Goal: Task Accomplishment & Management: Manage account settings

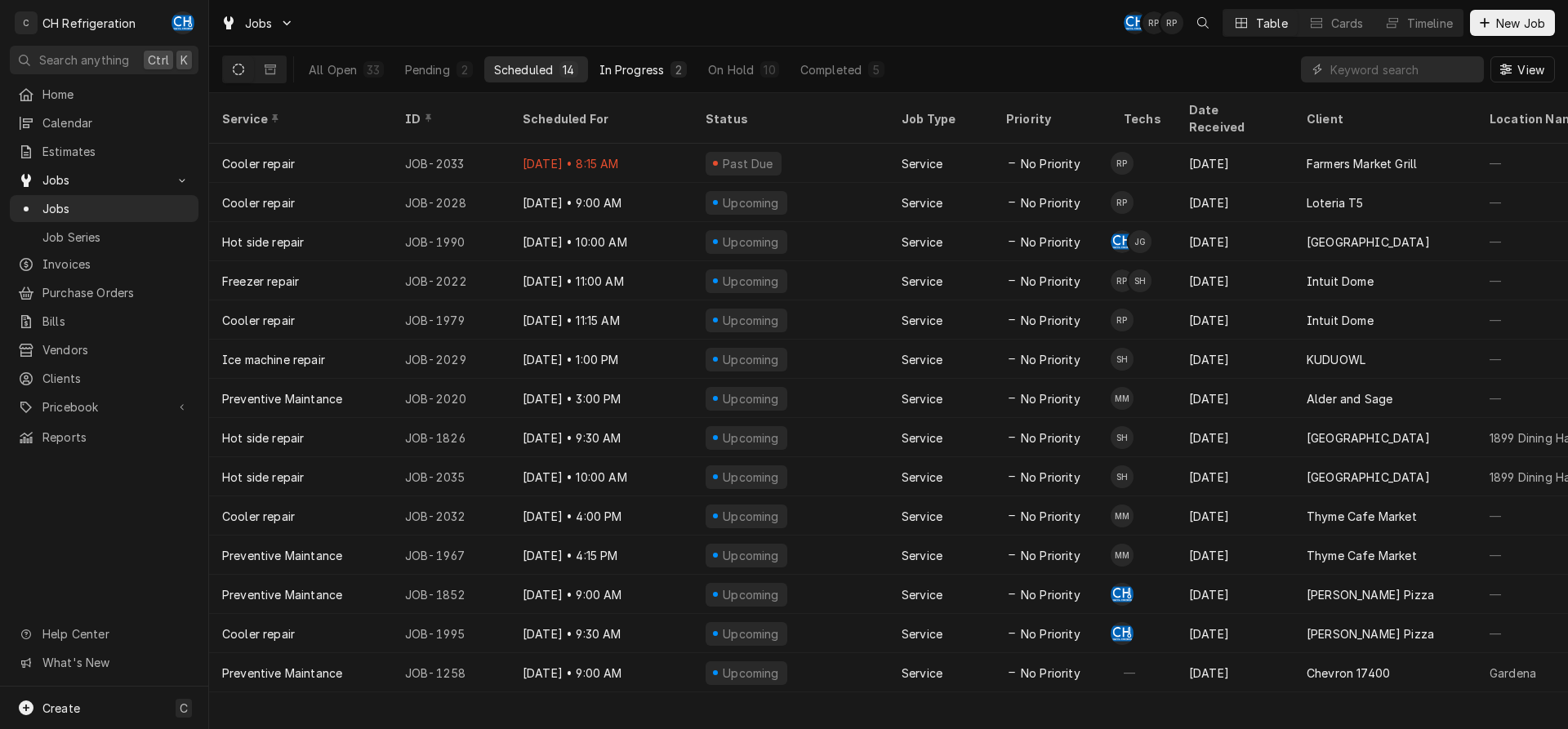
click at [637, 80] on button "In Progress 2" at bounding box center [643, 69] width 108 height 26
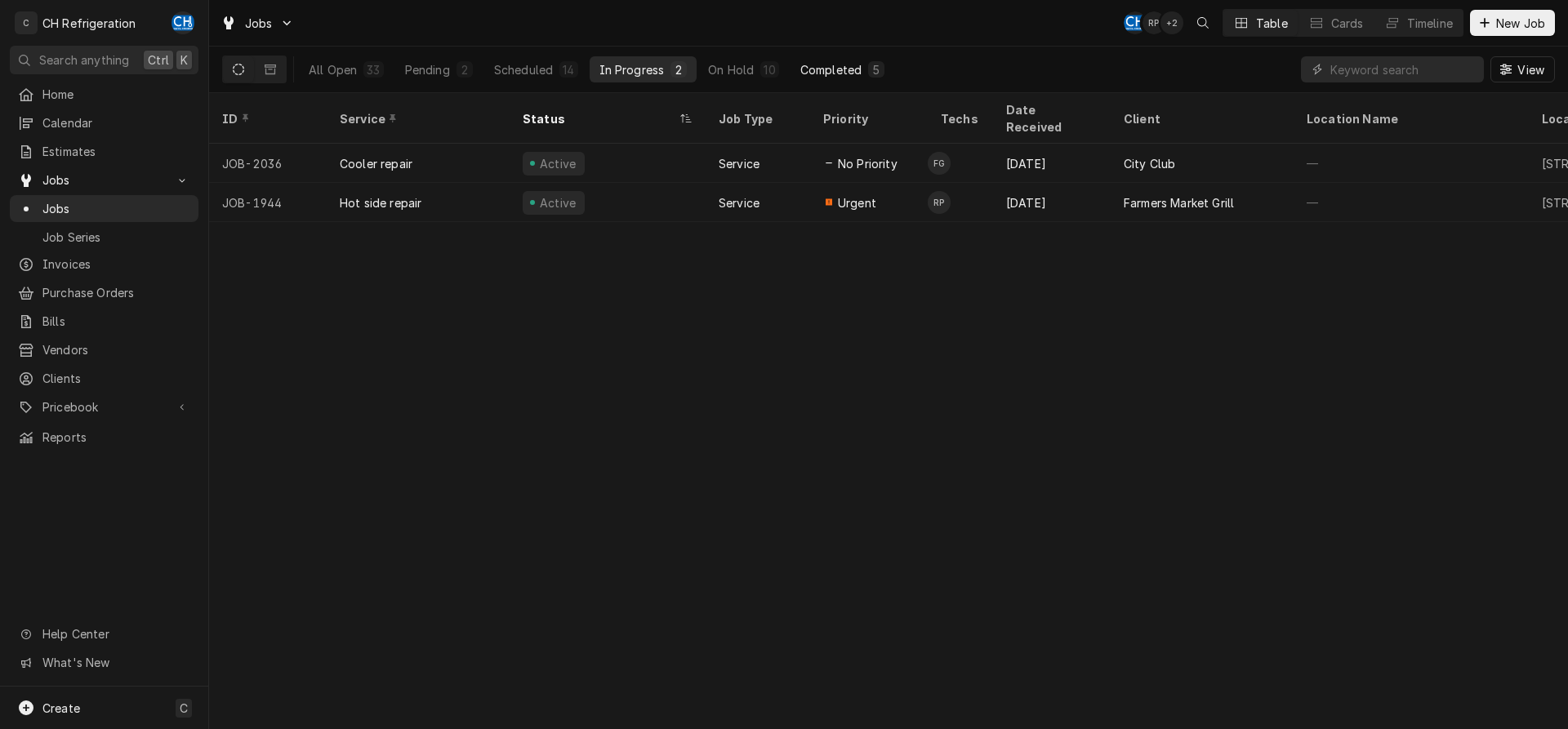
click at [837, 74] on div "Completed" at bounding box center [831, 70] width 62 height 17
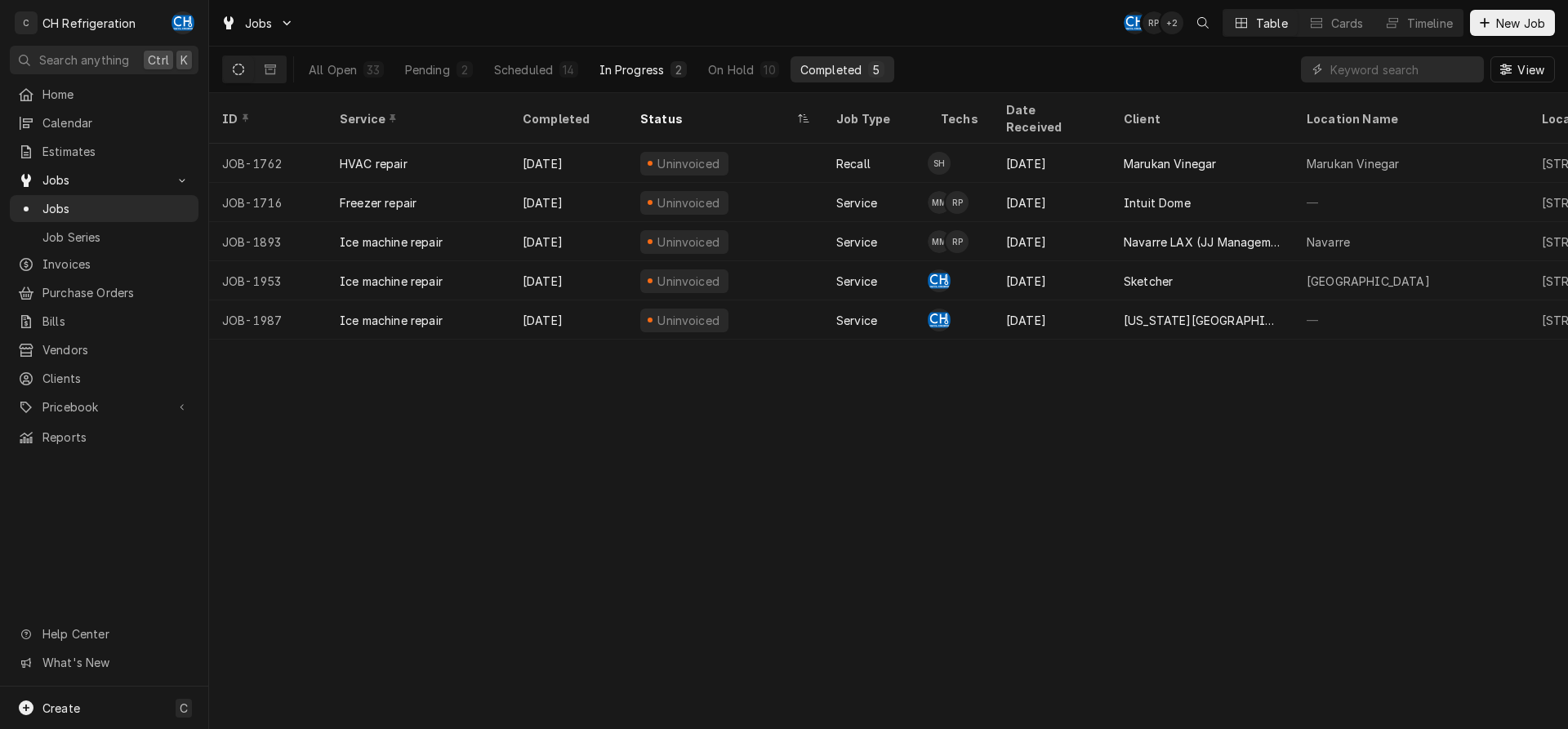
click at [636, 78] on button "In Progress 2" at bounding box center [643, 69] width 108 height 26
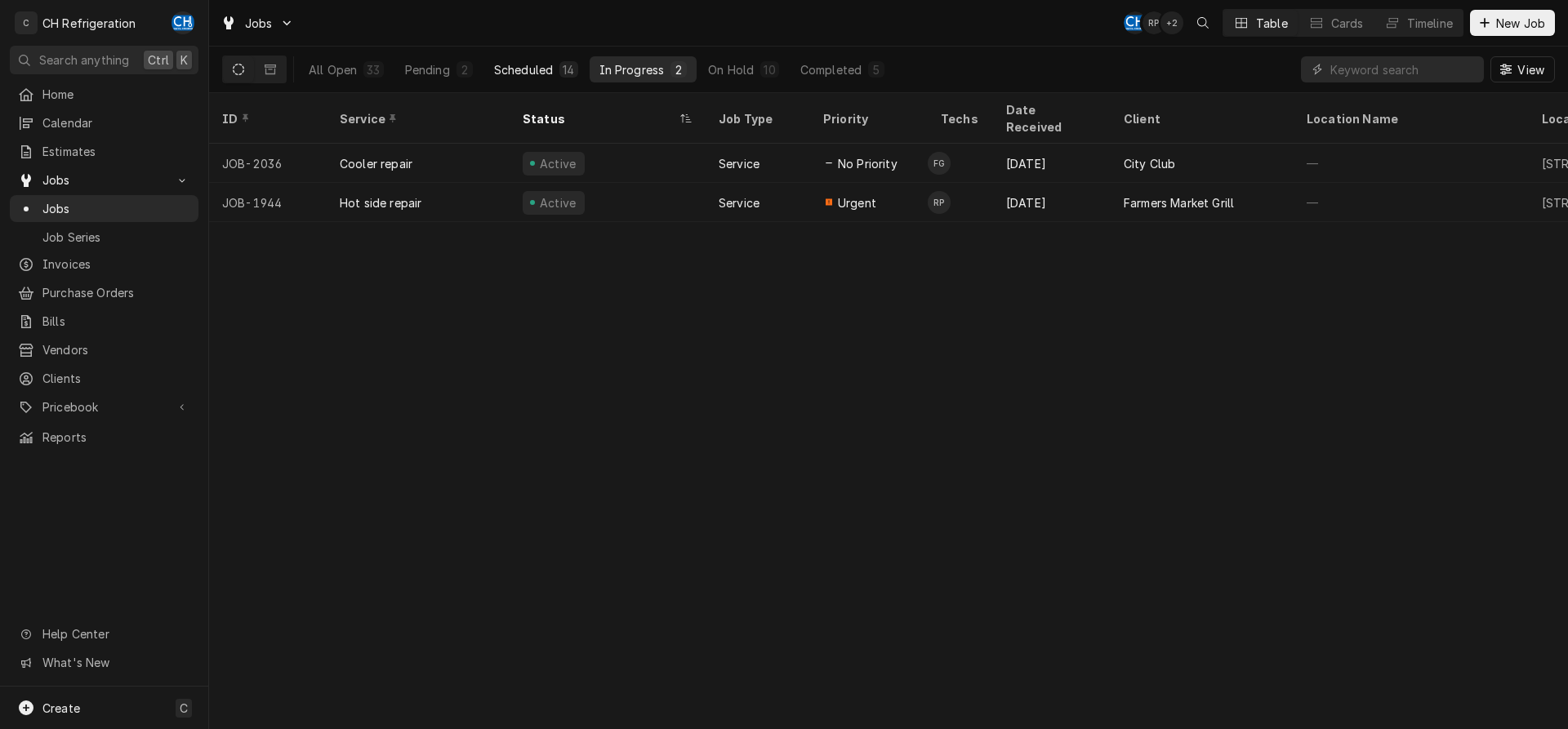
click at [579, 78] on button "Scheduled 14" at bounding box center [536, 69] width 103 height 26
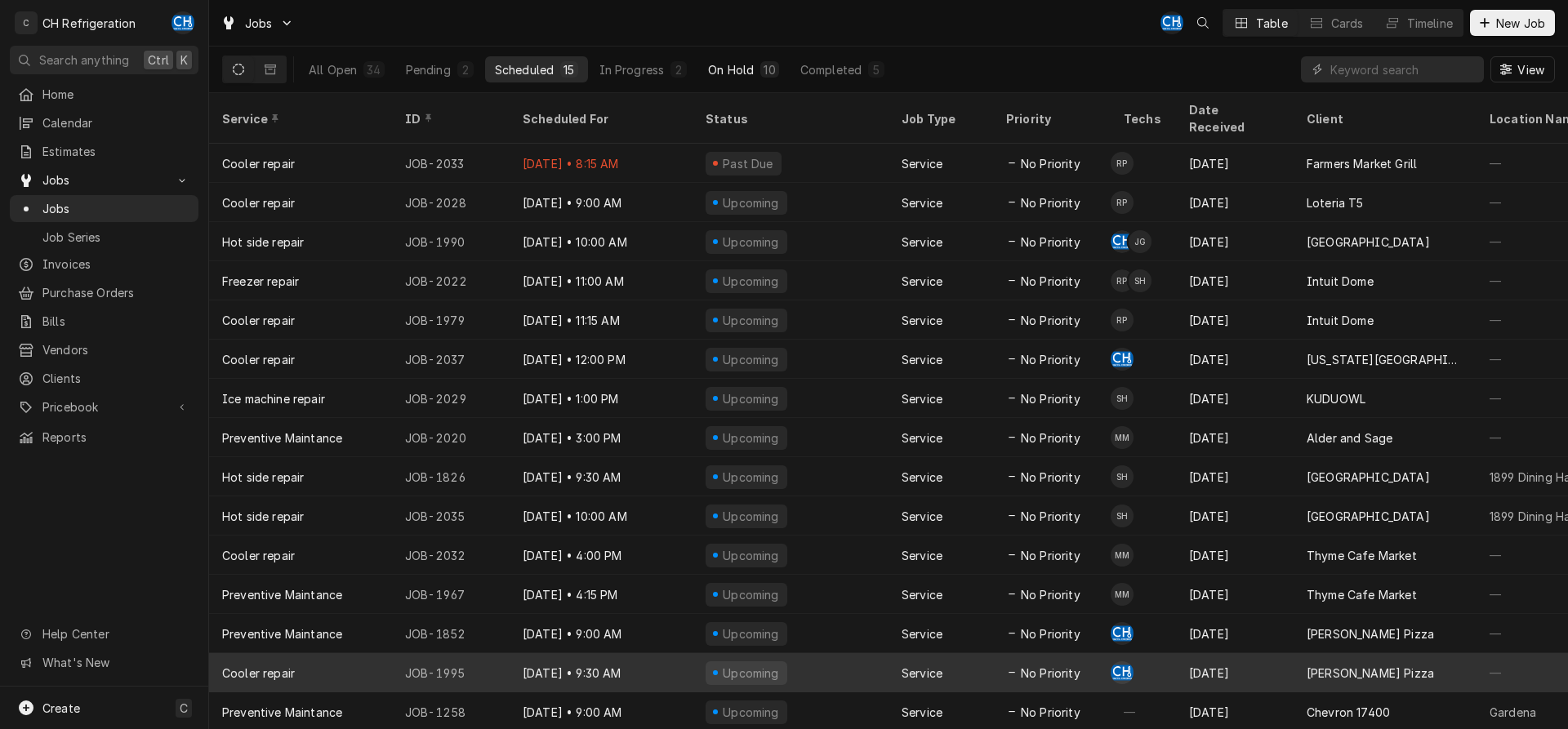
click at [754, 58] on button "On Hold 10" at bounding box center [742, 69] width 89 height 26
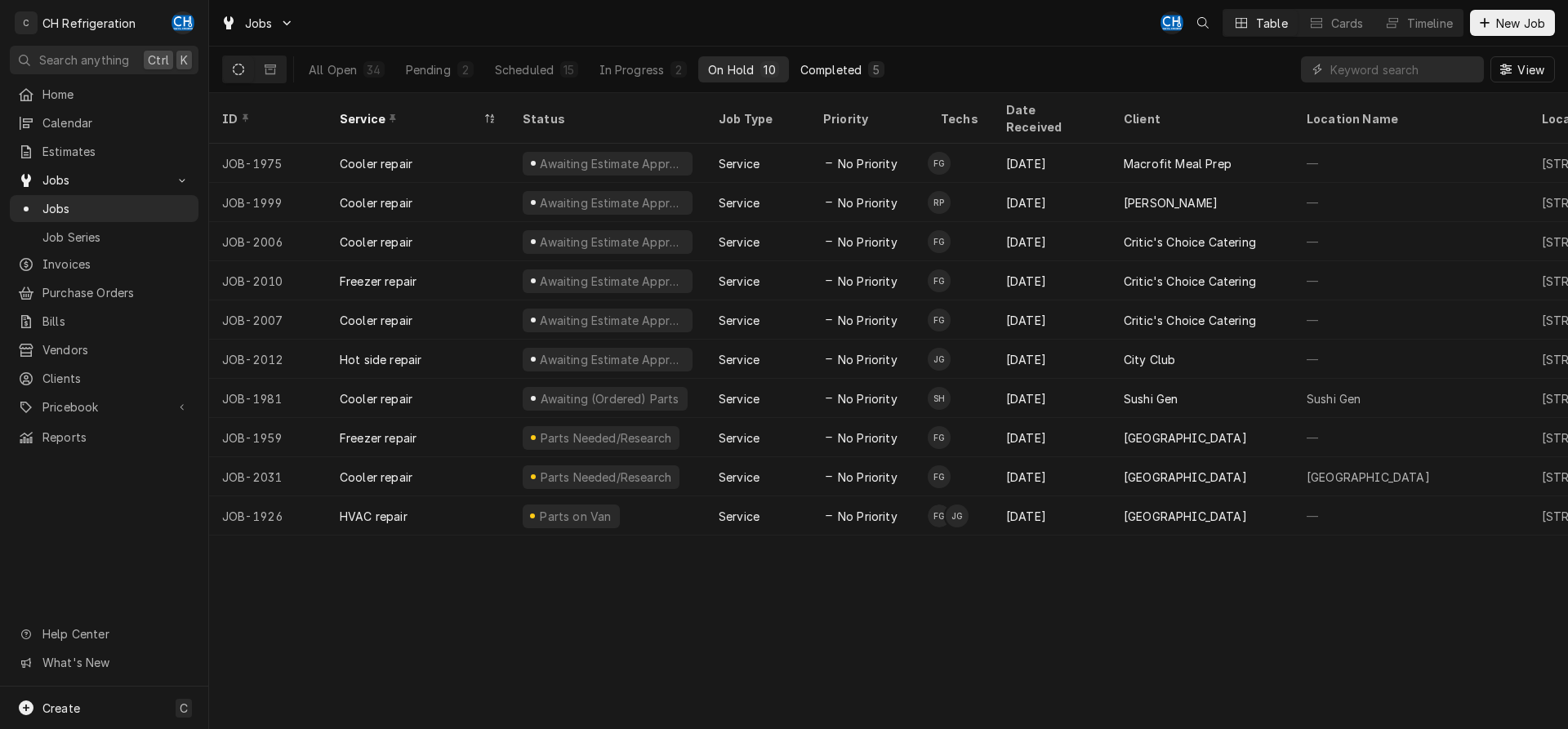
click at [820, 62] on div "Completed" at bounding box center [831, 70] width 62 height 17
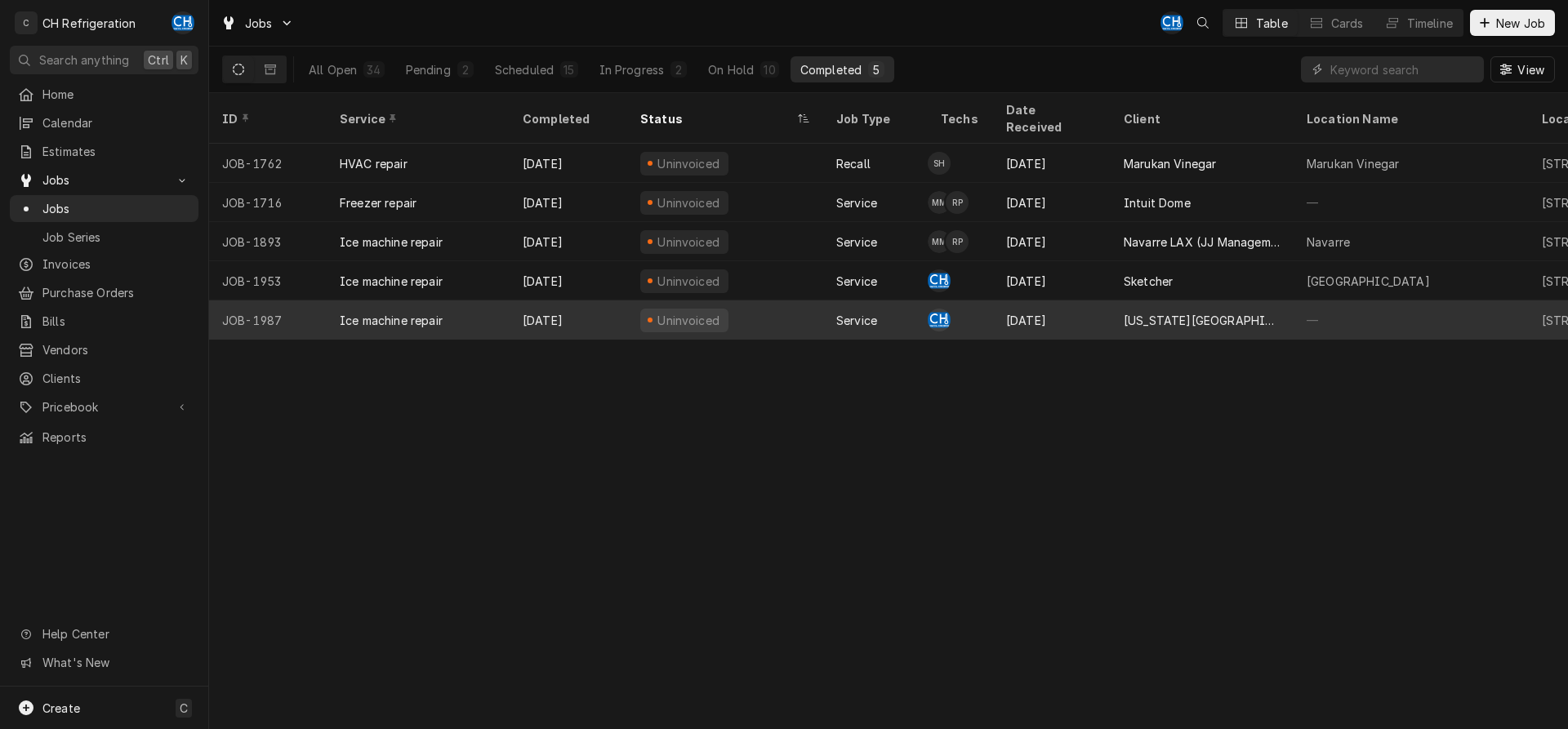
click at [1134, 312] on div "[US_STATE][GEOGRAPHIC_DATA], [PERSON_NAME][GEOGRAPHIC_DATA]" at bounding box center [1202, 320] width 157 height 17
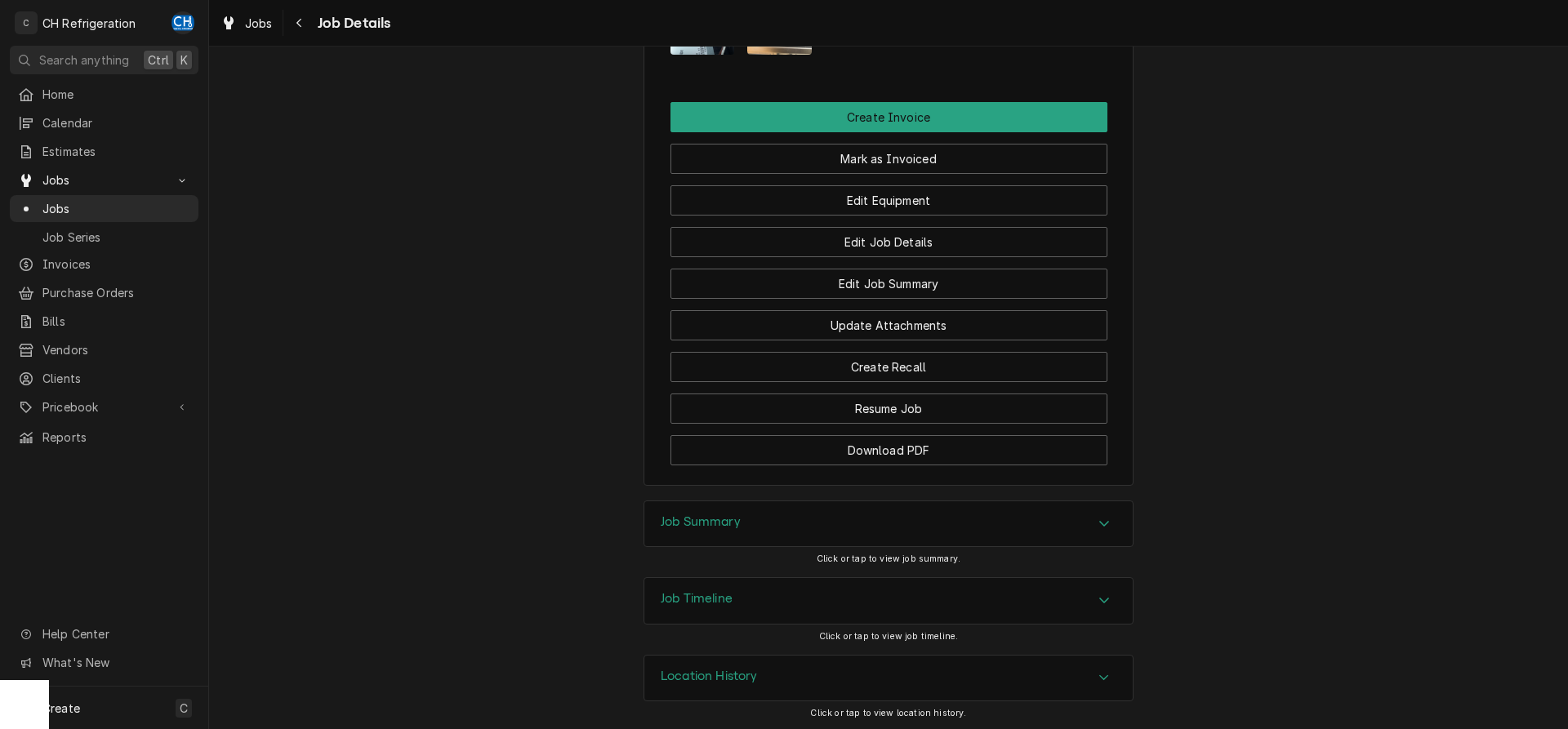
click at [913, 515] on div "Job Summary" at bounding box center [888, 524] width 489 height 46
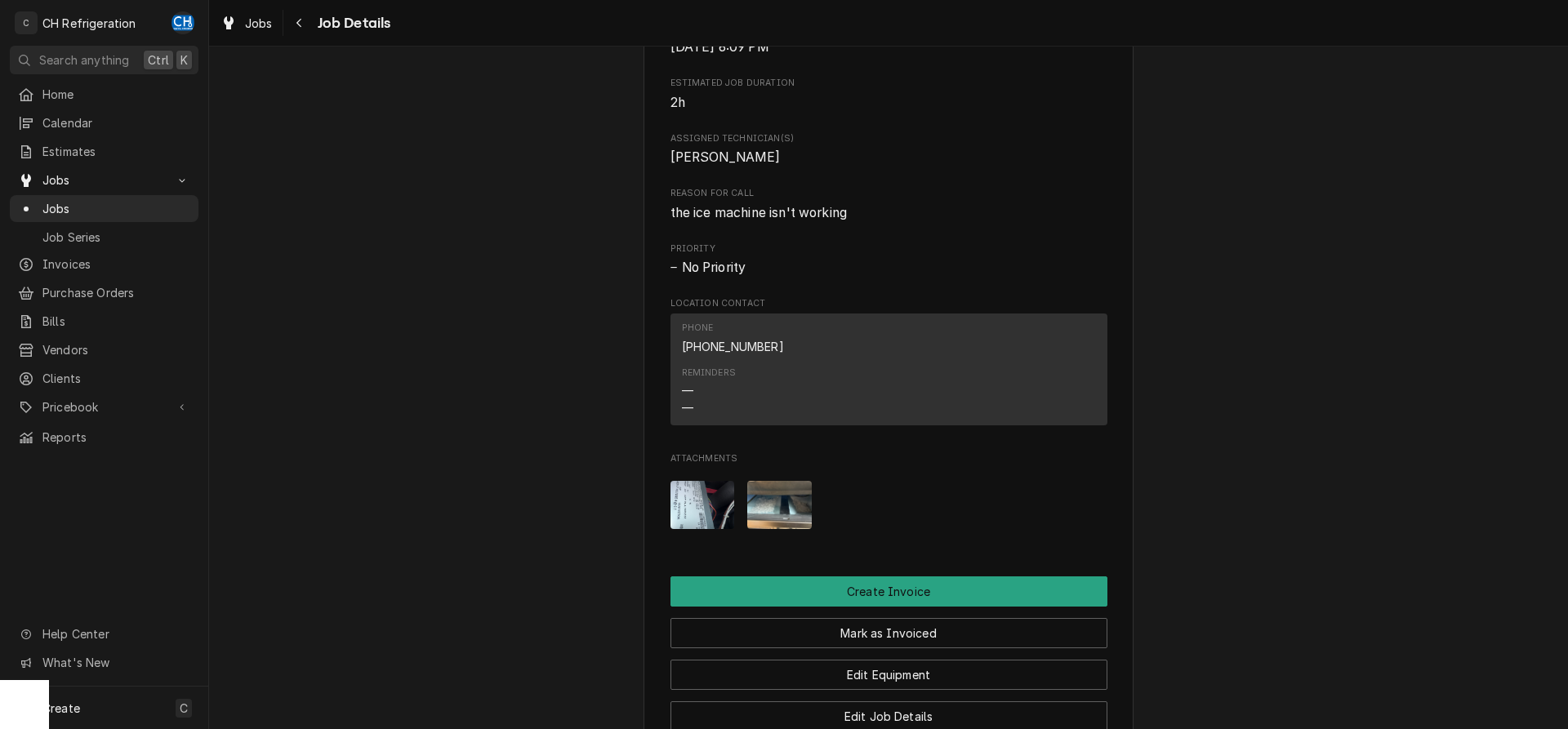
scroll to position [667, 0]
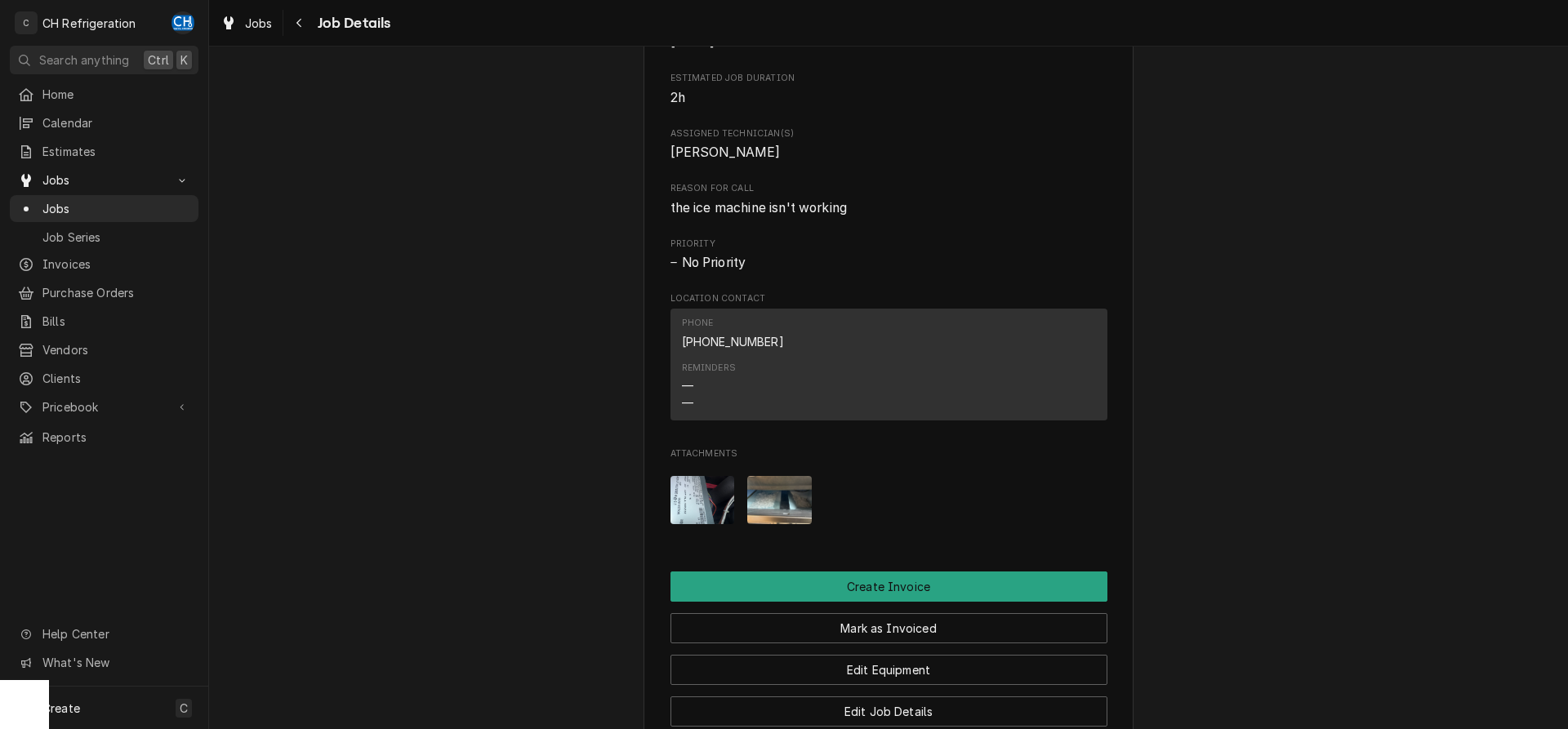
click at [714, 486] on img "Attachments" at bounding box center [702, 500] width 64 height 49
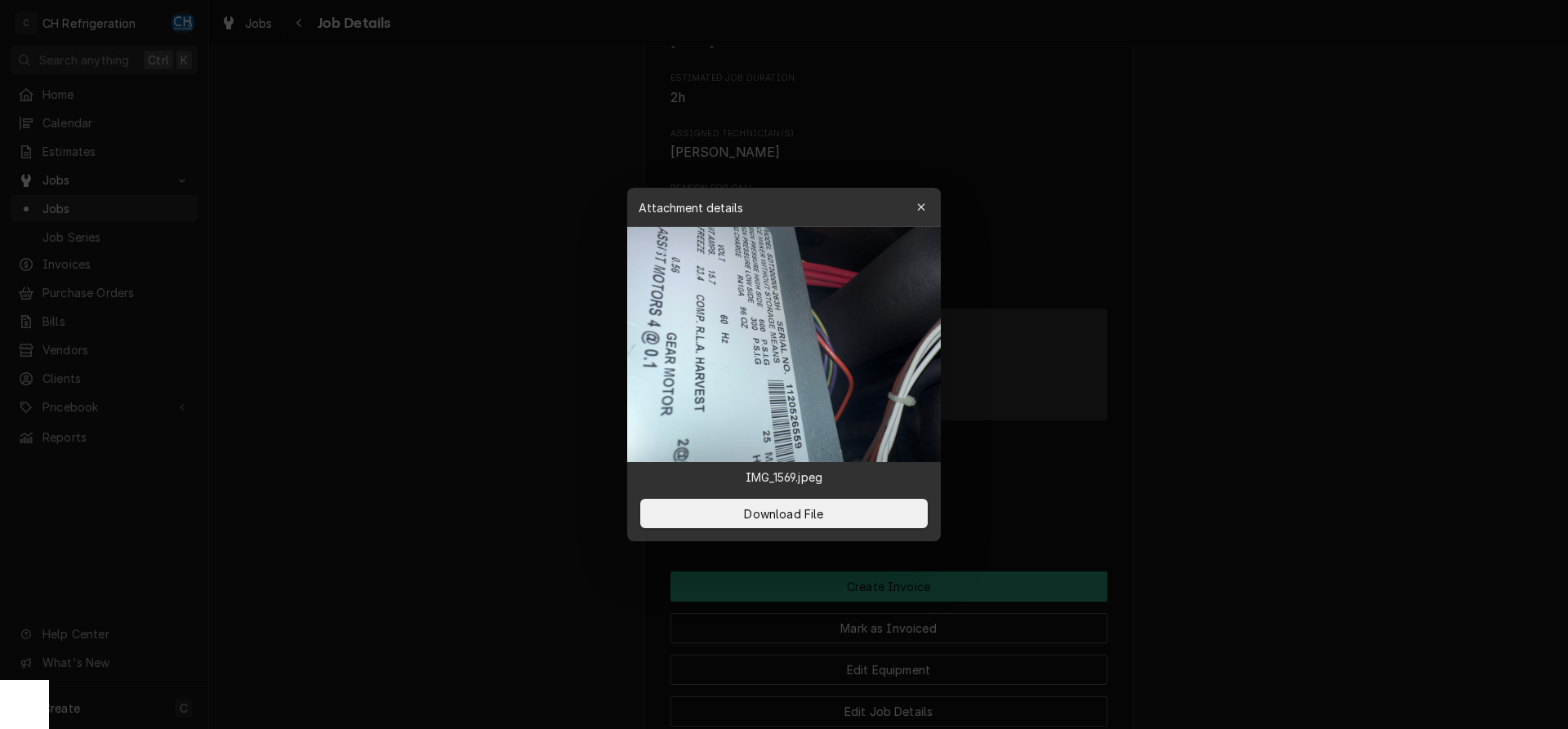
click at [1292, 433] on div at bounding box center [784, 364] width 1568 height 729
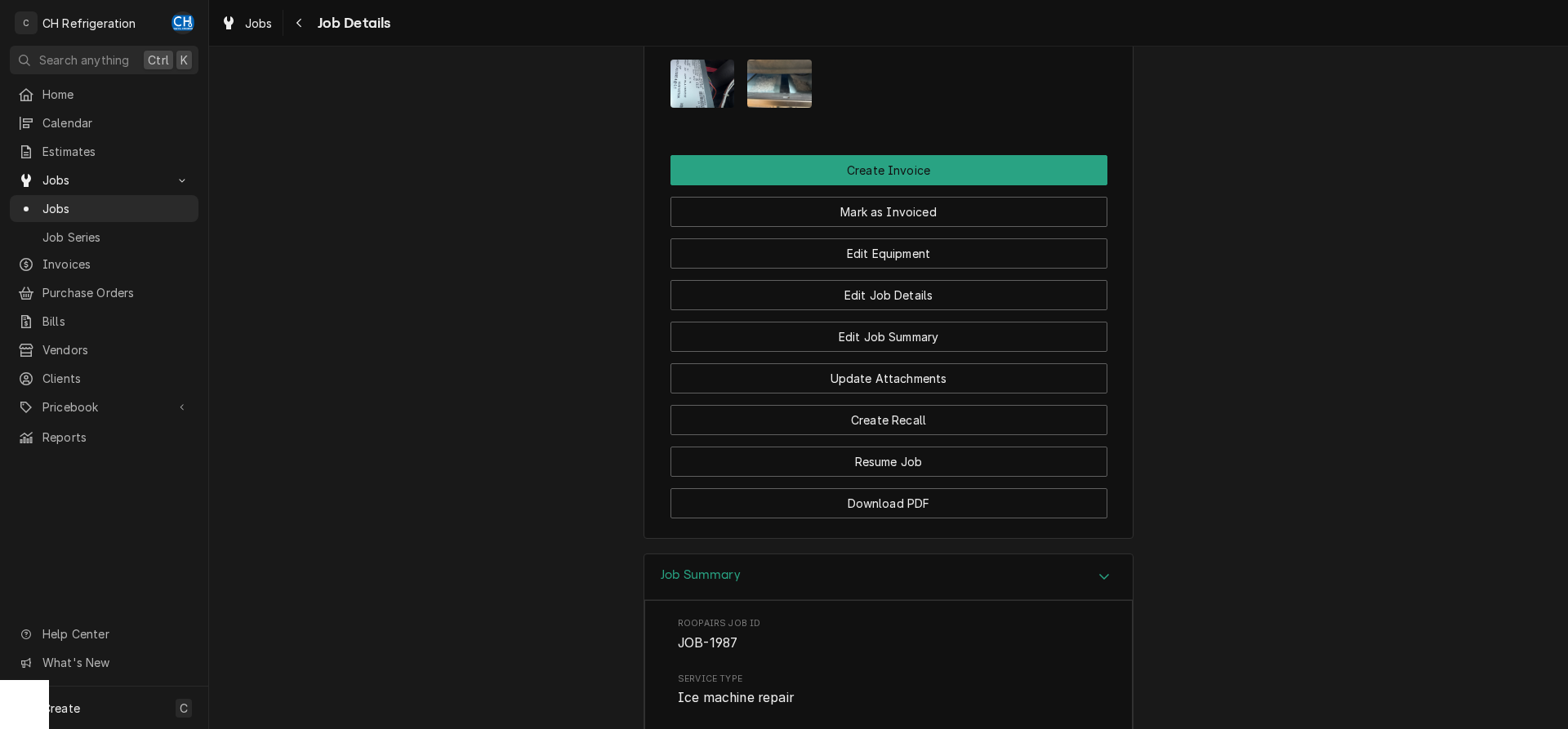
scroll to position [833, 0]
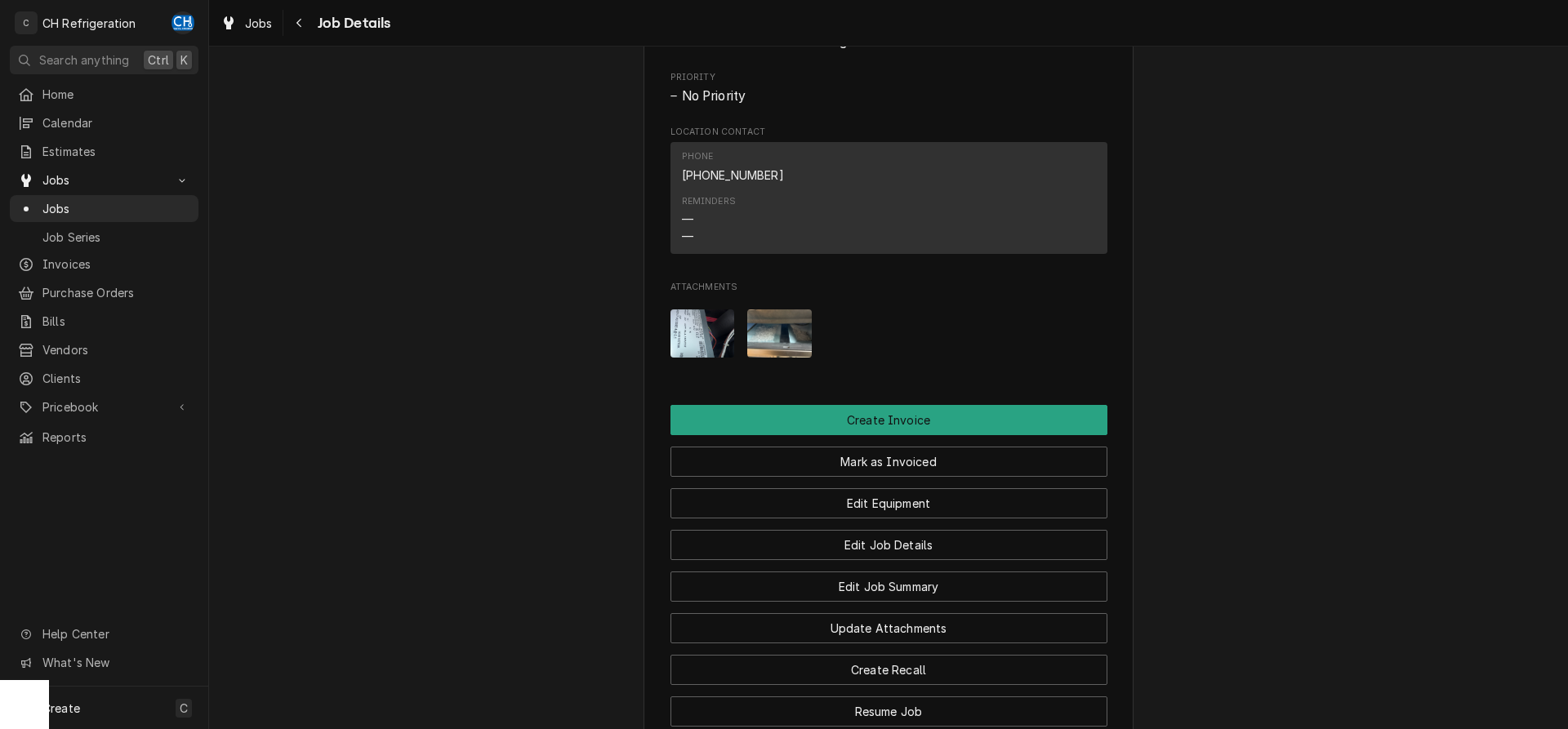
click at [712, 319] on img "Attachments" at bounding box center [702, 334] width 64 height 49
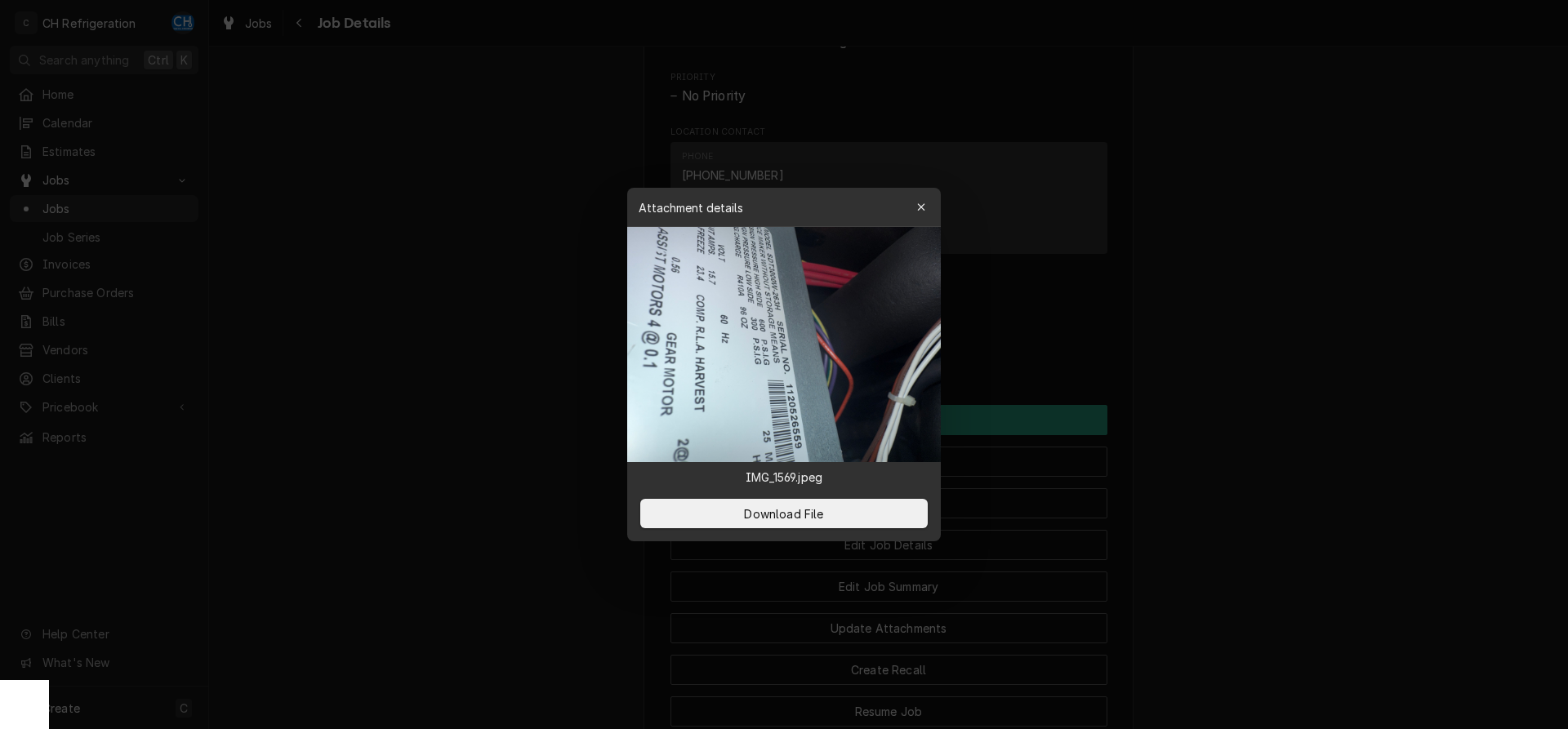
click at [816, 404] on img at bounding box center [783, 345] width 313 height 235
click at [928, 208] on div "button" at bounding box center [921, 207] width 16 height 16
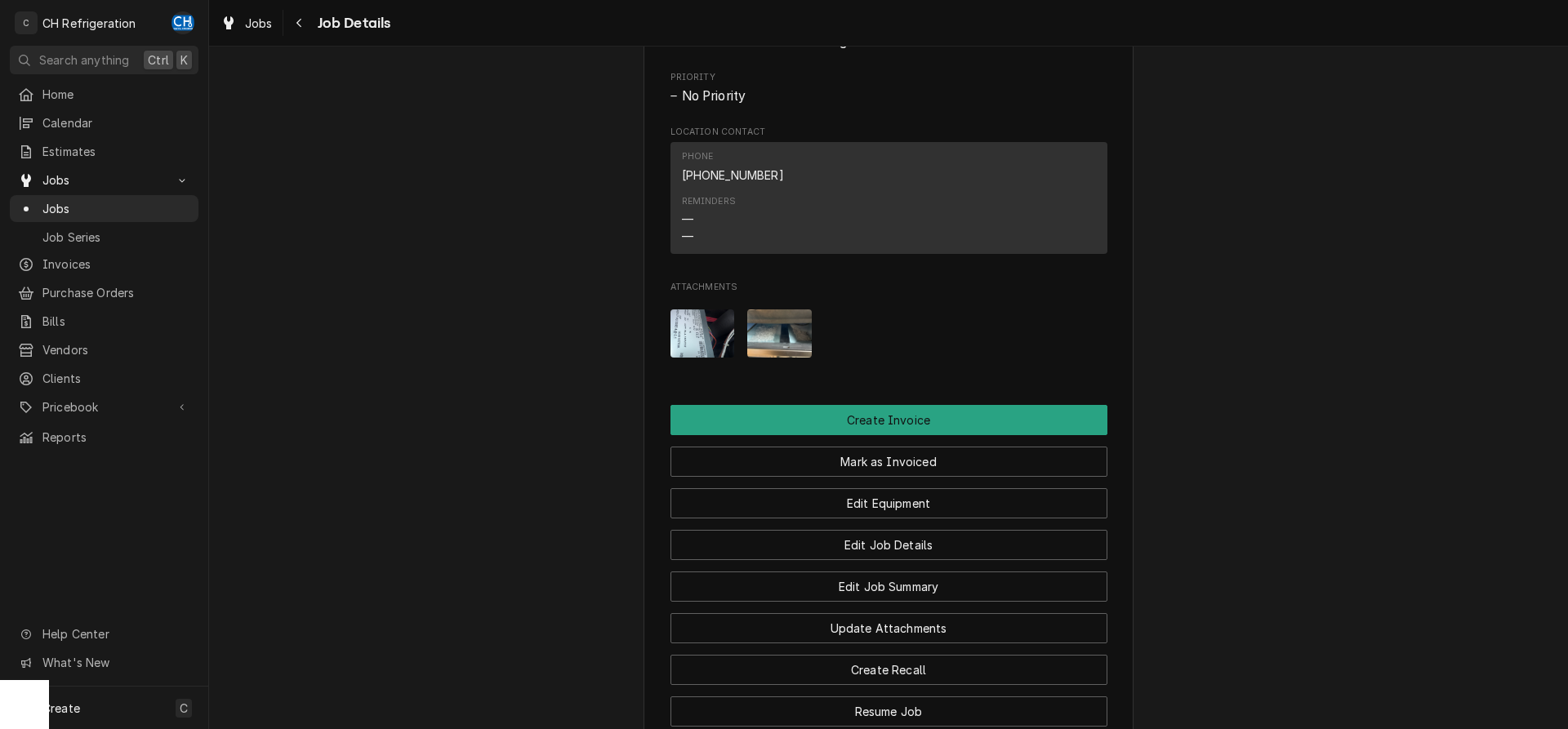
click at [682, 334] on img "Attachments" at bounding box center [702, 334] width 64 height 49
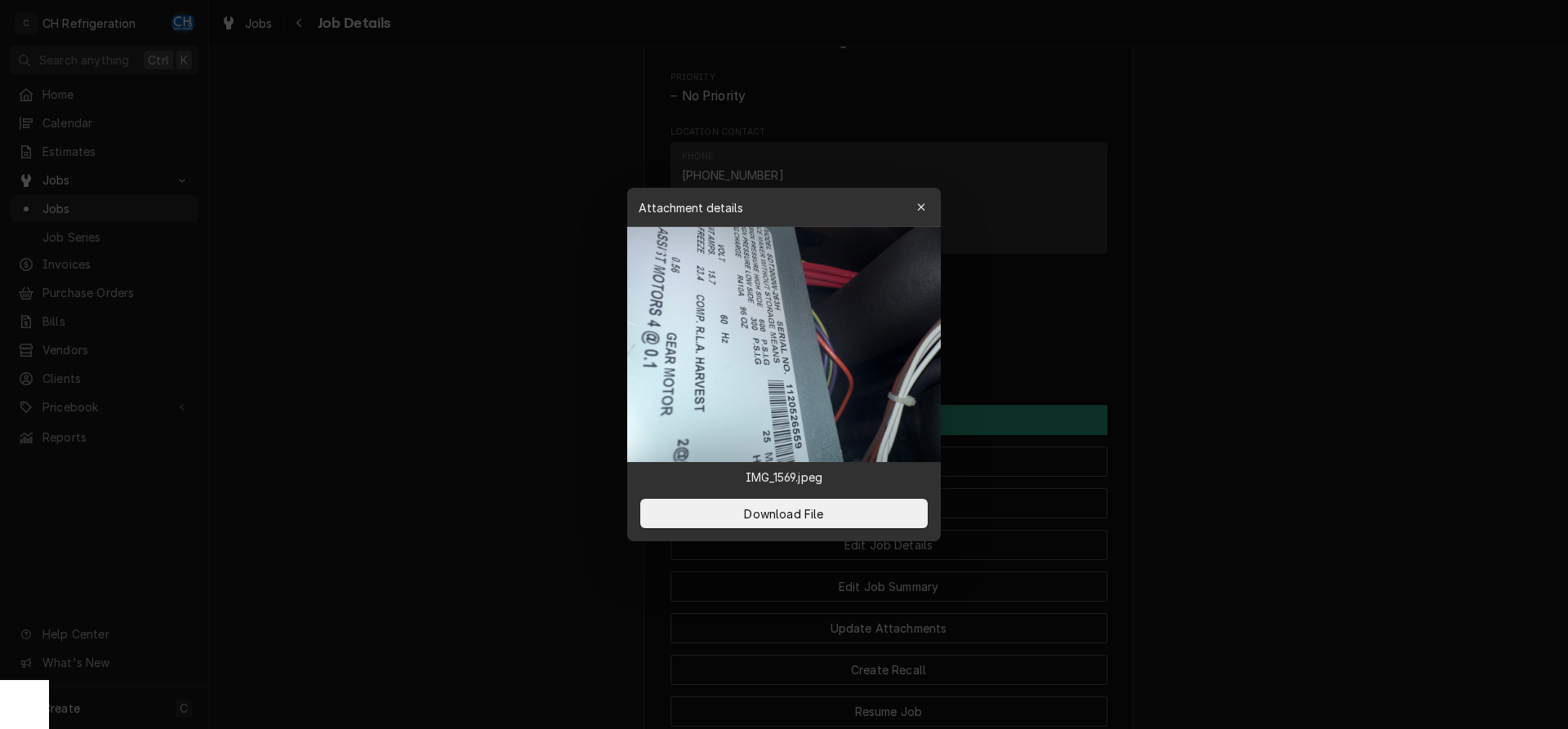
click at [1483, 345] on div at bounding box center [784, 364] width 1568 height 729
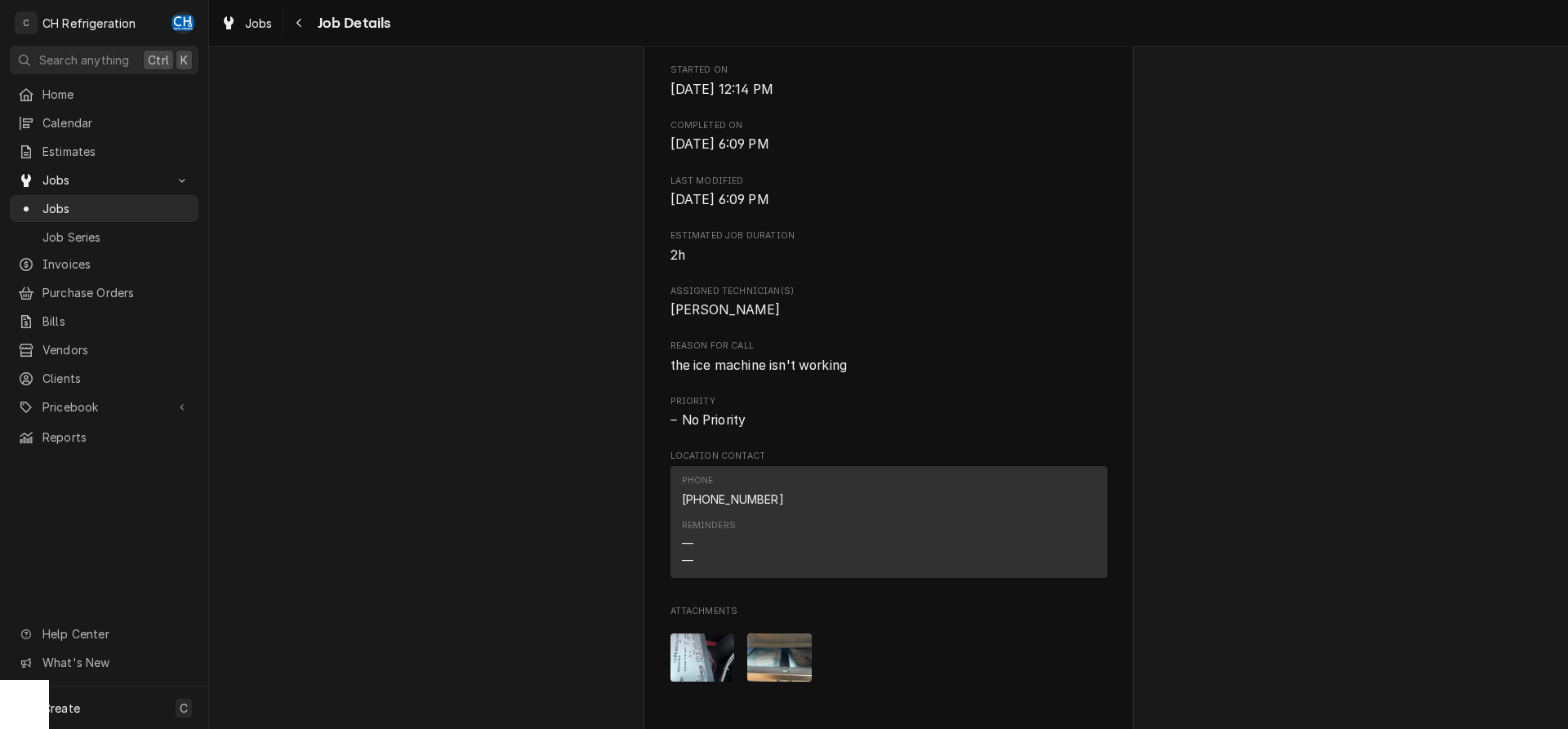
scroll to position [500, 0]
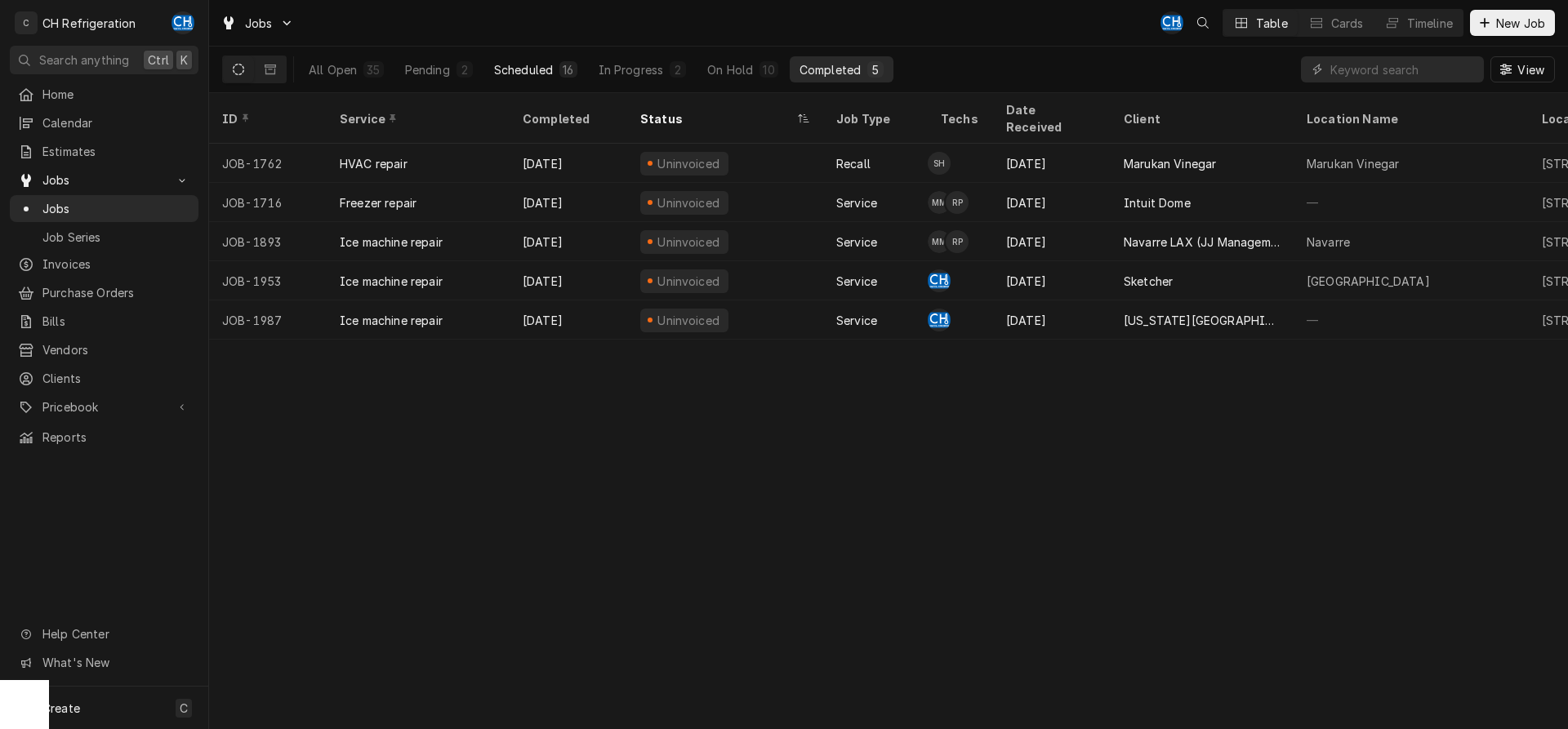
click at [548, 61] on button "Scheduled 16" at bounding box center [536, 69] width 103 height 26
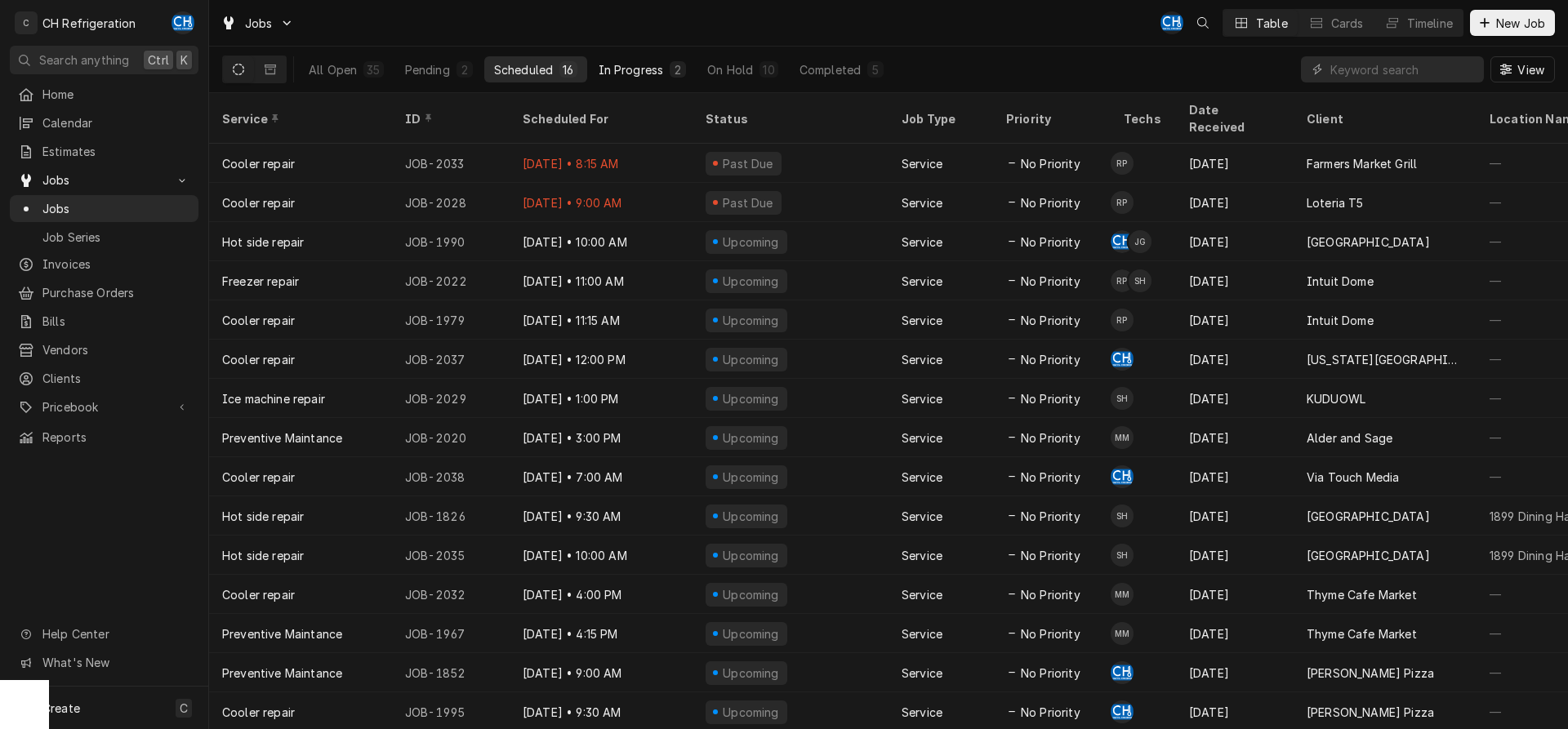
click at [642, 80] on button "In Progress 2" at bounding box center [642, 69] width 108 height 26
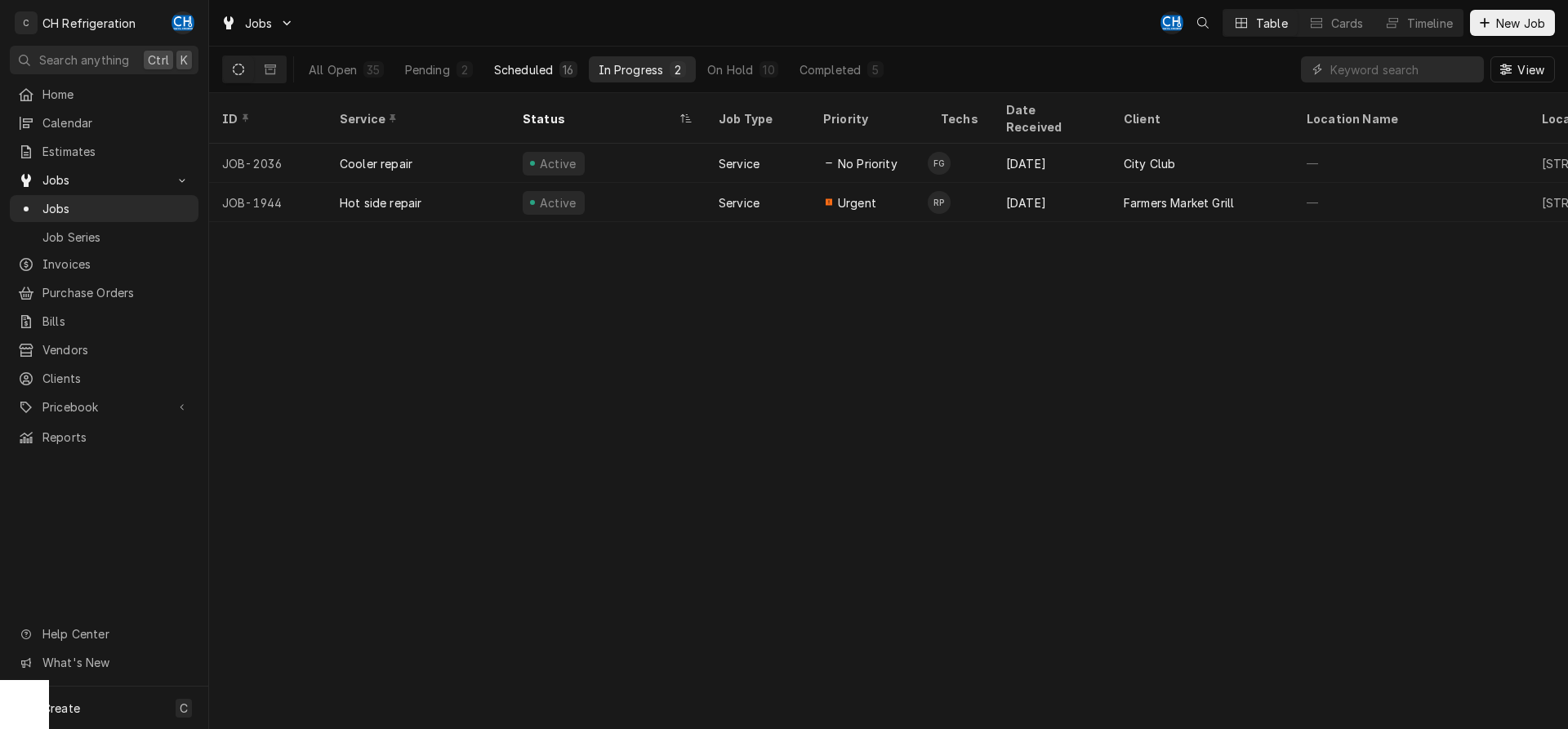
click at [544, 73] on div "Scheduled" at bounding box center [524, 70] width 59 height 17
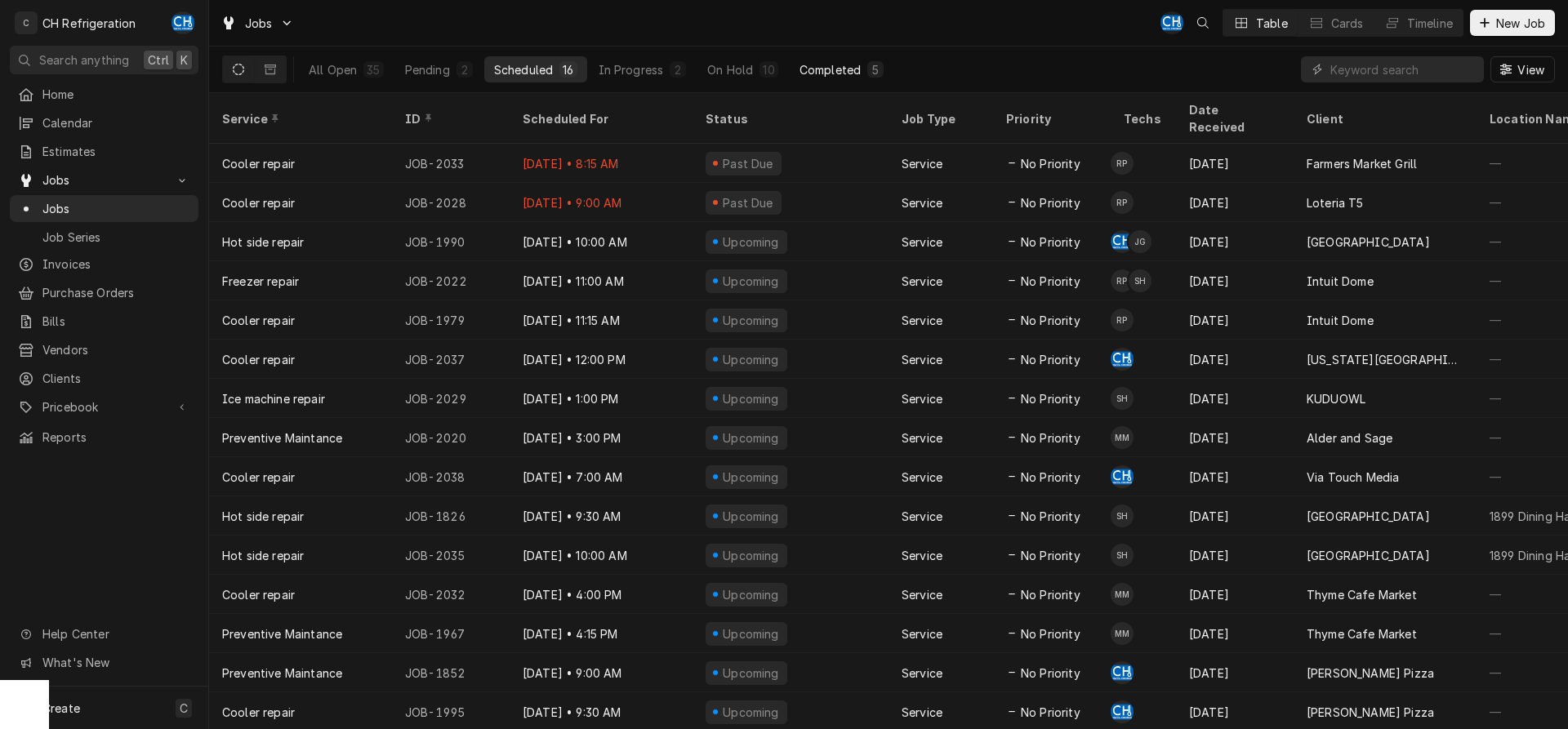
click at [855, 66] on div "Completed" at bounding box center [830, 70] width 62 height 17
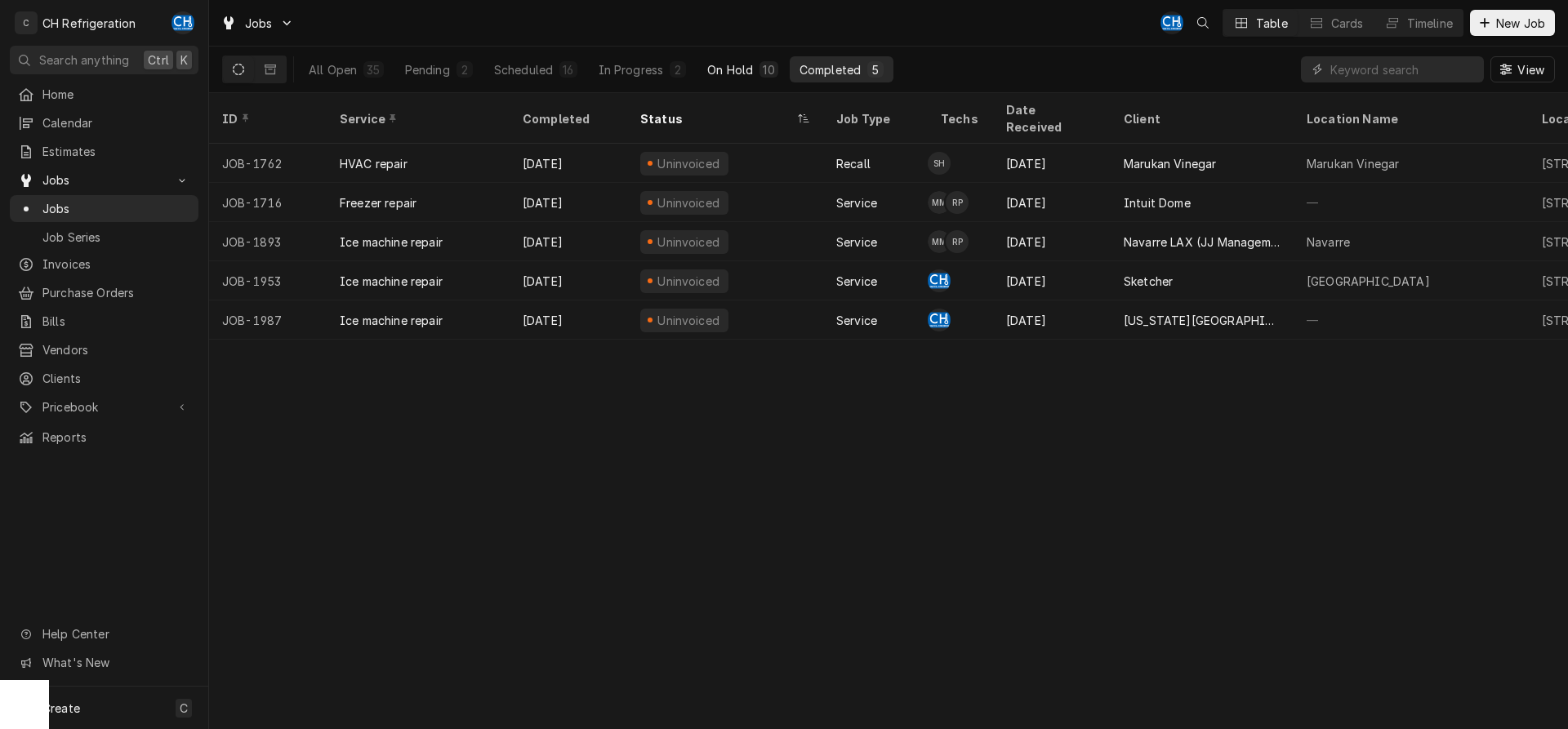
click at [728, 72] on div "On Hold" at bounding box center [730, 70] width 46 height 17
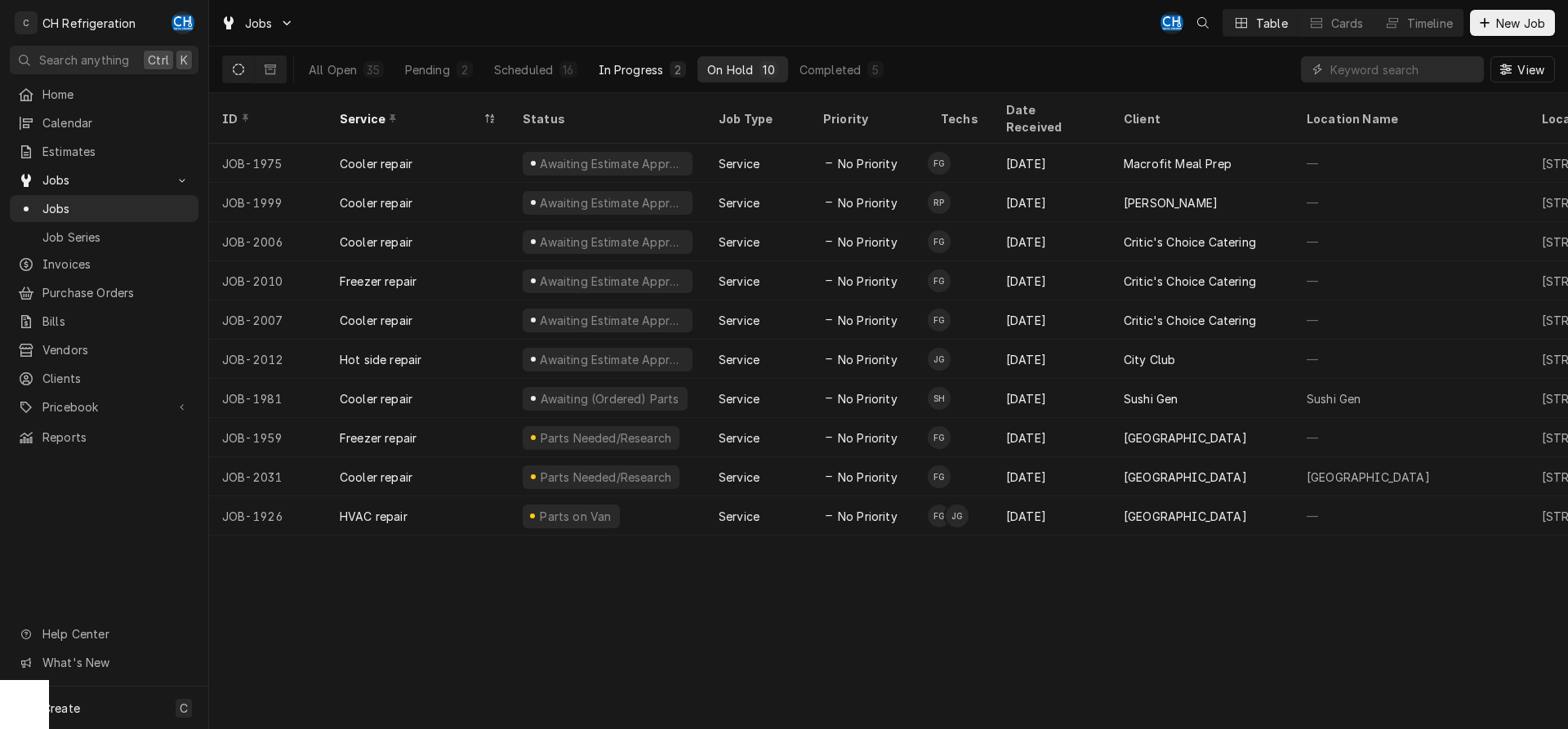
click at [607, 71] on div "In Progress" at bounding box center [631, 70] width 65 height 17
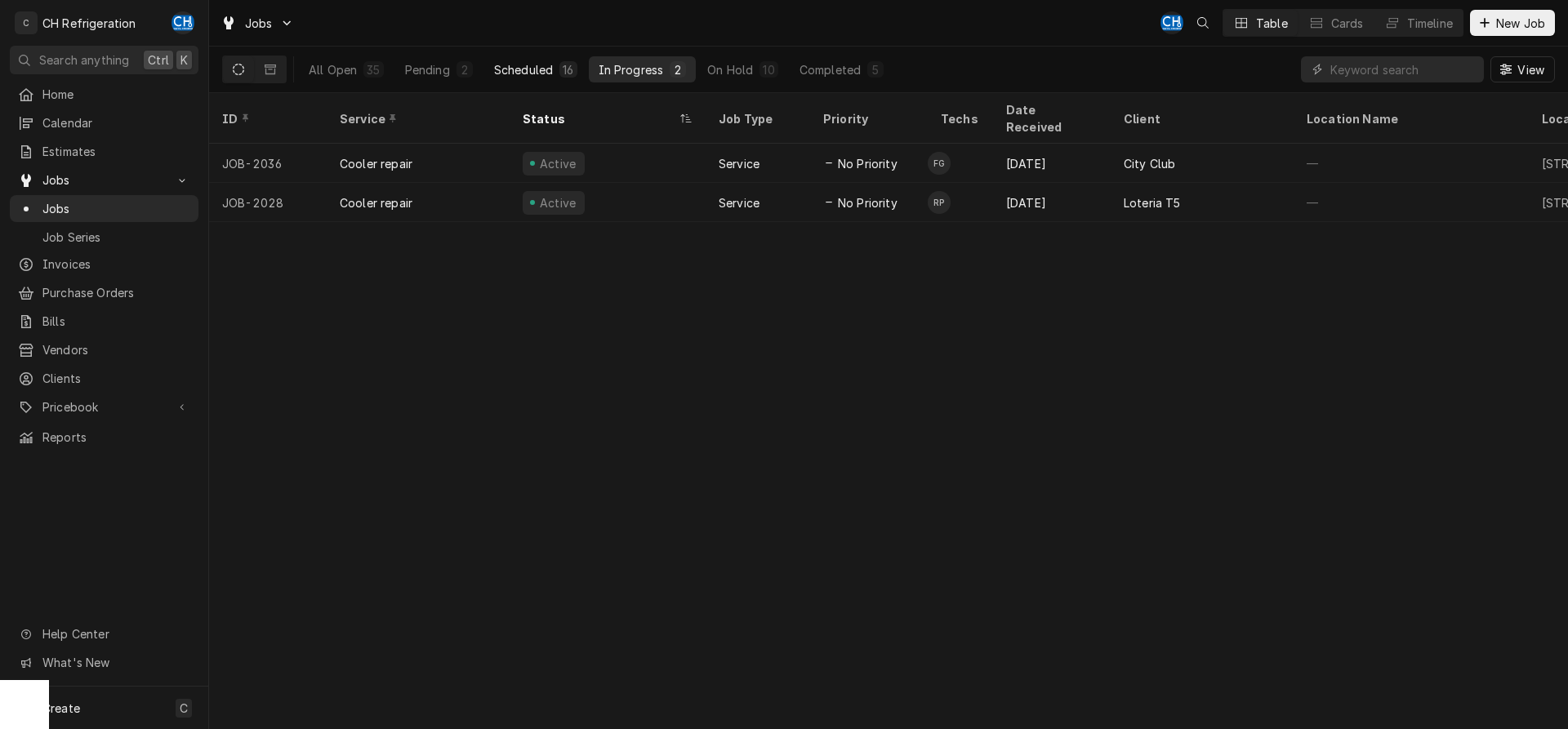
click at [551, 72] on div "Scheduled" at bounding box center [524, 70] width 59 height 17
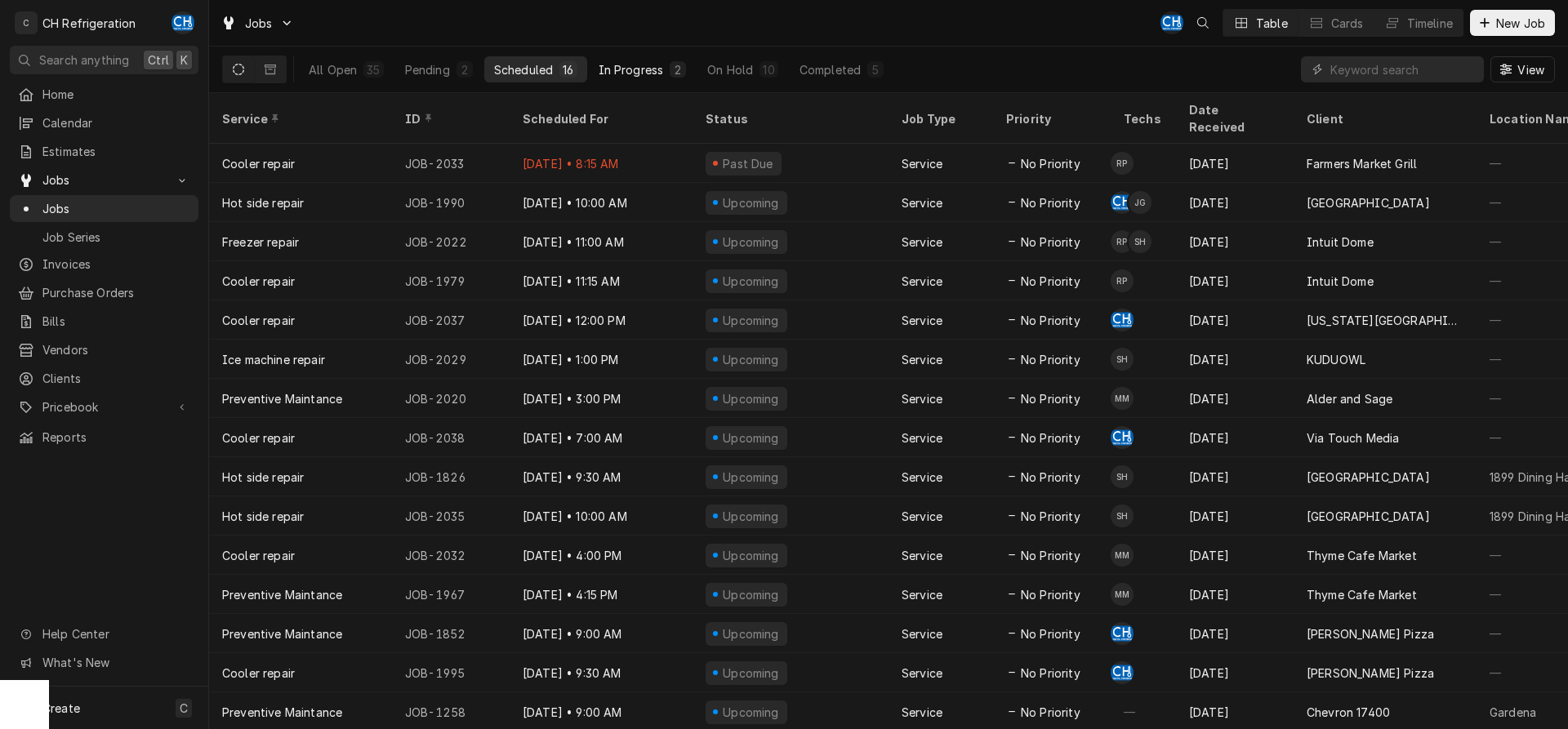
click at [640, 72] on div "In Progress" at bounding box center [631, 70] width 65 height 17
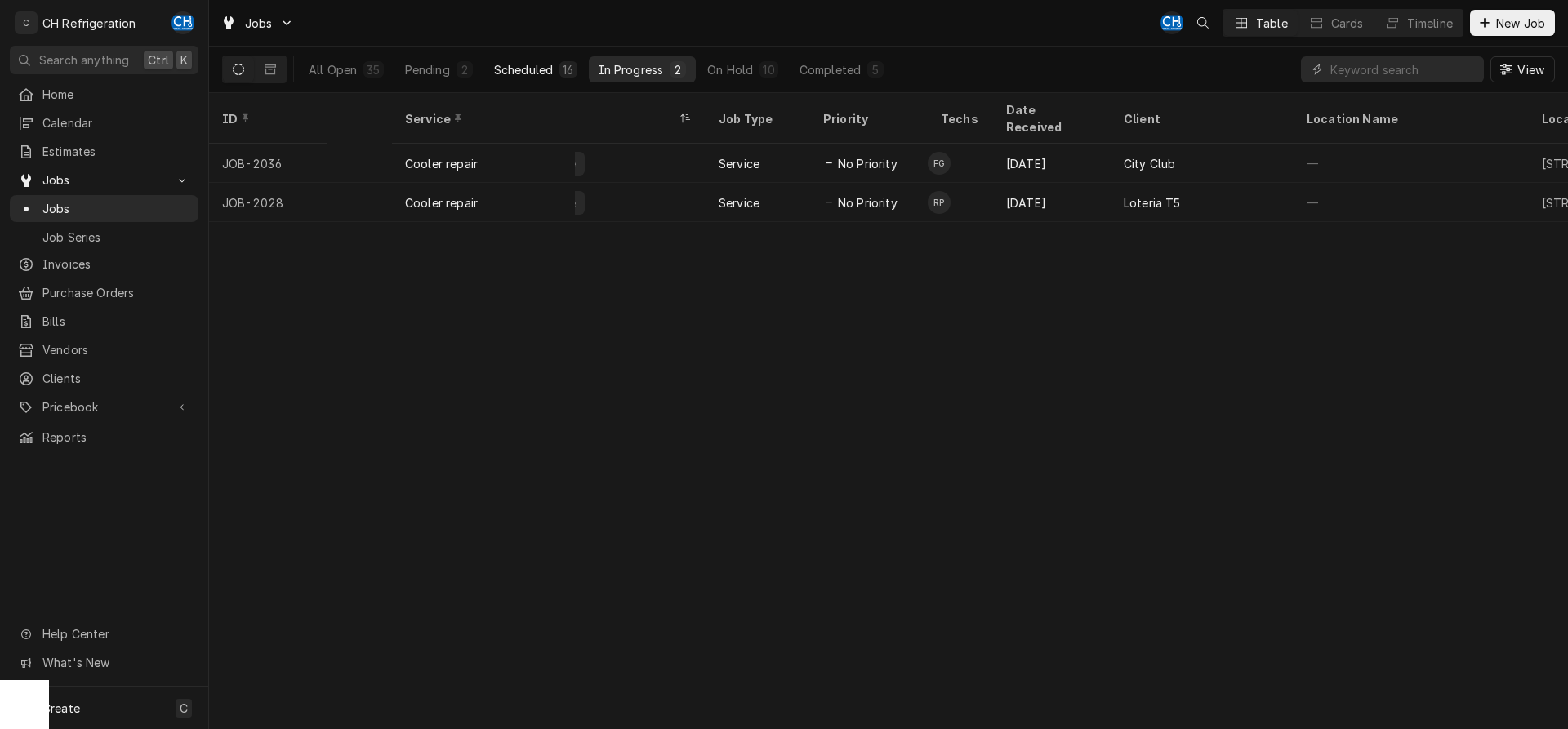
click at [545, 70] on div "Scheduled" at bounding box center [524, 70] width 59 height 17
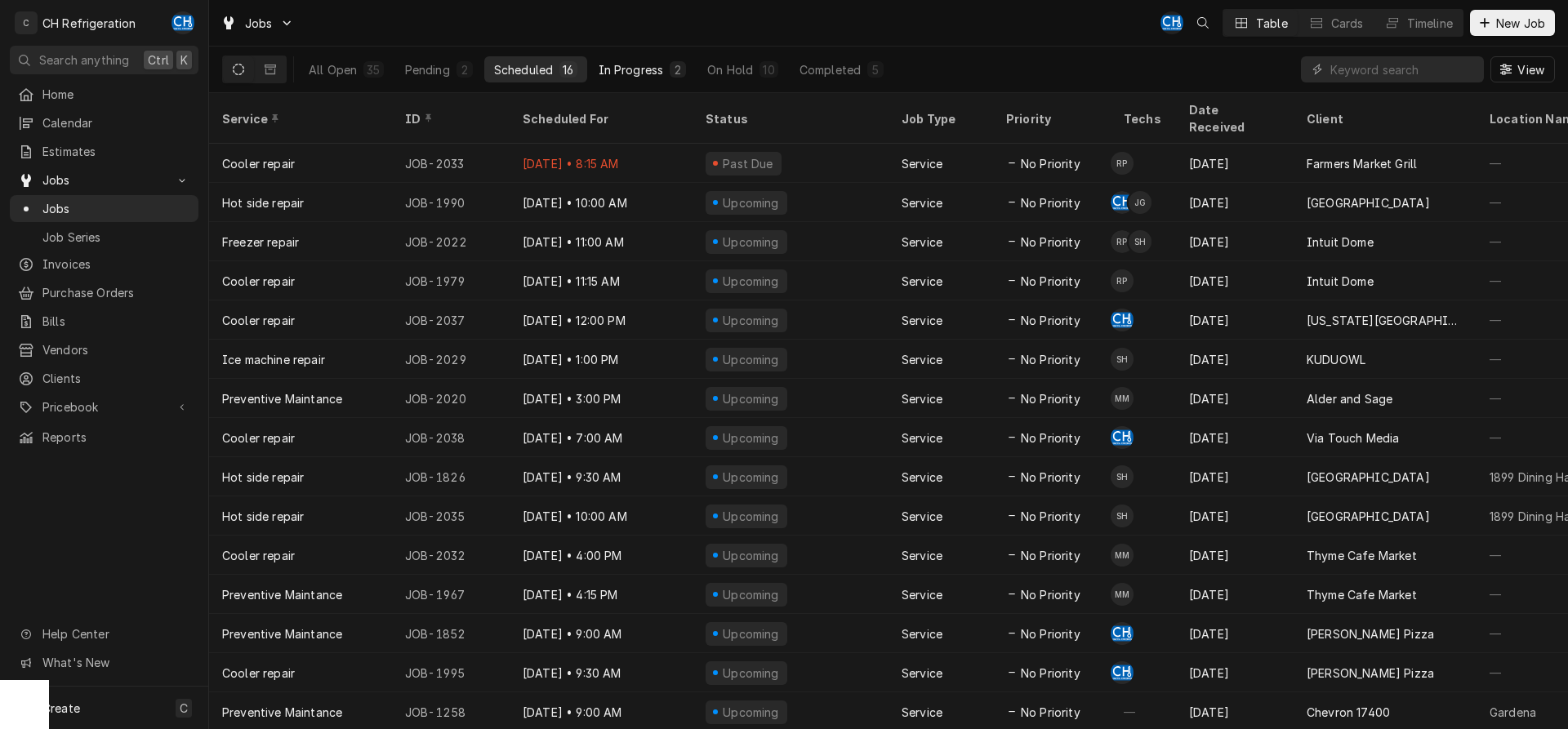
click at [657, 68] on div "In Progress" at bounding box center [631, 70] width 65 height 17
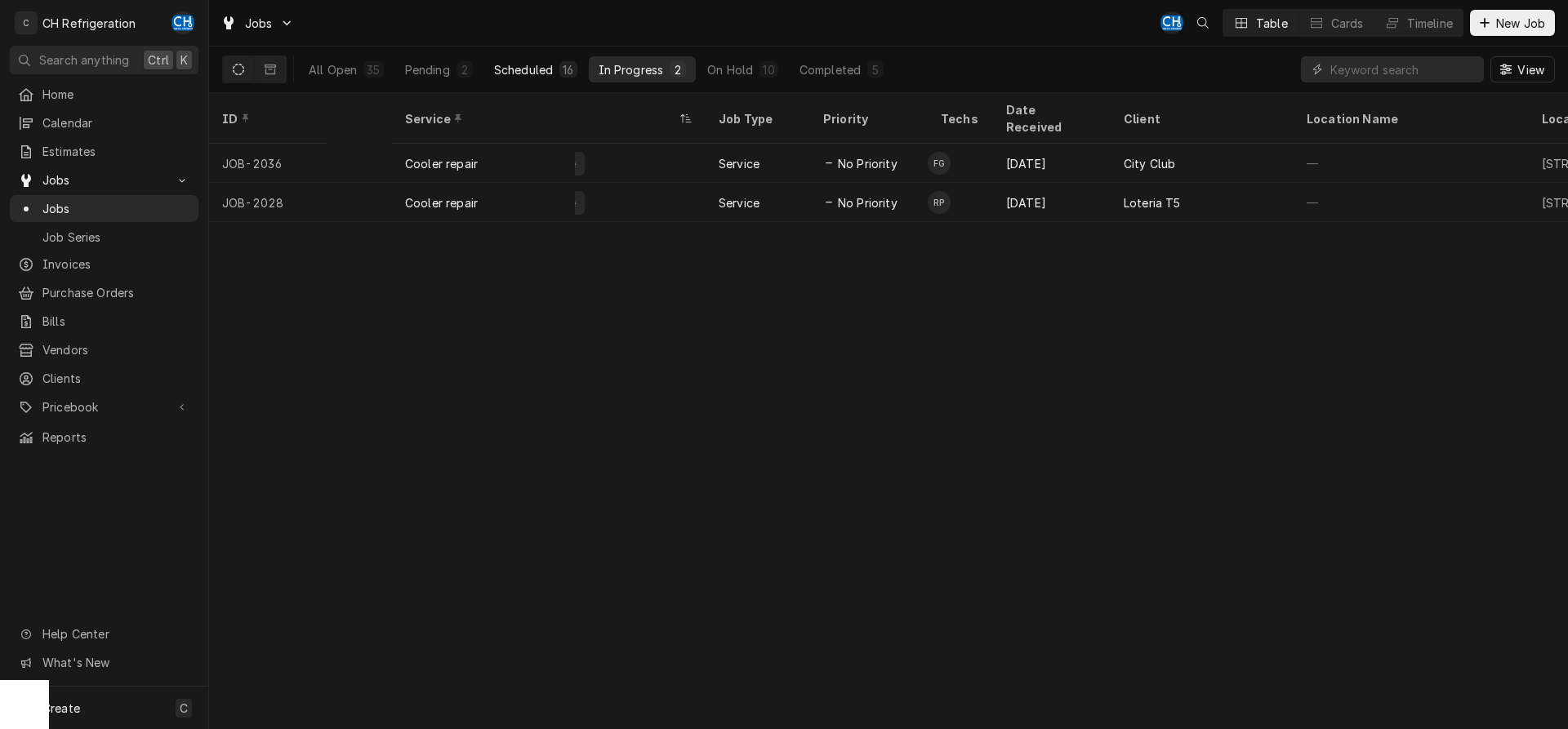
click at [558, 70] on button "Scheduled 16" at bounding box center [536, 69] width 103 height 26
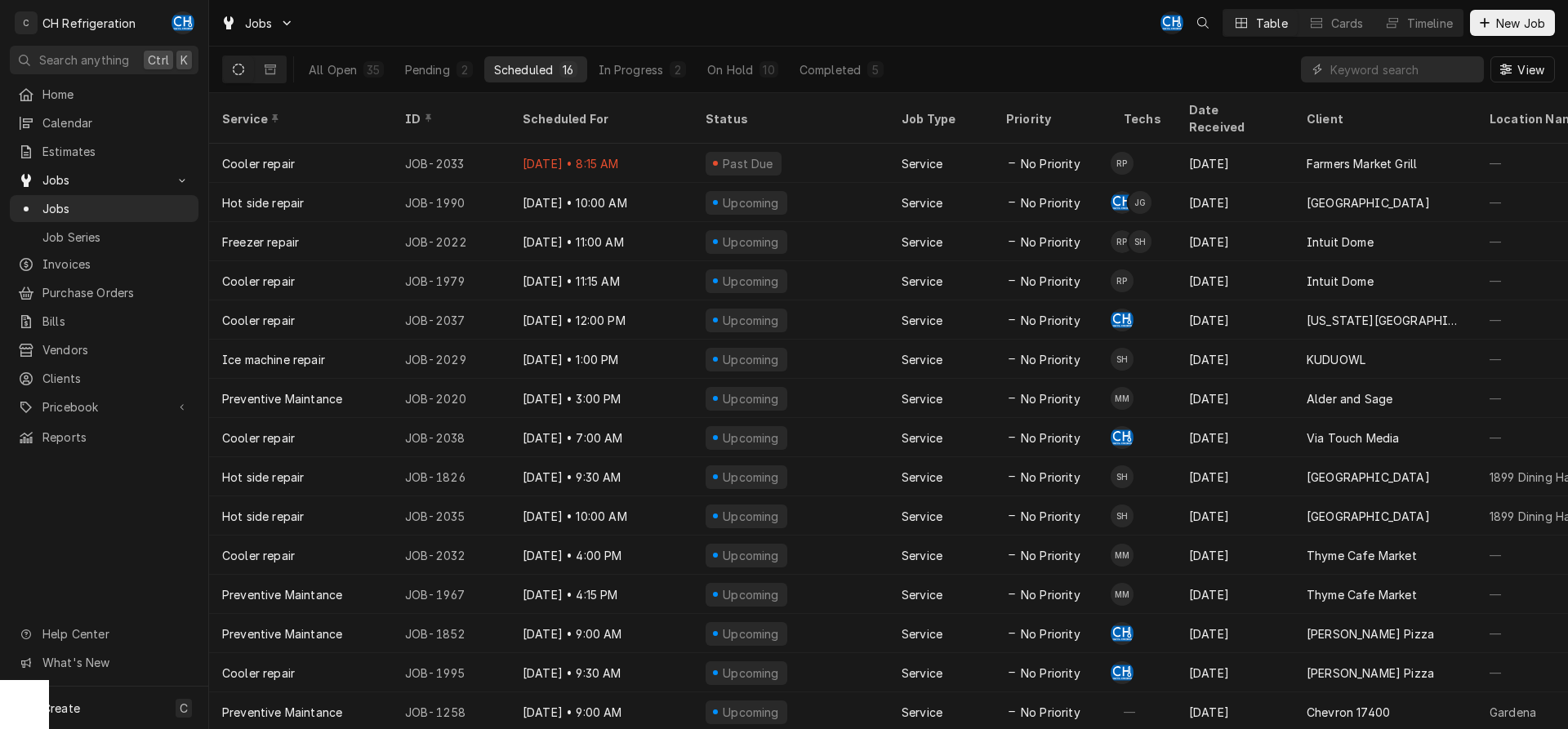
click at [895, 63] on div "All Open 35 Pending 2 Scheduled 16 In Progress 2 On Hold 10 Completed 5 View" at bounding box center [888, 69] width 1333 height 46
click at [884, 66] on button "Completed 5" at bounding box center [841, 69] width 103 height 26
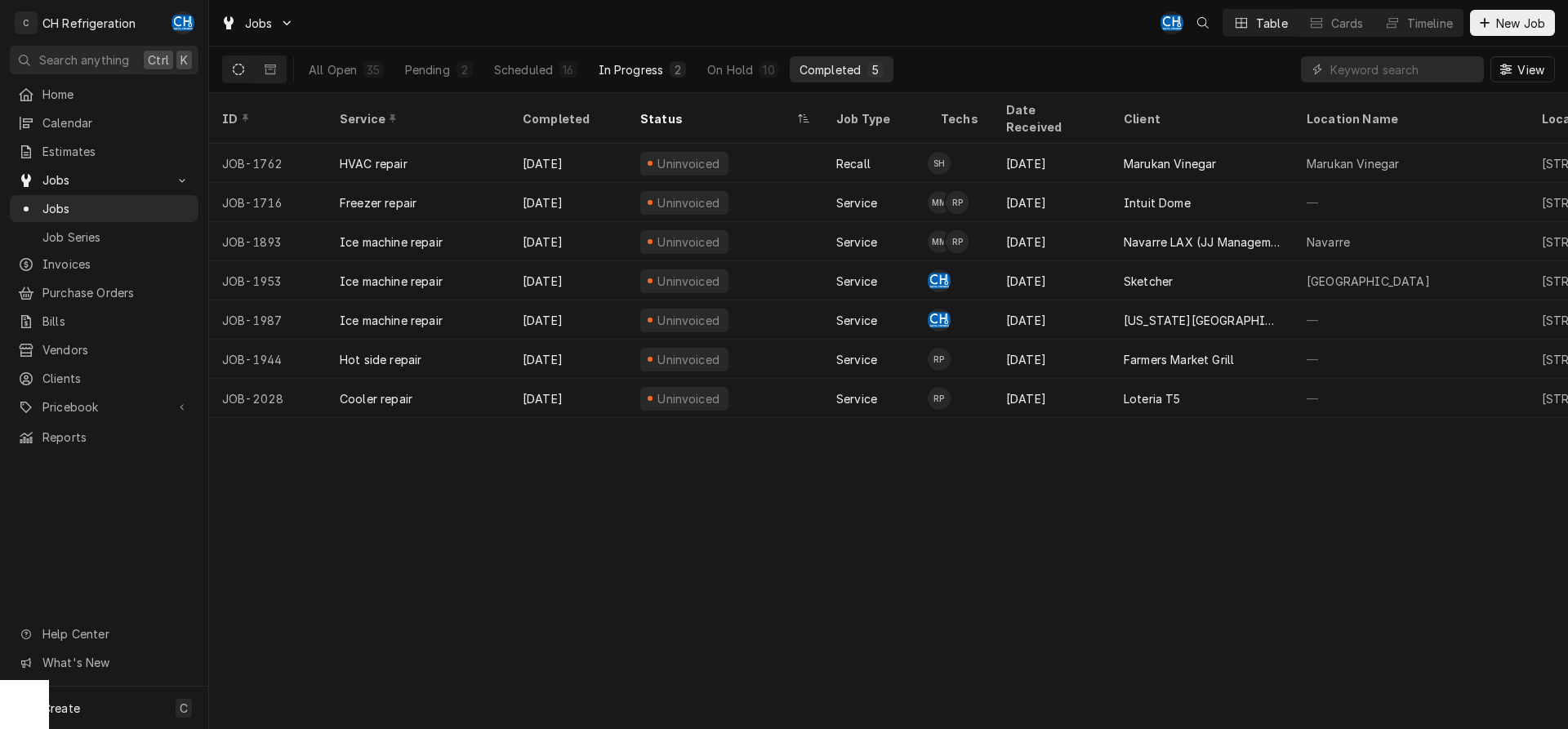
click at [656, 76] on div "In Progress" at bounding box center [631, 70] width 65 height 17
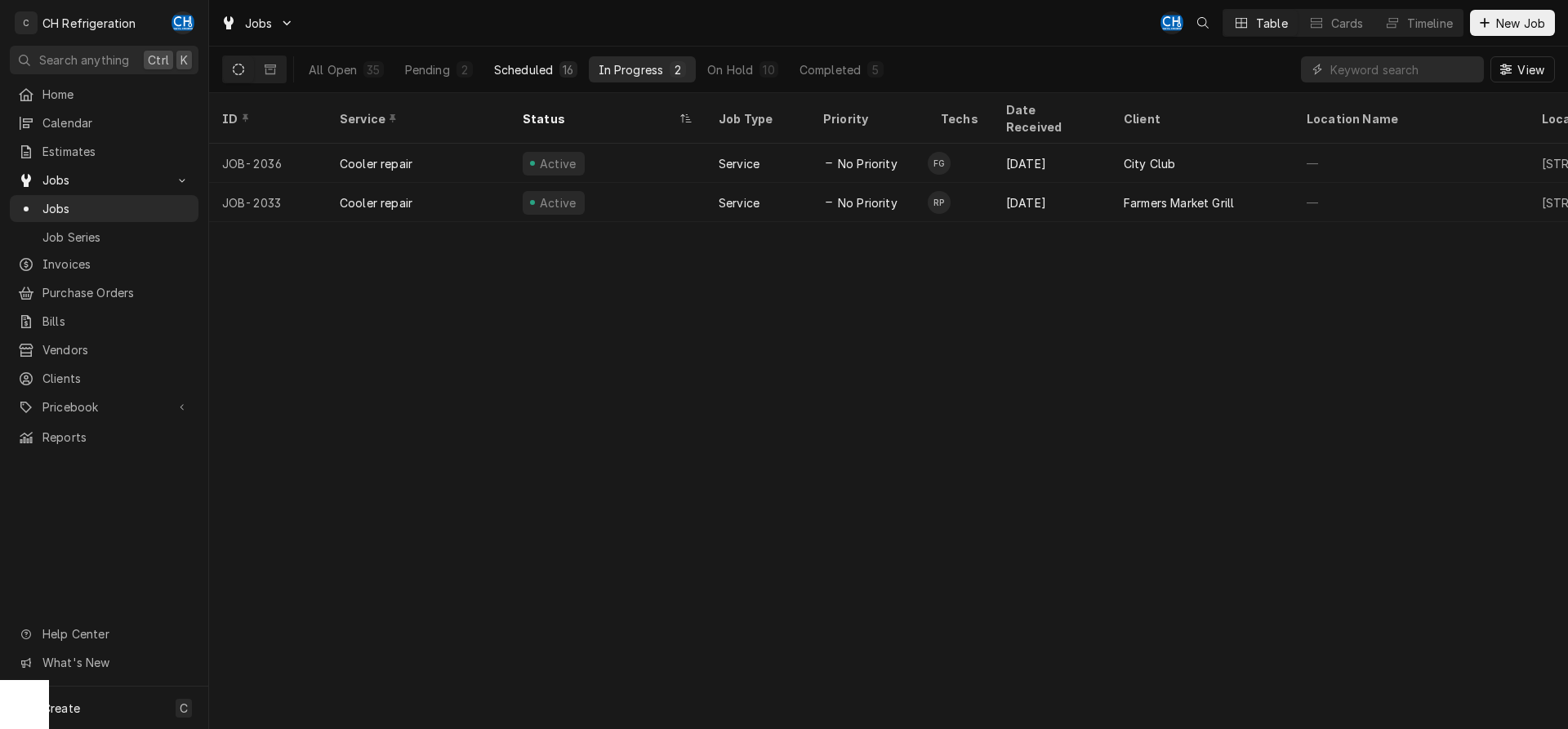
click at [555, 68] on button "Scheduled 16" at bounding box center [536, 69] width 103 height 26
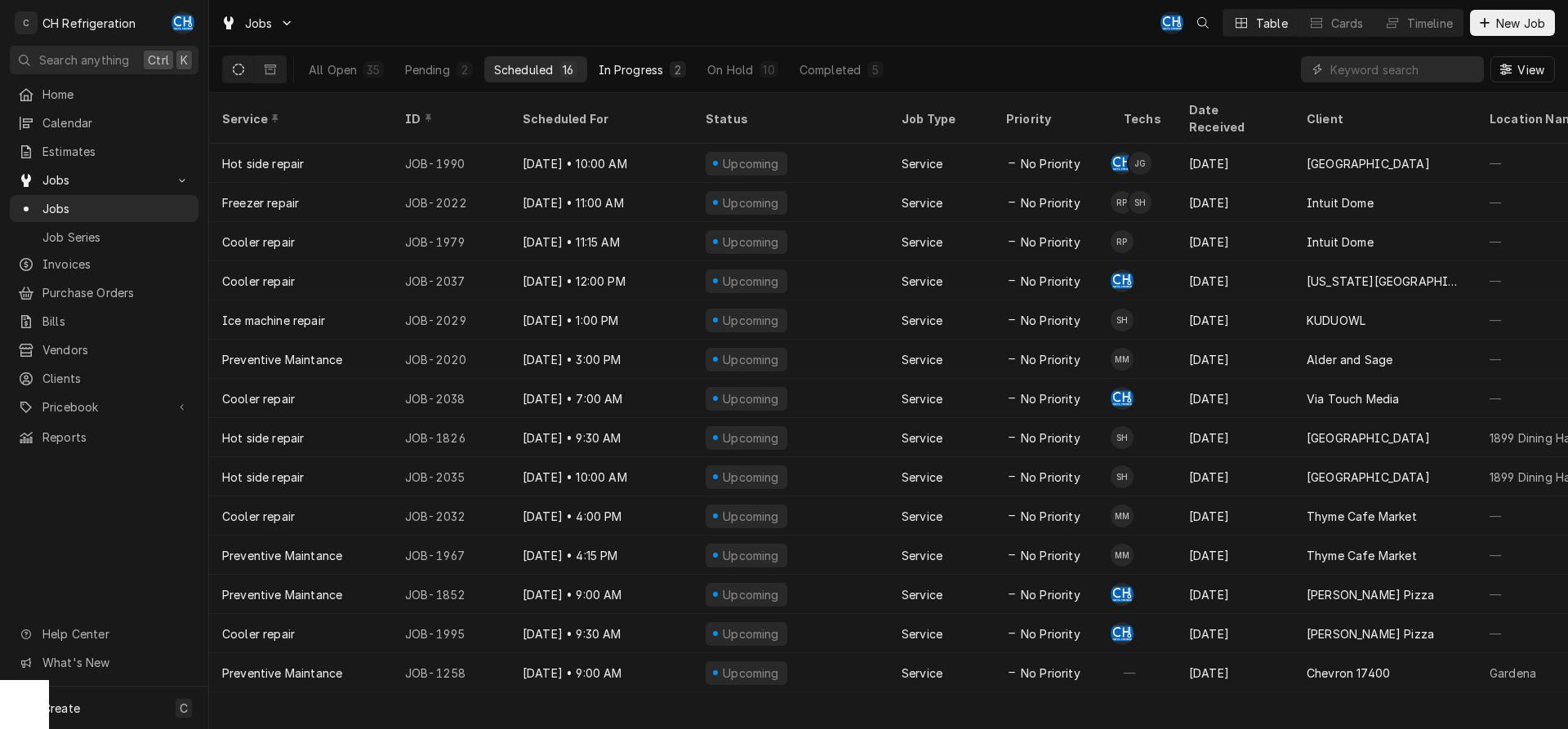
click at [626, 71] on div "In Progress" at bounding box center [631, 70] width 65 height 17
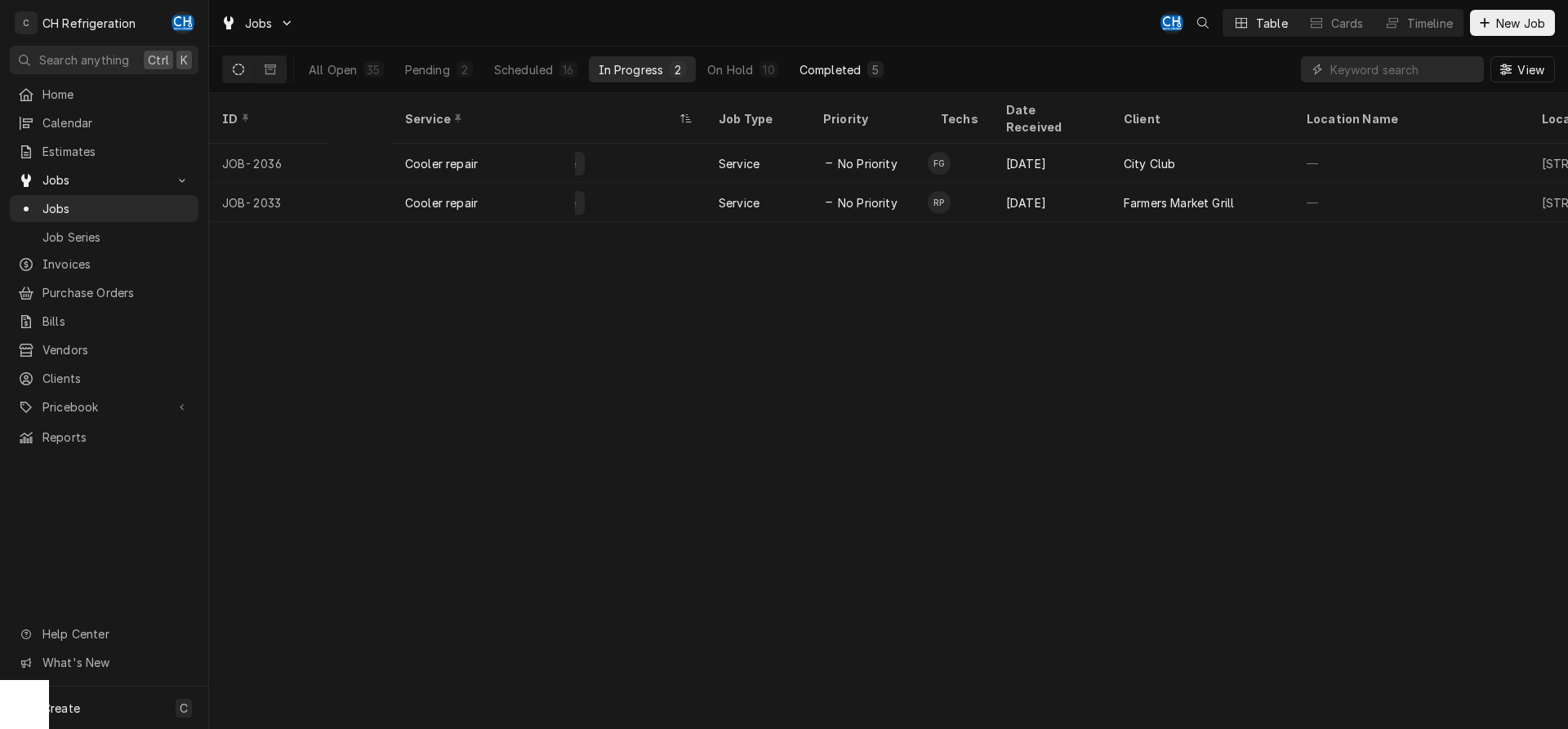
click at [844, 76] on div "Completed" at bounding box center [830, 70] width 62 height 17
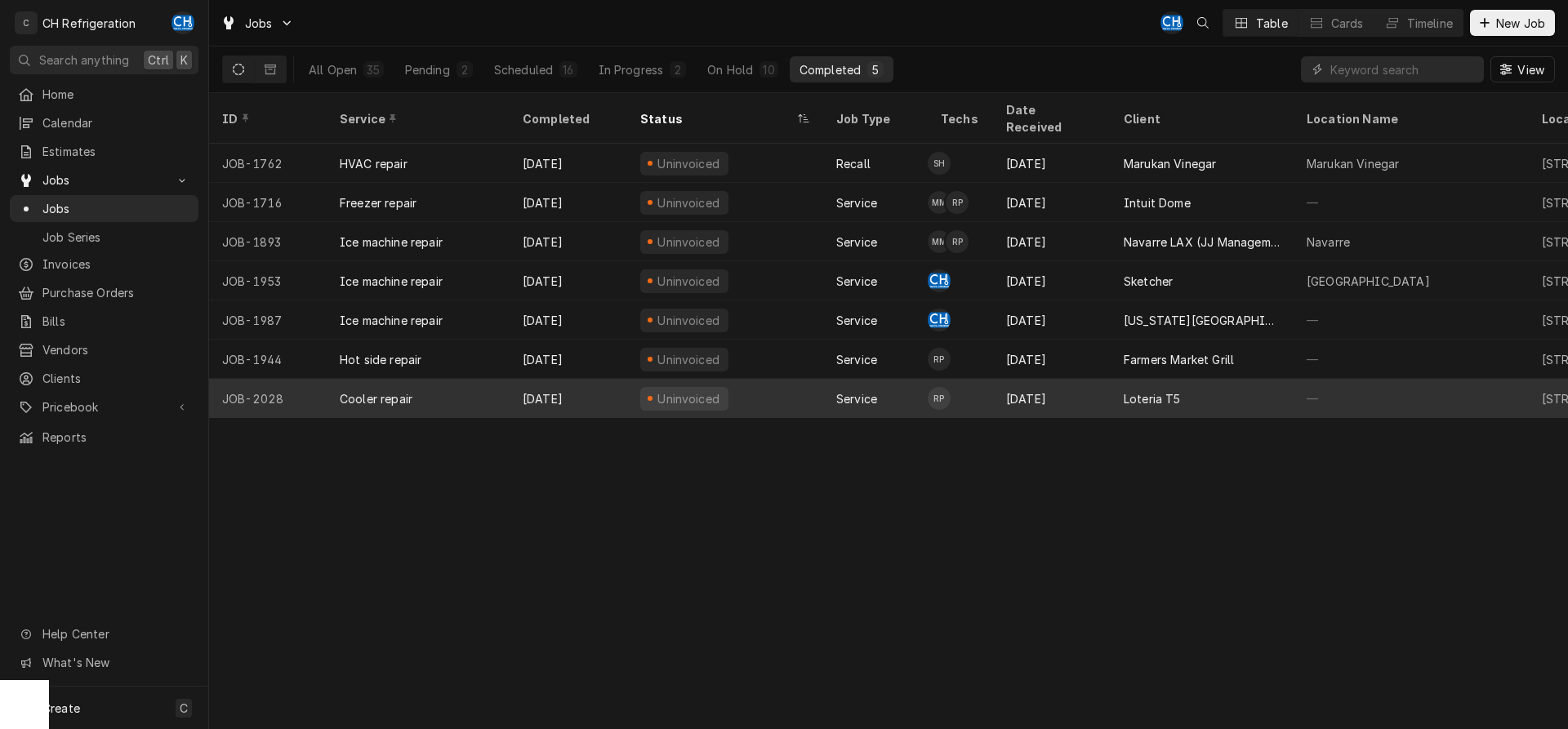
click at [1176, 387] on div "Loteria T5" at bounding box center [1202, 397] width 183 height 39
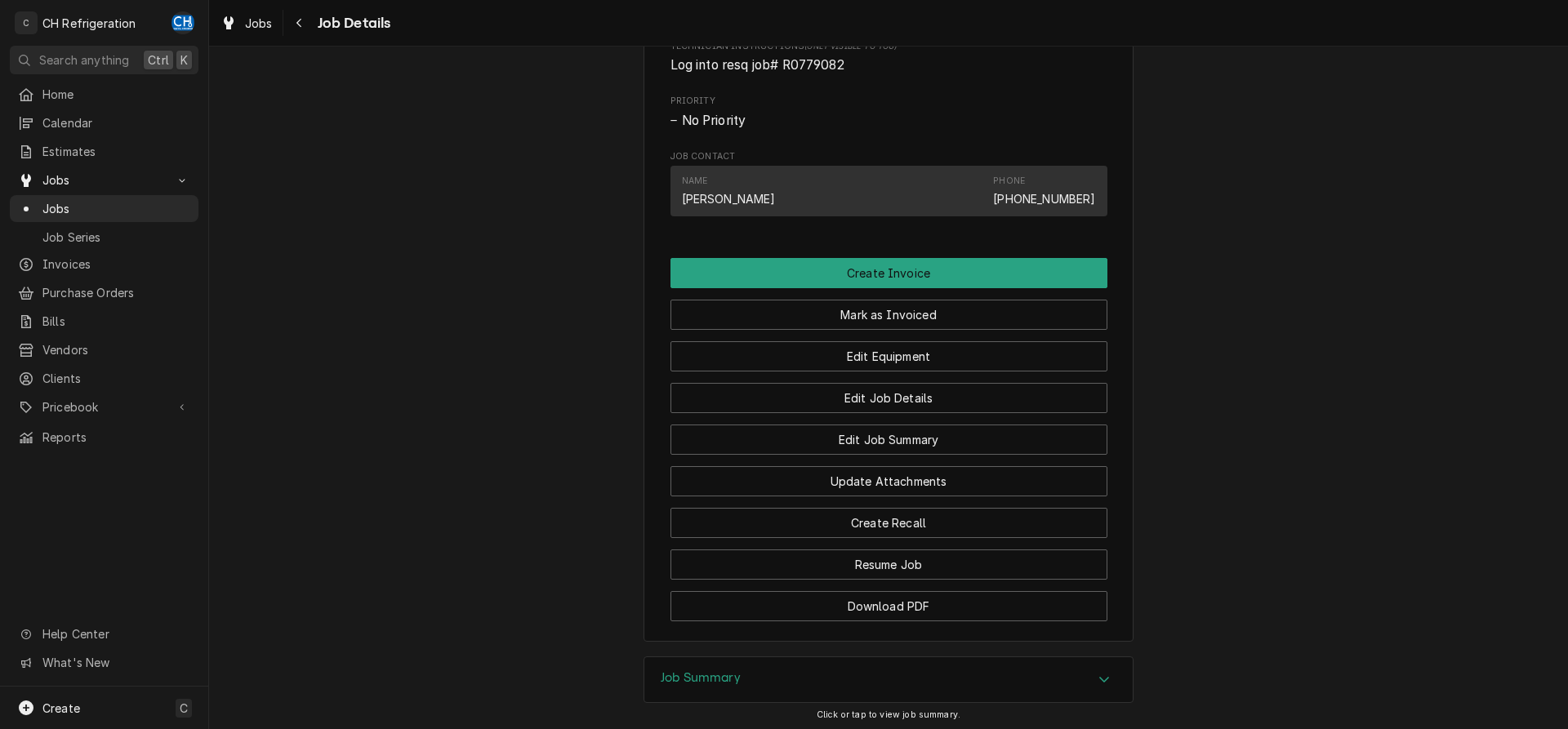
scroll to position [1094, 0]
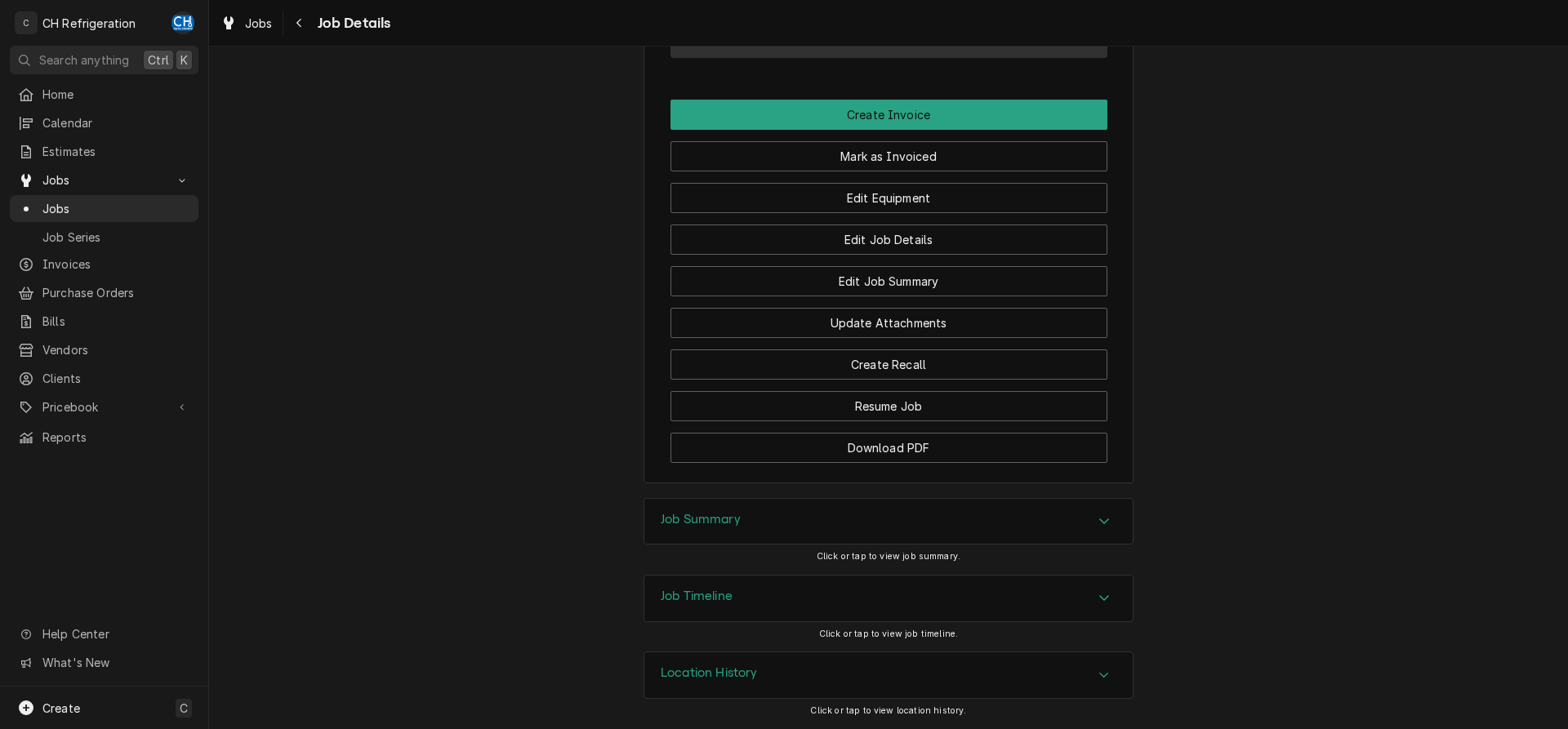
click at [729, 528] on div "Job Summary" at bounding box center [701, 522] width 80 height 20
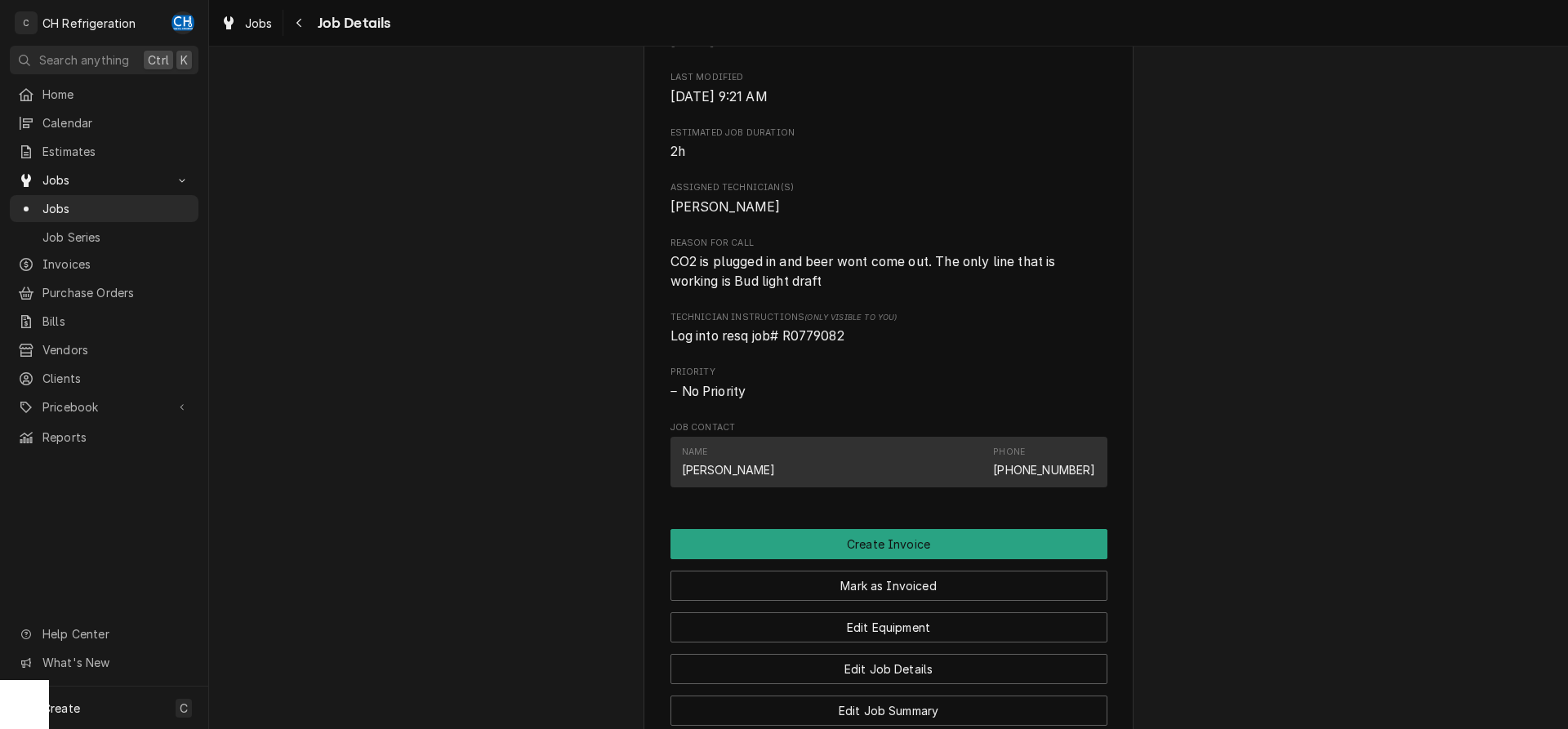
scroll to position [395, 0]
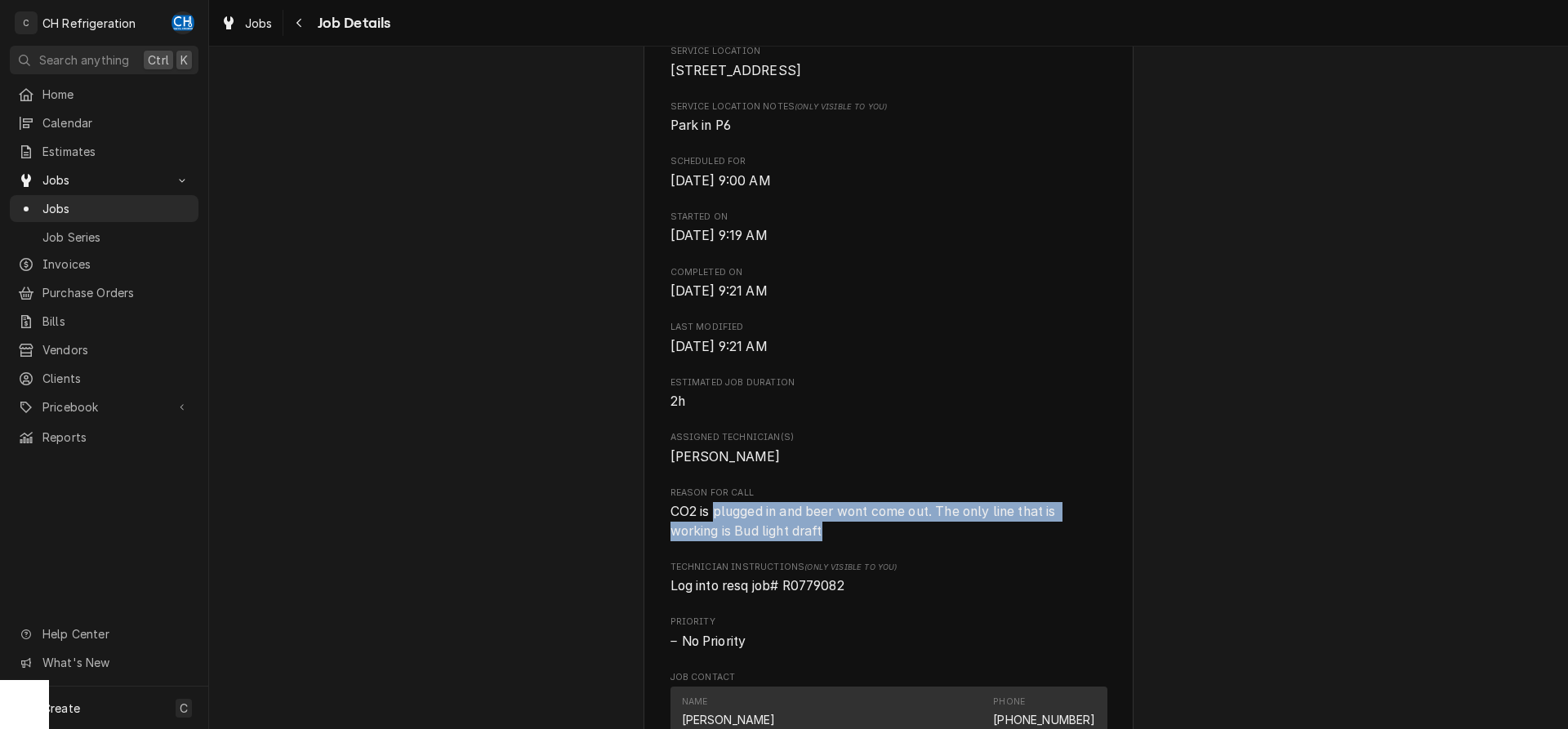
drag, startPoint x: 717, startPoint y: 536, endPoint x: 847, endPoint y: 556, distance: 131.5
click at [847, 541] on span "CO2 is plugged in and beer wont come out. The only line that is working is Bud …" at bounding box center [888, 522] width 437 height 38
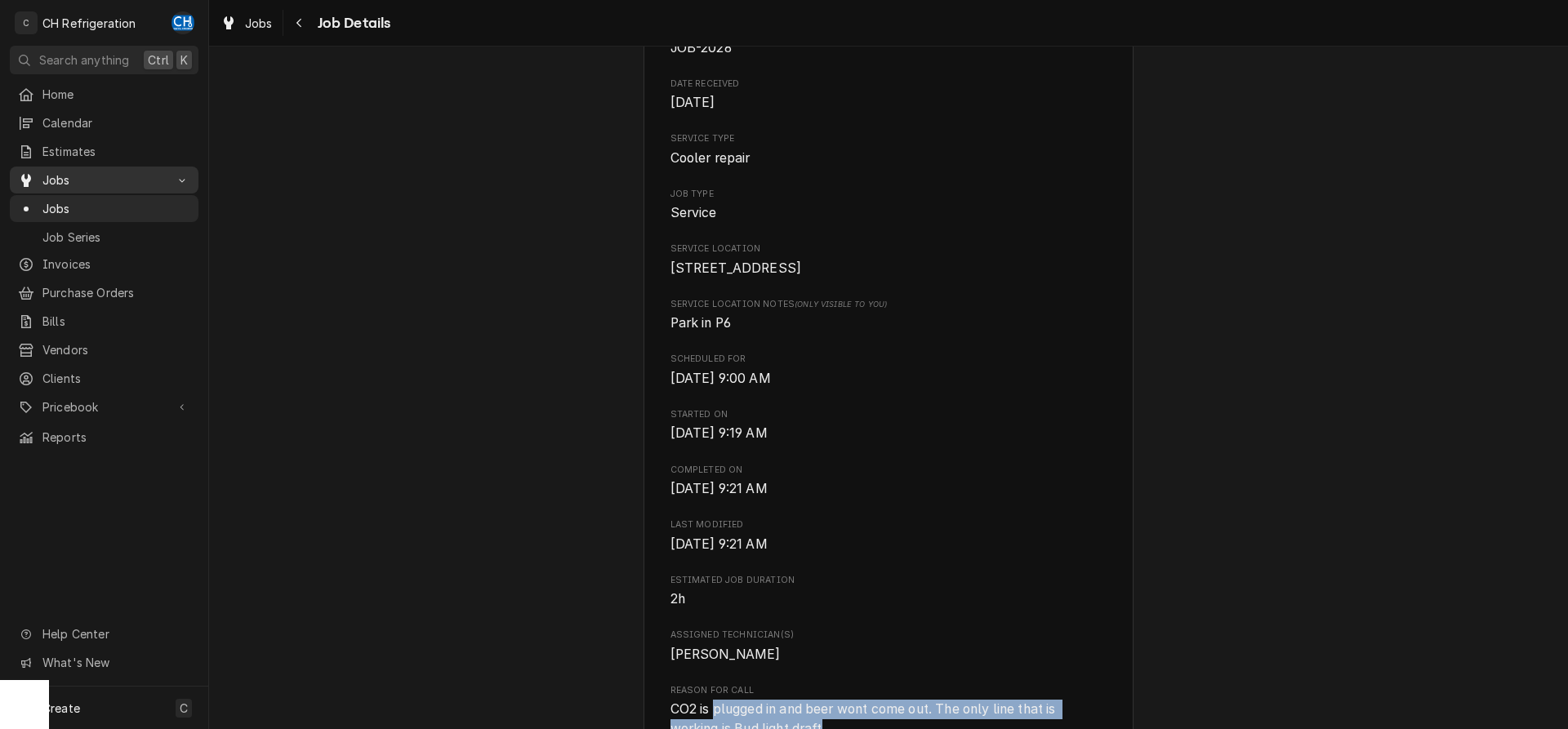
scroll to position [145, 0]
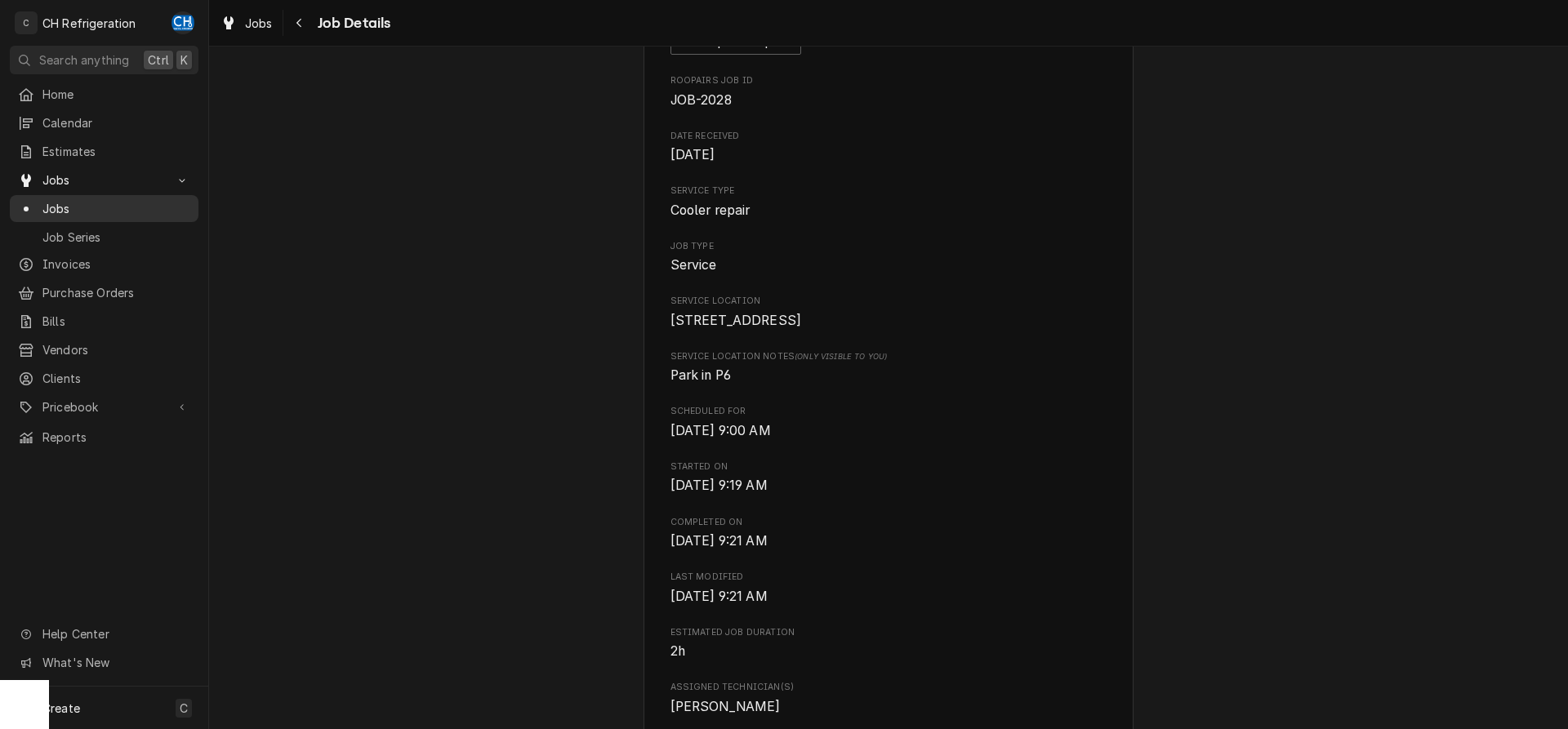
drag, startPoint x: 45, startPoint y: 200, endPoint x: 56, endPoint y: 201, distance: 11.0
click at [46, 200] on span "Jobs" at bounding box center [116, 208] width 148 height 17
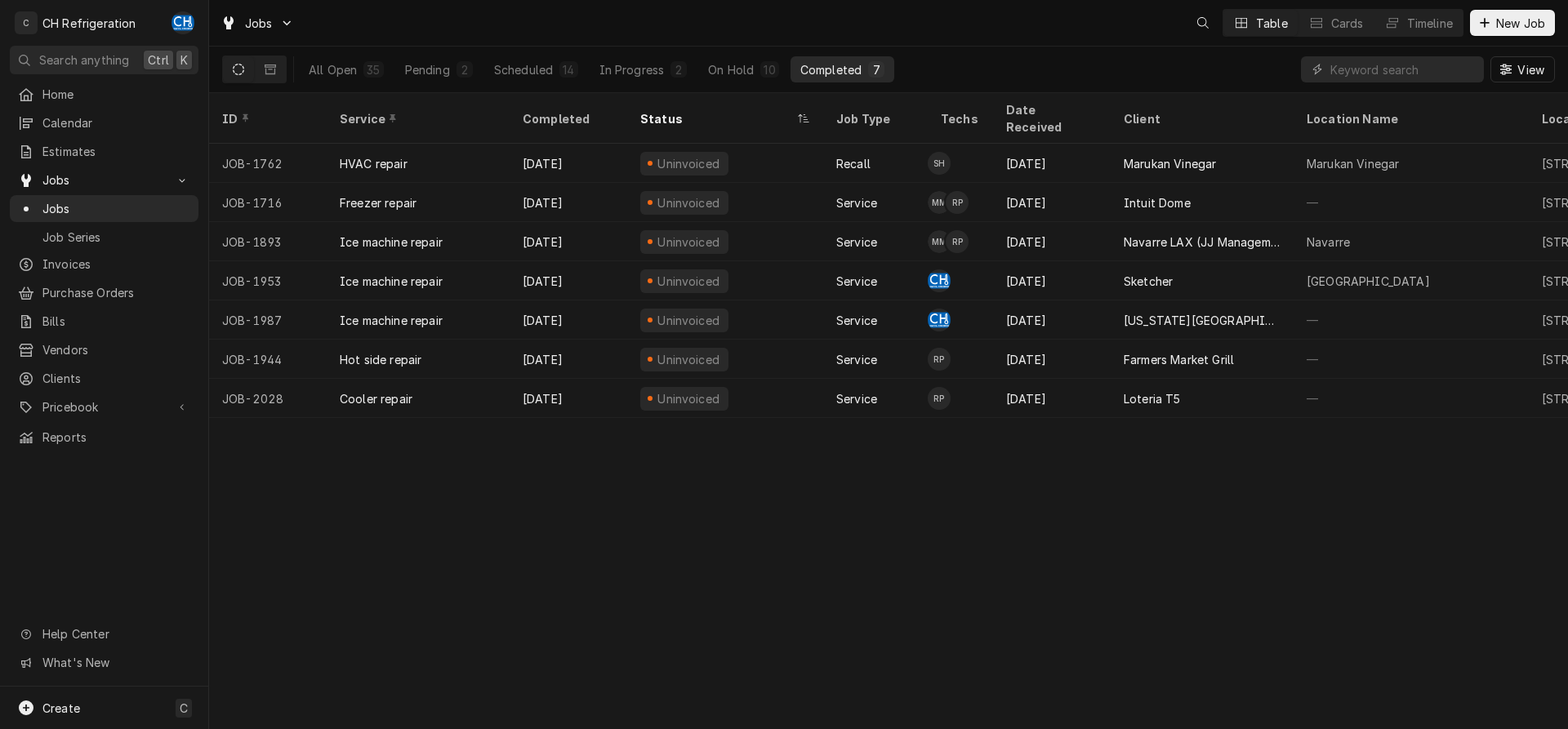
click at [590, 64] on button "In Progress 2" at bounding box center [643, 69] width 108 height 26
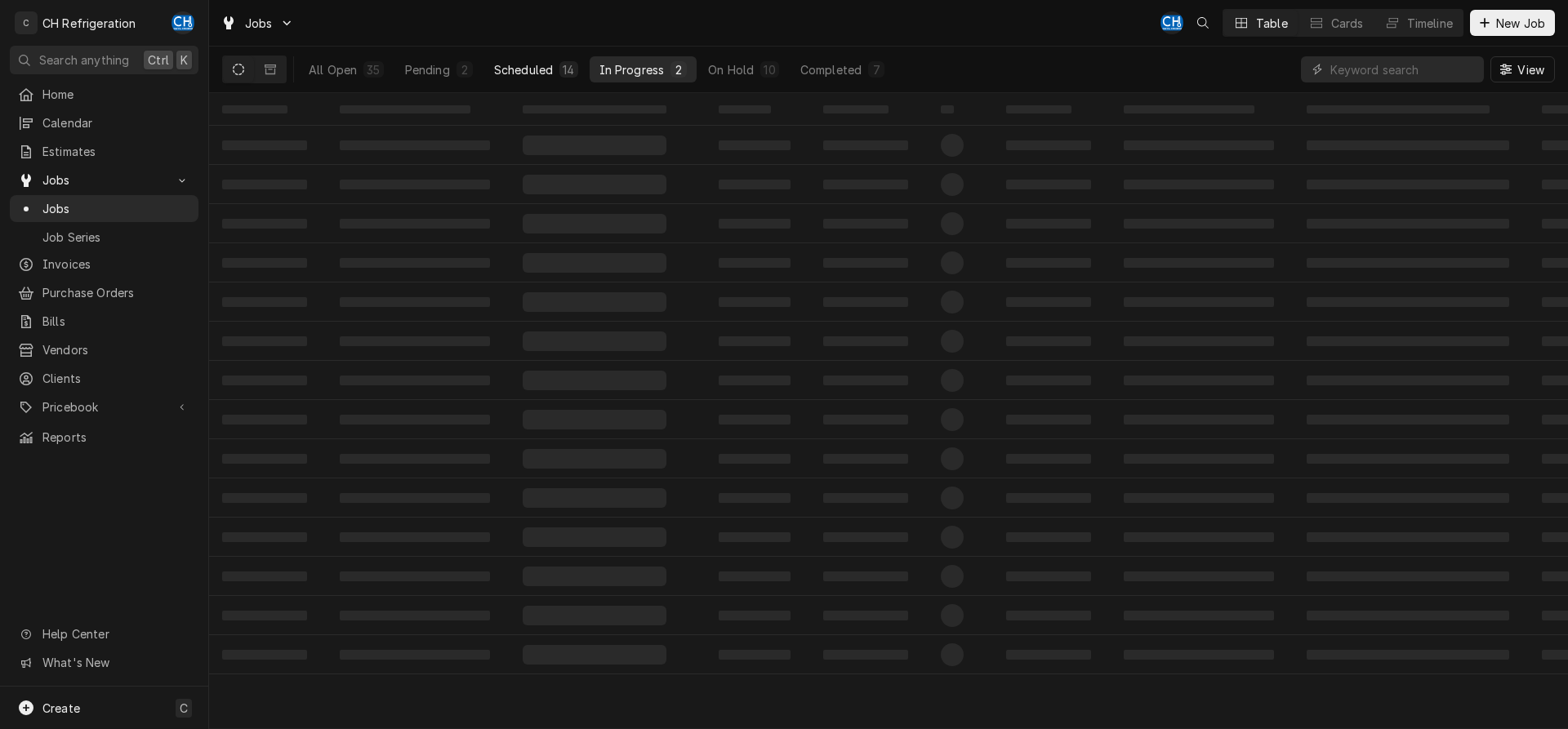
click at [564, 69] on div "14" at bounding box center [568, 70] width 11 height 17
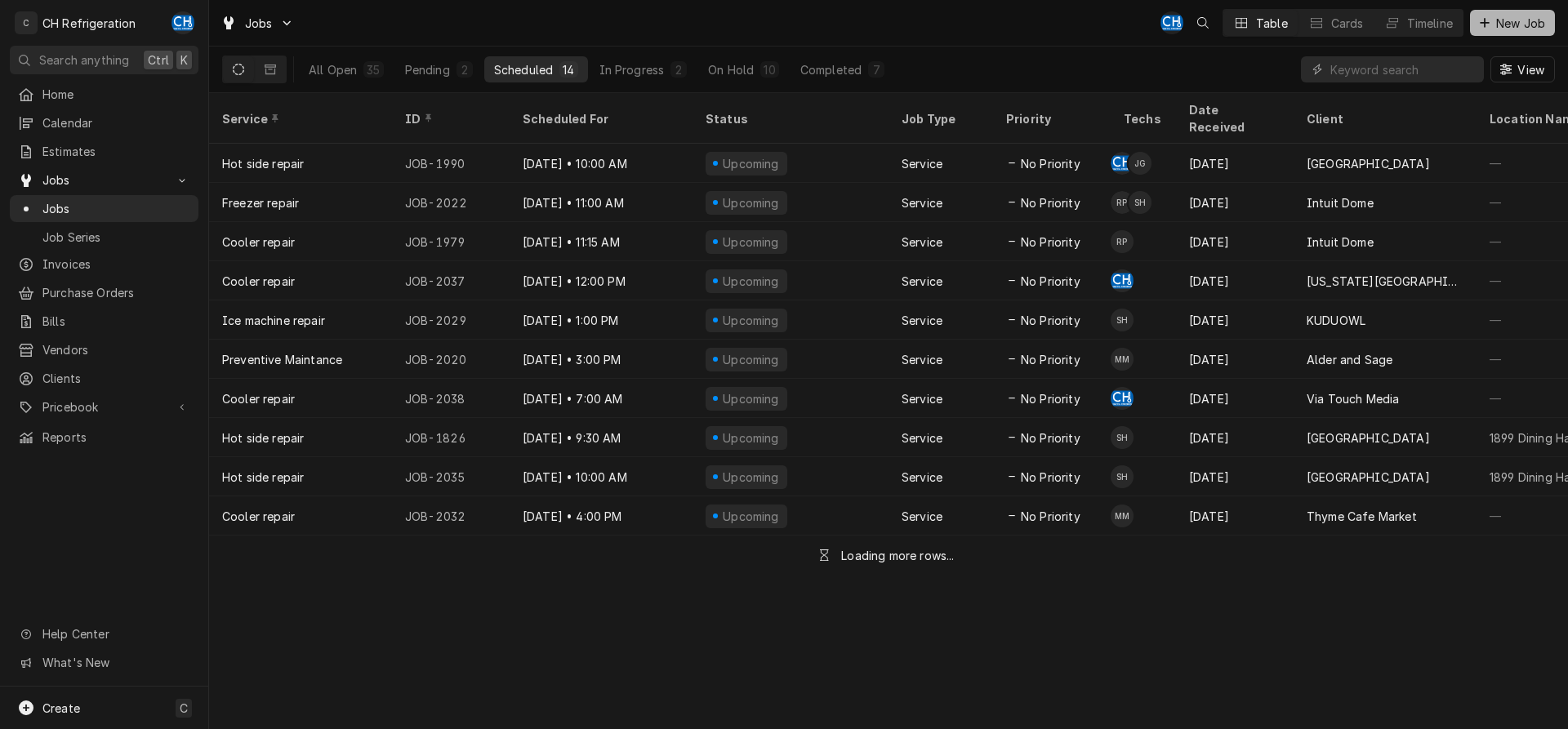
click at [1538, 24] on span "New Job" at bounding box center [1521, 23] width 56 height 17
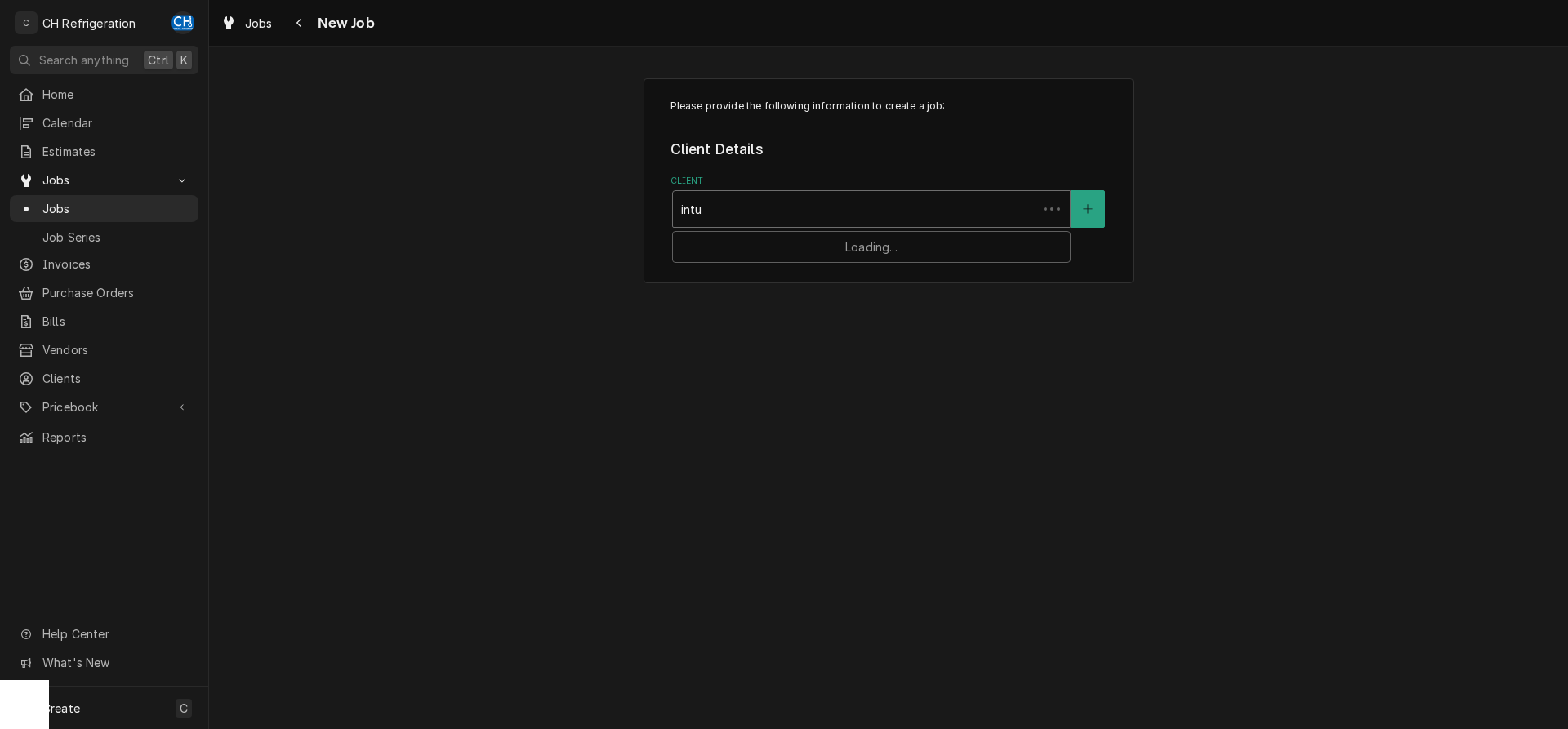
type input "intui"
click at [888, 240] on div "Intuit Dome" at bounding box center [871, 244] width 397 height 25
click at [862, 390] on div "Please provide the following information to create a job: Client Details Client…" at bounding box center [888, 259] width 490 height 362
click at [877, 375] on div "Service Location" at bounding box center [872, 366] width 380 height 30
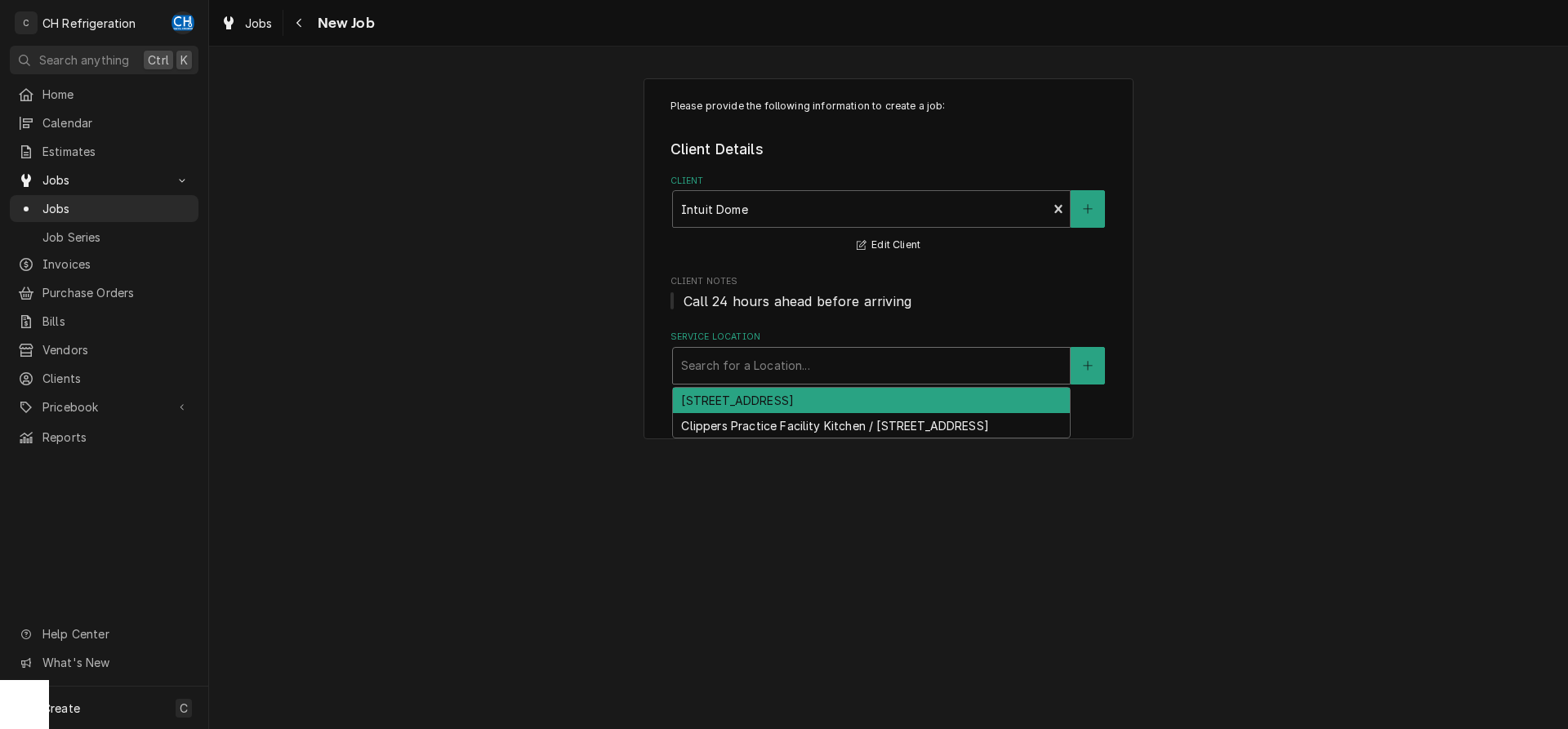
click at [866, 397] on div "[STREET_ADDRESS]" at bounding box center [871, 400] width 397 height 25
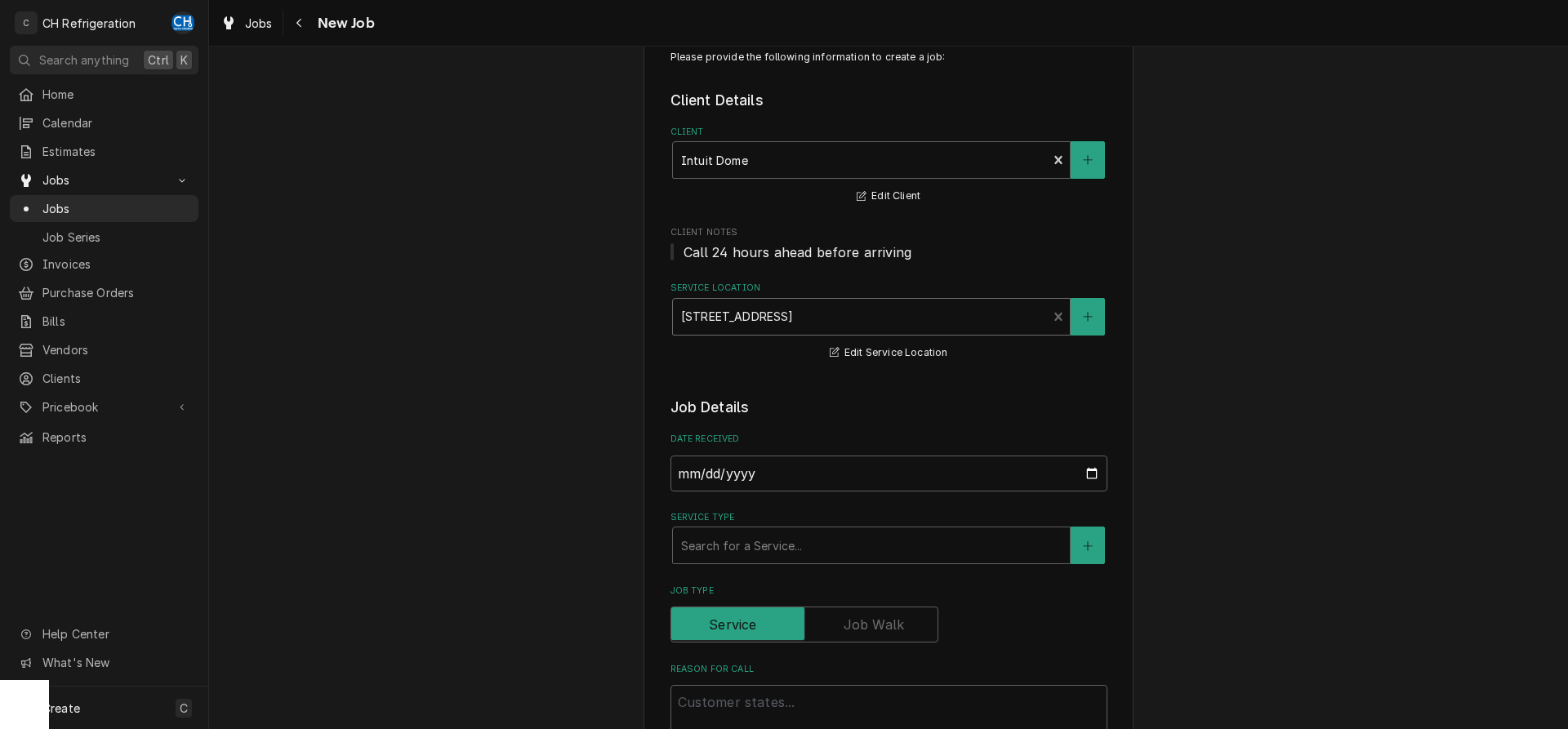
scroll to position [83, 0]
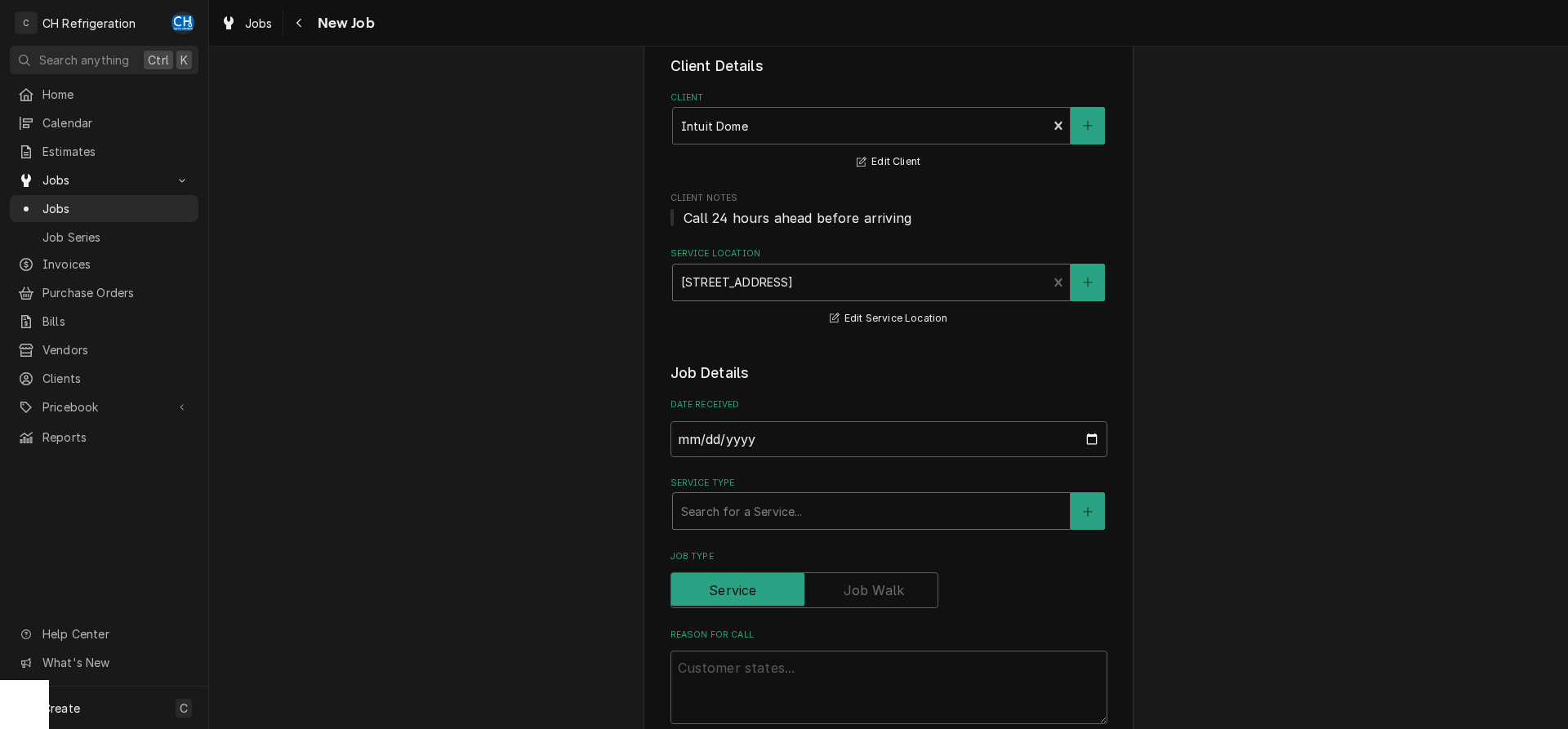
click at [824, 503] on div "Service Type" at bounding box center [872, 511] width 380 height 30
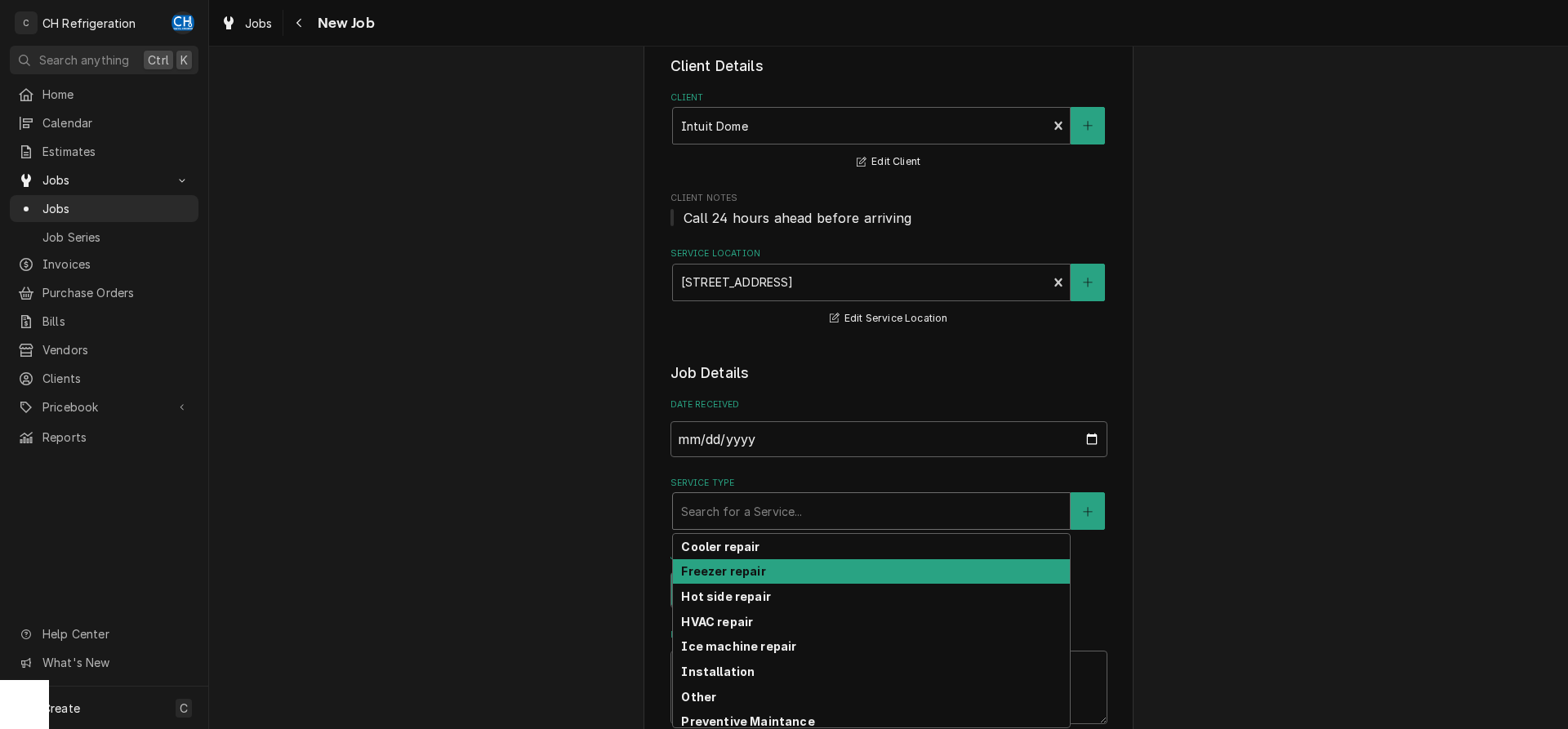
click at [772, 576] on div "Freezer repair" at bounding box center [871, 571] width 397 height 25
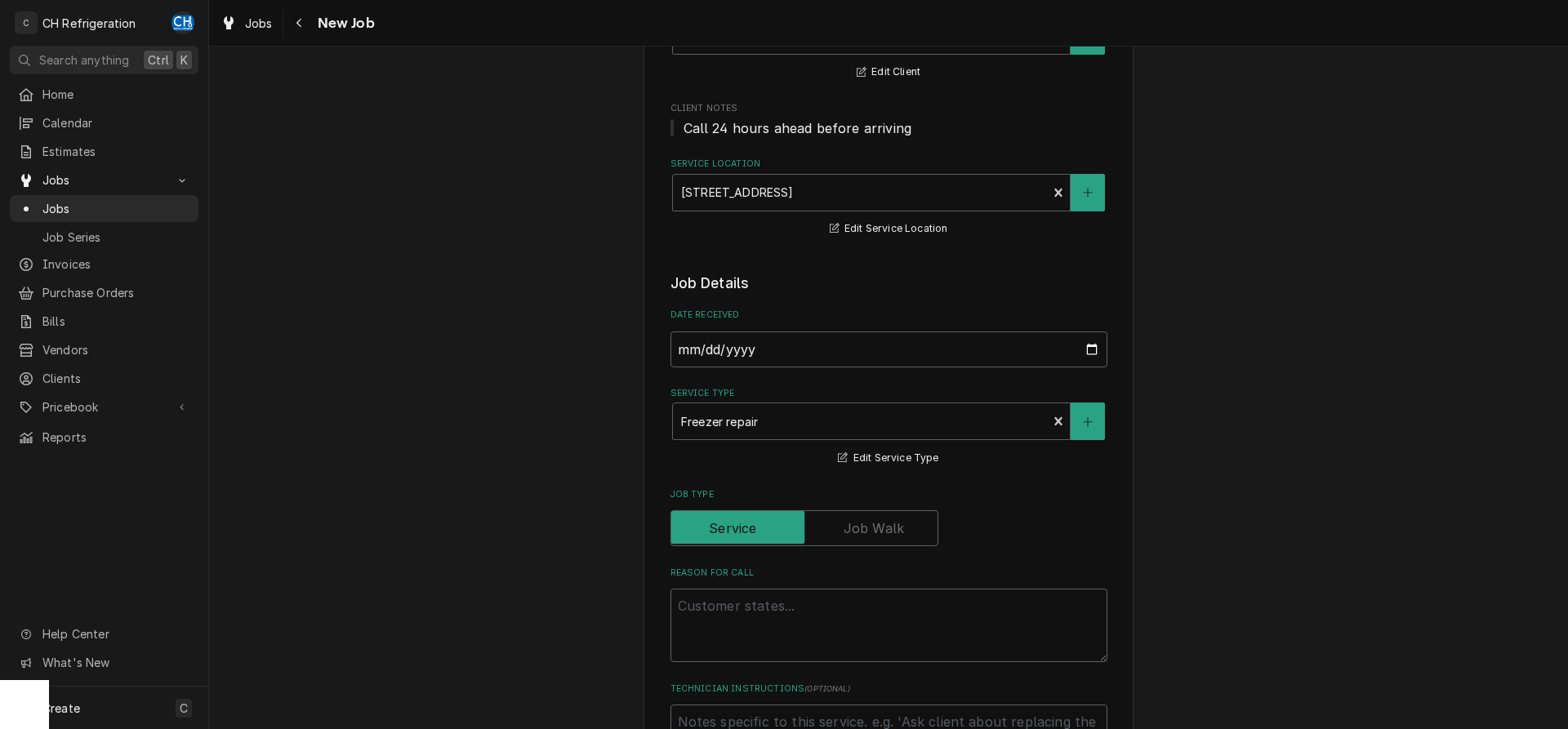
scroll to position [250, 0]
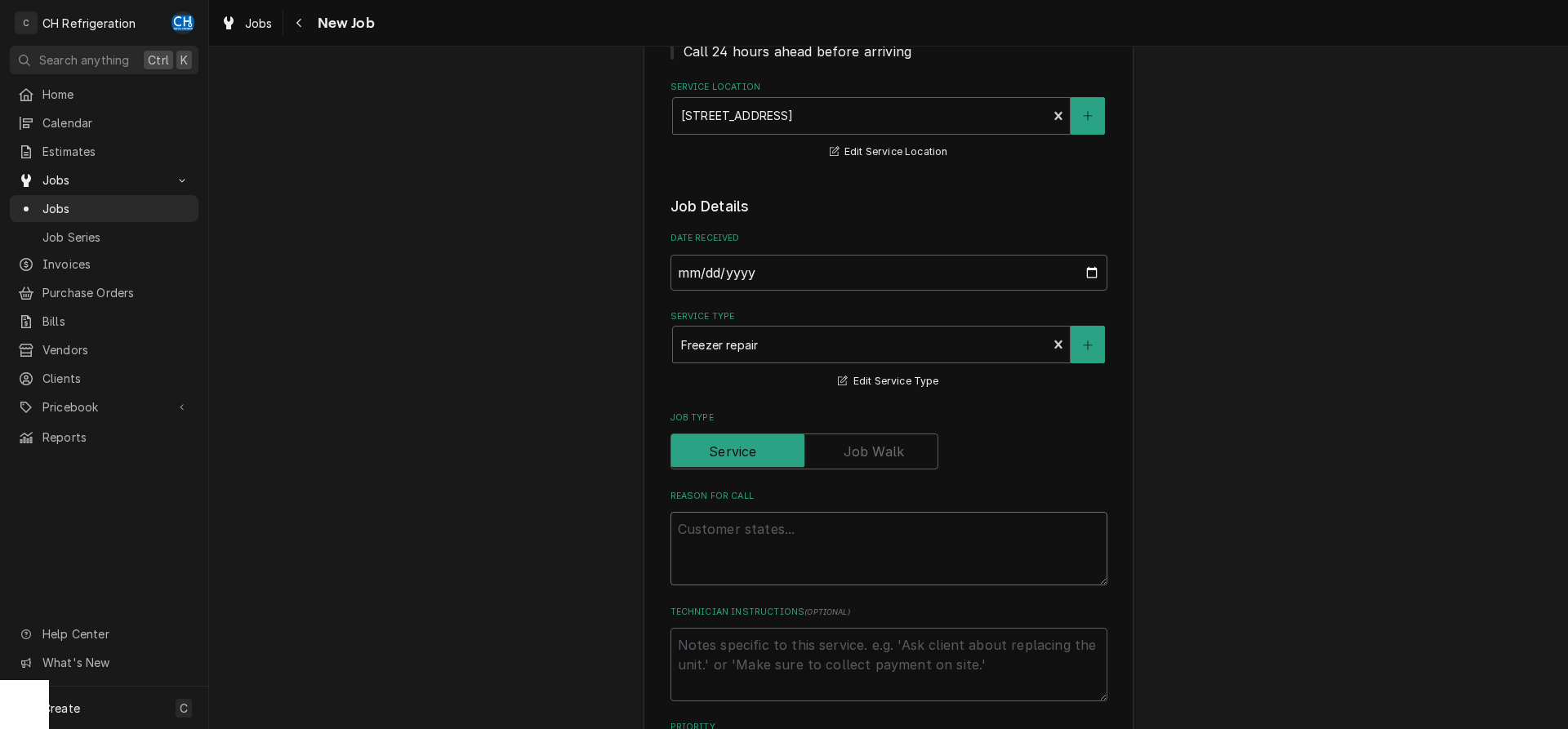
paste textarea "Main Kitchen / Walk In Freezer / Unit is frozen over in the back."
type textarea "x"
type textarea "Main Kitchen / Walk In Freezer / Unit is frozen over in the back."
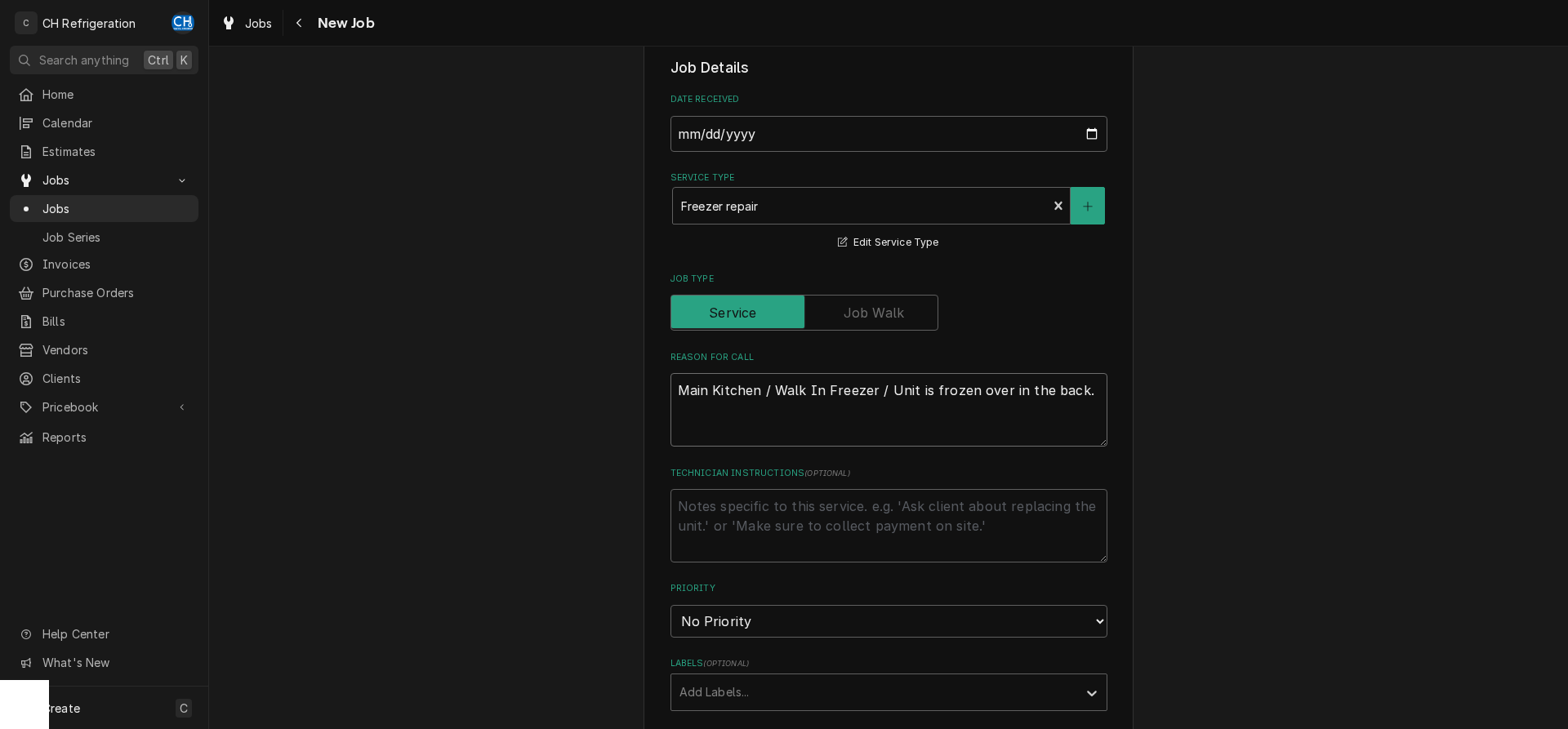
type textarea "x"
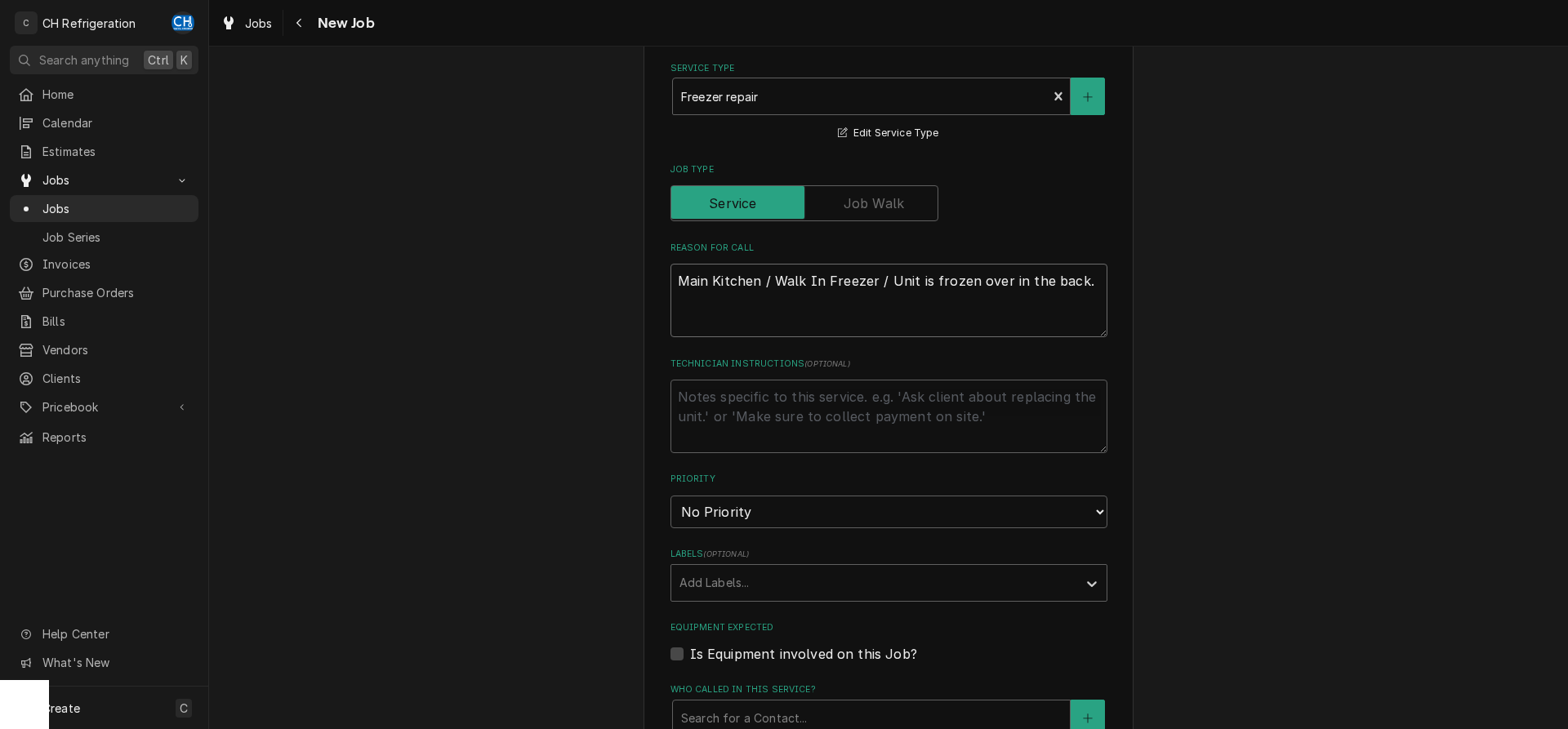
scroll to position [500, 0]
type textarea "Main Kitchen / Walk In Freezer / Unit is frozen over in the back."
click at [872, 448] on textarea "Technician Instructions ( optional )" at bounding box center [888, 415] width 437 height 74
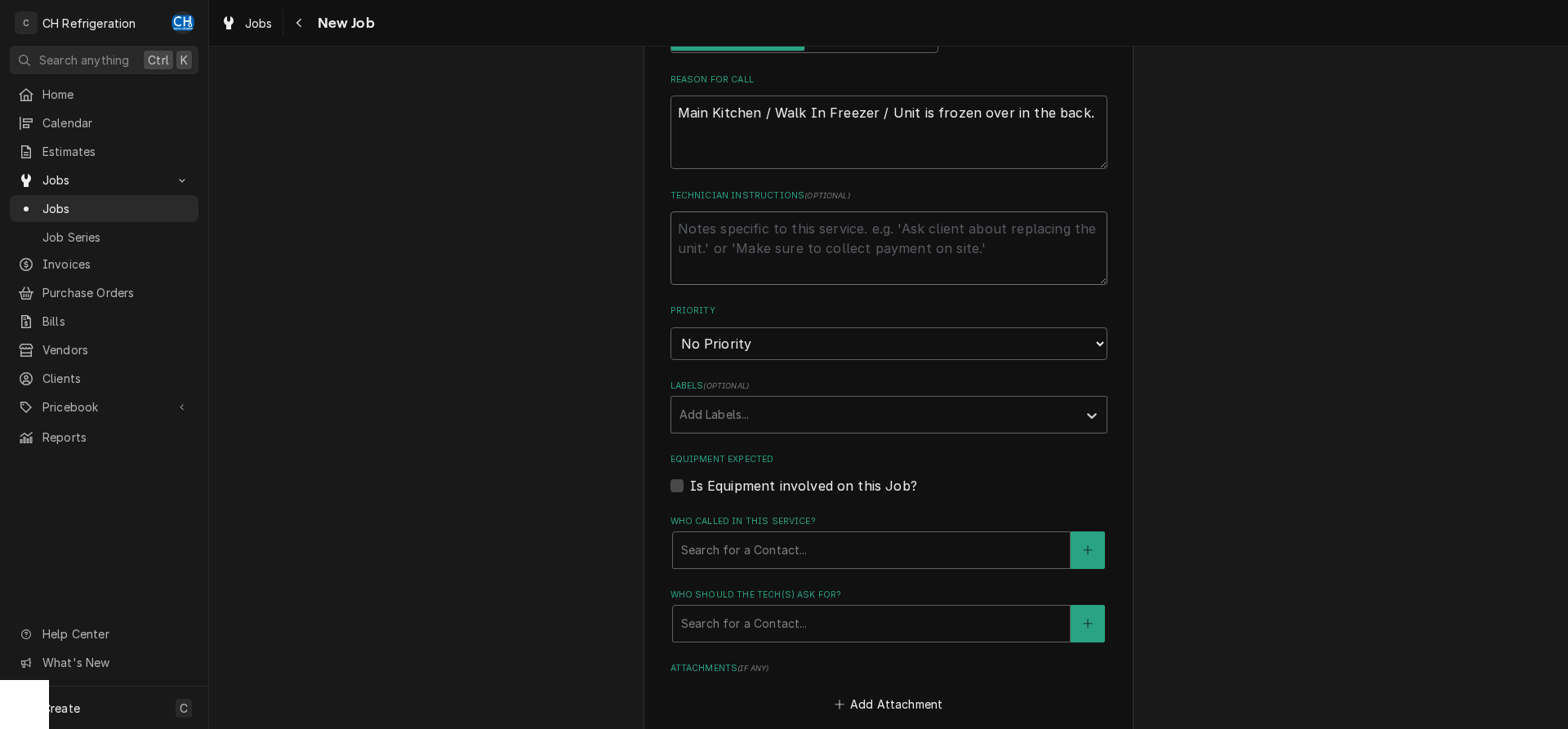
scroll to position [833, 0]
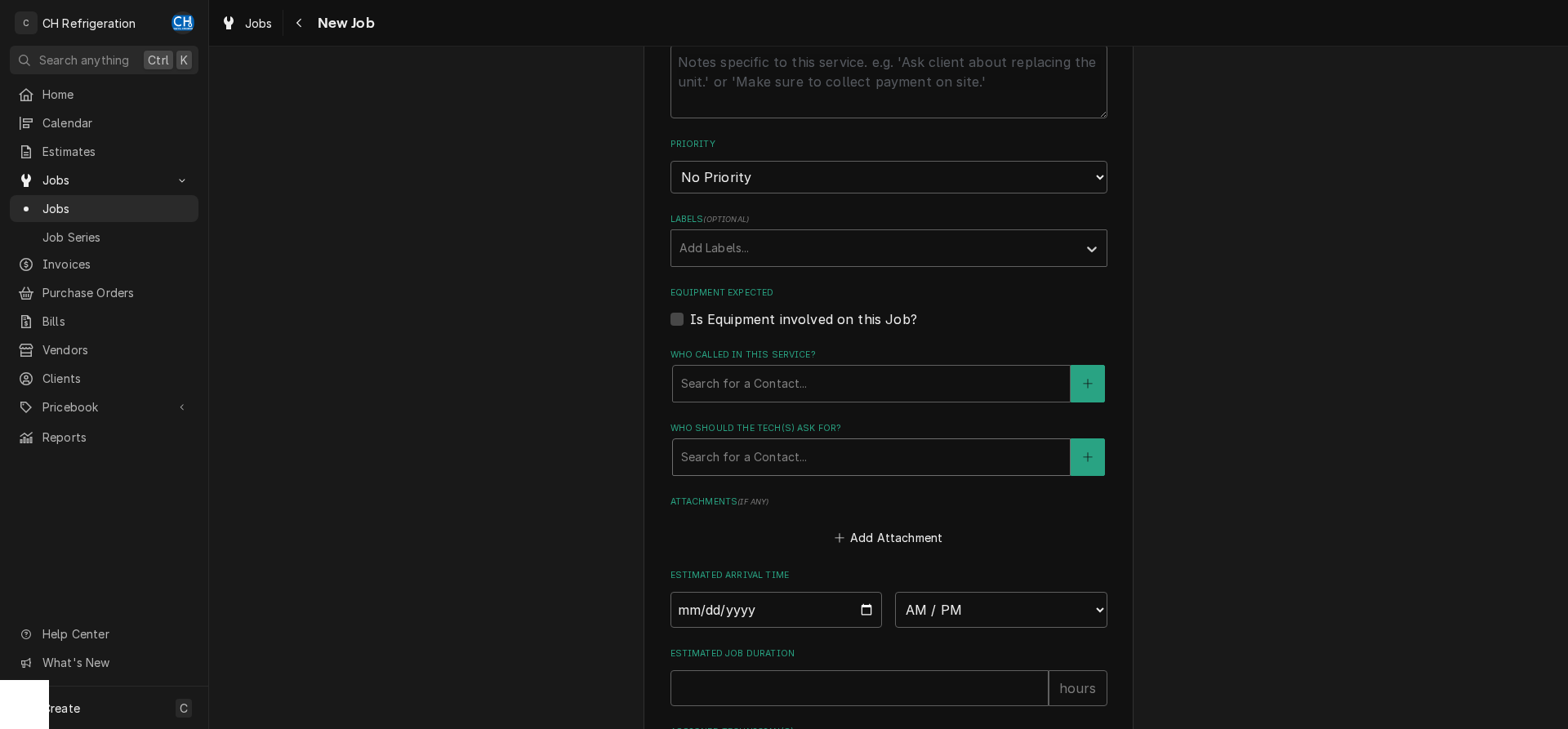
click at [807, 450] on div "Who should the tech(s) ask for?" at bounding box center [872, 457] width 380 height 30
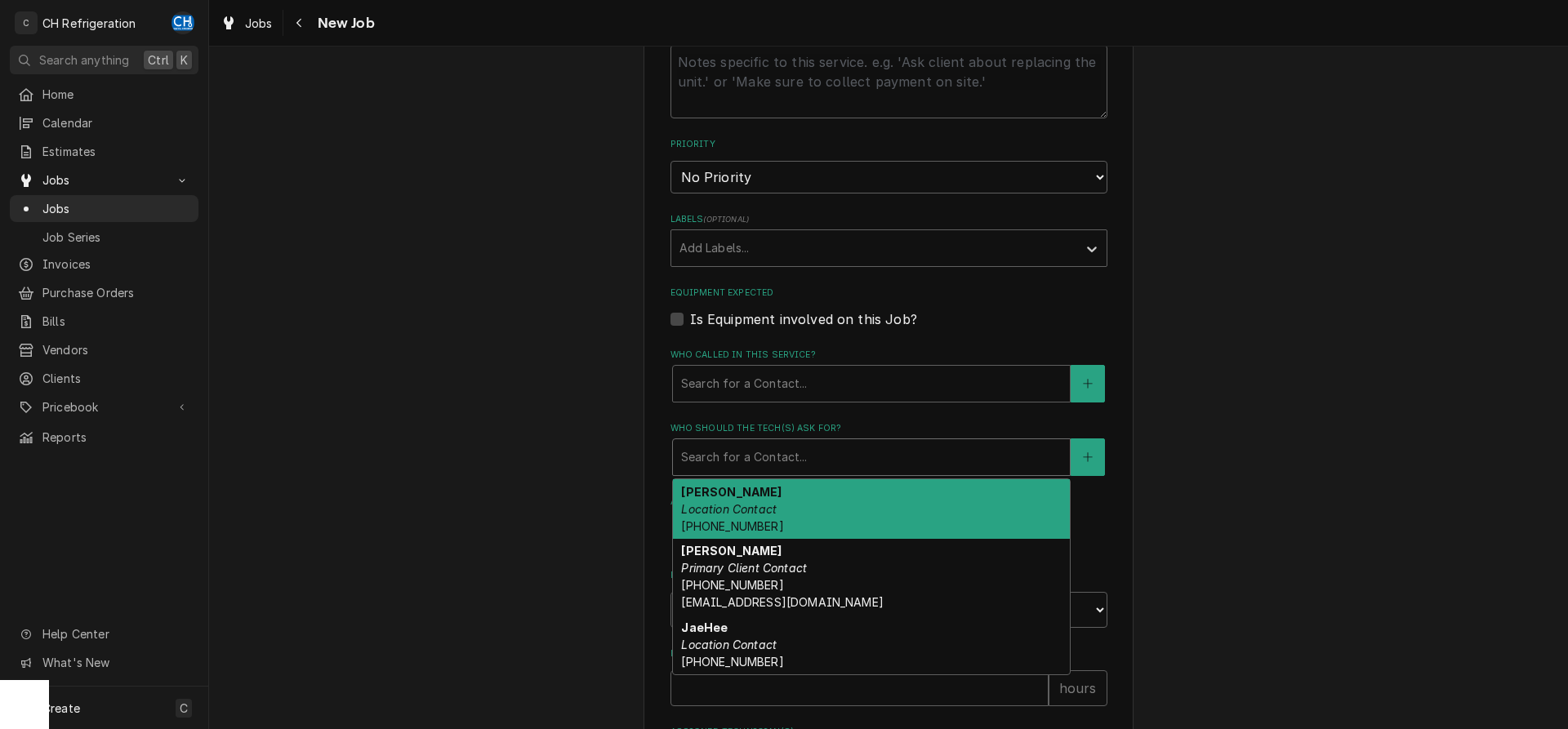
click at [781, 518] on div "Ernesto Location Contact (510) 613-5962" at bounding box center [871, 509] width 397 height 60
type textarea "x"
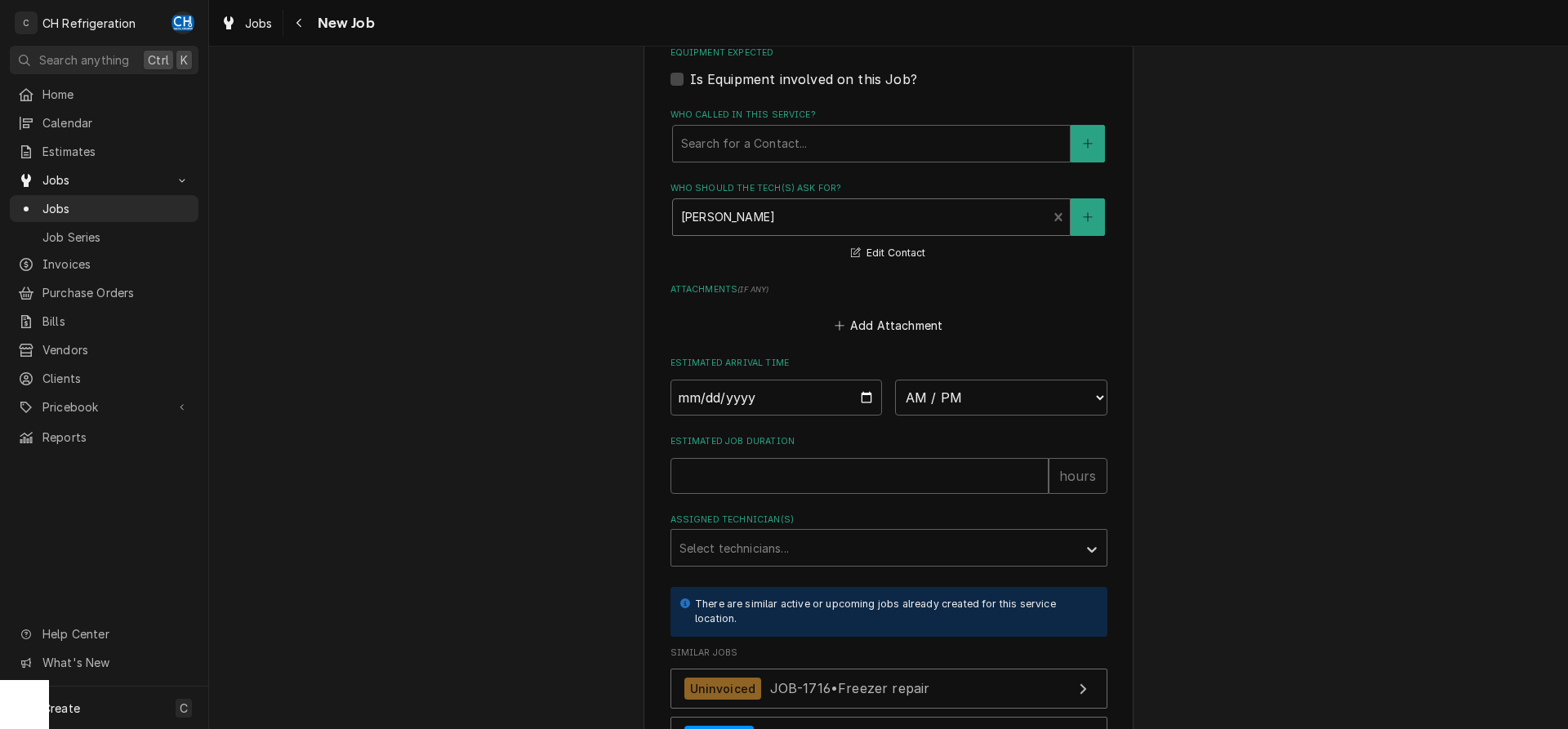
scroll to position [1082, 0]
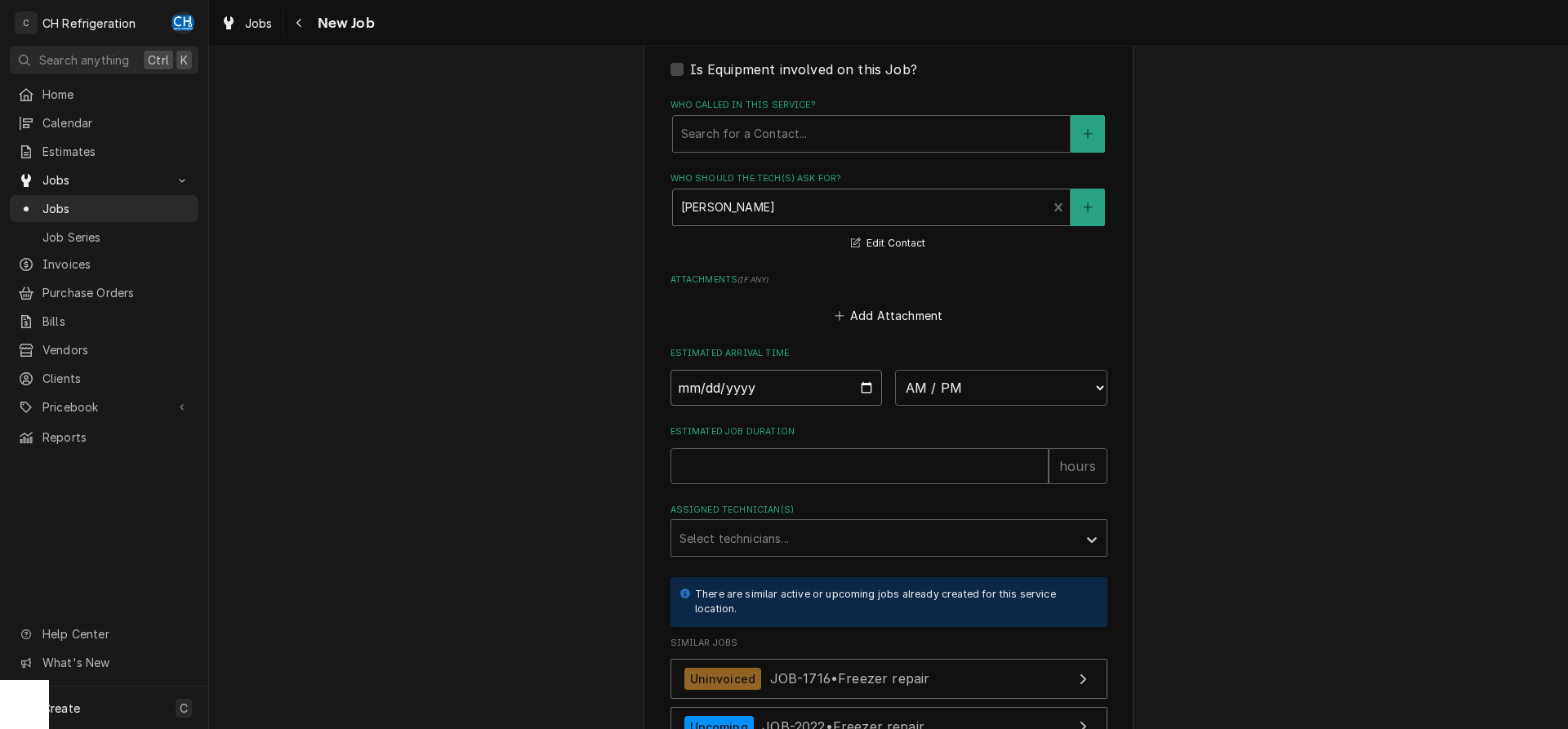
click at [872, 392] on input "Date" at bounding box center [776, 387] width 213 height 36
type input "2025-09-30"
click at [895, 370] on select "AM / PM 6:00 AM 6:15 AM 6:30 AM 6:45 AM 7:00 AM 7:15 AM 7:30 AM 7:45 AM 8:00 AM…" at bounding box center [1001, 387] width 213 height 36
type textarea "x"
select select "11:30:00"
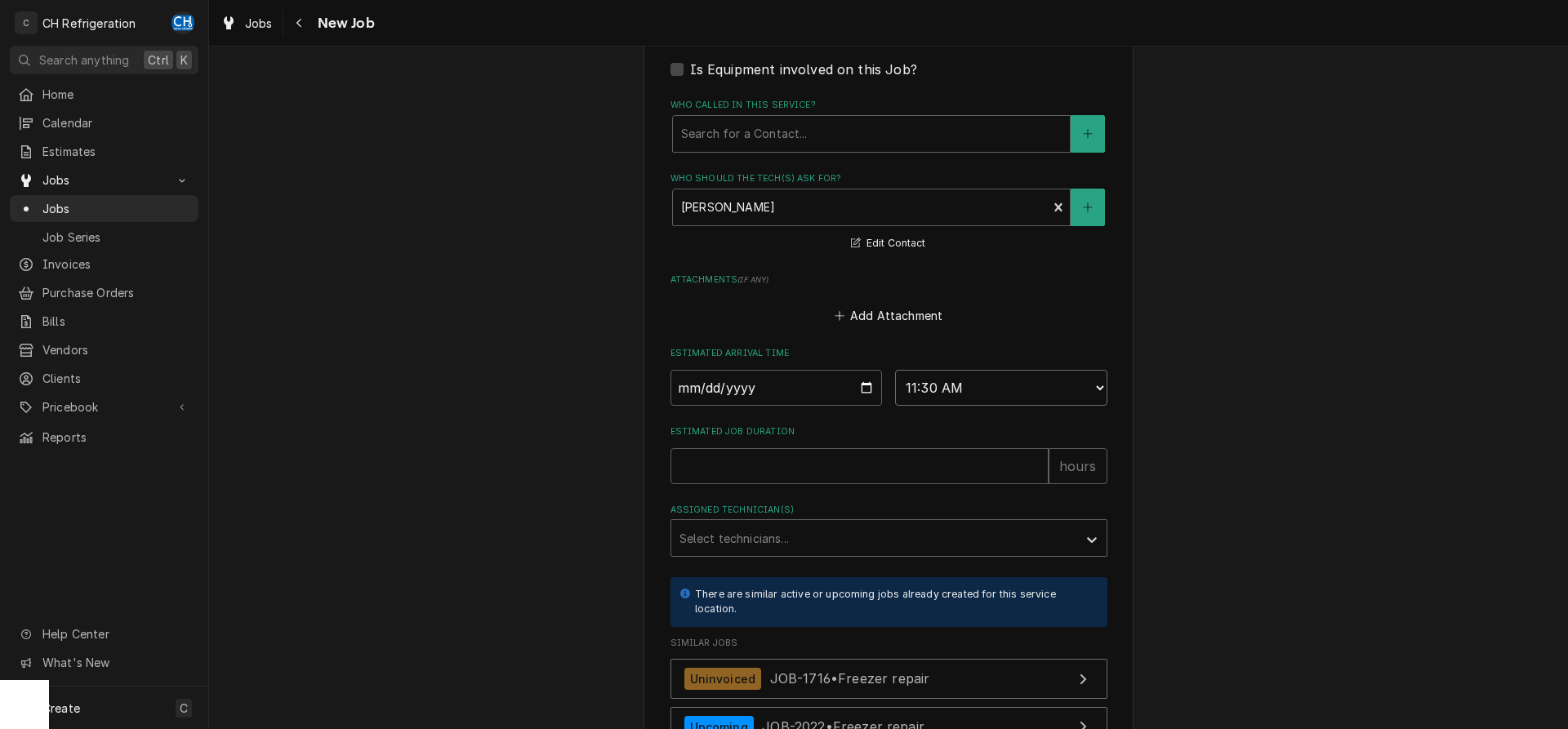
click option "11:30 AM" at bounding box center [0, 0] width 0 height 0
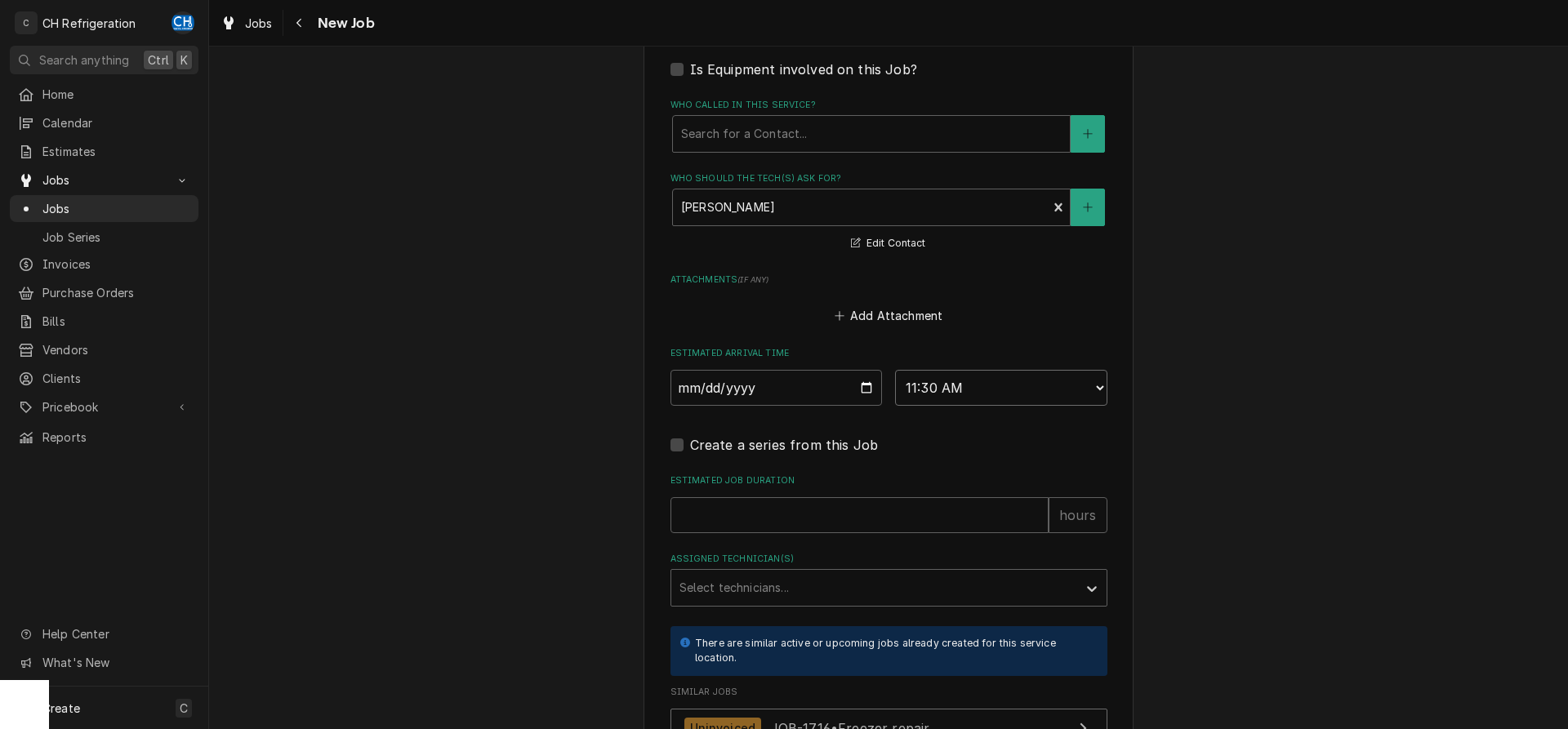
scroll to position [1166, 0]
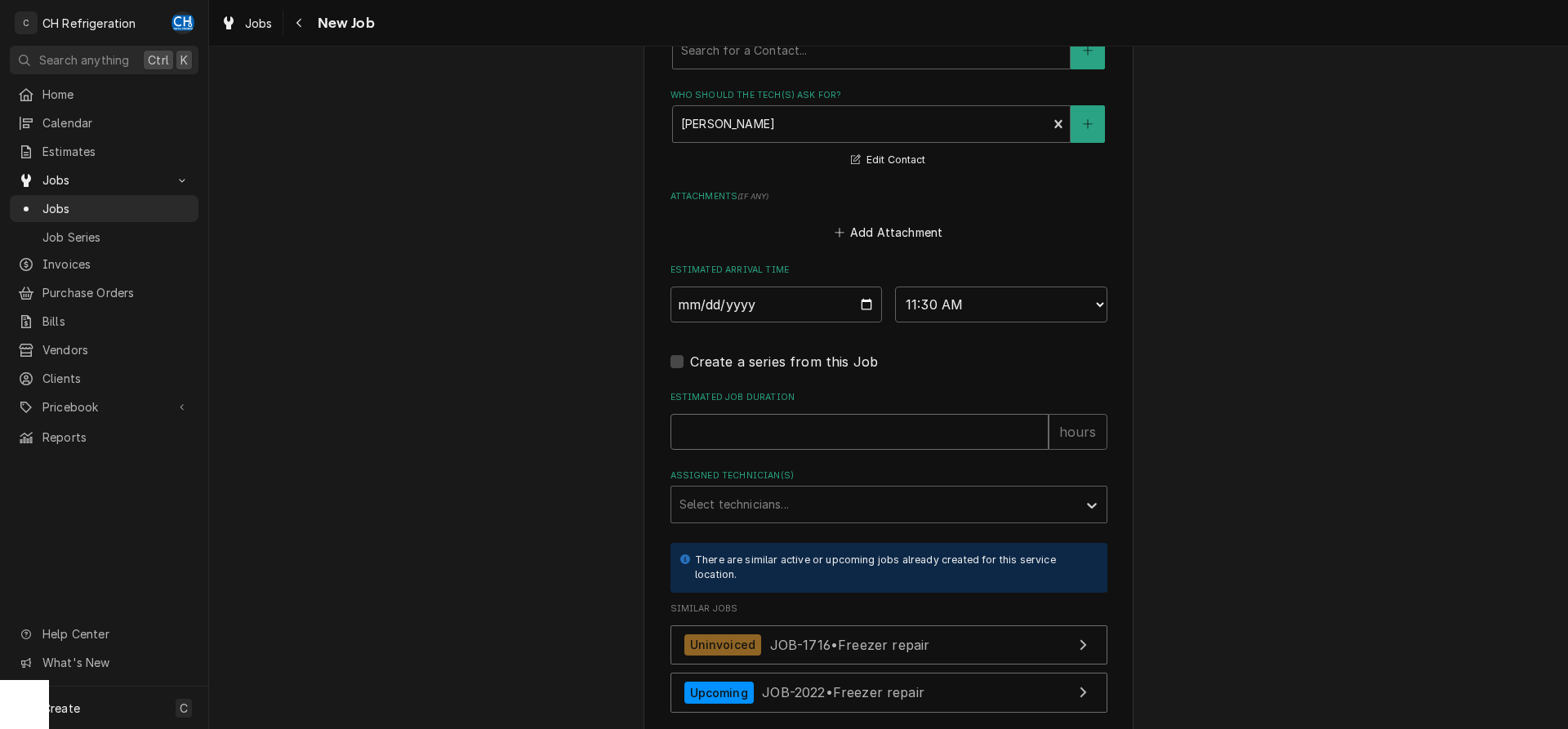
click at [866, 429] on input "Estimated Job Duration" at bounding box center [860, 431] width 379 height 36
type textarea "x"
type input "2"
type textarea "x"
type input "2"
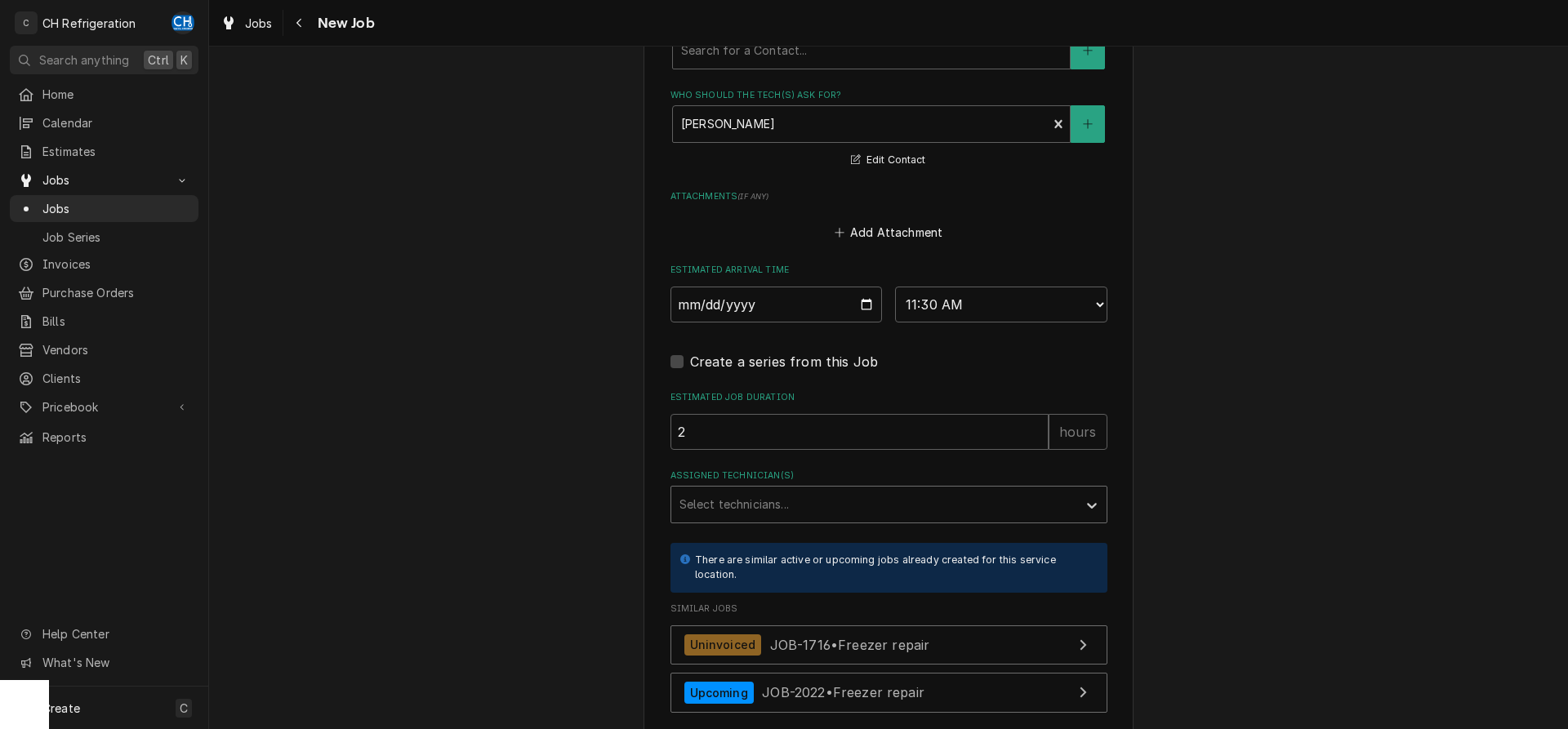
click at [822, 500] on div "Assigned Technician(s)" at bounding box center [874, 504] width 390 height 30
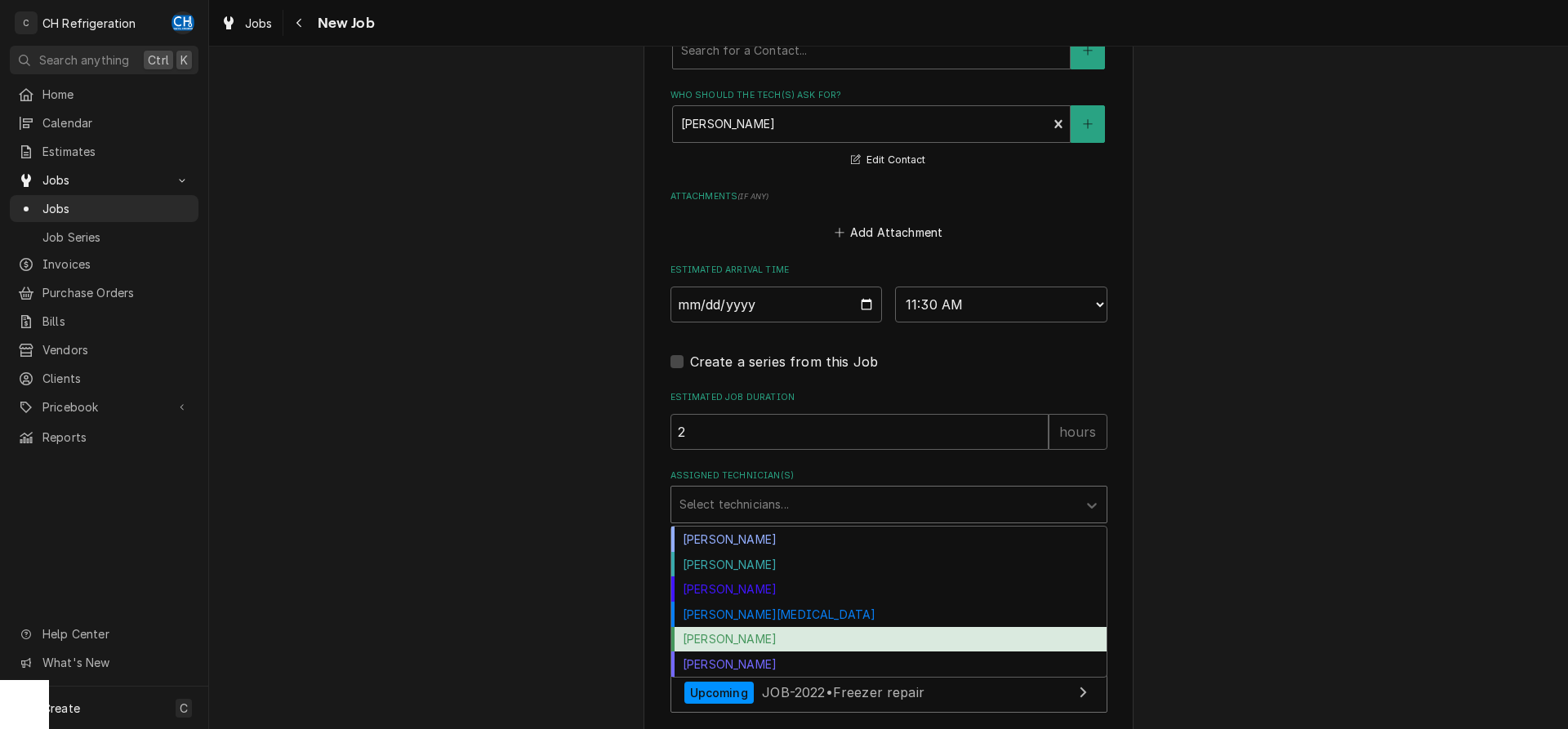
click at [751, 637] on div "Ruben Perez" at bounding box center [888, 639] width 435 height 25
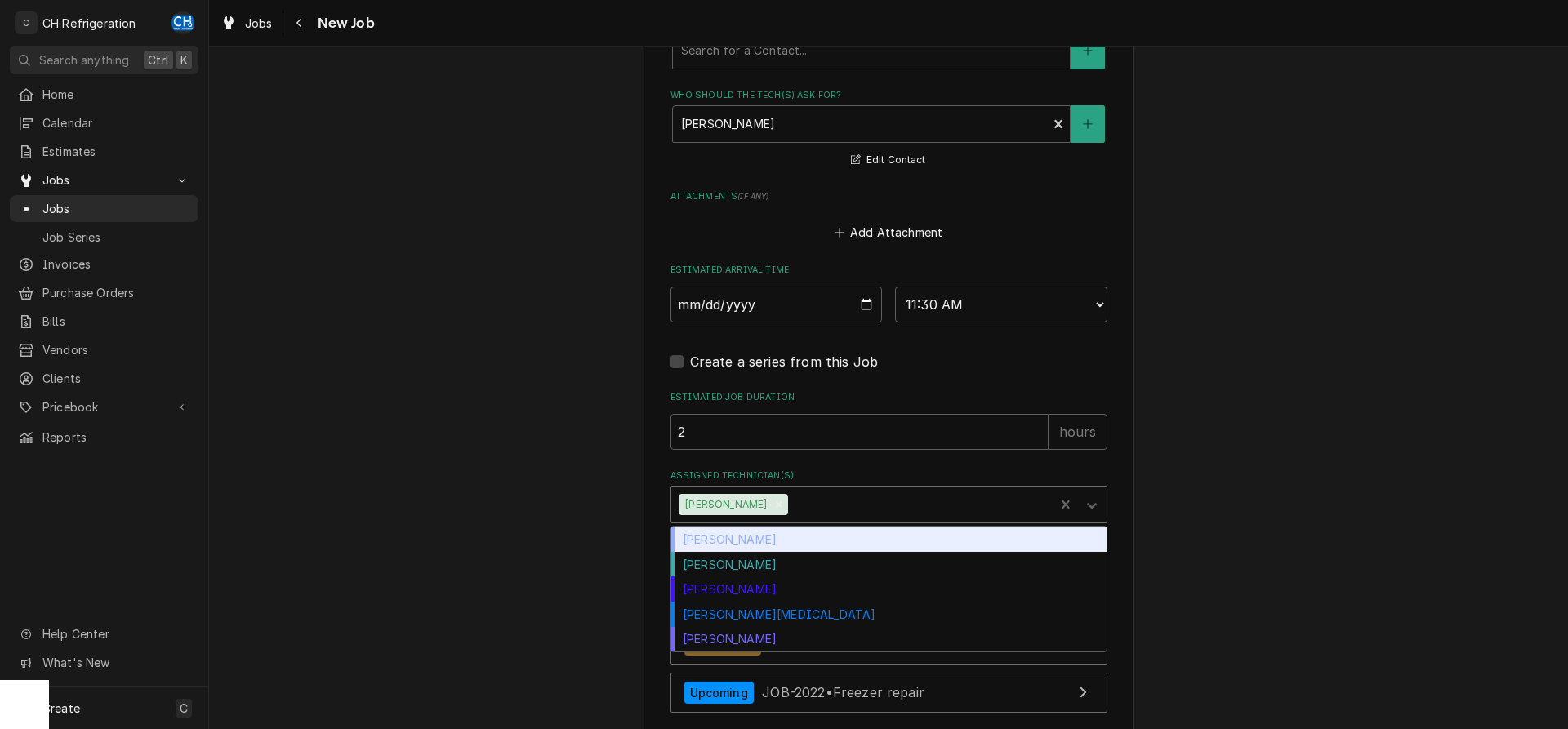
click at [819, 502] on div "Assigned Technician(s)" at bounding box center [919, 504] width 255 height 30
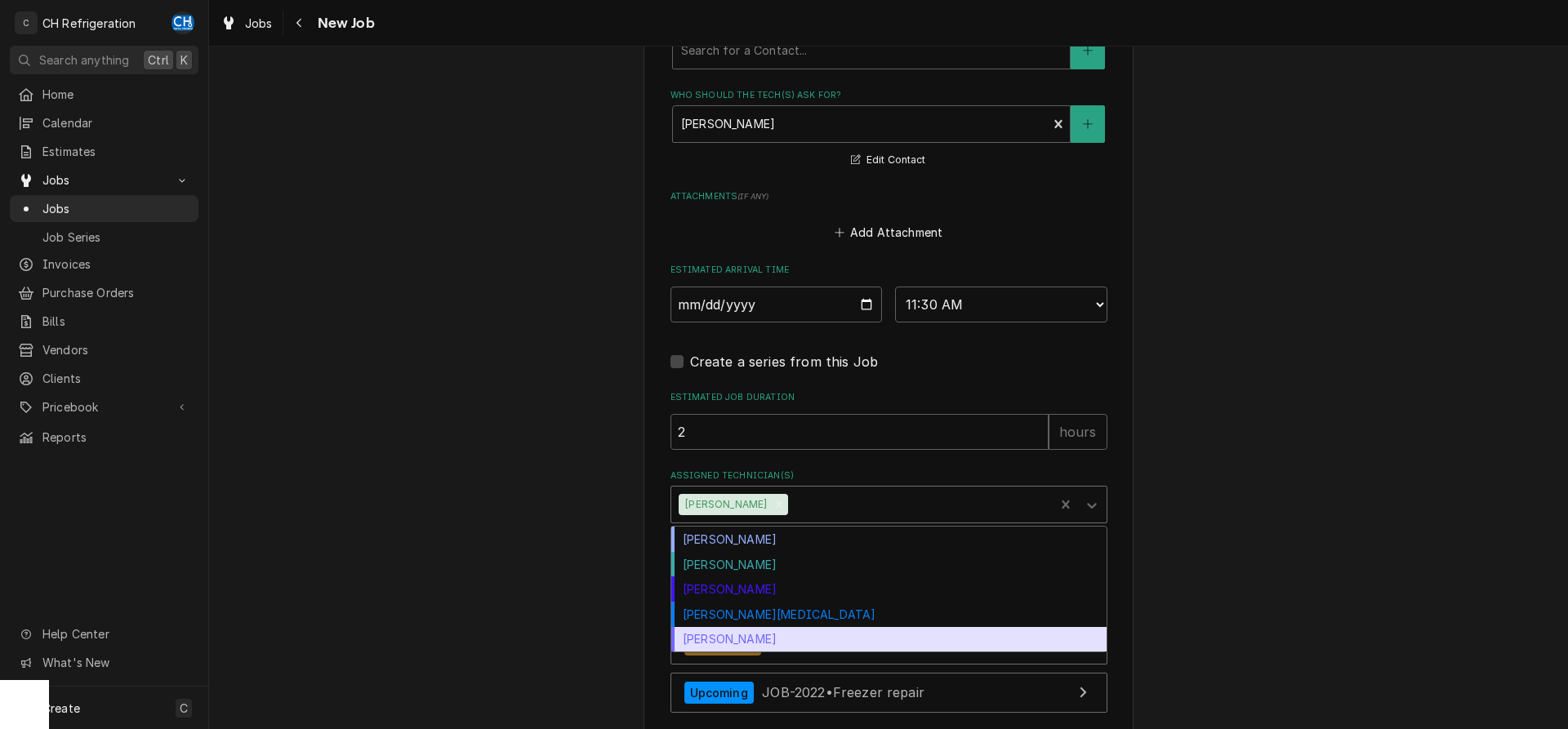
click at [774, 643] on div "Steven Hiraga" at bounding box center [888, 639] width 435 height 25
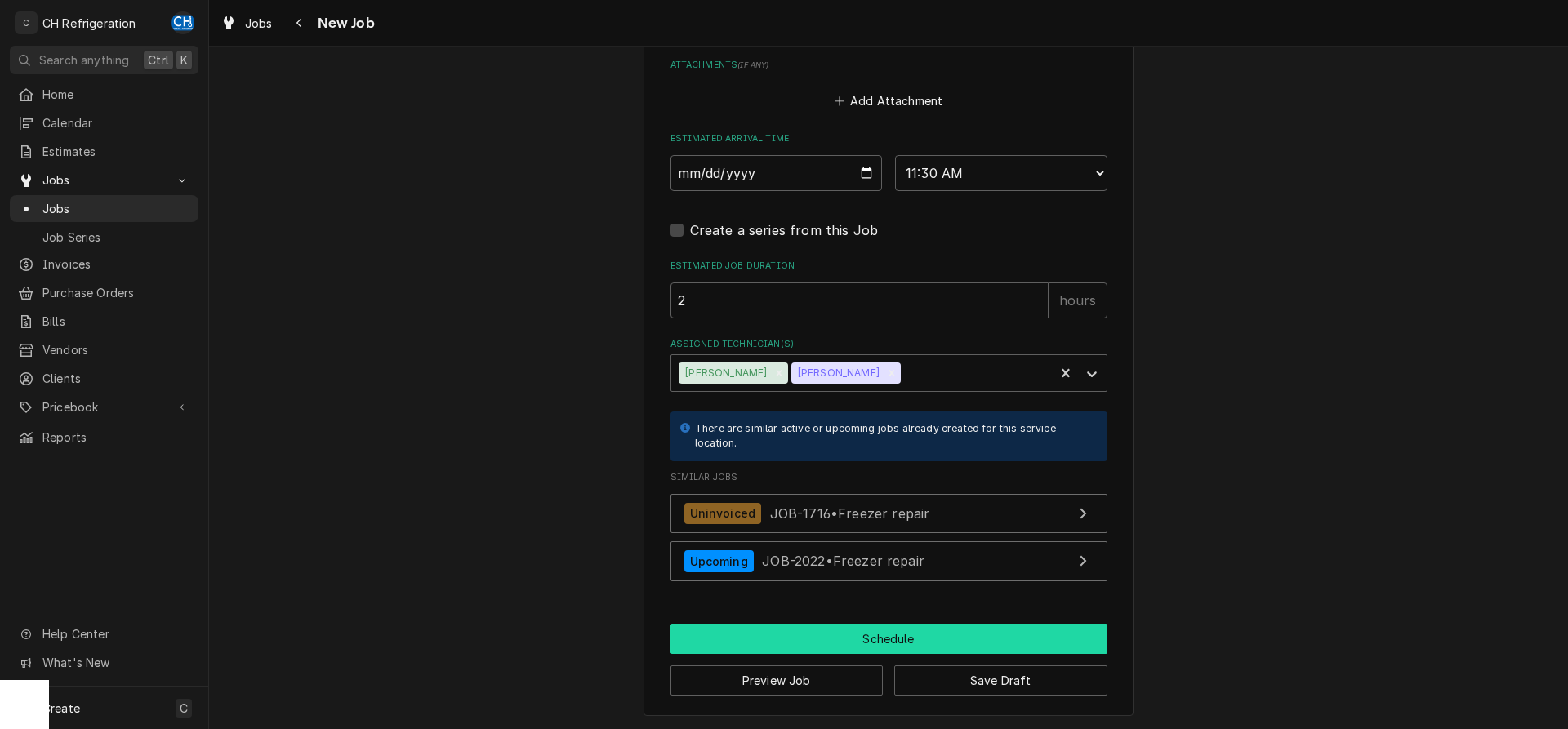
click at [831, 639] on button "Schedule" at bounding box center [888, 639] width 437 height 30
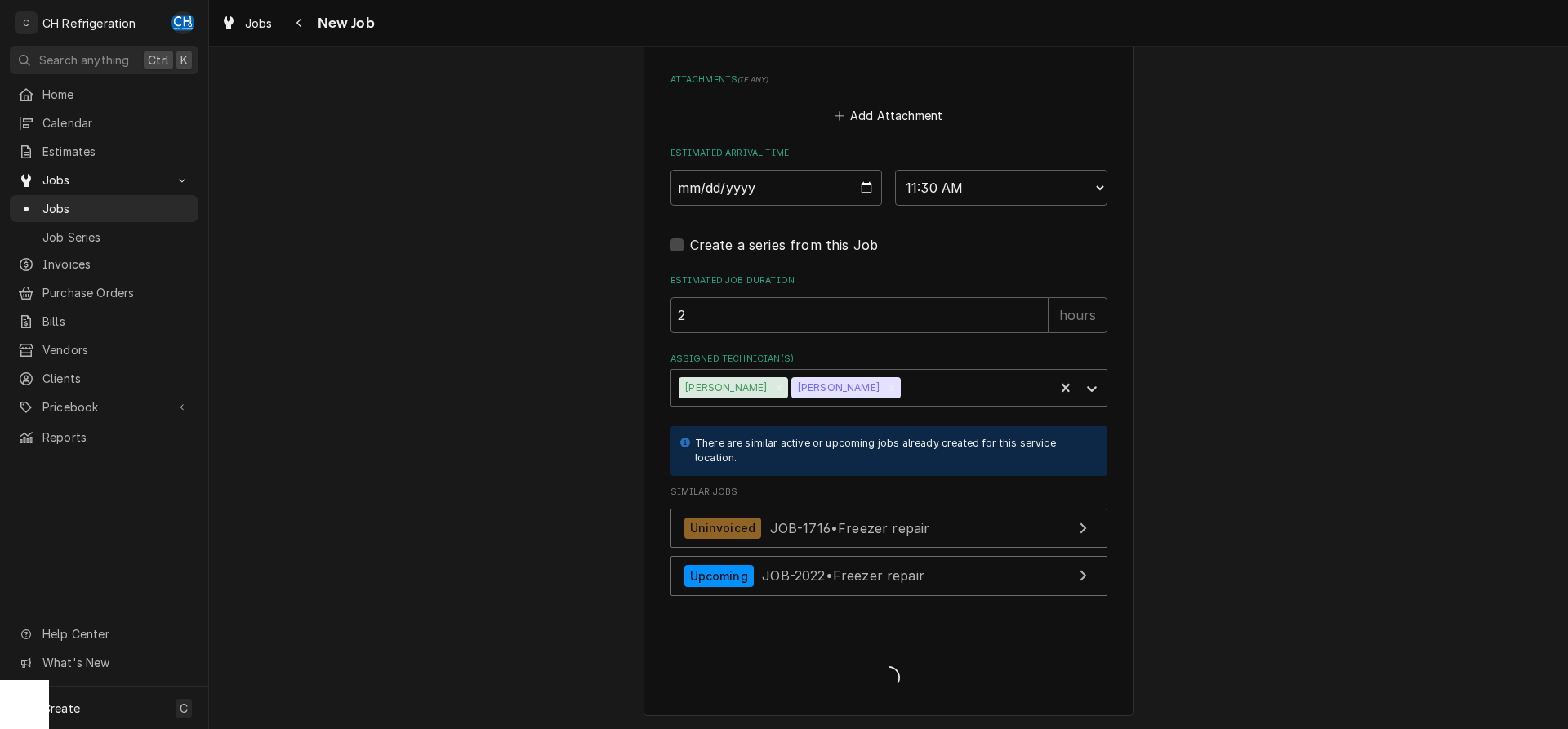
type textarea "x"
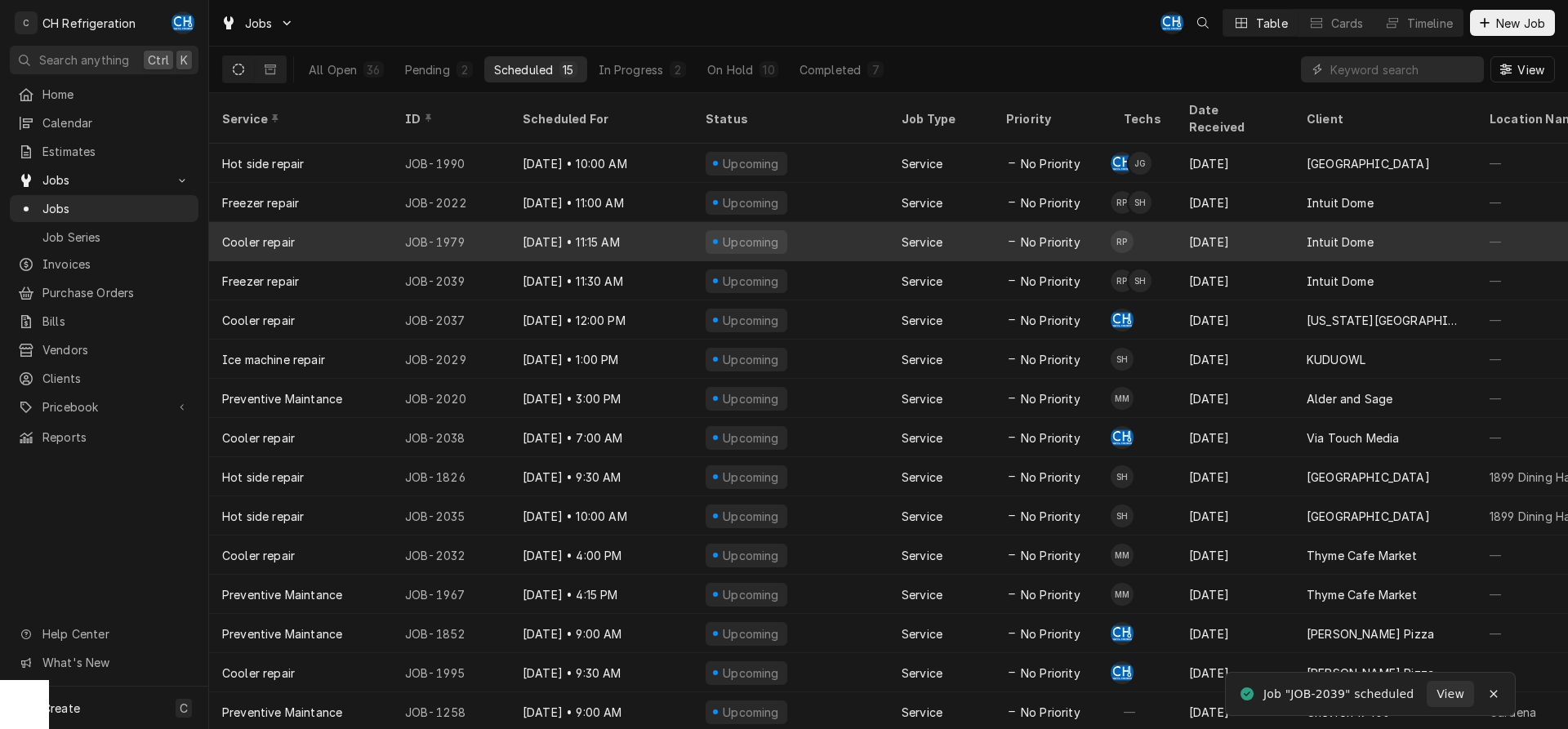
click at [1014, 236] on div "Dynamic Content Wrapper" at bounding box center [1011, 241] width 11 height 11
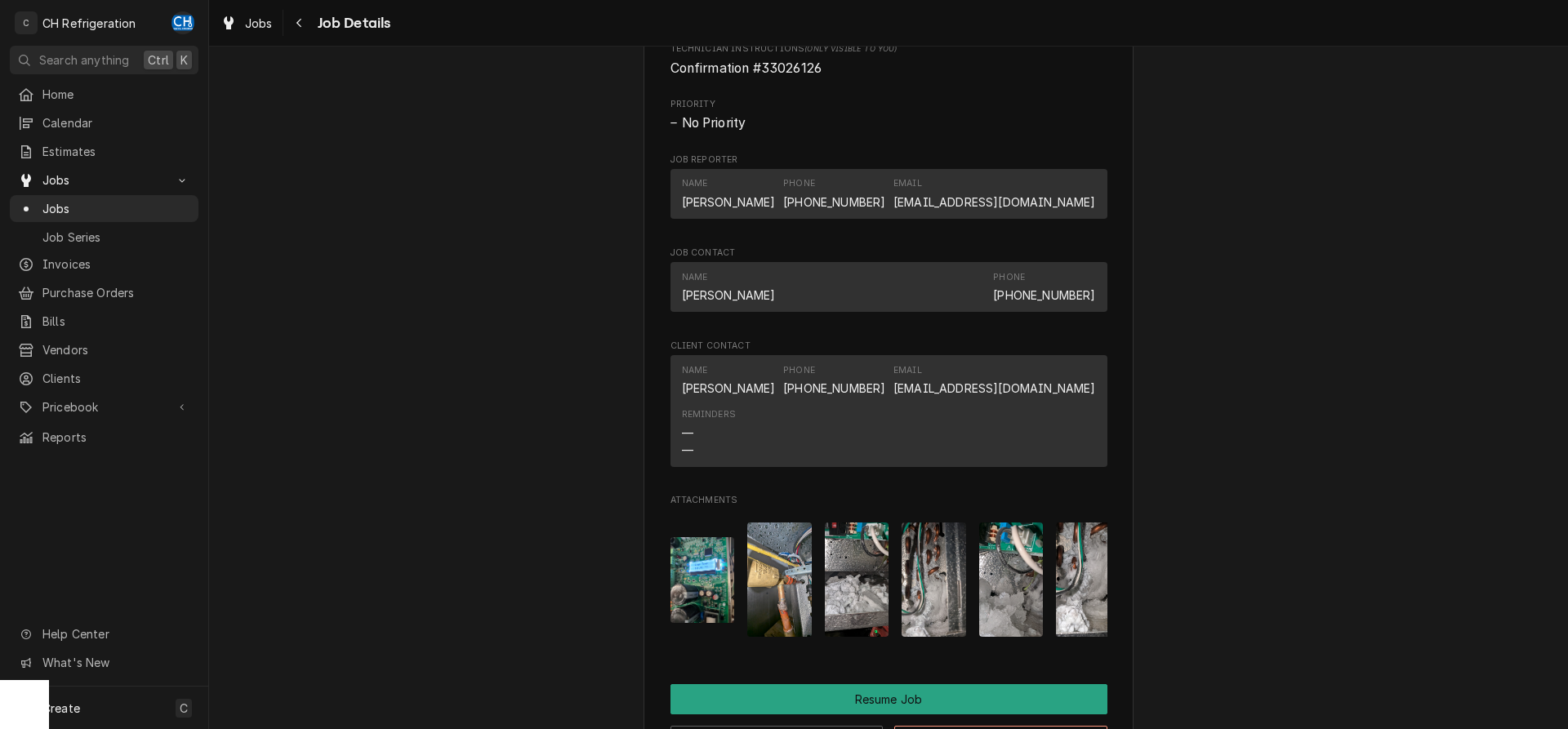
scroll to position [1415, 0]
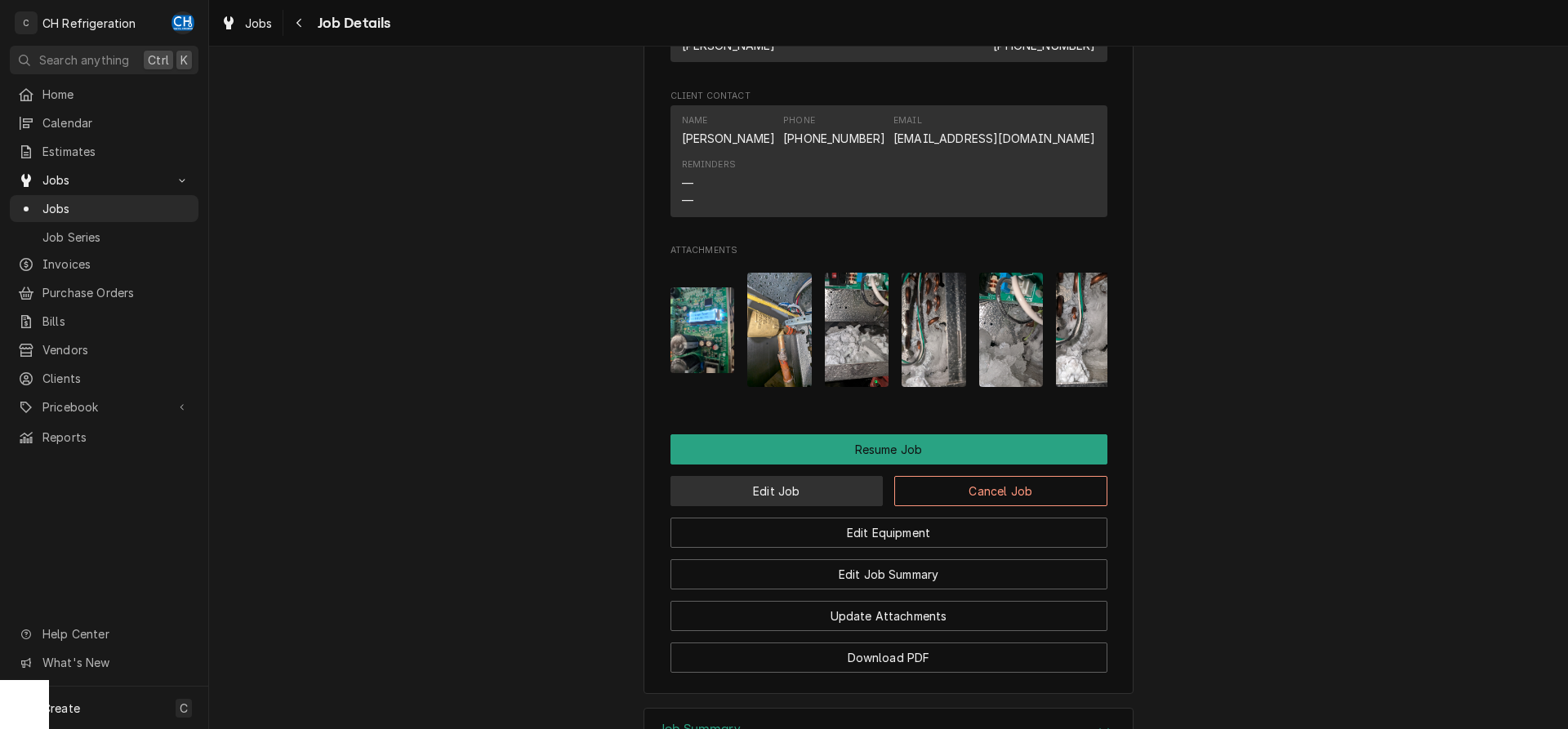
click at [735, 506] on button "Edit Job" at bounding box center [777, 490] width 214 height 30
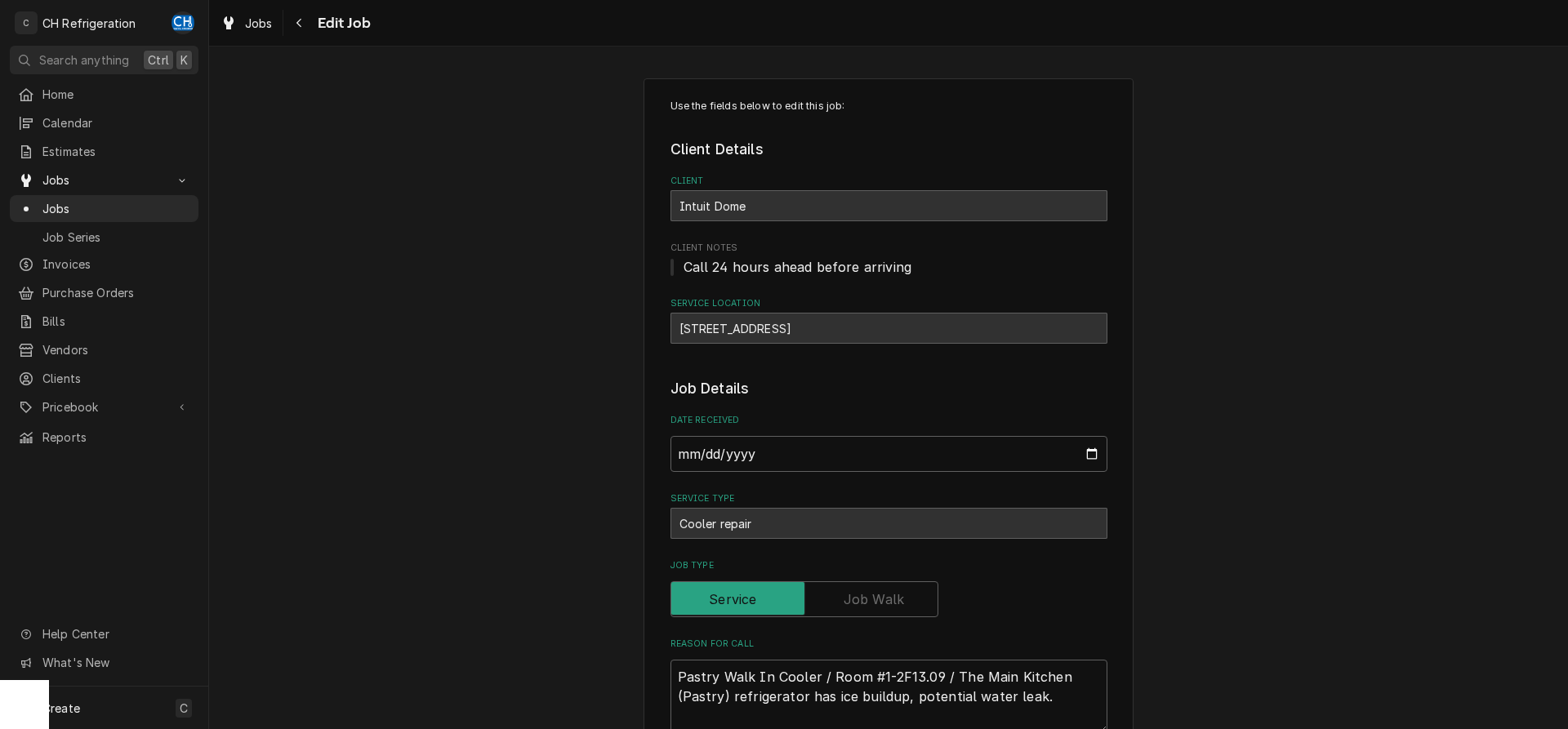
scroll to position [1054, 0]
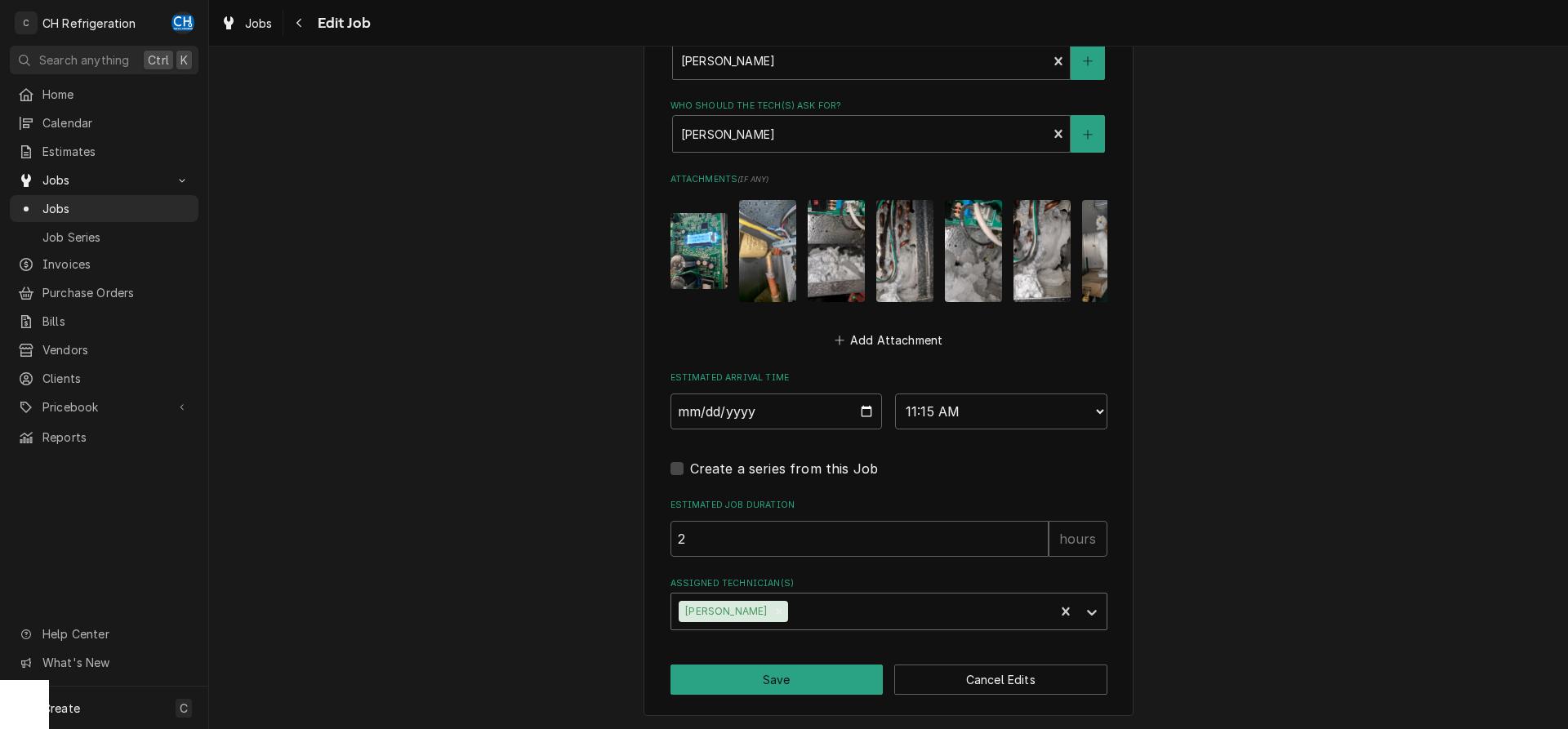
click at [820, 612] on div "Assigned Technician(s)" at bounding box center [919, 612] width 255 height 30
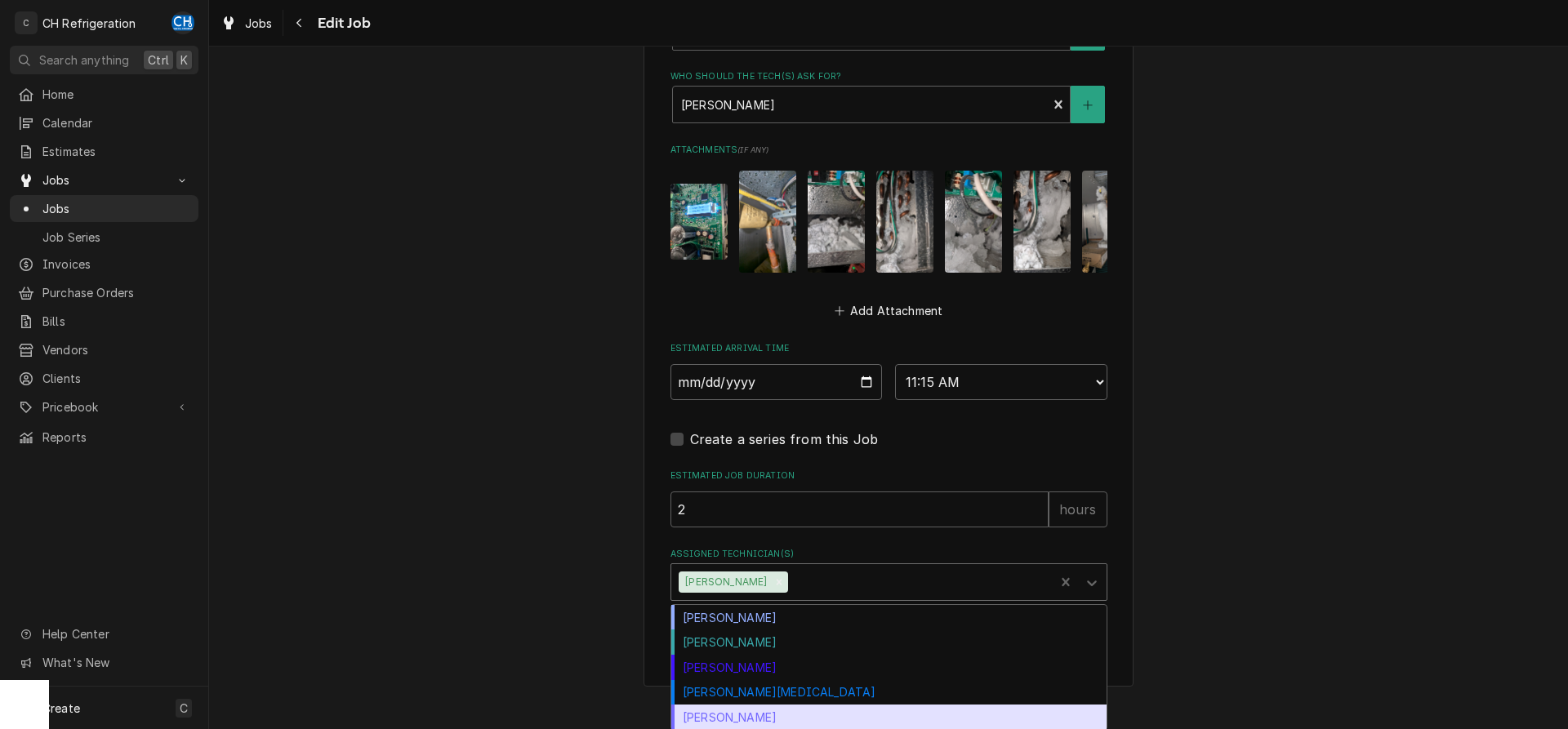
click at [761, 713] on div "[PERSON_NAME]" at bounding box center [888, 717] width 435 height 25
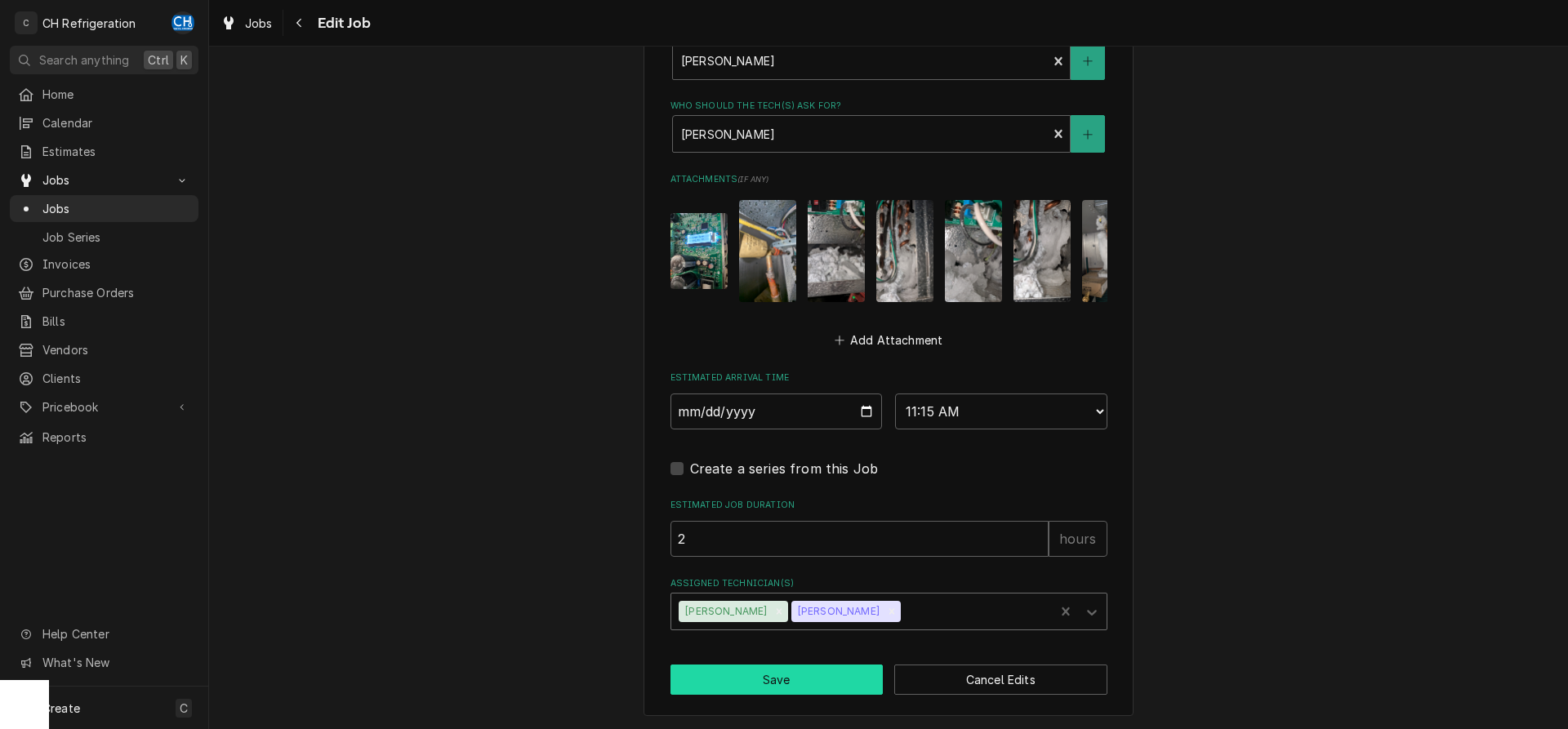
click at [788, 673] on button "Save" at bounding box center [777, 680] width 214 height 30
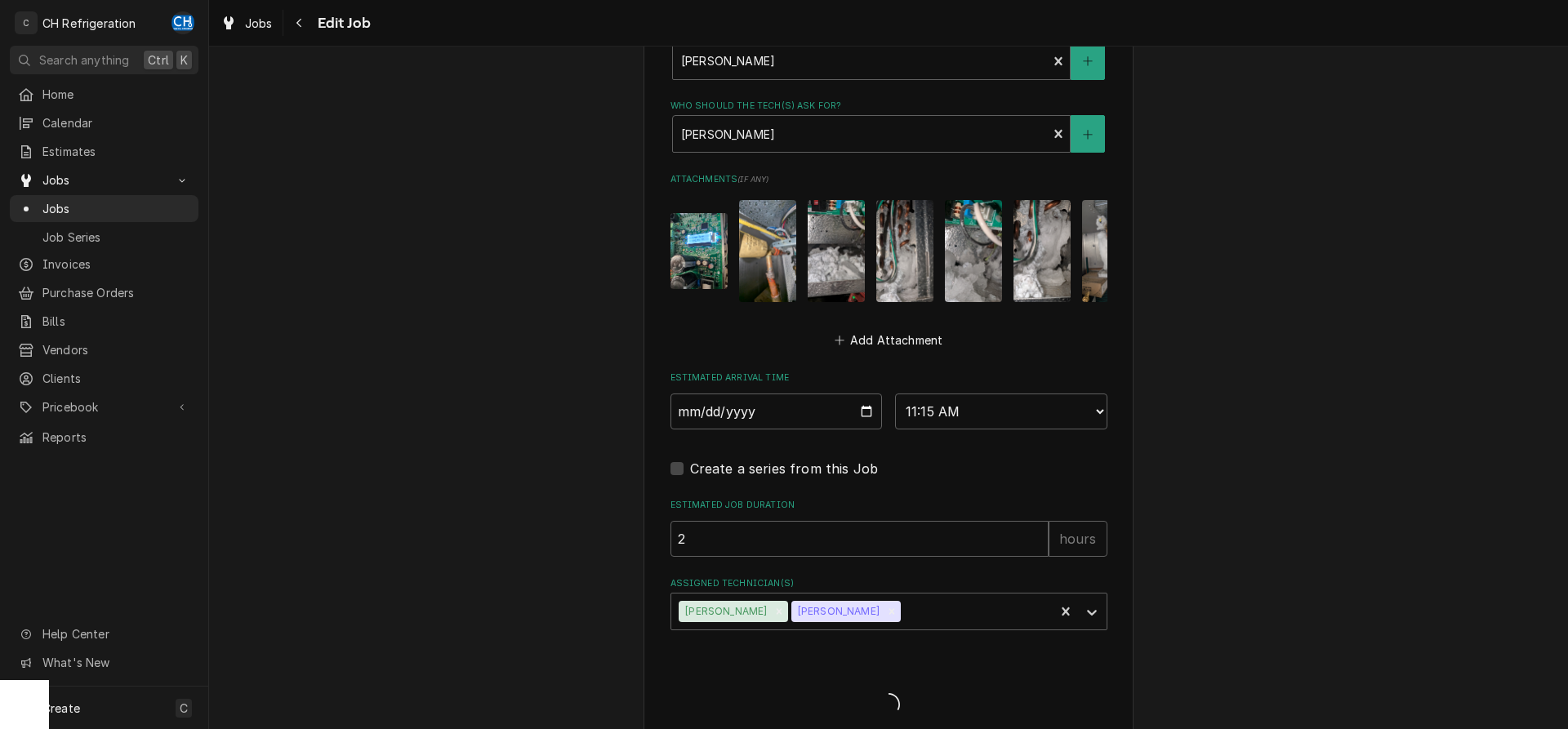
type textarea "x"
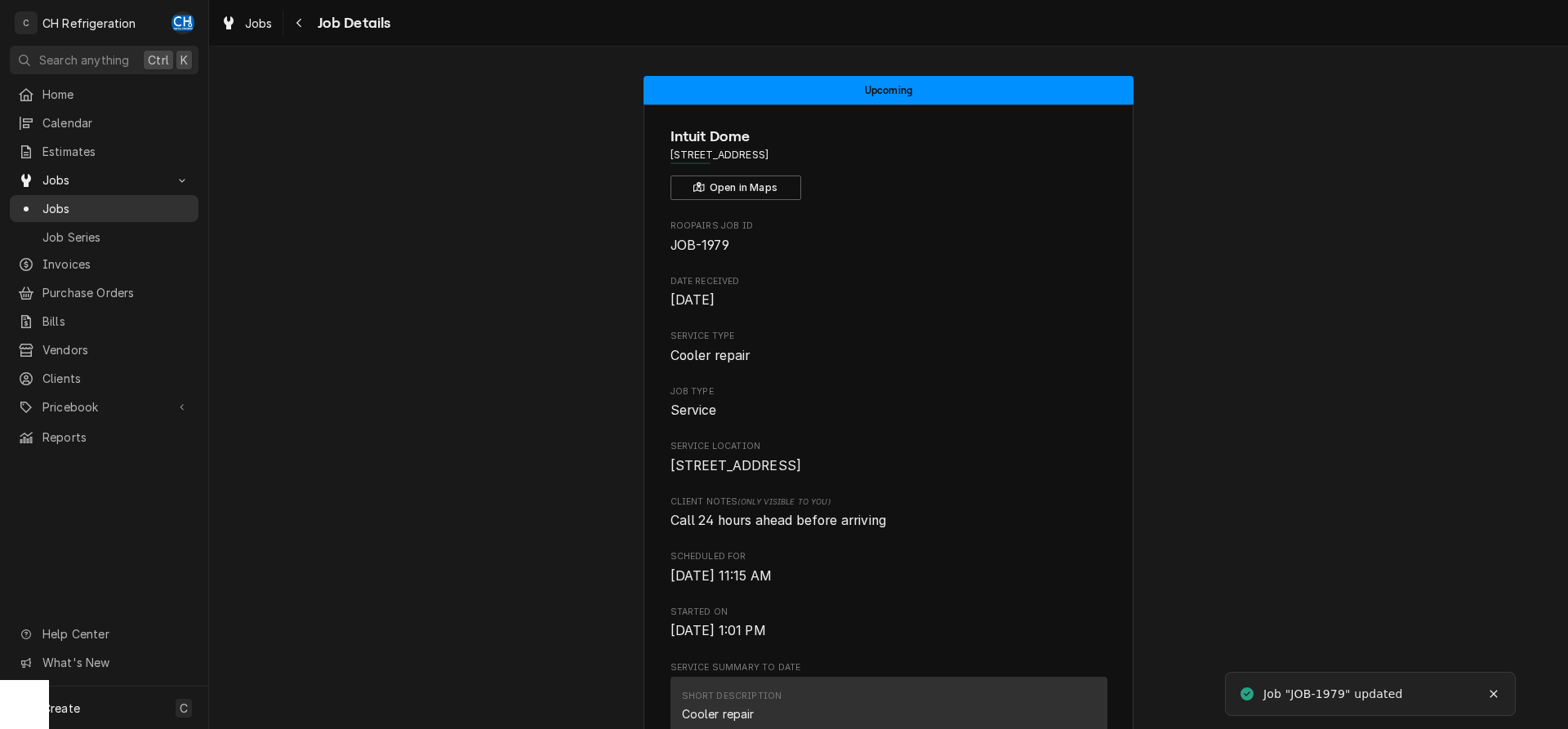
click at [63, 200] on span "Jobs" at bounding box center [116, 208] width 148 height 17
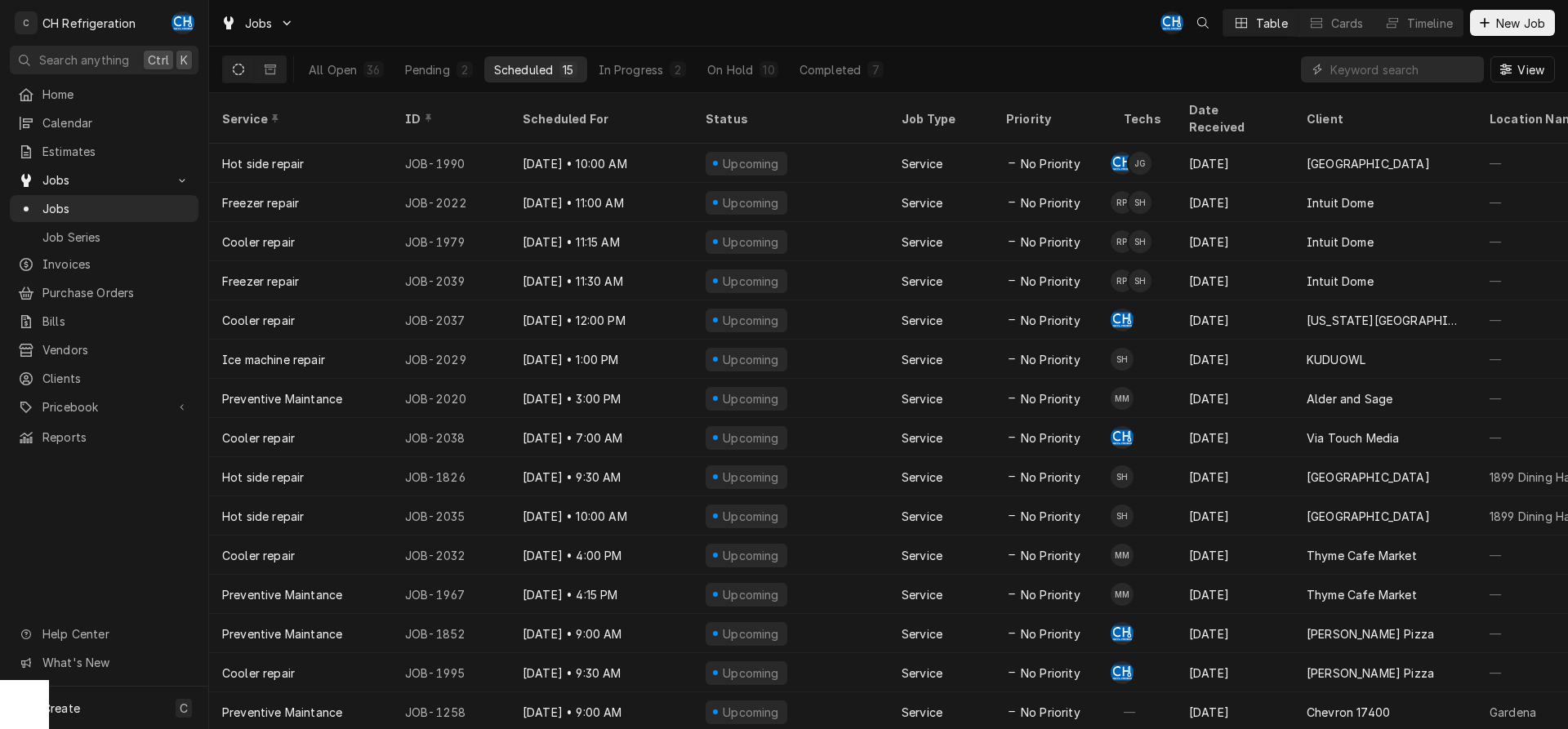
click at [523, 66] on div "Scheduled" at bounding box center [524, 70] width 59 height 17
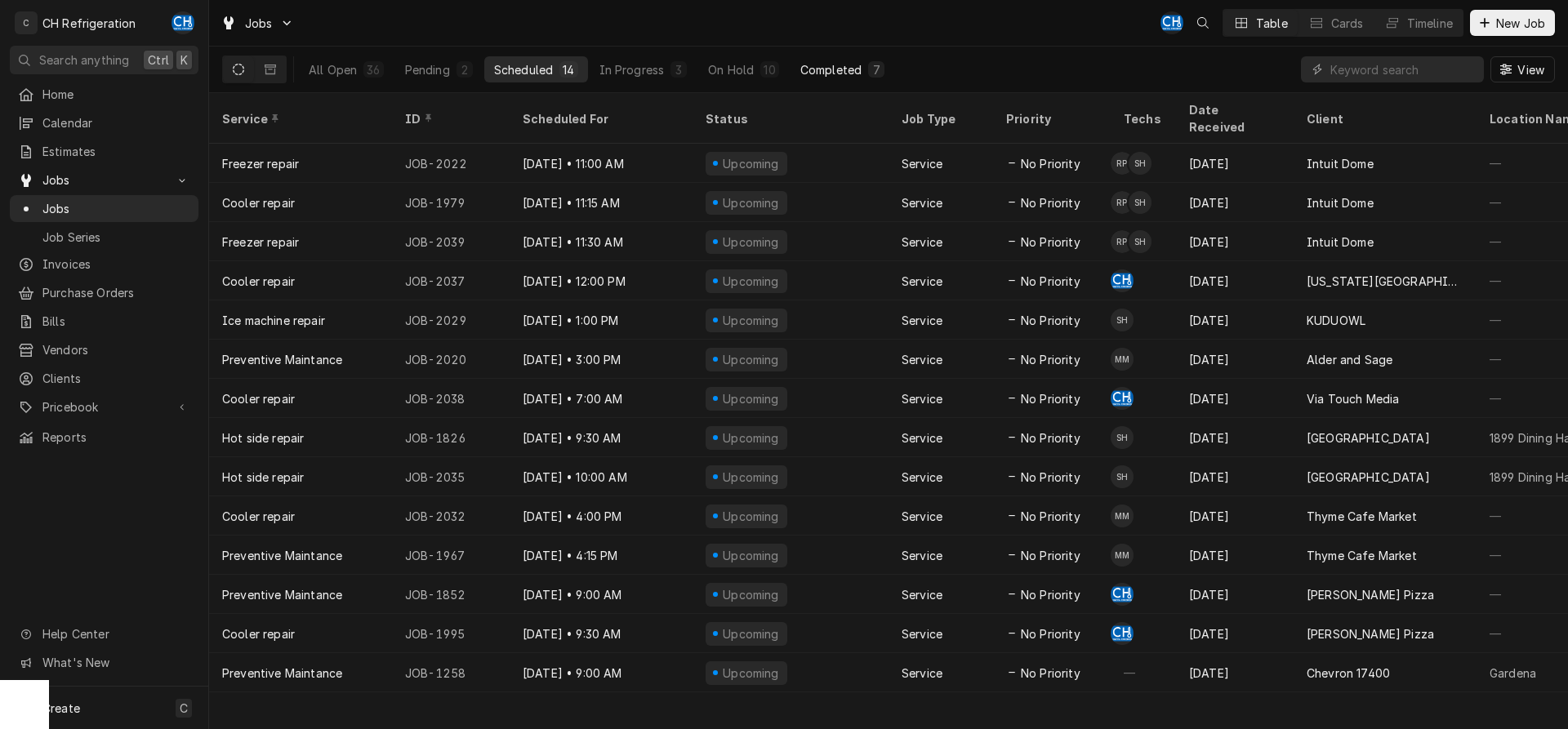
click at [873, 80] on button "Completed 7" at bounding box center [842, 69] width 103 height 26
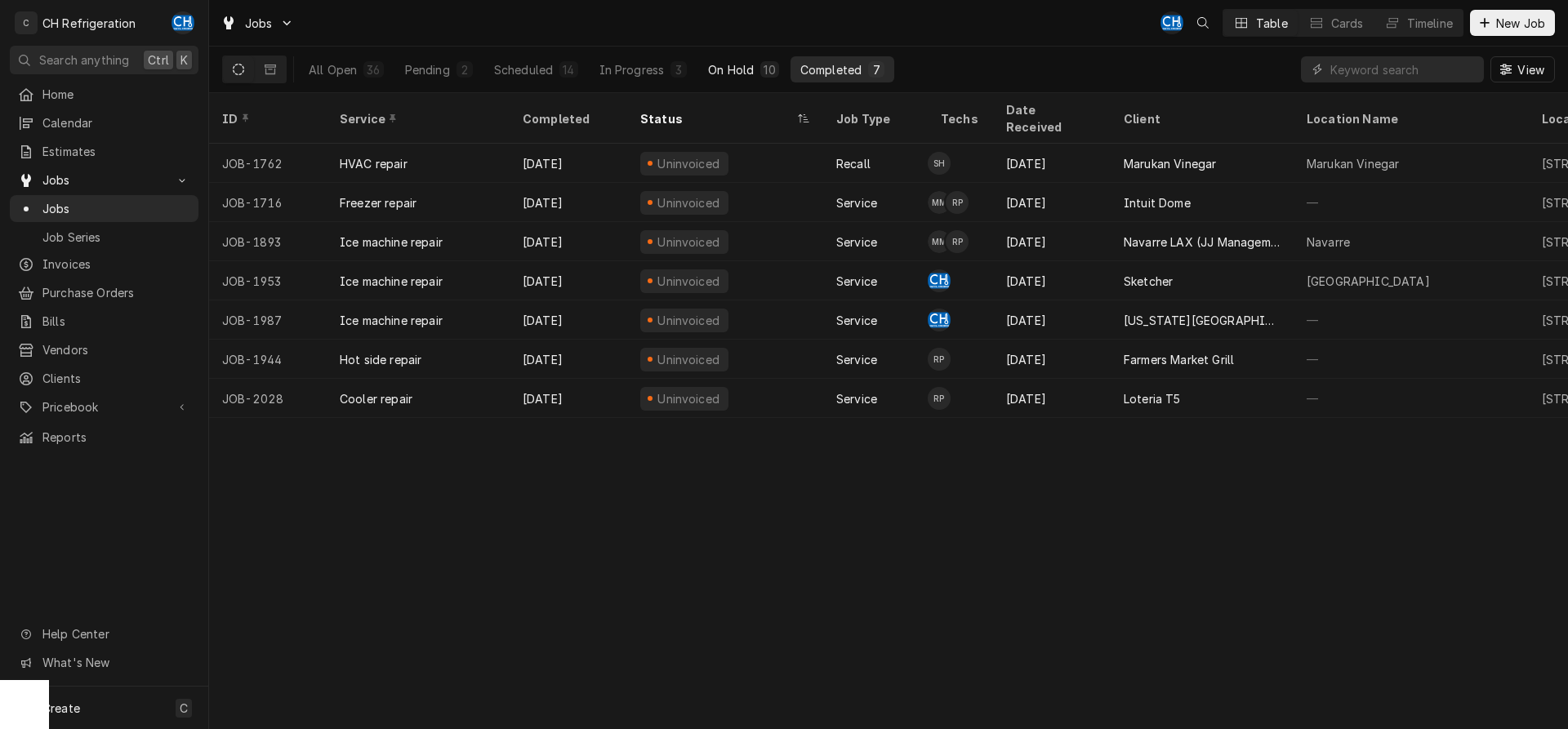
click at [750, 69] on div "On Hold" at bounding box center [731, 70] width 46 height 17
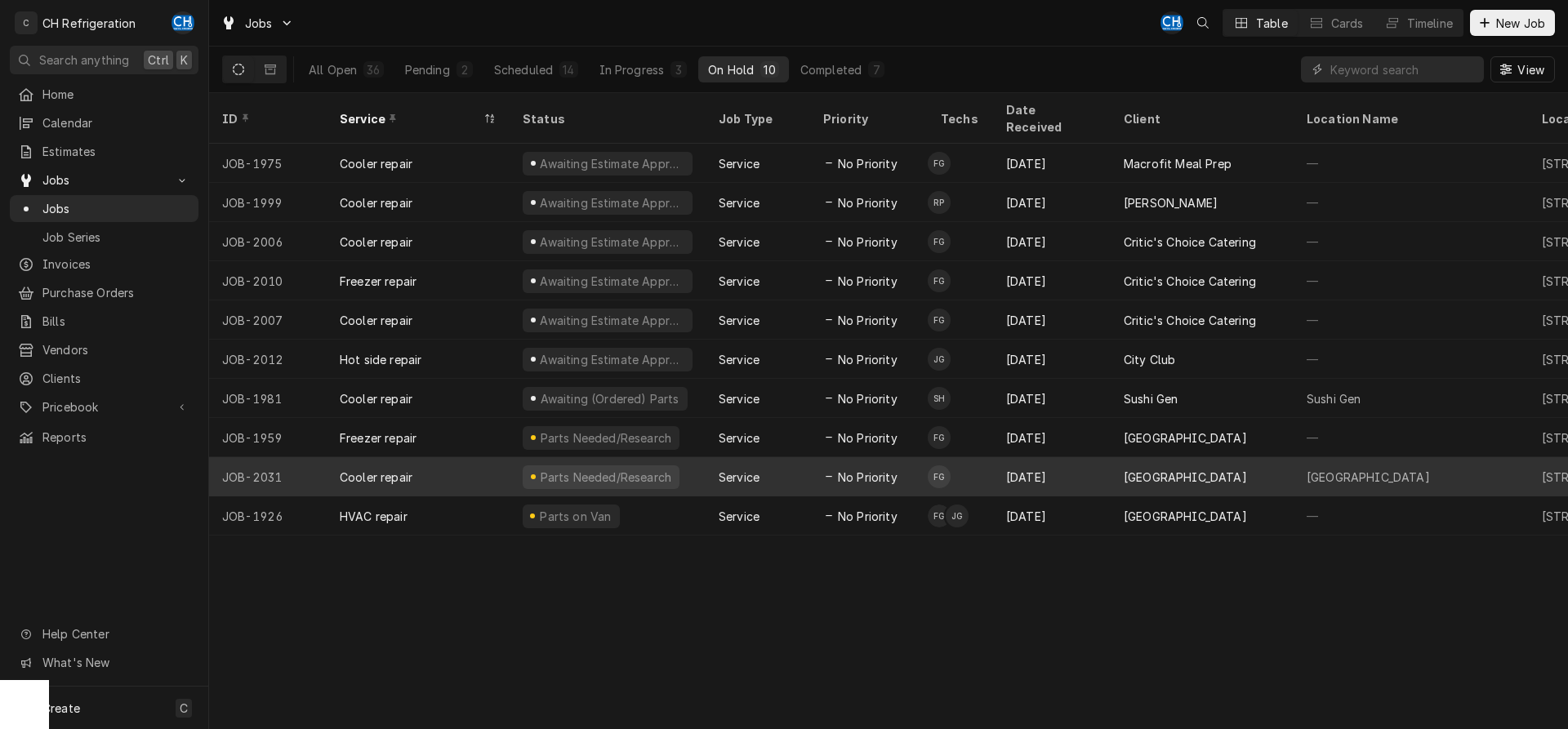
click at [1175, 469] on div "[GEOGRAPHIC_DATA]" at bounding box center [1185, 477] width 123 height 17
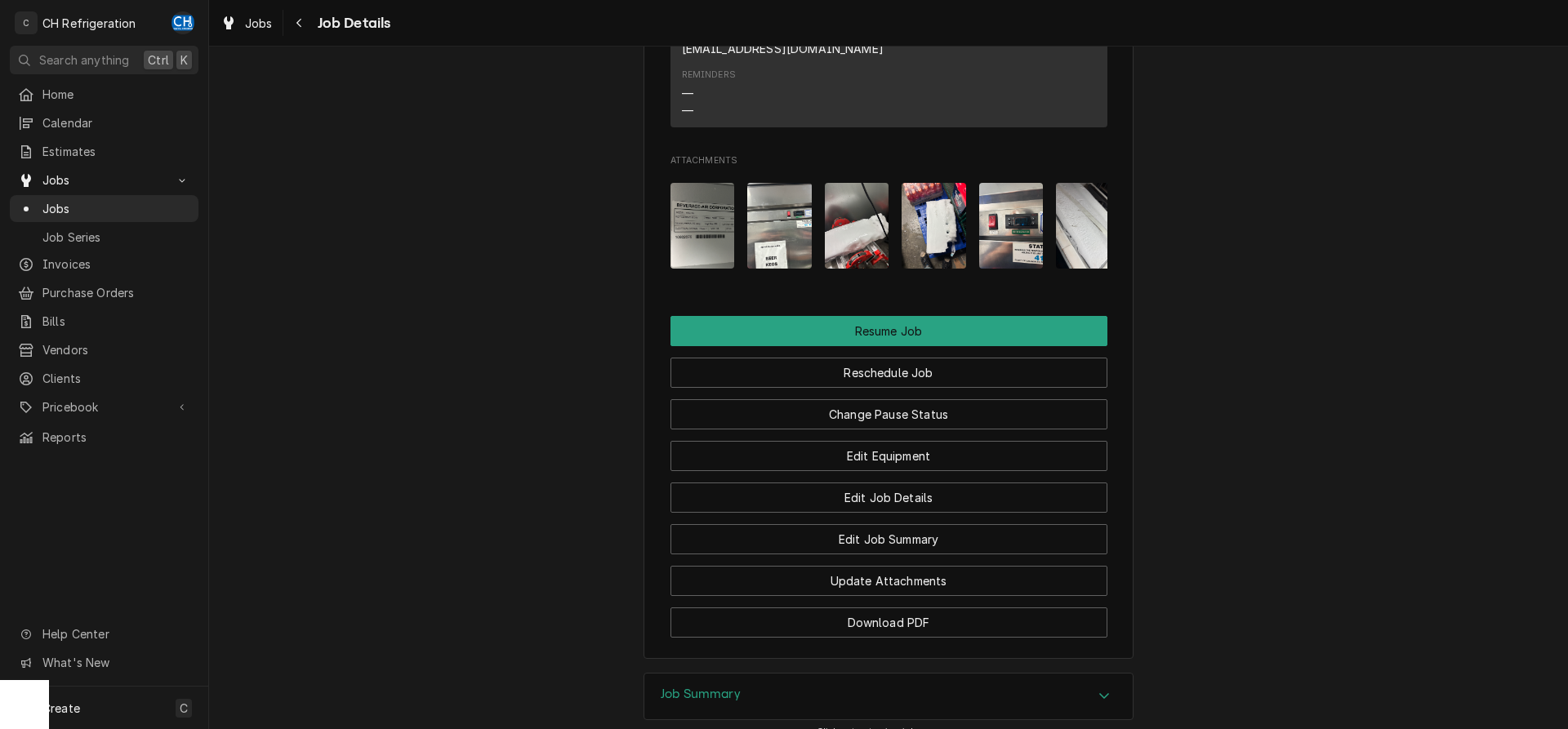
scroll to position [1659, 0]
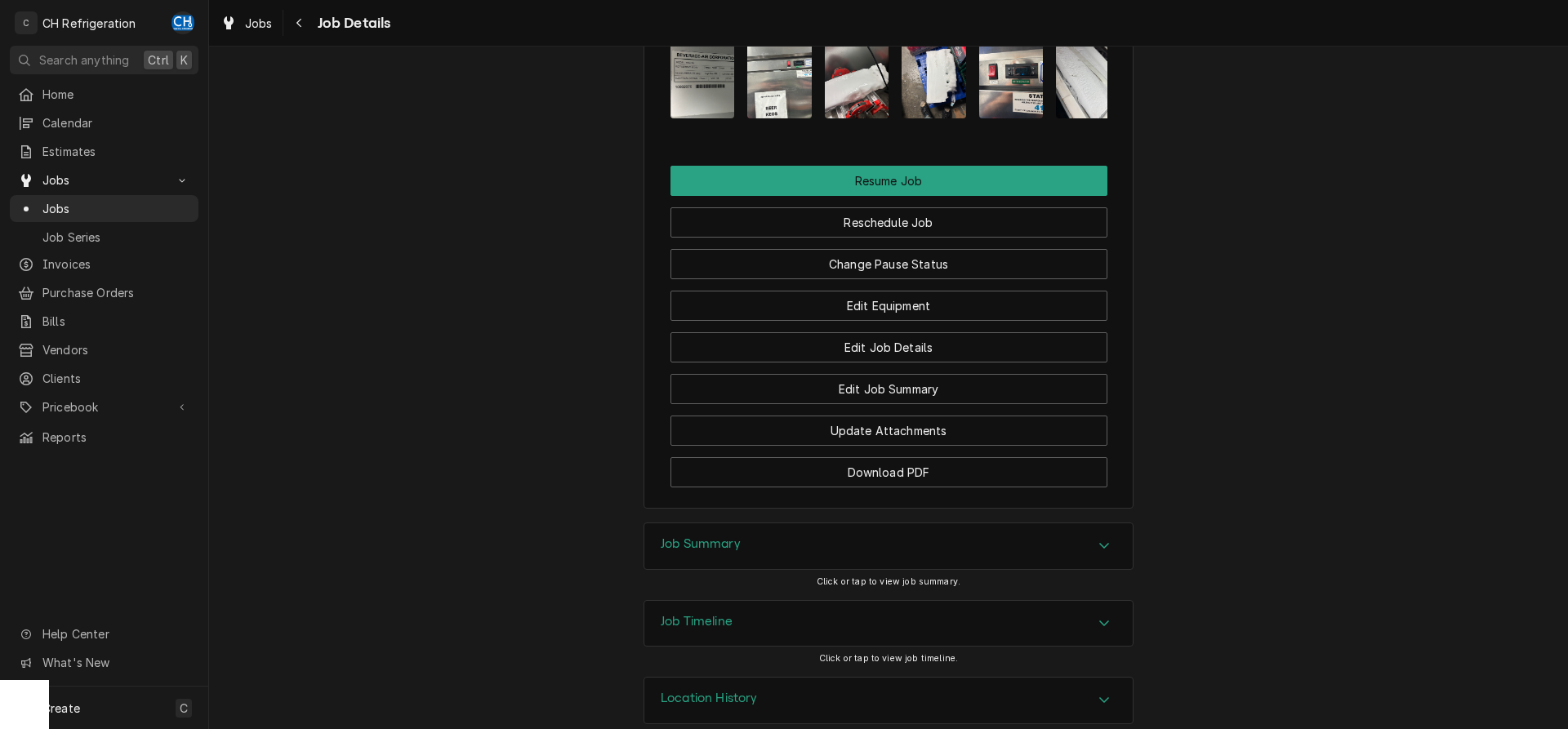
drag, startPoint x: 905, startPoint y: 516, endPoint x: 927, endPoint y: 514, distance: 22.1
click at [906, 523] on div "Job Summary" at bounding box center [888, 546] width 489 height 46
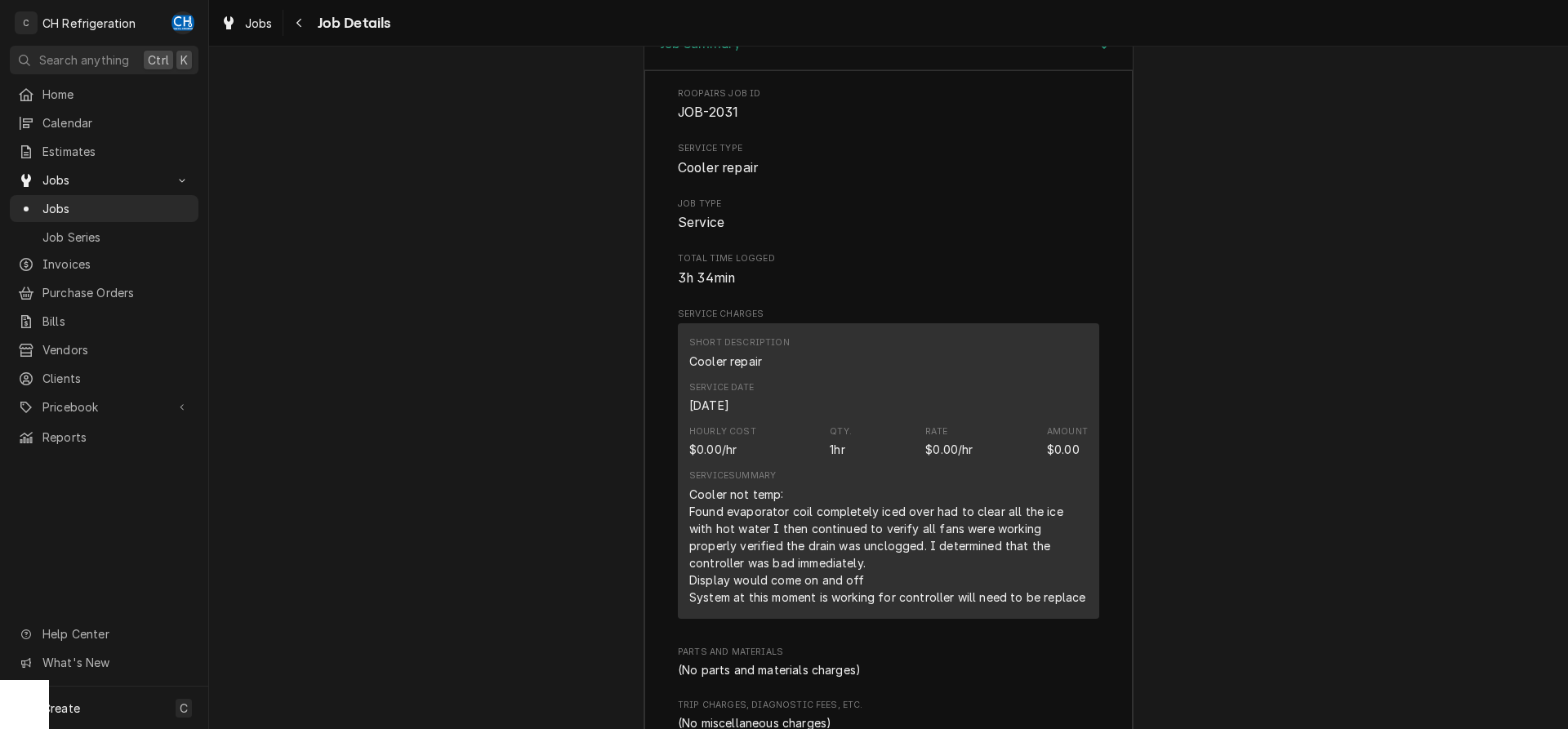
scroll to position [2507, 0]
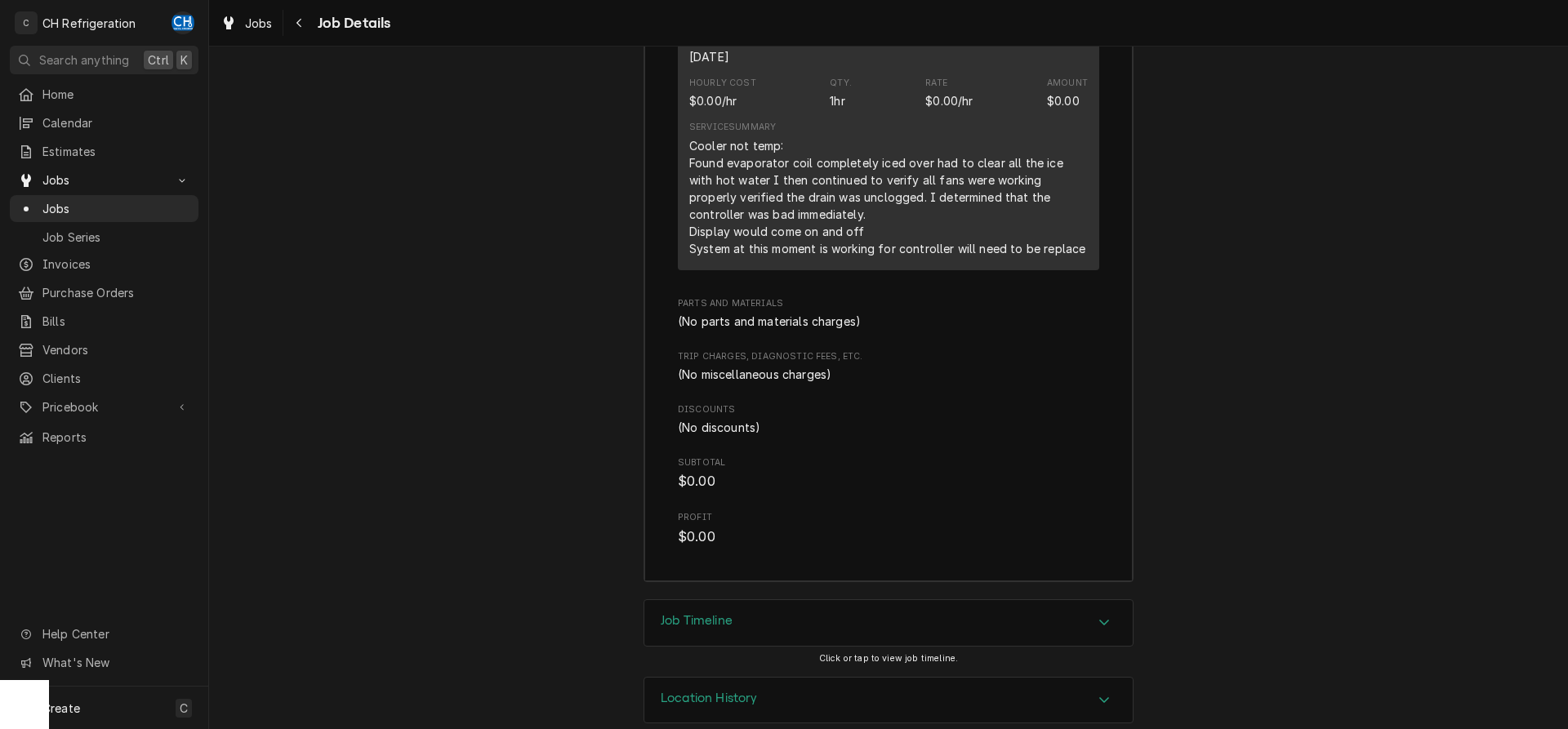
click at [955, 600] on div "Job Timeline" at bounding box center [888, 622] width 489 height 46
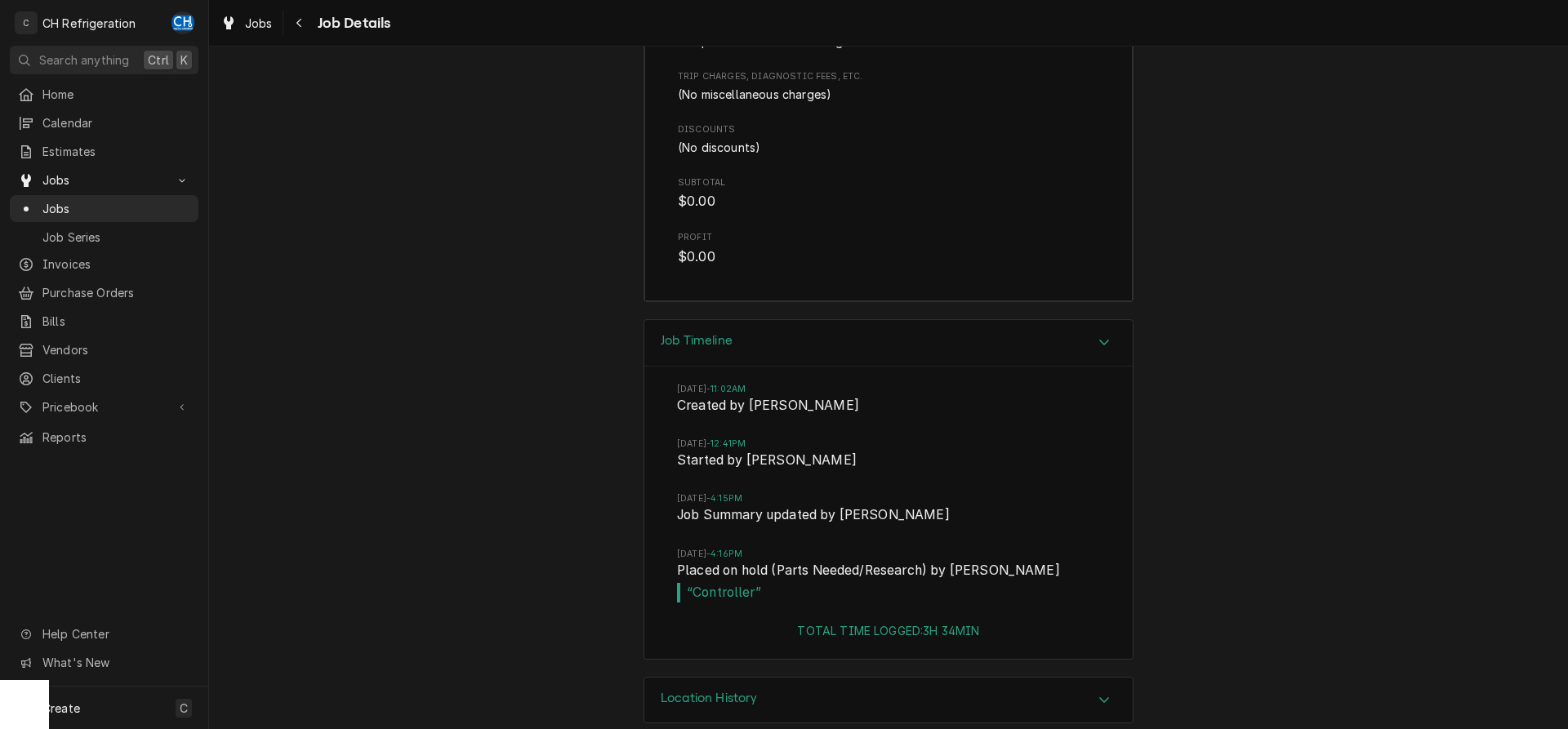
drag, startPoint x: 754, startPoint y: 477, endPoint x: 844, endPoint y: 476, distance: 90.0
click at [843, 492] on span "[DATE] 4:15PM" at bounding box center [888, 498] width 423 height 13
click at [845, 492] on span "[DATE] 4:15PM" at bounding box center [888, 498] width 423 height 13
drag, startPoint x: 772, startPoint y: 469, endPoint x: 807, endPoint y: 467, distance: 35.1
click at [807, 467] on div "[DATE] 11:02AM Created by [PERSON_NAME][DATE] 12:41PM Started by [PERSON_NAME][…" at bounding box center [888, 494] width 489 height 255
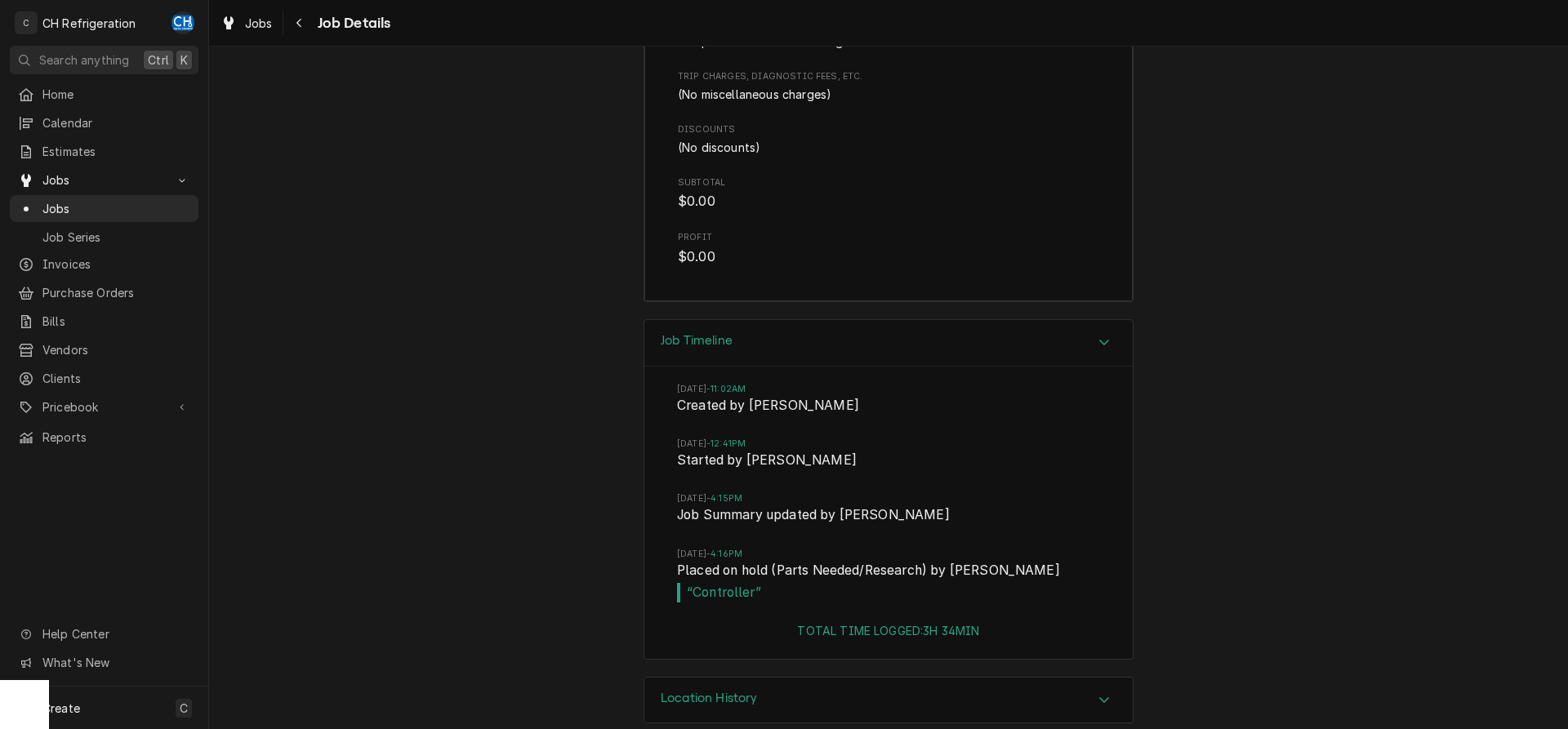
click at [807, 467] on li "[DATE] 12:41PM Started by [PERSON_NAME]" at bounding box center [888, 464] width 423 height 55
drag, startPoint x: 796, startPoint y: 475, endPoint x: 762, endPoint y: 477, distance: 34.1
click at [762, 492] on span "[DATE] 4:15PM" at bounding box center [888, 498] width 423 height 13
click at [891, 466] on li "[DATE] 12:41PM Started by [PERSON_NAME]" at bounding box center [888, 464] width 423 height 55
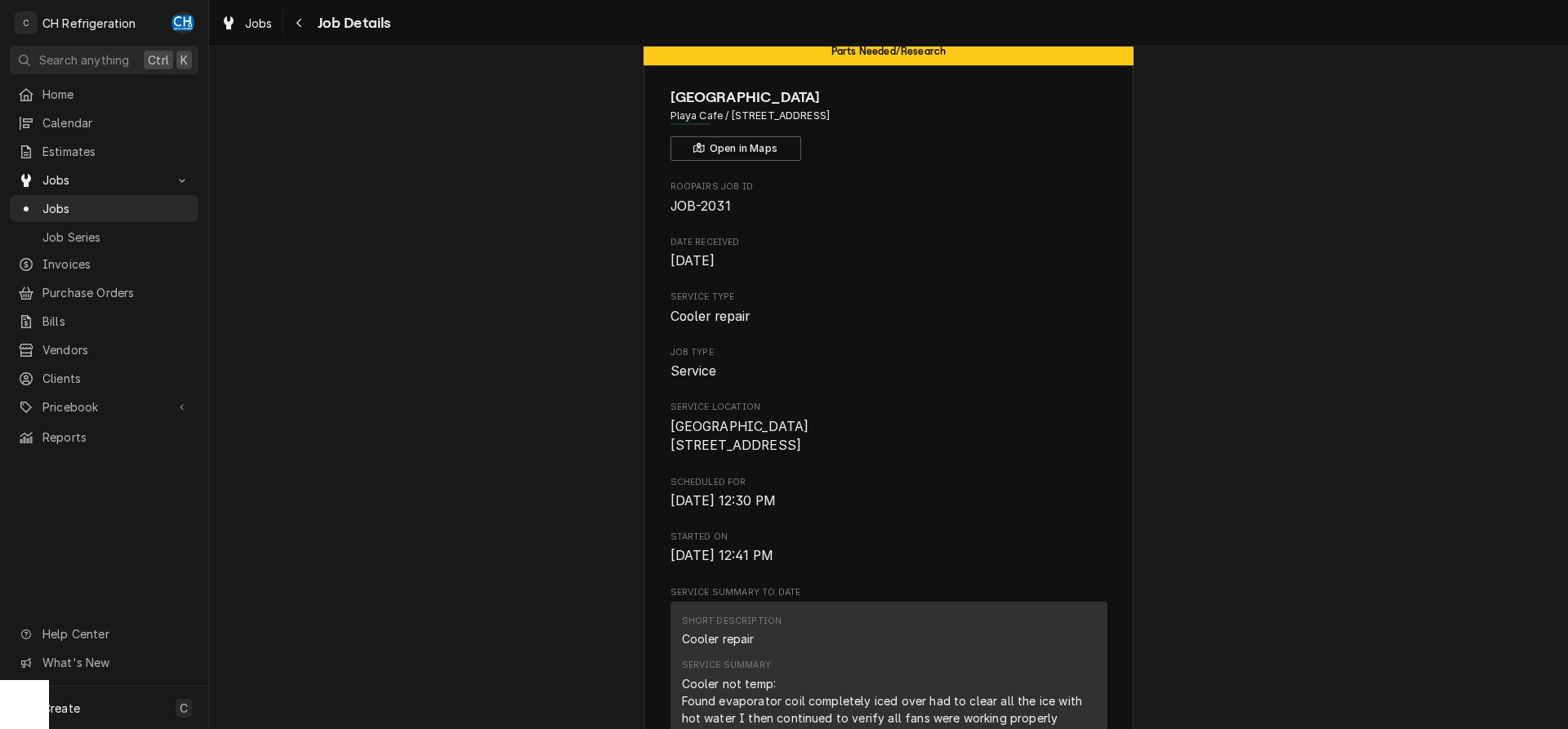
scroll to position [0, 0]
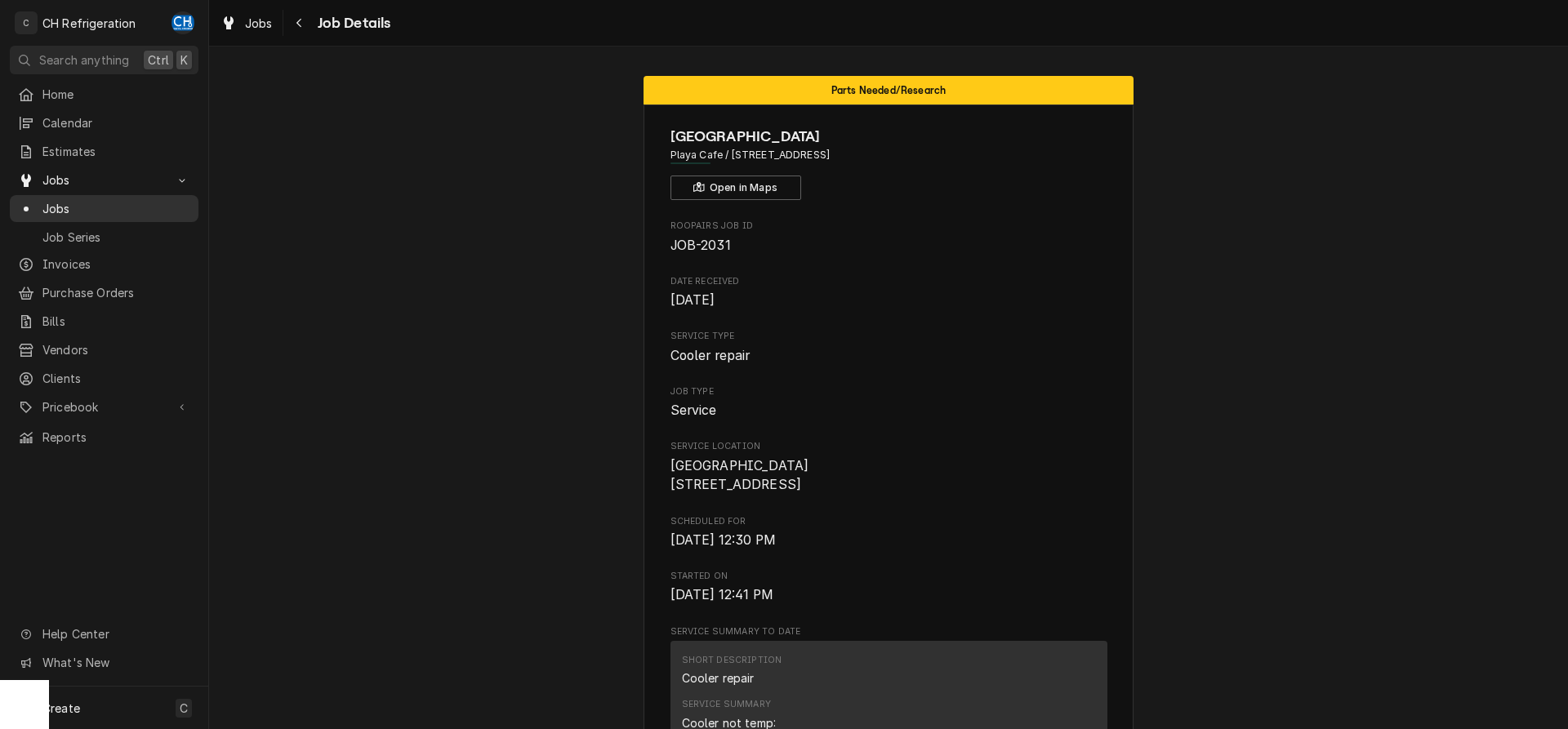
click at [63, 202] on span "Jobs" at bounding box center [116, 208] width 148 height 17
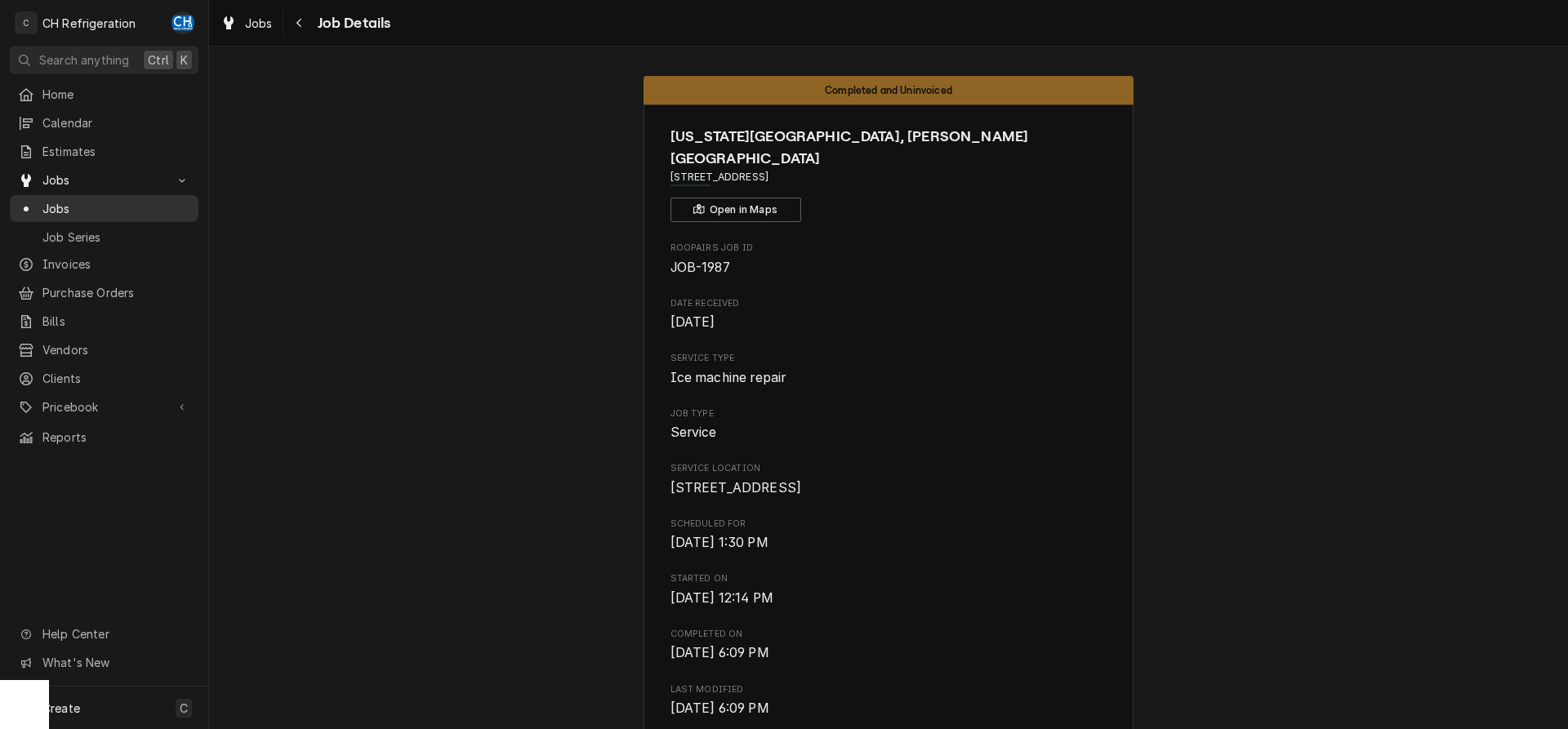
click at [67, 207] on span "Jobs" at bounding box center [116, 208] width 148 height 17
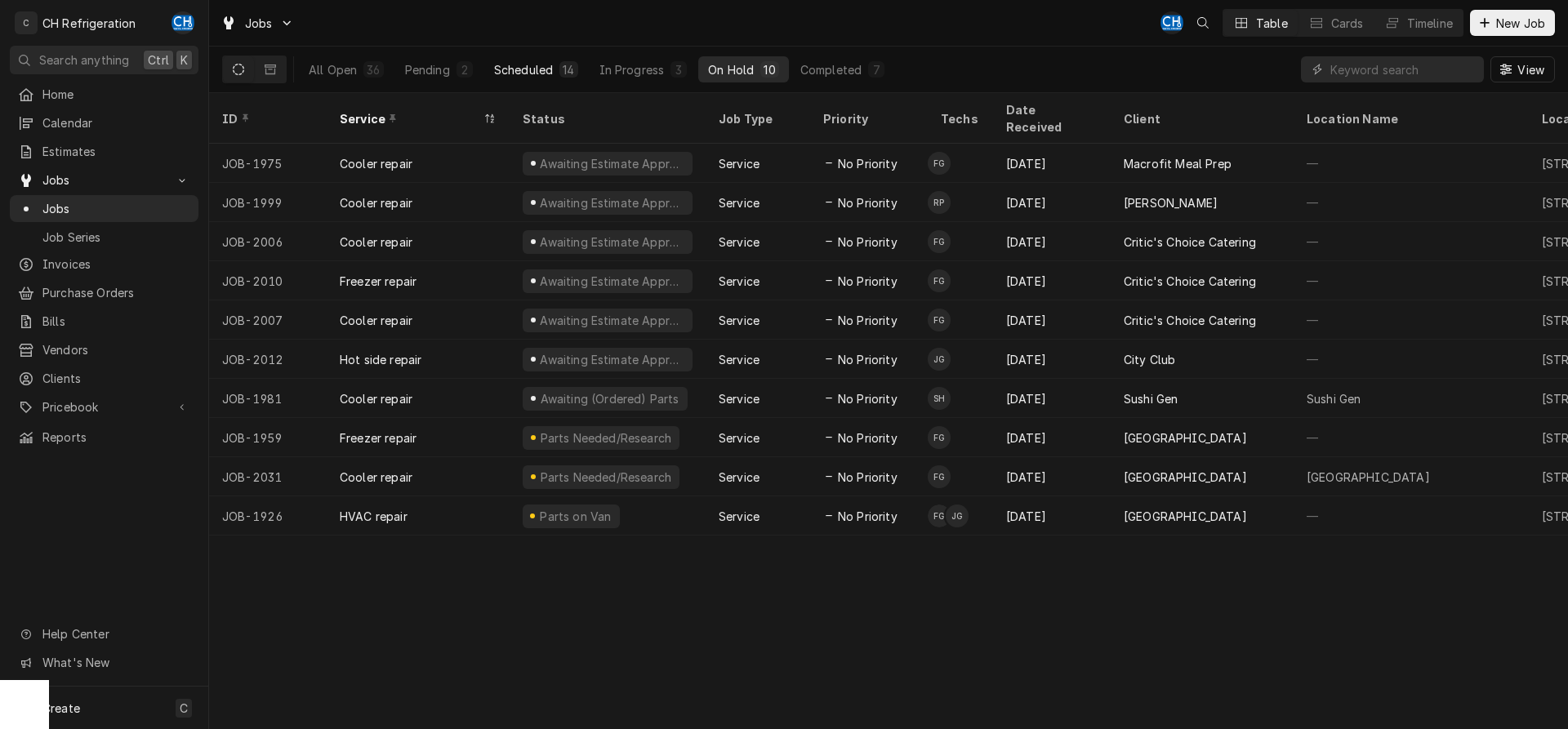
click at [566, 69] on div "14" at bounding box center [568, 70] width 11 height 17
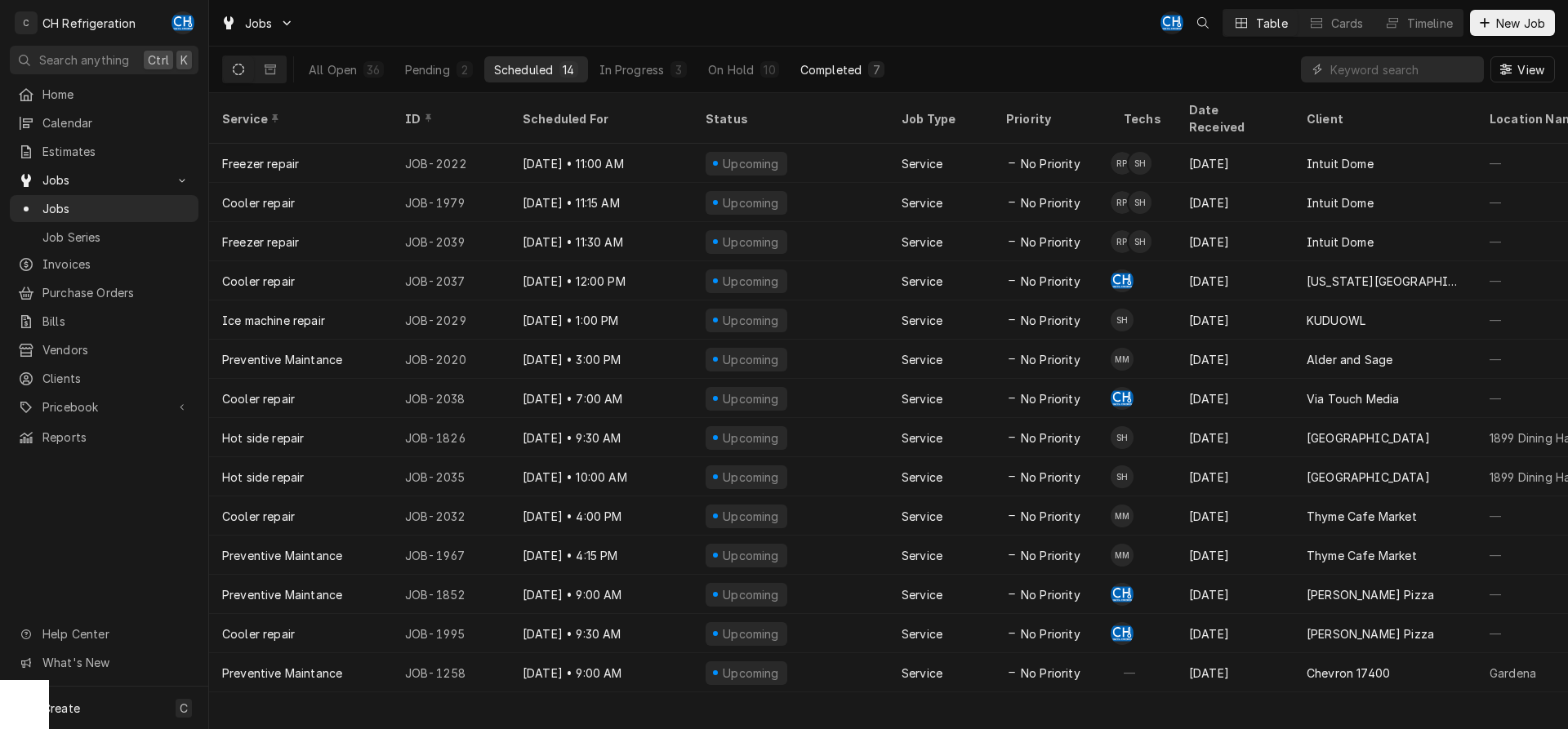
click at [873, 63] on div "7" at bounding box center [876, 70] width 10 height 17
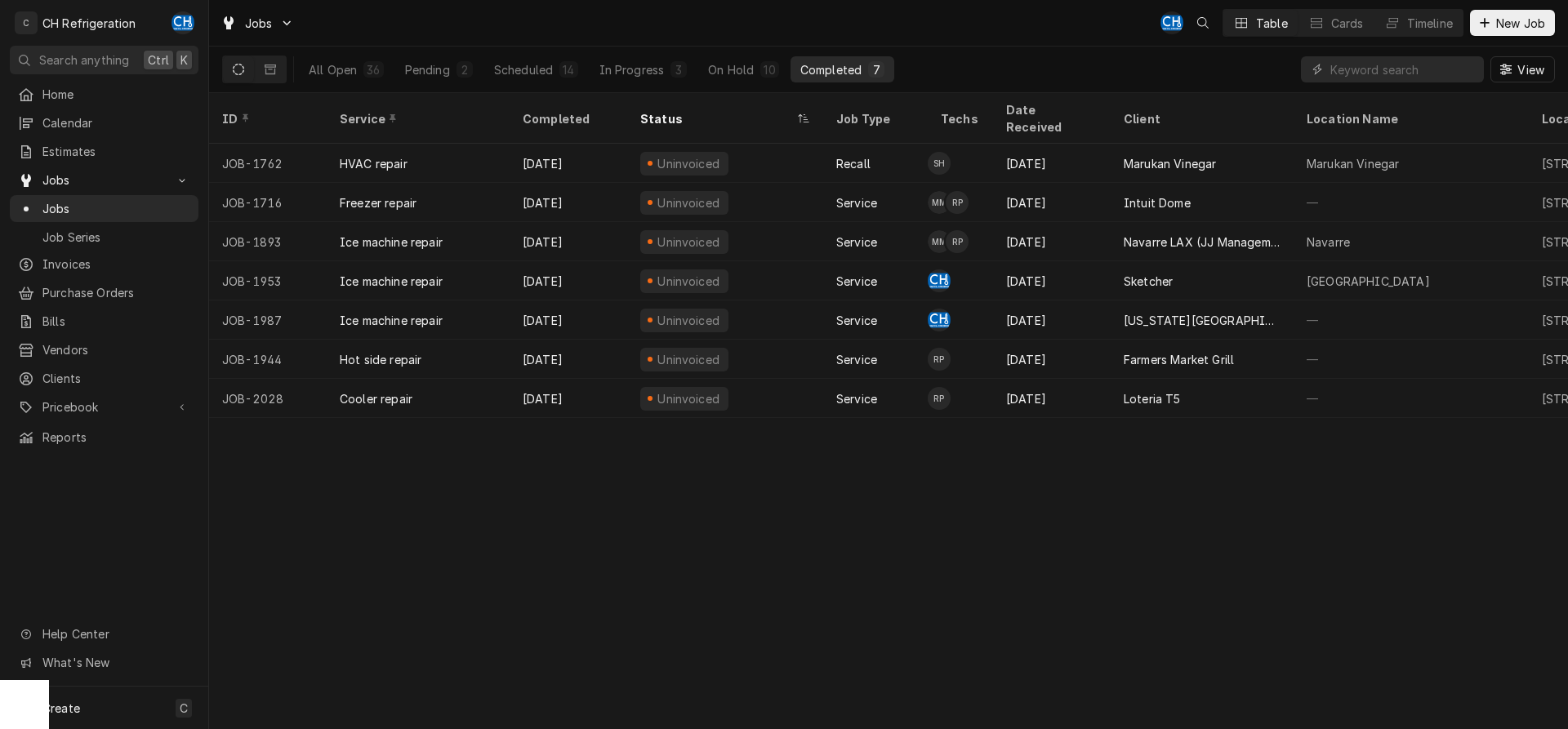
click at [815, 56] on div "All Open 36 Pending 2 Scheduled 14 In Progress 3 On Hold 10 Completed 7" at bounding box center [596, 69] width 596 height 46
click at [567, 72] on div "14" at bounding box center [568, 70] width 11 height 17
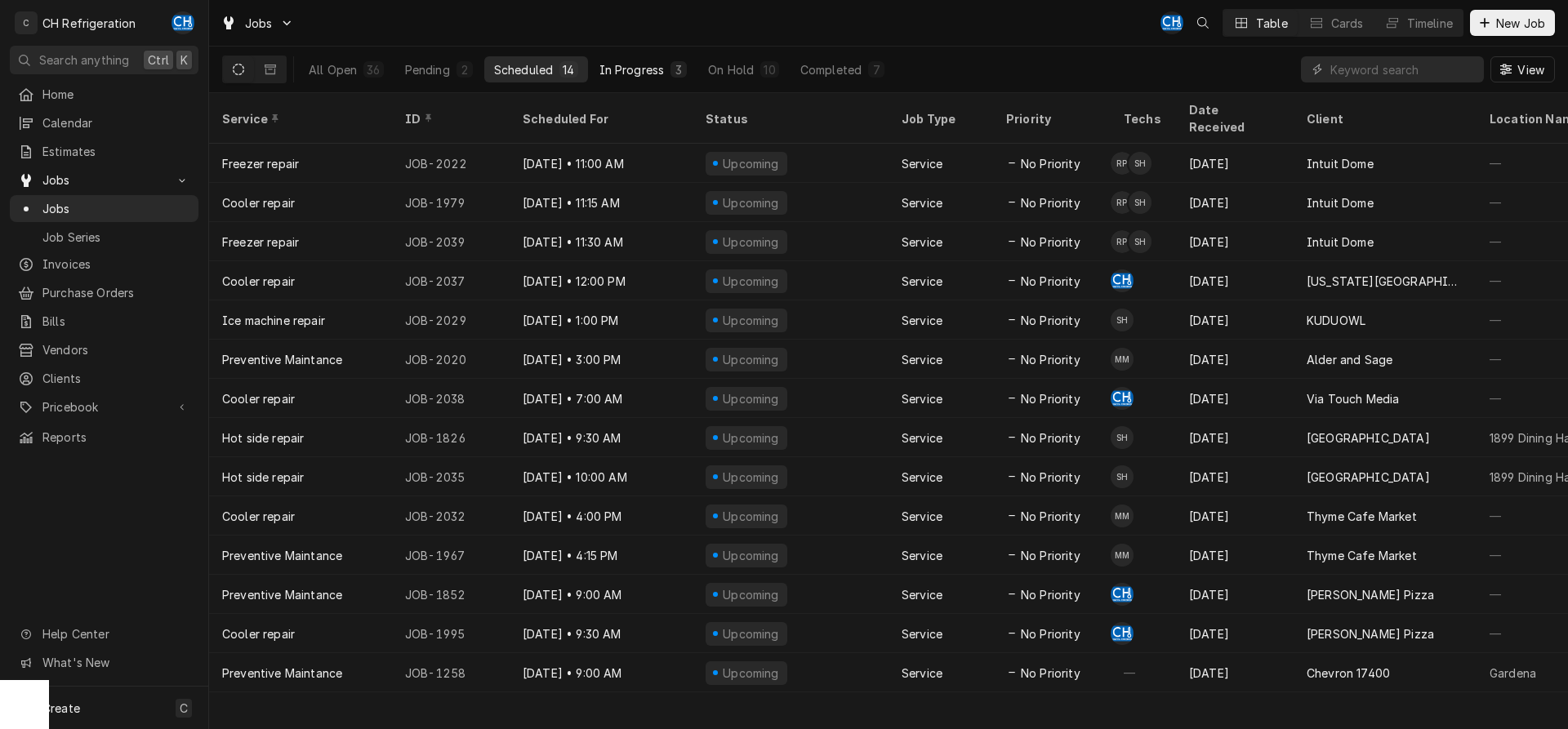
click at [639, 64] on div "In Progress" at bounding box center [631, 70] width 65 height 17
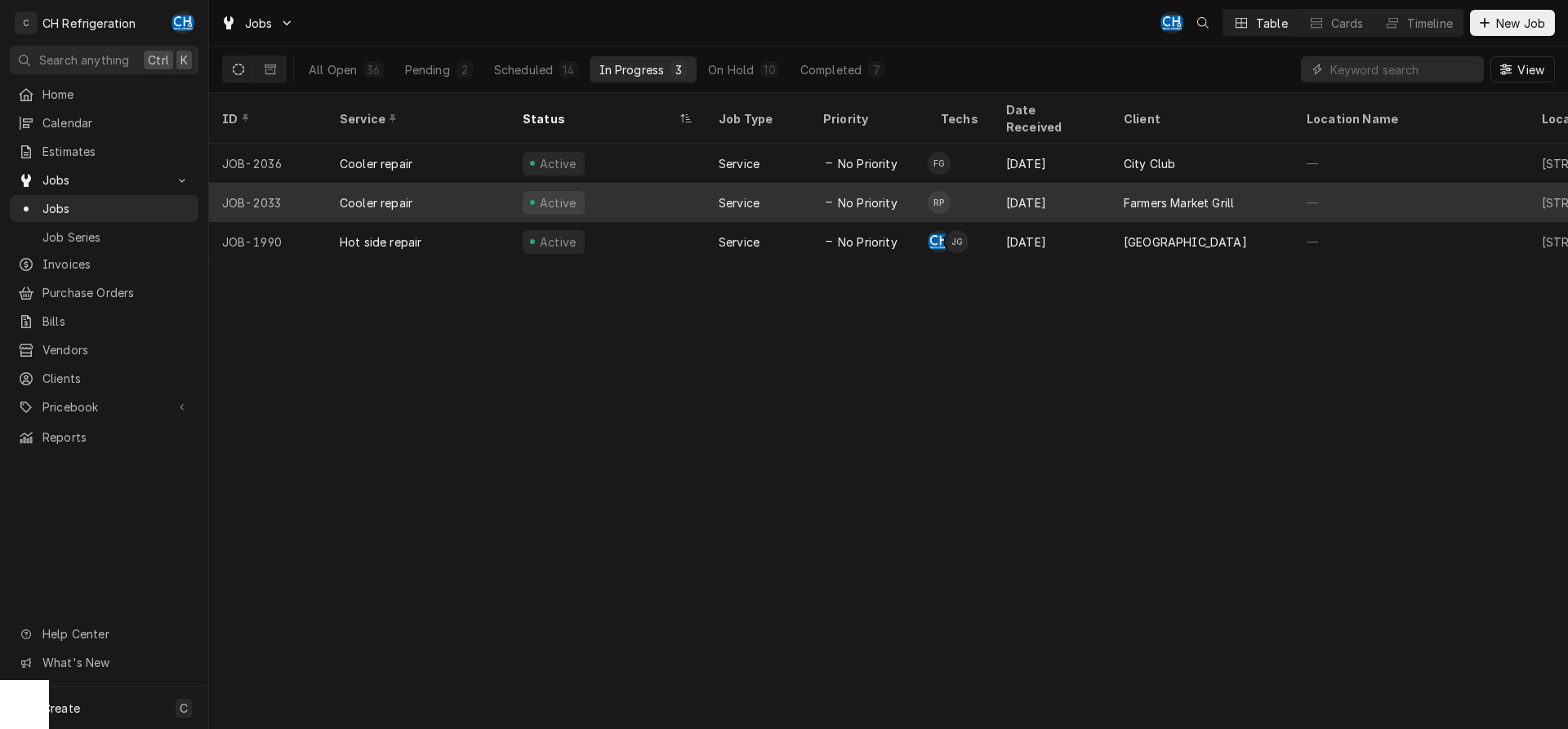
click at [1208, 194] on div "Farmers Market Grill" at bounding box center [1178, 203] width 110 height 17
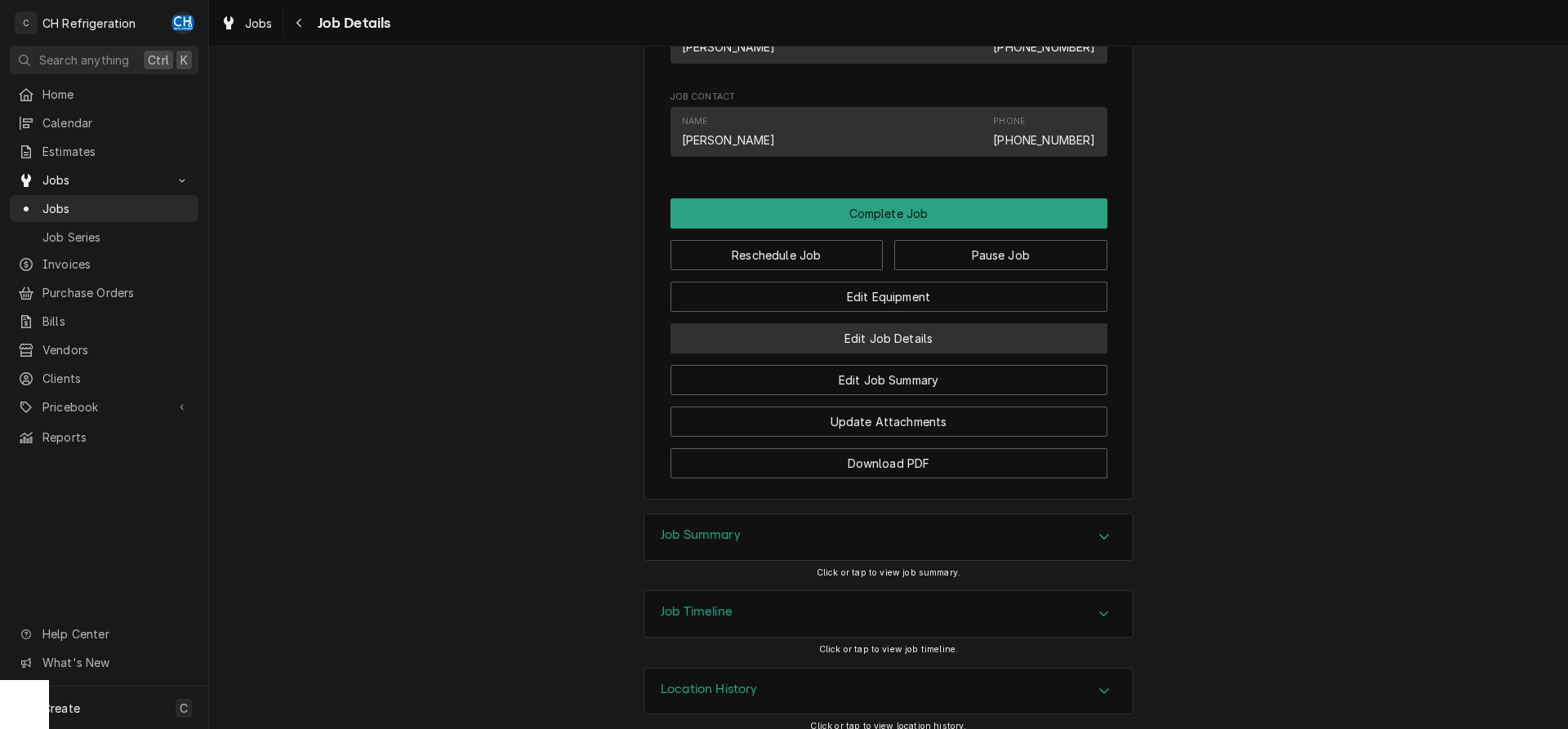
scroll to position [1084, 0]
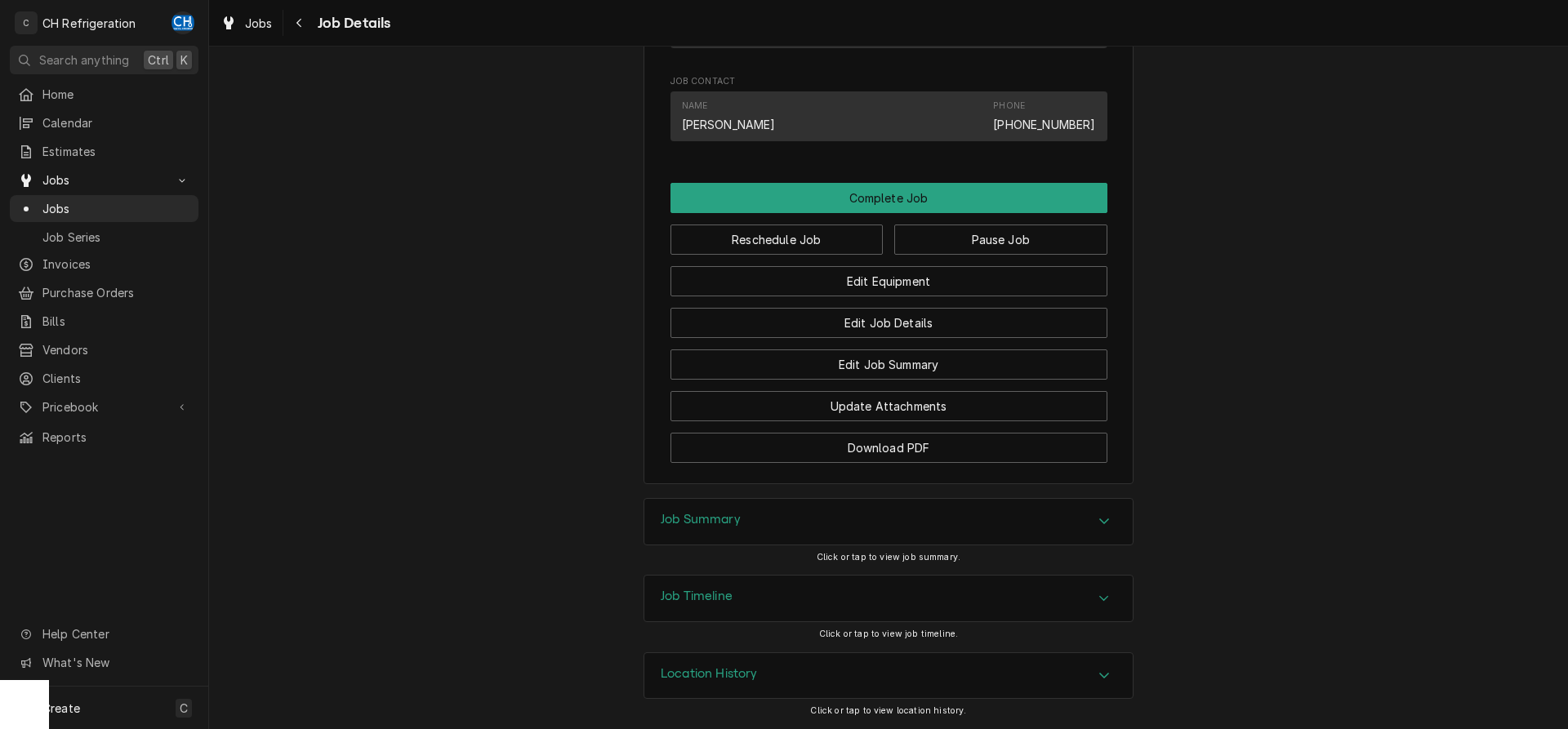
click at [756, 507] on div "Job Summary" at bounding box center [888, 522] width 489 height 46
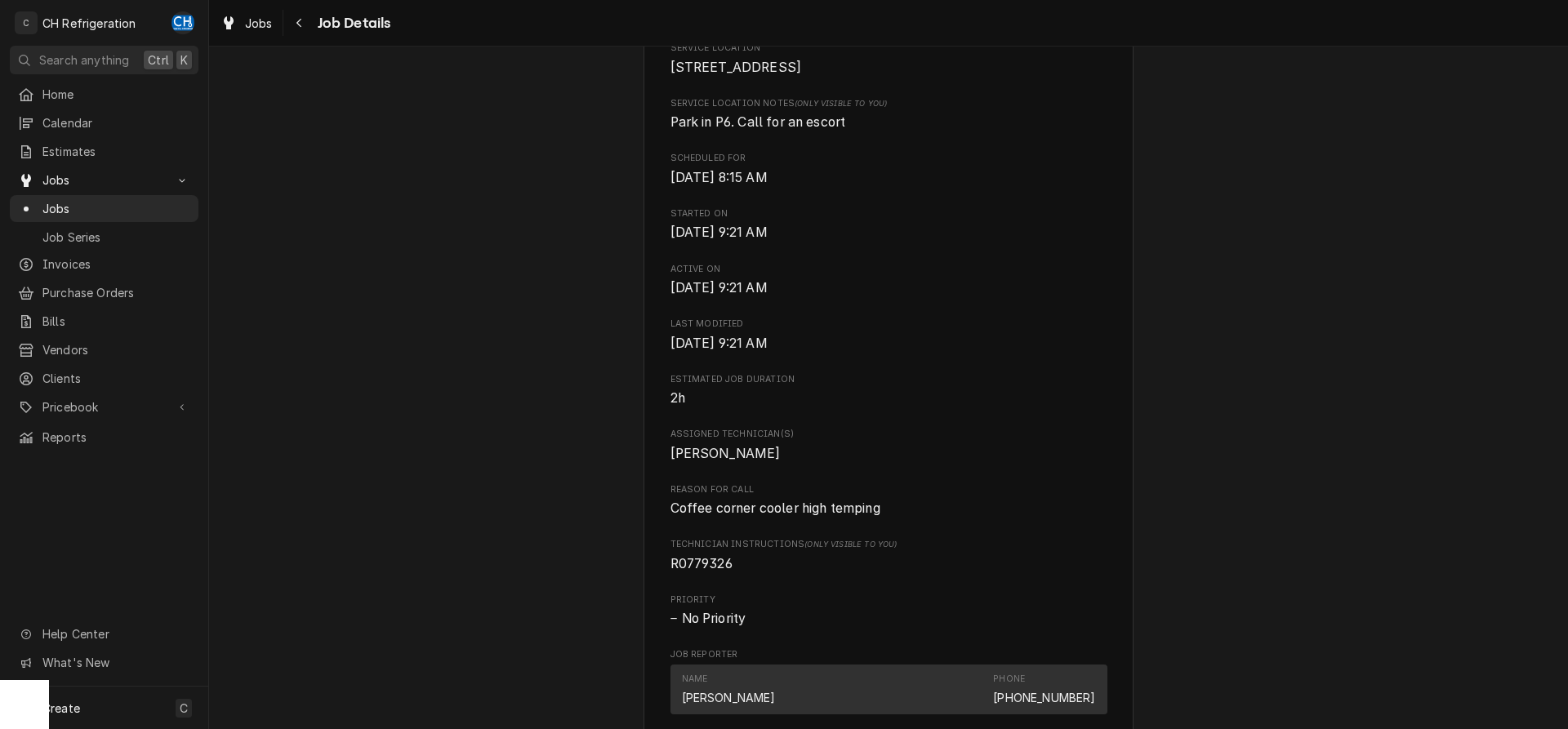
scroll to position [0, 0]
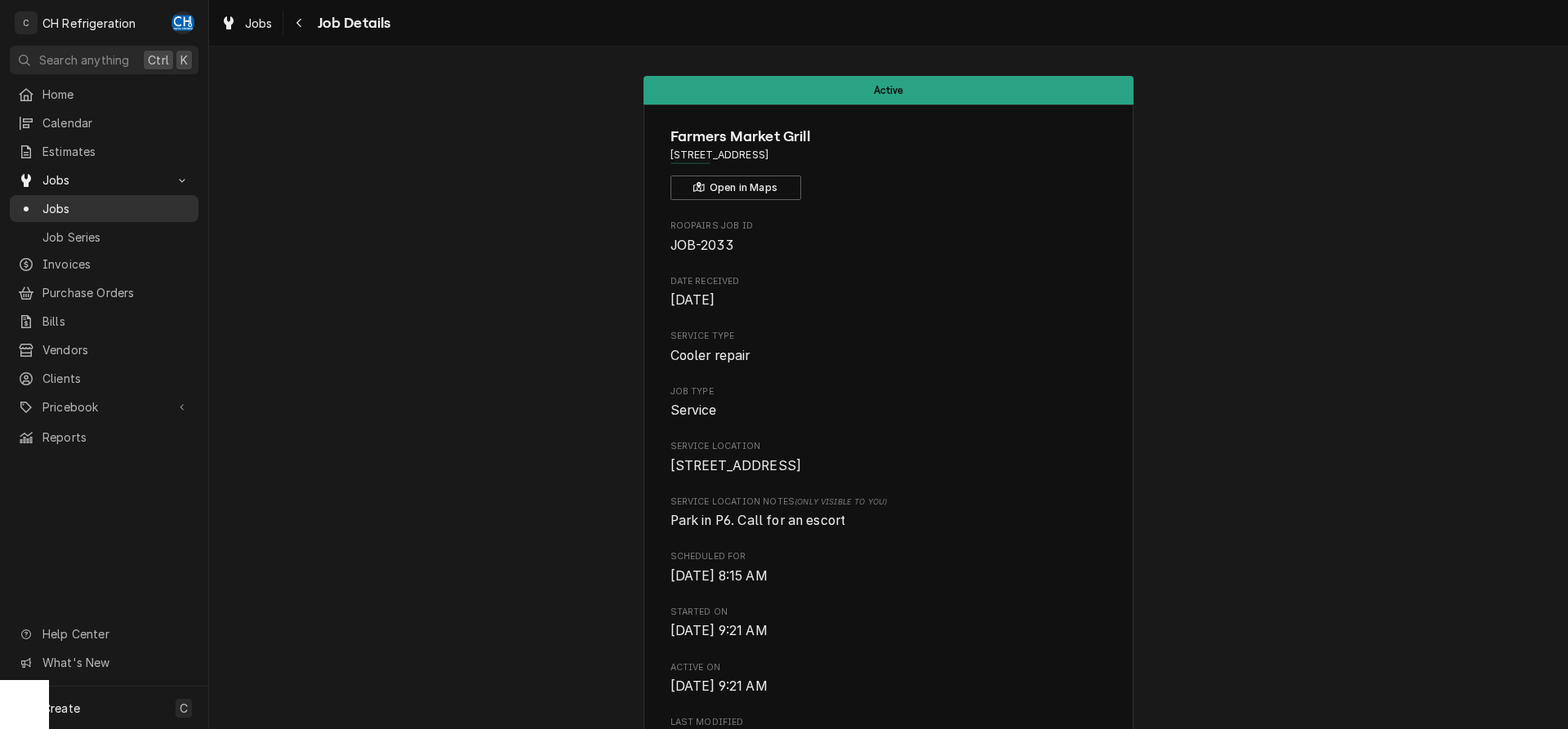
click at [69, 203] on span "Jobs" at bounding box center [116, 208] width 148 height 17
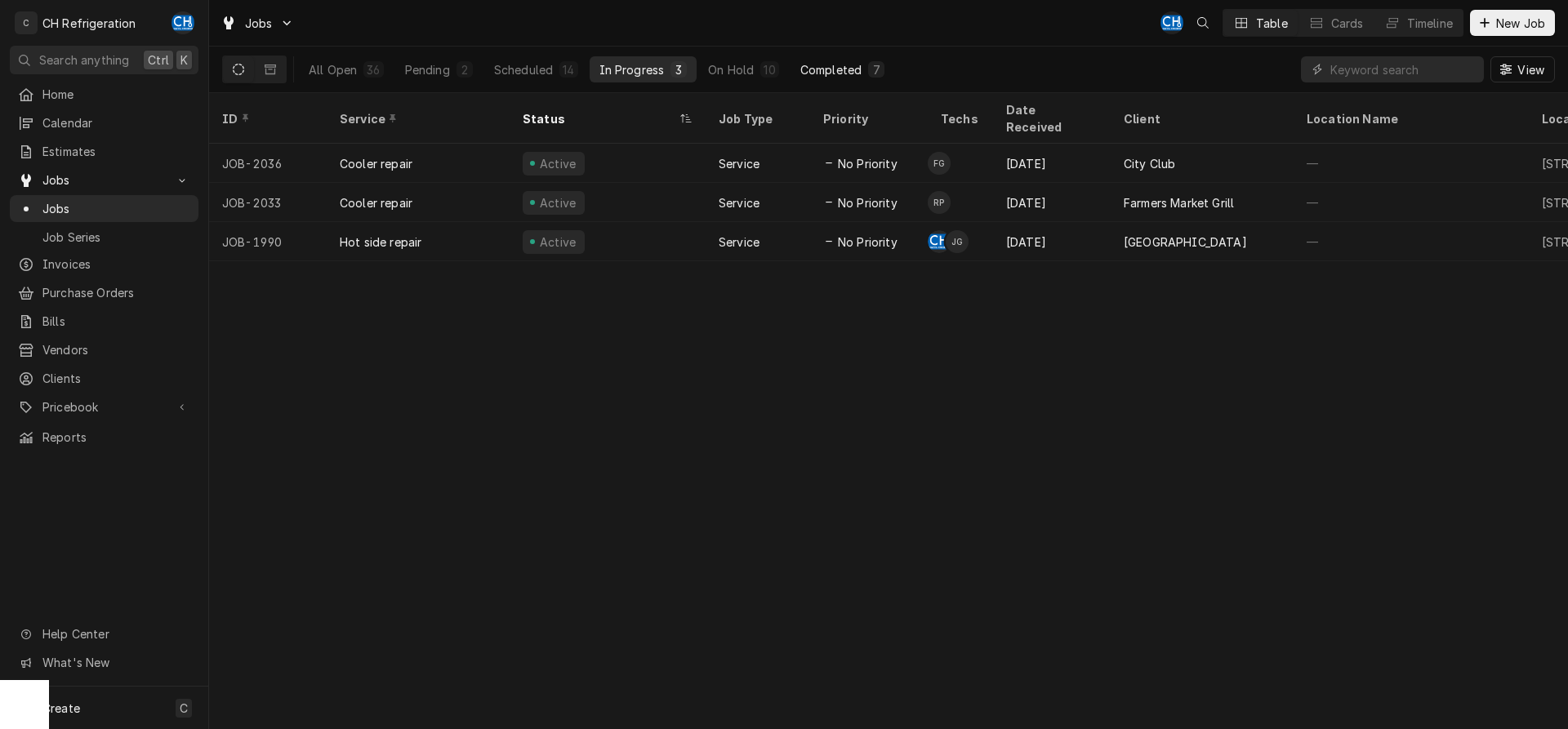
click at [839, 72] on div "Completed" at bounding box center [831, 70] width 62 height 17
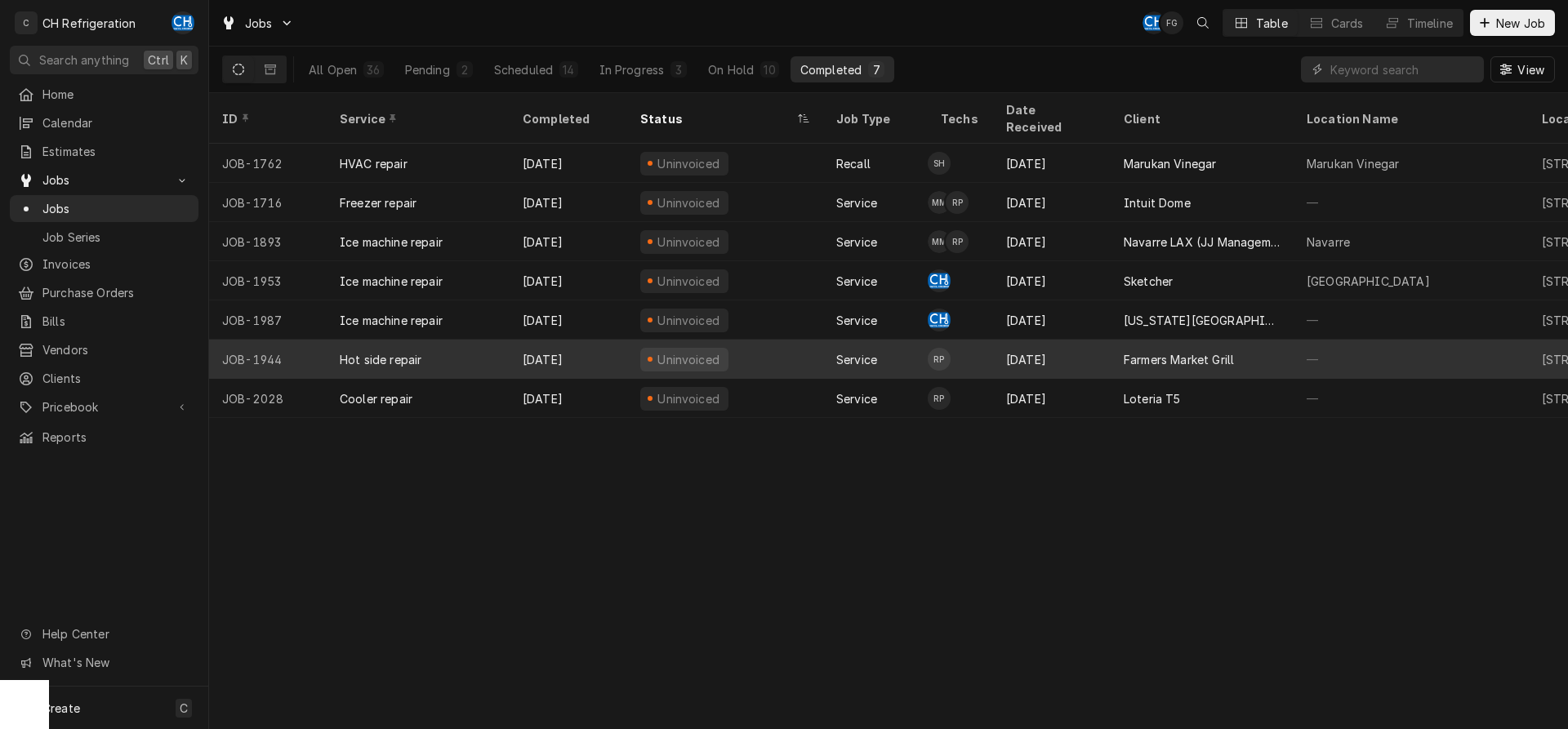
click at [1027, 339] on div "Sep 14" at bounding box center [1051, 358] width 117 height 39
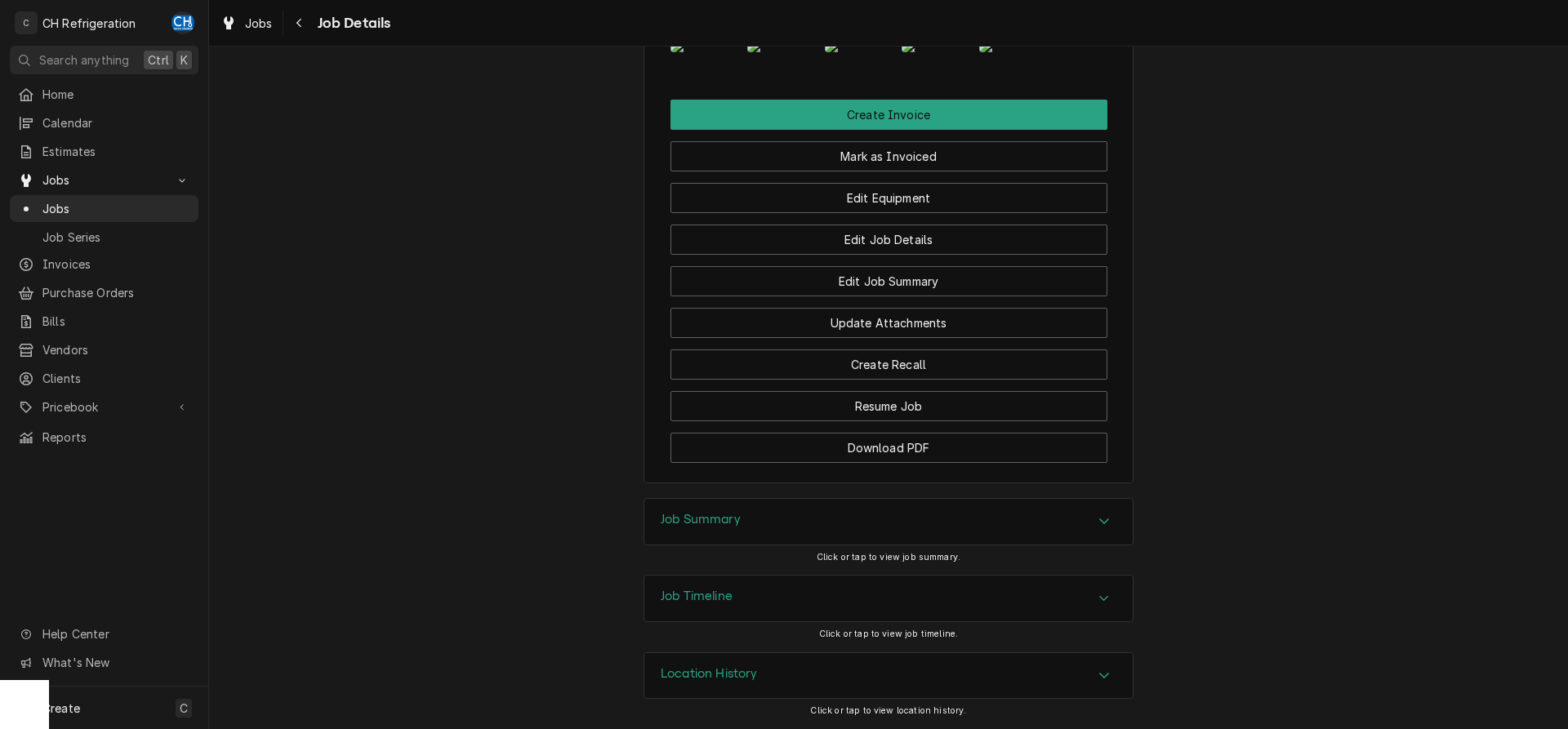
click at [753, 516] on div "Job Summary" at bounding box center [888, 522] width 489 height 46
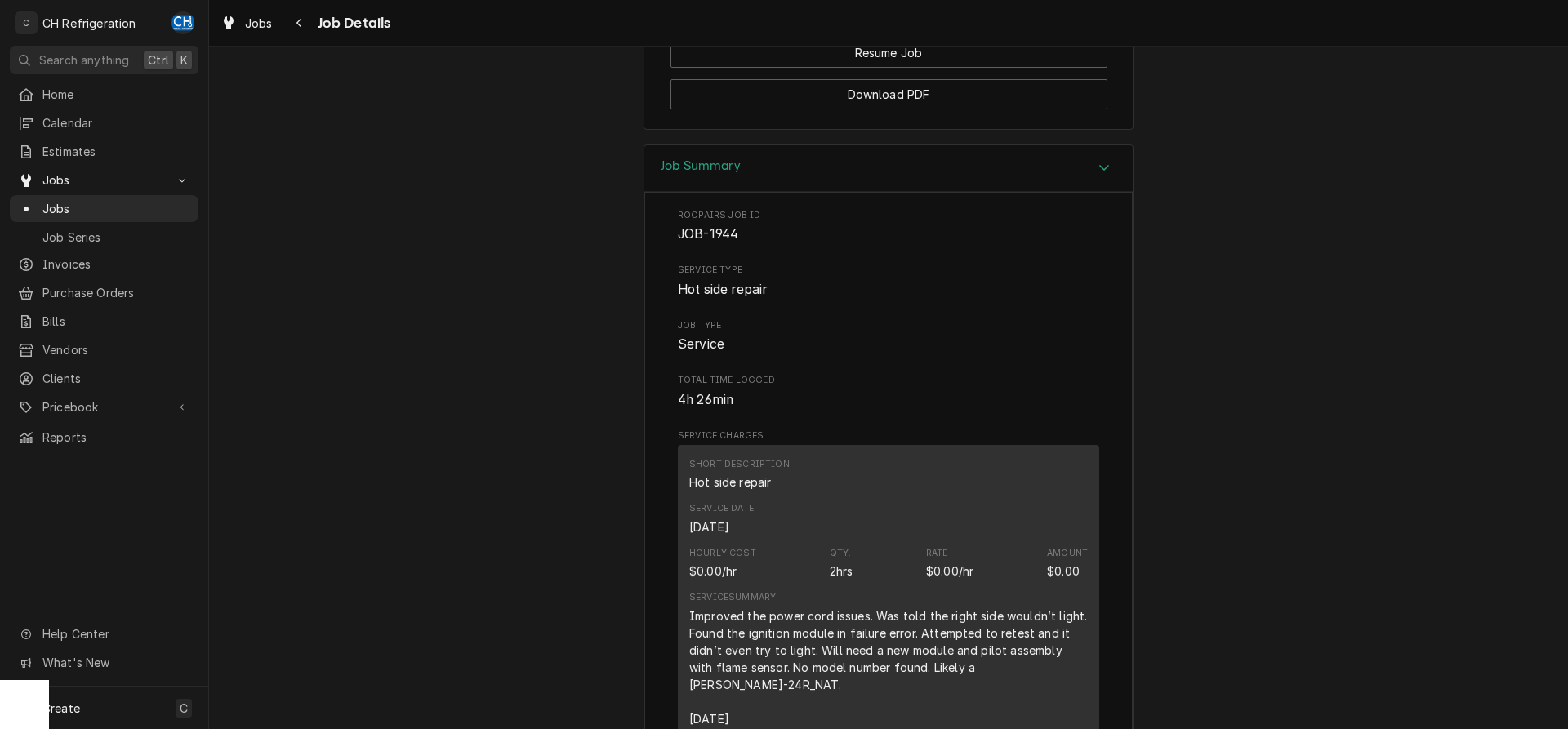
scroll to position [1627, 0]
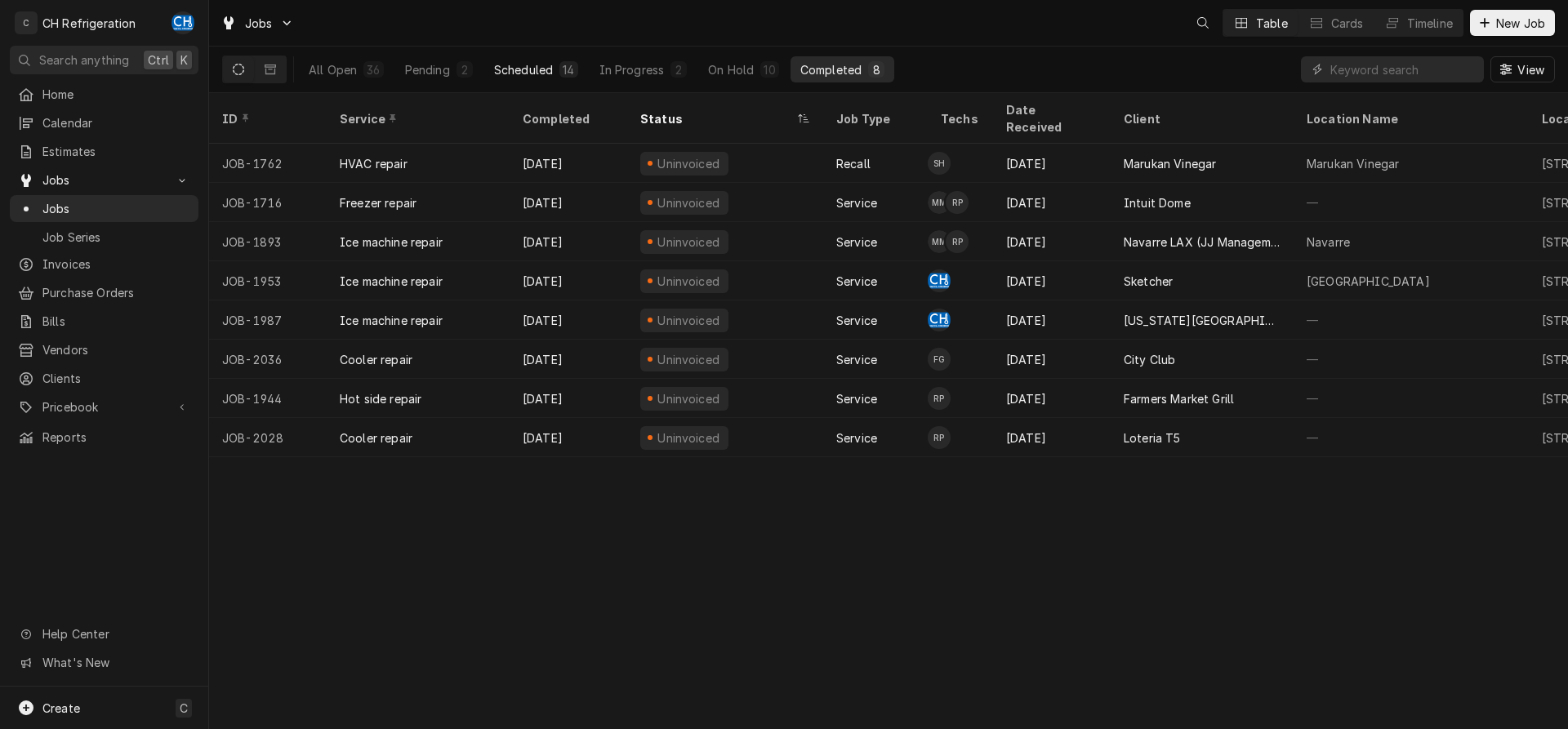
click at [566, 69] on div "14" at bounding box center [568, 70] width 11 height 17
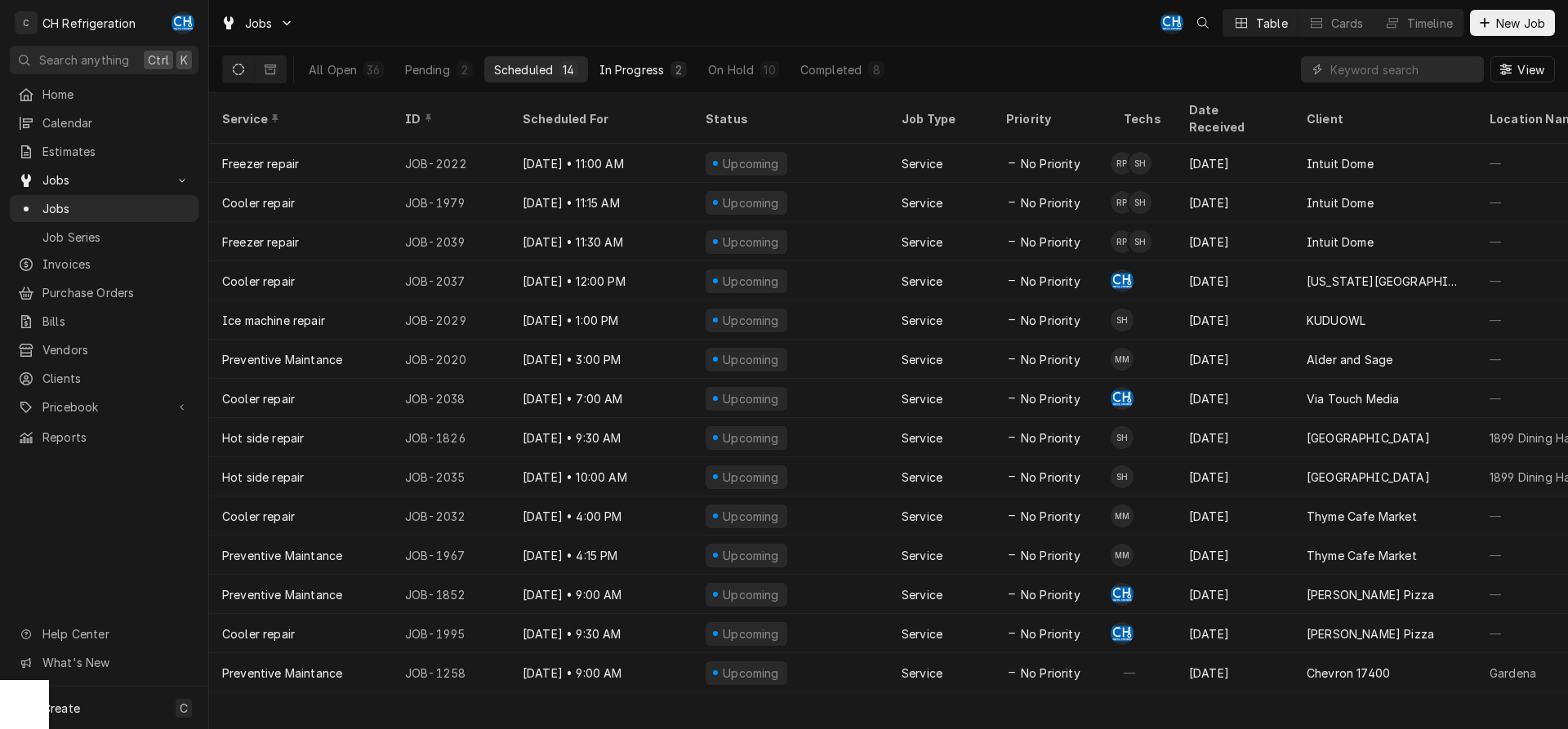
click at [641, 68] on div "In Progress" at bounding box center [631, 70] width 65 height 17
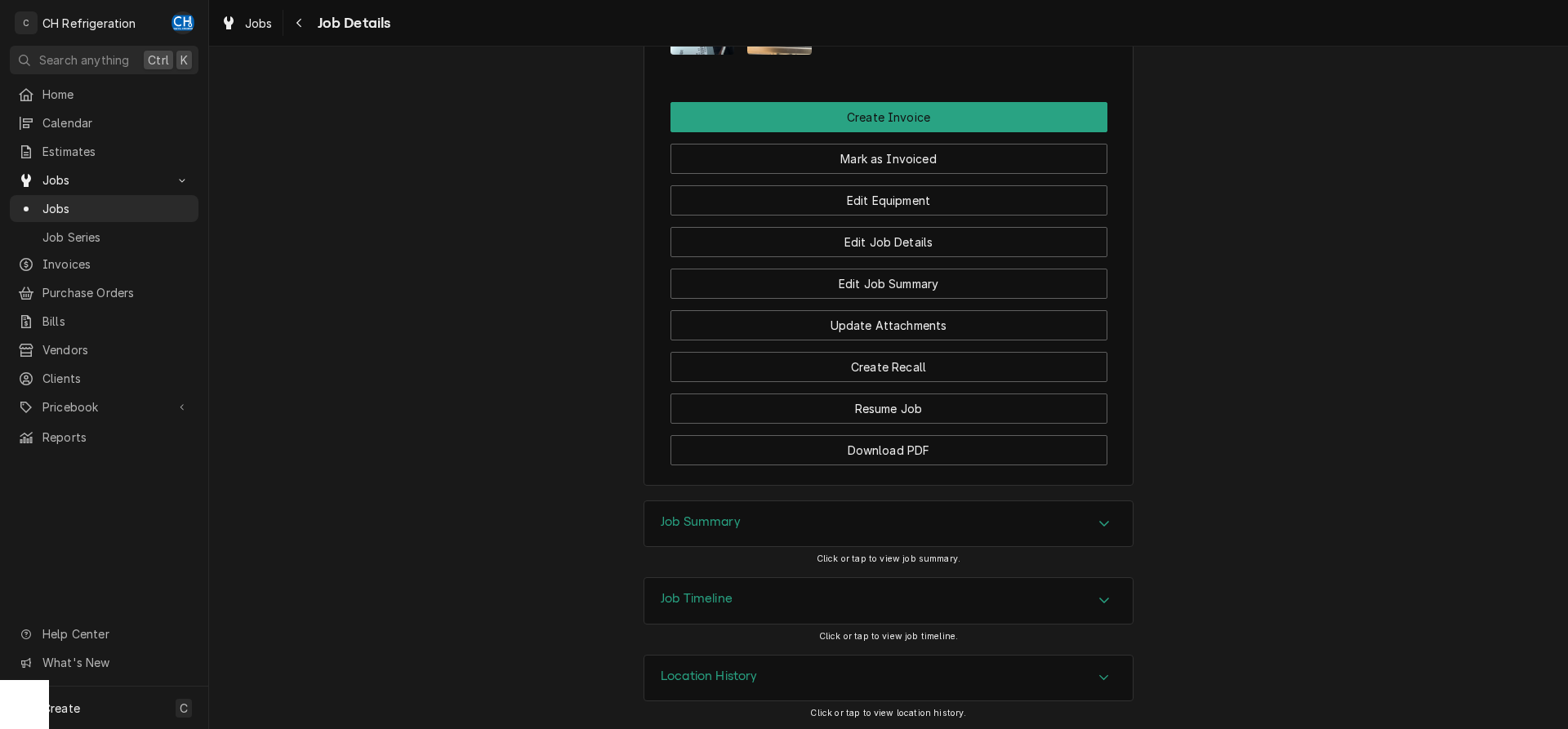
click at [792, 523] on div "Job Summary" at bounding box center [888, 524] width 489 height 46
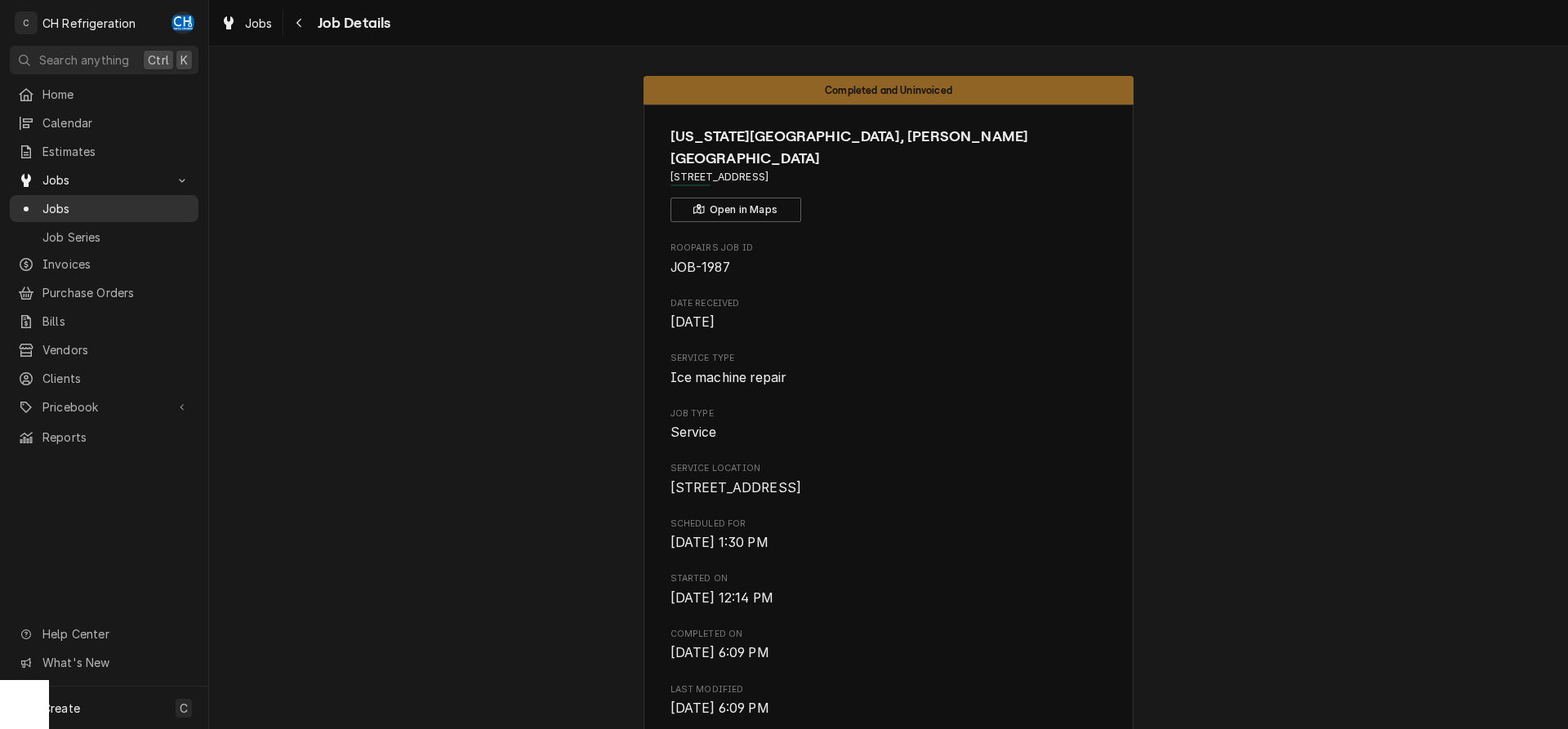
click at [80, 200] on span "Jobs" at bounding box center [116, 208] width 148 height 17
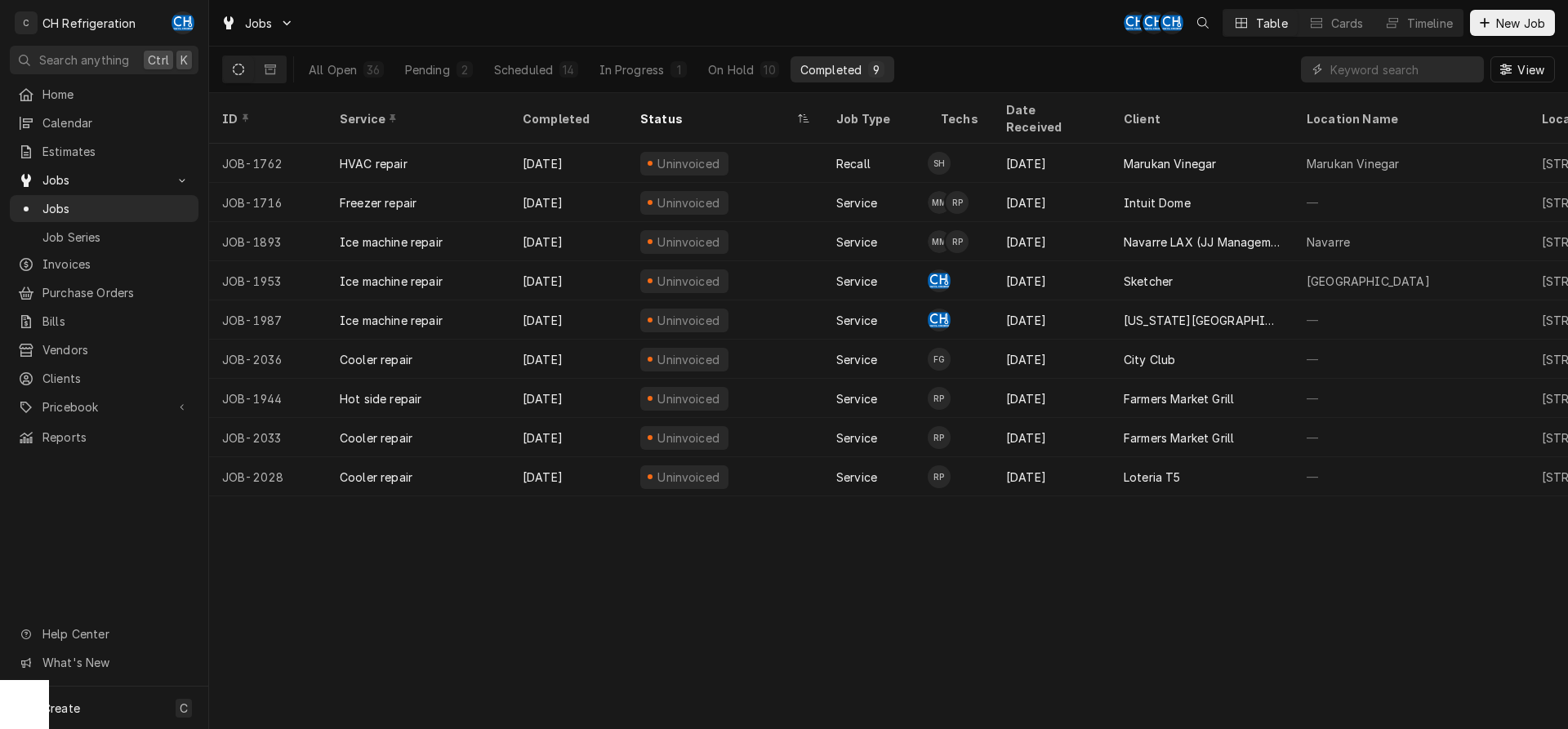
click at [1015, 339] on div "Sep 29" at bounding box center [1051, 358] width 117 height 39
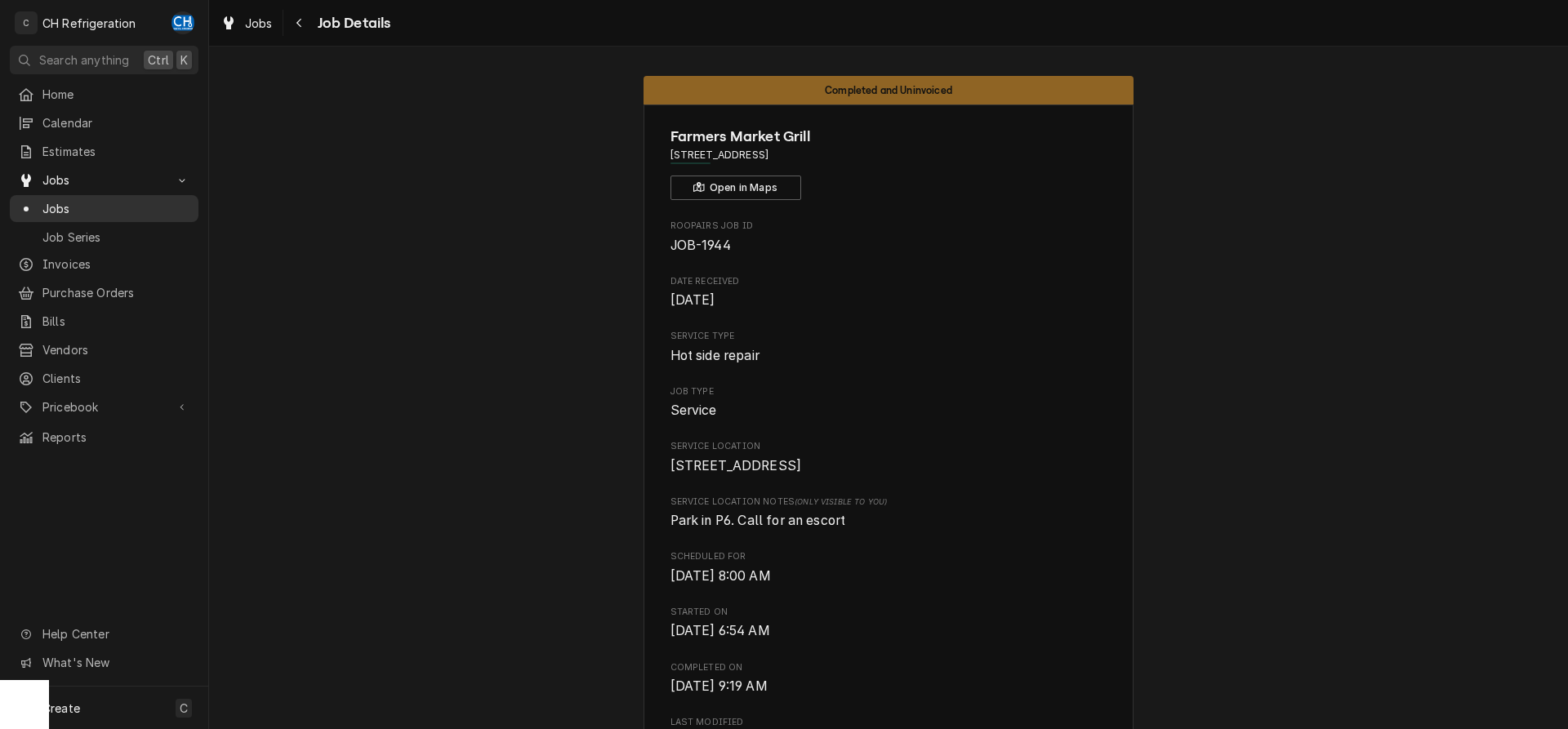
click at [96, 201] on span "Jobs" at bounding box center [116, 208] width 148 height 17
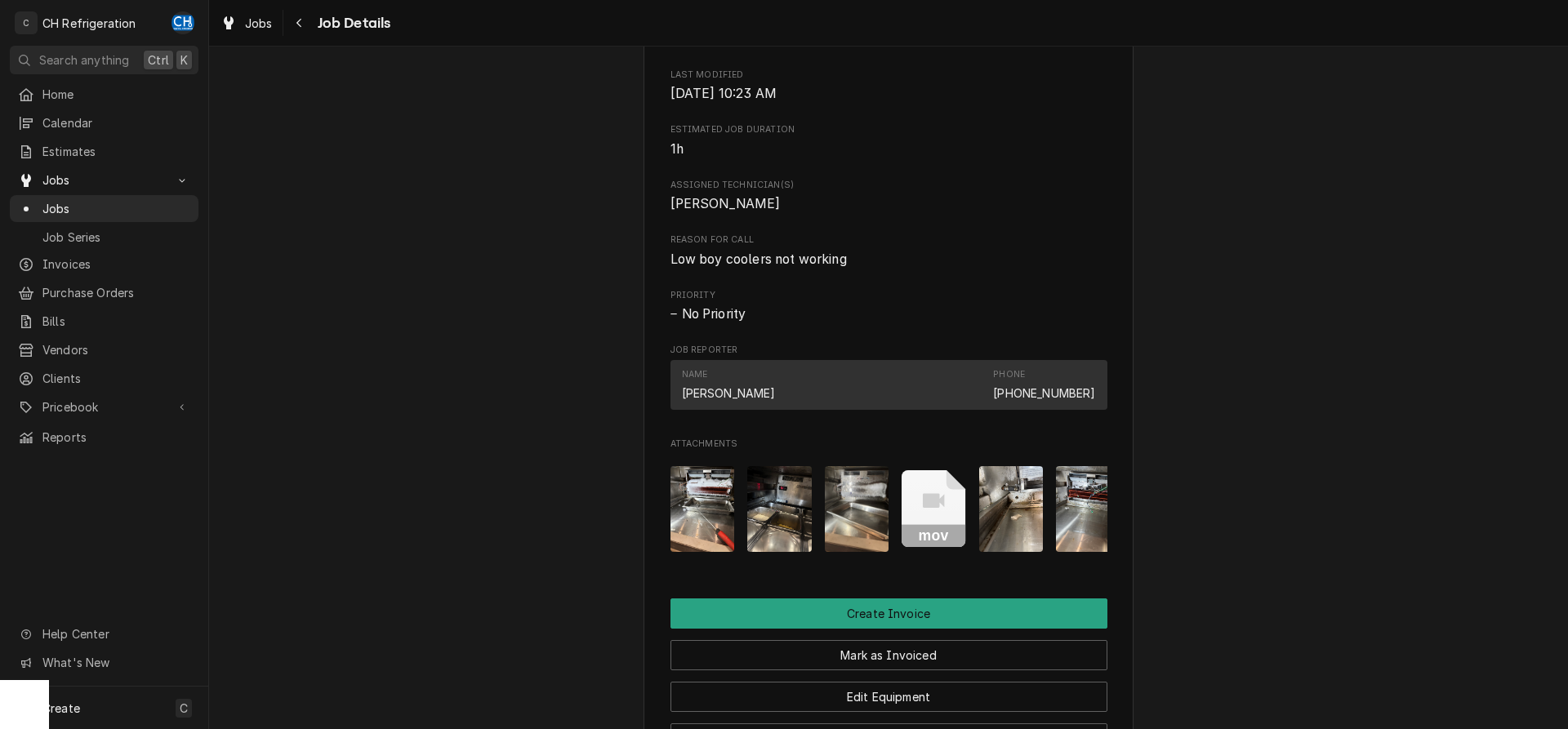
scroll to position [1166, 0]
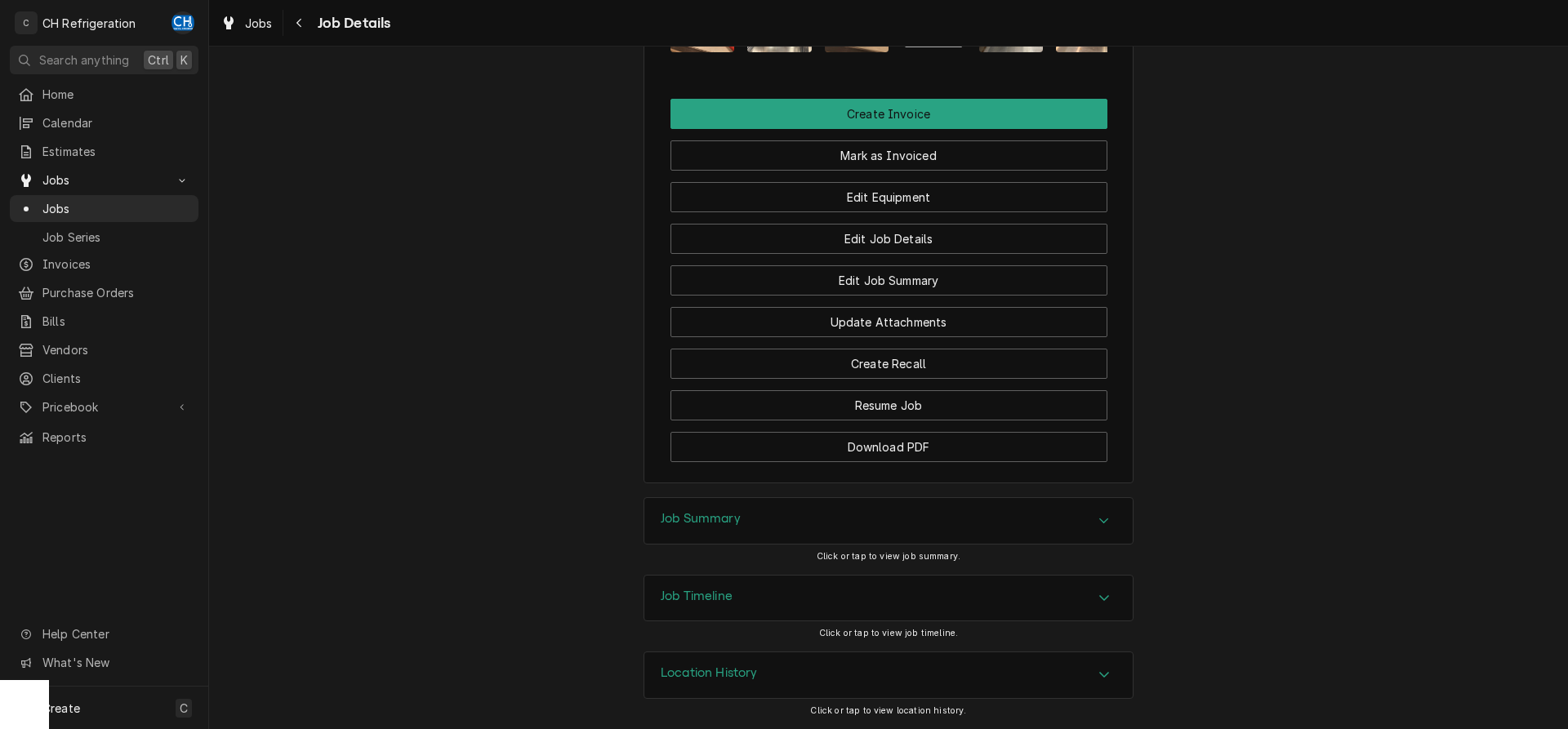
drag, startPoint x: 781, startPoint y: 543, endPoint x: 793, endPoint y: 533, distance: 15.6
click at [782, 543] on div "Job Summary" at bounding box center [888, 521] width 489 height 46
click at [793, 533] on div "Job Summary" at bounding box center [888, 521] width 489 height 46
click at [1061, 548] on div "Job Summary Click or tap to view job summary." at bounding box center [888, 535] width 490 height 76
drag, startPoint x: 1086, startPoint y: 533, endPoint x: 1146, endPoint y: 524, distance: 60.7
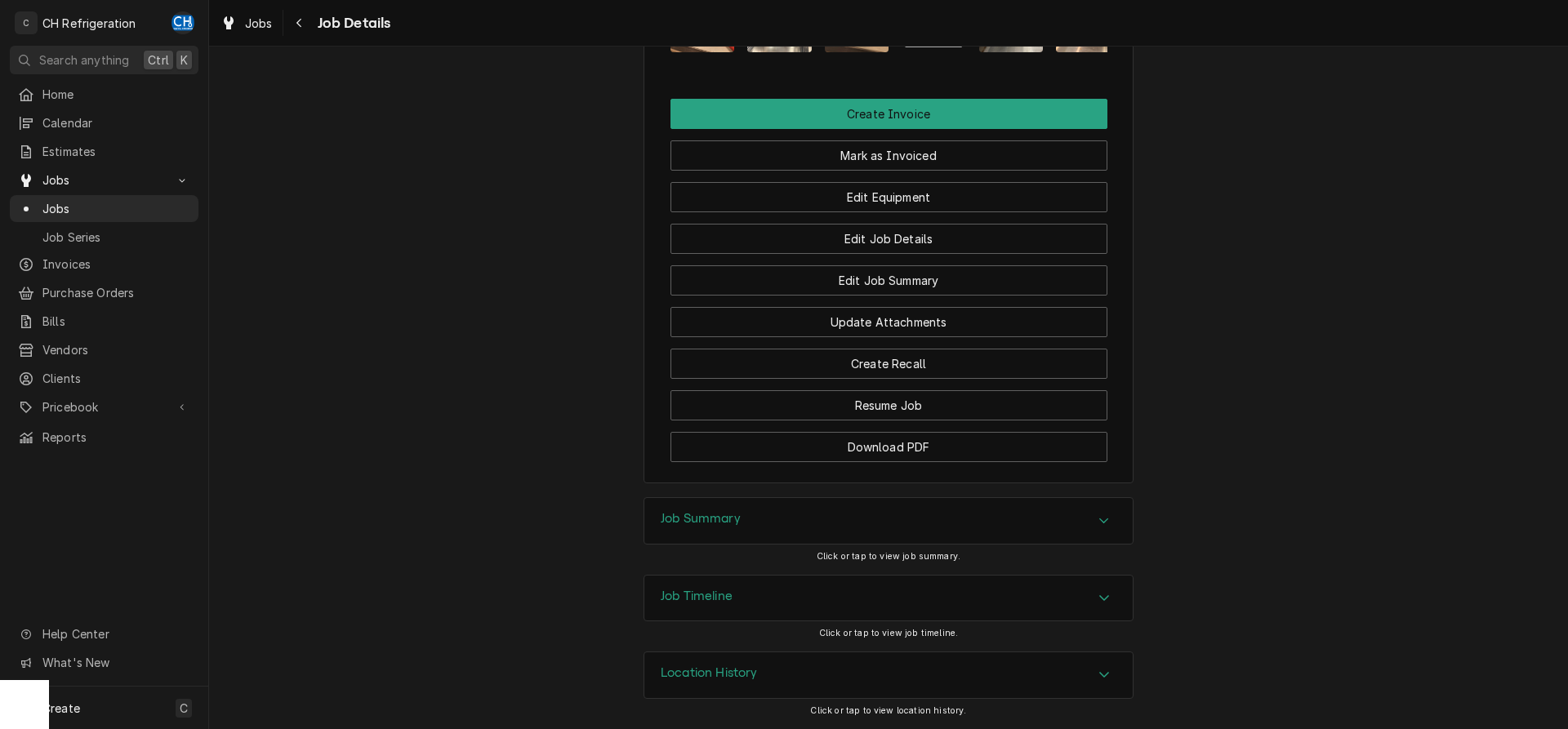
click at [1090, 532] on div "Job Summary" at bounding box center [888, 521] width 489 height 46
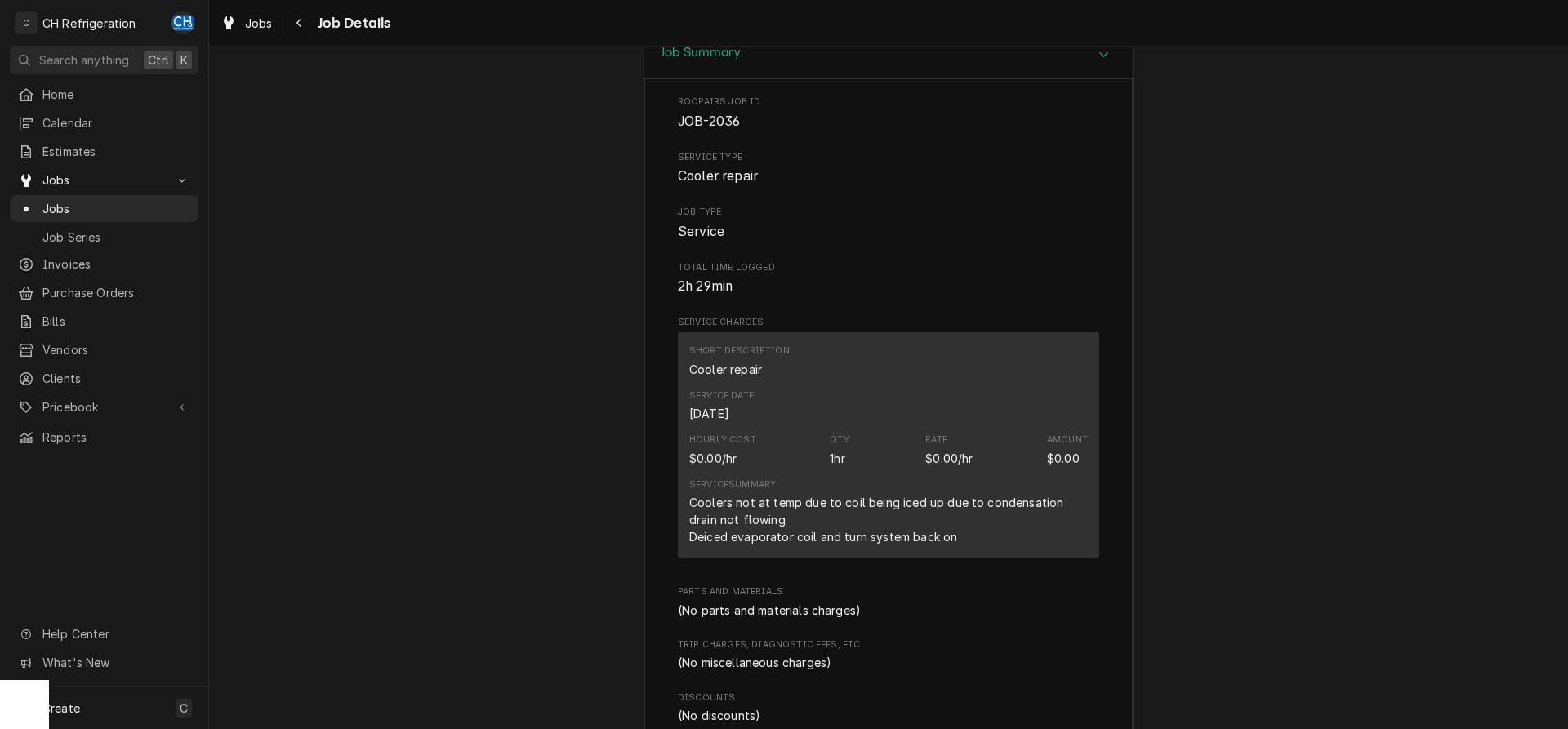
scroll to position [1666, 0]
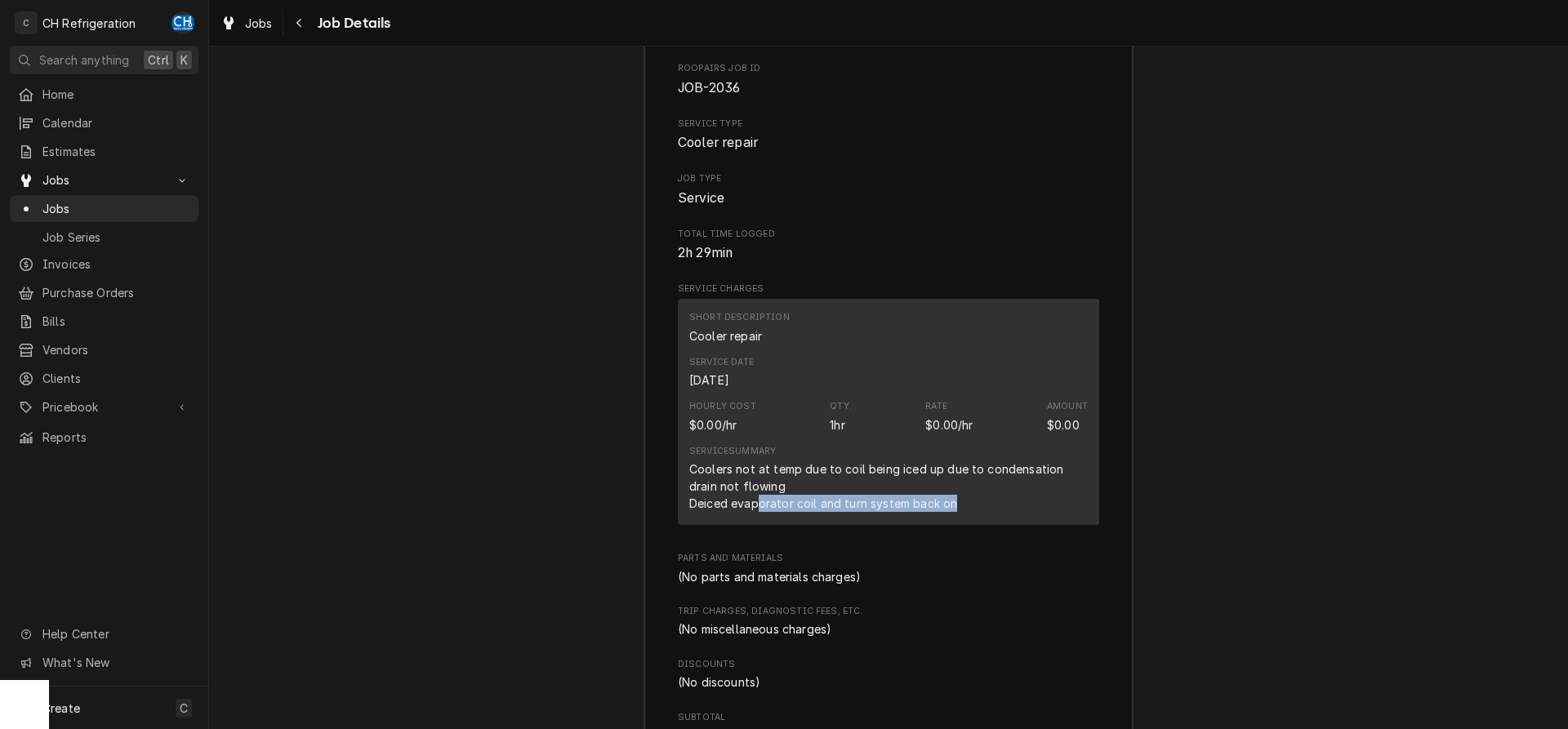
drag, startPoint x: 755, startPoint y: 507, endPoint x: 975, endPoint y: 515, distance: 220.1
click at [975, 515] on div "Service Summary Coolers not at temp due to coil being iced up due to condensati…" at bounding box center [888, 478] width 399 height 78
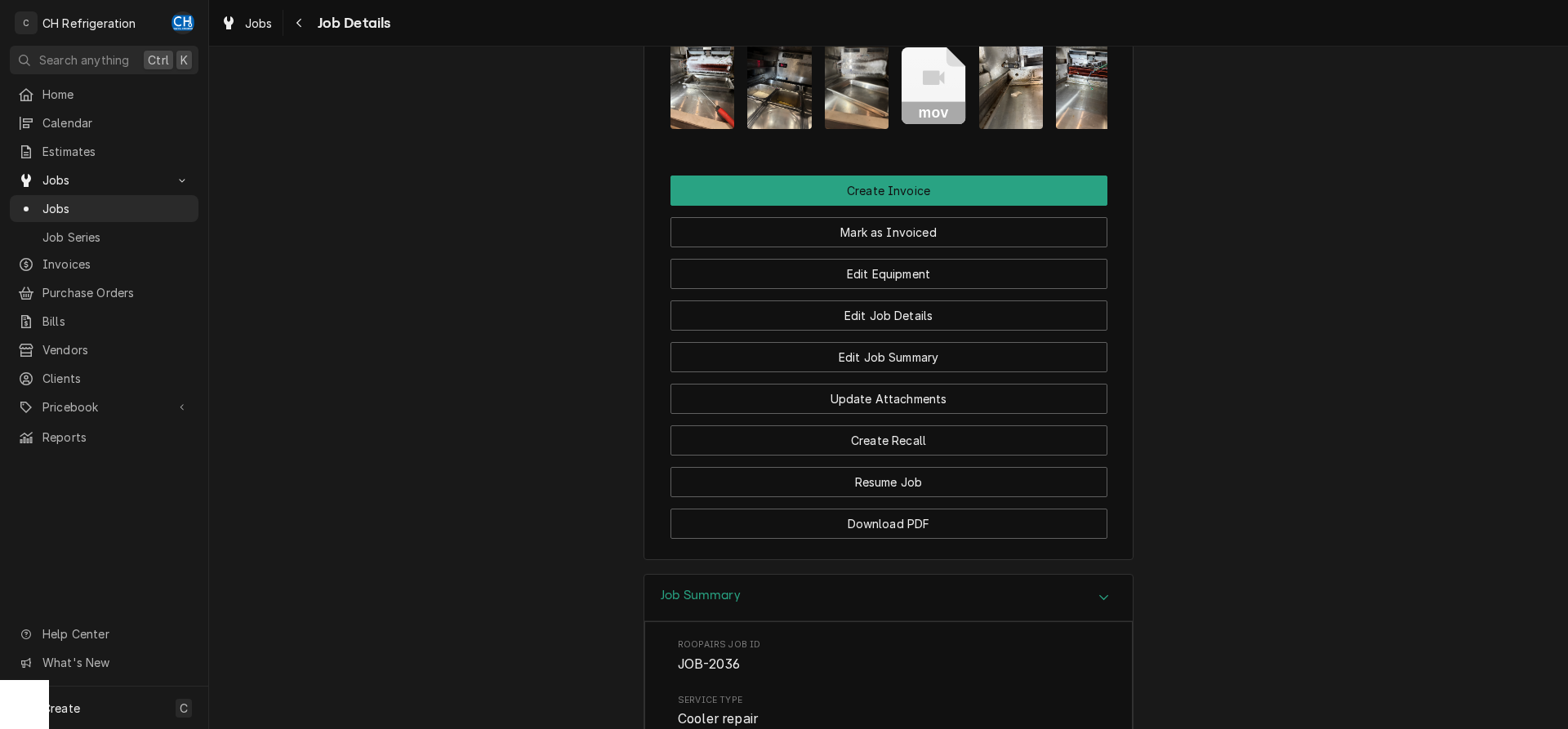
scroll to position [1000, 0]
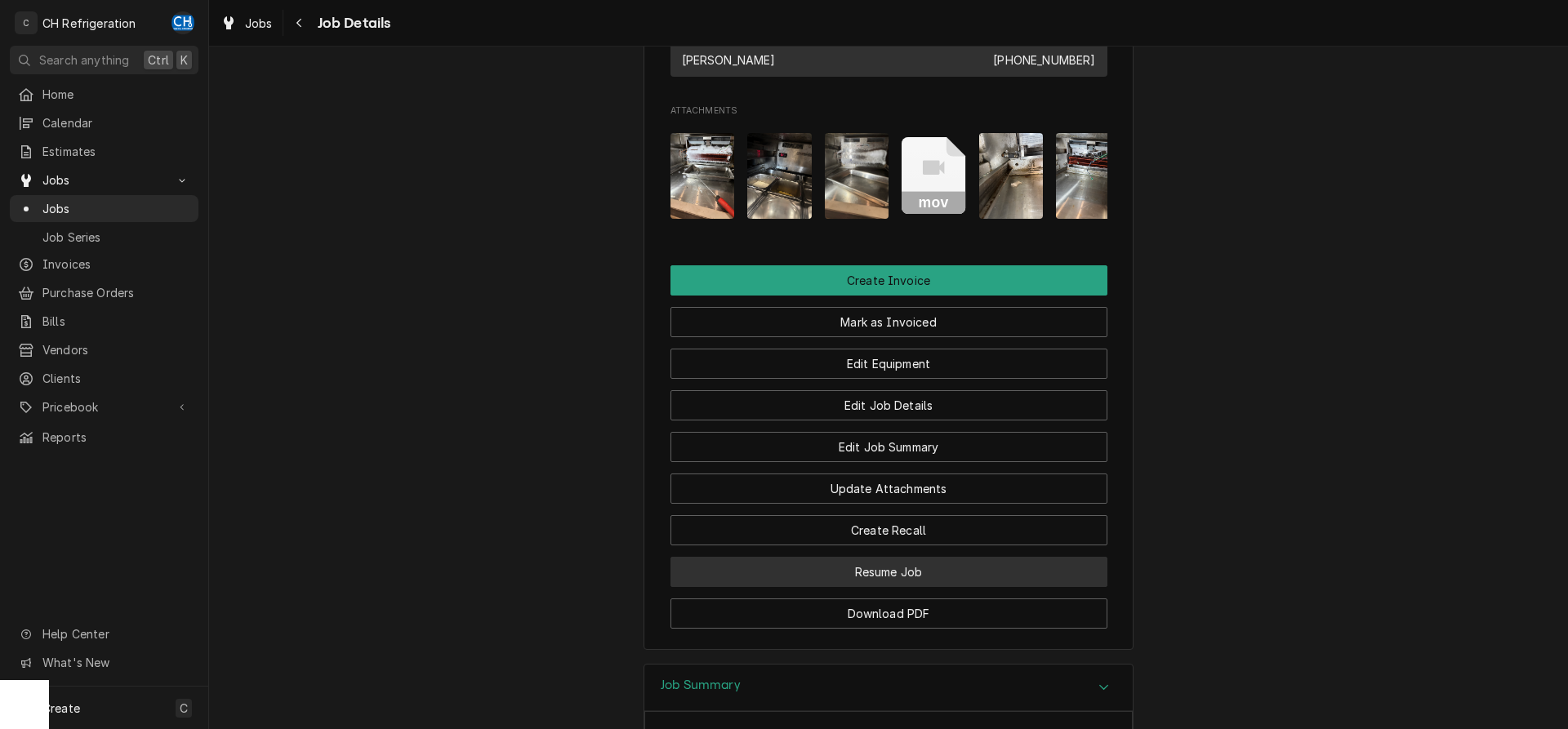
click at [966, 575] on button "Resume Job" at bounding box center [888, 572] width 437 height 30
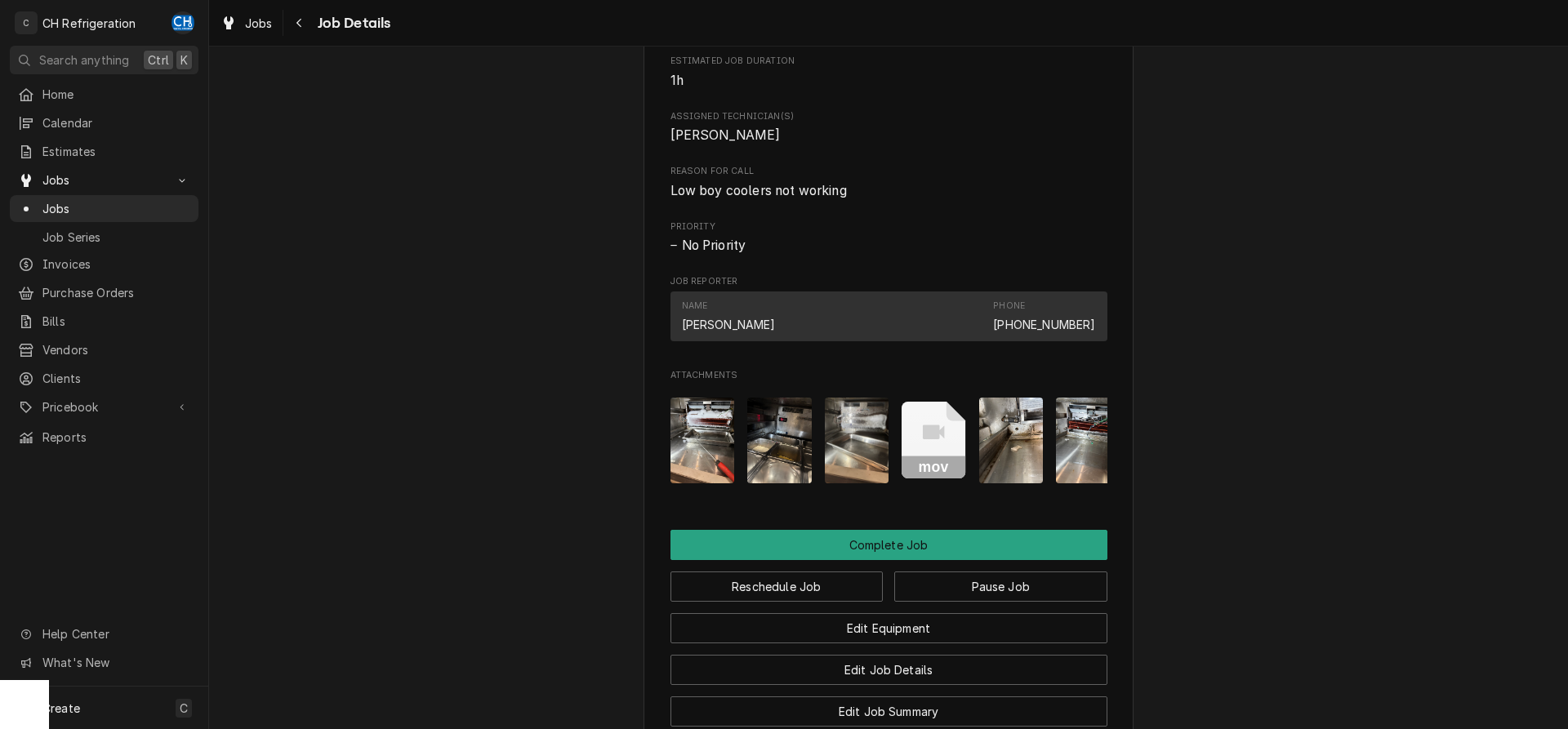
scroll to position [1264, 0]
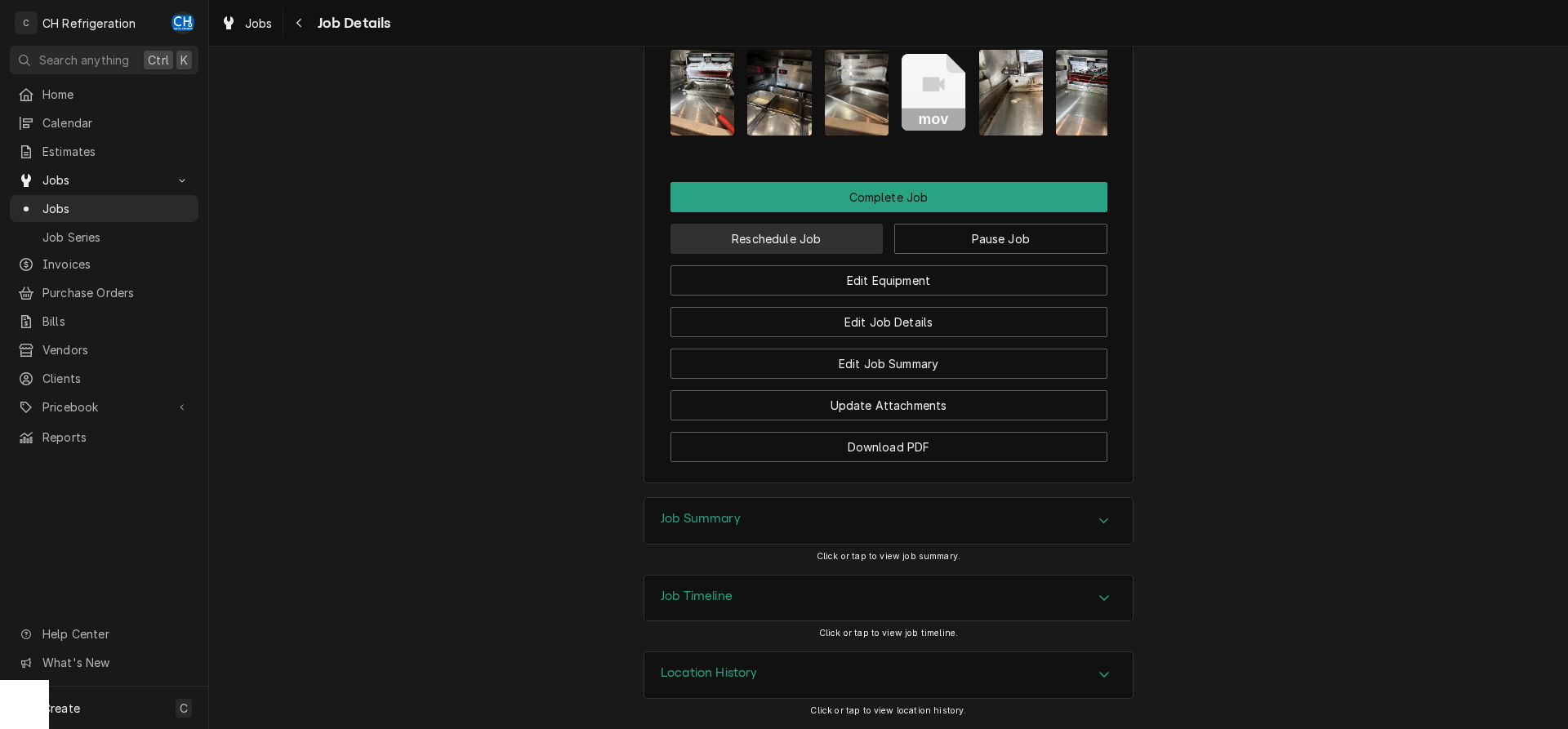
click at [793, 250] on button "Reschedule Job" at bounding box center [777, 239] width 214 height 30
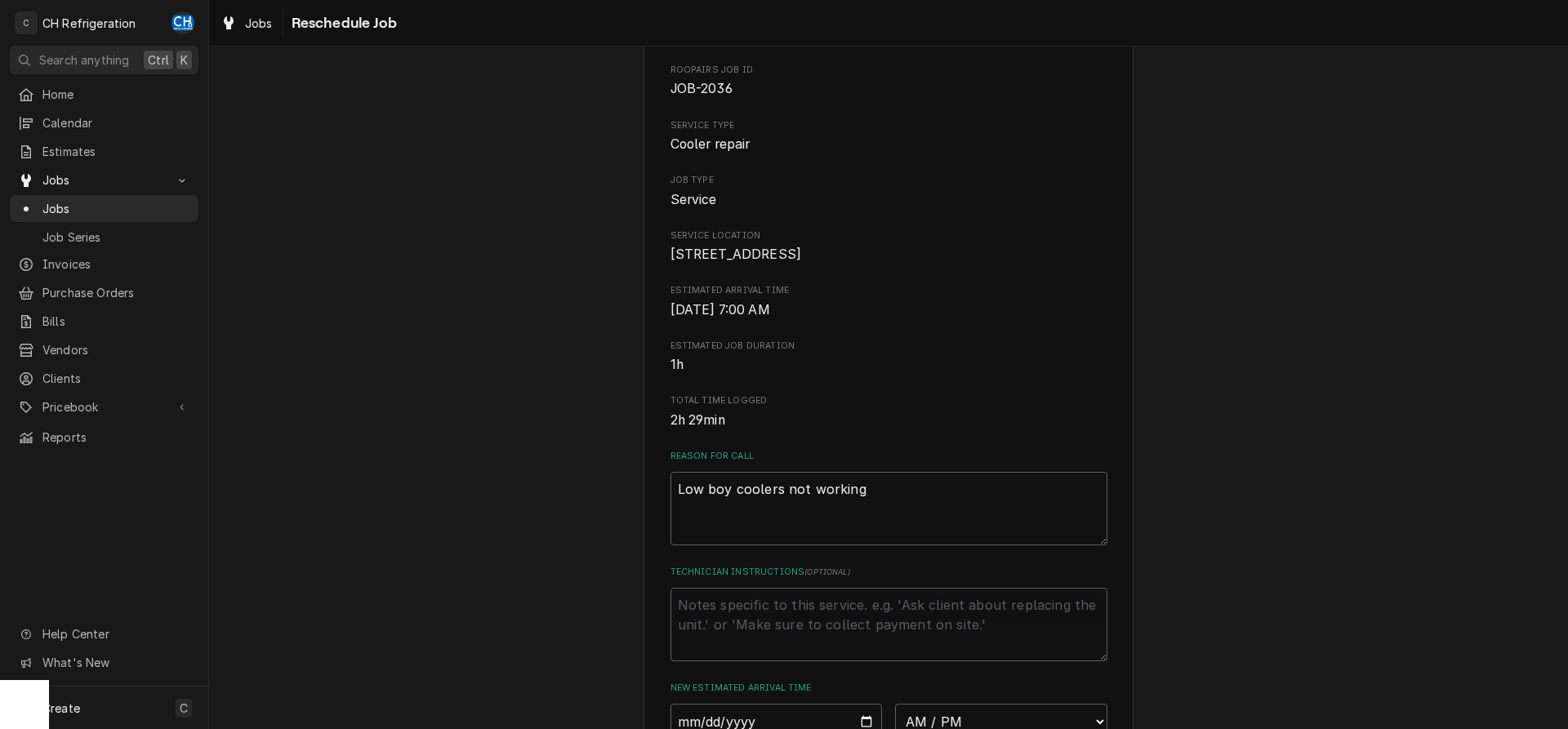
type textarea "x"
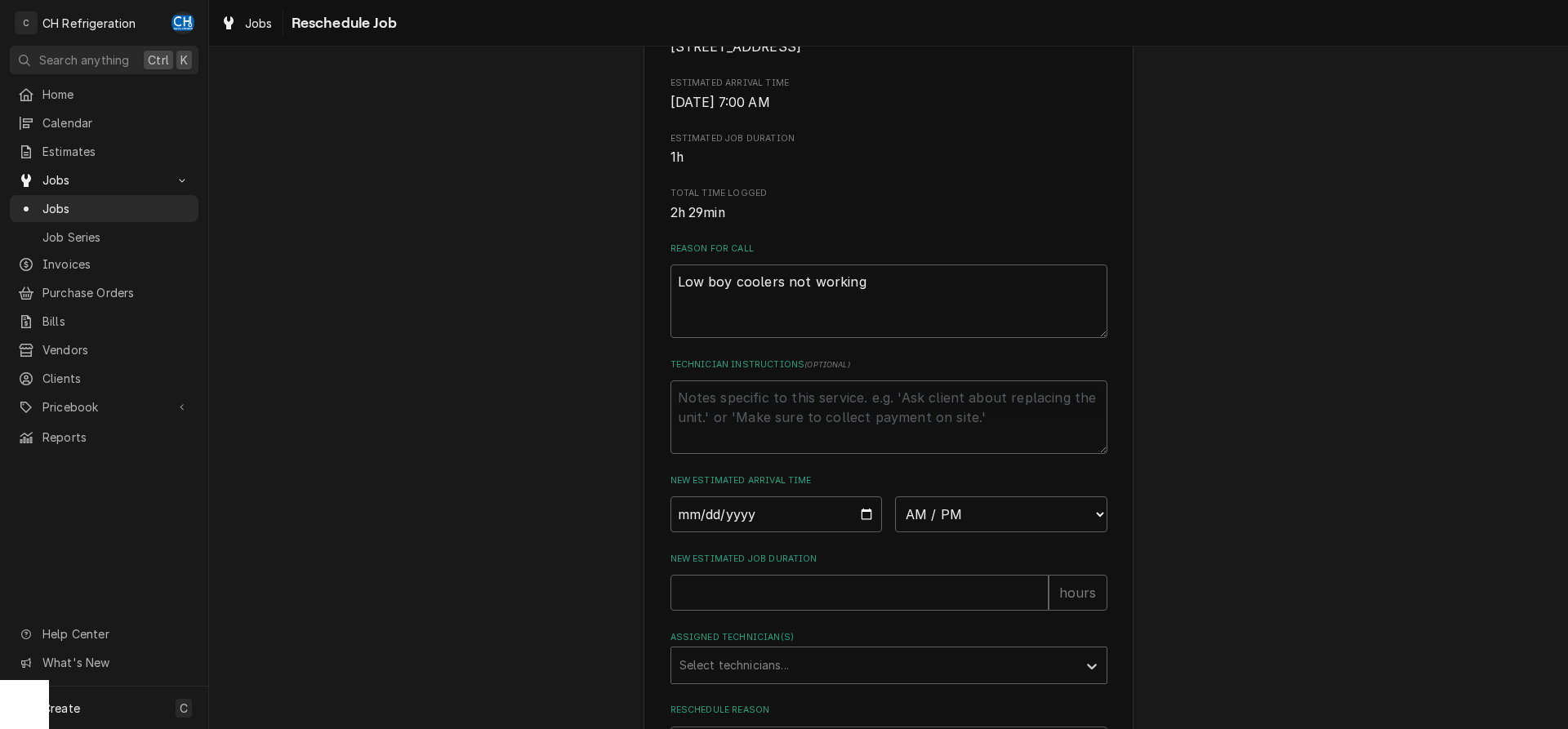
scroll to position [417, 0]
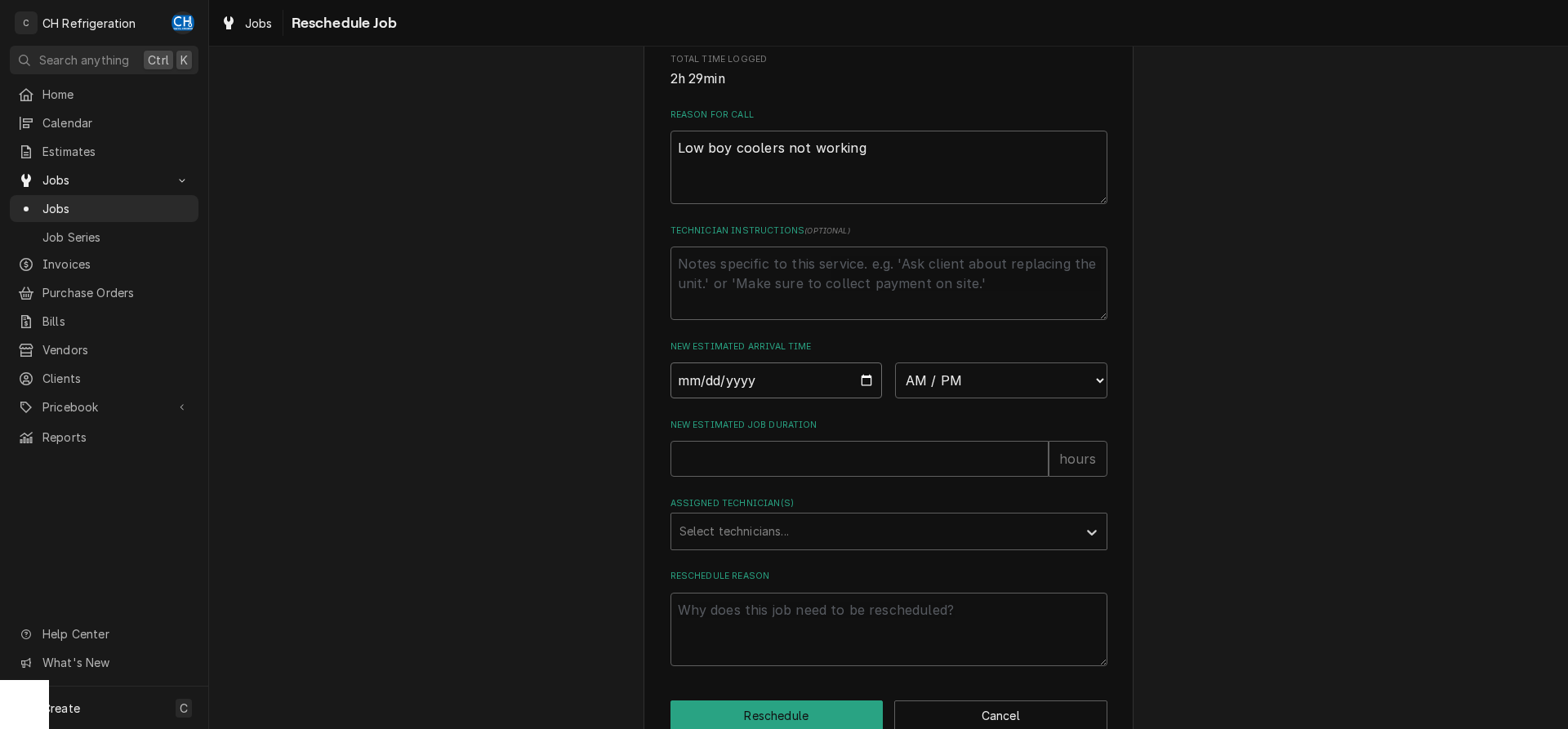
click at [867, 398] on input "Date" at bounding box center [776, 380] width 213 height 36
type input "2025-09-30"
type textarea "x"
click at [895, 363] on select "AM / PM 6:00 AM 6:15 AM 6:30 AM 6:45 AM 7:00 AM 7:15 AM 7:30 AM 7:45 AM 8:00 AM…" at bounding box center [1001, 380] width 213 height 36
select select "13:00:00"
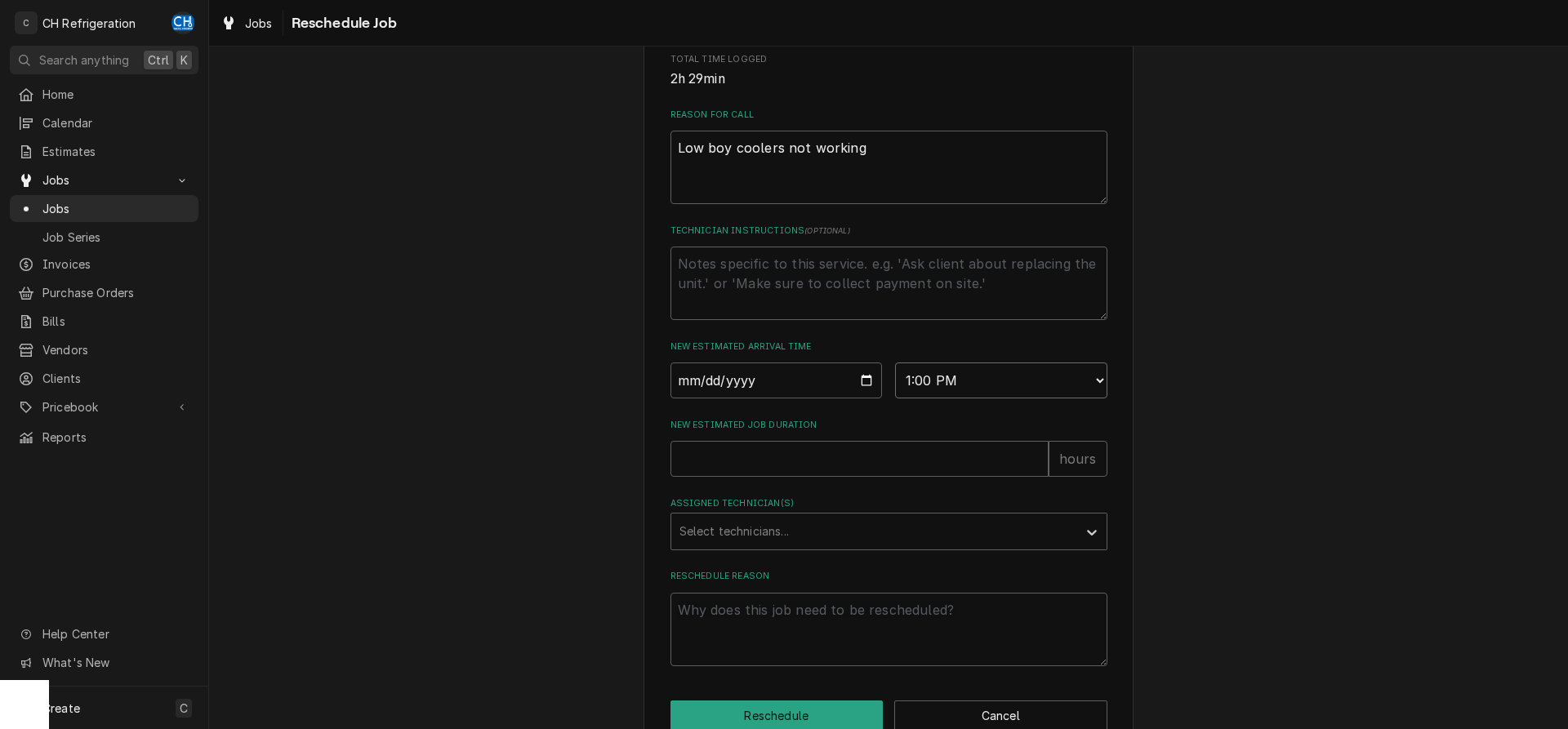
click option "1:00 PM" at bounding box center [0, 0] width 0 height 0
click at [799, 476] on input "New Estimated Job Duration" at bounding box center [860, 458] width 379 height 36
type textarea "x"
type input "2"
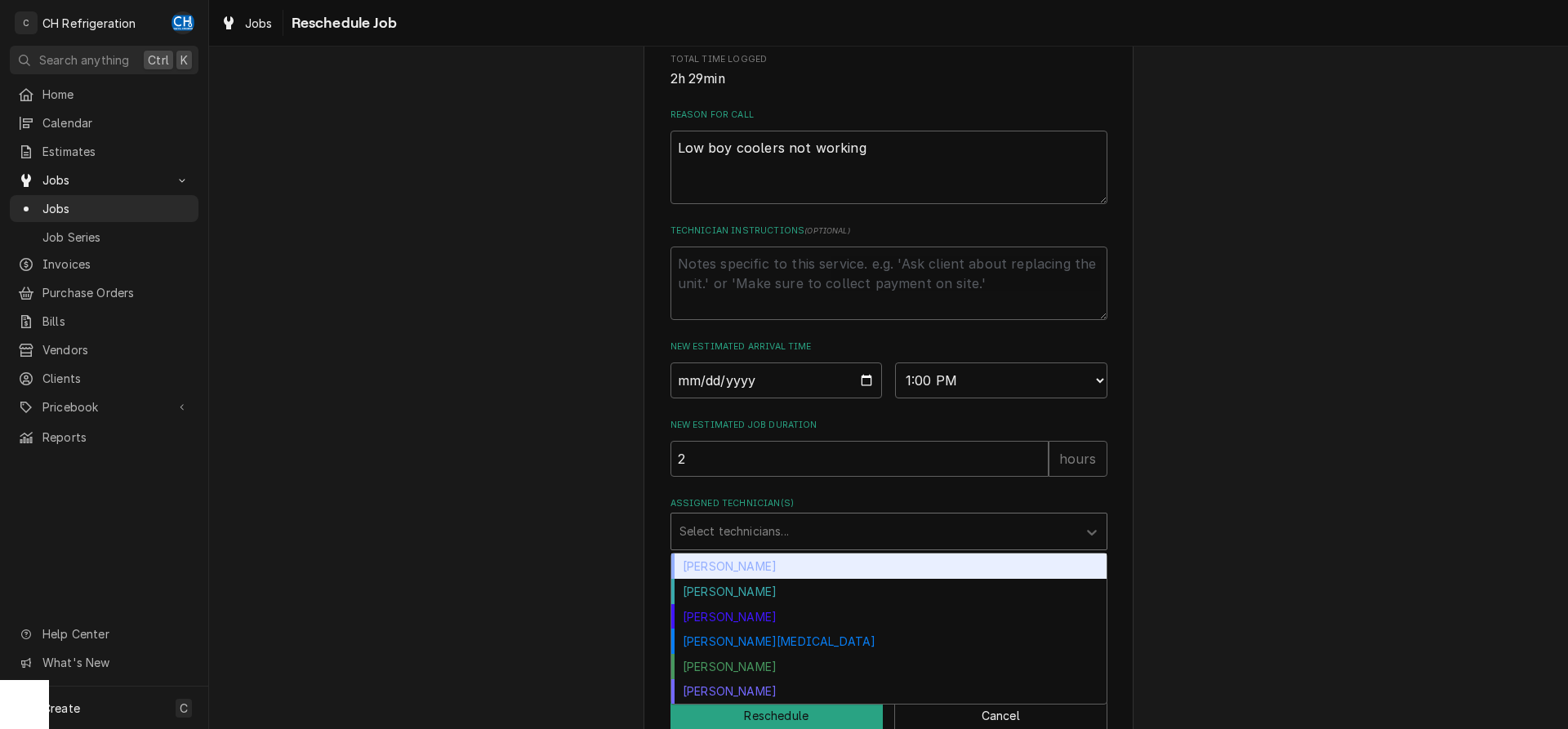
click at [789, 546] on div "Assigned Technician(s)" at bounding box center [874, 531] width 390 height 30
click at [781, 579] on div "Chris Hiraga" at bounding box center [888, 566] width 435 height 25
type textarea "x"
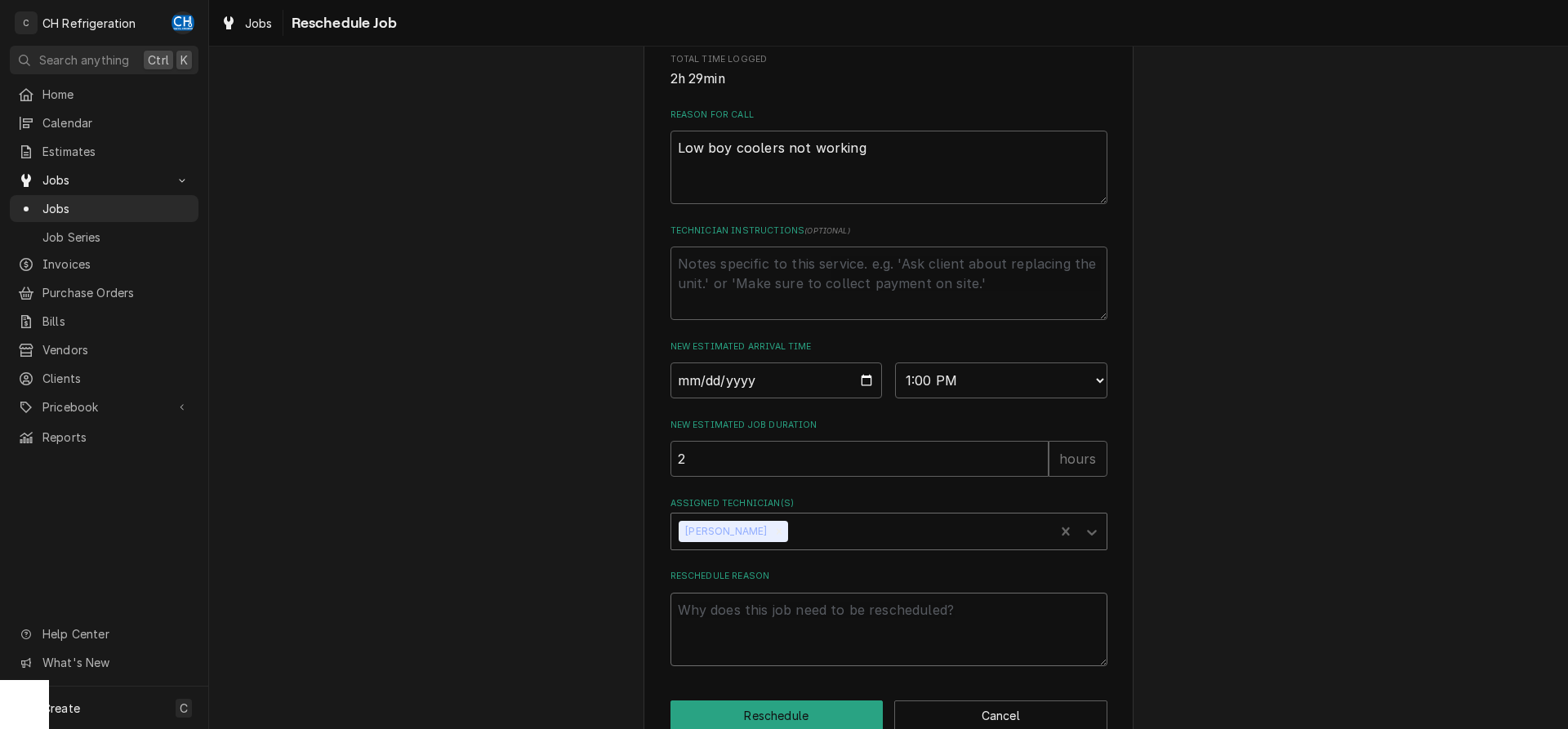
click at [811, 640] on textarea "Reschedule Reason" at bounding box center [888, 629] width 437 height 74
click at [895, 363] on select "AM / PM 6:00 AM 6:15 AM 6:30 AM 6:45 AM 7:00 AM 7:15 AM 7:30 AM 7:45 AM 8:00 AM…" at bounding box center [1001, 380] width 213 height 36
select select "12:30:00"
click option "12:30 PM" at bounding box center [0, 0] width 0 height 0
type textarea "x"
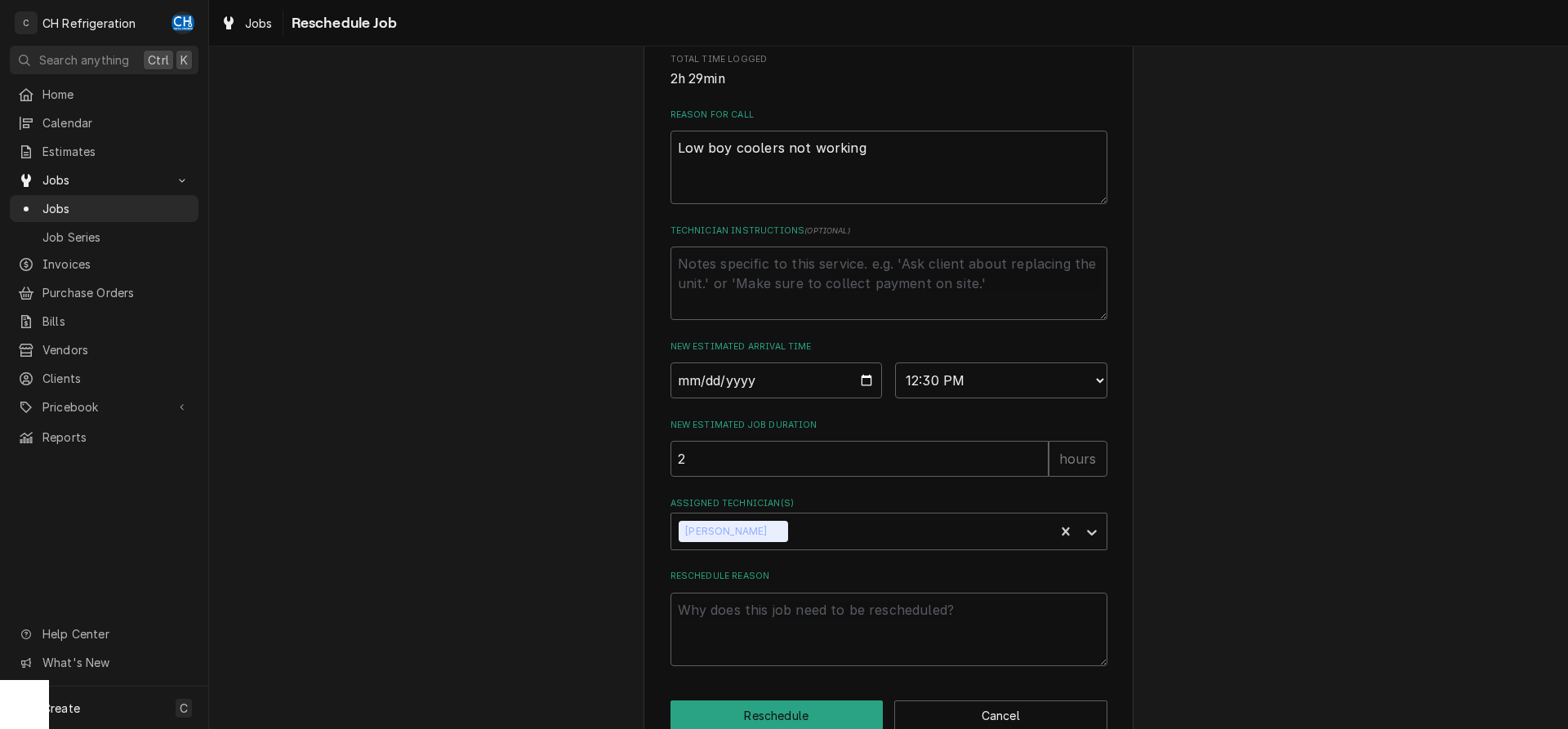
click at [1007, 381] on div "New Estimated Arrival Time 2025-09-30 AM / PM 6:00 AM 6:15 AM 6:30 AM 6:45 AM 7…" at bounding box center [888, 369] width 437 height 58
click at [895, 363] on select "AM / PM 6:00 AM 6:15 AM 6:30 AM 6:45 AM 7:00 AM 7:15 AM 7:30 AM 7:45 AM 8:00 AM…" at bounding box center [1001, 380] width 213 height 36
select select "11:30:00"
click option "11:30 AM" at bounding box center [0, 0] width 0 height 0
click at [767, 626] on textarea "Reschedule Reason" at bounding box center [888, 629] width 437 height 74
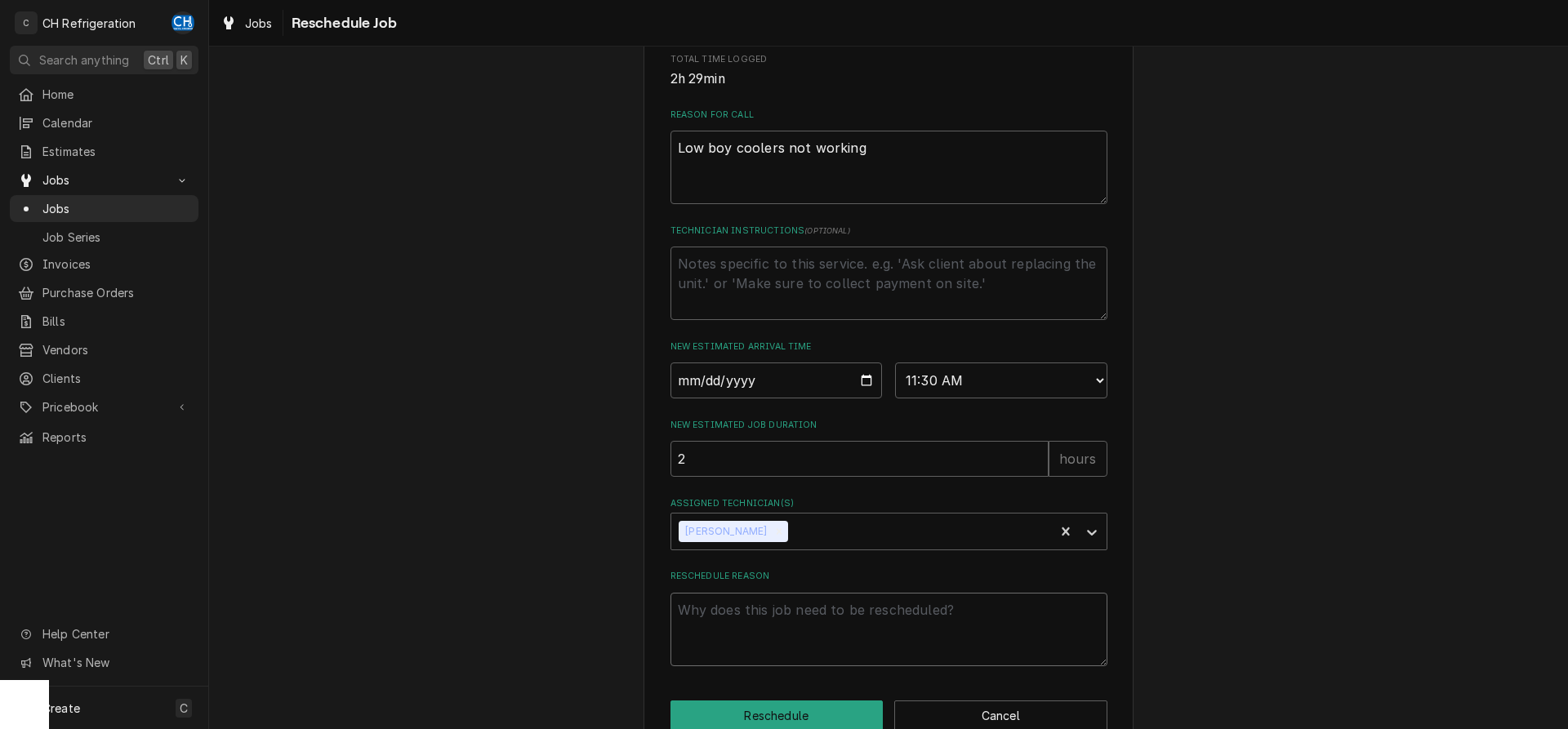
type textarea "x"
type textarea "d"
type textarea "x"
type textarea "dr"
type textarea "x"
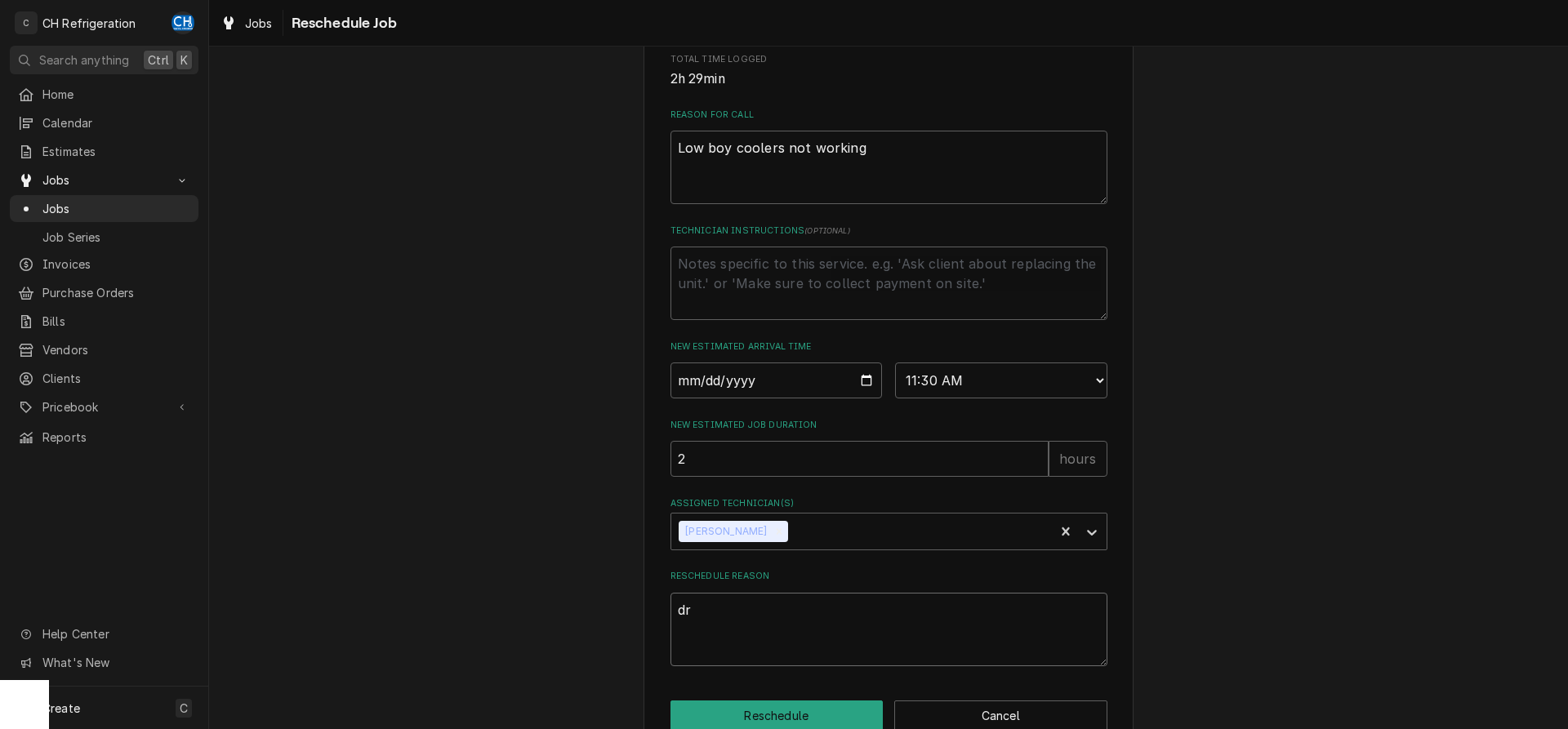
type textarea "dra"
type textarea "x"
type textarea "drai"
type textarea "x"
type textarea "drain"
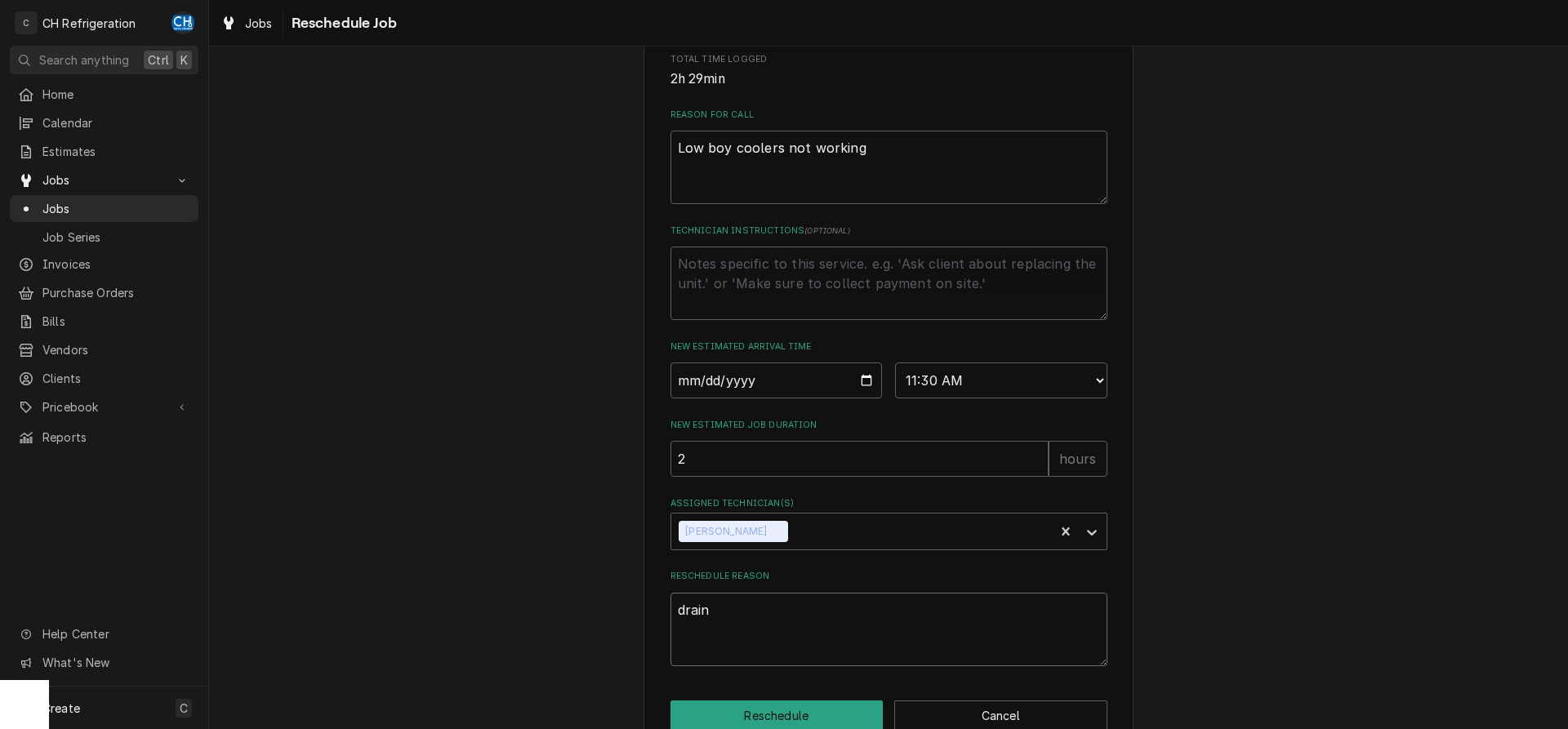
type textarea "x"
type textarea "drain"
type textarea "x"
type textarea "drain l"
type textarea "x"
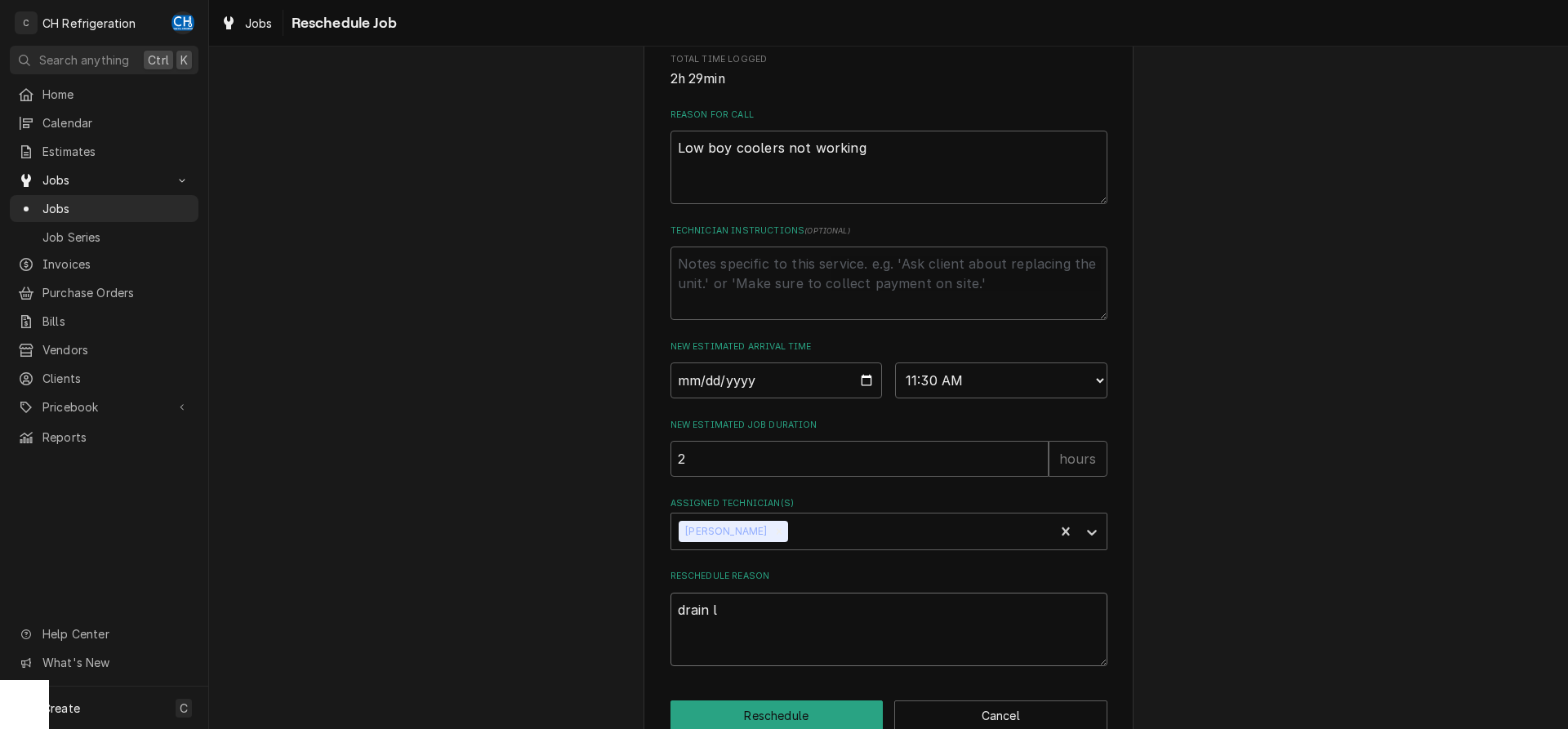
type textarea "drain li"
type textarea "x"
type textarea "drain lin"
type textarea "x"
type textarea "drain line"
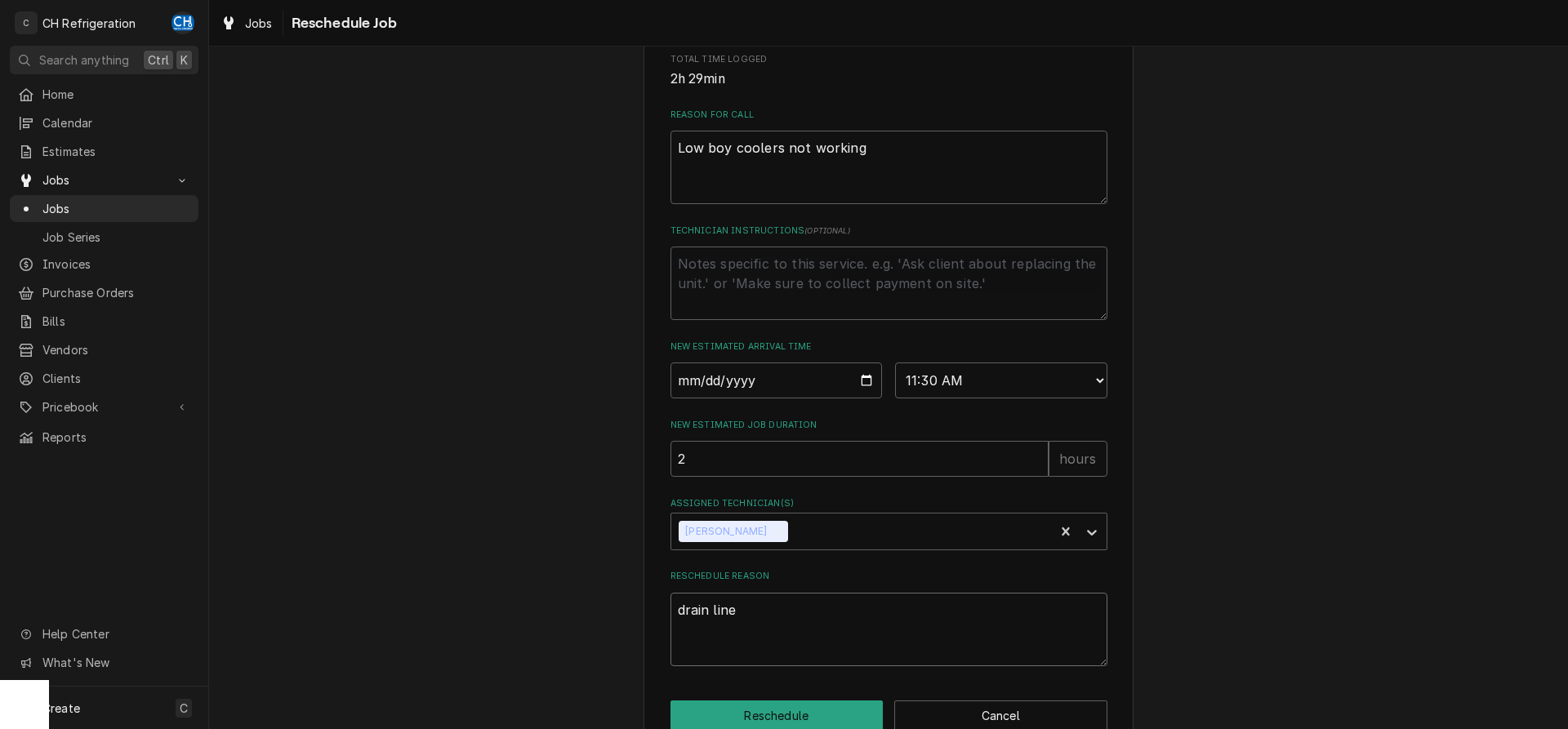
type textarea "x"
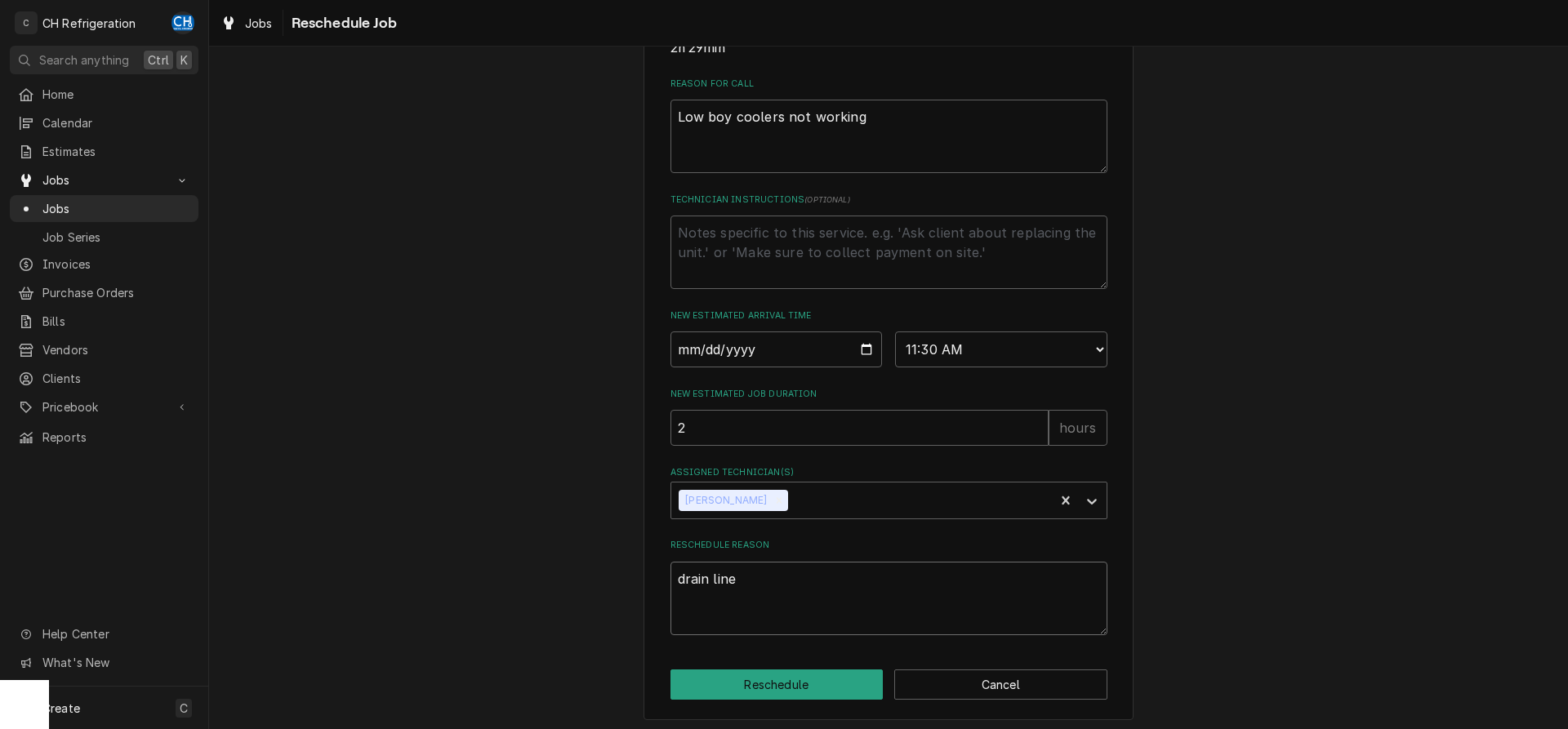
scroll to position [473, 0]
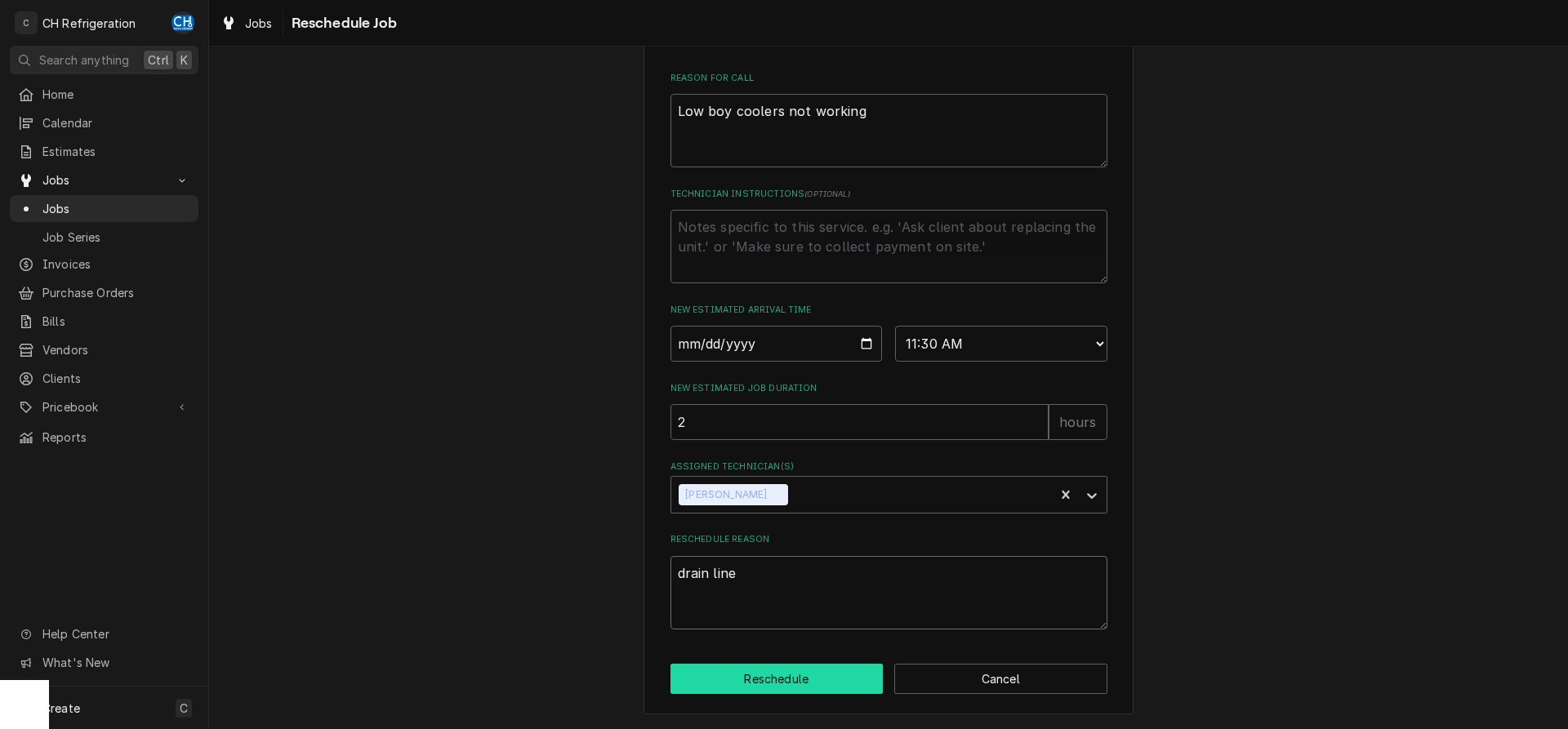
type textarea "drain line"
click at [793, 682] on button "Reschedule" at bounding box center [777, 679] width 214 height 30
type textarea "x"
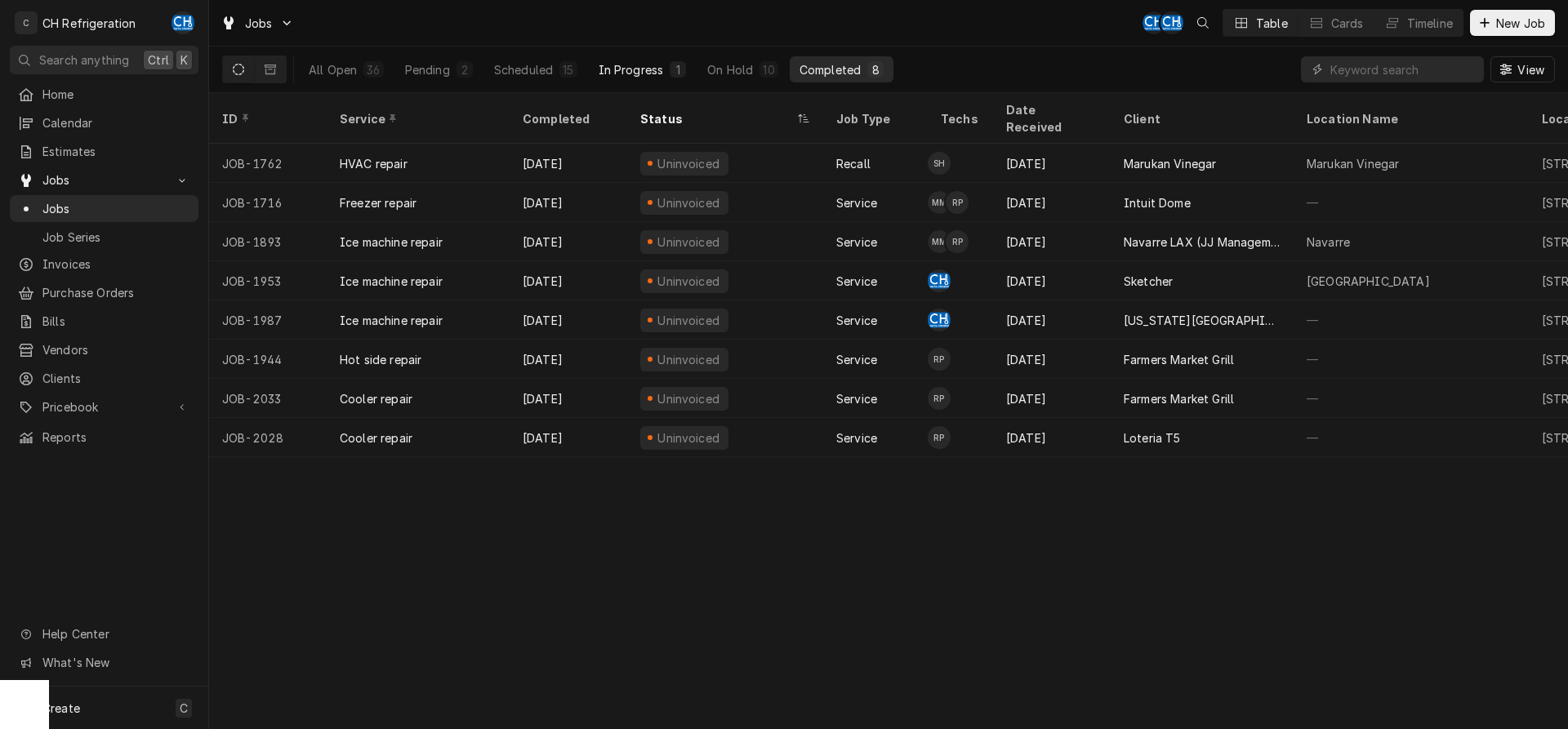
click at [650, 70] on div "In Progress" at bounding box center [631, 70] width 65 height 17
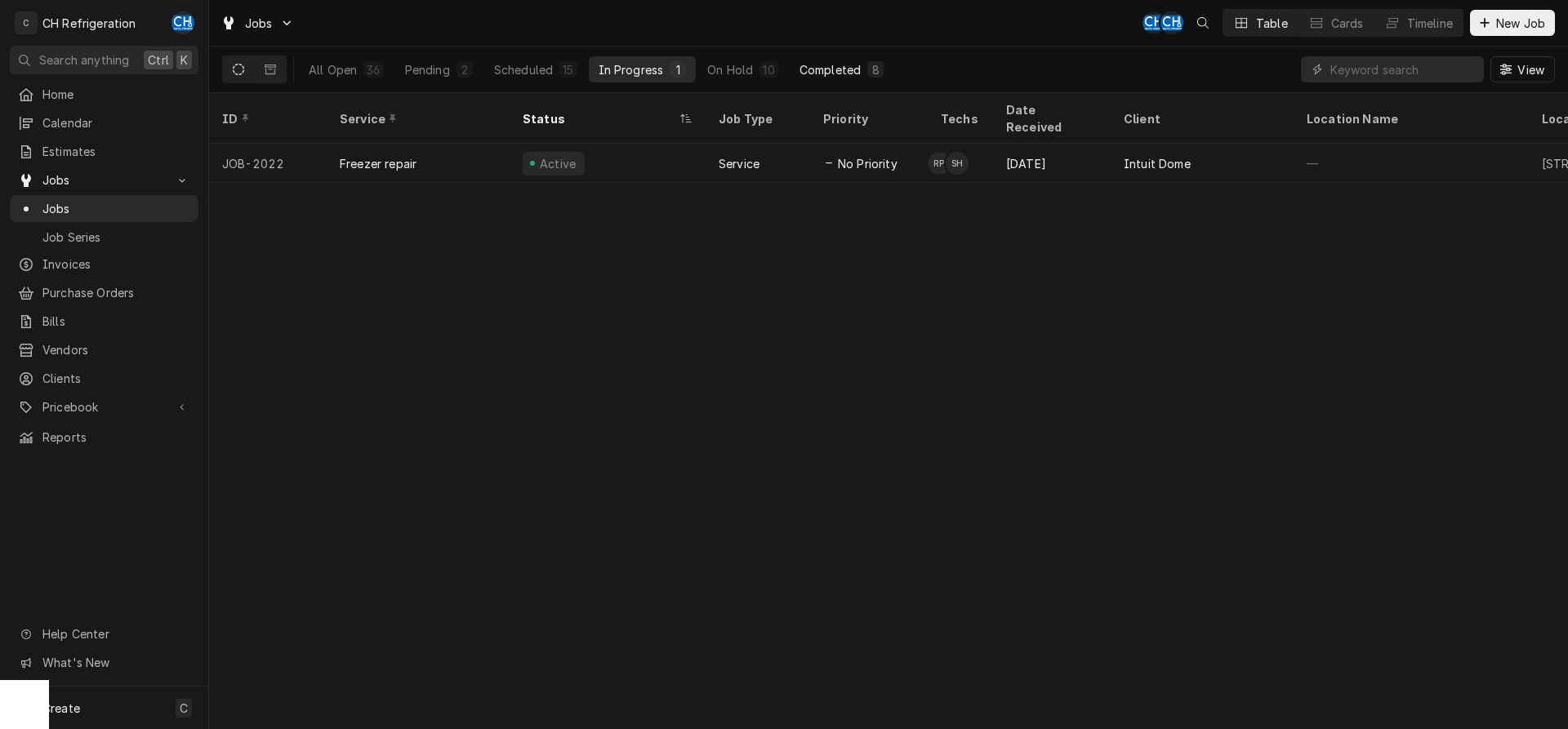
click at [810, 64] on div "Completed" at bounding box center [830, 70] width 62 height 17
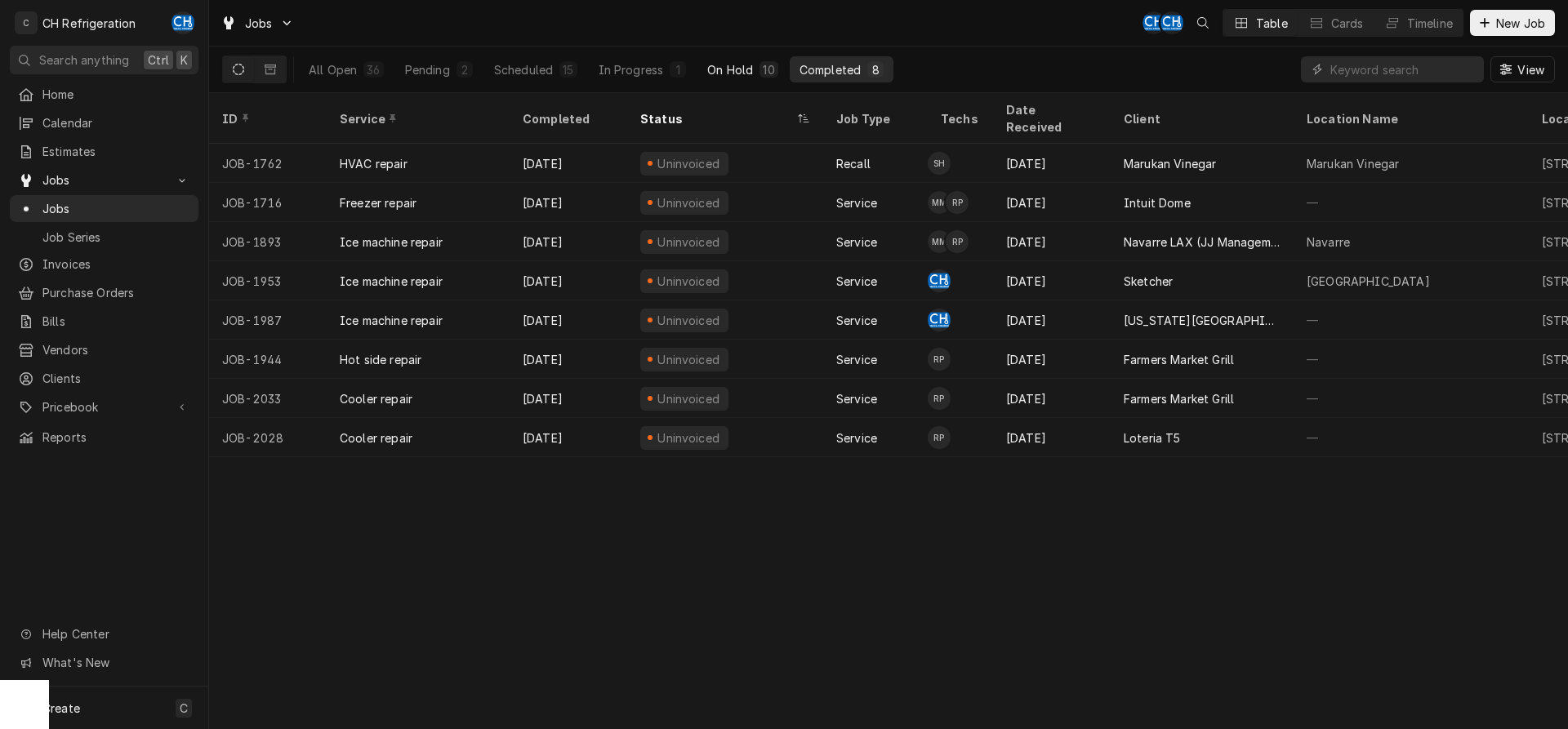
click at [758, 70] on button "On Hold 10" at bounding box center [741, 69] width 89 height 26
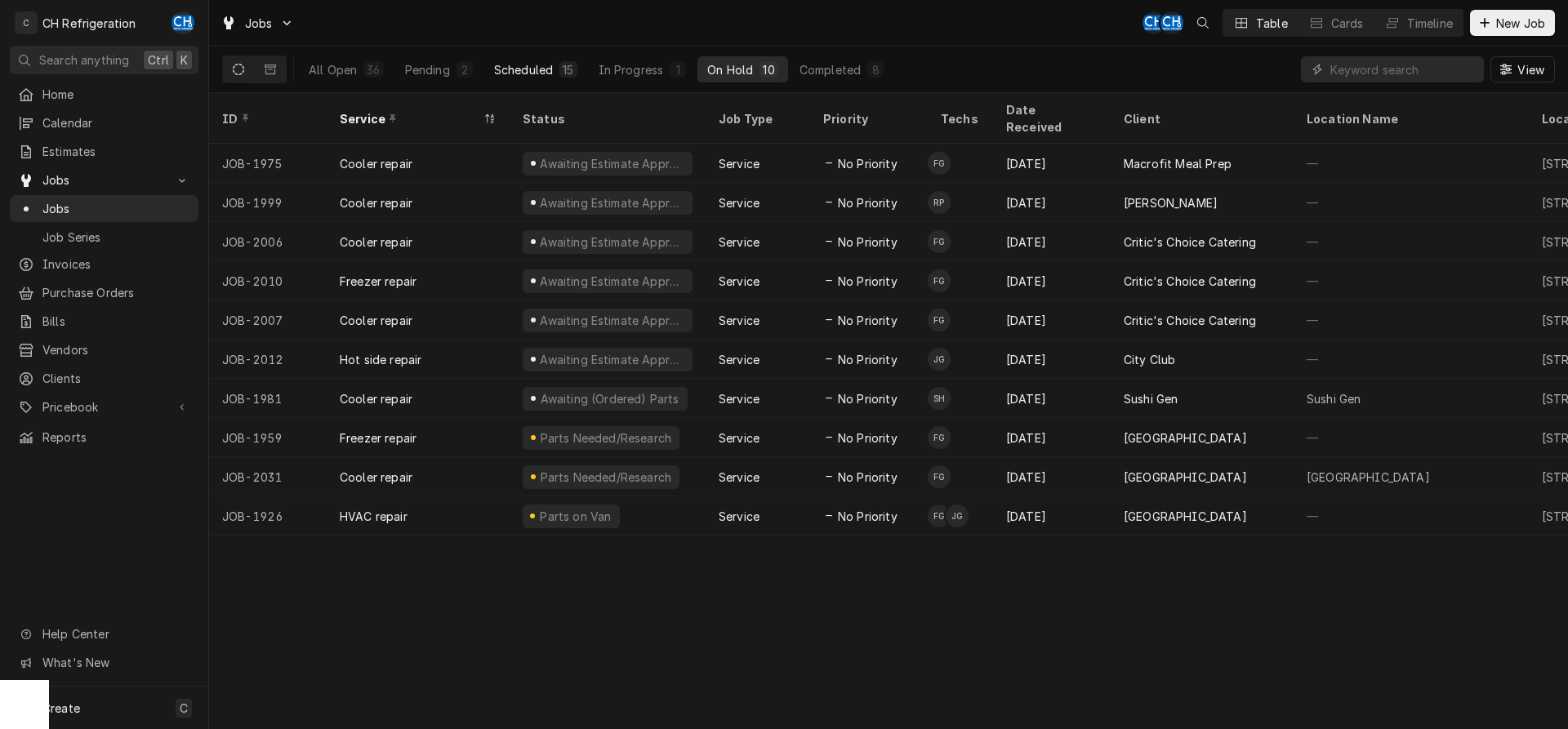
click at [557, 60] on button "Scheduled 15" at bounding box center [536, 69] width 103 height 26
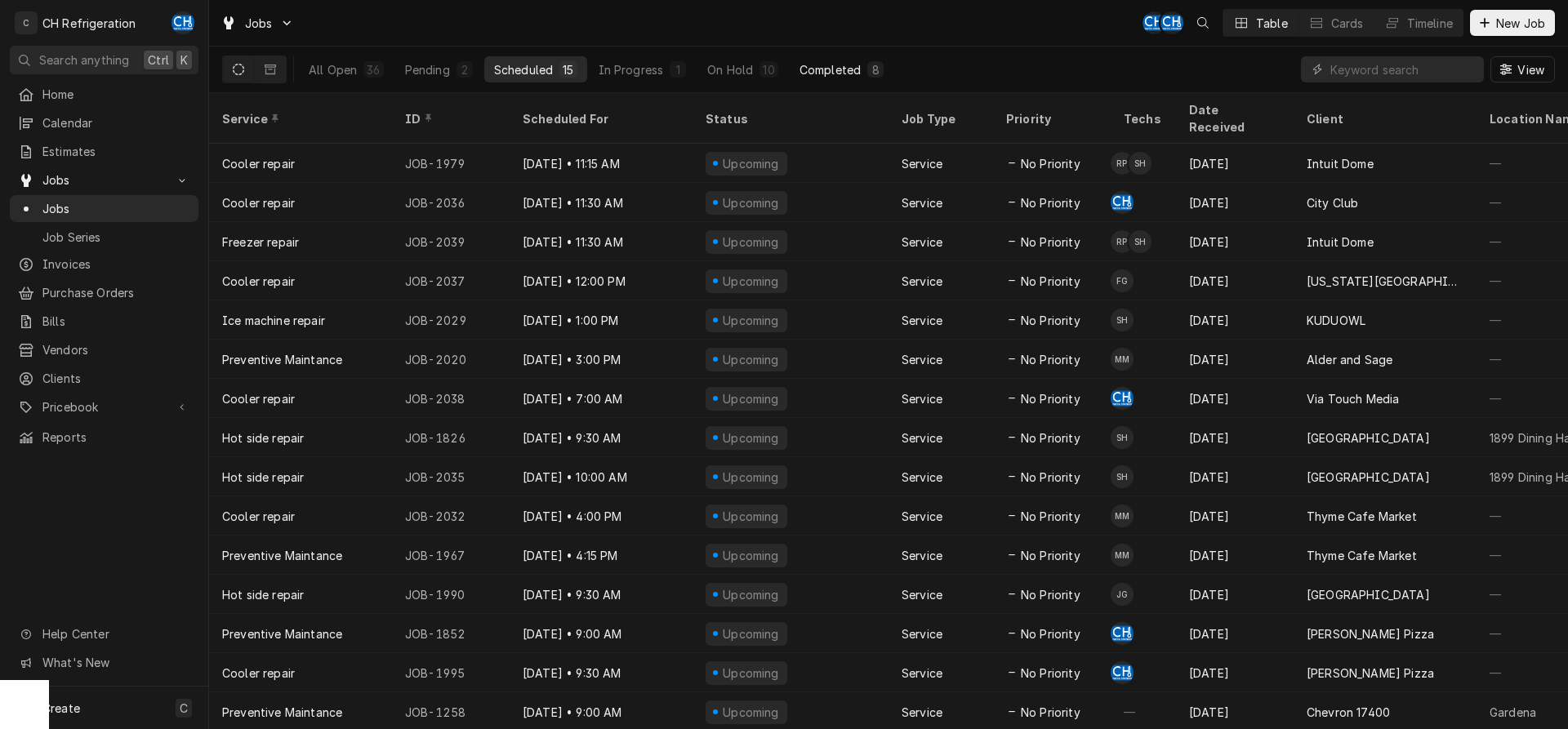
click at [847, 67] on div "Completed" at bounding box center [830, 70] width 62 height 17
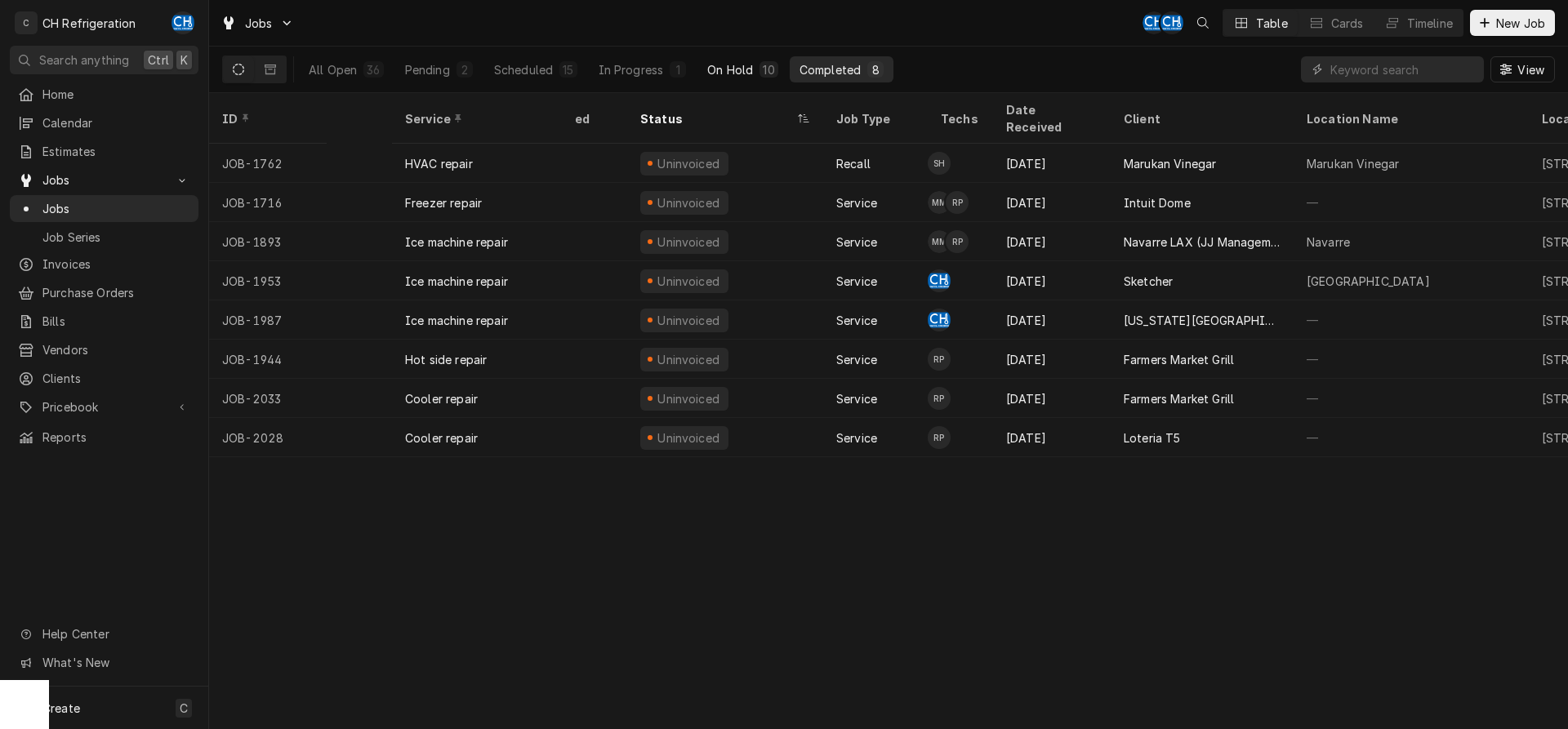
click at [756, 71] on button "On Hold 10" at bounding box center [741, 69] width 89 height 26
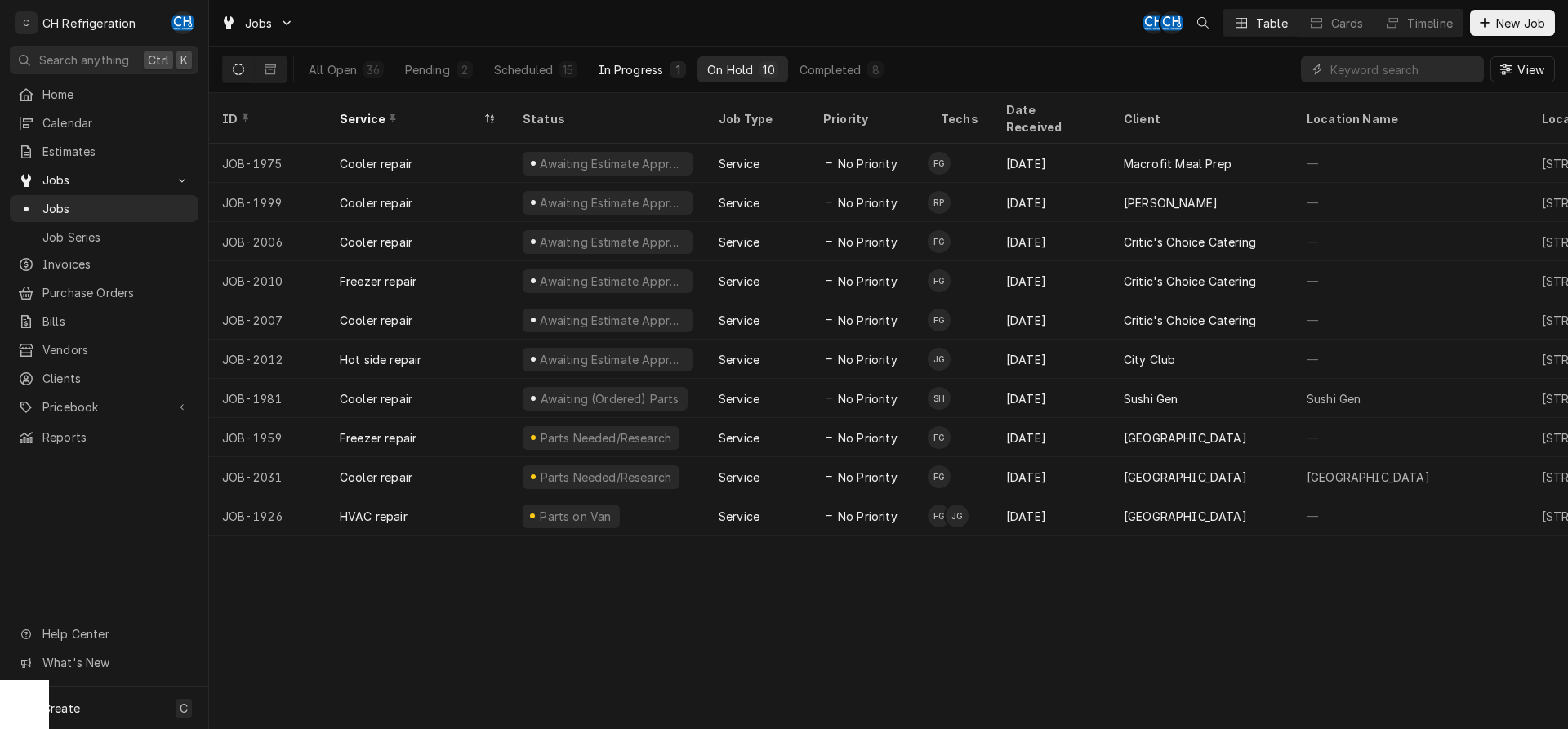
click at [658, 76] on div "In Progress" at bounding box center [631, 70] width 65 height 17
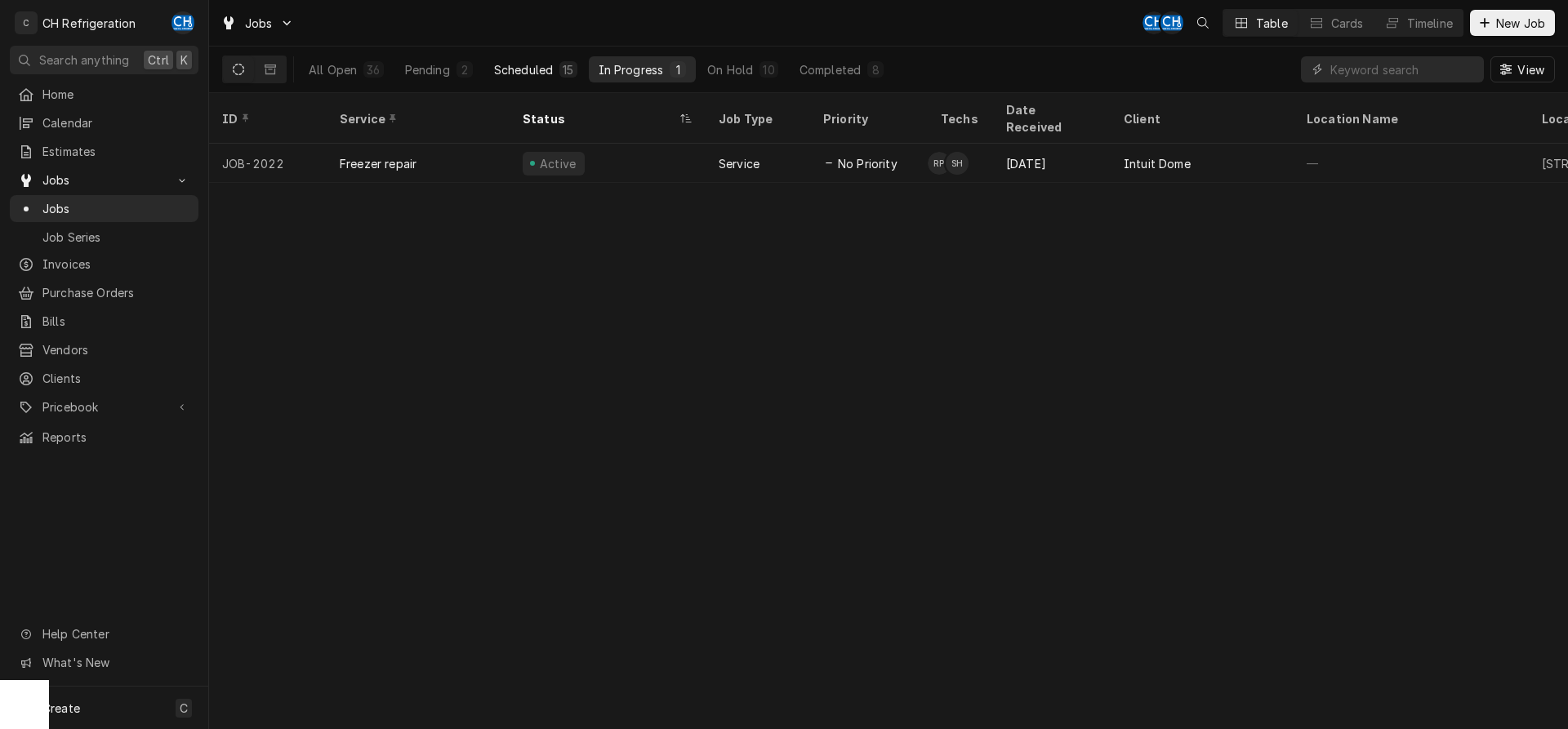
click at [549, 73] on div "Scheduled" at bounding box center [524, 70] width 59 height 17
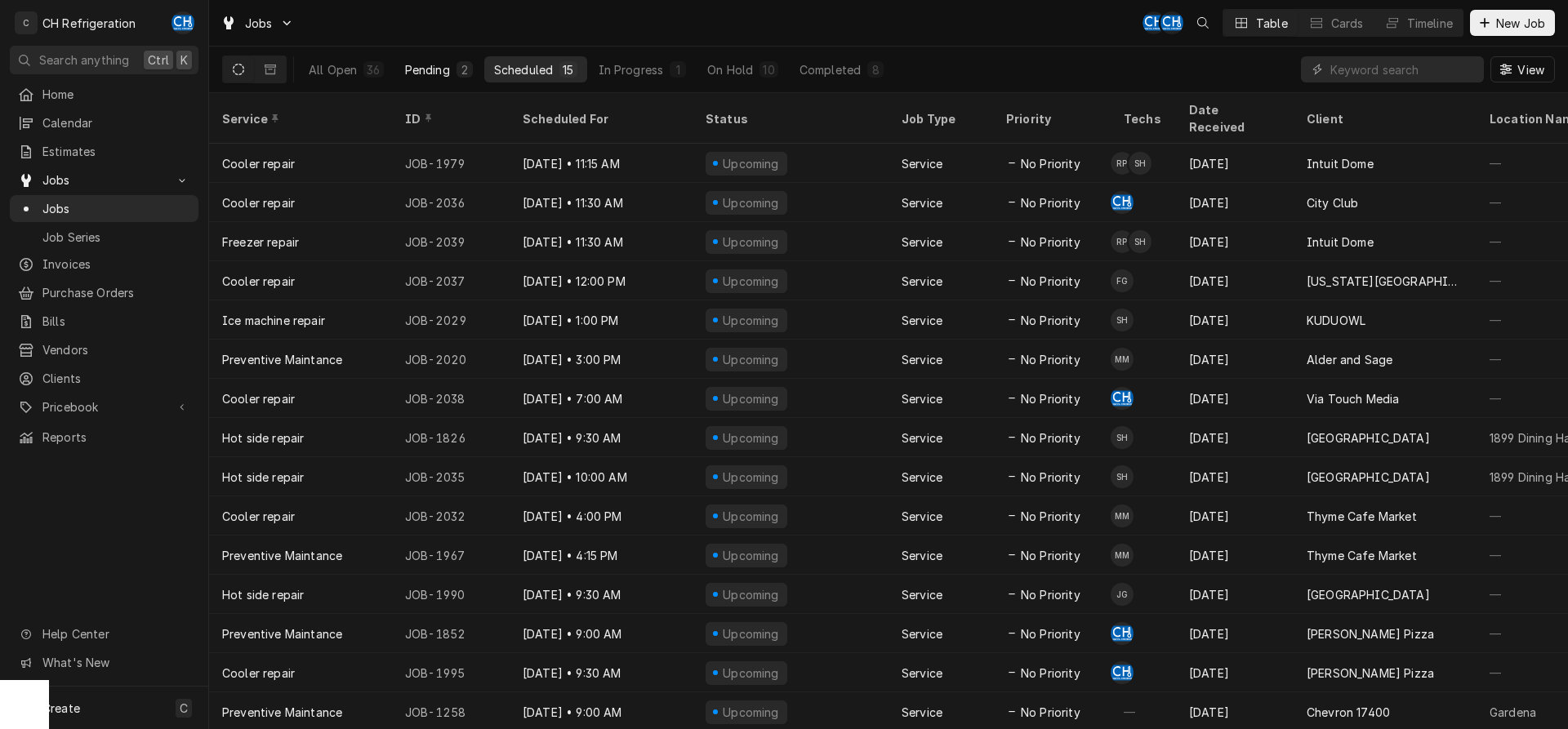
click at [414, 68] on div "Pending" at bounding box center [428, 70] width 45 height 17
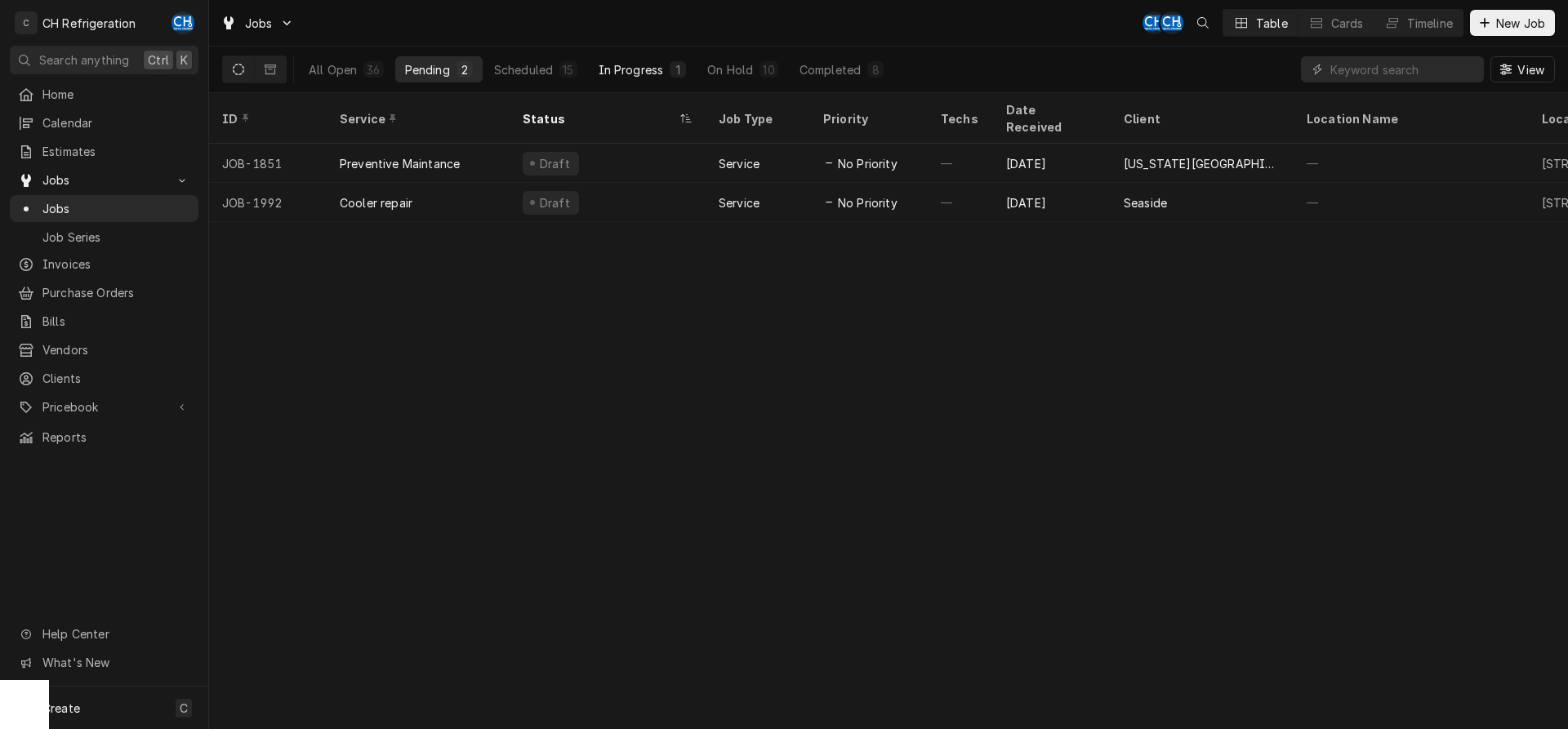
click at [621, 61] on button "In Progress 1" at bounding box center [642, 69] width 108 height 26
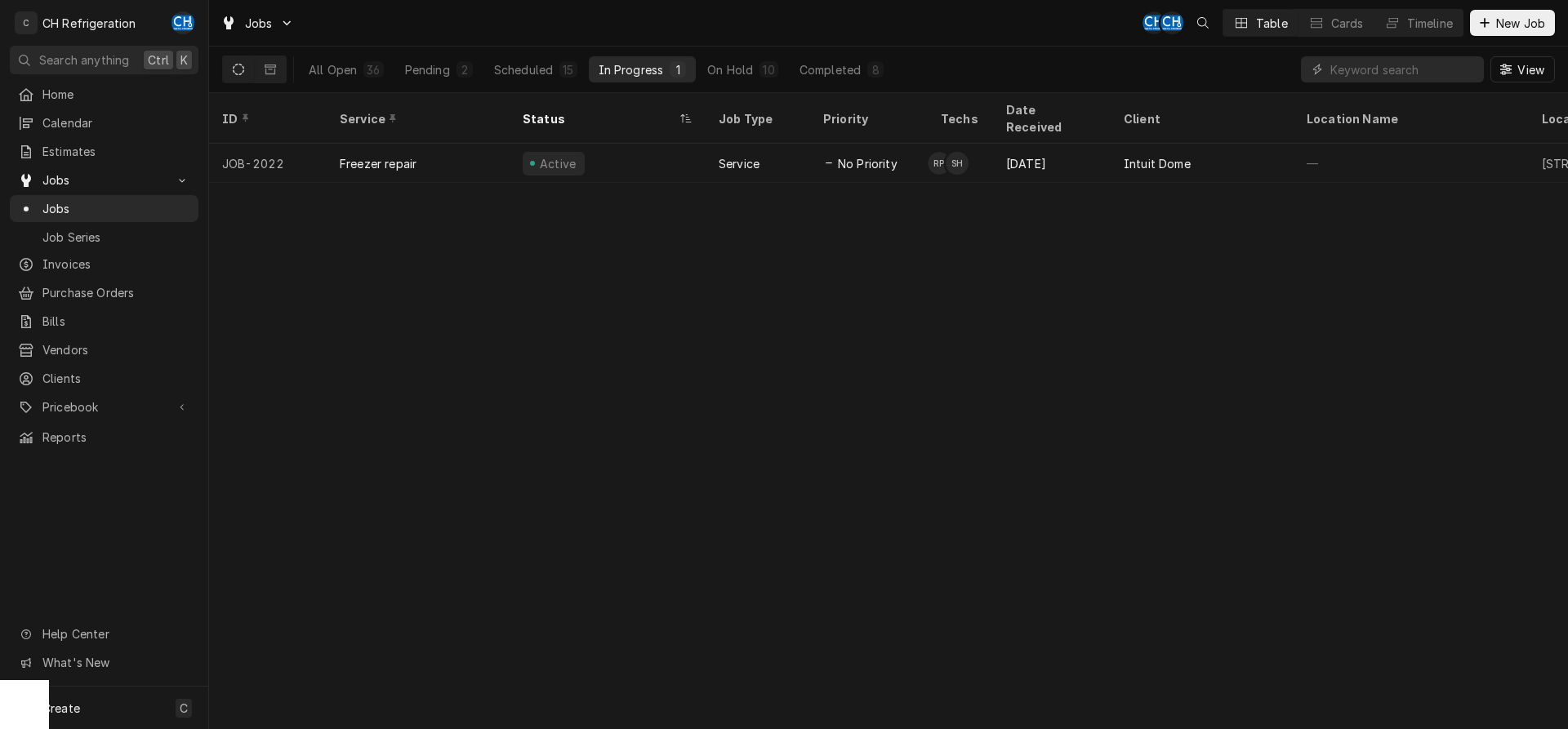
click at [691, 66] on button "In Progress 1" at bounding box center [642, 69] width 108 height 26
click at [759, 76] on button "On Hold 10" at bounding box center [741, 69] width 89 height 26
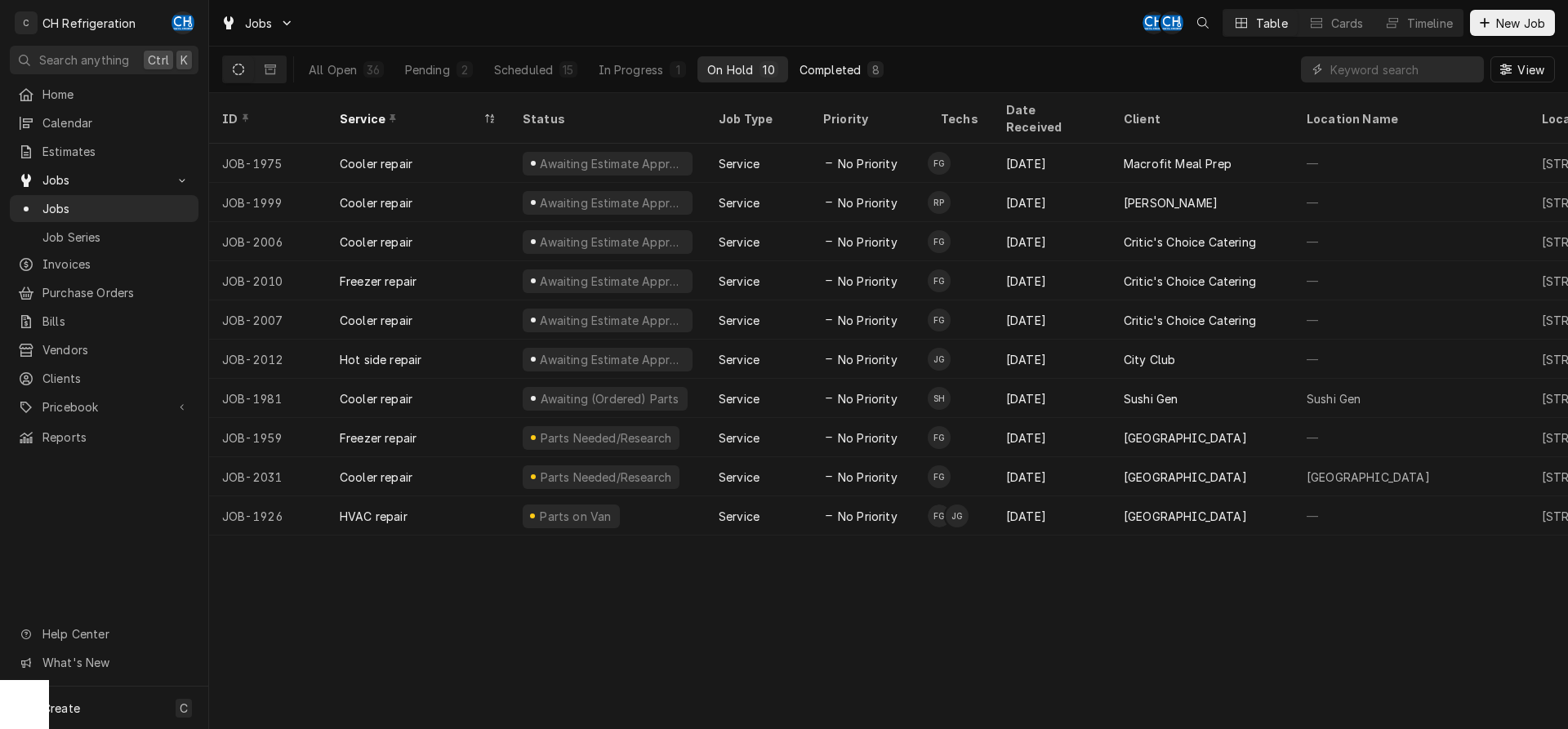
click at [863, 59] on button "Completed 8" at bounding box center [841, 69] width 103 height 26
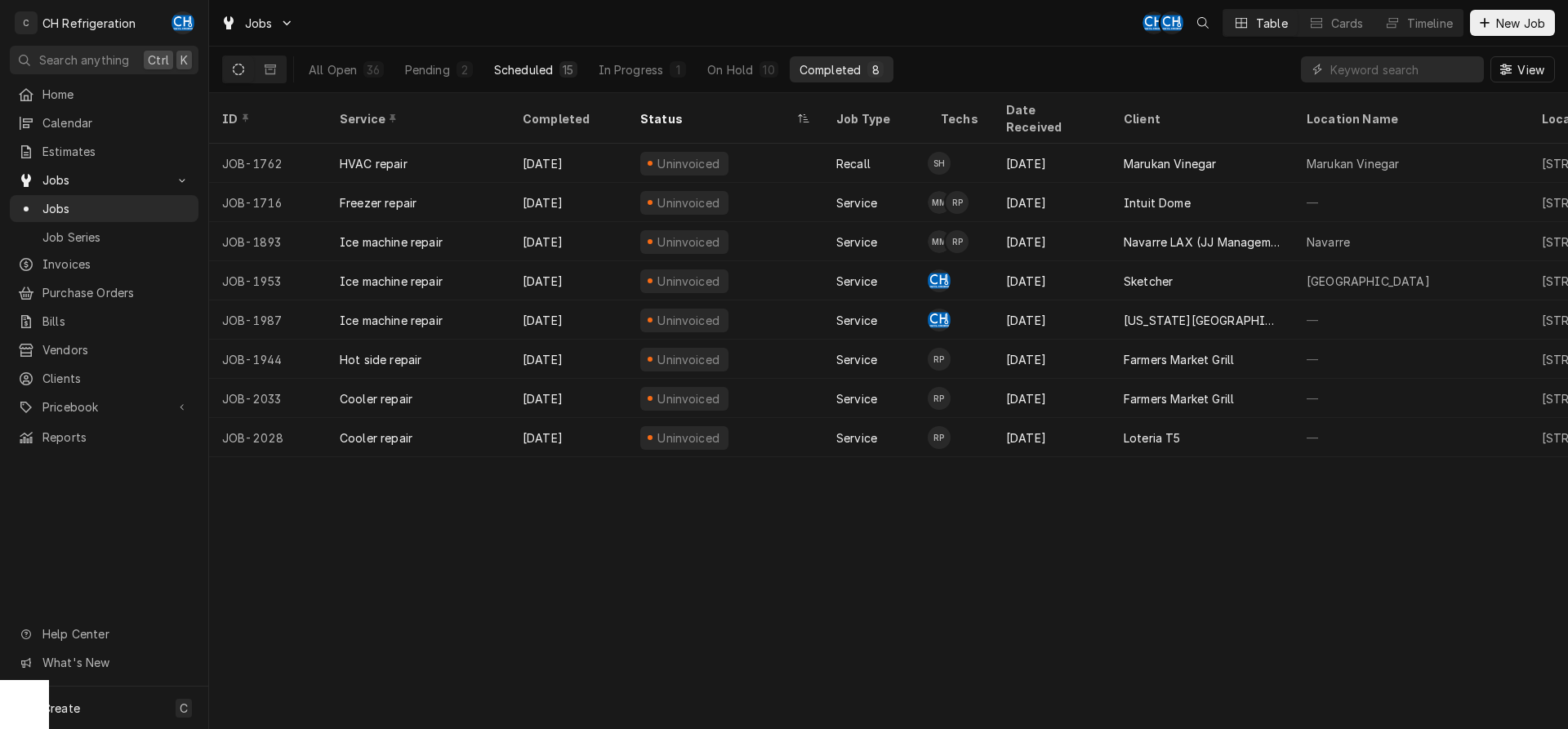
click at [508, 62] on div "Scheduled" at bounding box center [524, 70] width 59 height 17
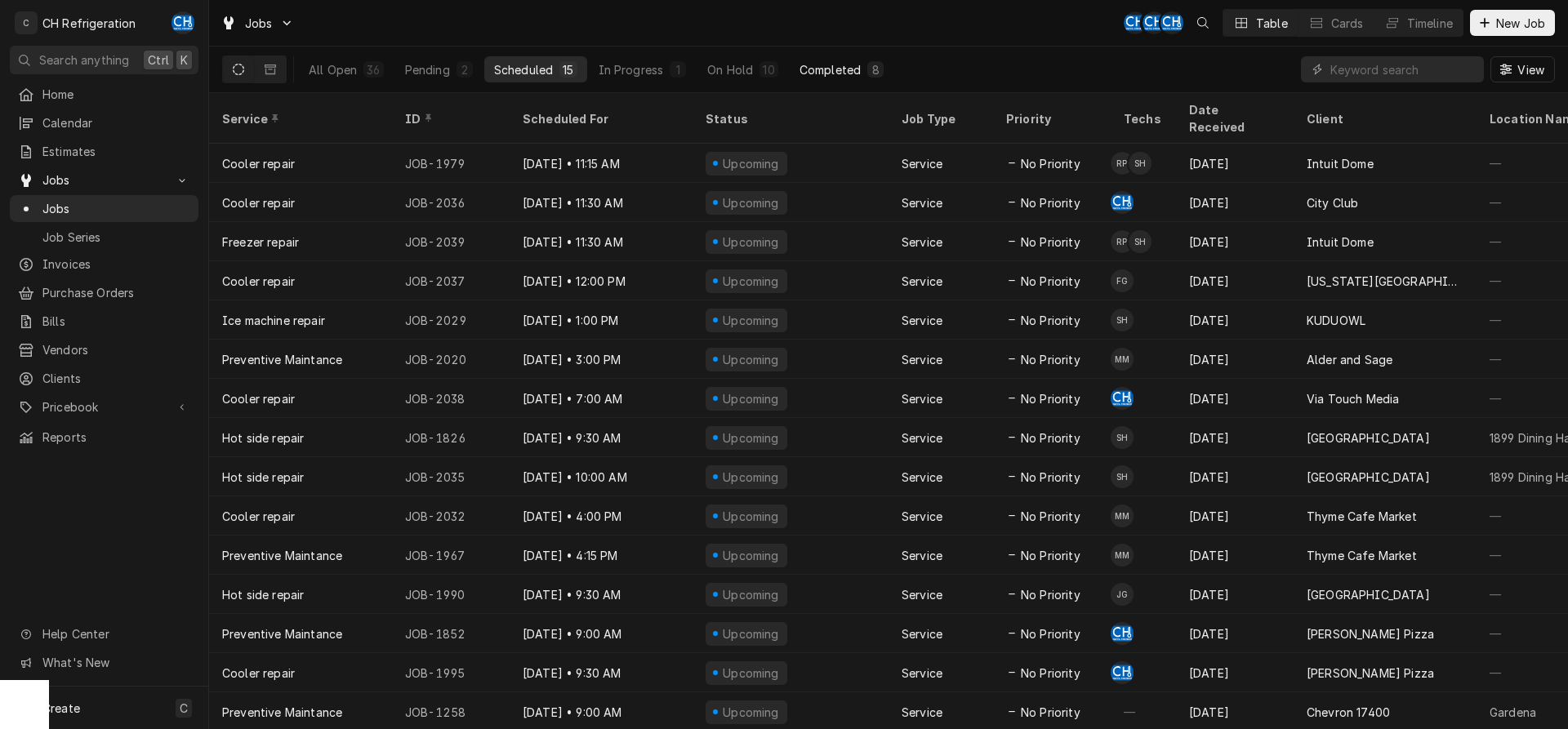
click at [851, 82] on button "Completed 8" at bounding box center [841, 69] width 103 height 26
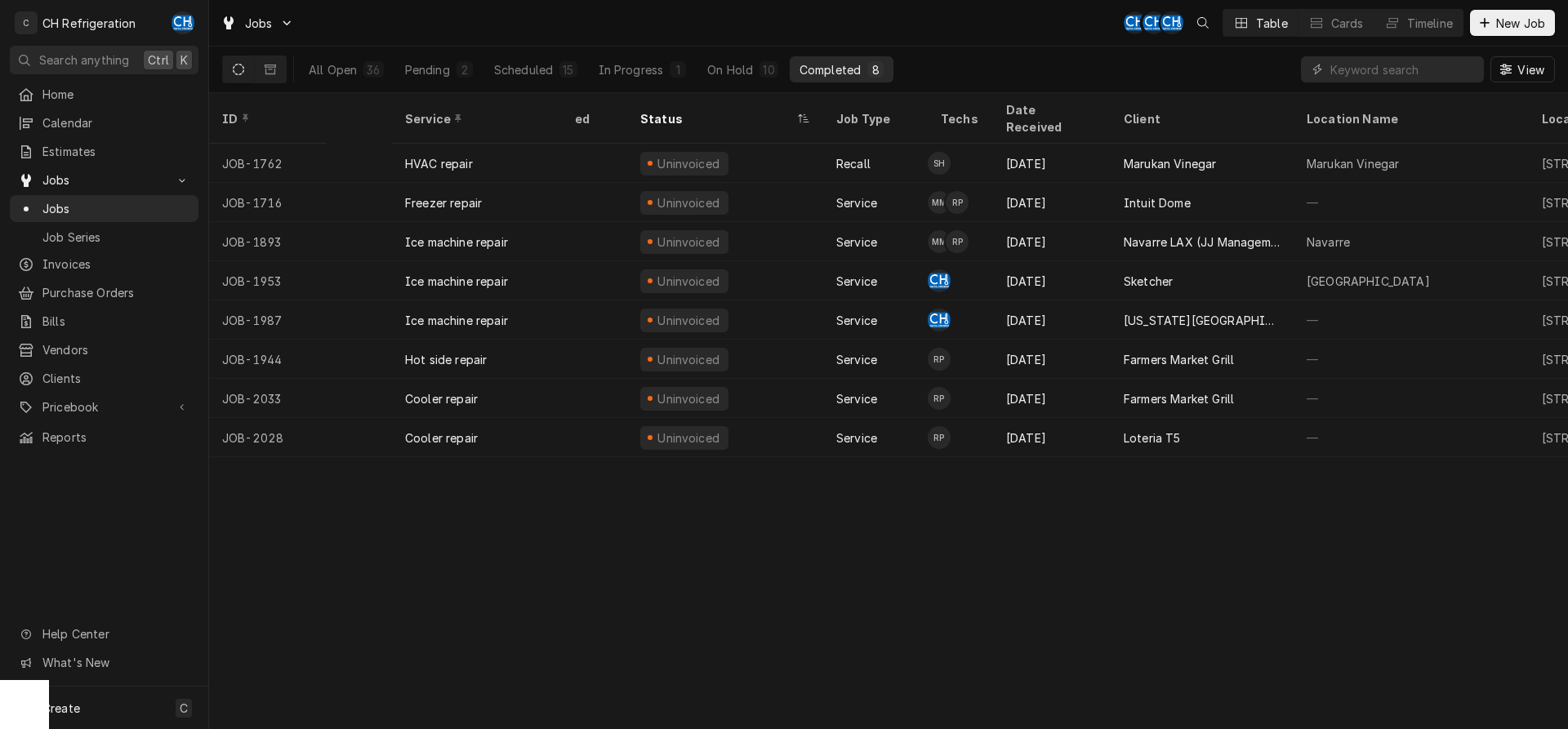
click at [851, 79] on button "Completed 8" at bounding box center [841, 69] width 103 height 26
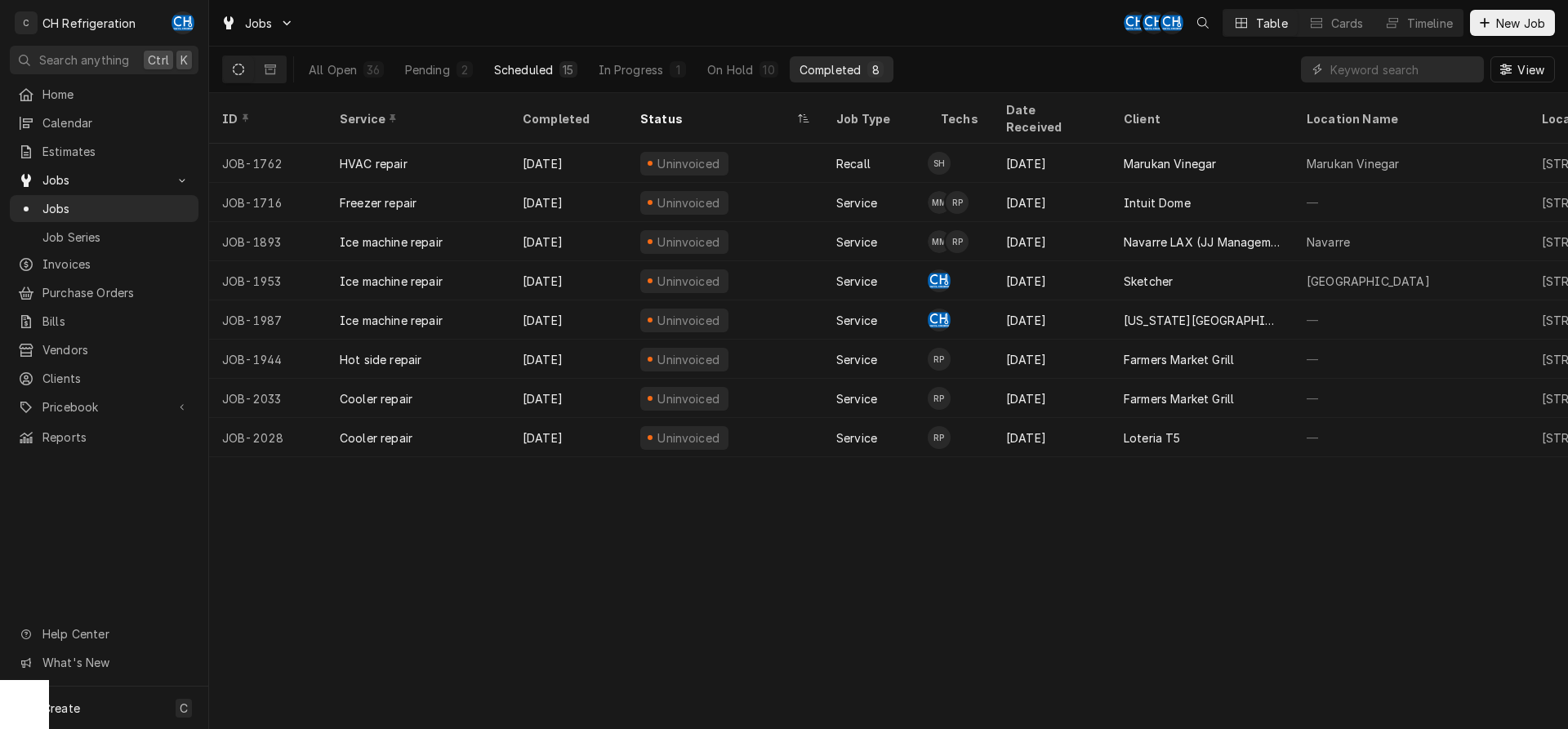
click at [564, 73] on div "15" at bounding box center [568, 70] width 10 height 17
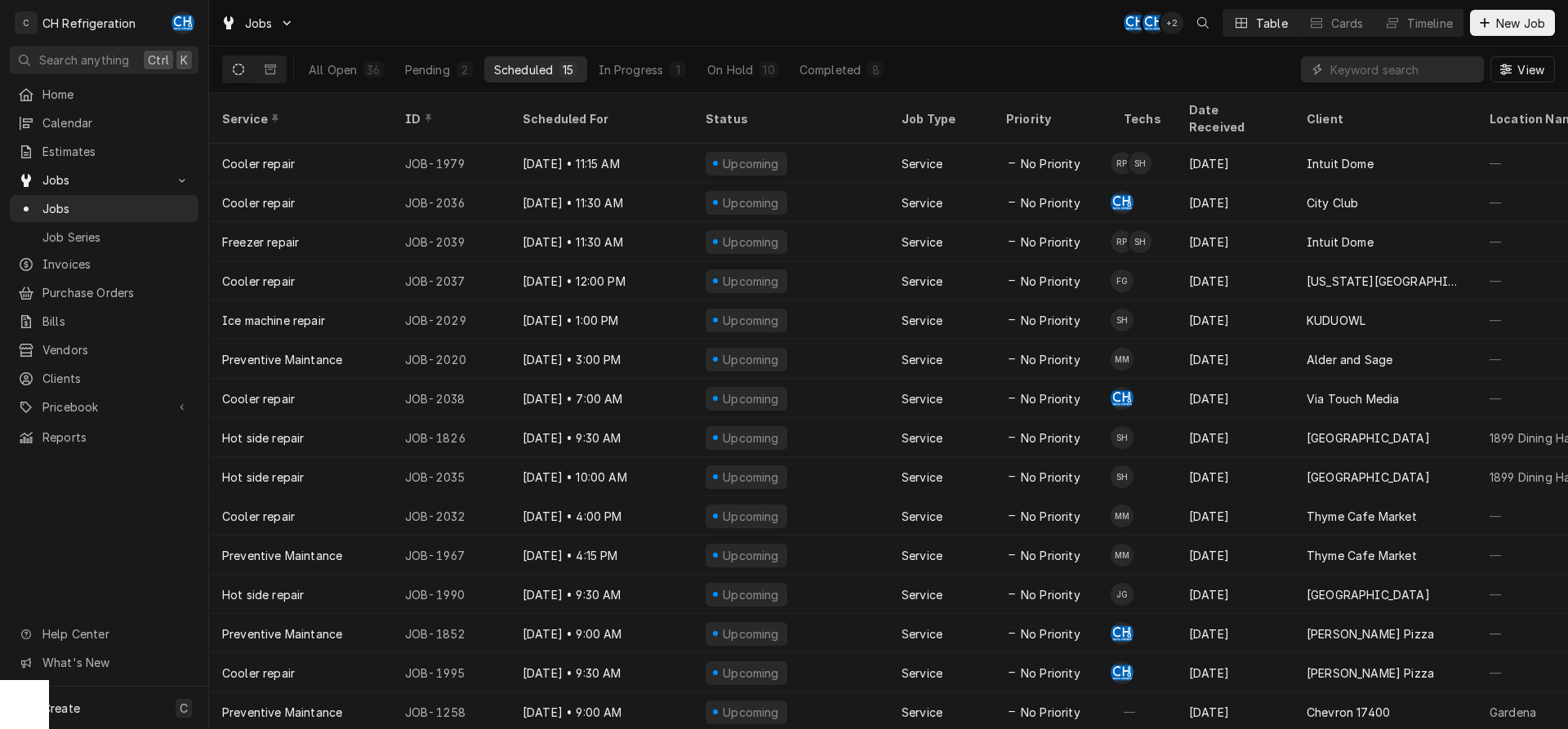
click at [651, 82] on div "All Open 36 Pending 2 Scheduled 15 In Progress 1 On Hold 10 Completed 8" at bounding box center [596, 69] width 595 height 46
click at [655, 68] on div "In Progress" at bounding box center [631, 70] width 65 height 17
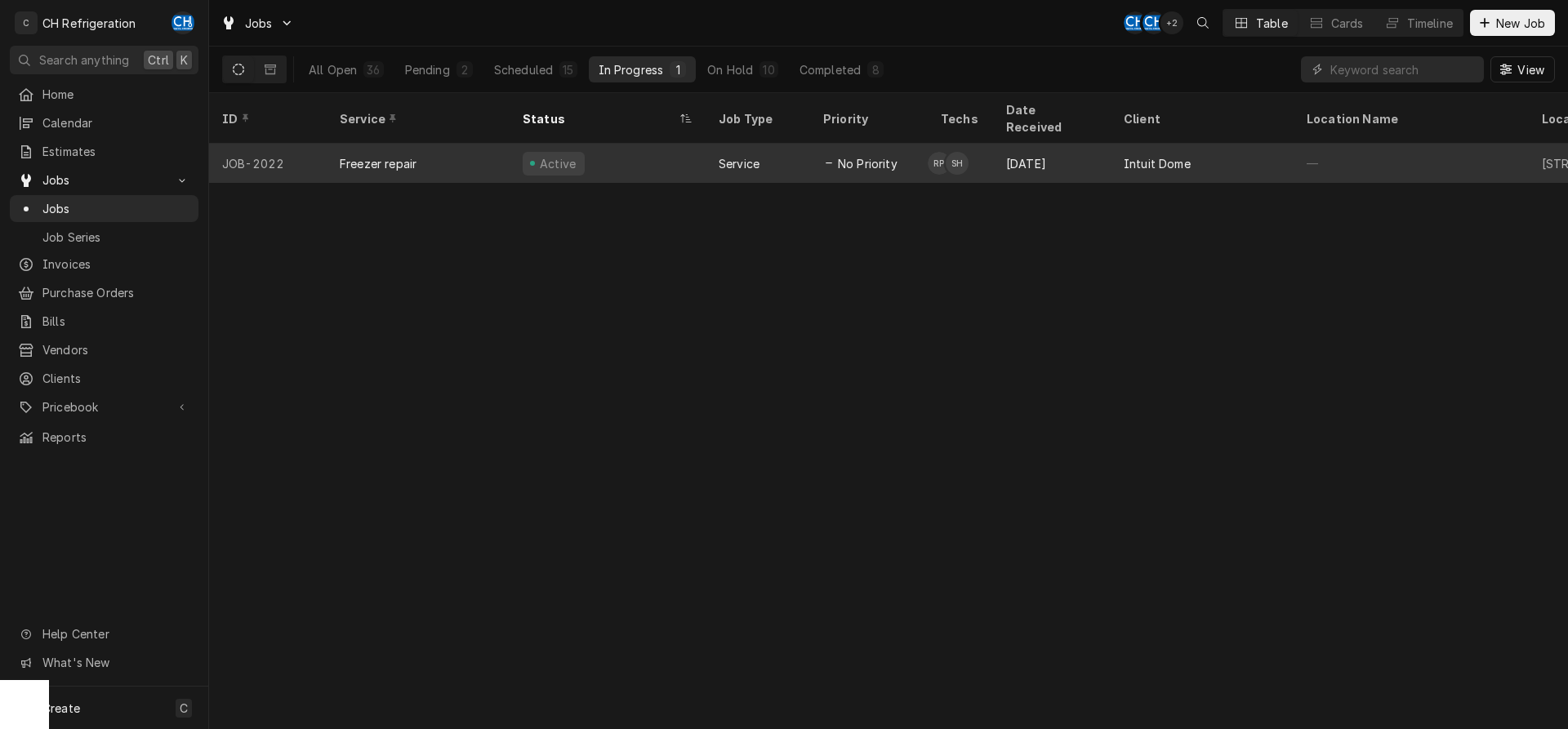
click at [970, 146] on td "RP SH" at bounding box center [960, 163] width 65 height 39
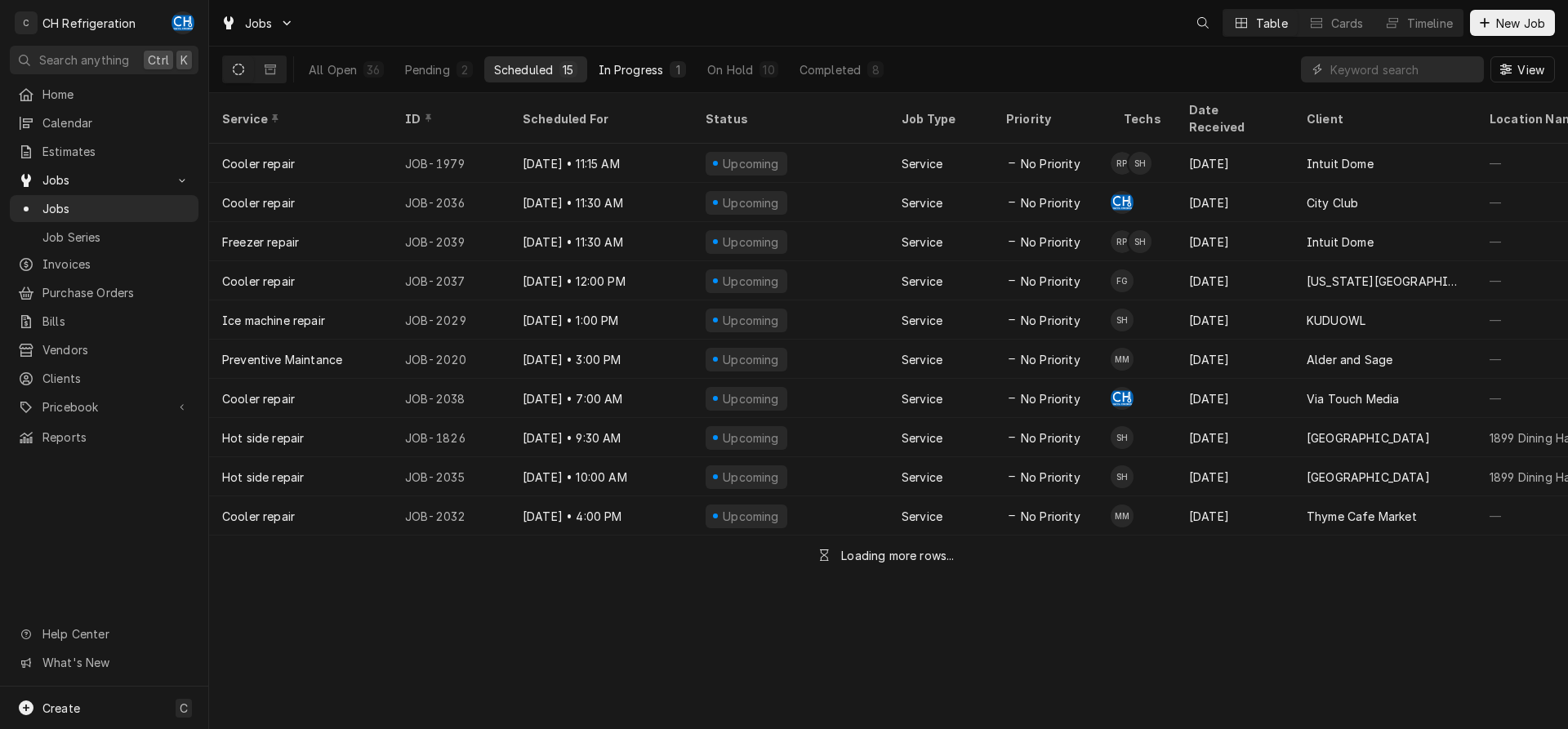
click at [620, 72] on div "In Progress" at bounding box center [631, 70] width 65 height 17
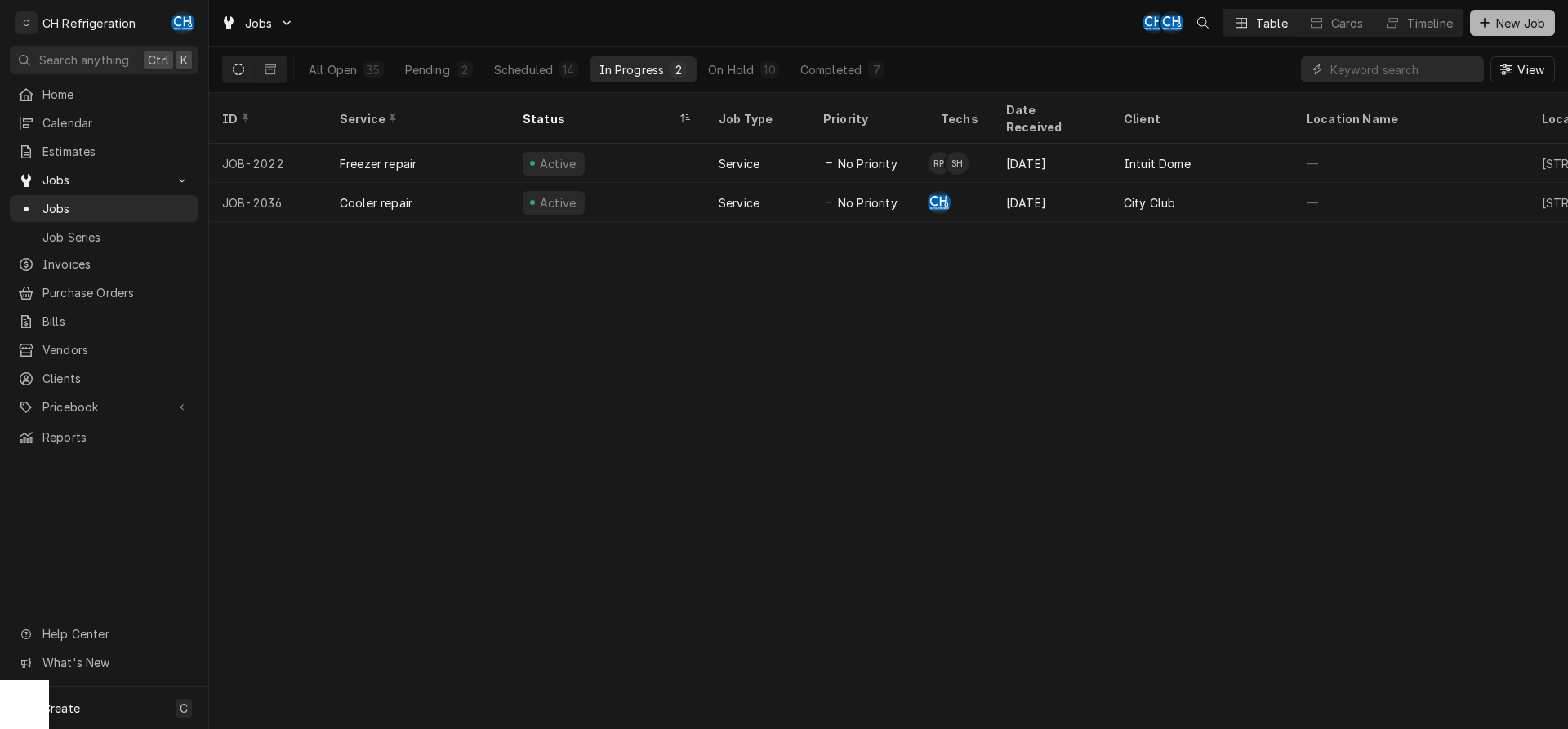
click at [1496, 34] on button "New Job" at bounding box center [1512, 23] width 85 height 26
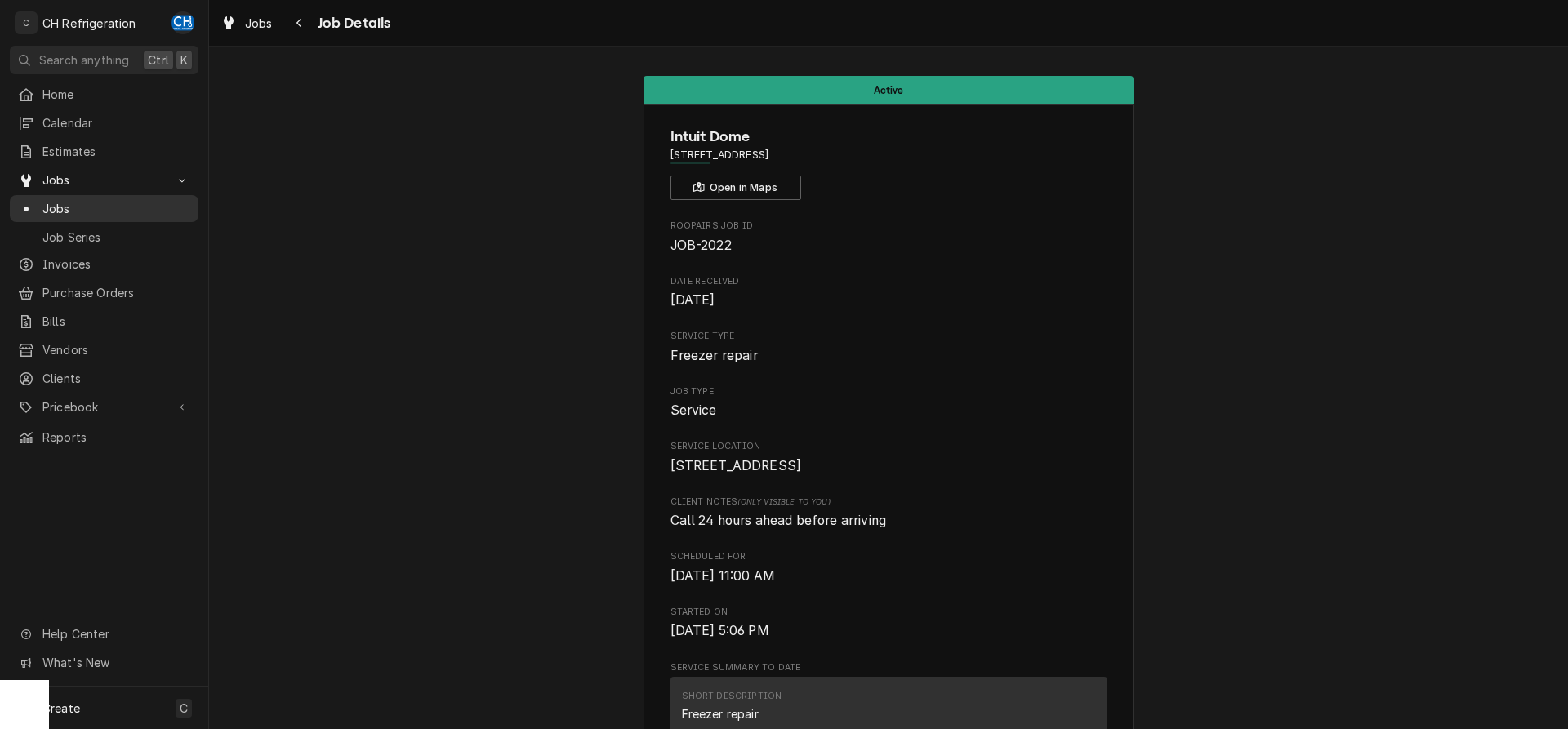
click at [121, 200] on span "Jobs" at bounding box center [116, 208] width 148 height 17
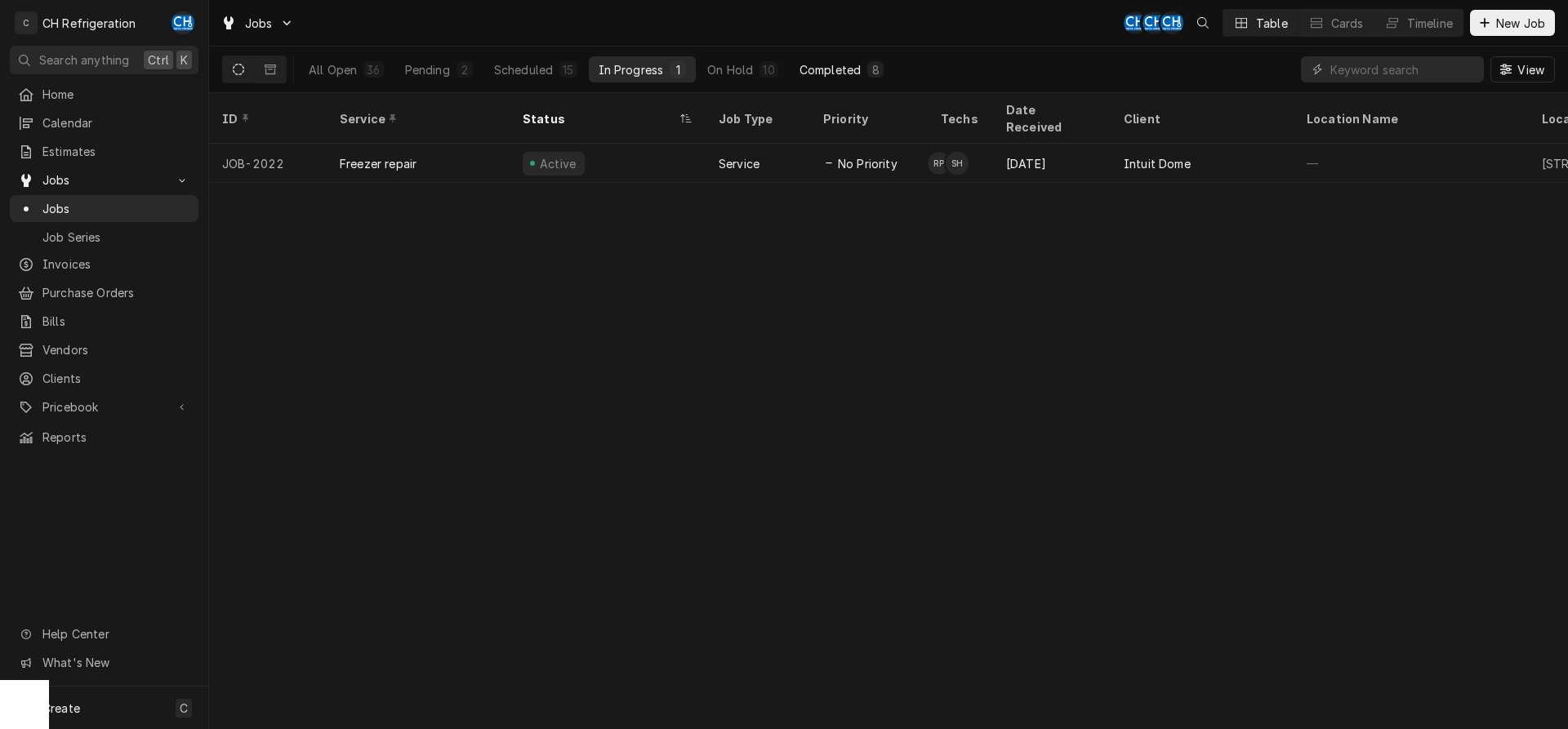
click at [842, 62] on div "Completed" at bounding box center [830, 70] width 62 height 17
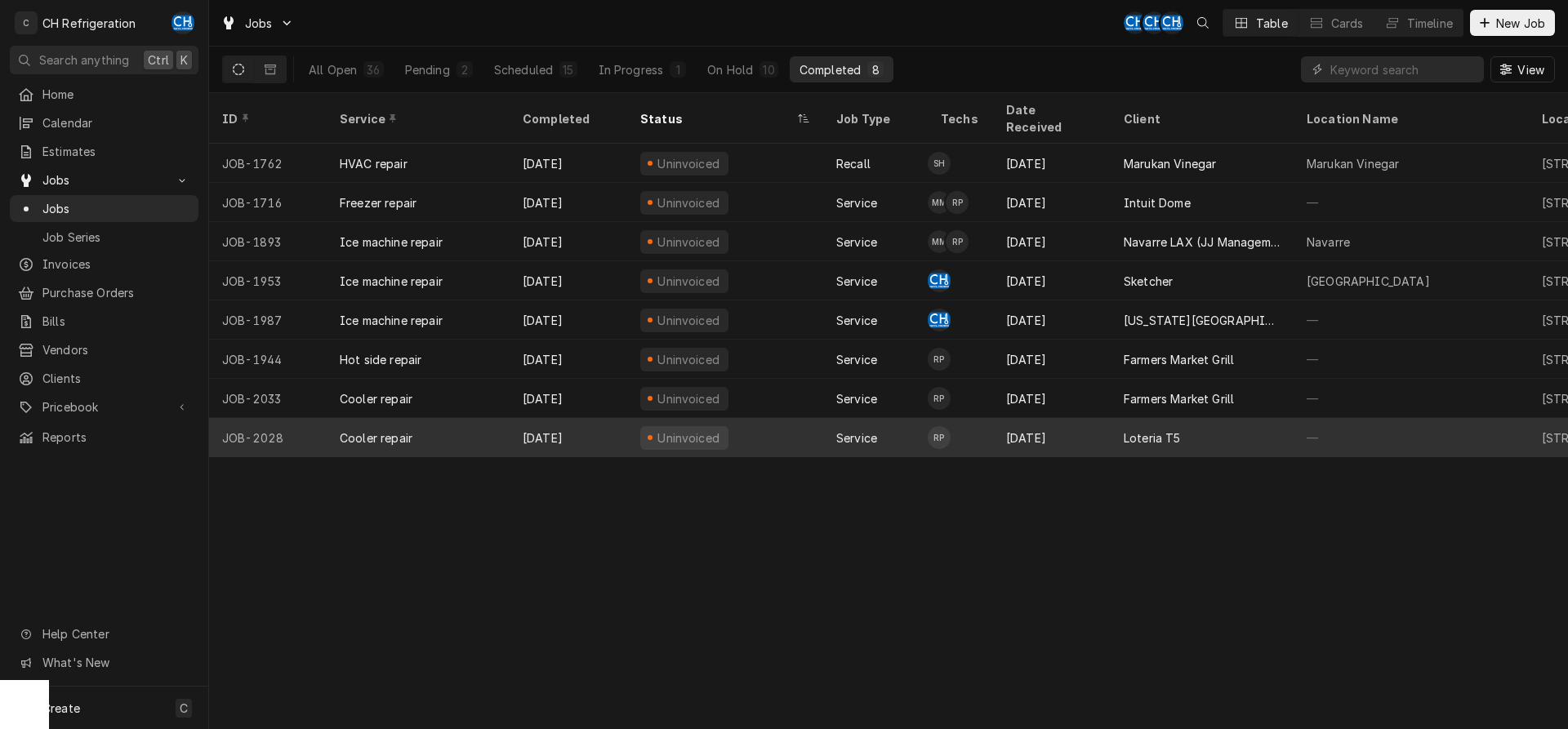
click at [1232, 418] on div "Loteria T5" at bounding box center [1202, 437] width 183 height 39
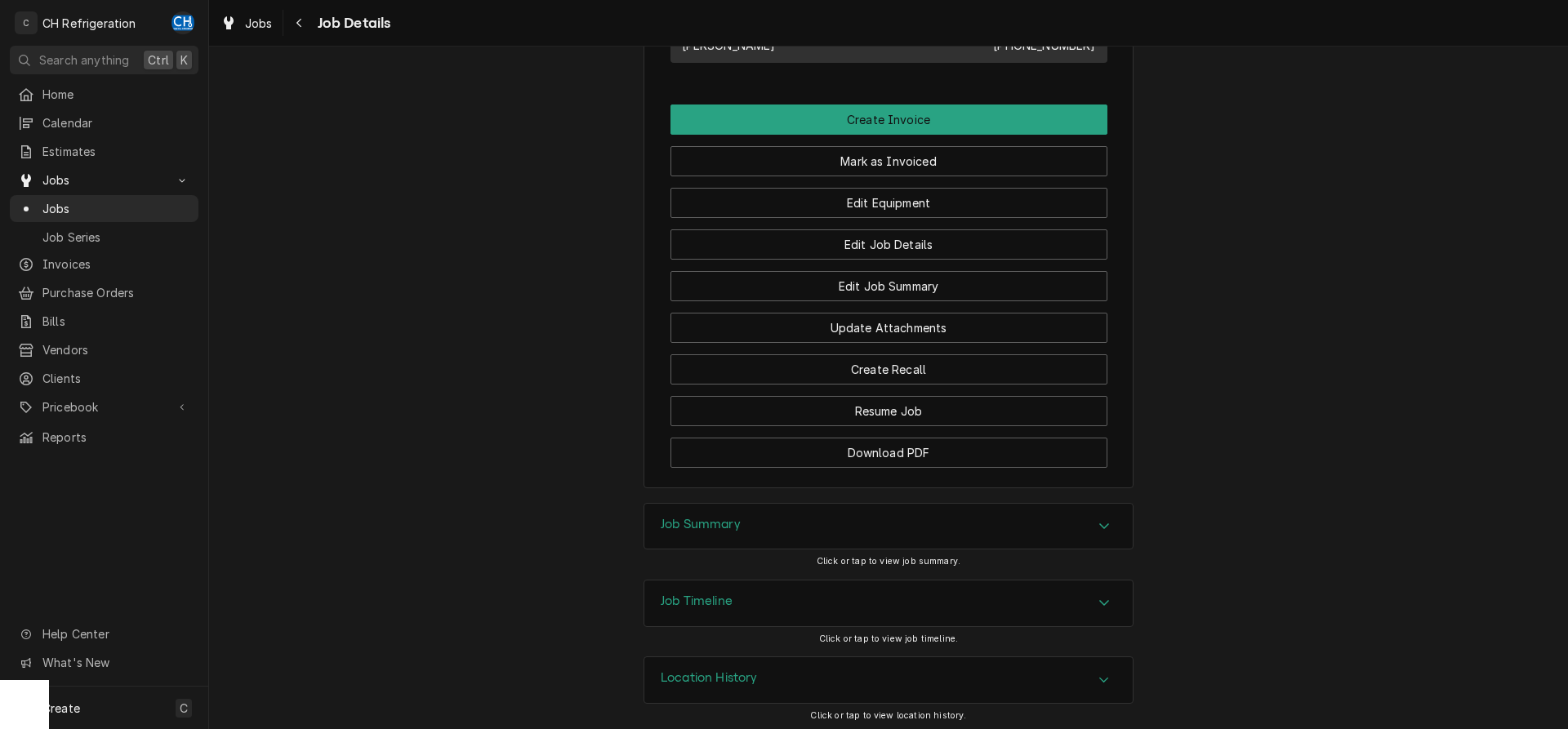
scroll to position [1094, 0]
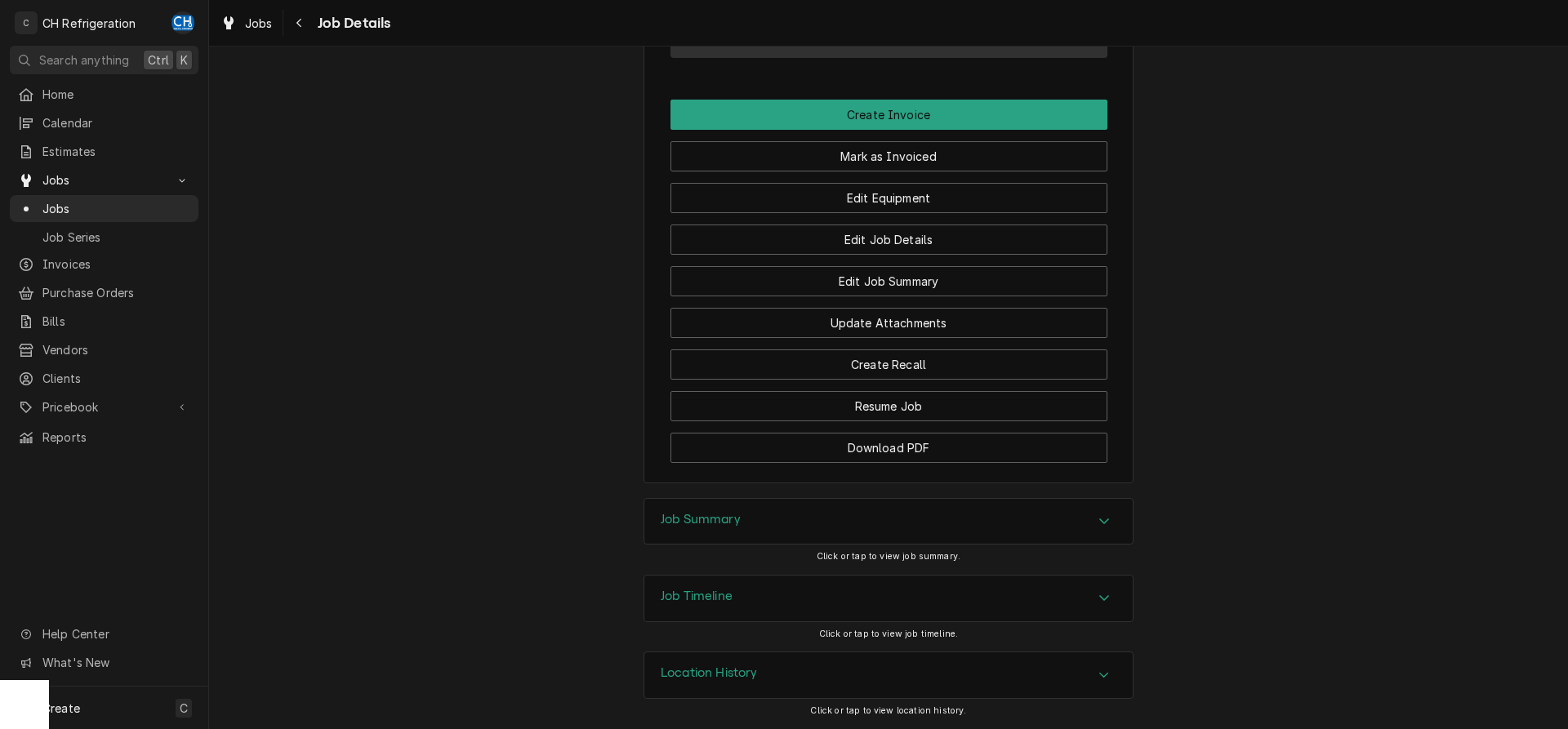
drag, startPoint x: 739, startPoint y: 525, endPoint x: 667, endPoint y: 489, distance: 80.5
click at [737, 525] on h3 "Job Summary" at bounding box center [701, 520] width 80 height 16
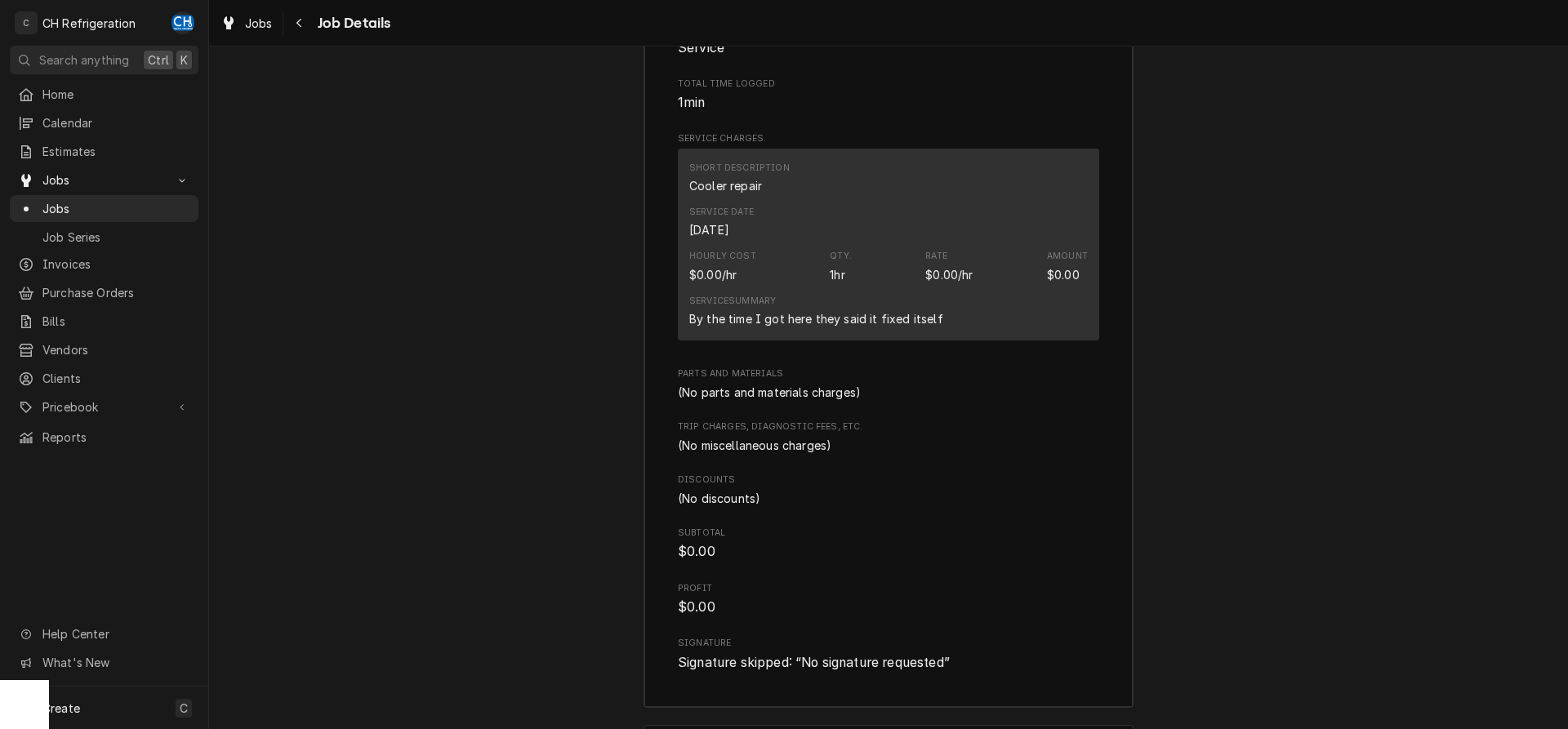
scroll to position [1760, 0]
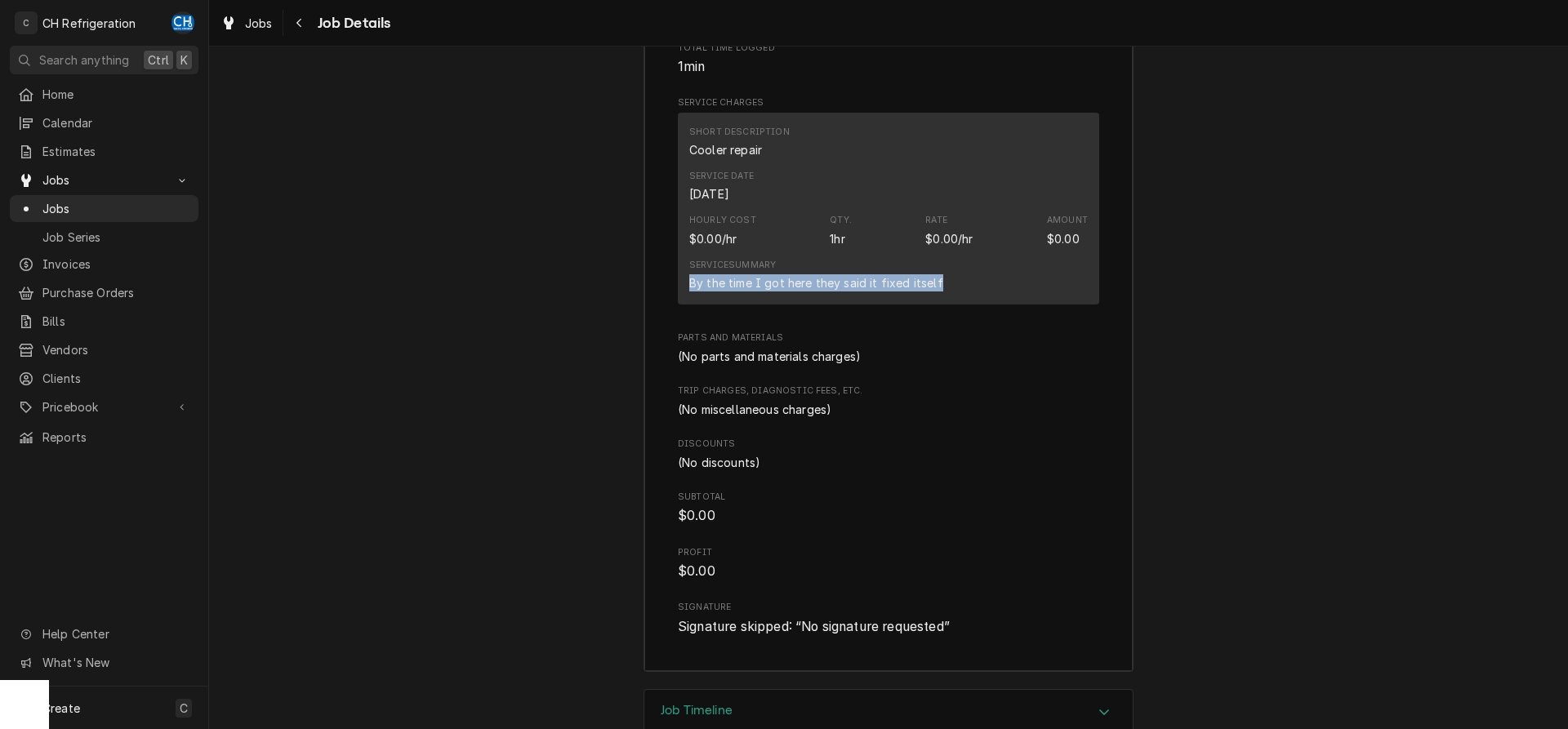
drag, startPoint x: 684, startPoint y: 306, endPoint x: 948, endPoint y: 306, distance: 264.0
click at [948, 305] on div "Short Description Cooler repair Service Date [DATE] Hourly Cost $0.00/hr Qty. 1…" at bounding box center [888, 208] width 421 height 192
click at [988, 295] on div "Service Summary By the time I got here they said it fixed itself" at bounding box center [888, 275] width 399 height 44
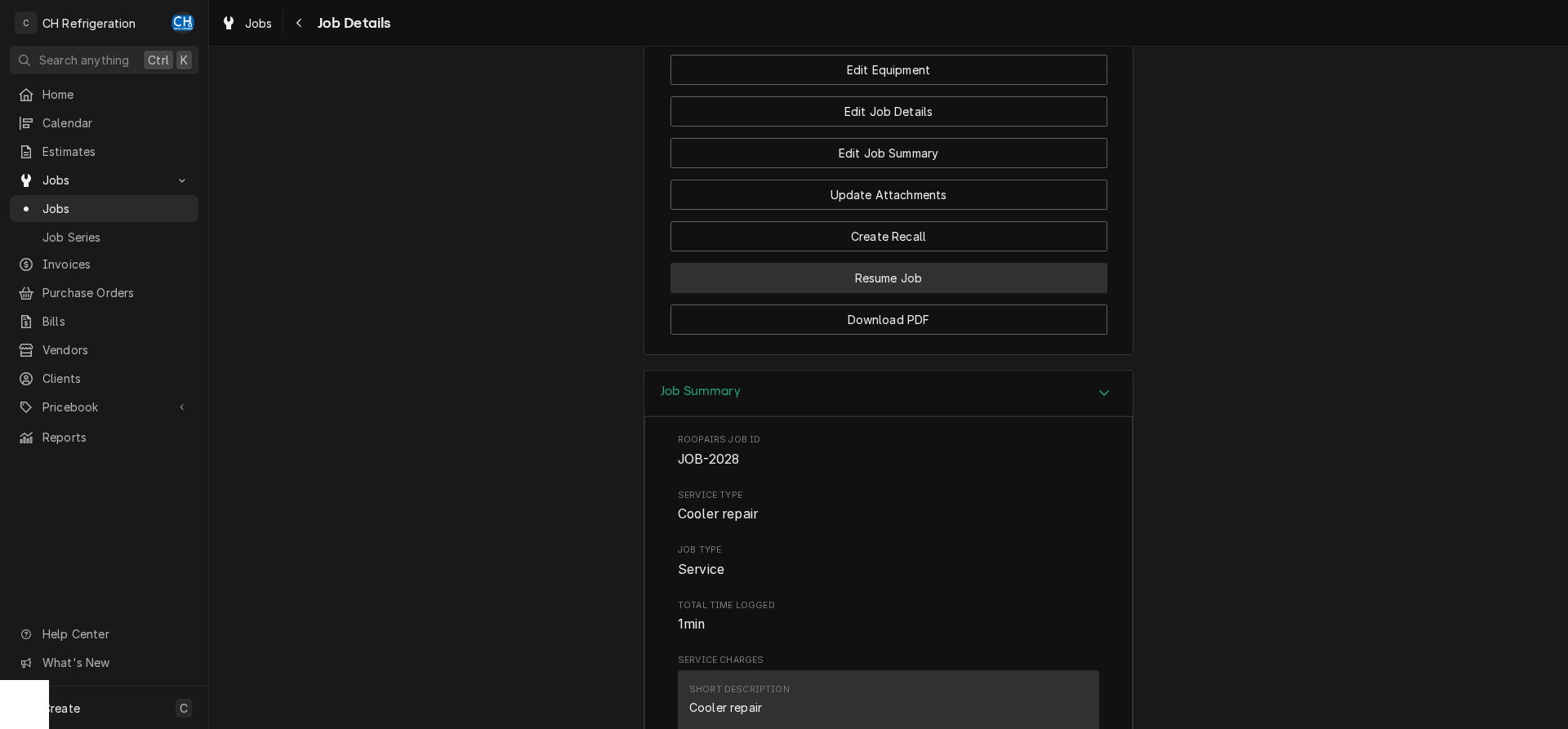
scroll to position [1166, 0]
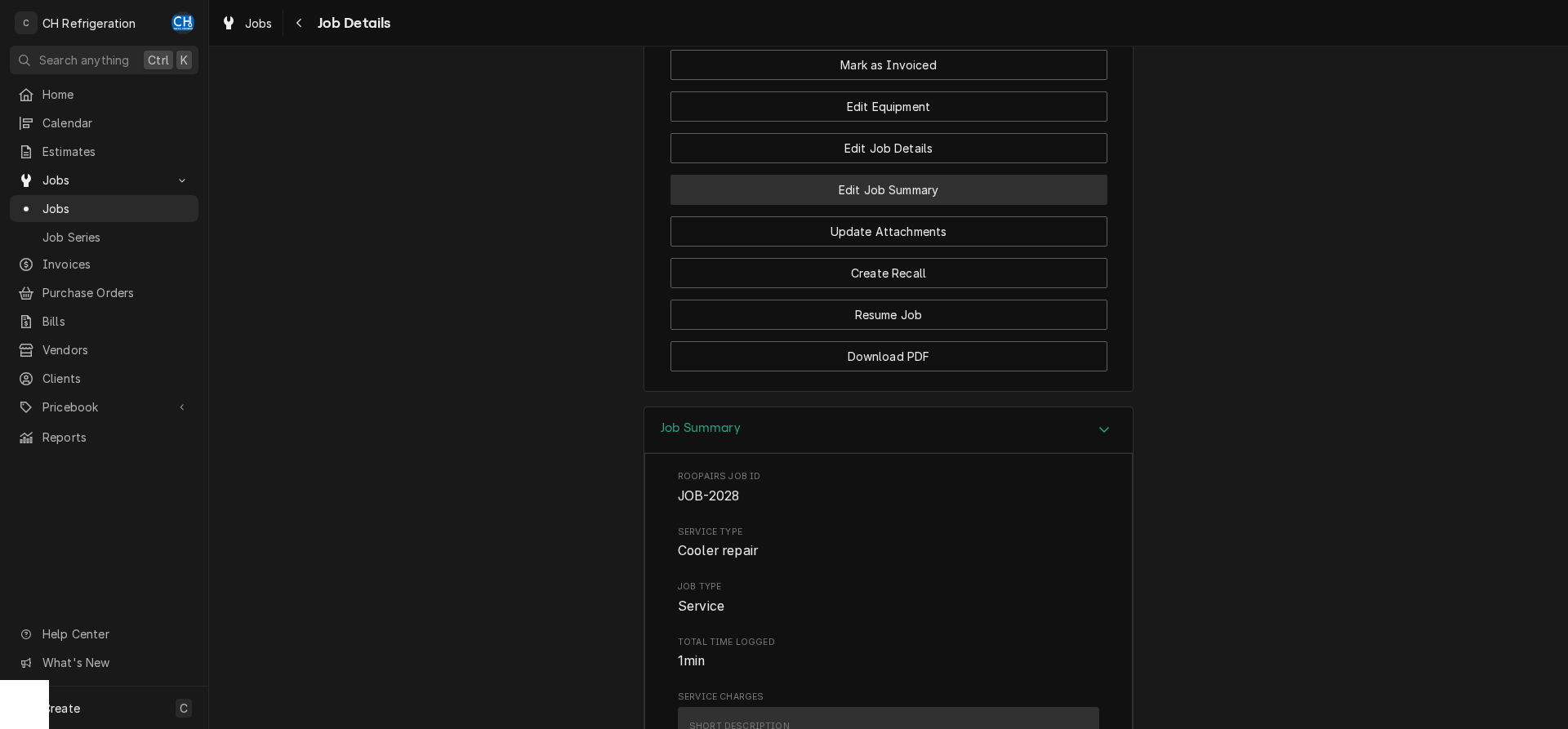
click at [918, 205] on button "Edit Job Summary" at bounding box center [888, 189] width 437 height 30
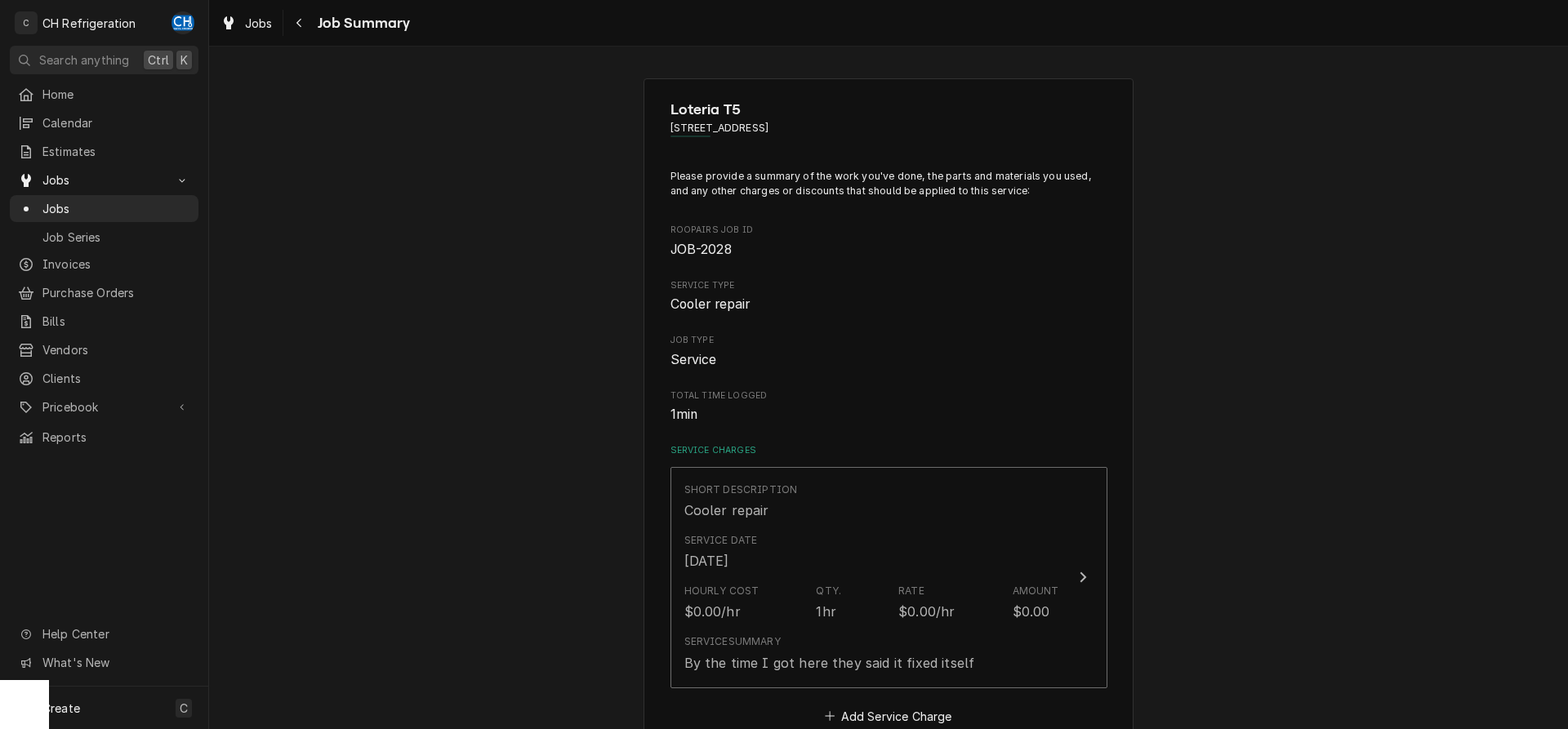
scroll to position [641, 0]
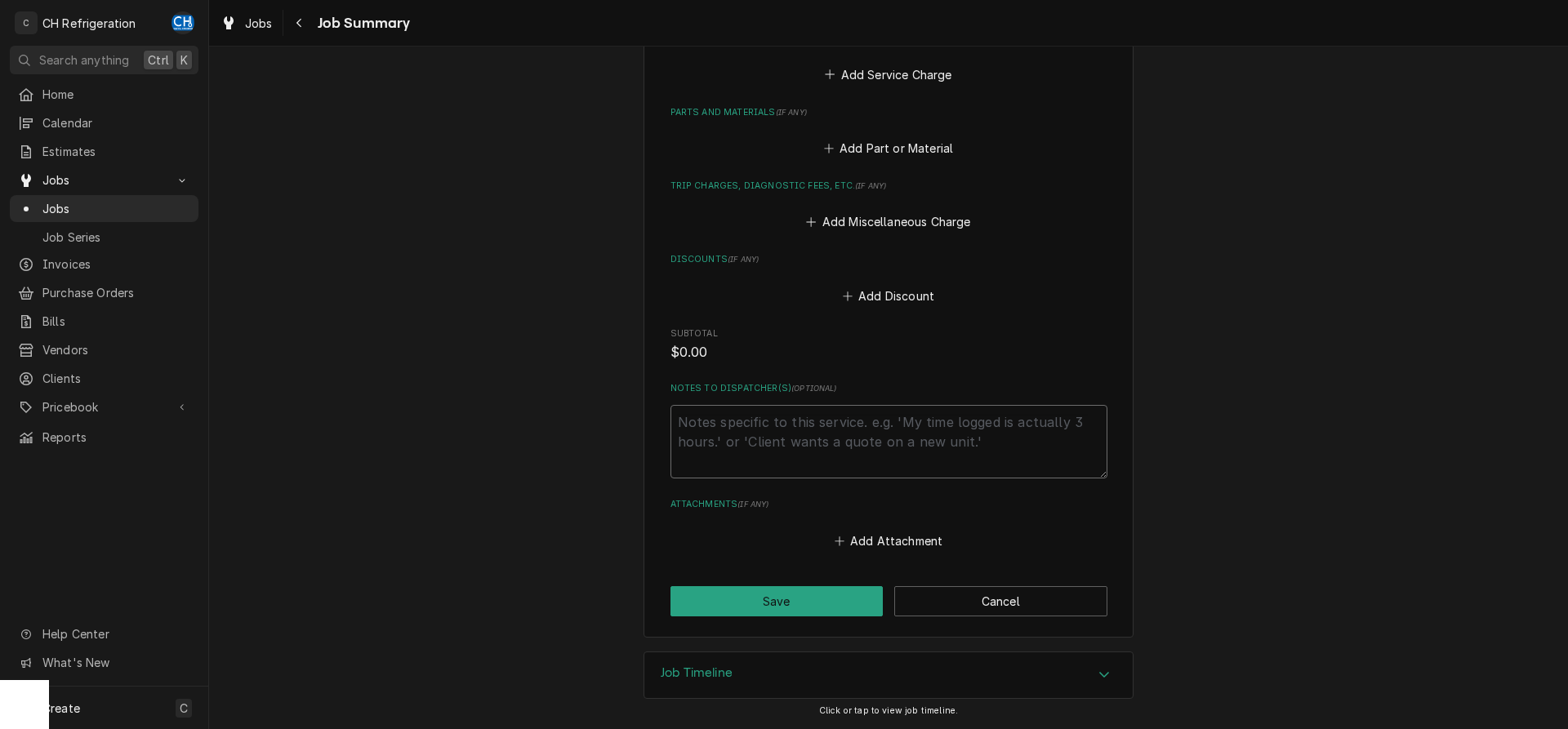
click at [847, 424] on textarea "Notes to Dispatcher(s) ( optional )" at bounding box center [888, 442] width 437 height 74
type textarea "a"
type textarea "x"
type textarea "ad"
type textarea "x"
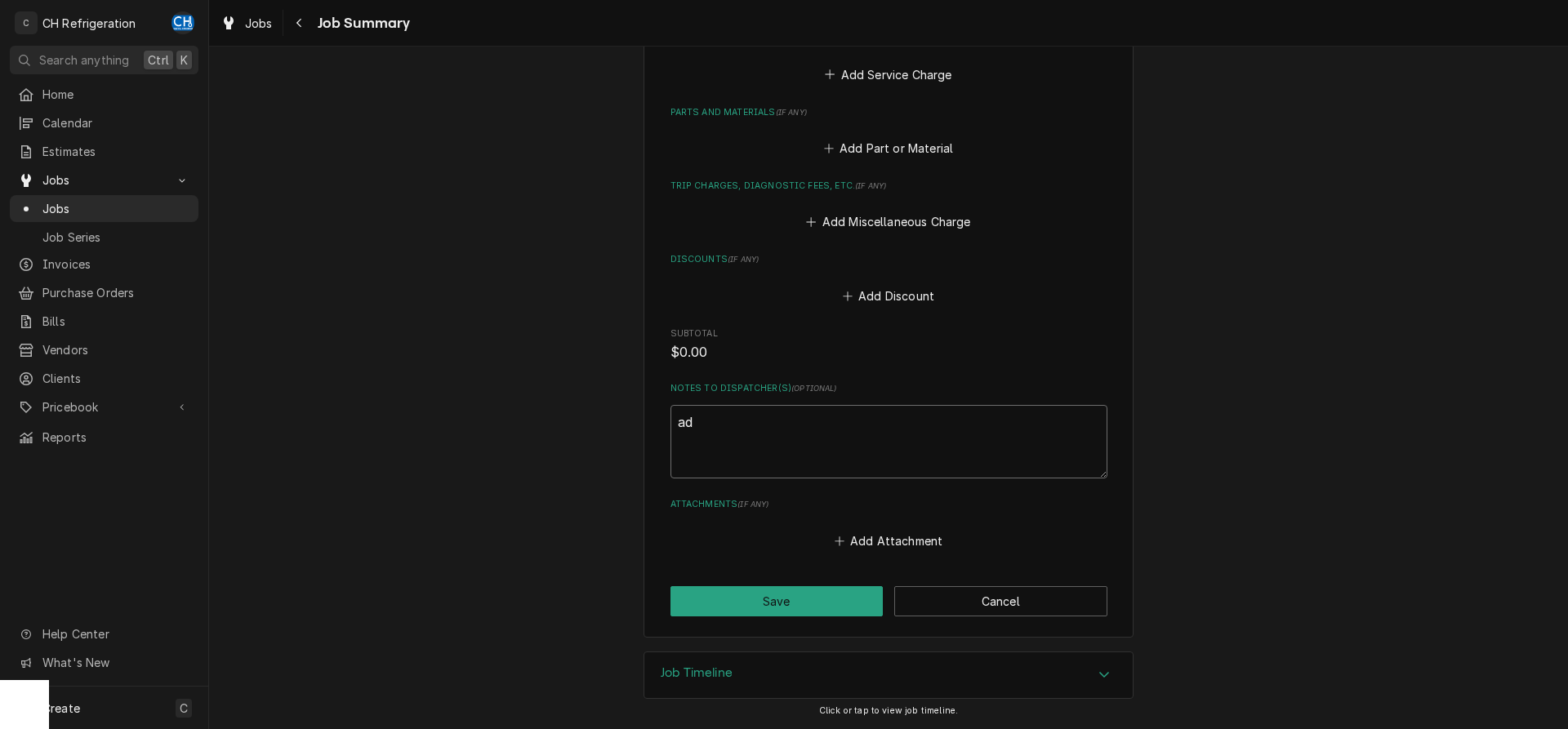
type textarea "add"
type textarea "x"
type textarea "adde"
type textarea "x"
type textarea "added"
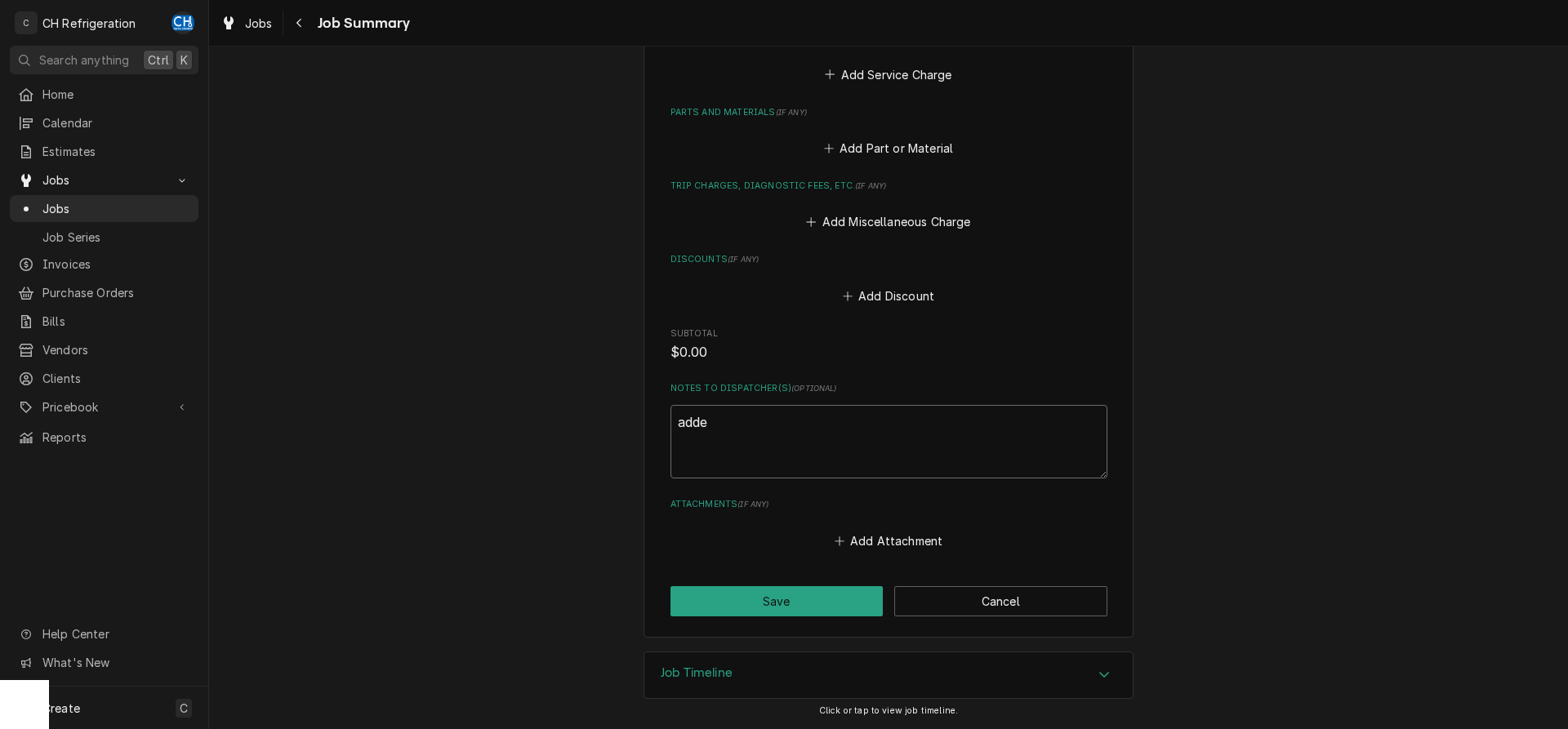
type textarea "x"
type textarea "added"
type textarea "x"
type textarea "added a"
type textarea "x"
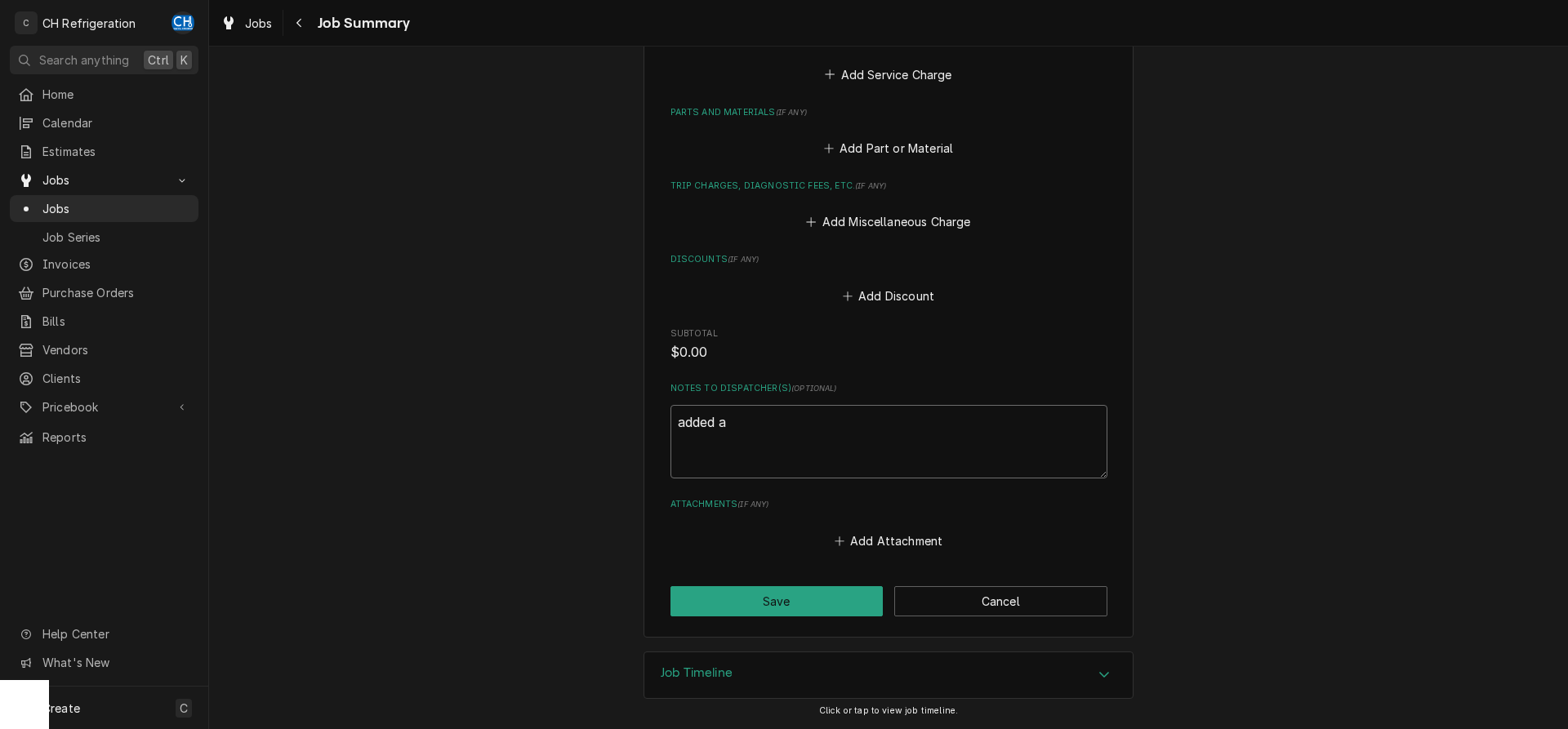
type textarea "added a"
type textarea "x"
type textarea "added a n"
type textarea "x"
type textarea "added a no"
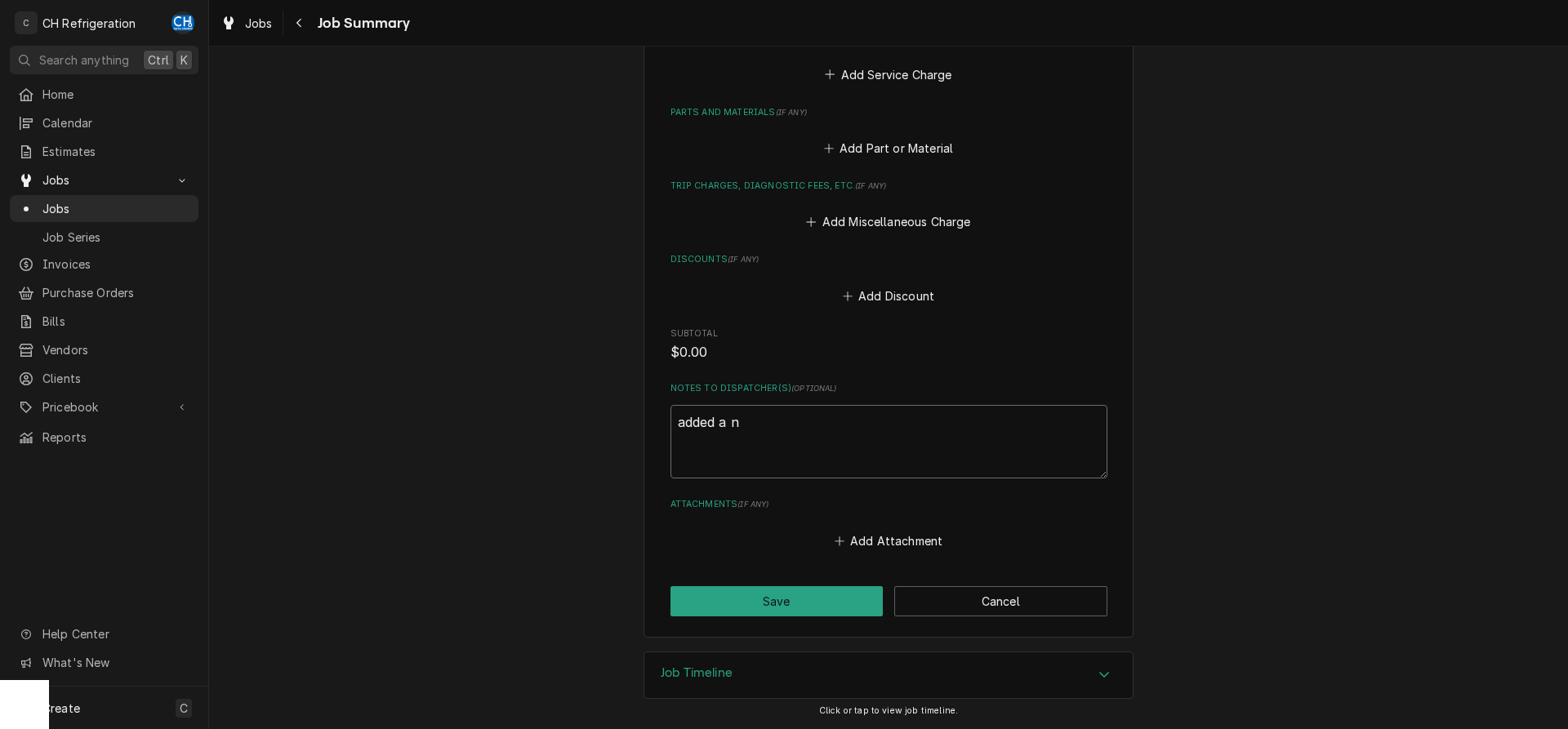
type textarea "x"
type textarea "added a not"
type textarea "x"
type textarea "added a note"
type textarea "x"
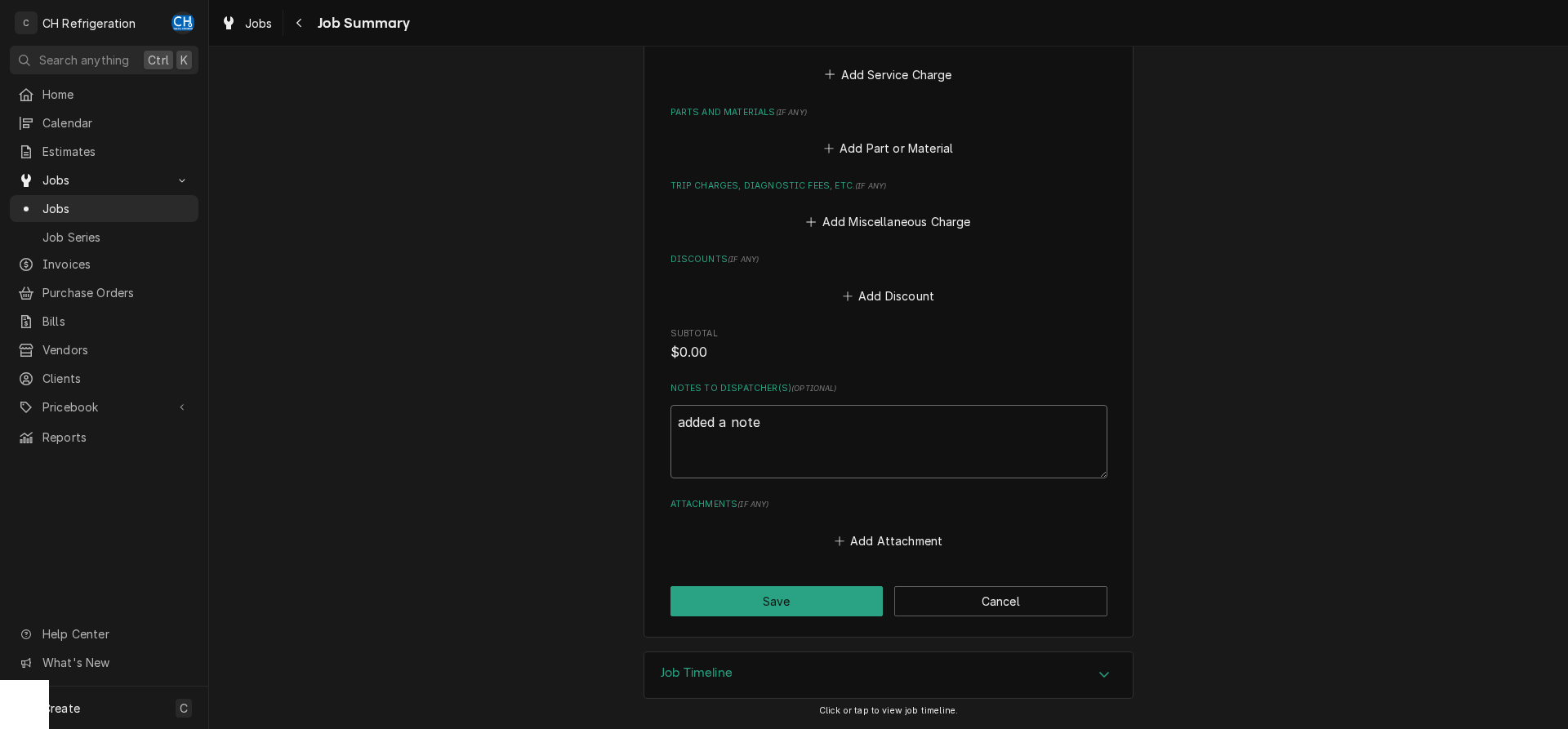
type textarea "added a note"
type textarea "x"
type textarea "added a note o"
type textarea "x"
type textarea "added a note on"
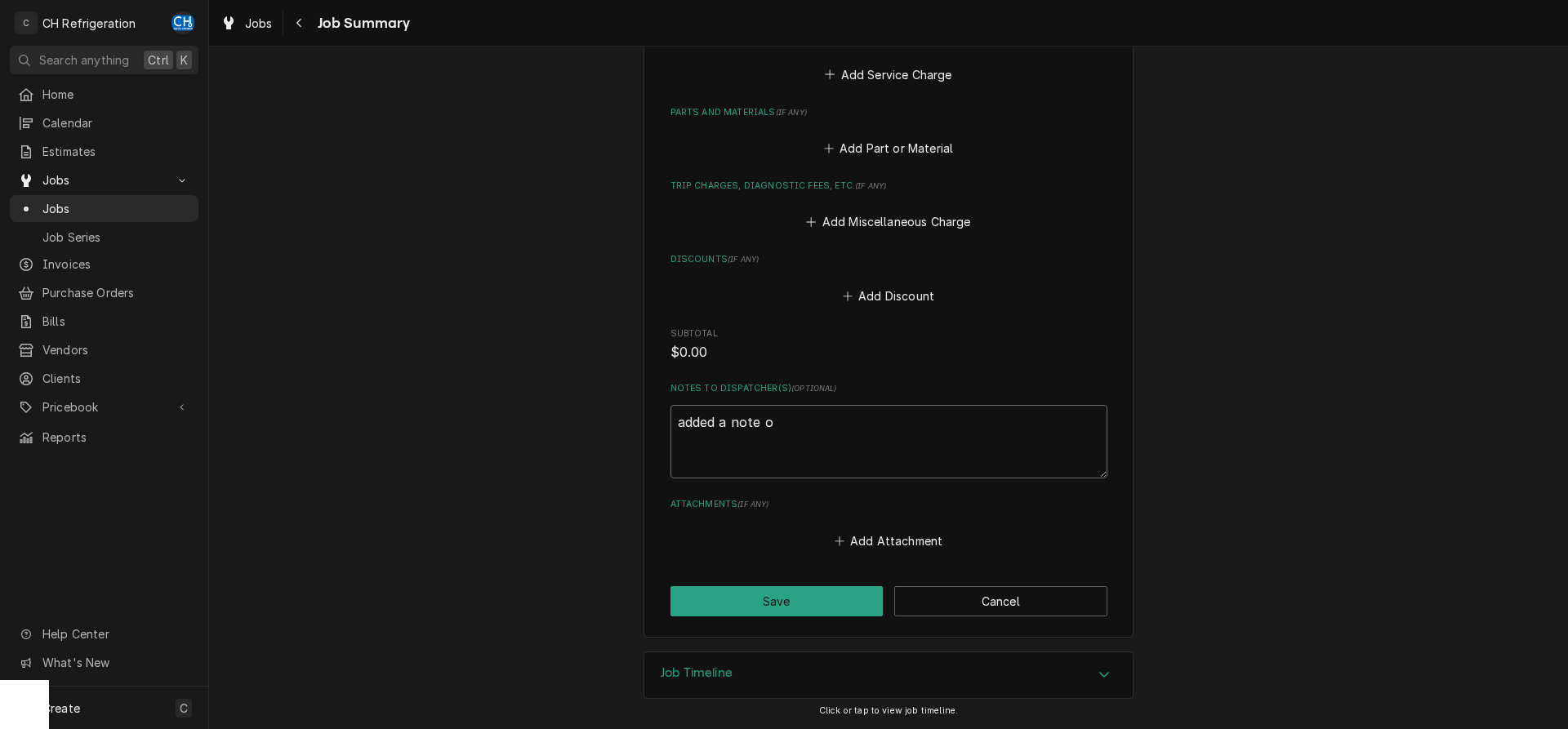
type textarea "x"
type textarea "added a note on"
type textarea "x"
type textarea "added a note on r"
type textarea "x"
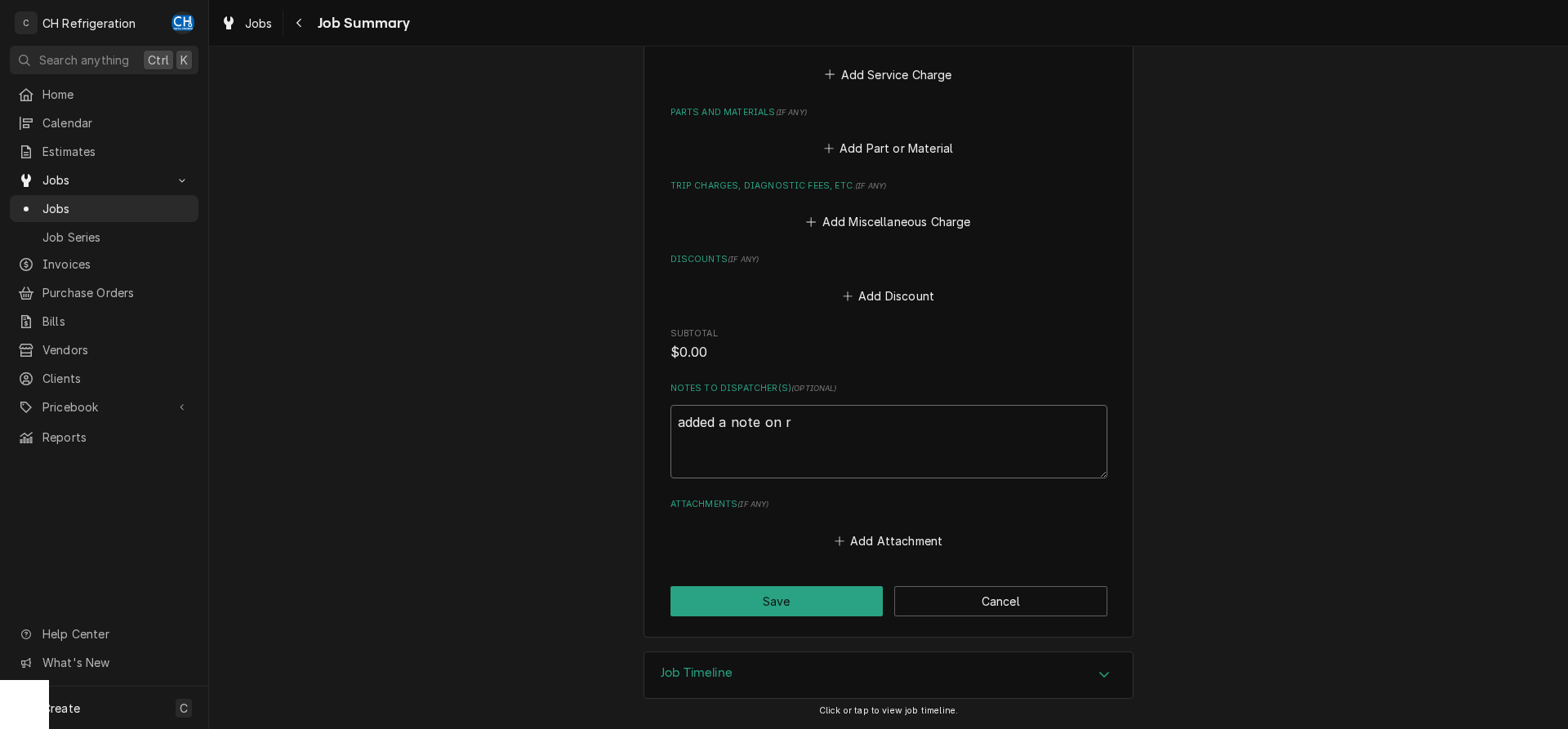
type textarea "added a note on re"
type textarea "x"
type textarea "added a note on res"
type textarea "x"
type textarea "added a note on resq"
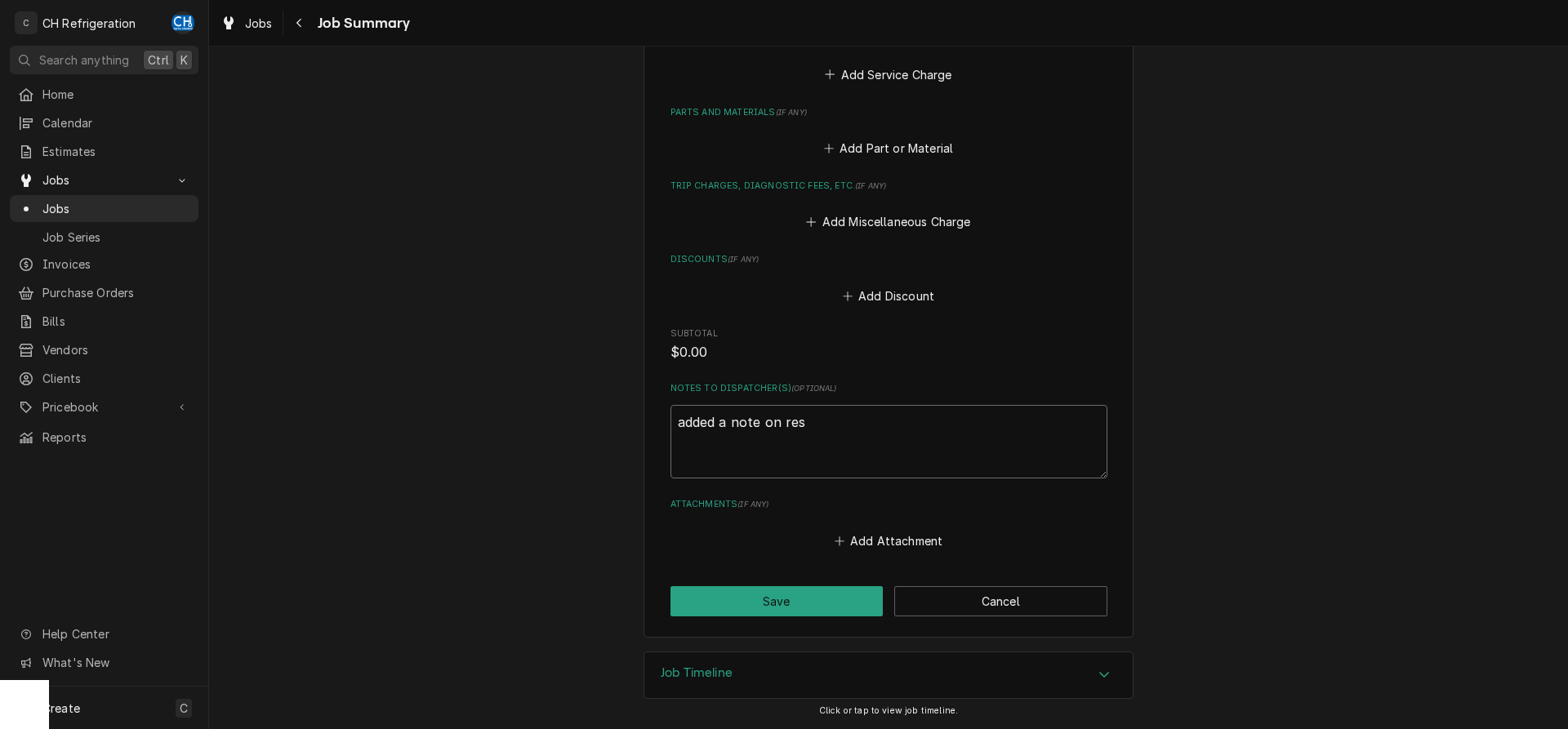
type textarea "x"
type textarea "added a note on resq"
type textarea "x"
type textarea "added a note on resq t"
type textarea "x"
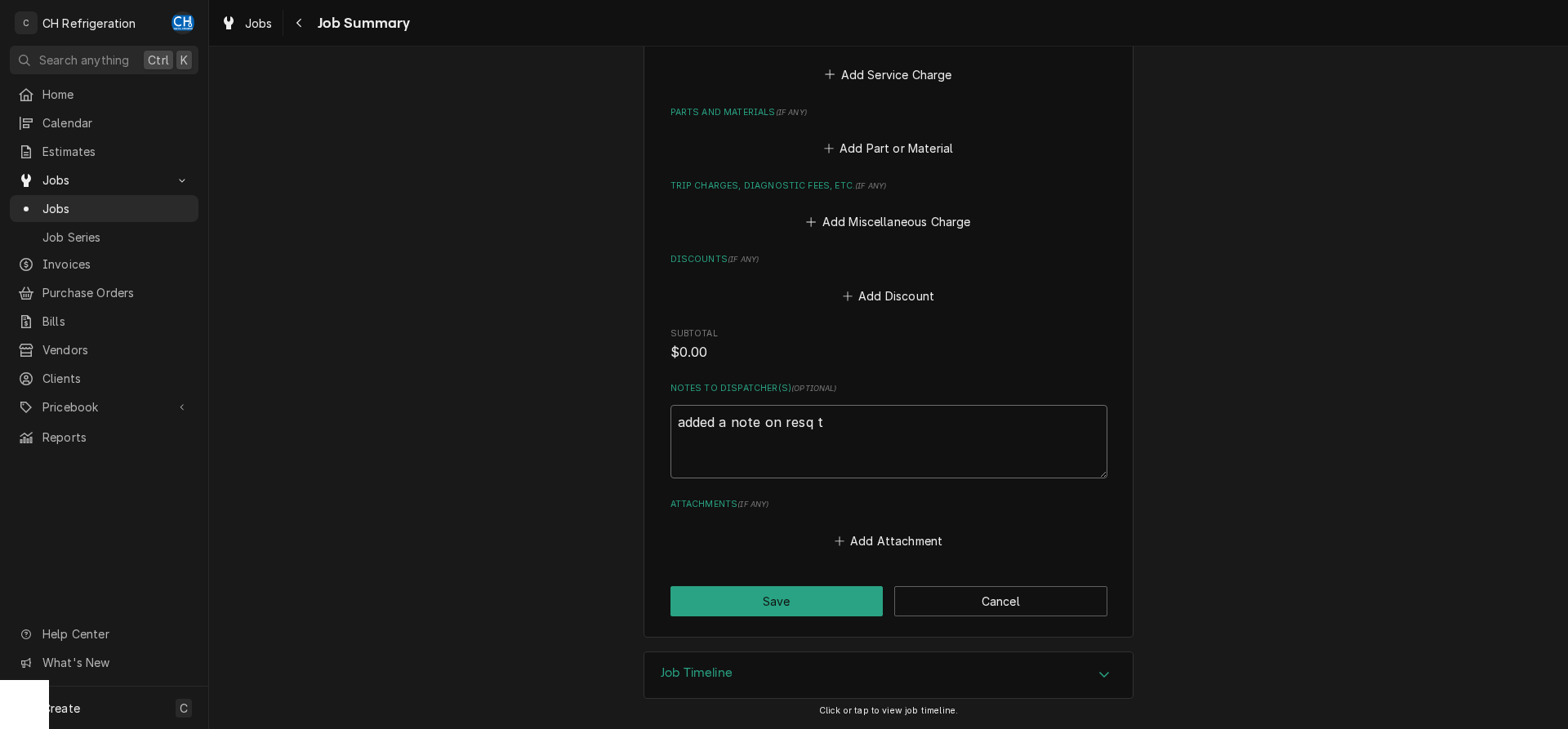
type textarea "added a note on resq to"
type textarea "x"
type textarea "added a note on resq to"
type textarea "x"
type textarea "added a note on resq to c"
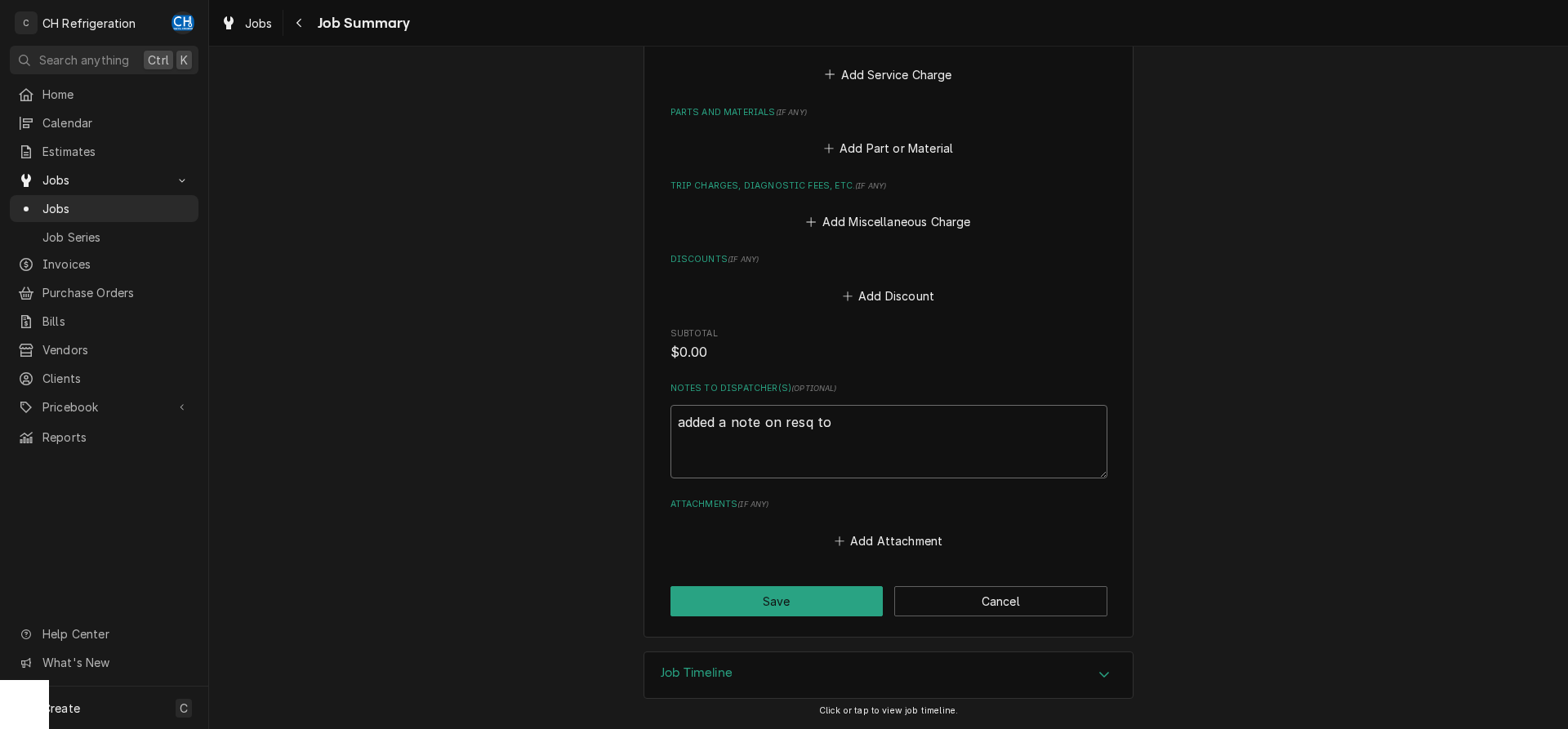
type textarea "x"
type textarea "added a note on resq to ca"
type textarea "x"
type textarea "added a note on resq to can"
type textarea "x"
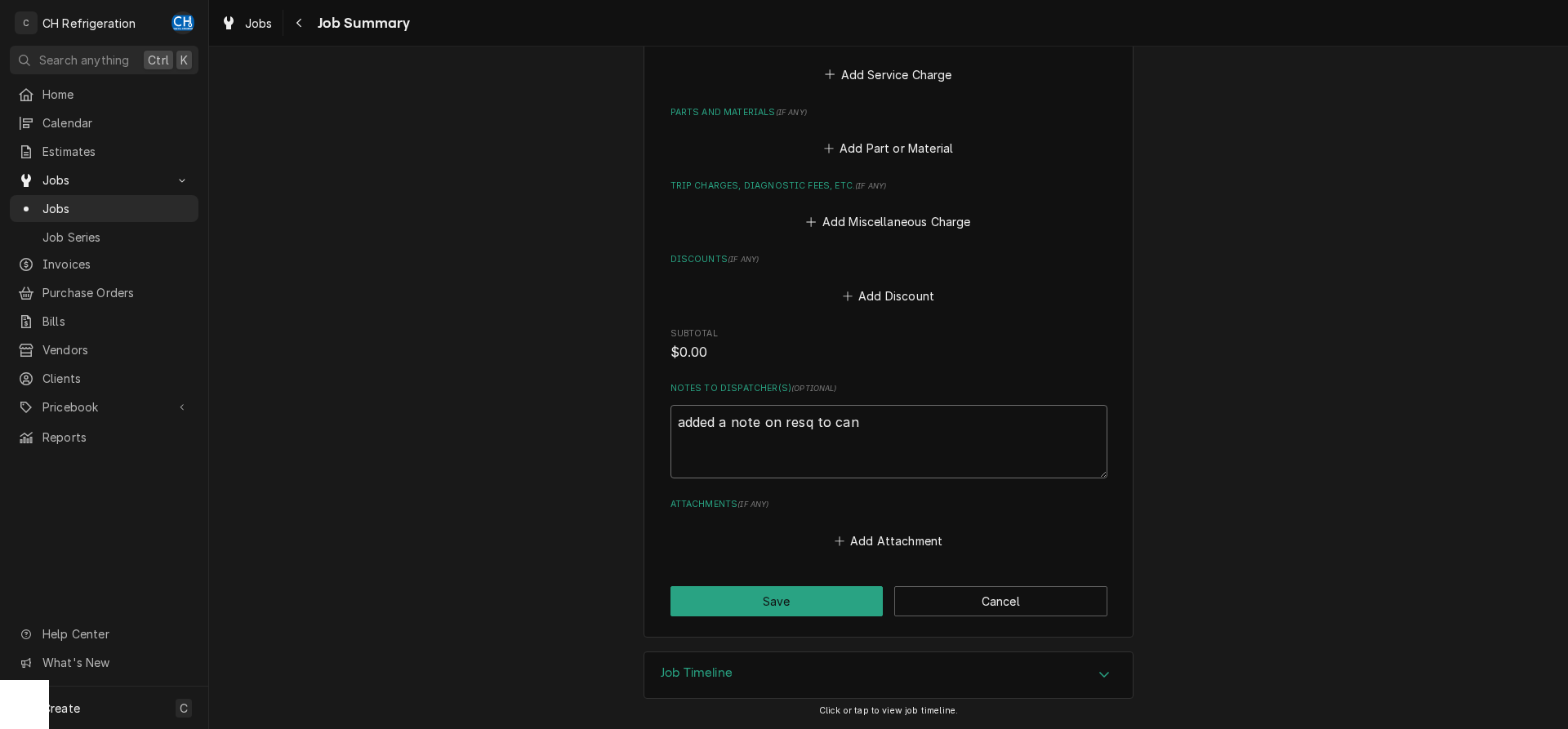
type textarea "added a note on resq to canc"
type textarea "x"
type textarea "added a note on resq to cance"
type textarea "x"
type textarea "added a note on resq to cancel"
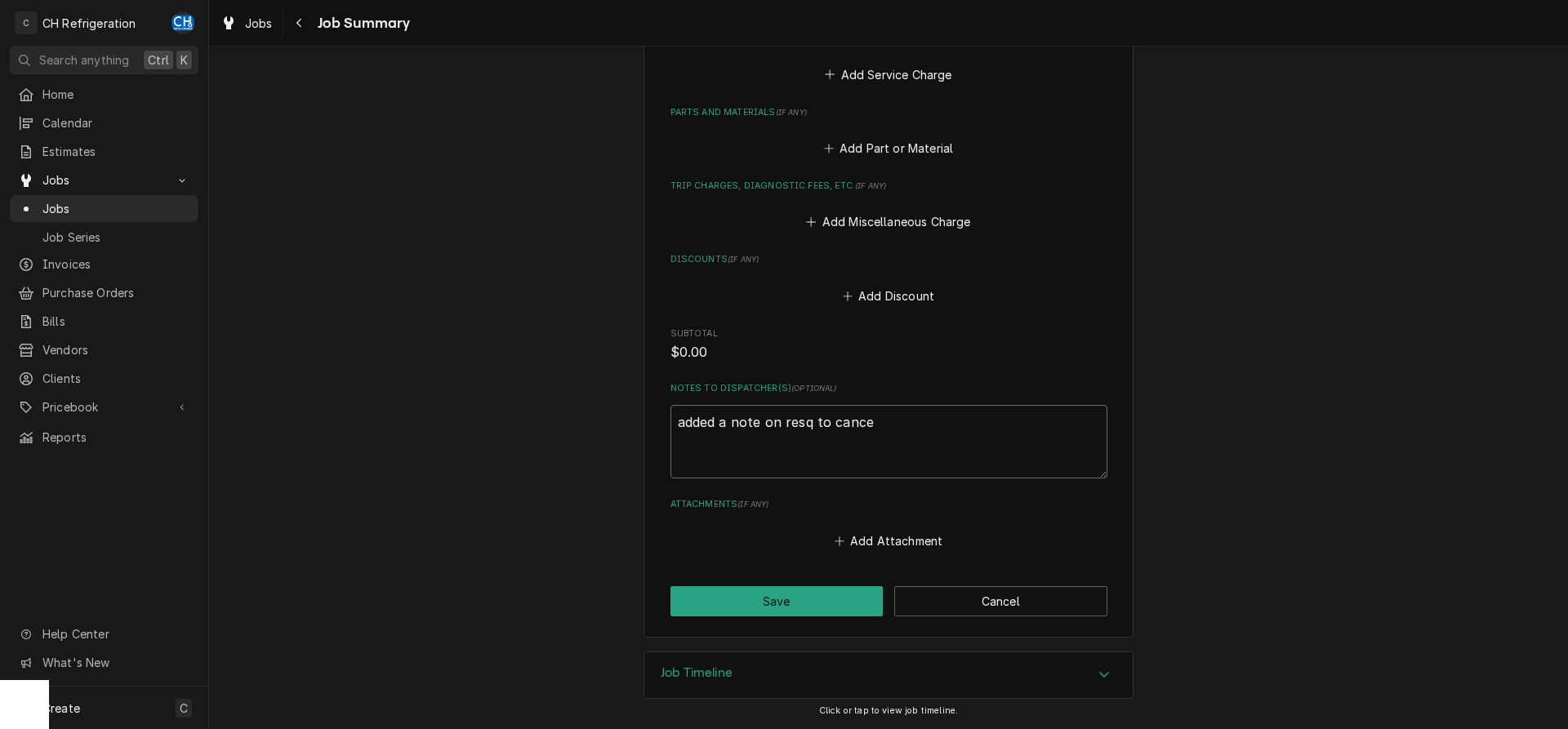
type textarea "x"
type textarea "added a note on resq to cancel"
type textarea "x"
type textarea "added a note on resq to cancel c"
type textarea "x"
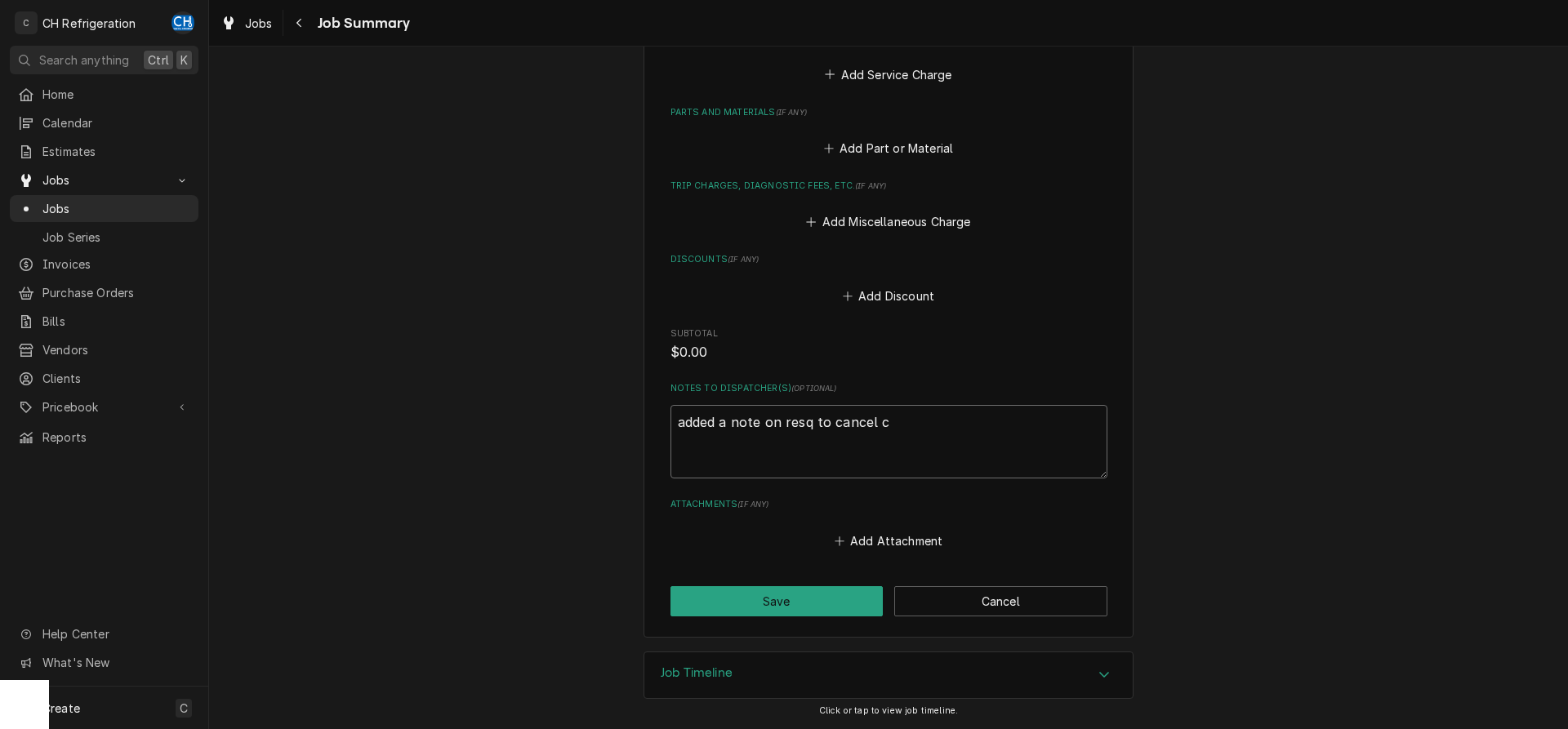
type textarea "added a note on resq to cancel ca"
type textarea "x"
type textarea "added a note on resq to cancel cal"
type textarea "x"
type textarea "added a note on resq to cancel call"
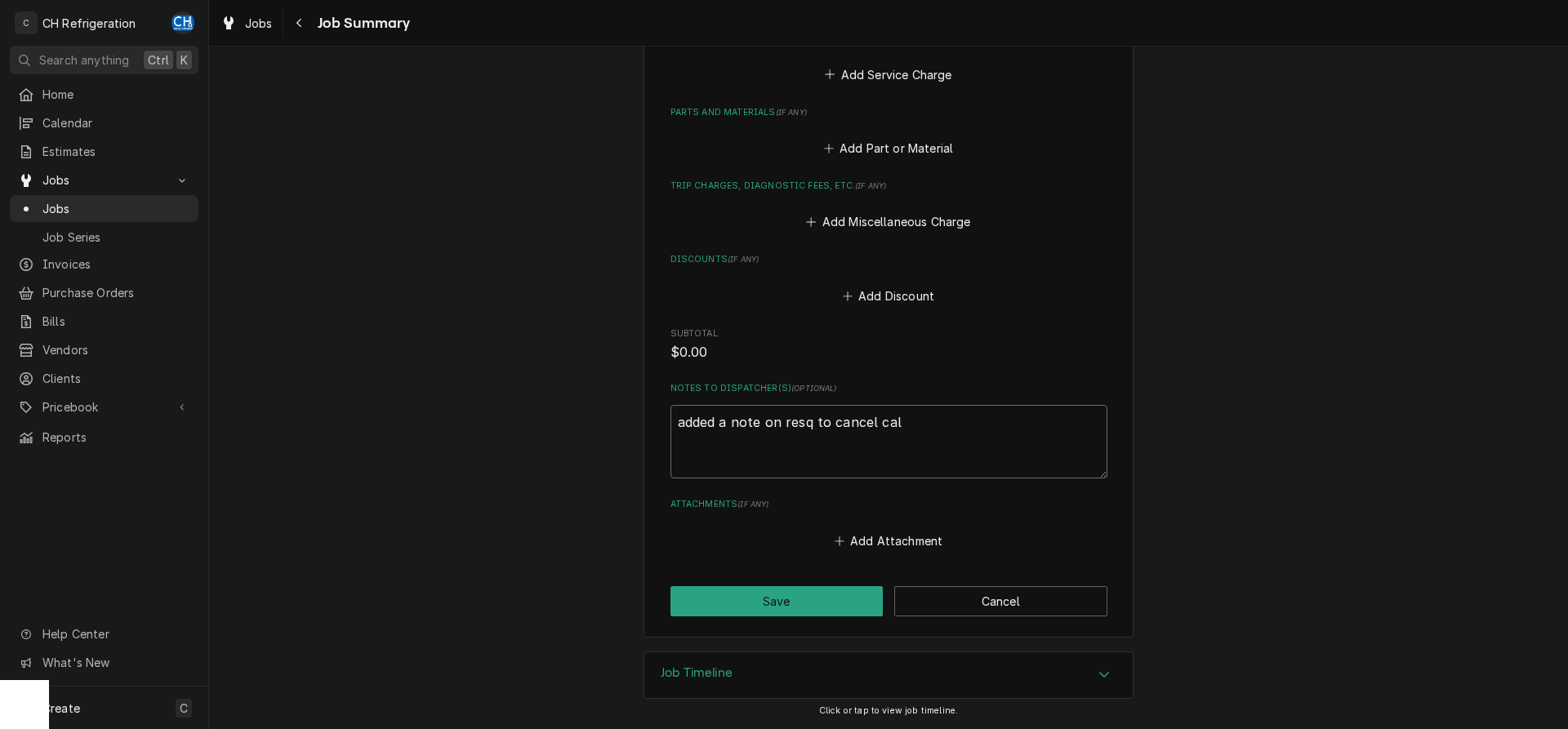
type textarea "x"
type textarea "added a note on resq to cancel call."
type textarea "x"
type textarea "added a note on resq to cancel call."
type textarea "x"
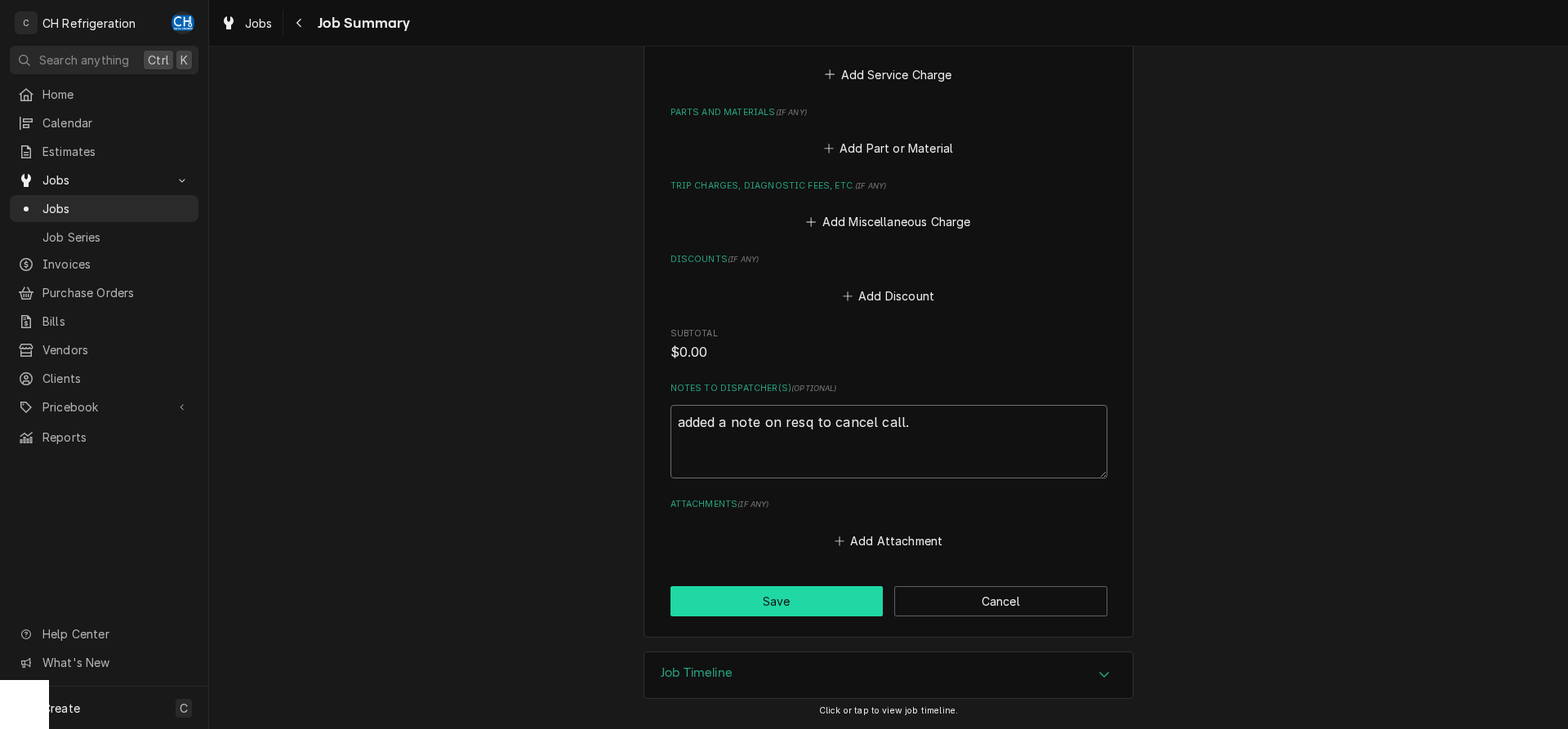
type textarea "added a note on resq to cancel call."
click at [772, 595] on button "Save" at bounding box center [777, 601] width 214 height 30
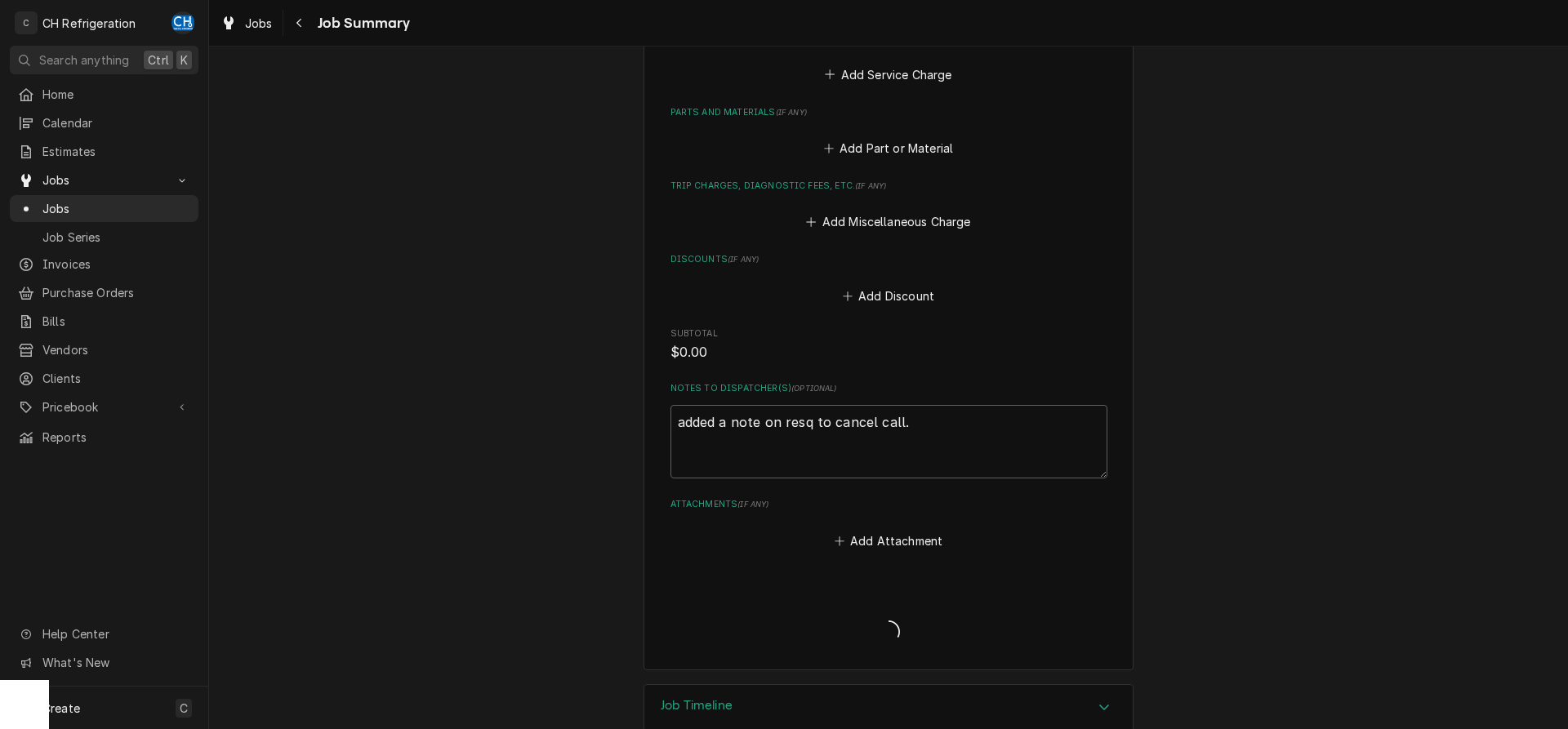
type textarea "x"
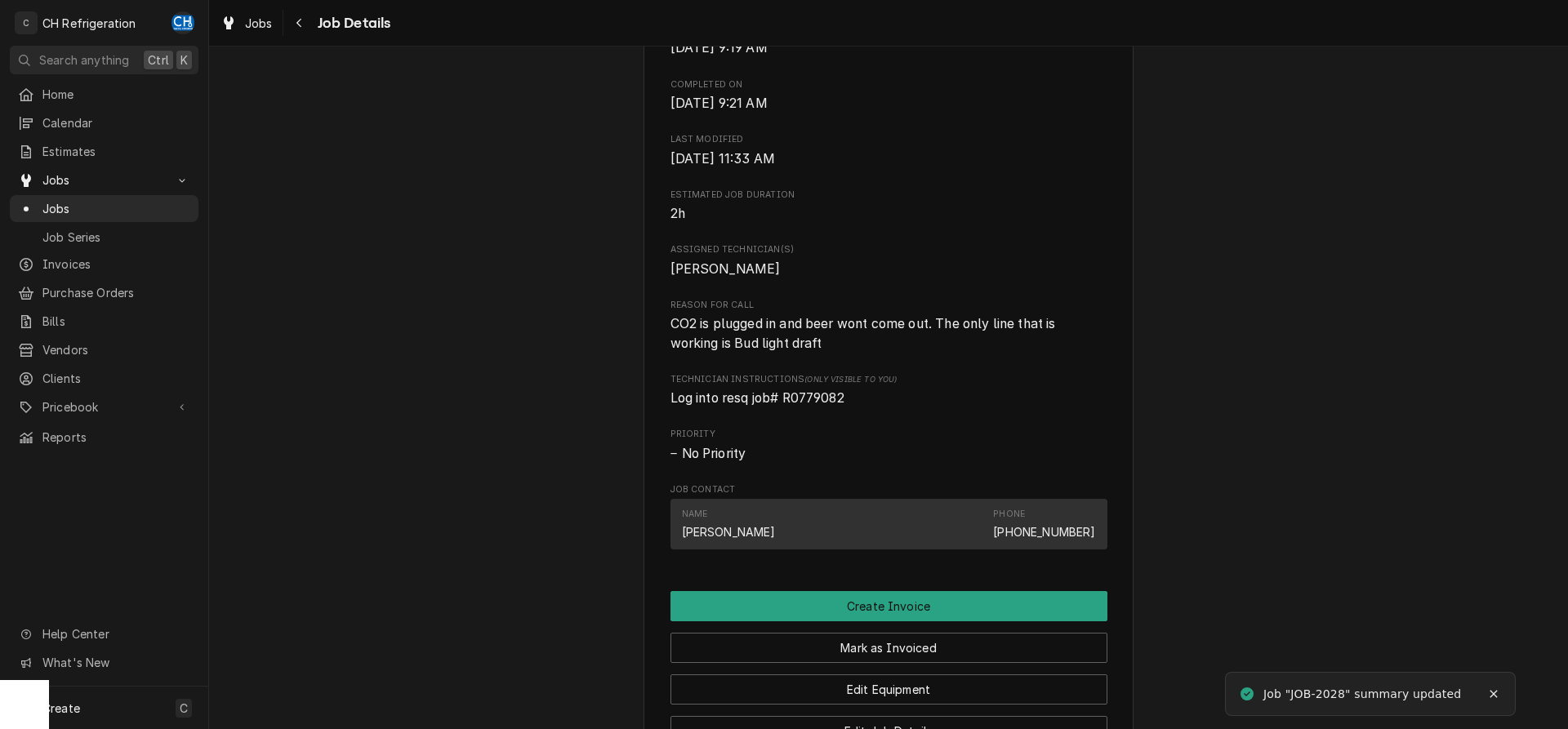
scroll to position [916, 0]
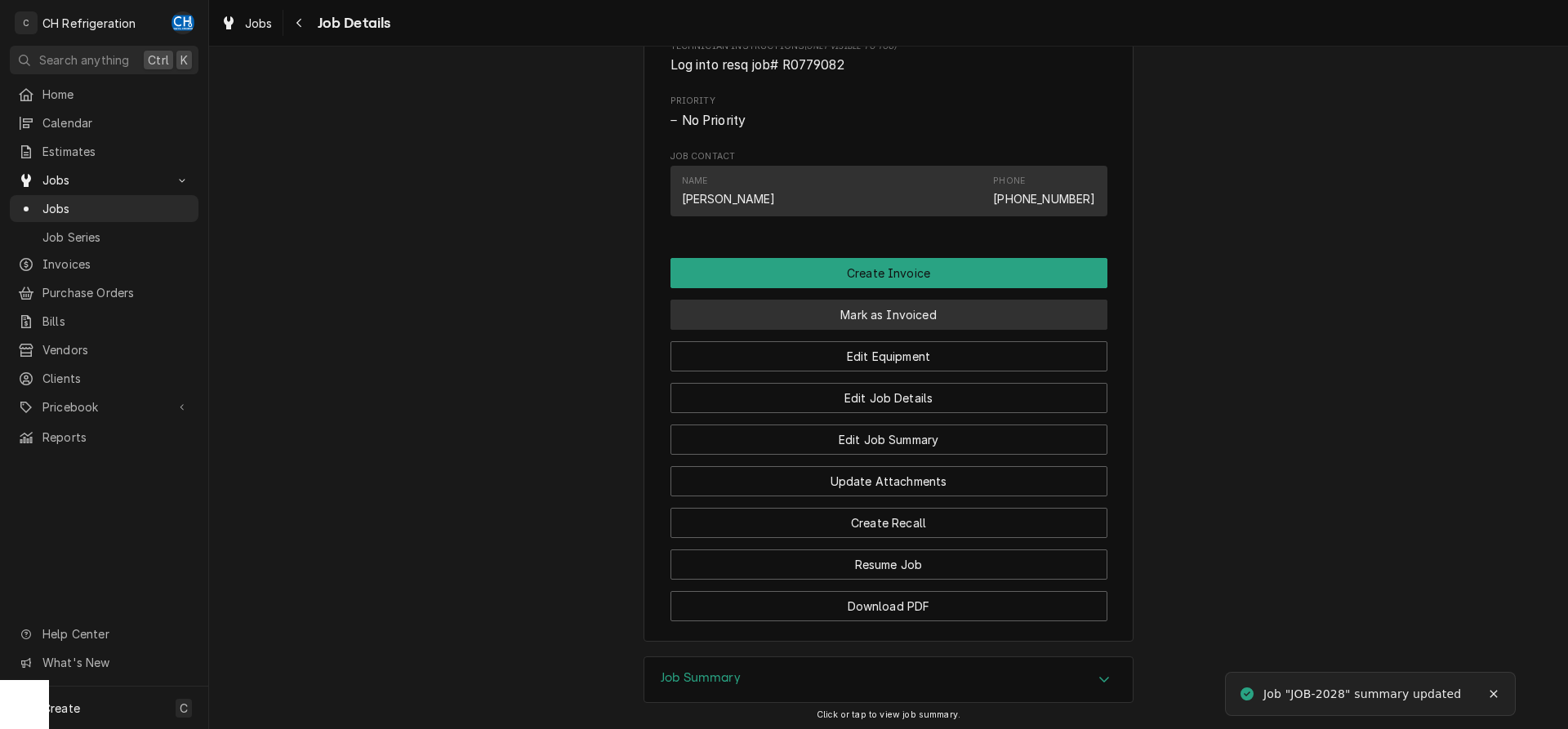
click at [906, 330] on button "Mark as Invoiced" at bounding box center [888, 314] width 437 height 30
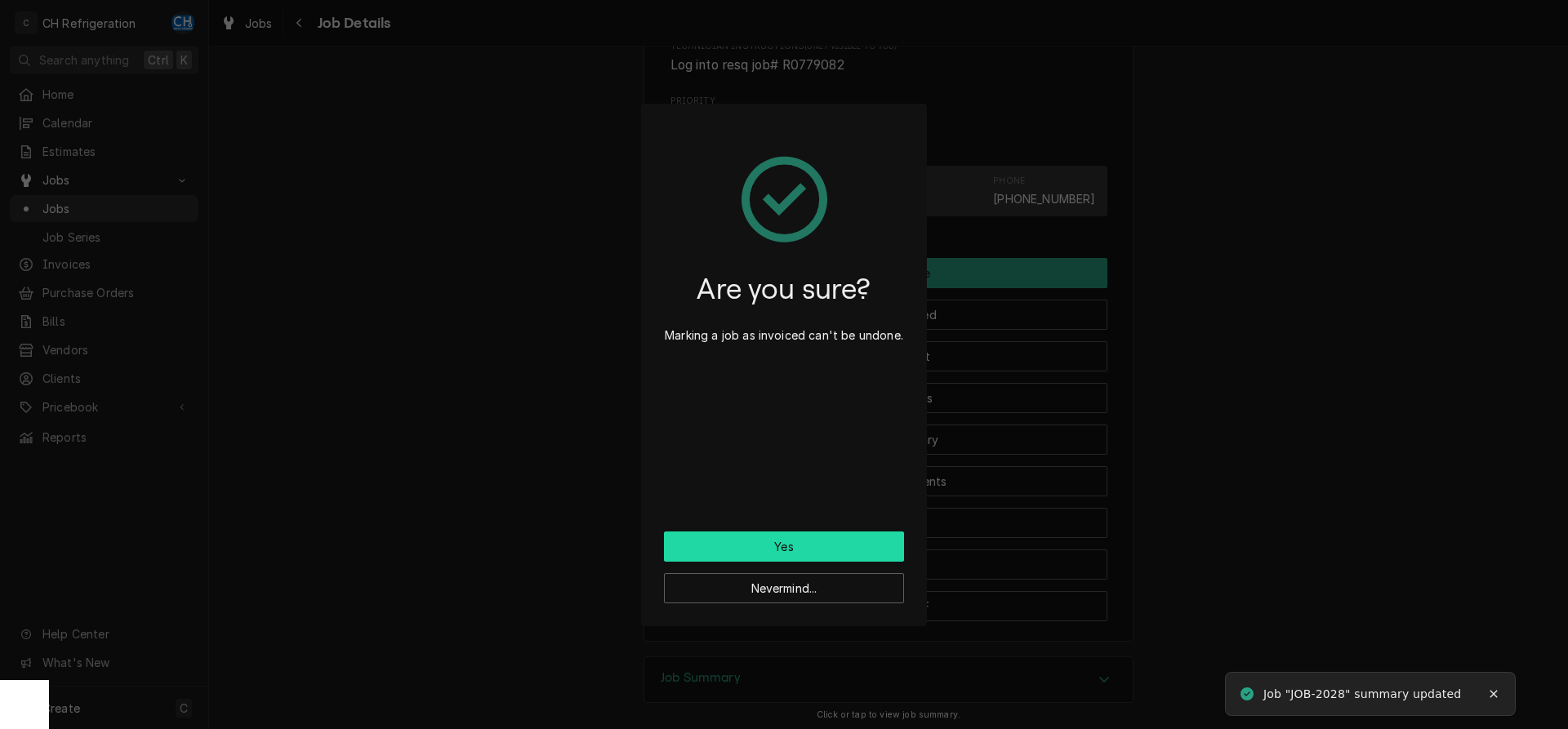
click at [799, 542] on button "Yes" at bounding box center [784, 546] width 240 height 30
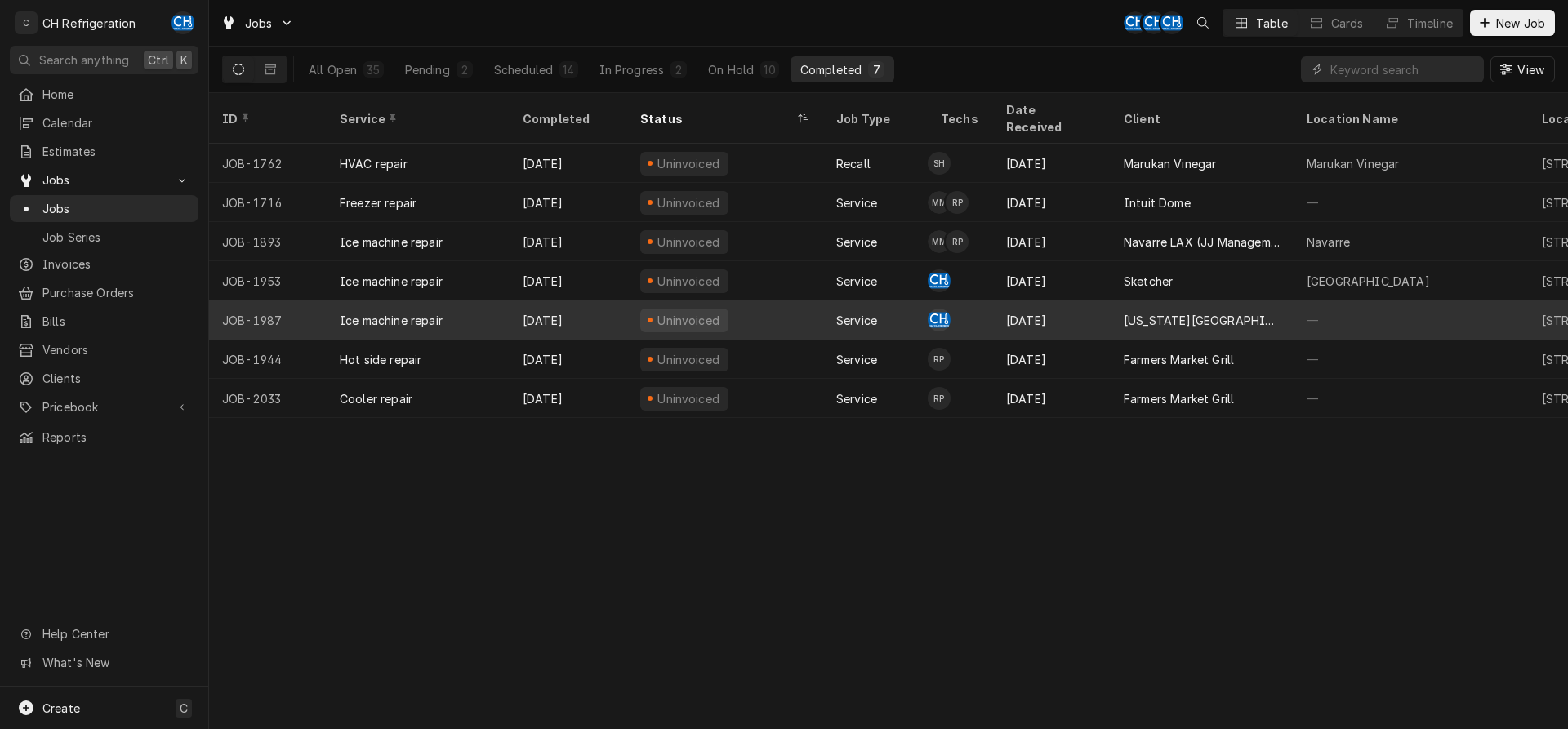
click at [1070, 312] on div "[DATE]" at bounding box center [1051, 319] width 117 height 39
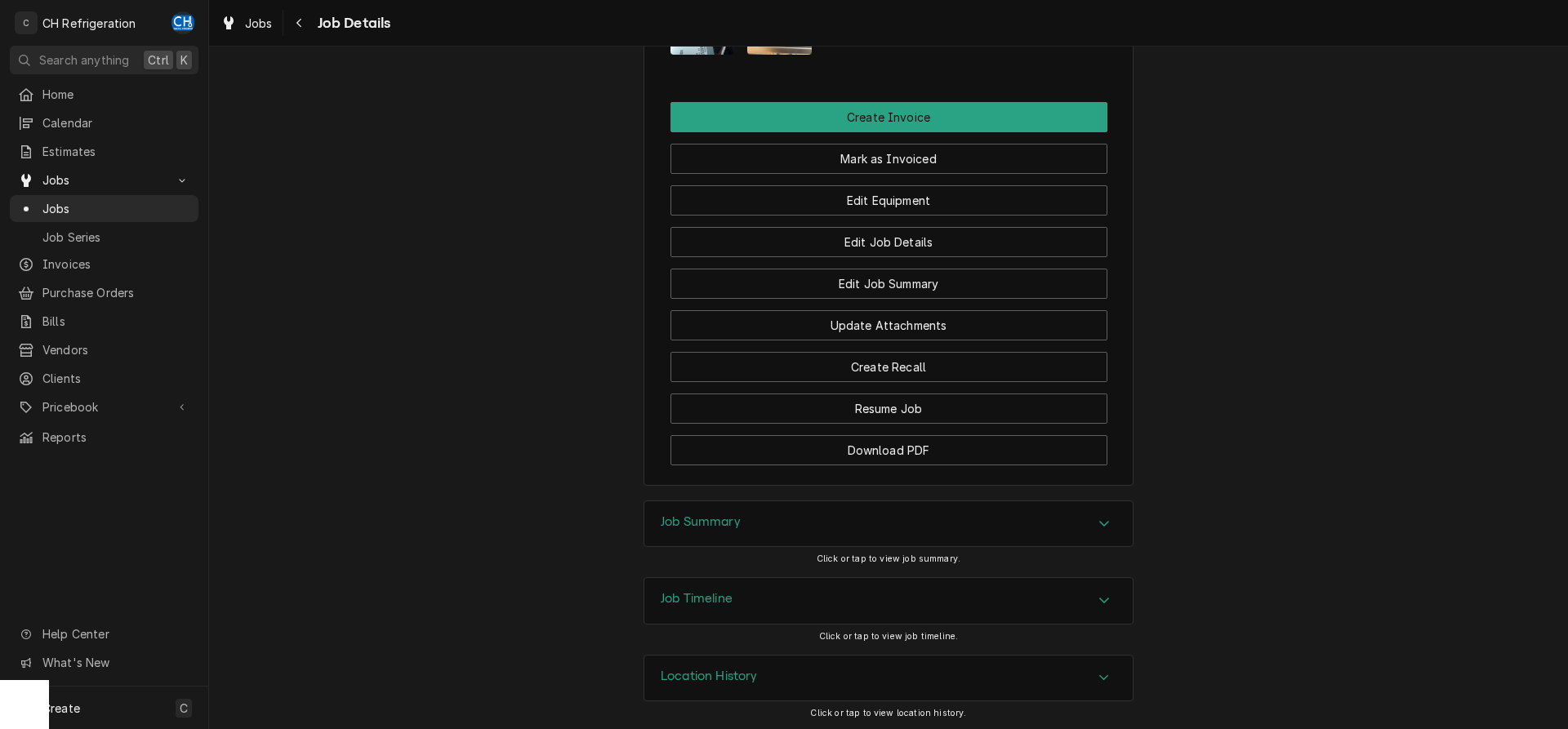
click at [735, 505] on div "Job Summary" at bounding box center [888, 524] width 489 height 46
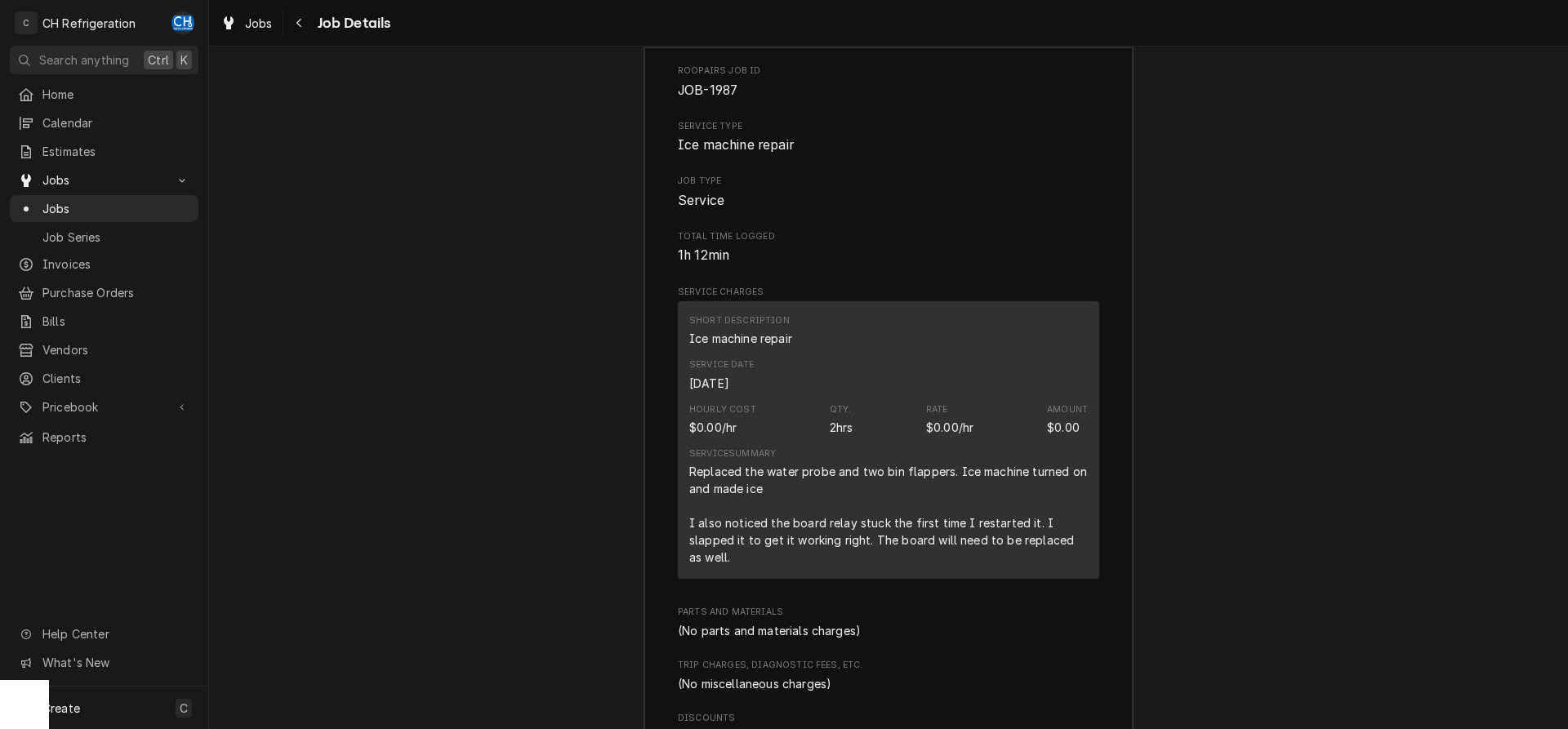
scroll to position [2218, 0]
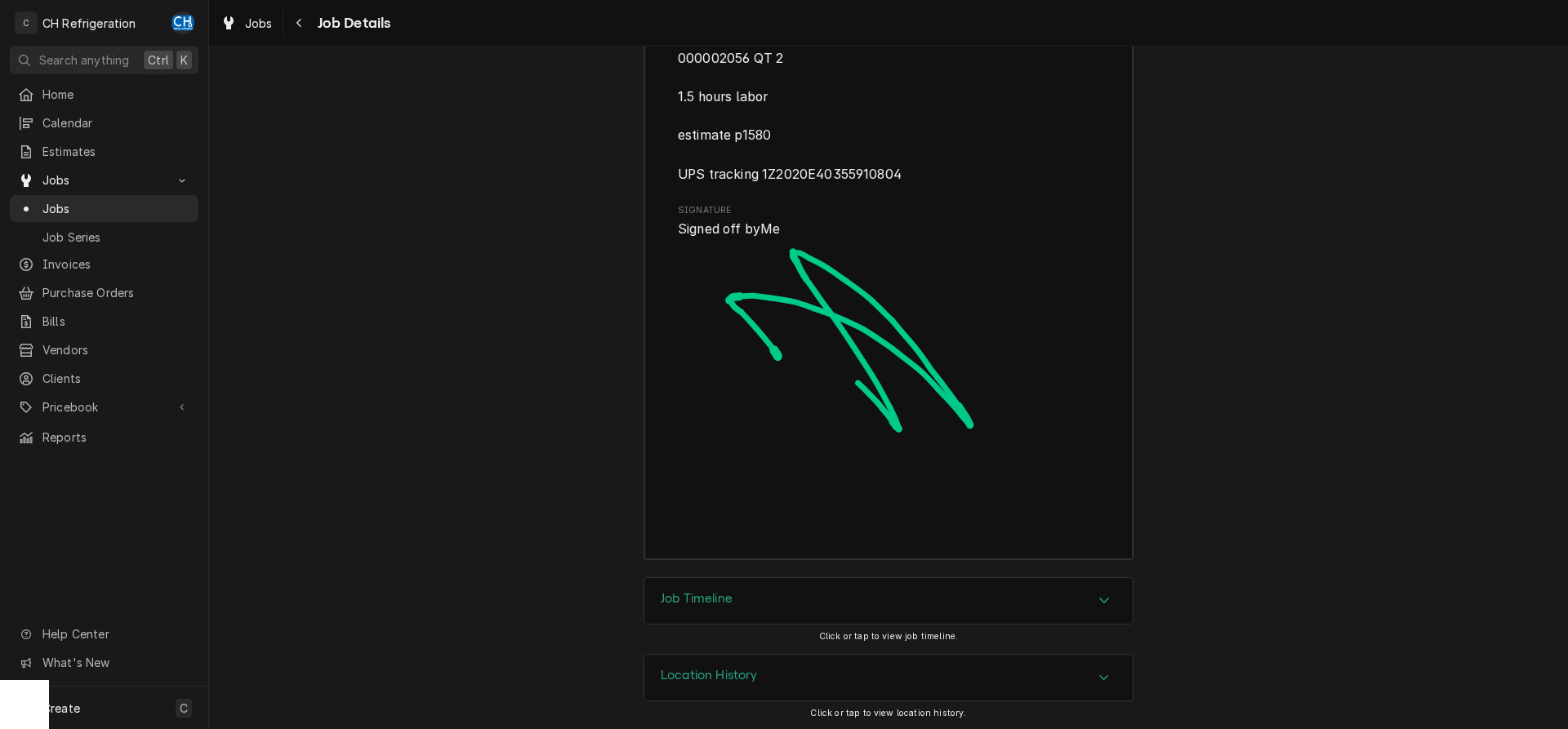
click at [692, 578] on div "Job Timeline" at bounding box center [888, 601] width 489 height 46
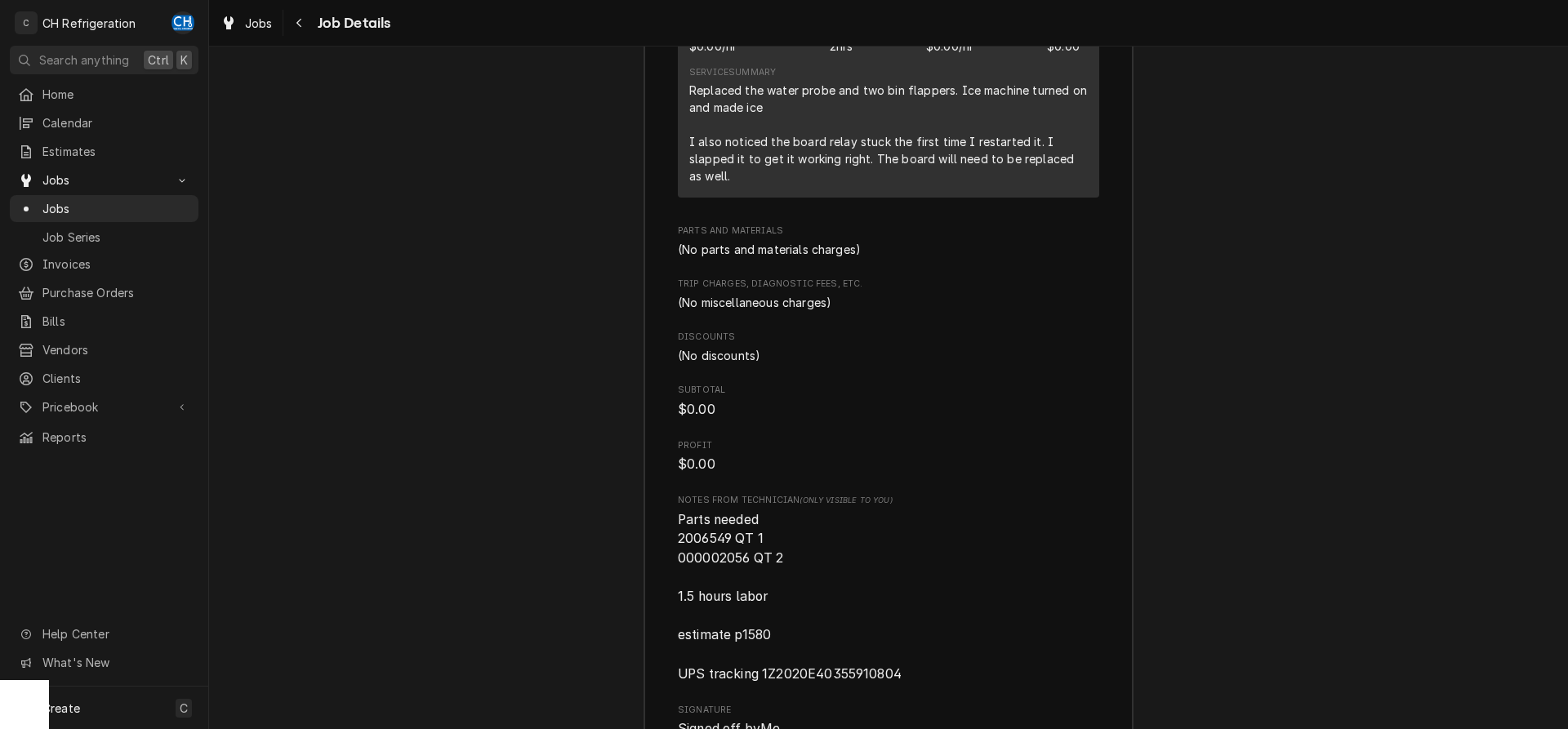
scroll to position [1684, 0]
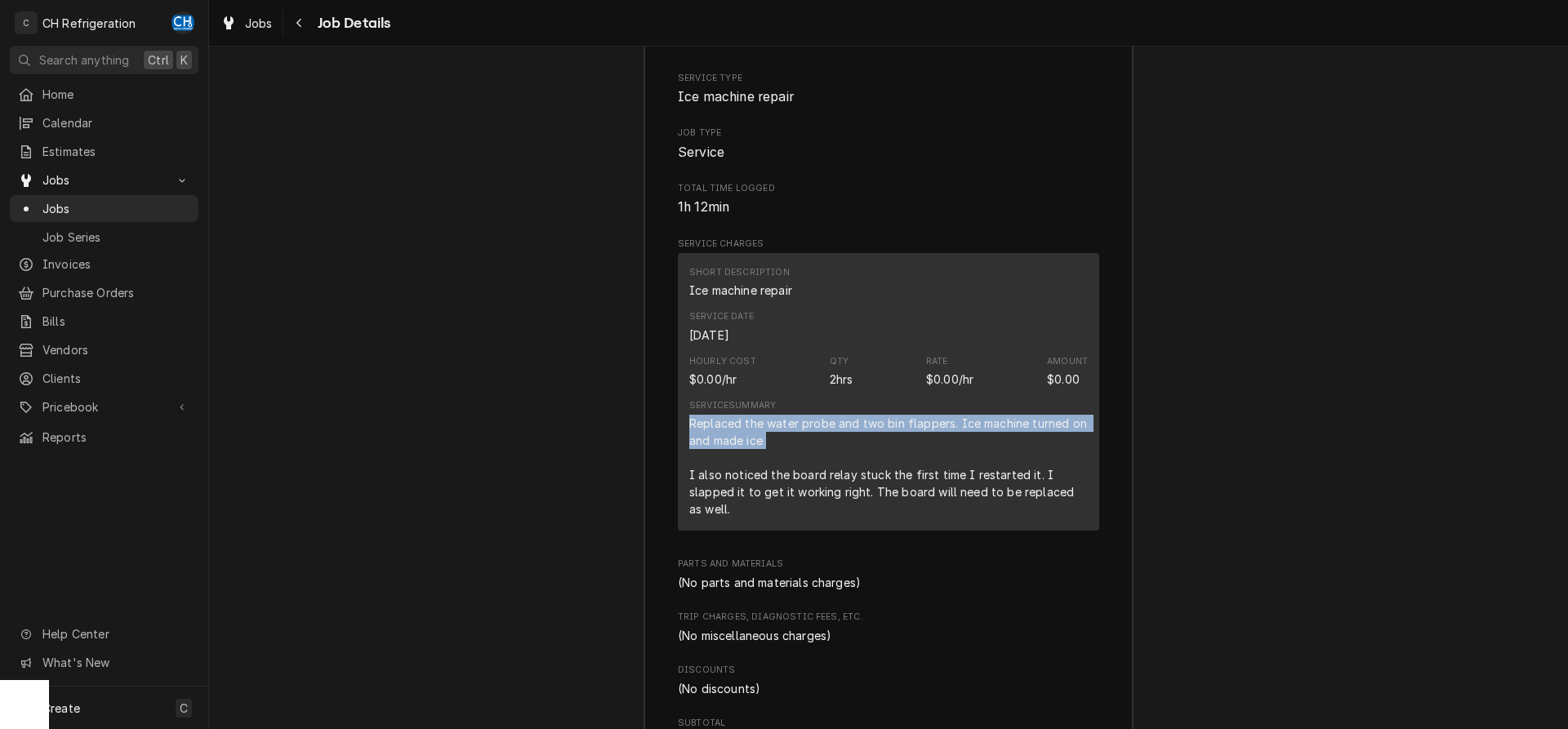
drag, startPoint x: 682, startPoint y: 420, endPoint x: 747, endPoint y: 451, distance: 72.0
click at [747, 451] on div "Short Description Ice machine repair Service Date Sep 22, 2025 Hourly Cost $0.0…" at bounding box center [888, 392] width 421 height 278
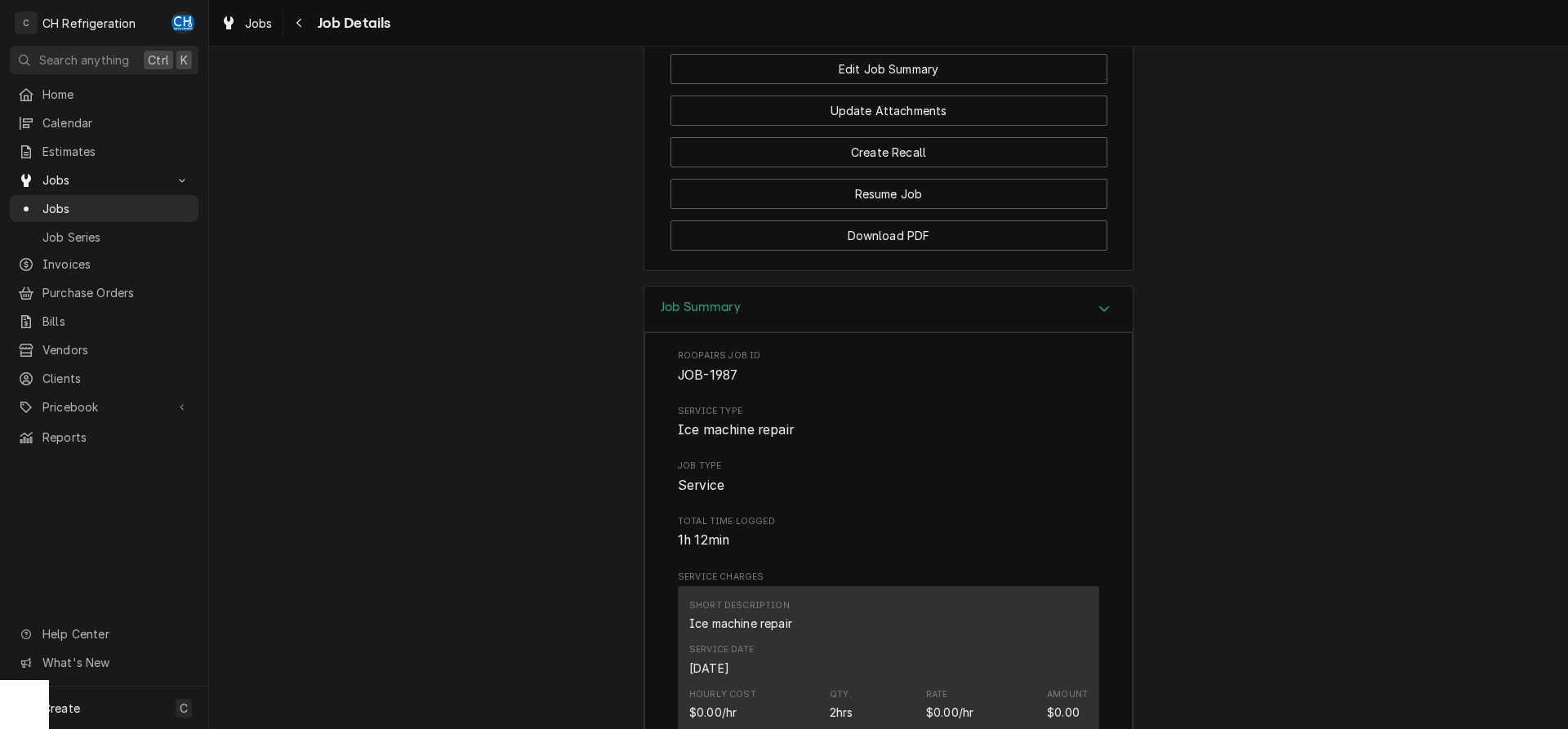
scroll to position [850, 0]
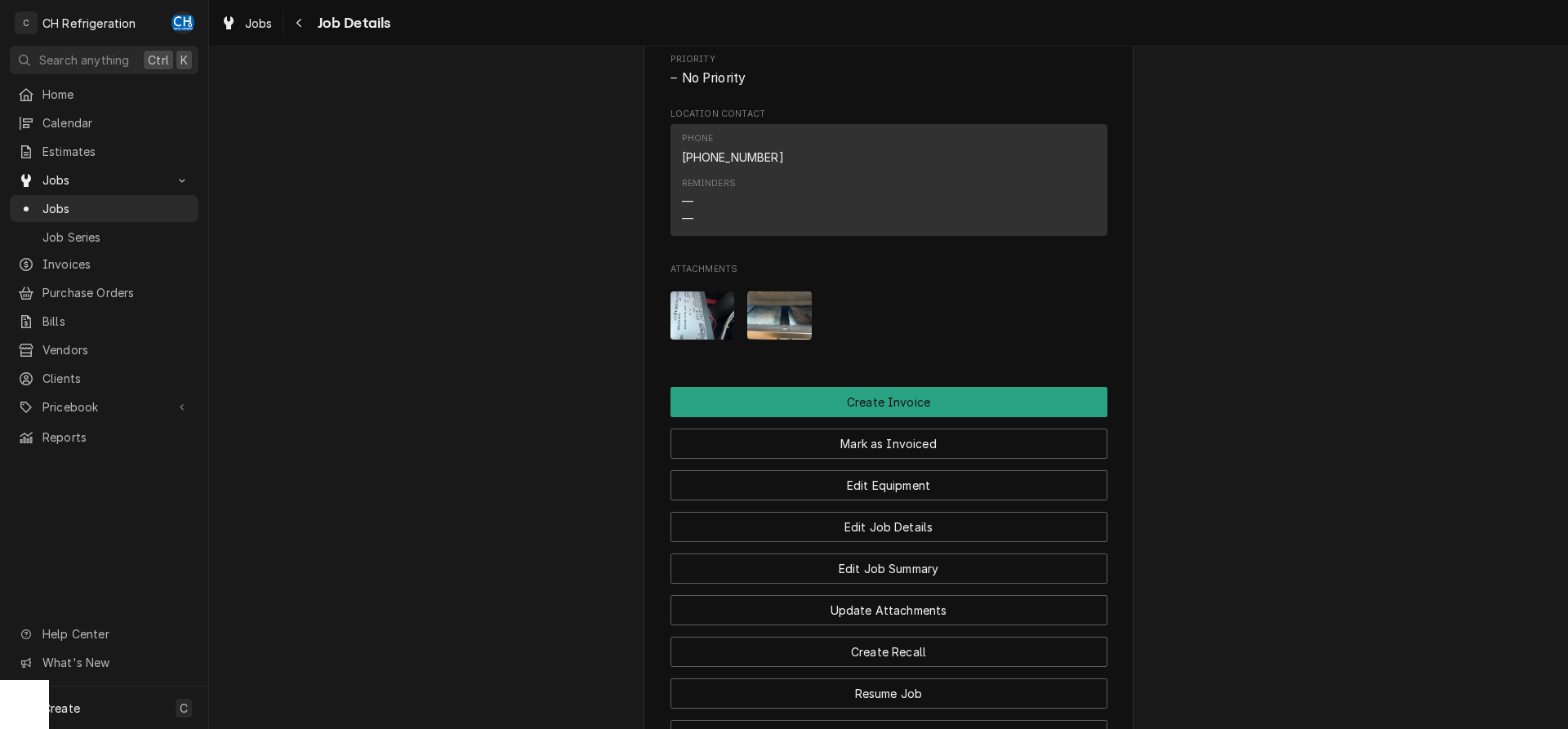
click at [703, 324] on img "Attachments" at bounding box center [702, 316] width 64 height 49
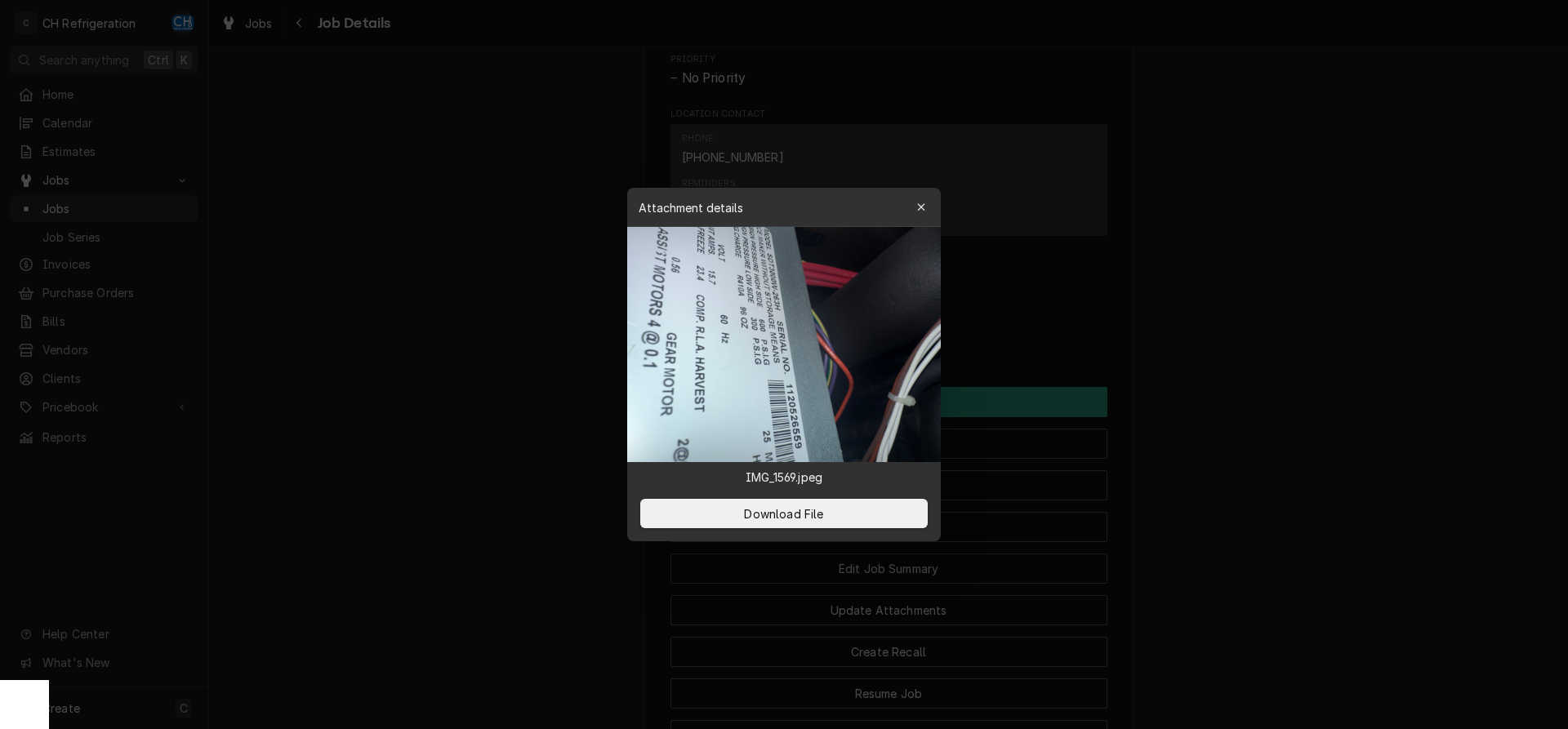
click at [1307, 408] on div at bounding box center [784, 364] width 1568 height 729
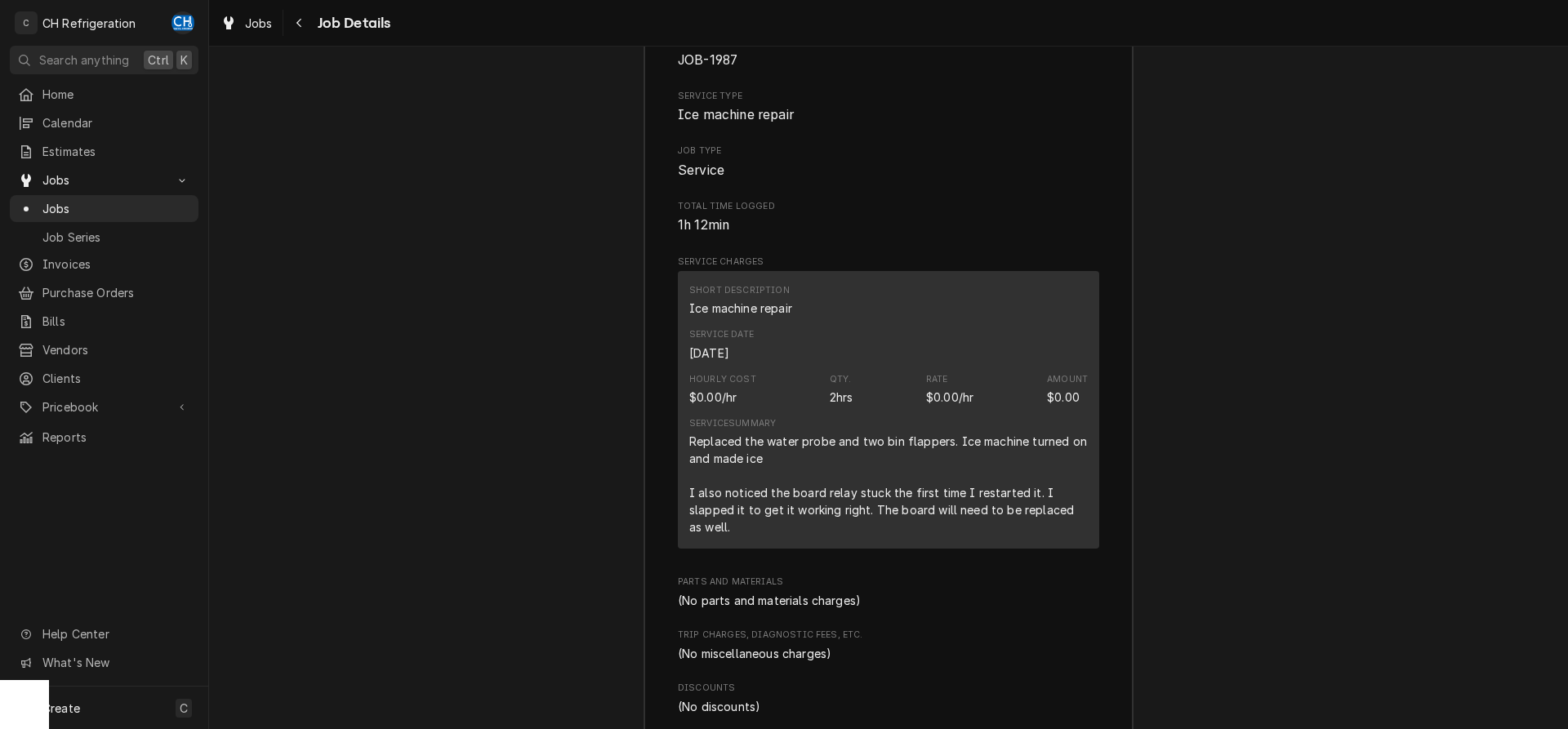
scroll to position [1749, 0]
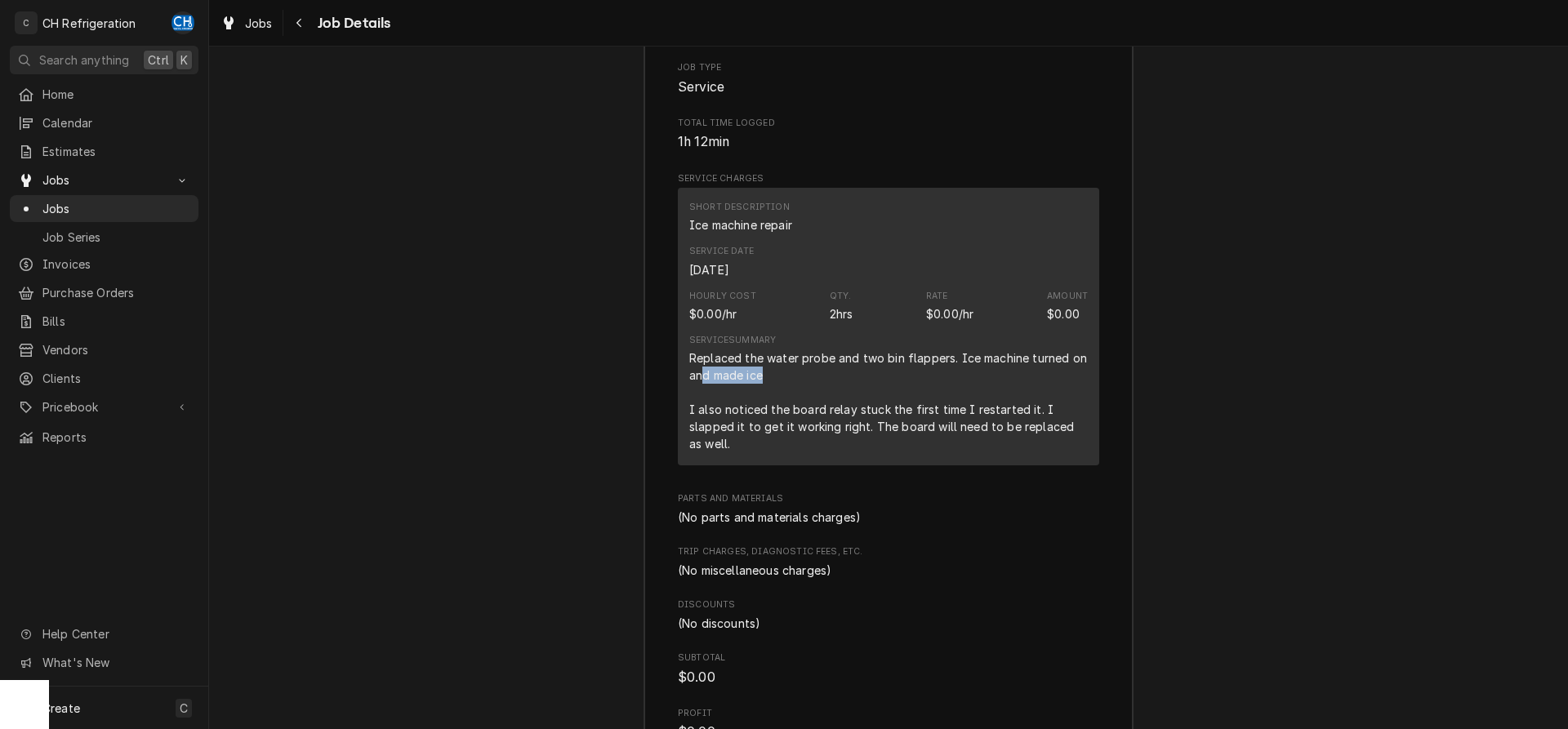
drag, startPoint x: 705, startPoint y: 378, endPoint x: 772, endPoint y: 377, distance: 67.0
click at [772, 377] on div "Replaced the water probe and two bin flappers. Ice machine turned on and made i…" at bounding box center [888, 401] width 399 height 103
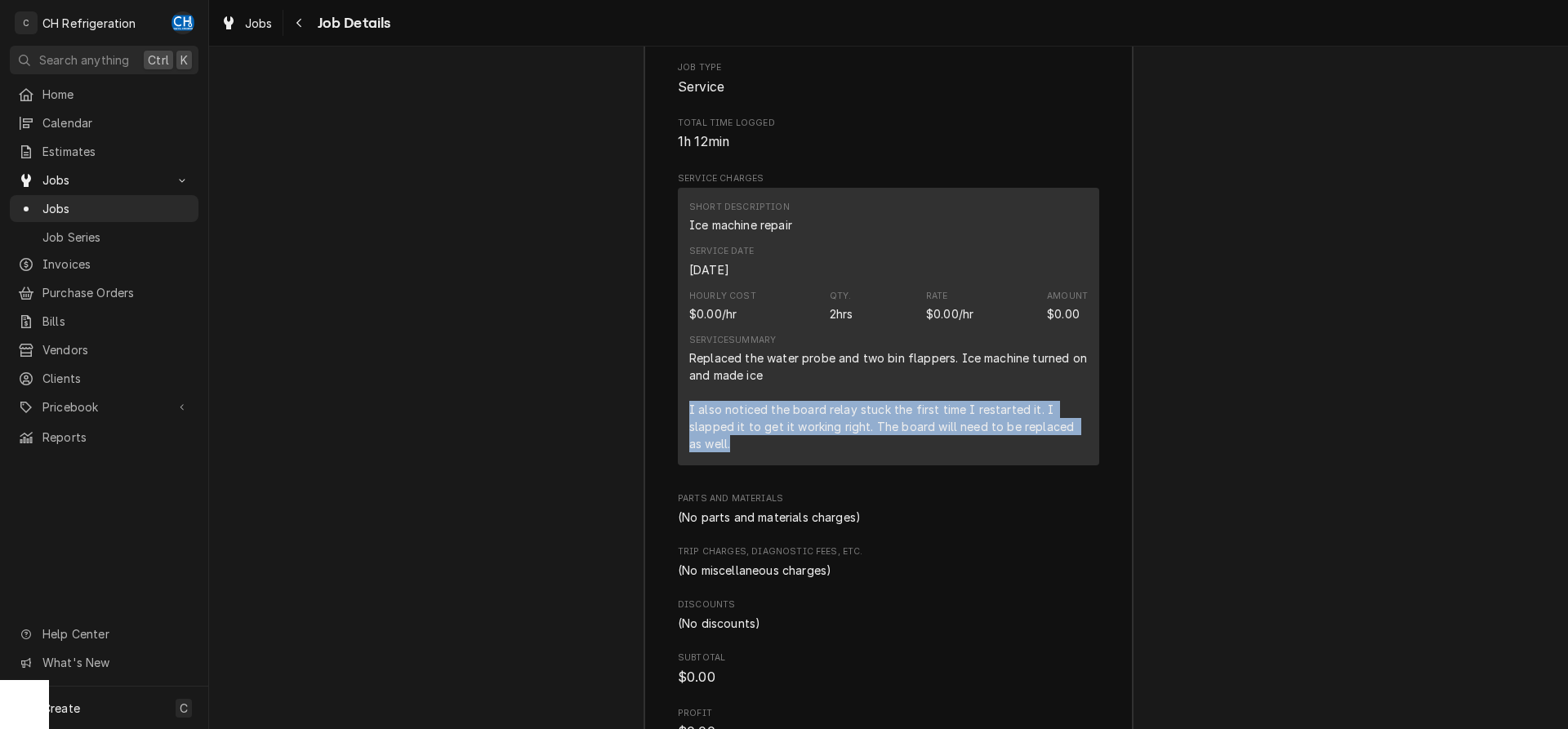
drag, startPoint x: 678, startPoint y: 405, endPoint x: 1082, endPoint y: 437, distance: 405.3
click at [1082, 437] on div "Short Description Ice machine repair Service Date Sep 22, 2025 Hourly Cost $0.0…" at bounding box center [888, 326] width 421 height 278
copy div "I also noticed the board relay stuck the first time I restarted it. I slapped i…"
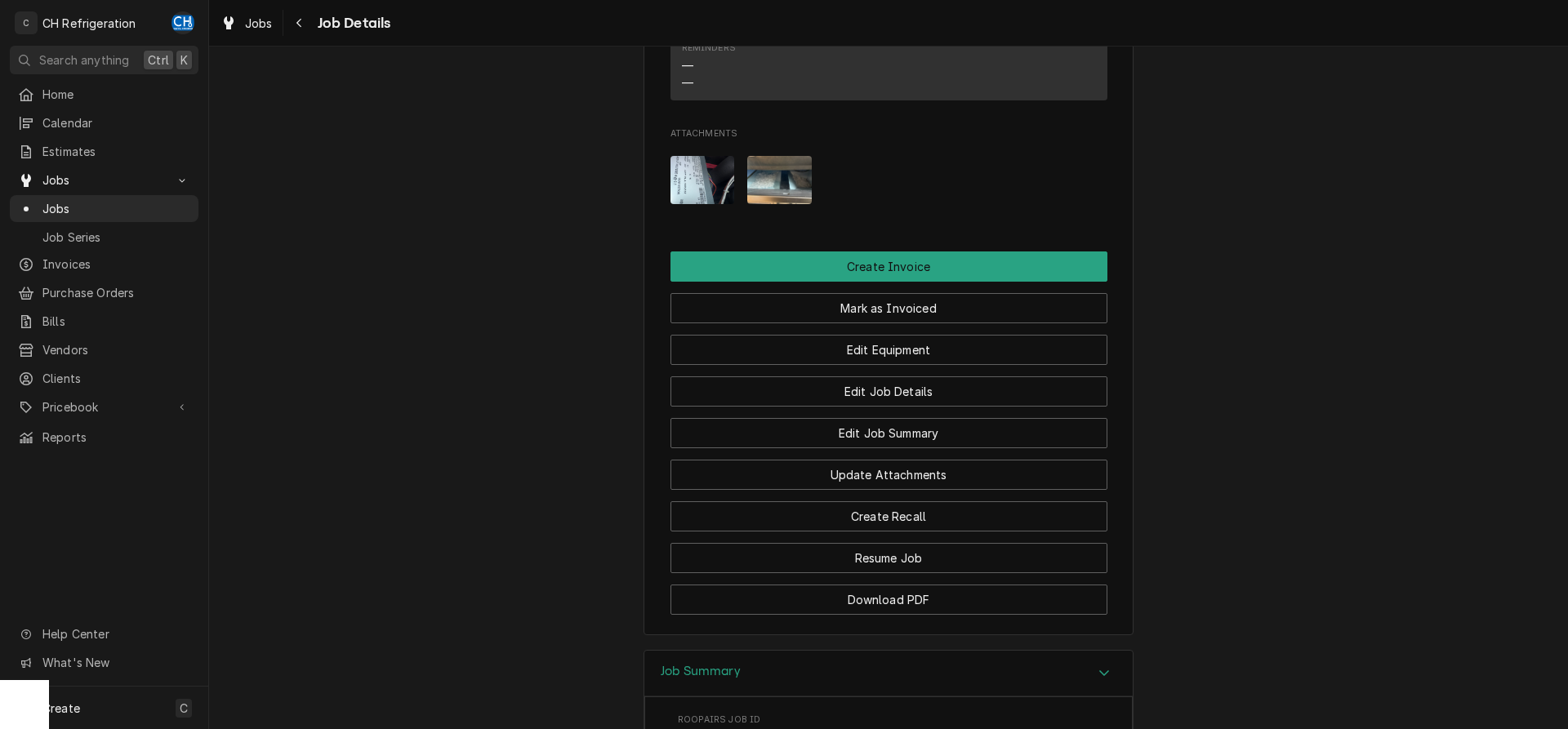
scroll to position [961, 0]
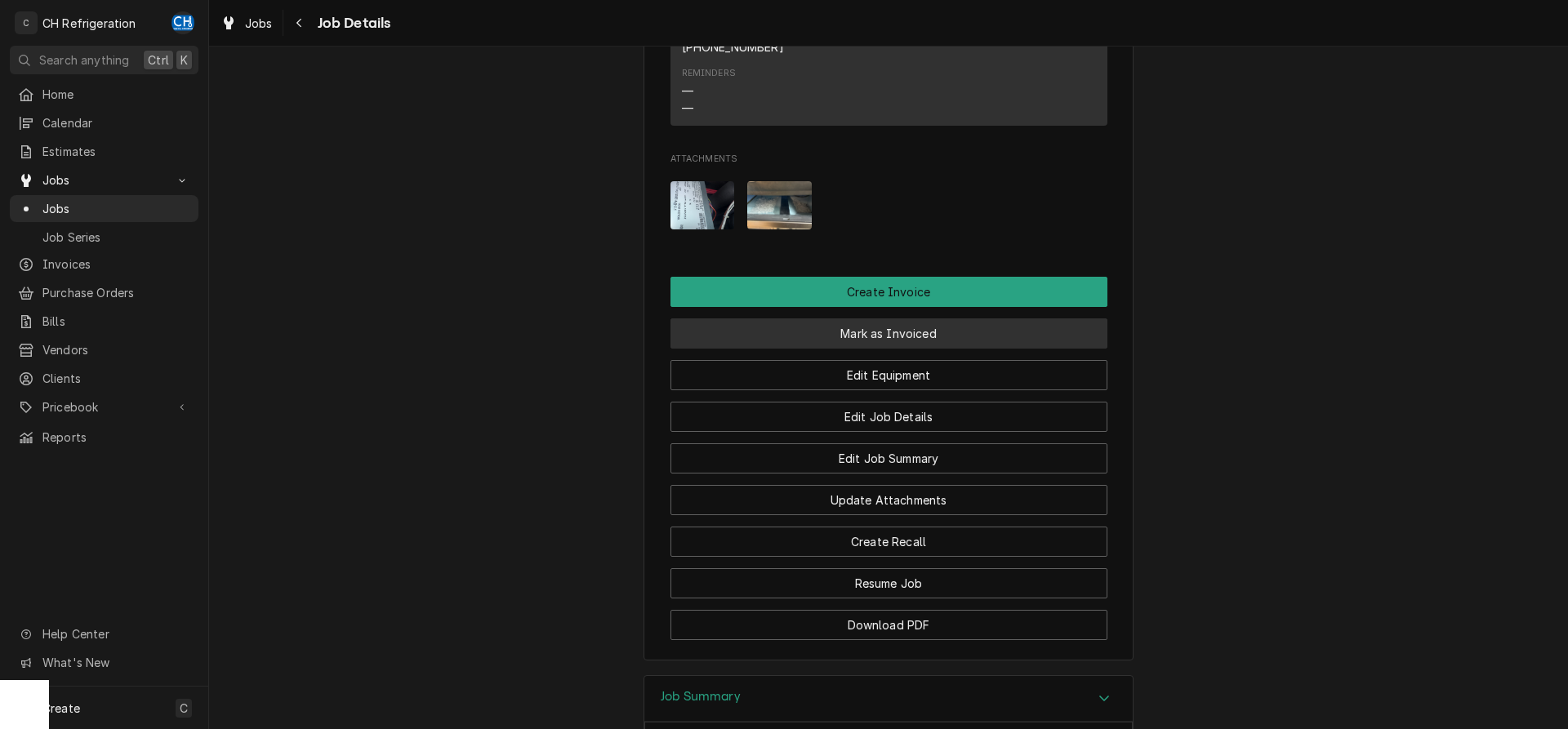
click at [842, 340] on button "Mark as Invoiced" at bounding box center [888, 333] width 437 height 30
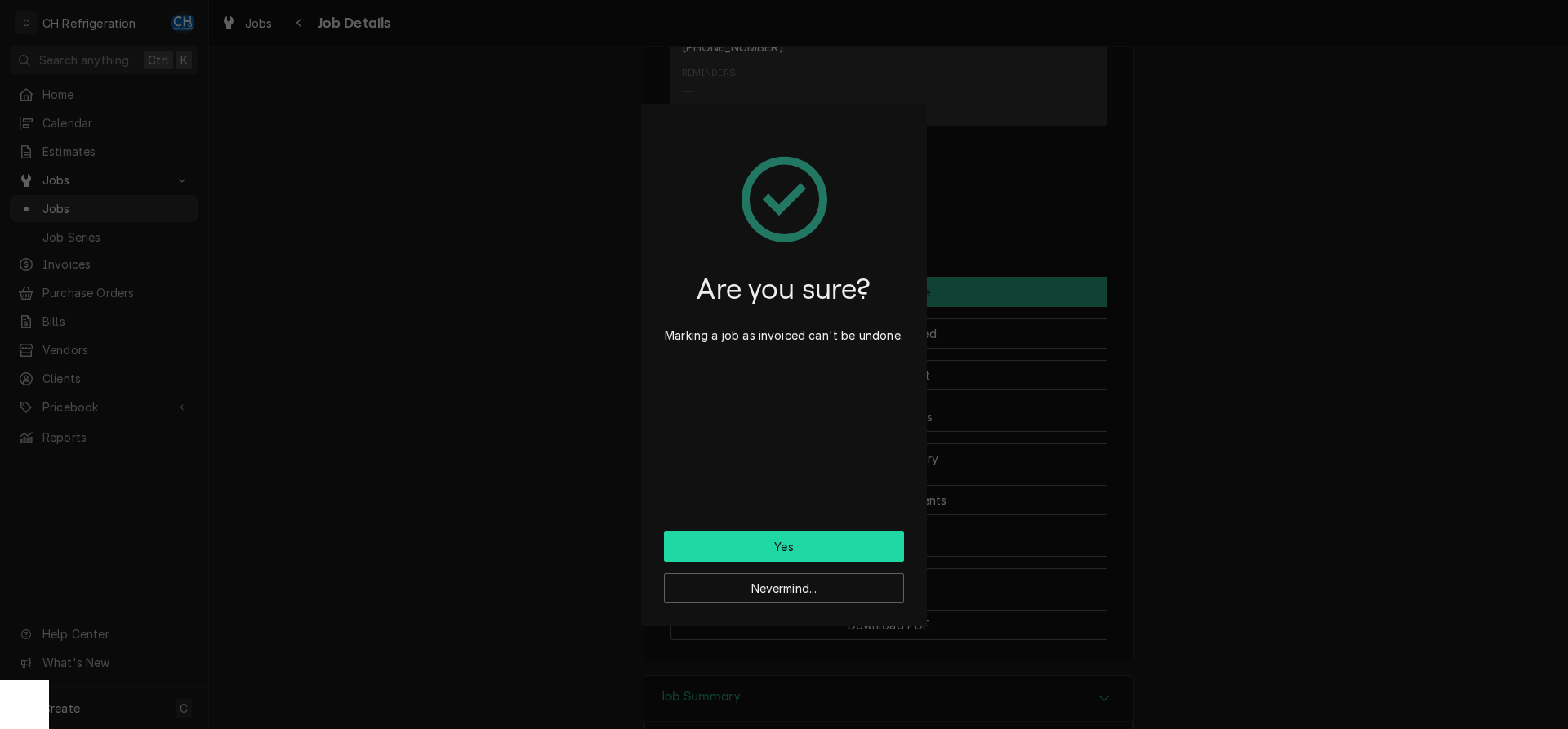
click at [782, 544] on button "Yes" at bounding box center [784, 546] width 240 height 30
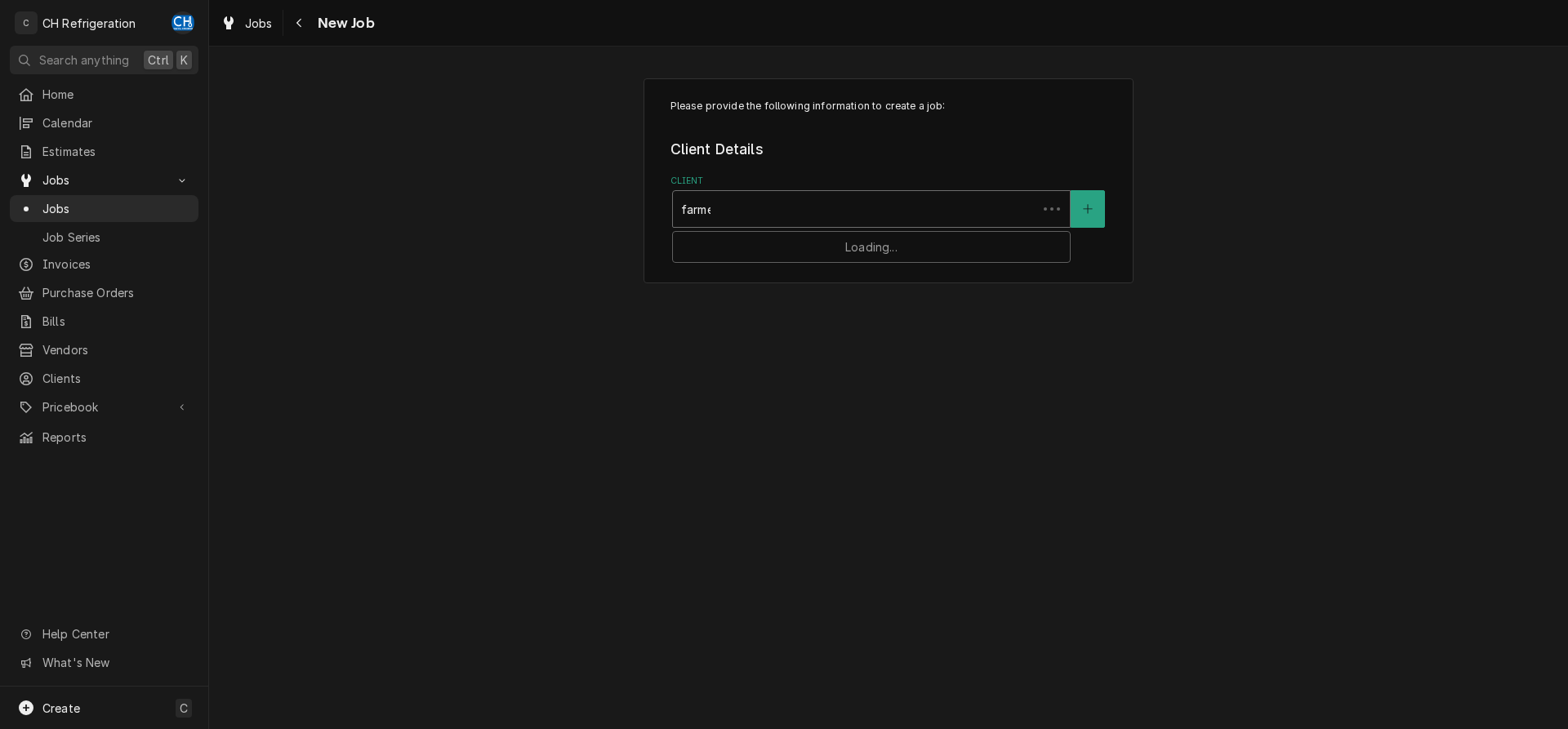
type input "farmer"
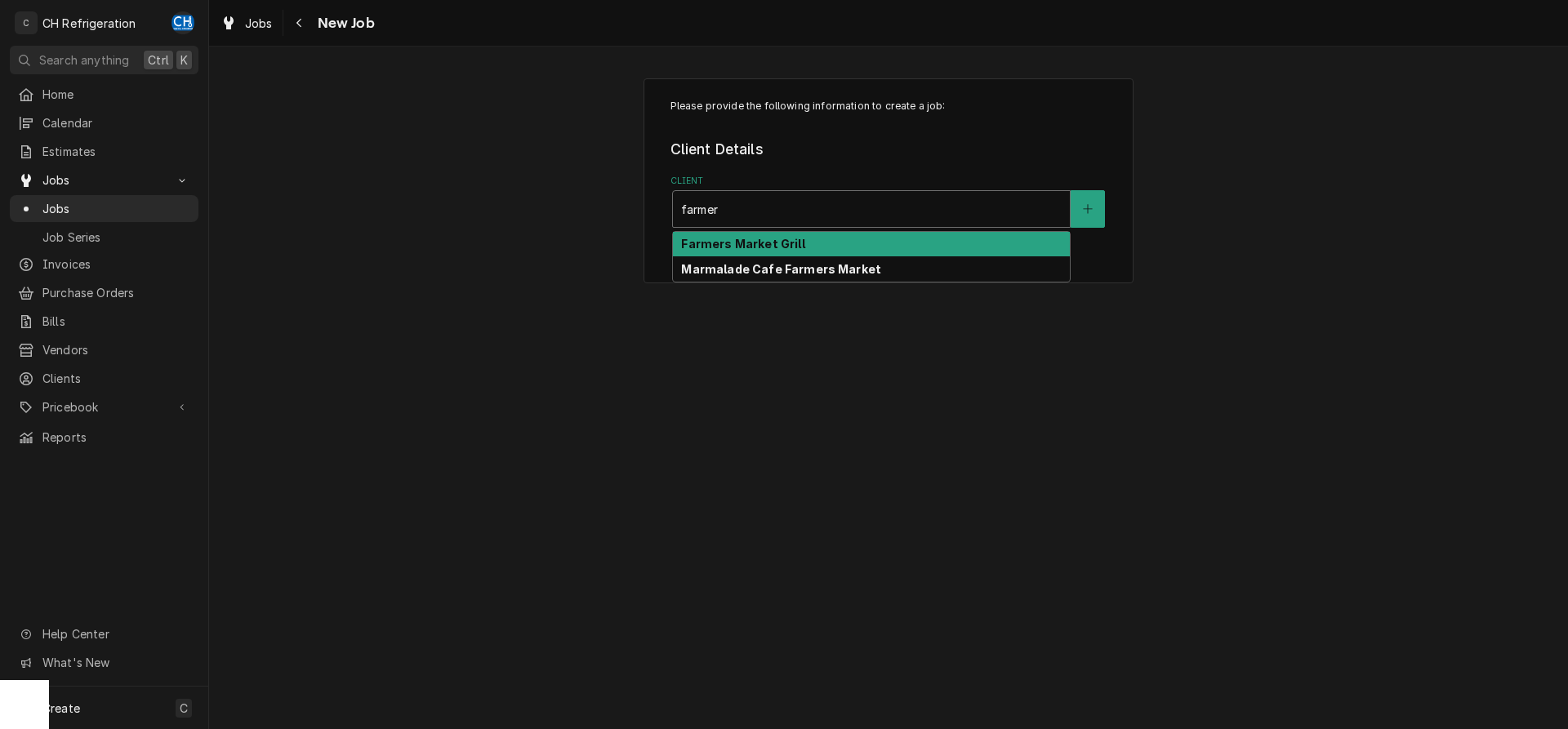
click at [755, 235] on div "Farmers Market Grill" at bounding box center [871, 244] width 397 height 25
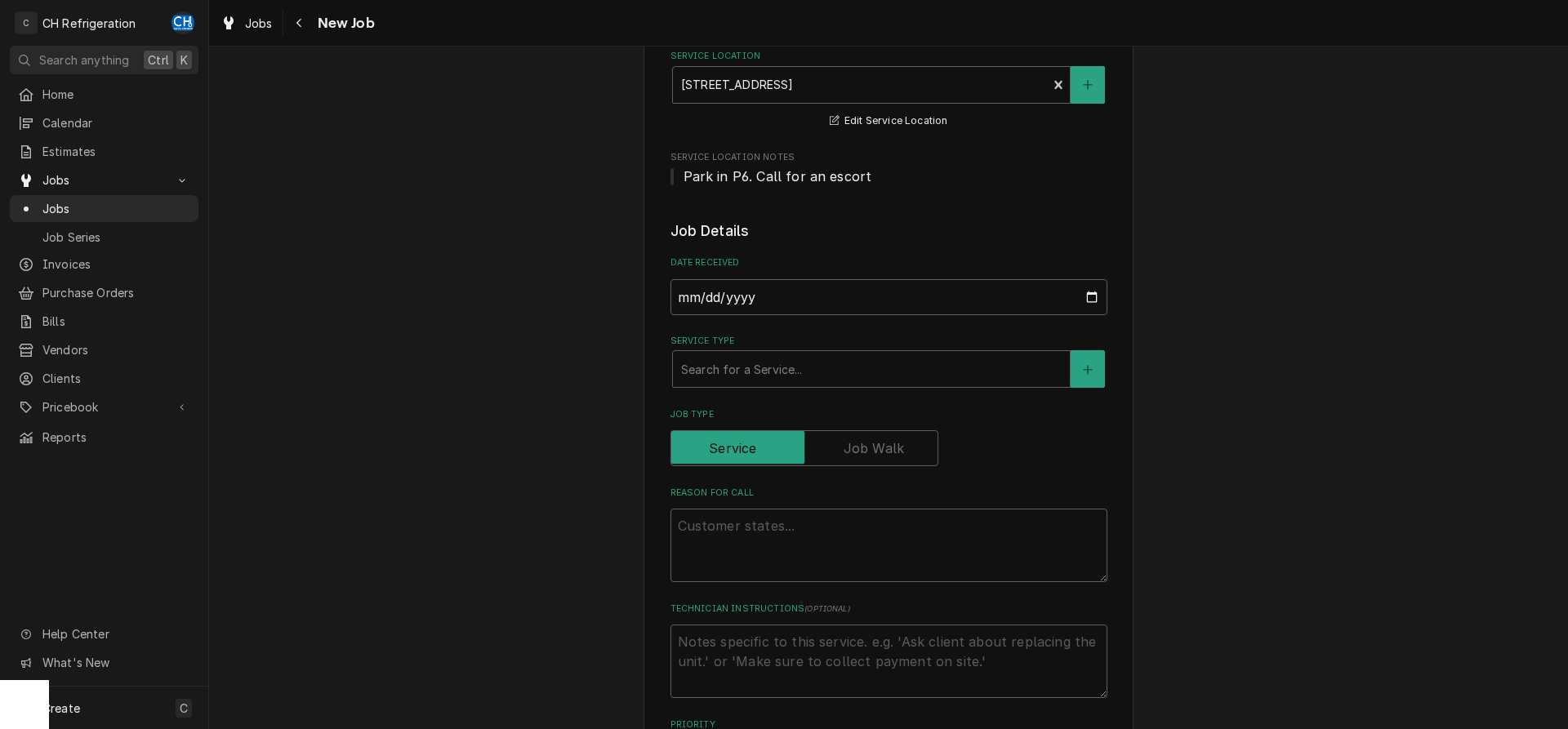
scroll to position [250, 0]
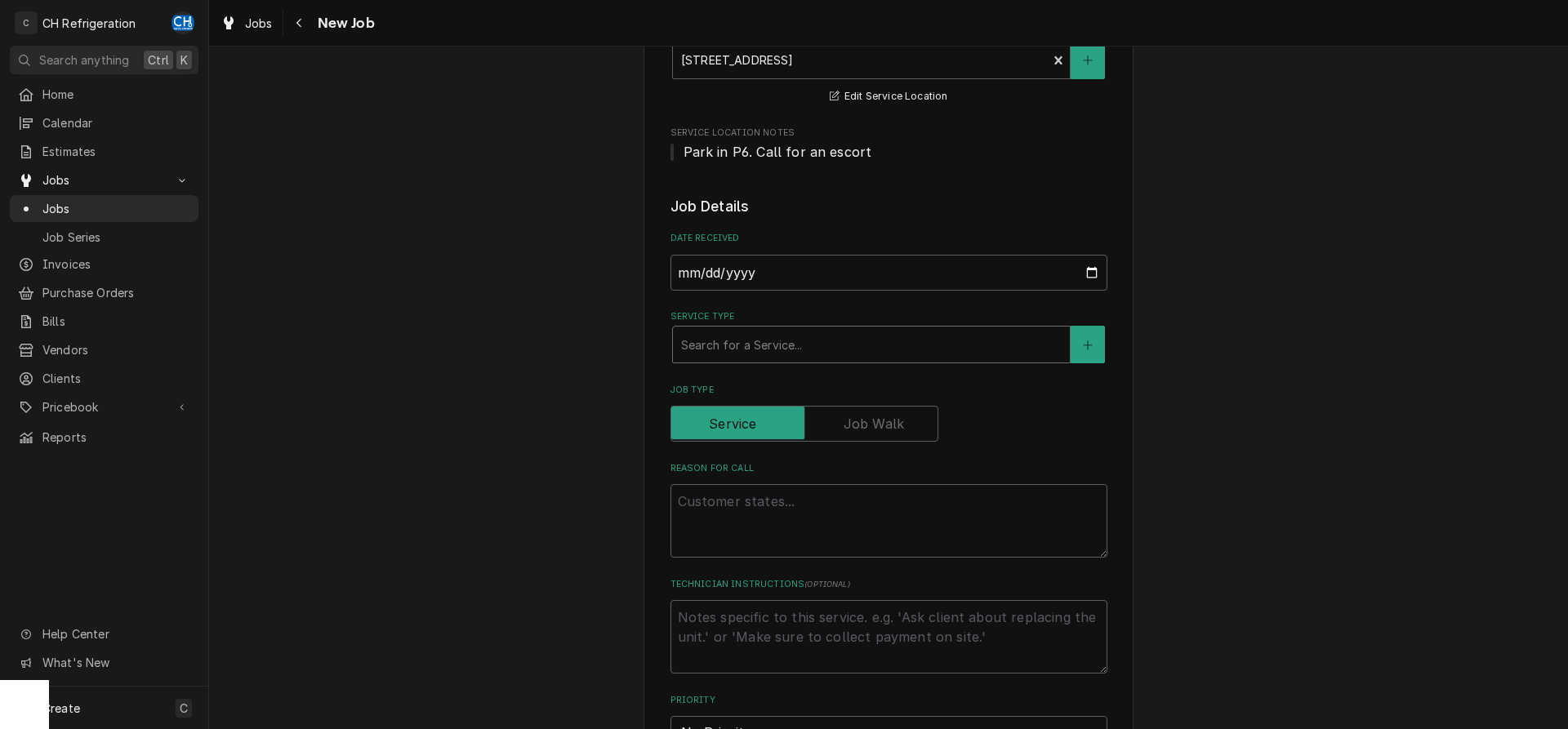
click at [804, 345] on div "Service Type" at bounding box center [872, 345] width 380 height 30
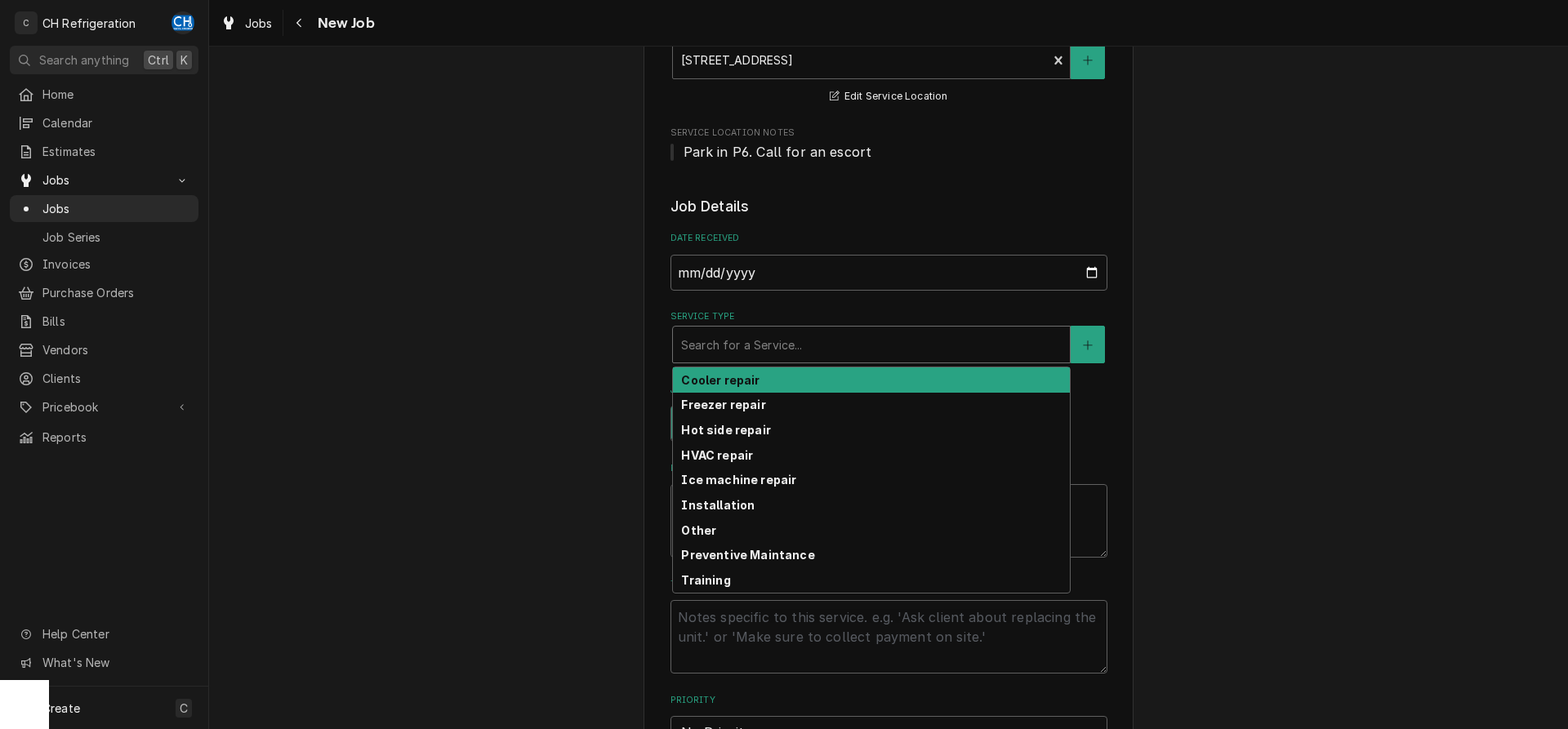
click at [805, 379] on div "Cooler repair" at bounding box center [871, 379] width 397 height 25
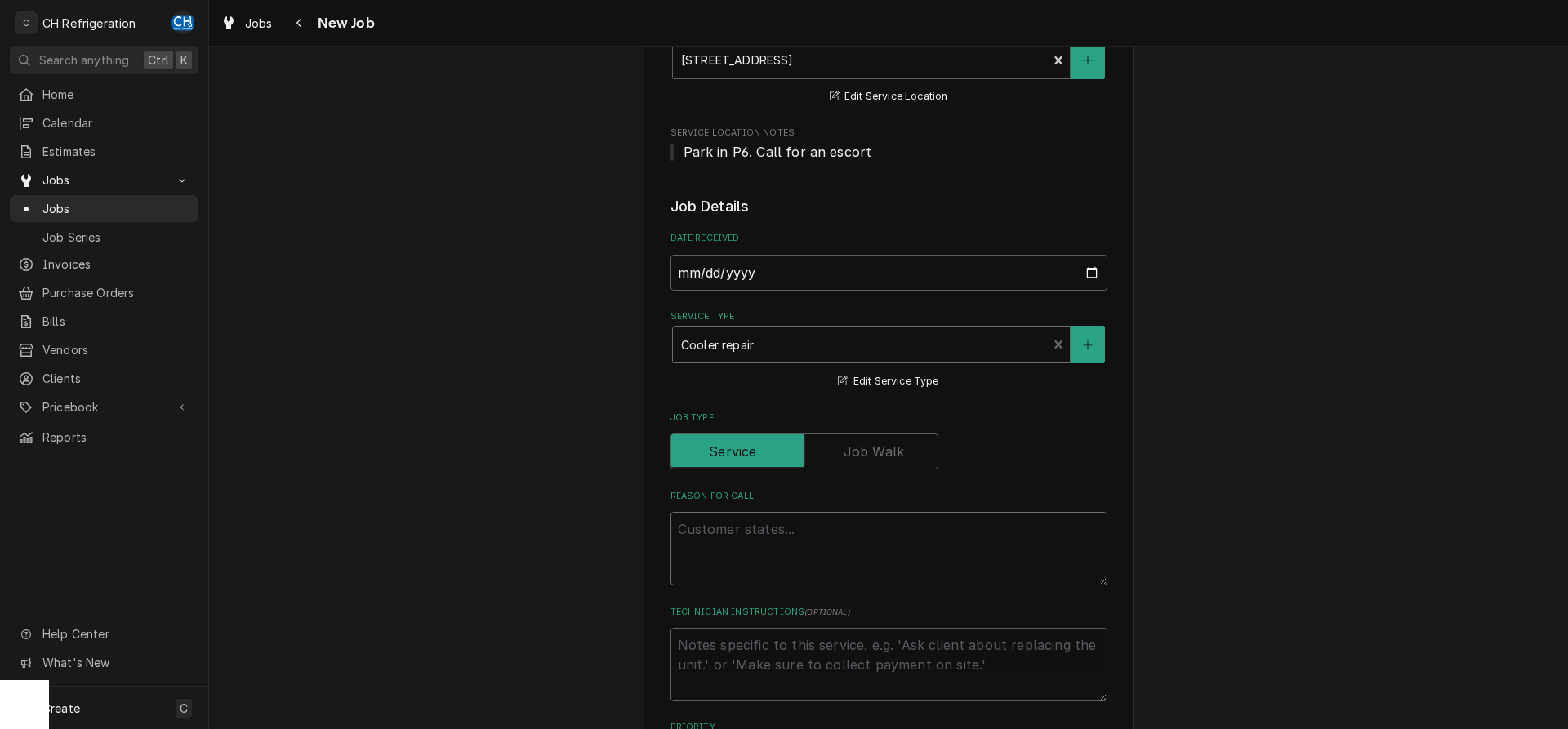
click at [789, 516] on textarea "Reason For Call" at bounding box center [888, 548] width 437 height 74
type textarea "x"
type textarea "r"
type textarea "x"
type textarea "re"
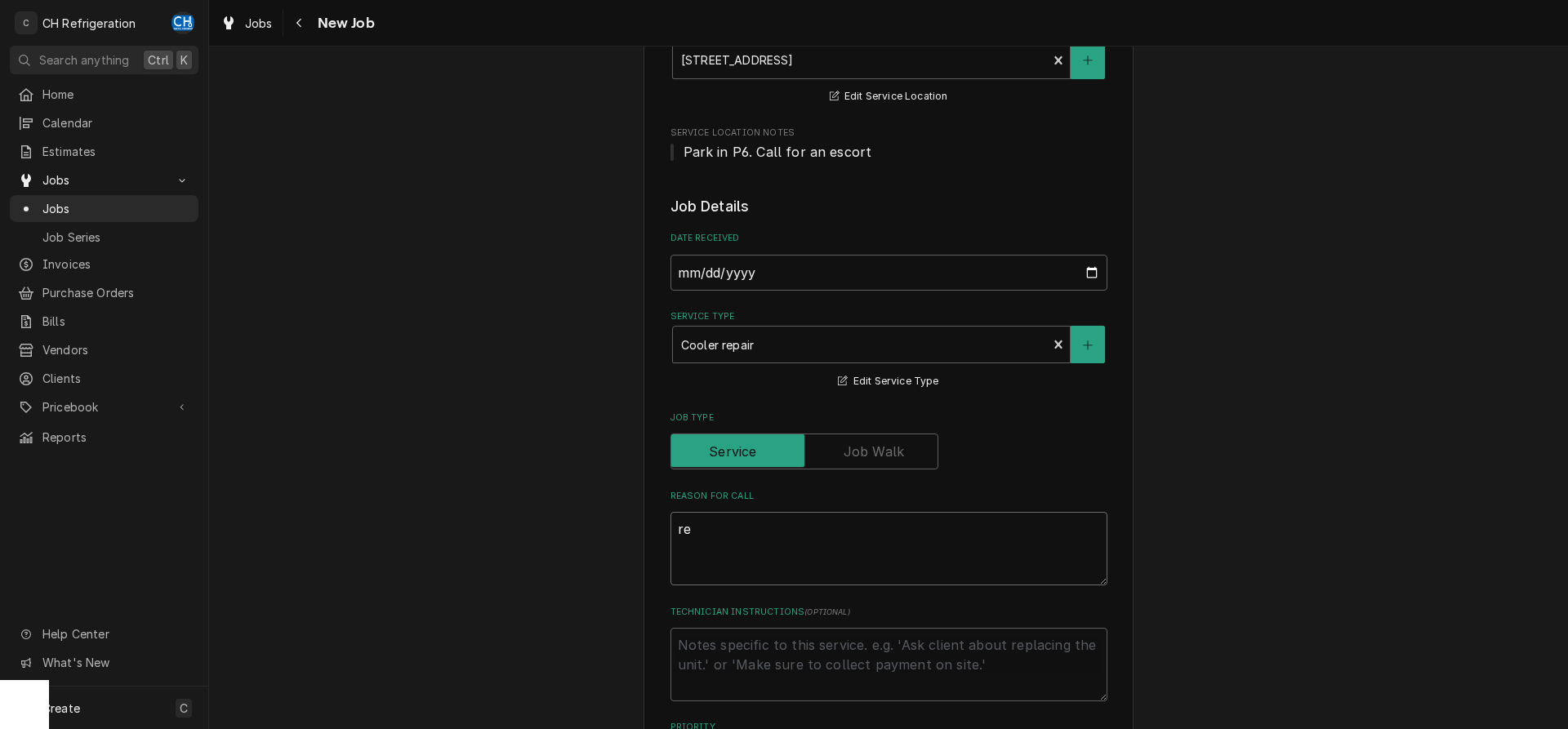
type textarea "x"
type textarea "rea"
type textarea "x"
type textarea "reac"
type textarea "x"
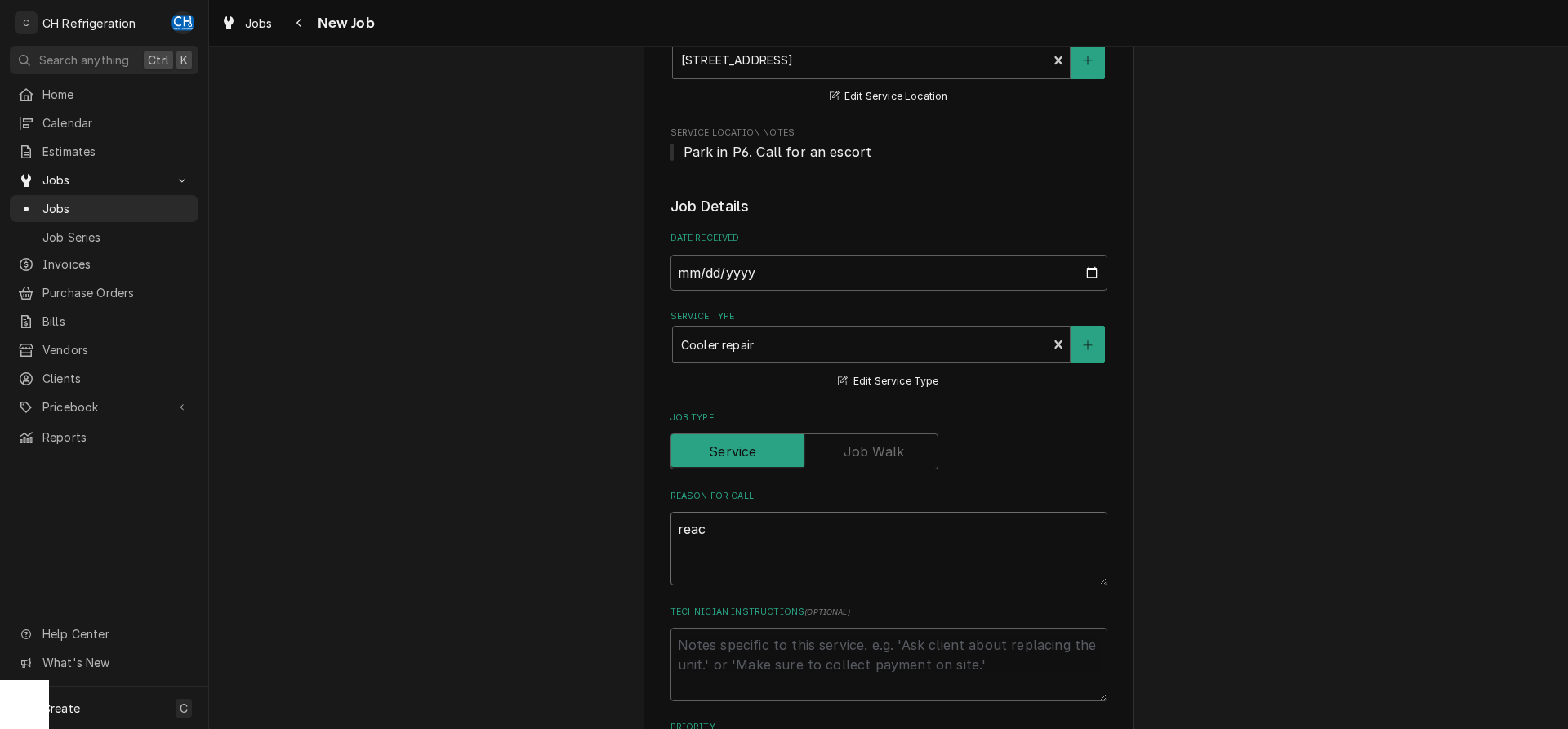
type textarea "reach"
type textarea "x"
type textarea "reach"
type textarea "x"
type textarea "reach i"
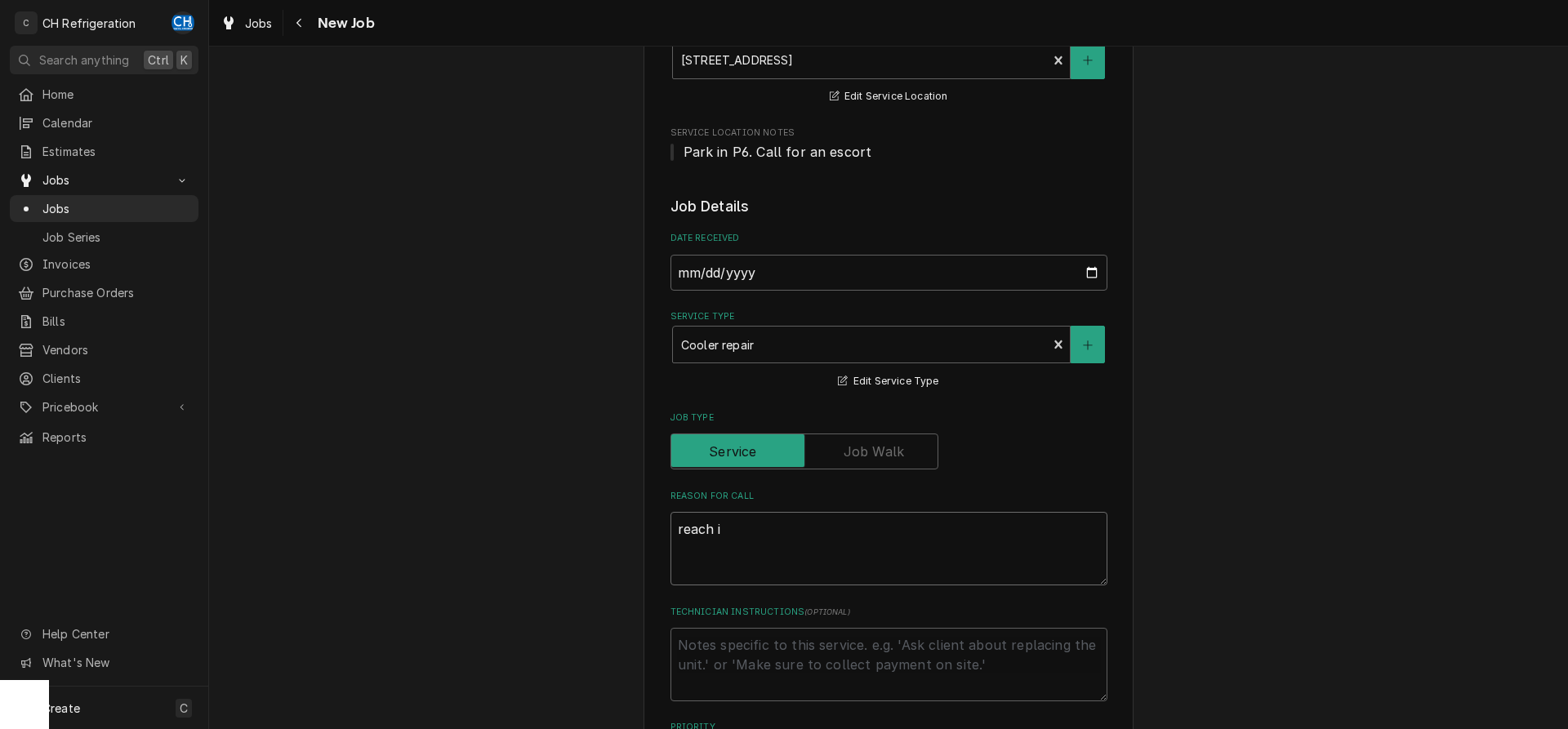
type textarea "x"
type textarea "reach in"
type textarea "x"
type textarea "reach in"
type textarea "x"
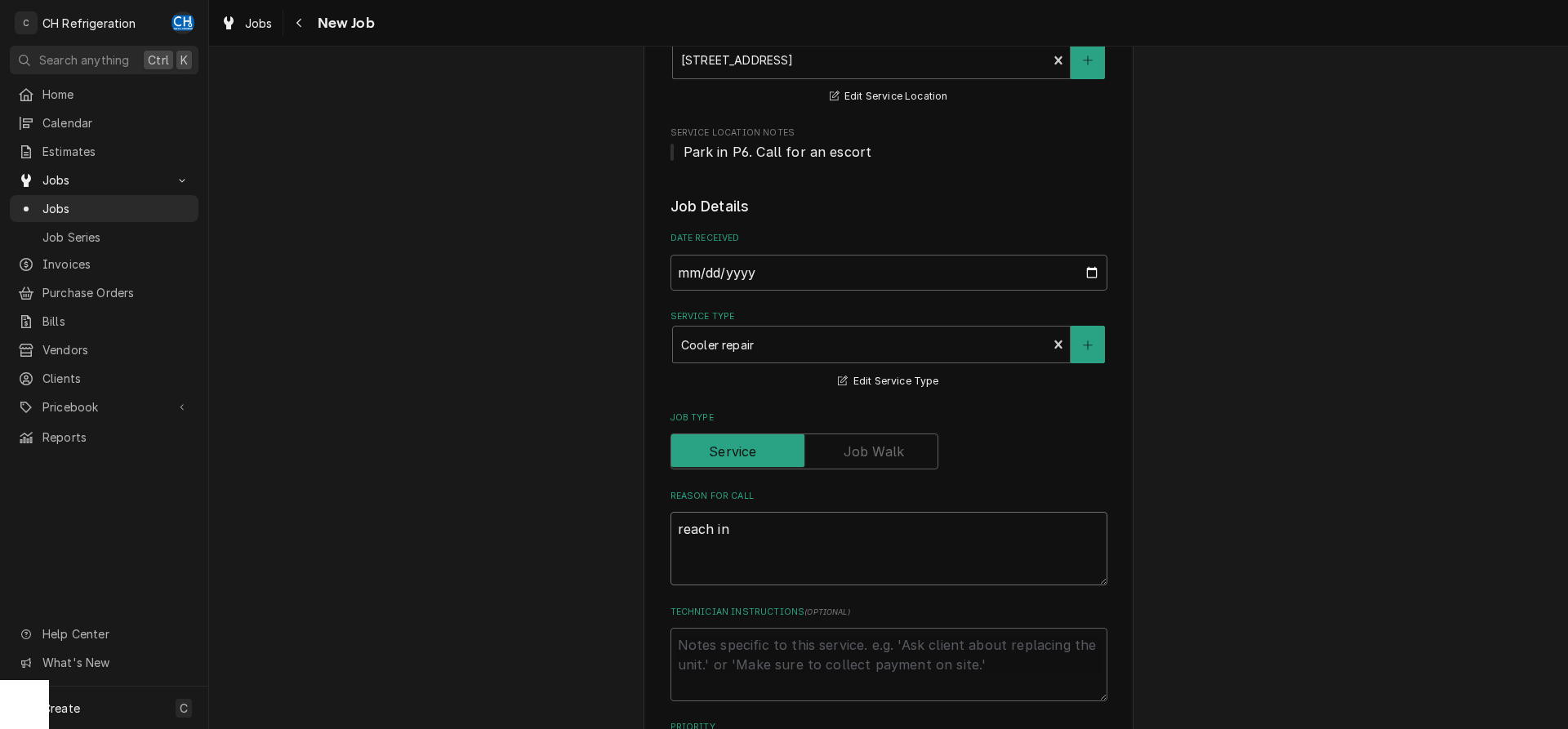
type textarea "Freach in"
type textarea "x"
type textarea "reach in"
type textarea "x"
type textarea "Dreach in"
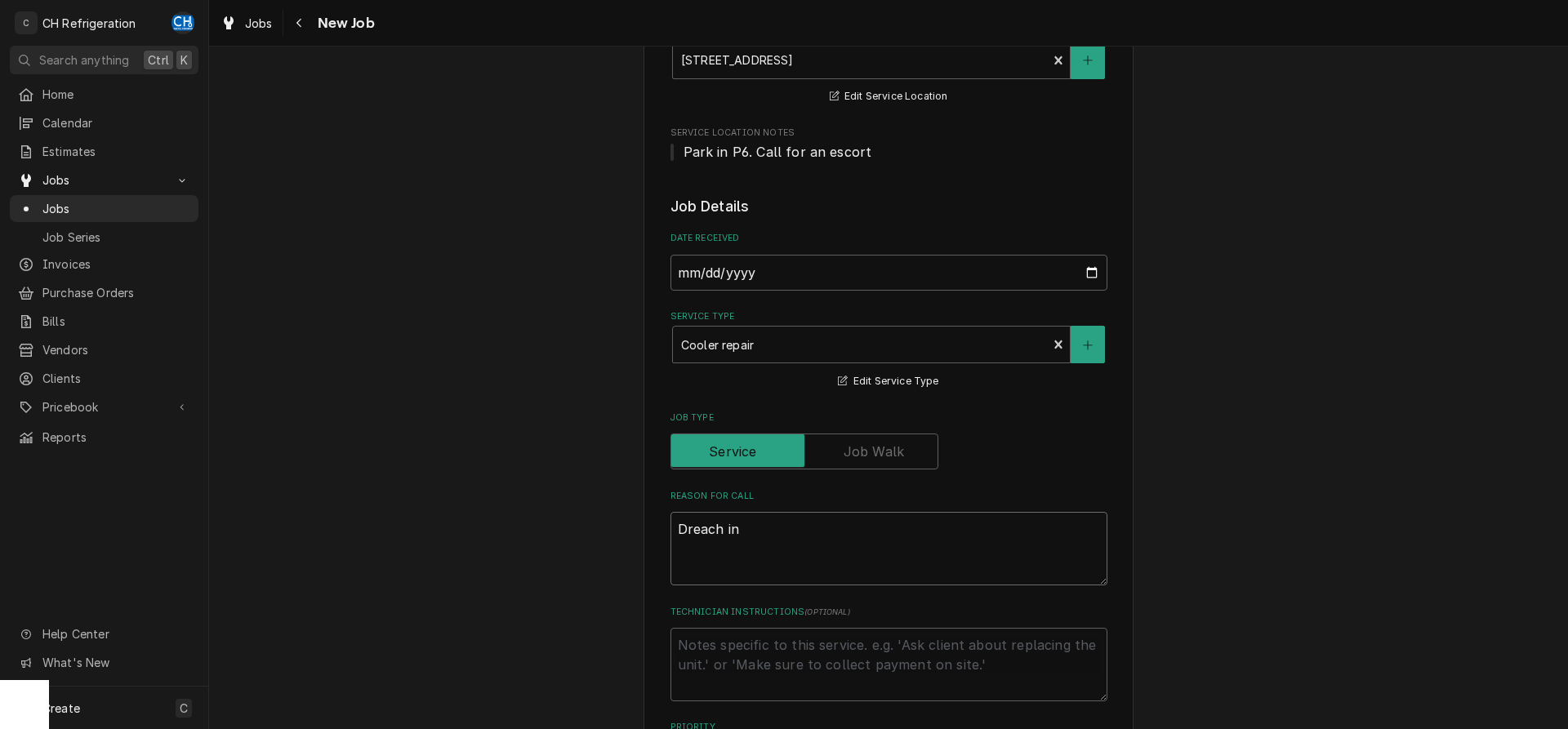
type textarea "x"
type textarea "Dereach in"
type textarea "x"
type textarea "Delreach in"
type textarea "x"
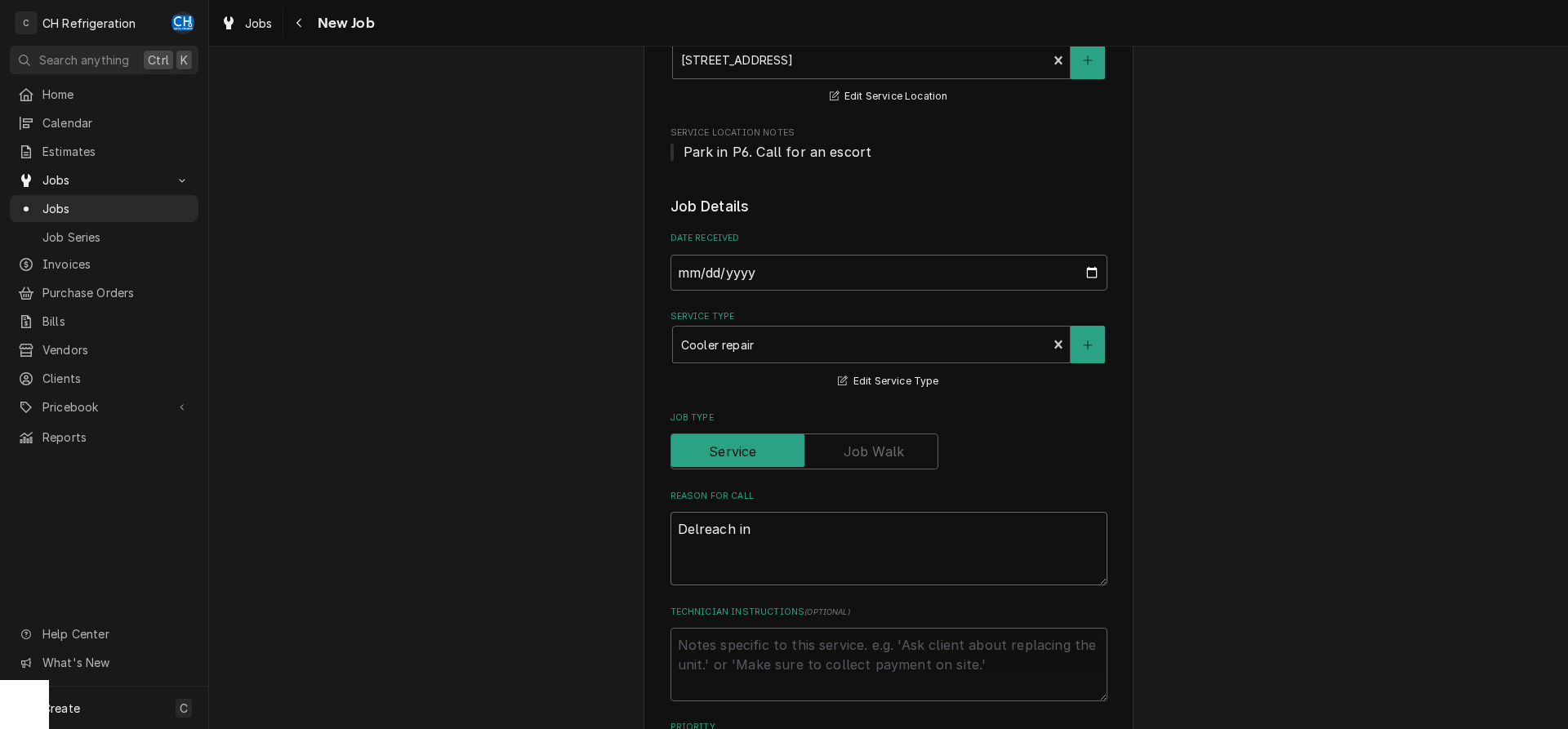
type textarea "Delfreach in"
type textarea "x"
type textarea "Delfireach in"
type textarea "x"
type textarea "Delfiereach in"
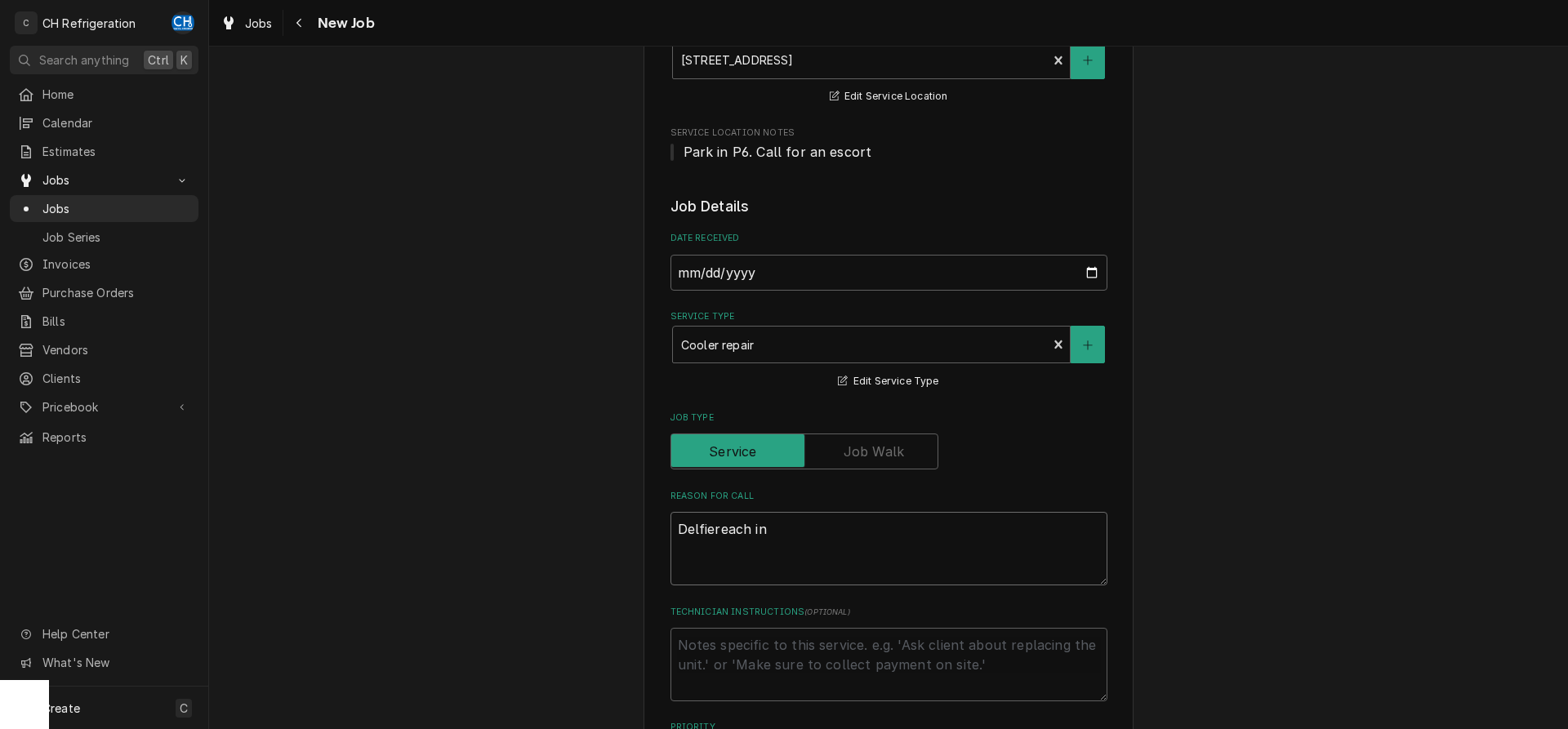
type textarea "x"
type textarea "Delfielreach in"
type textarea "x"
type textarea "Delfieldreach in"
type textarea "x"
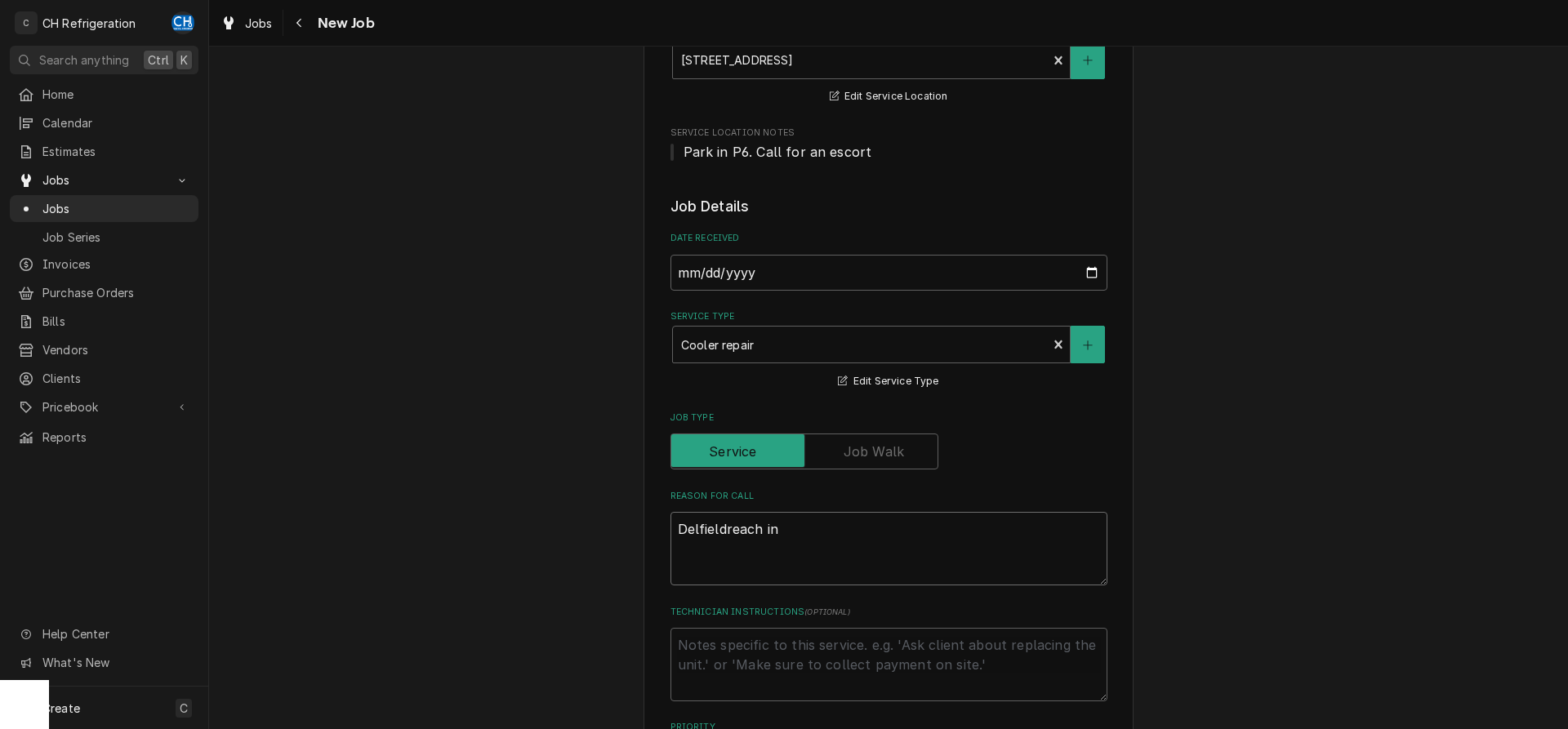
type textarea "Delfield reach in"
type textarea "x"
type textarea "Delfield Greach in"
type textarea "x"
type textarea "Delfield GCreach in"
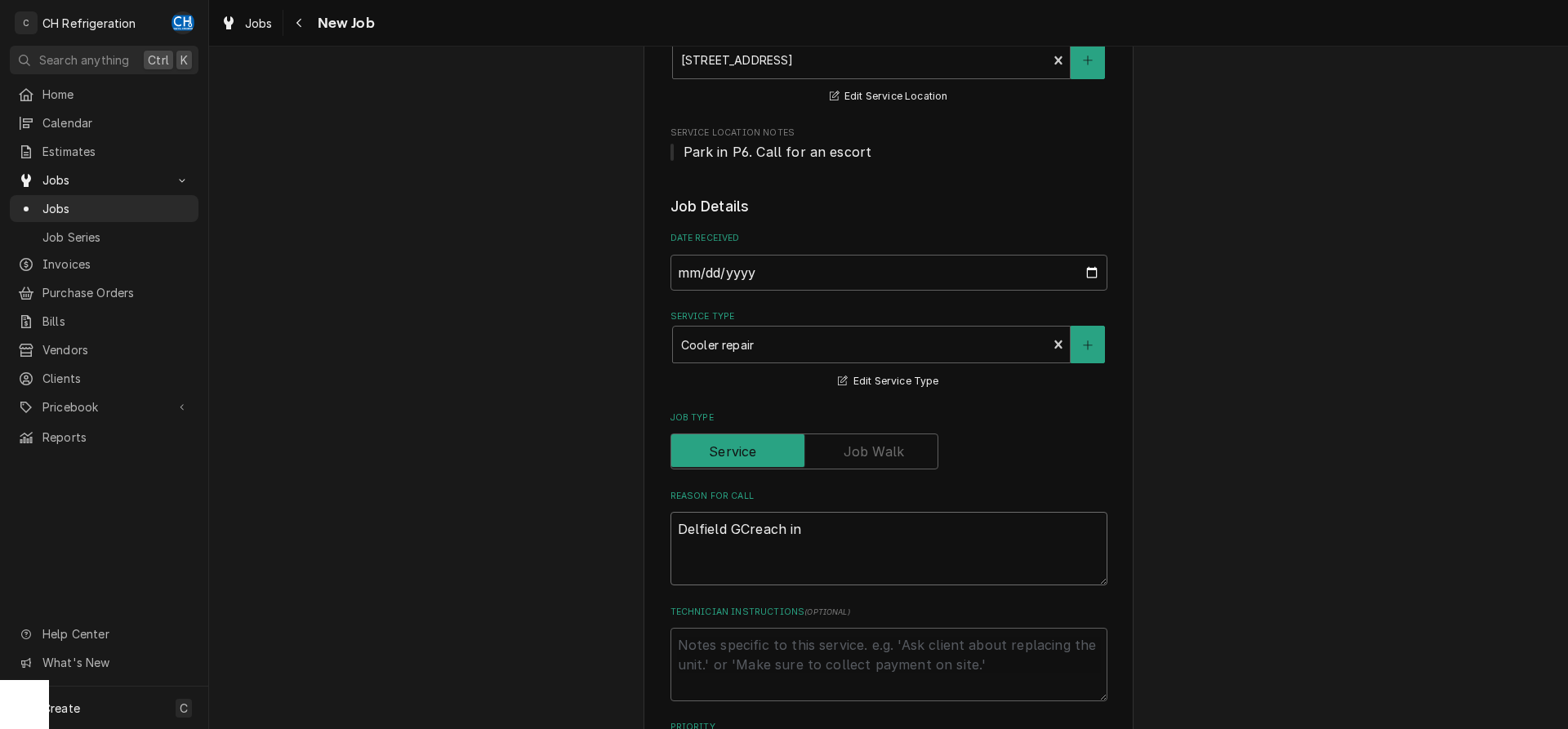
type textarea "x"
type textarea "Delfield GC reach in"
type textarea "x"
type textarea "Delfield GC -reach in"
type textarea "x"
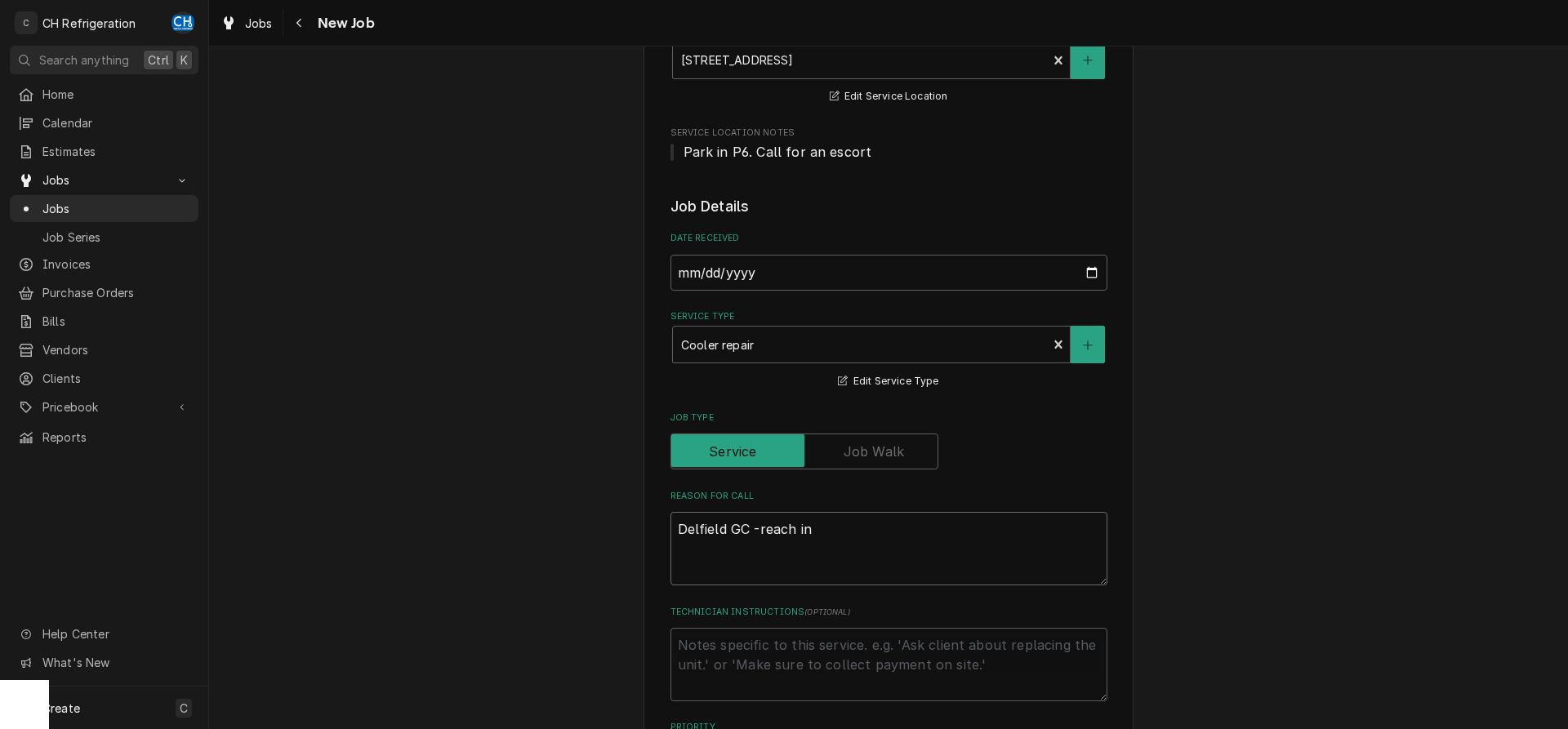
type textarea "Delfield GC - reach in"
click at [842, 534] on textarea "Delfield GC - reach in" at bounding box center [888, 548] width 437 height 74
type textarea "x"
type textarea "Delfield GC - reach in t"
type textarea "x"
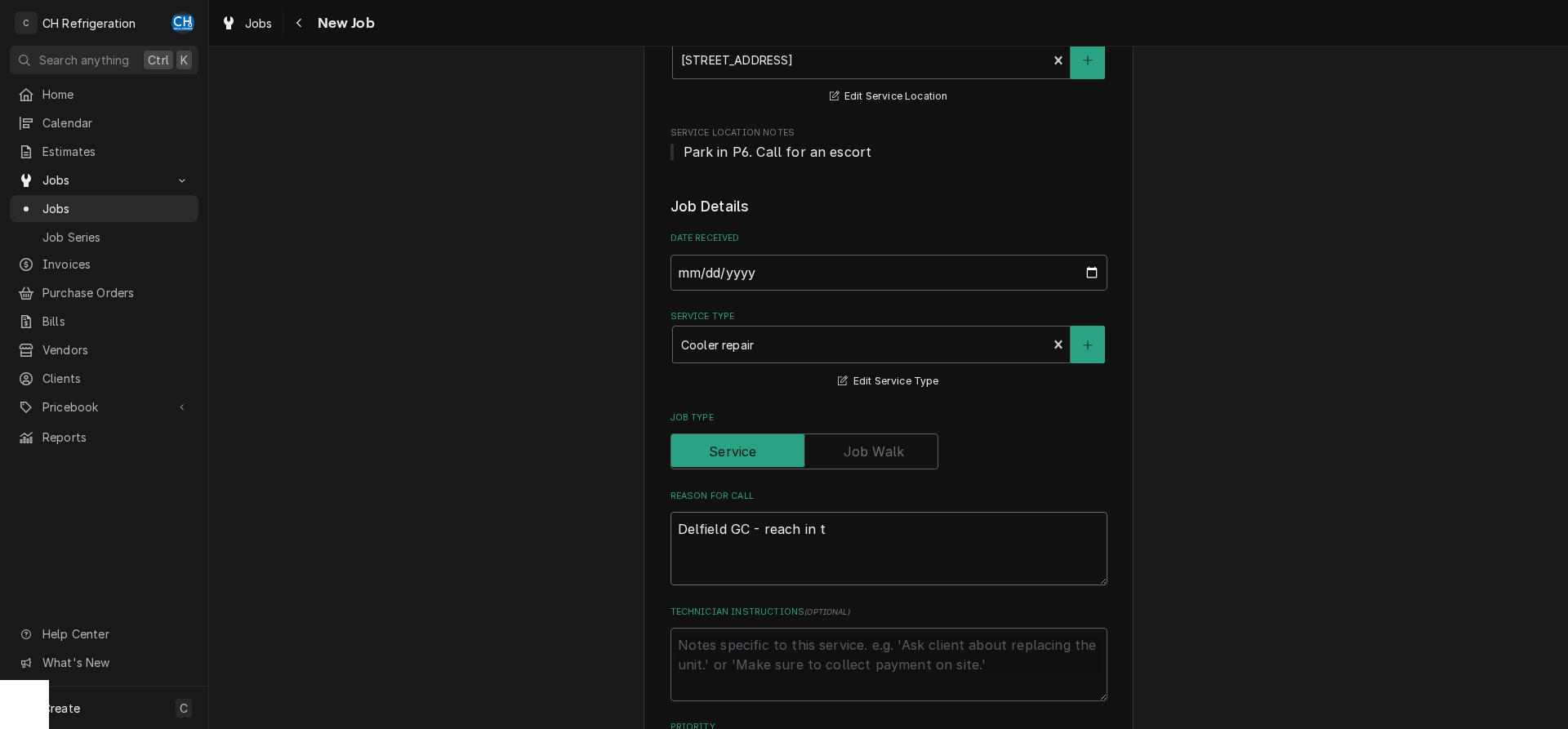
type textarea "Delfield GC - reach in te"
type textarea "x"
type textarea "Delfield GC - reach in tem"
type textarea "x"
type textarea "Delfield GC - reach in temp"
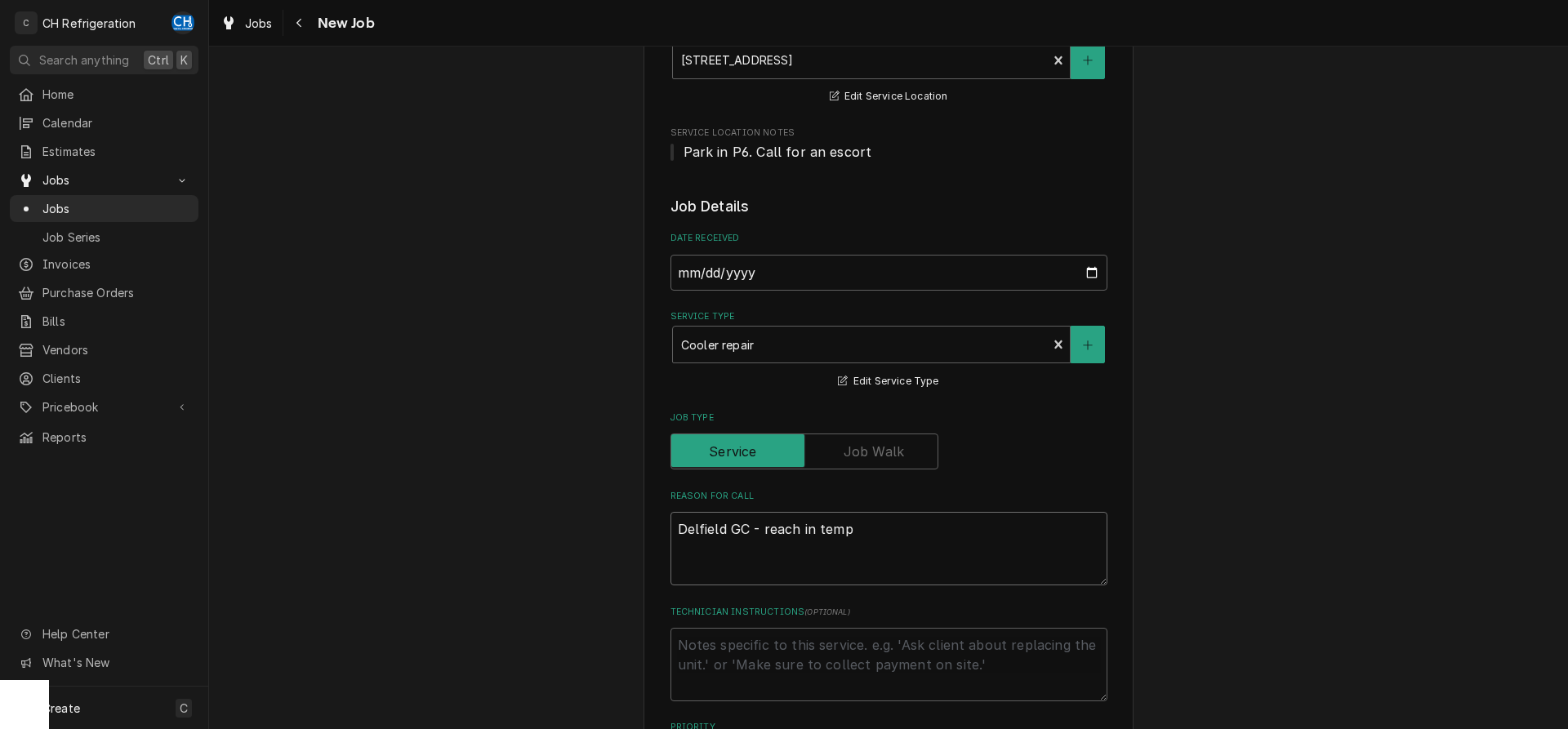
type textarea "x"
type textarea "Delfield GC - reach in temp"
type textarea "x"
type textarea "Delfield GC - reach in temp t"
type textarea "x"
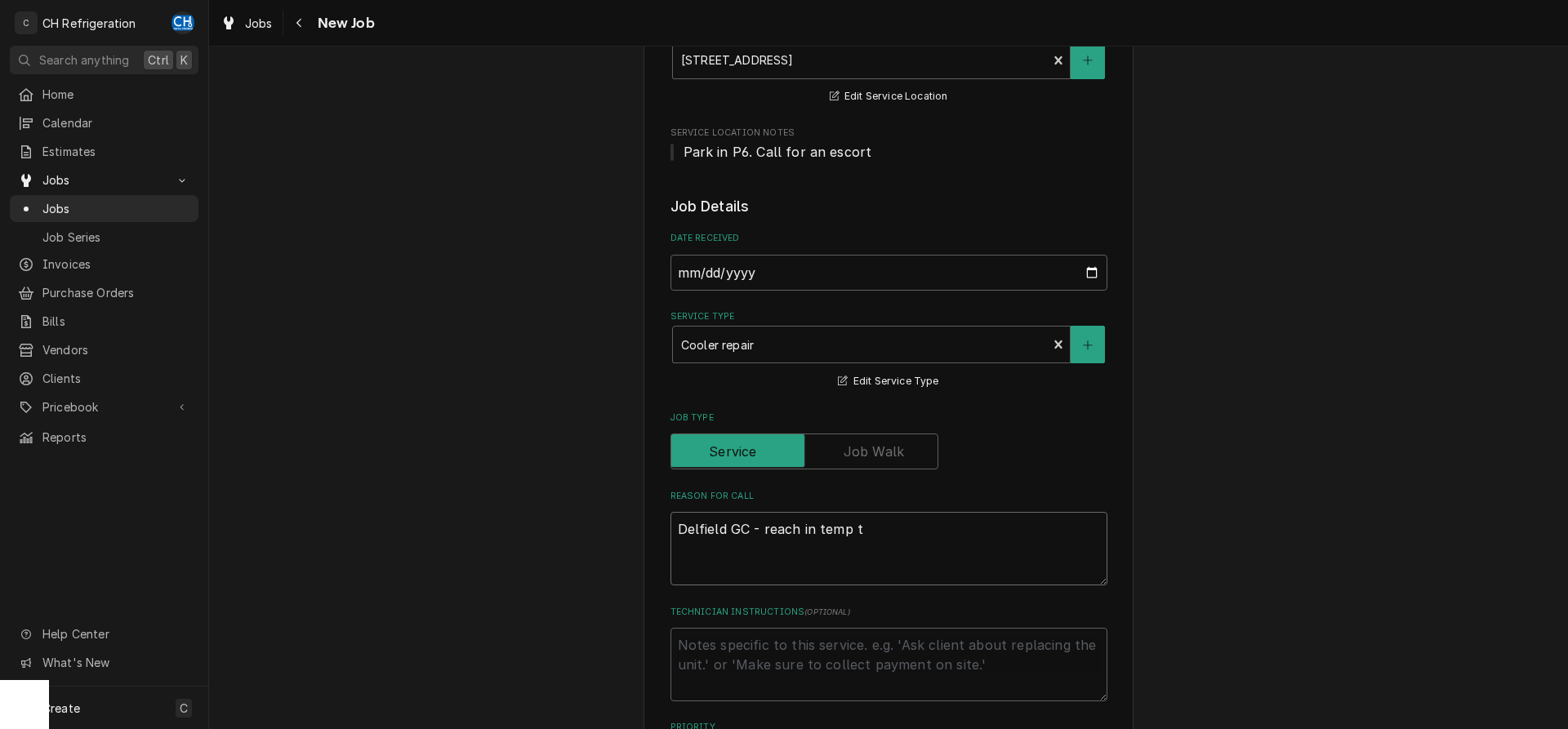
type textarea "Delfield GC - reach in temp to"
type textarea "x"
type textarea "Delfield GC - reach in temp too"
type textarea "x"
type textarea "Delfield GC - reach in temp too"
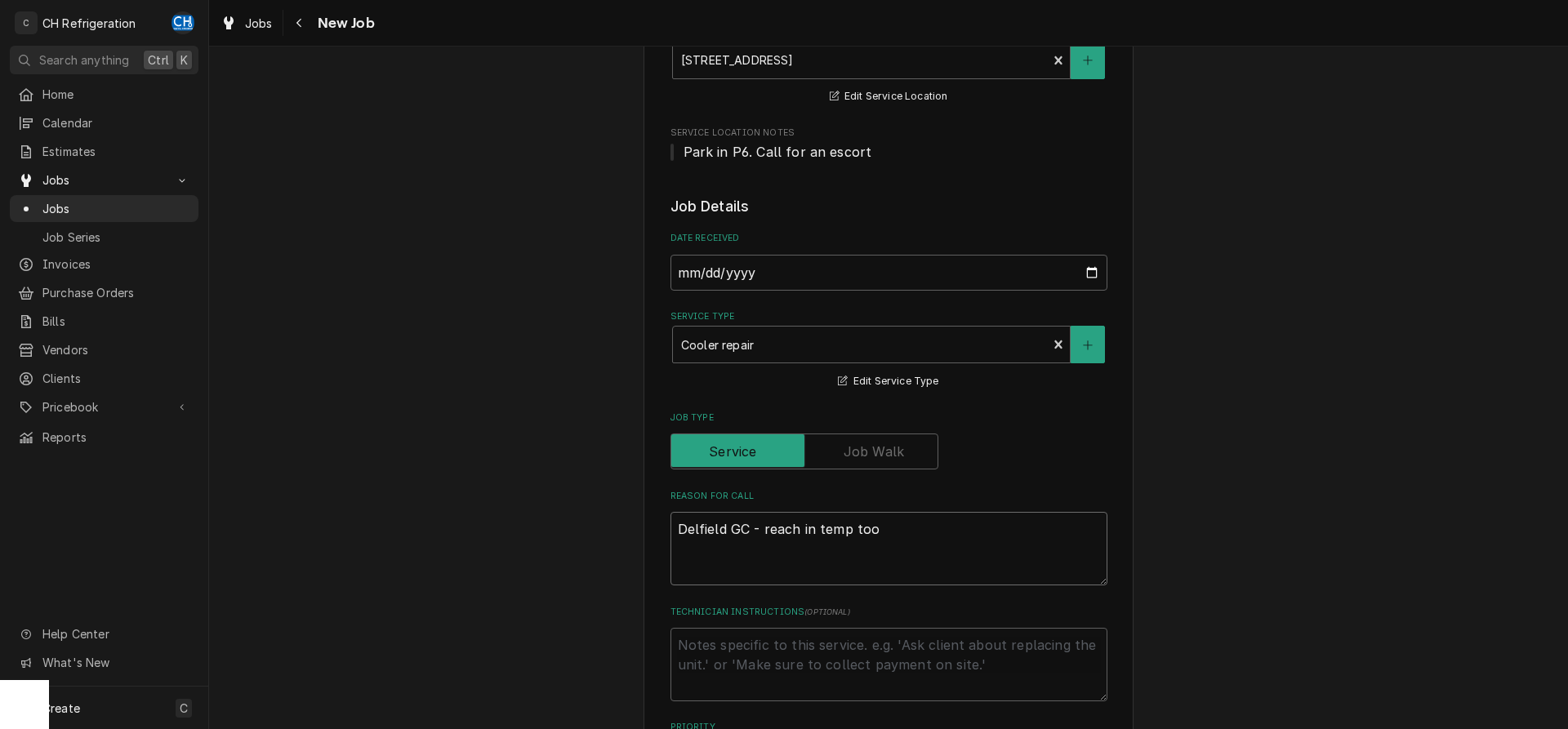
type textarea "x"
type textarea "Delfield GC - reach in temp too h"
type textarea "x"
type textarea "Delfield GC - reach in temp too hi"
type textarea "x"
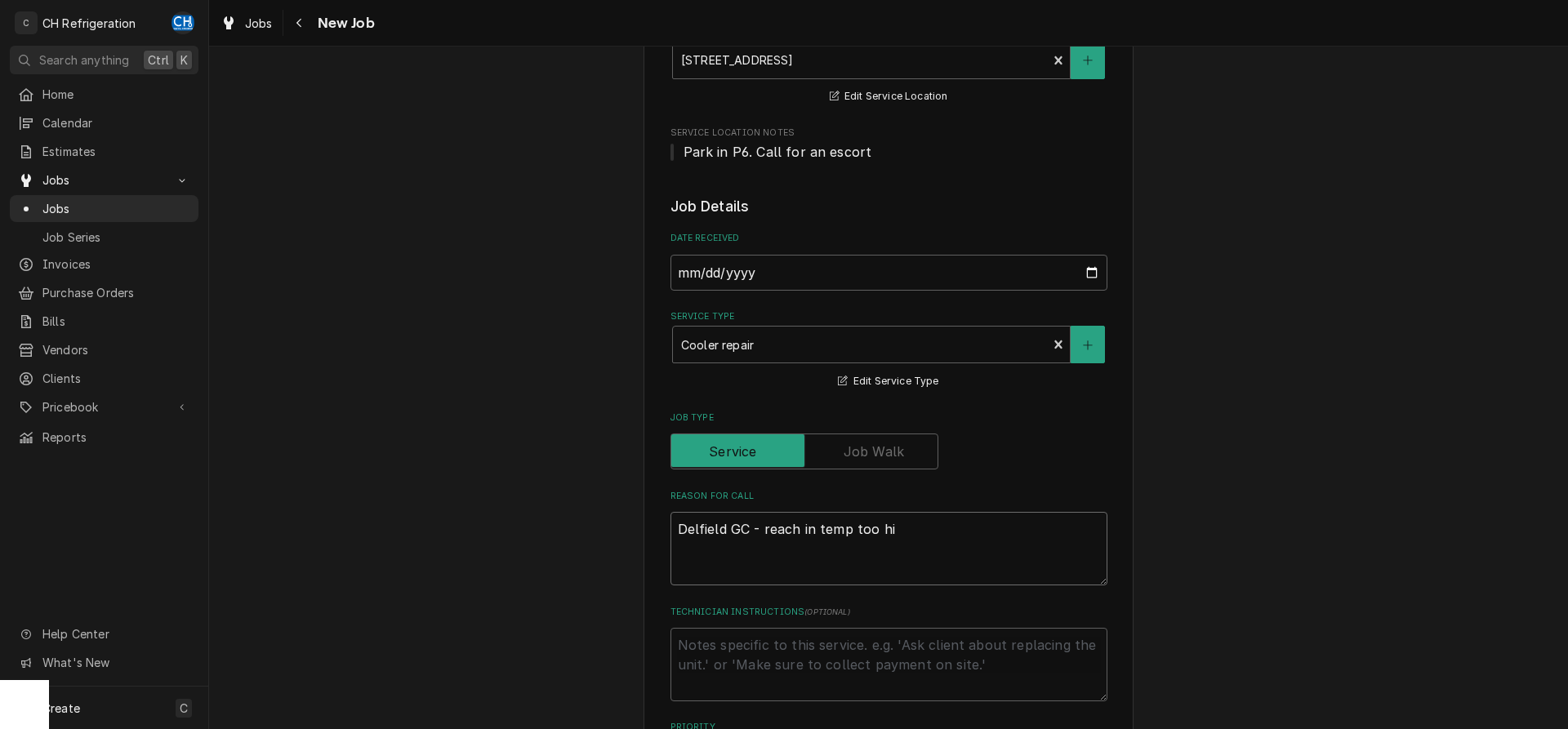
type textarea "Delfield GC - reach in temp too hig"
type textarea "x"
type textarea "Delfield GC - reach in temp too high"
type textarea "x"
type textarea "Delfield GC - reach in temp too high"
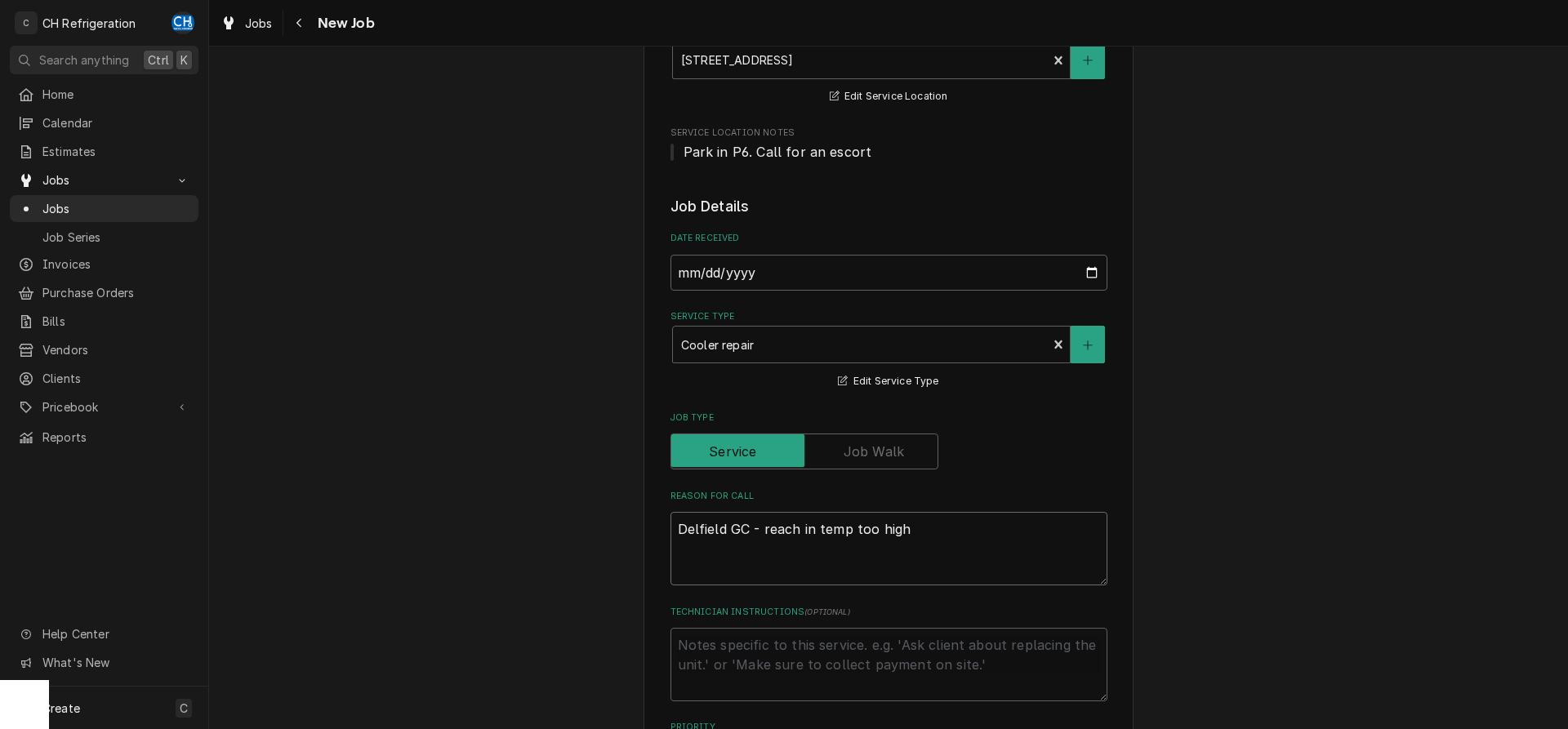
type textarea "x"
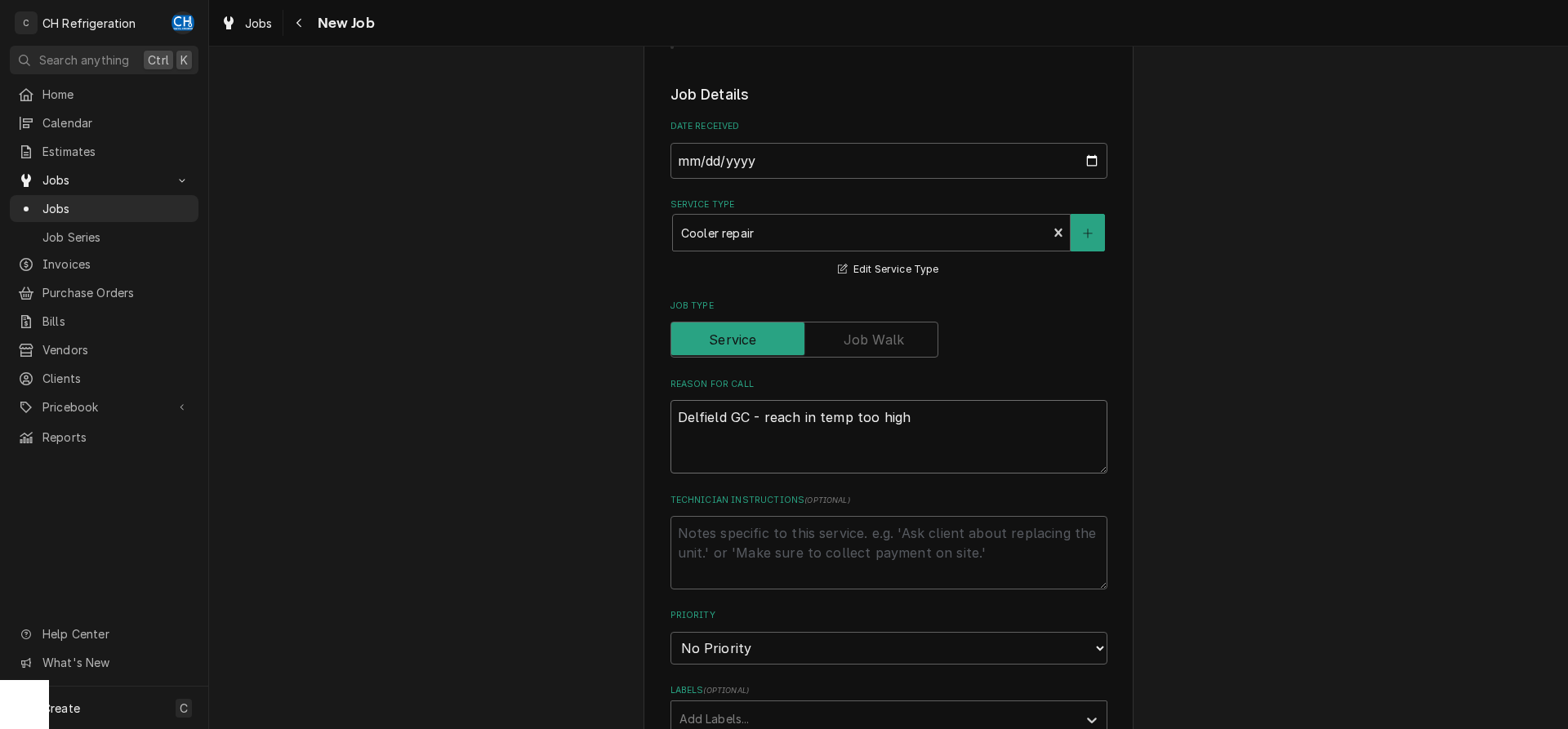
scroll to position [417, 0]
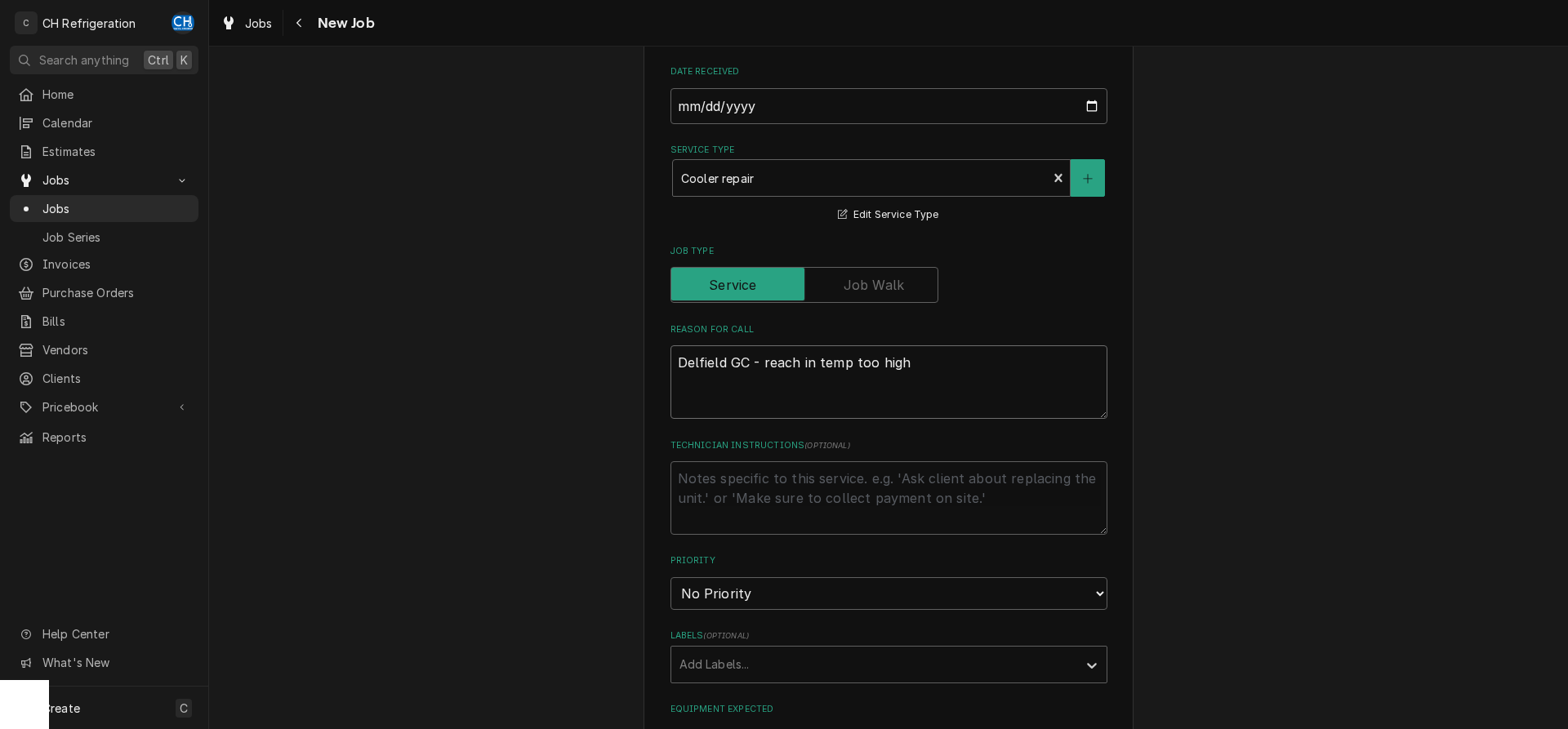
type textarea "Delfield GC - reach in temp too high"
click at [820, 512] on textarea "Technician Instructions ( optional )" at bounding box center [888, 498] width 437 height 74
type textarea "x"
type textarea "L"
type textarea "x"
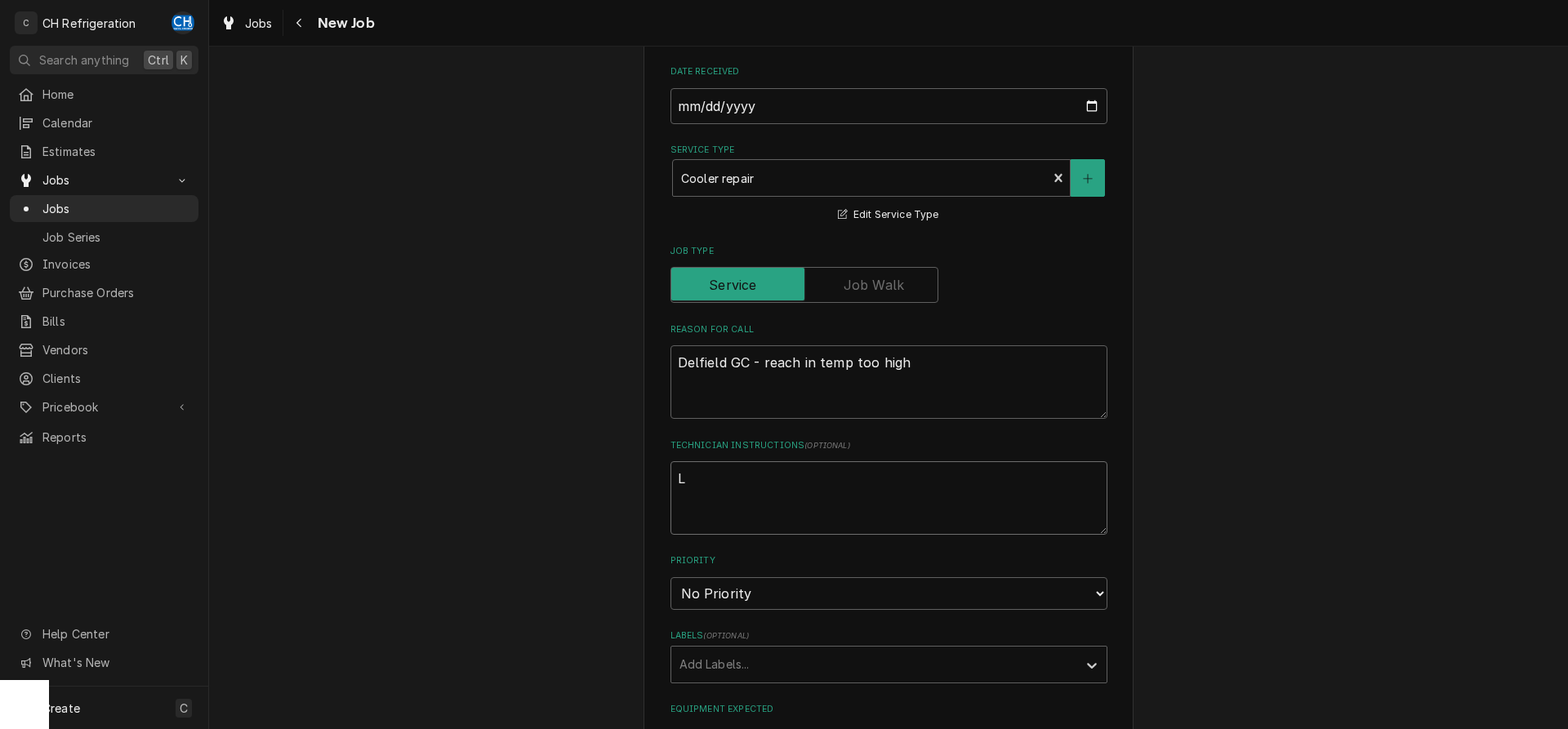
type textarea "Lo"
type textarea "x"
type textarea "Log"
type textarea "x"
type textarea "Log"
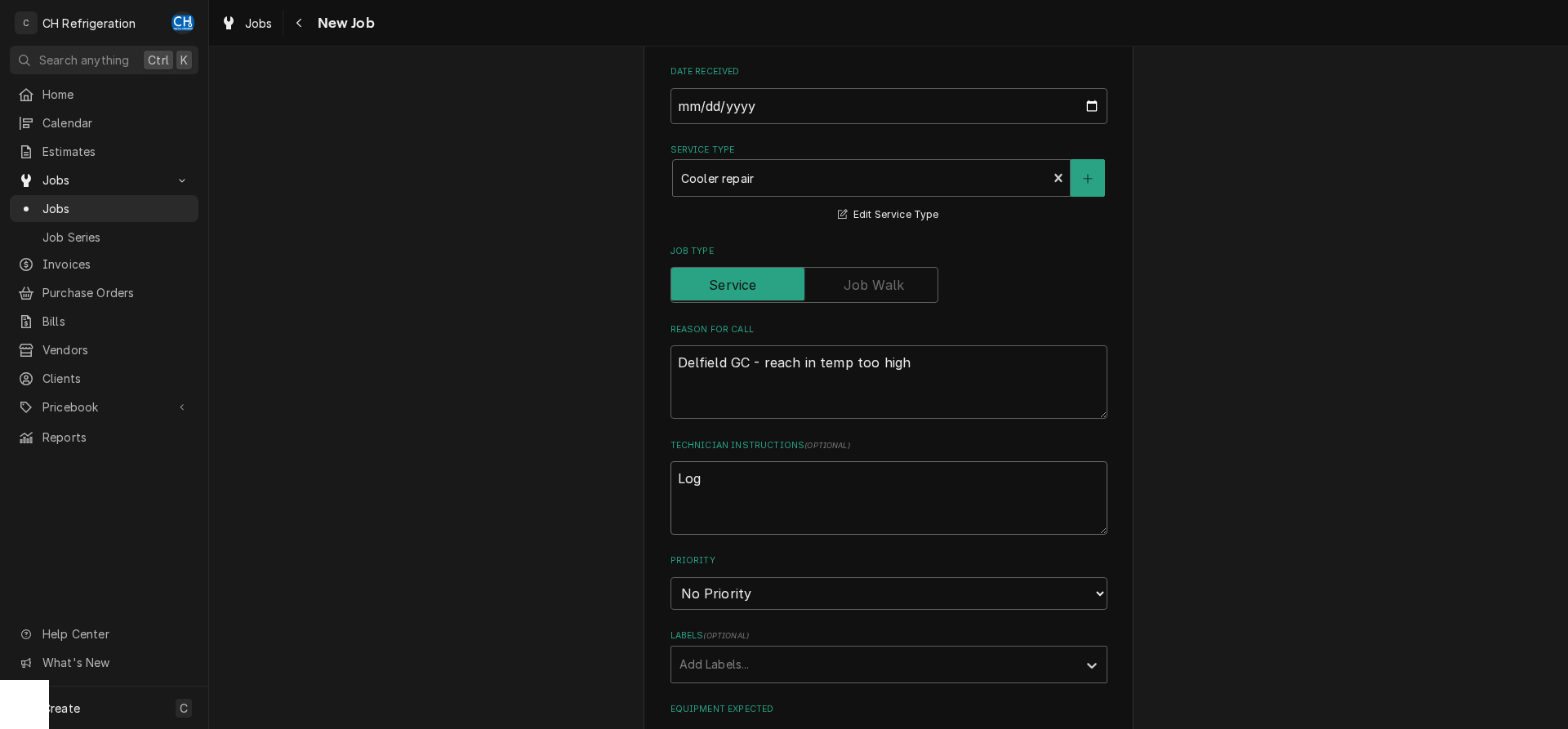
type textarea "x"
type textarea "Log I"
type textarea "x"
type textarea "Log In"
type textarea "x"
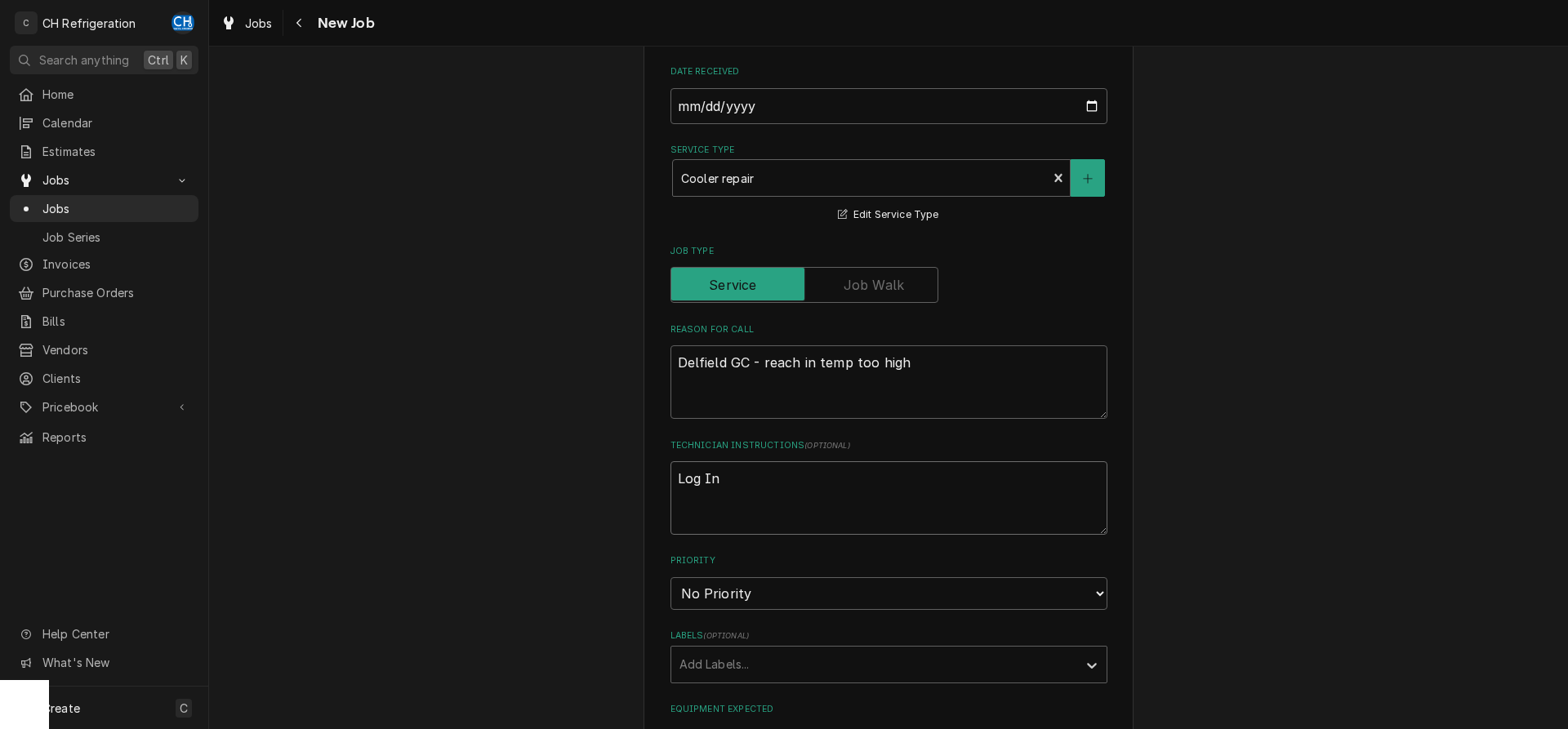
type textarea "Log Int"
type textarea "x"
type textarea "Log Into"
type textarea "x"
type textarea "Log Into"
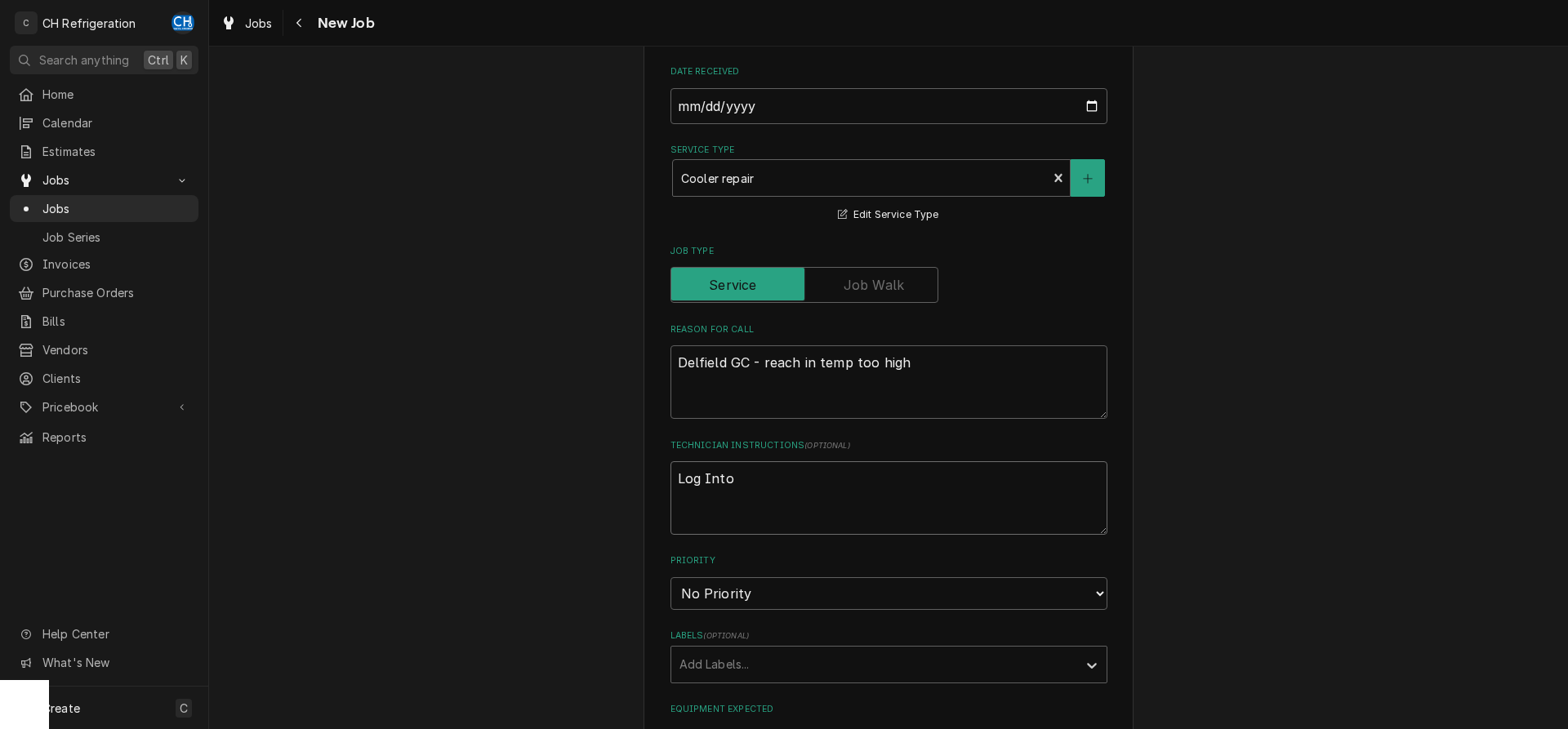
type textarea "x"
type textarea "Log Into r"
type textarea "x"
type textarea "Log Into re"
type textarea "x"
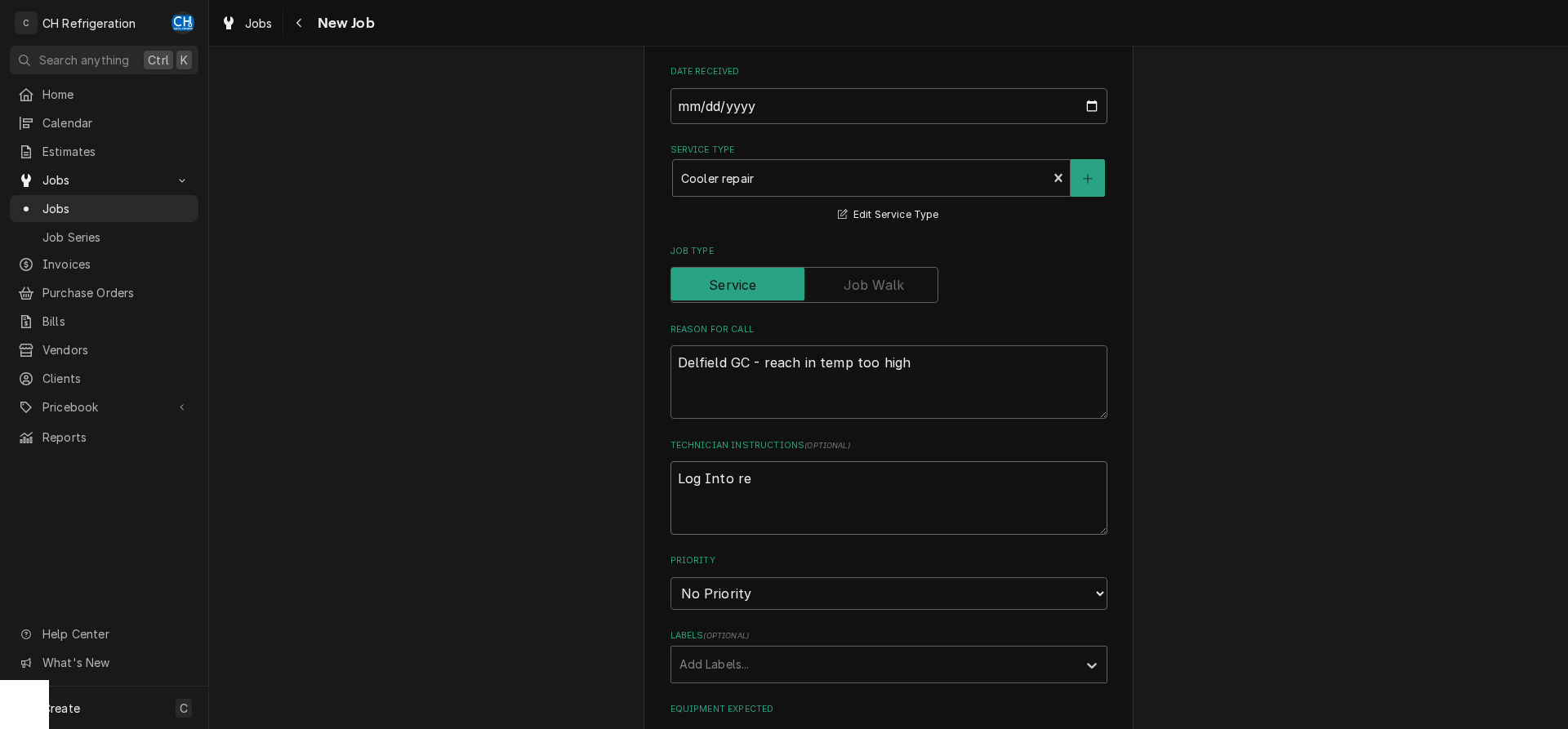
type textarea "Log Into res"
type textarea "x"
type textarea "Log Into resq"
type textarea "x"
type textarea "Log Into resq"
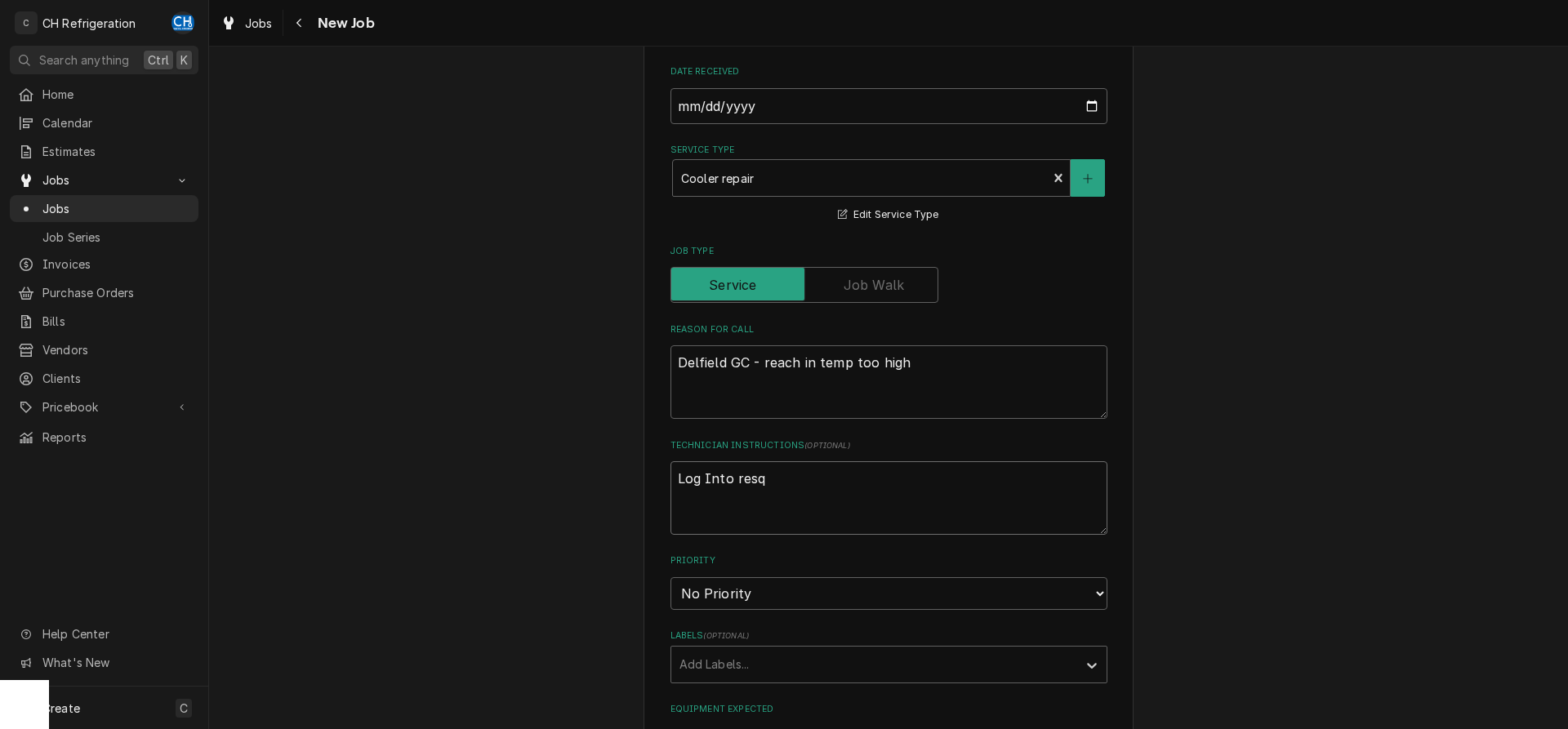
type textarea "x"
type textarea "Log Into resq j"
type textarea "x"
type textarea "Log Into resq jon"
type textarea "x"
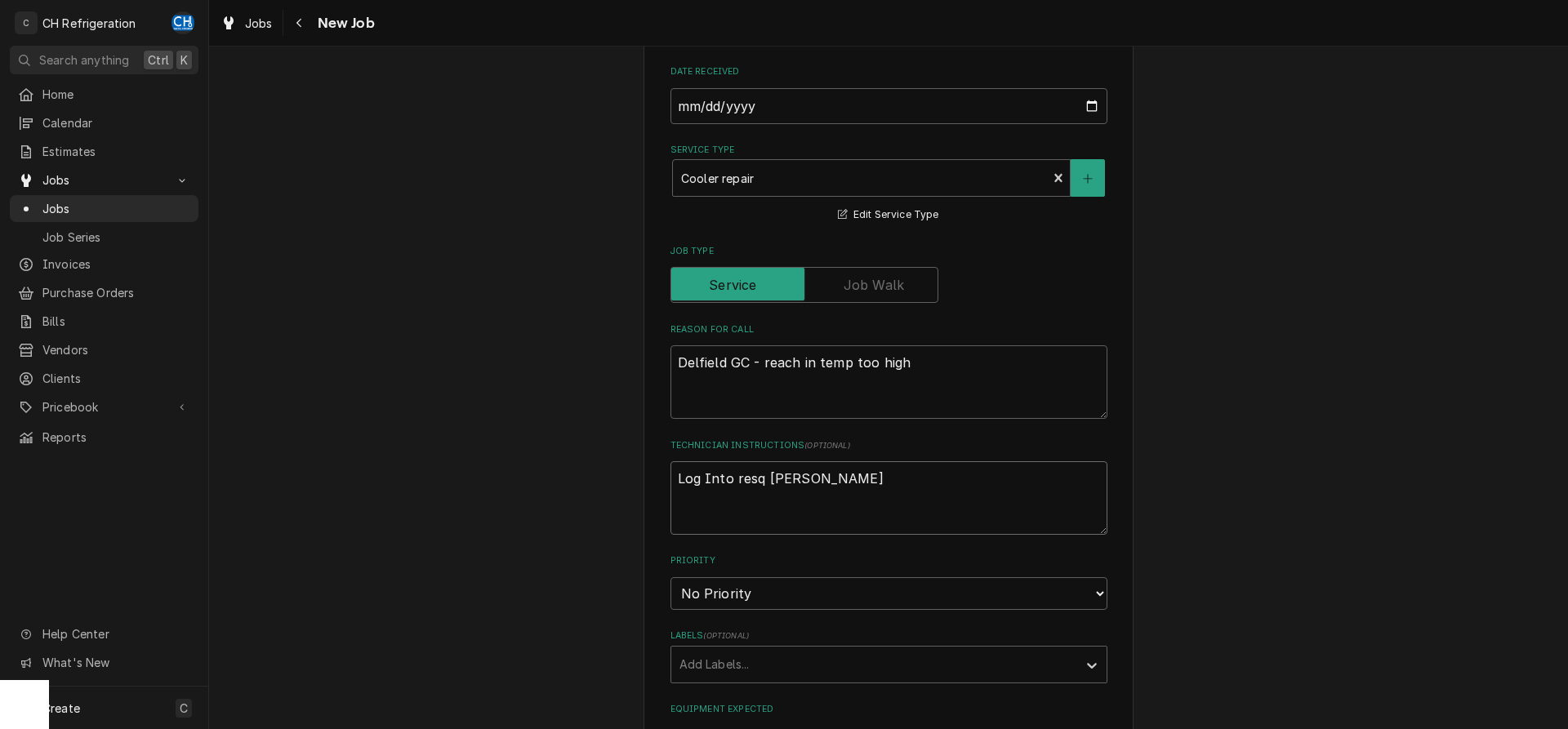
type textarea "Log Into resq jonb"
type textarea "x"
type textarea "Log Into resq jon"
type textarea "x"
type textarea "Log Into resq jo"
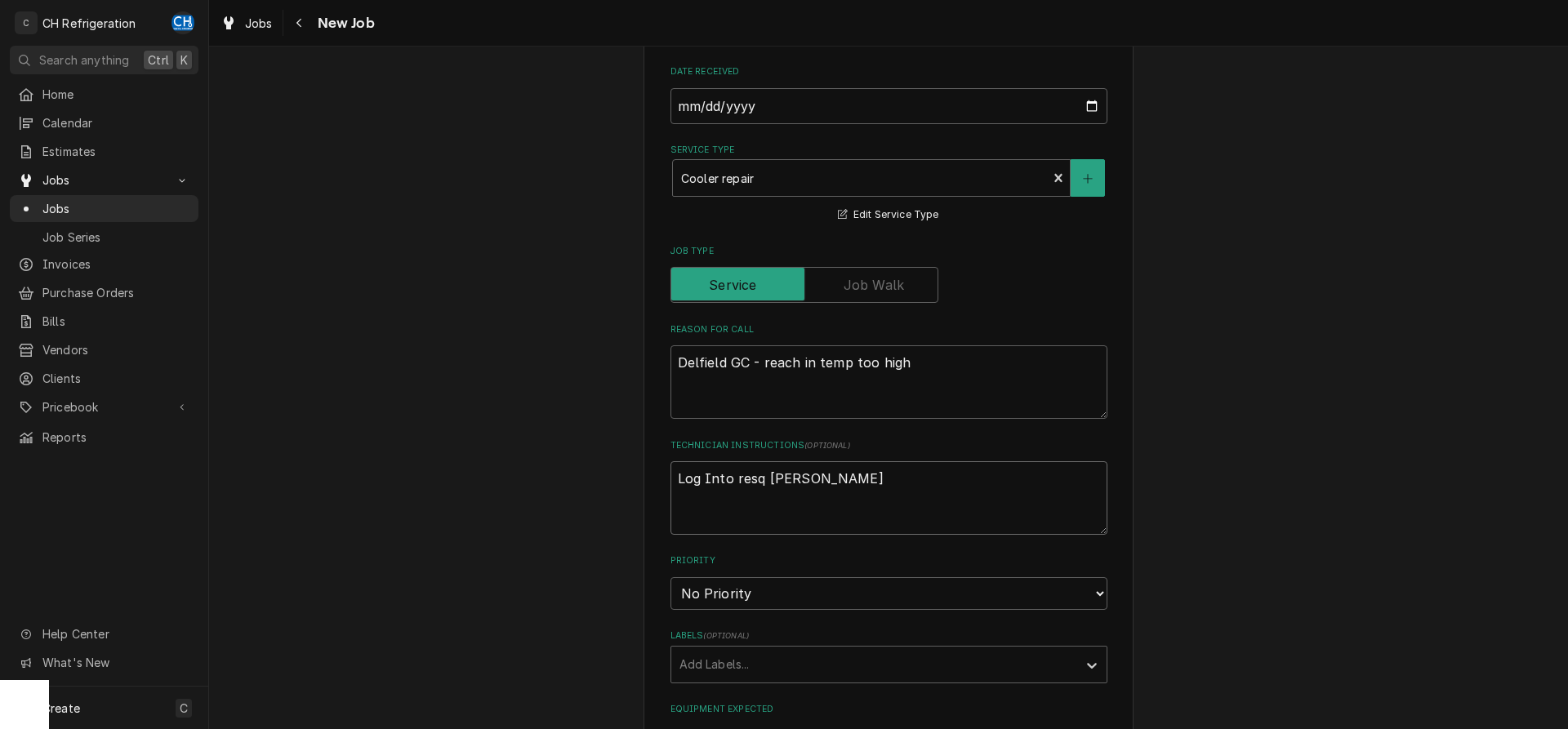
type textarea "x"
type textarea "Log Into resq job"
type textarea "x"
type textarea "Log Into resq job"
type textarea "x"
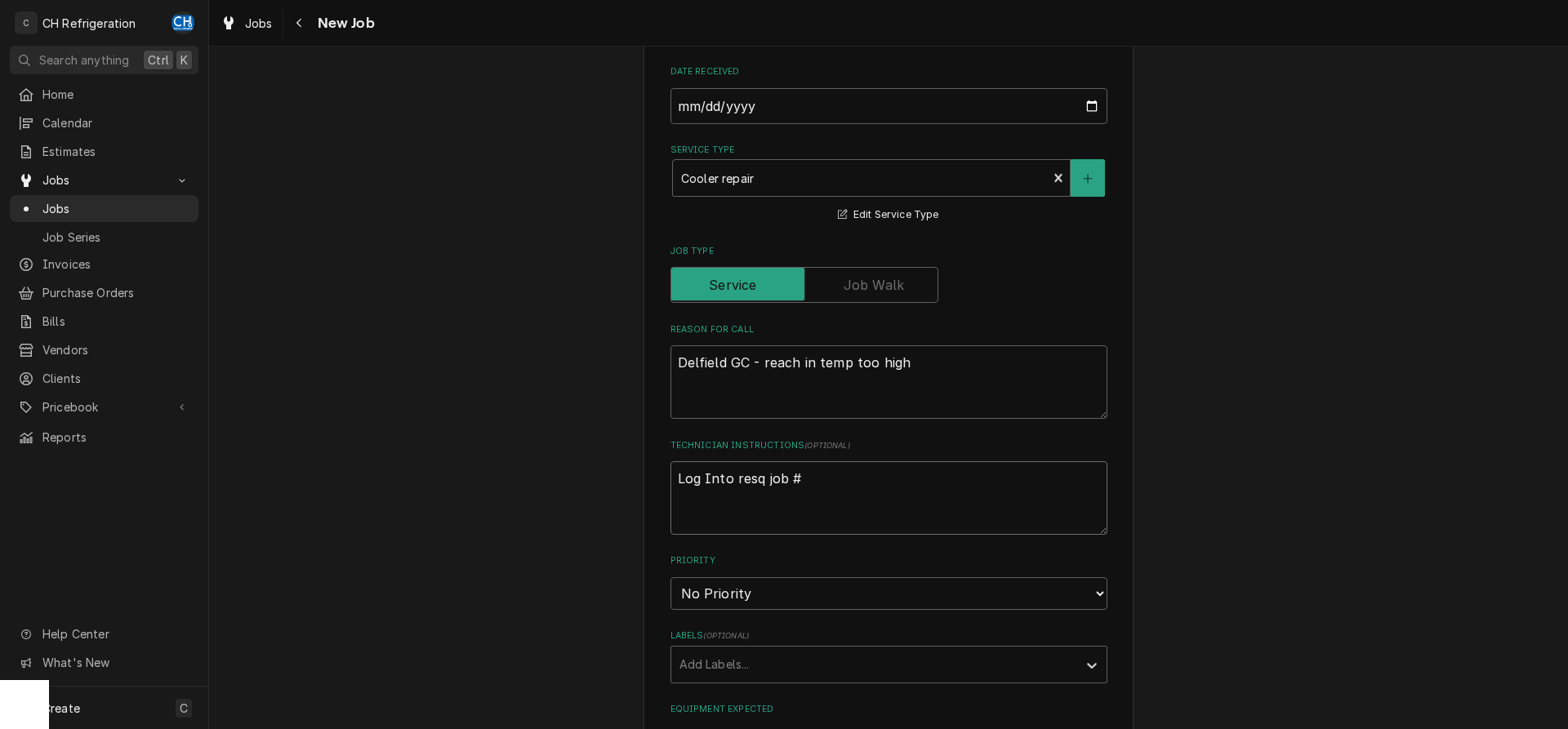
type textarea "Log Into resq job #"
type textarea "x"
type textarea "Log Into resq job # R"
type textarea "x"
type textarea "Log Into resq job # R0"
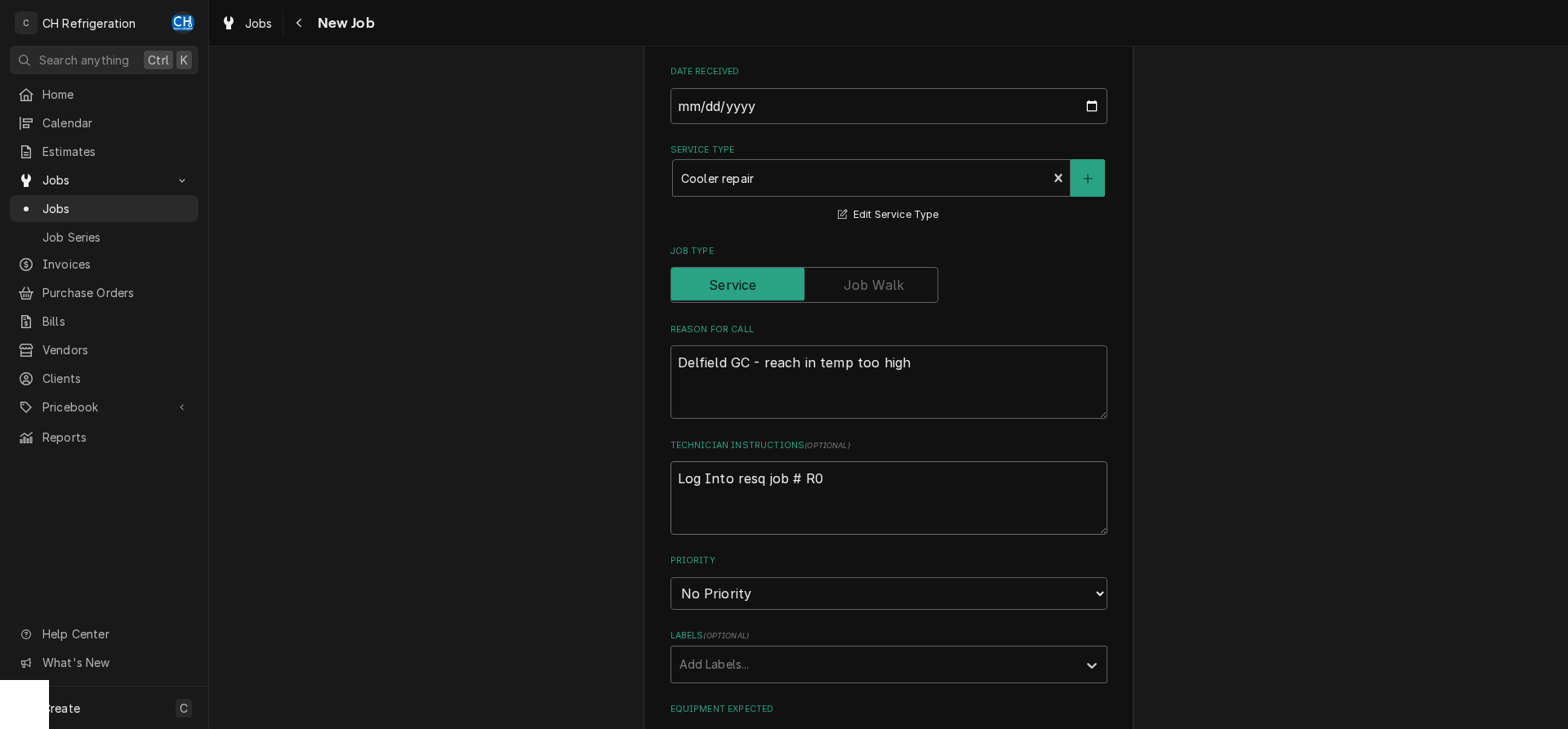
type textarea "x"
type textarea "Log Into resq job # R07"
type textarea "x"
type textarea "Log Into resq job # R078"
type textarea "x"
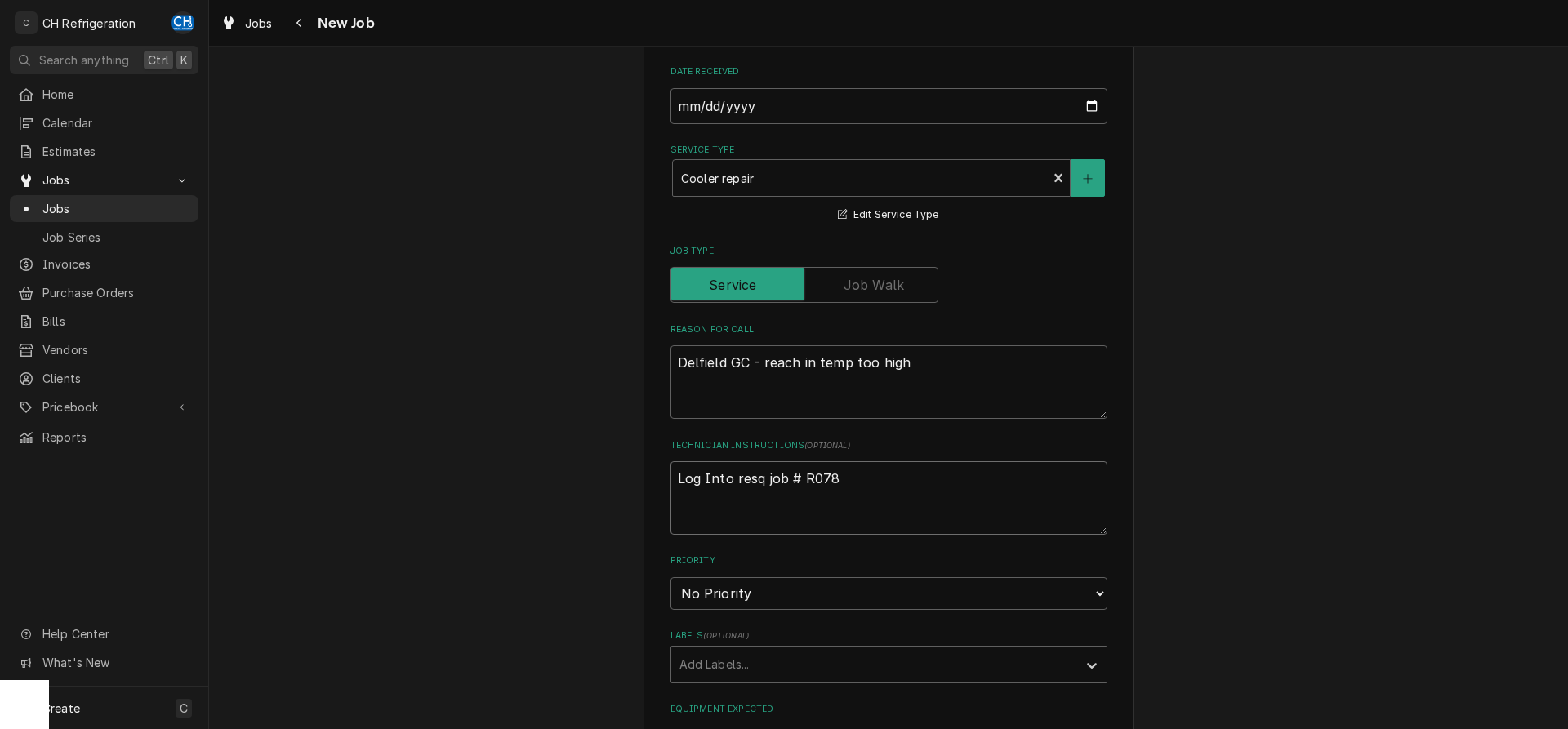
type textarea "Log Into resq job # R0780"
type textarea "x"
type textarea "Log Into resq job # R07802"
type textarea "x"
type textarea "Log Into resq job # R078025"
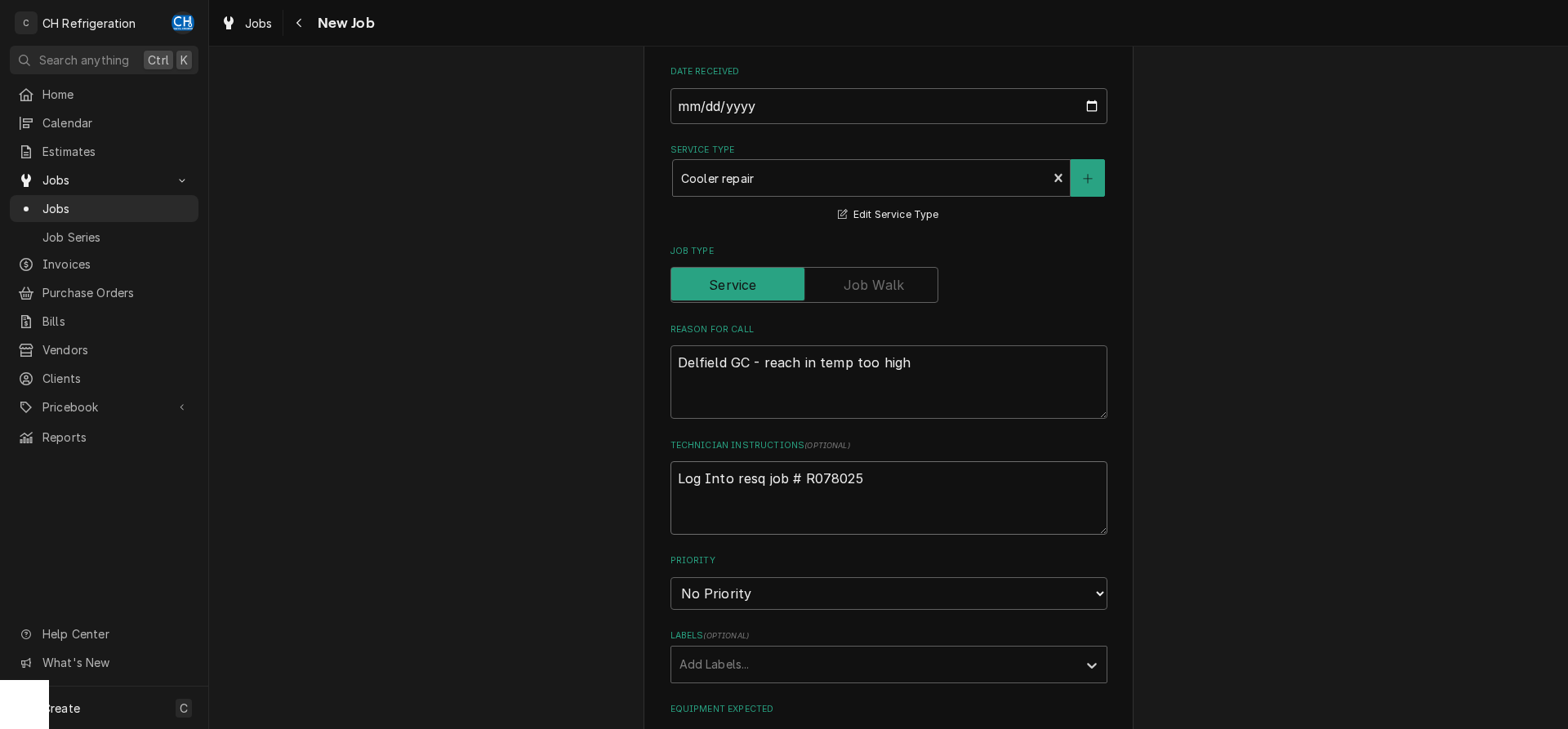
type textarea "x"
type textarea "Log Into resq job # R0780251"
type textarea "x"
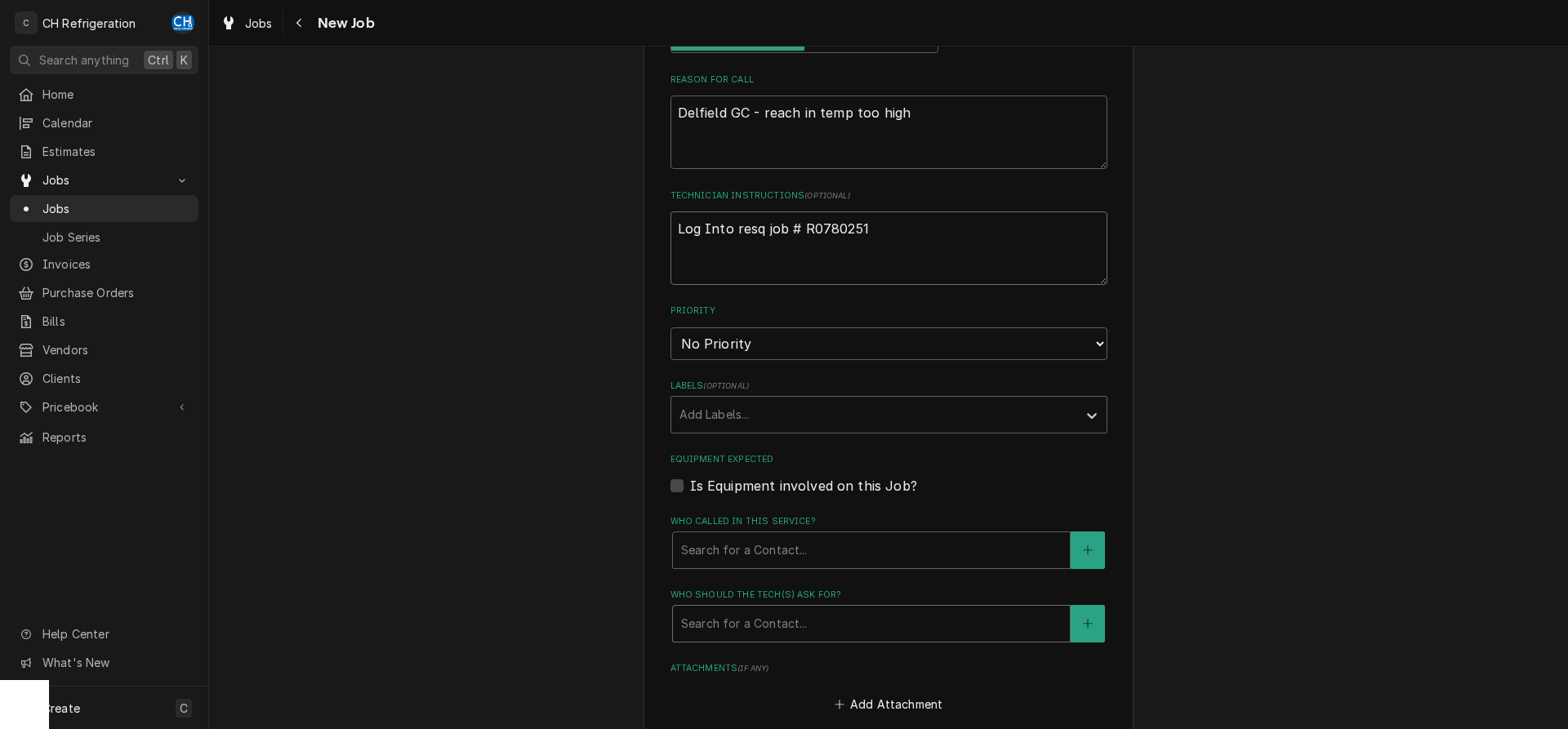
type textarea "Log Into resq job # R0780251"
drag, startPoint x: 767, startPoint y: 614, endPoint x: 780, endPoint y: 636, distance: 25.6
click at [766, 614] on div "Who should the tech(s) ask for?" at bounding box center [872, 624] width 380 height 30
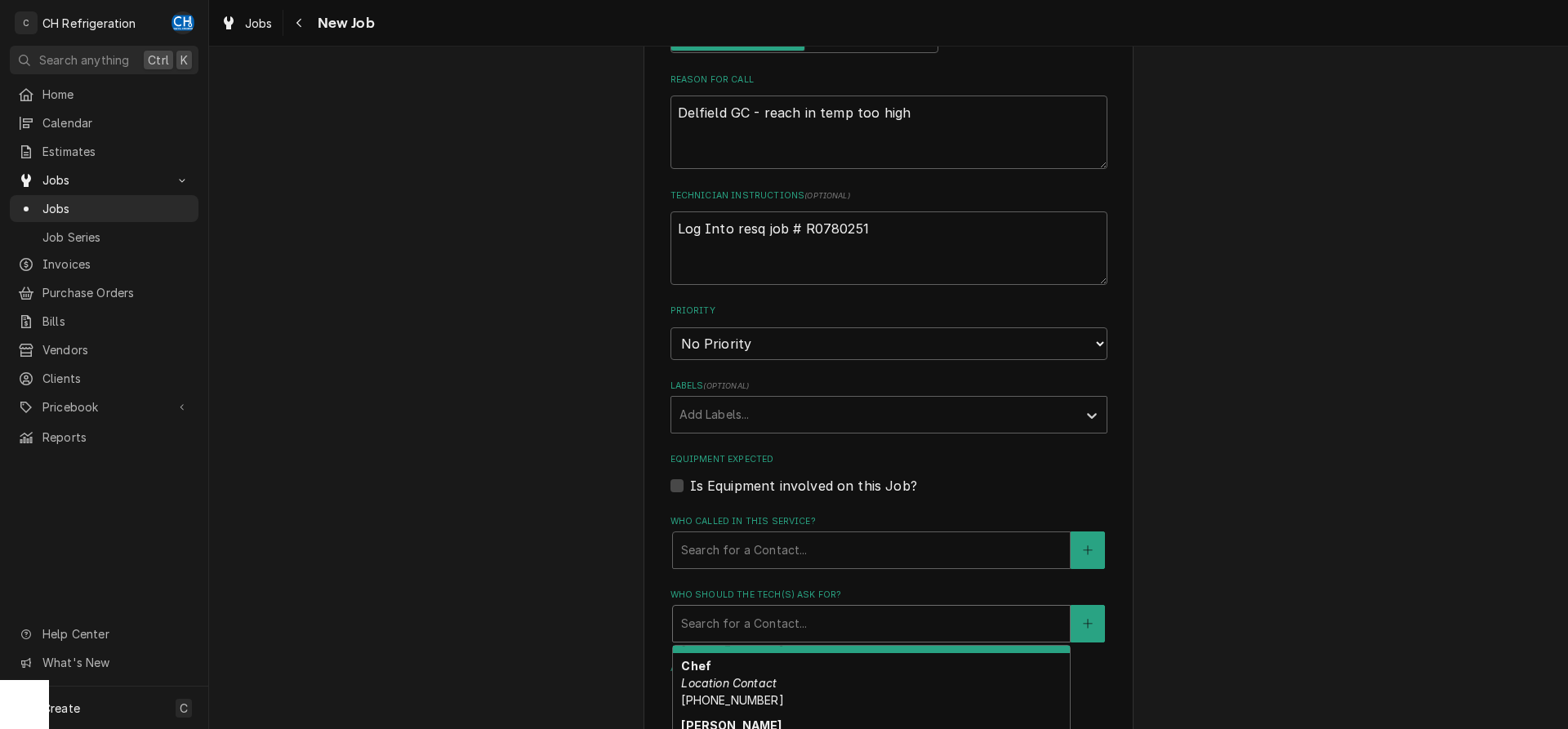
scroll to position [999, 0]
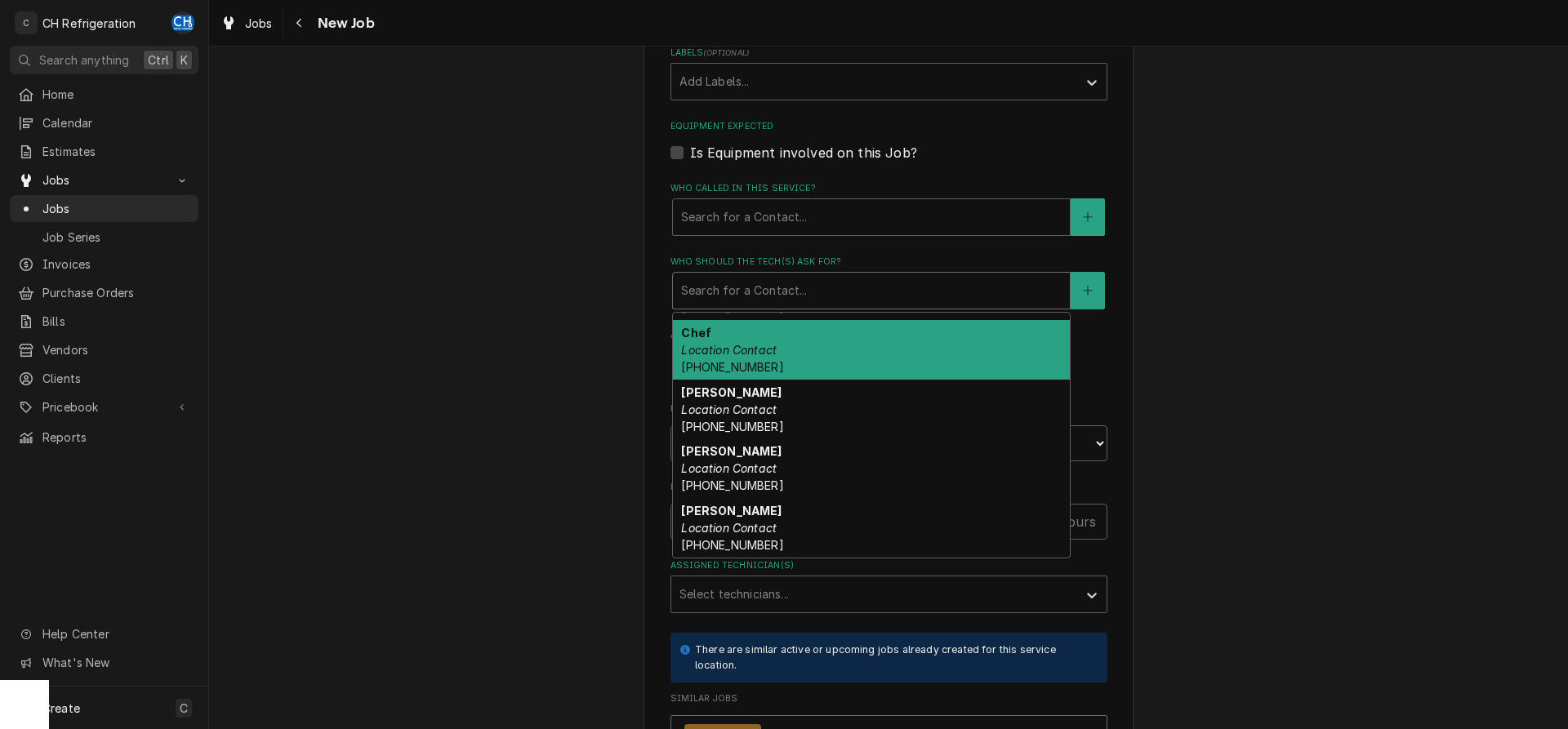
click at [741, 363] on span "(310) 910-4279" at bounding box center [733, 367] width 102 height 14
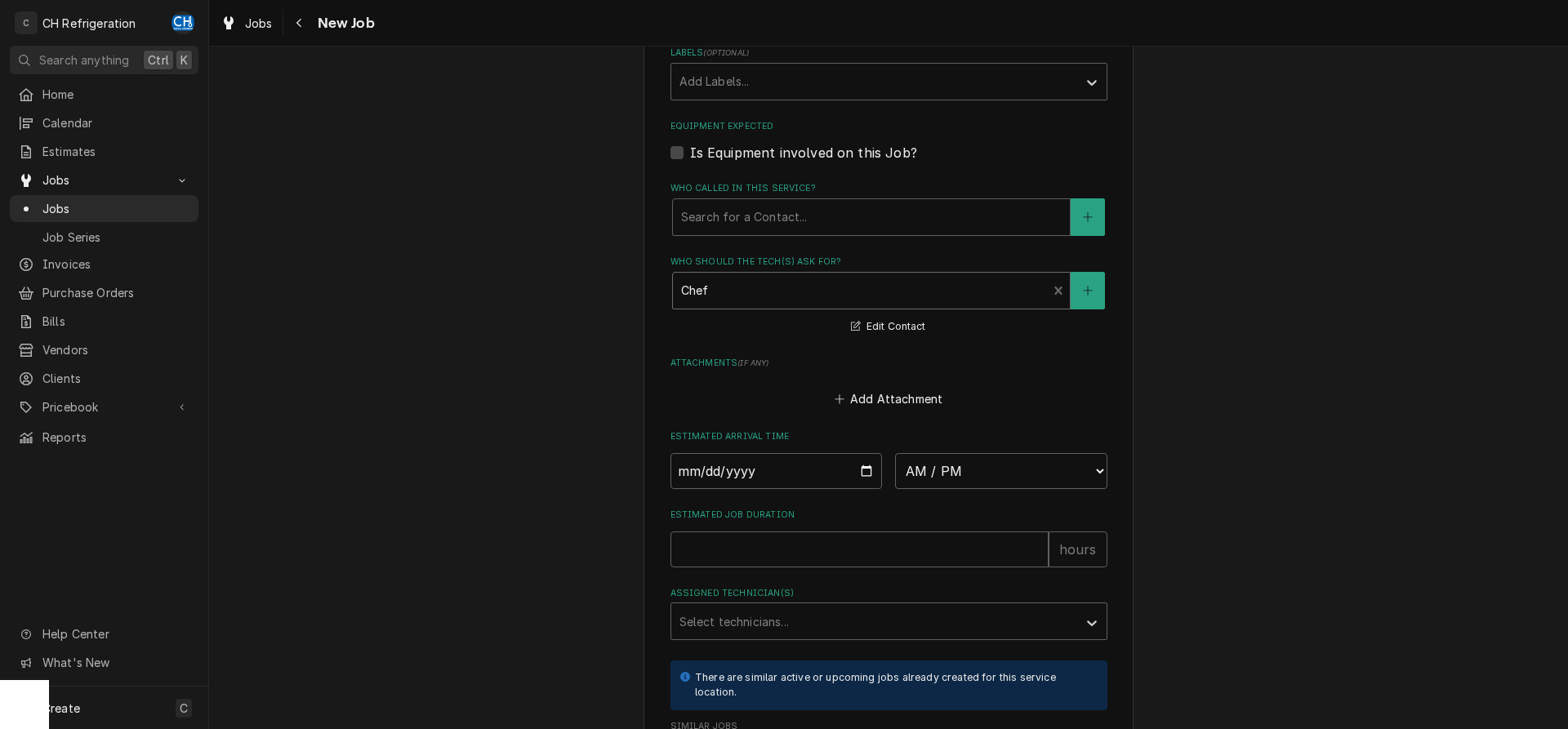
click at [797, 294] on div "Who should the tech(s) ask for?" at bounding box center [860, 291] width 359 height 30
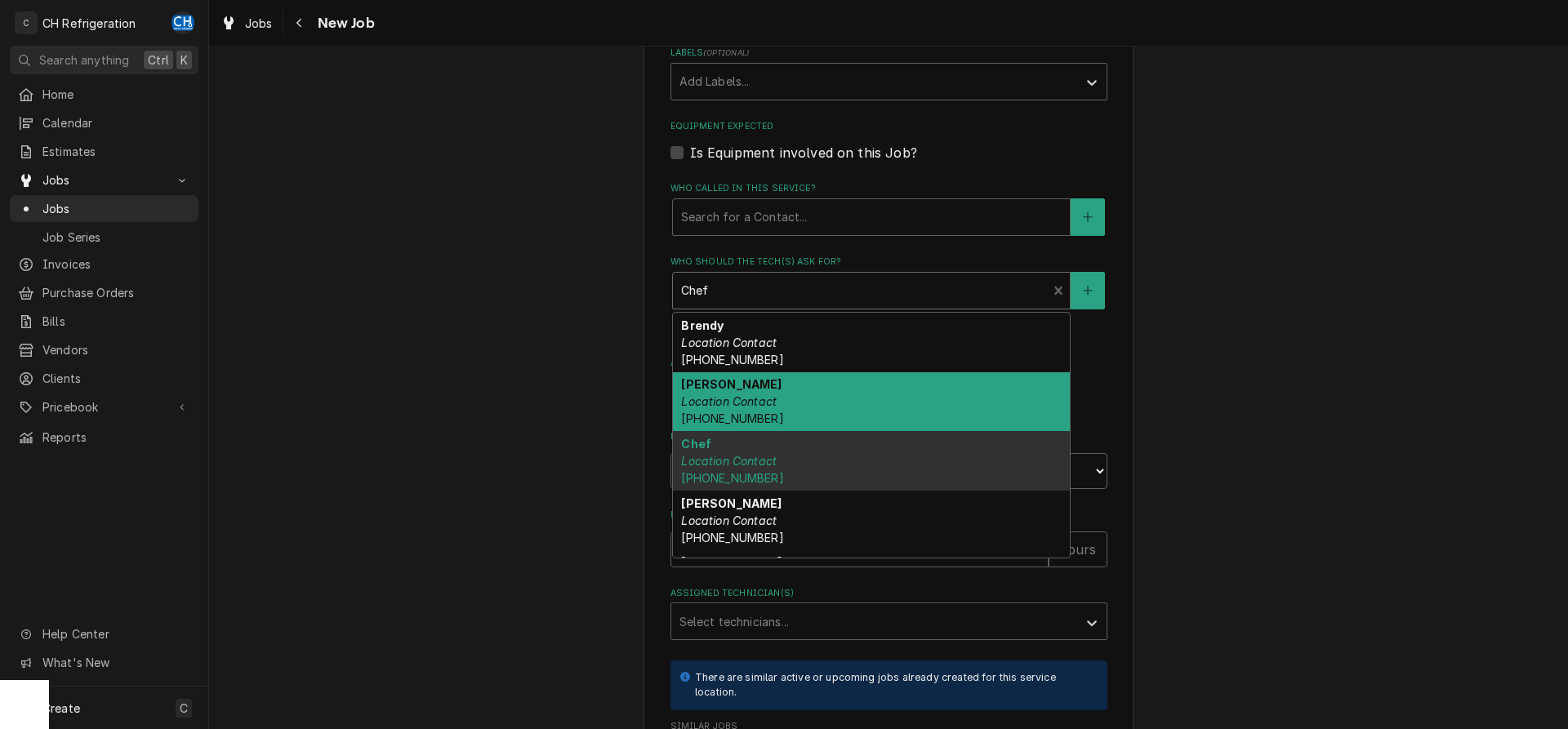
click at [779, 394] on div "Carol Location Contact (310) 741-1375" at bounding box center [871, 402] width 397 height 60
type textarea "x"
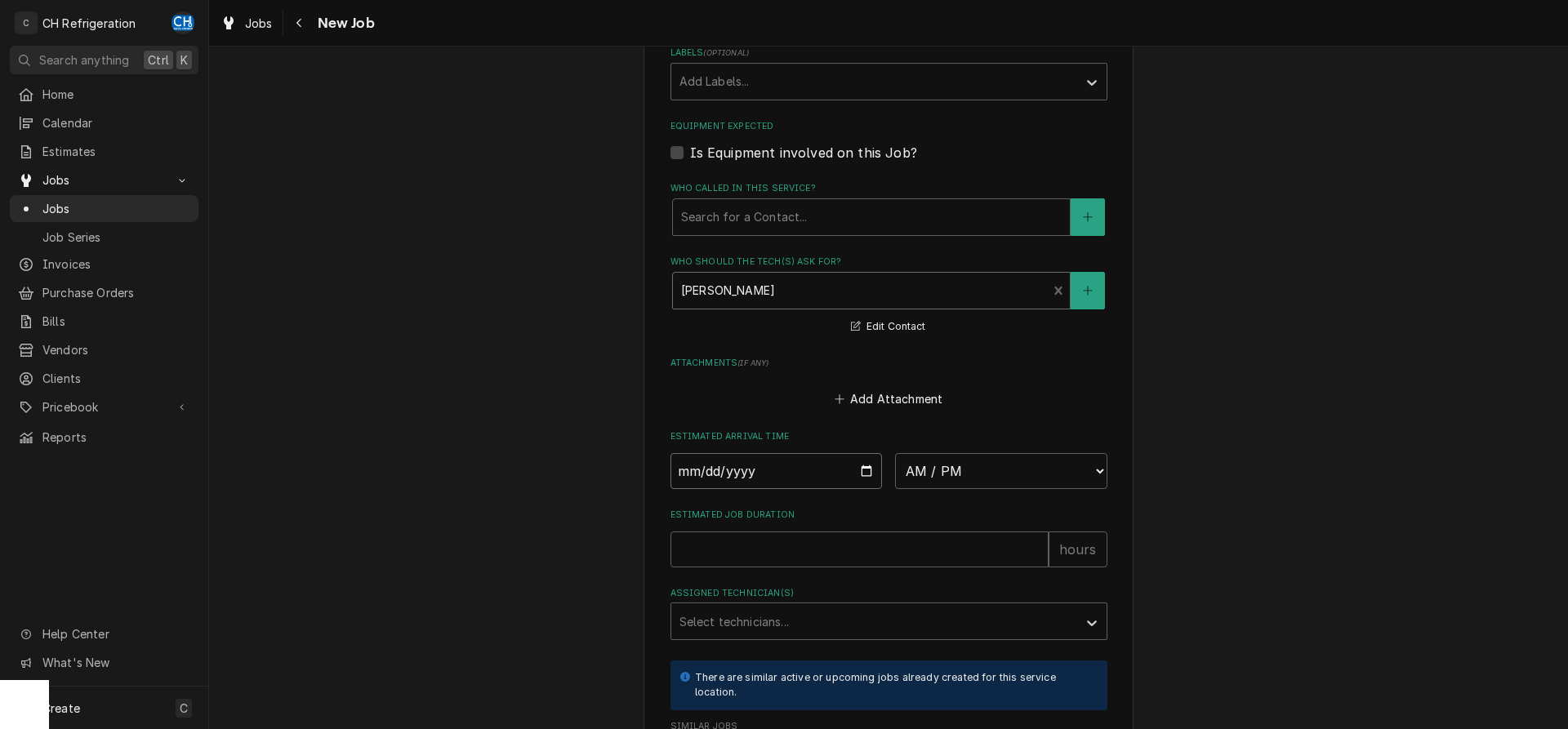
click at [858, 456] on input "Date" at bounding box center [776, 470] width 213 height 36
click at [865, 464] on input "Date" at bounding box center [776, 470] width 213 height 36
type input "[DATE]"
click at [895, 453] on select "AM / PM 6:00 AM 6:15 AM 6:30 AM 6:45 AM 7:00 AM 7:15 AM 7:30 AM 7:45 AM 8:00 AM…" at bounding box center [1001, 470] width 213 height 36
type textarea "x"
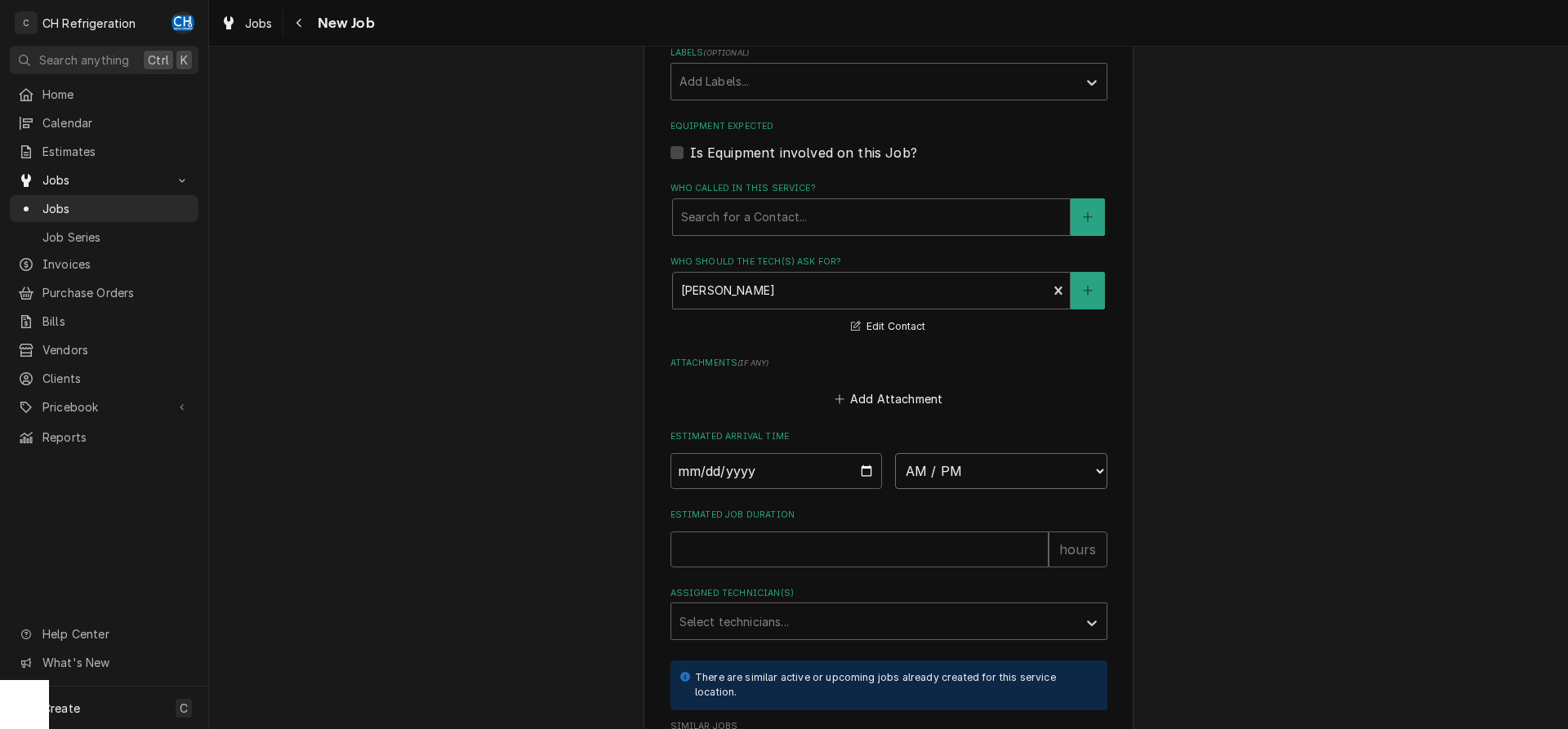
select select "11:45:00"
click option "11:45 AM" at bounding box center [0, 0] width 0 height 0
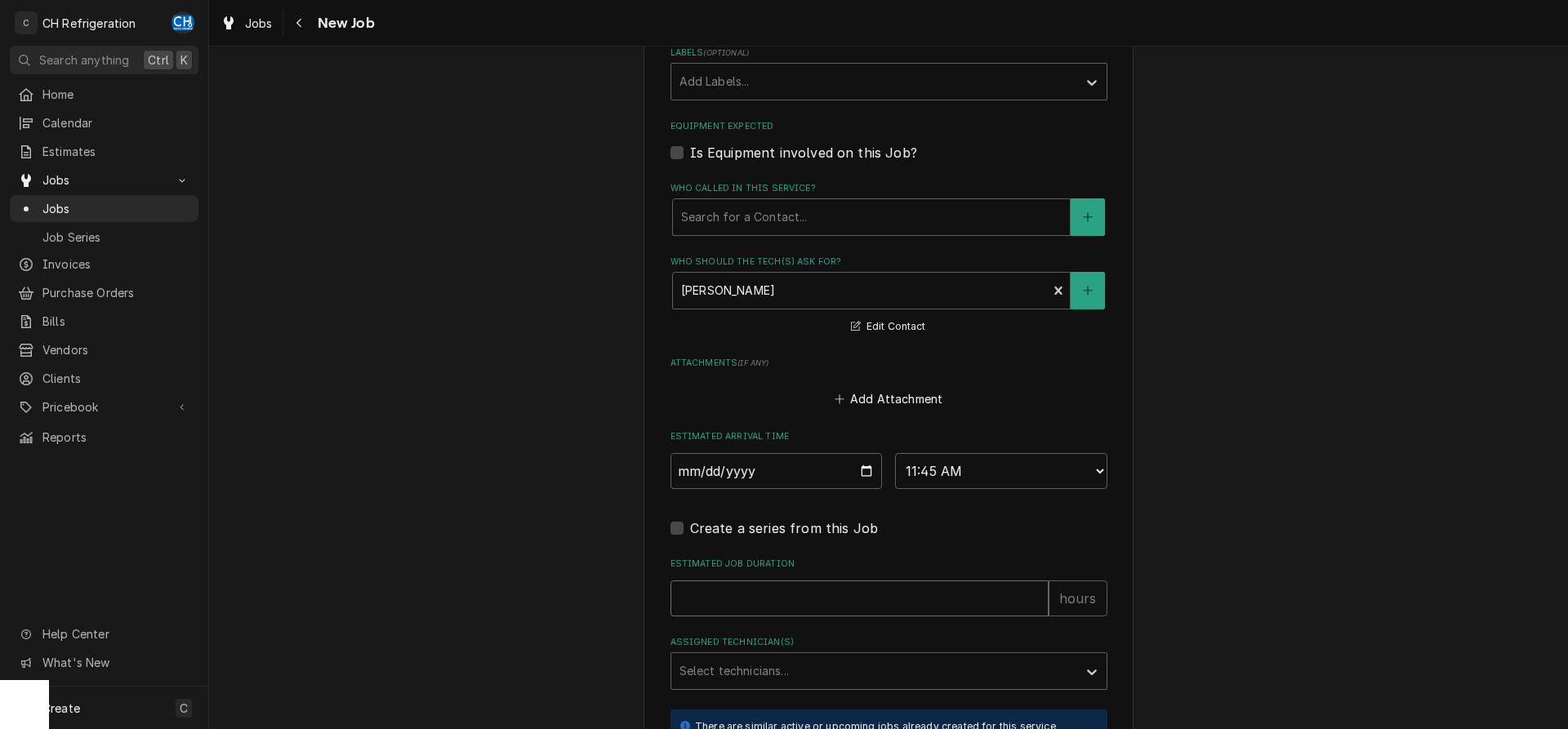
click at [872, 581] on input "Estimated Job Duration" at bounding box center [860, 598] width 379 height 36
type textarea "x"
type input "2"
type textarea "x"
type input "2"
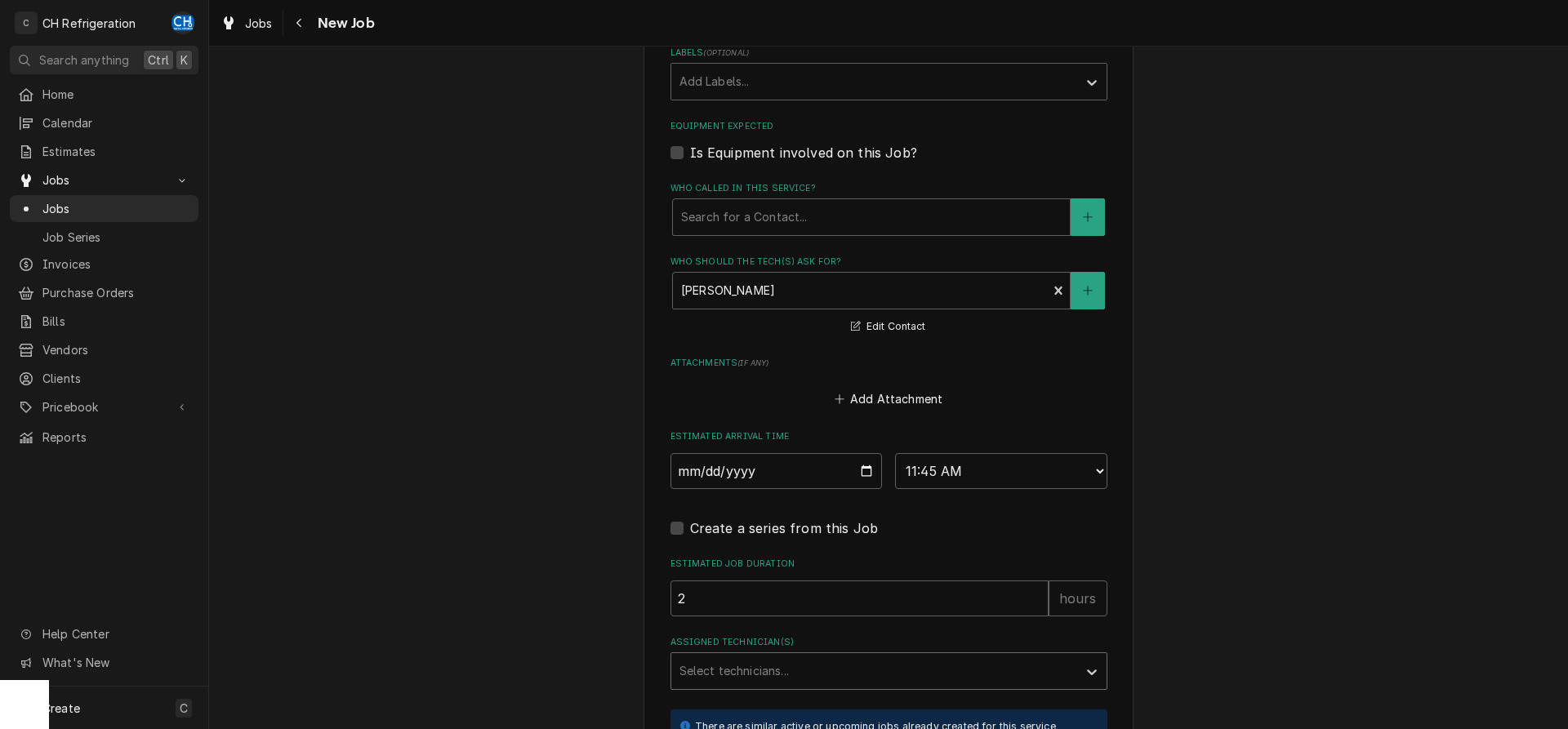
click at [850, 656] on div "Assigned Technician(s)" at bounding box center [874, 671] width 390 height 30
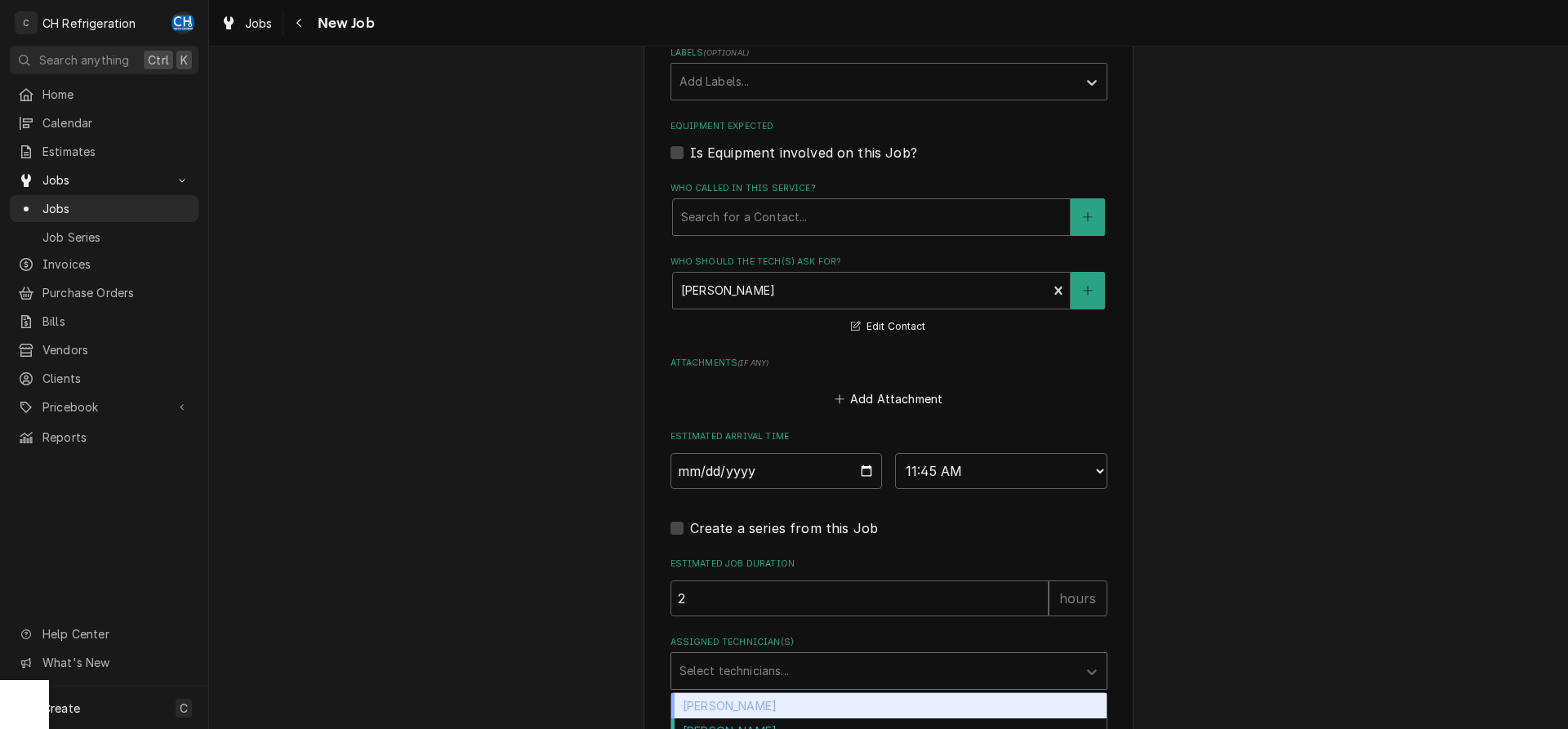
scroll to position [1249, 0]
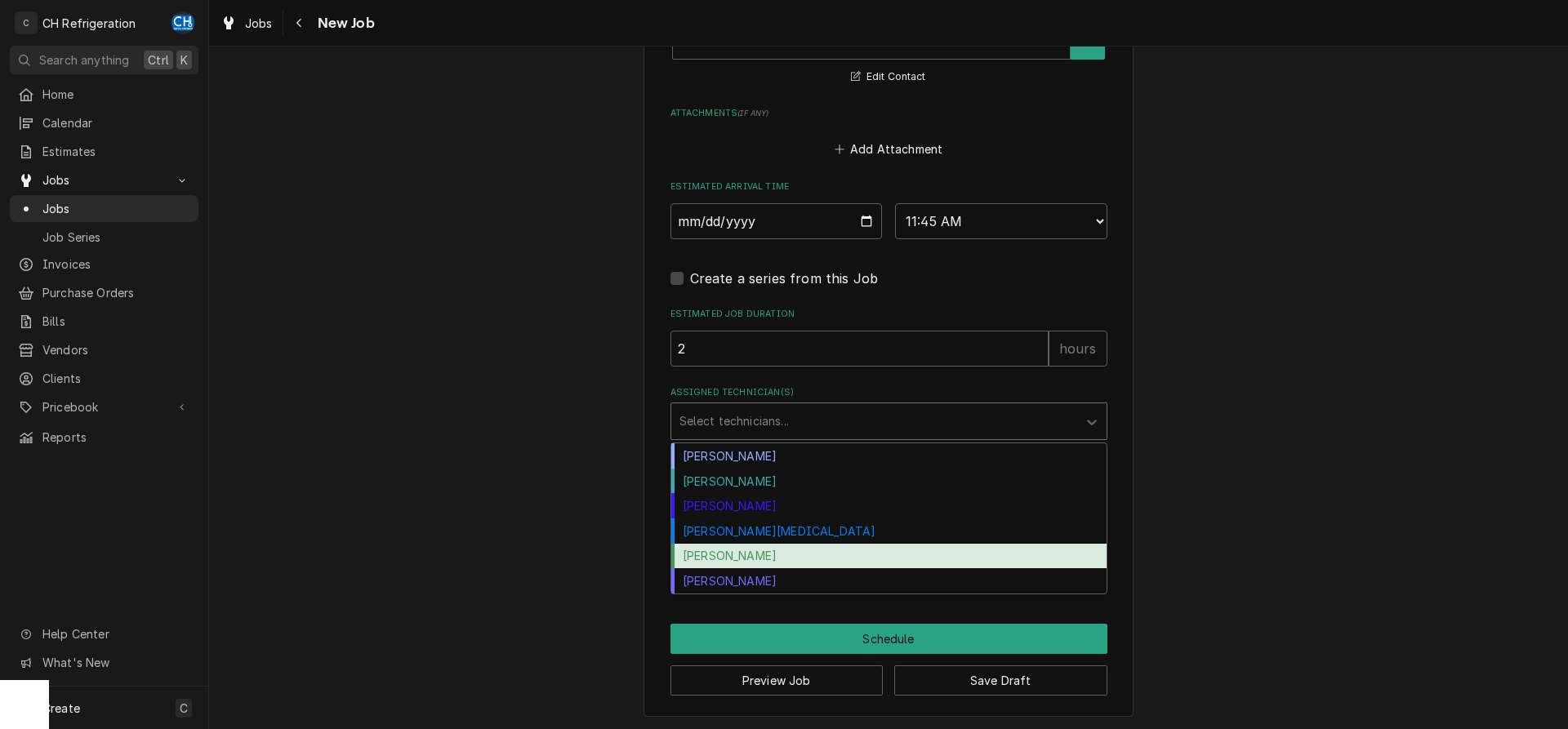
click at [735, 548] on div "[PERSON_NAME]" at bounding box center [888, 556] width 435 height 25
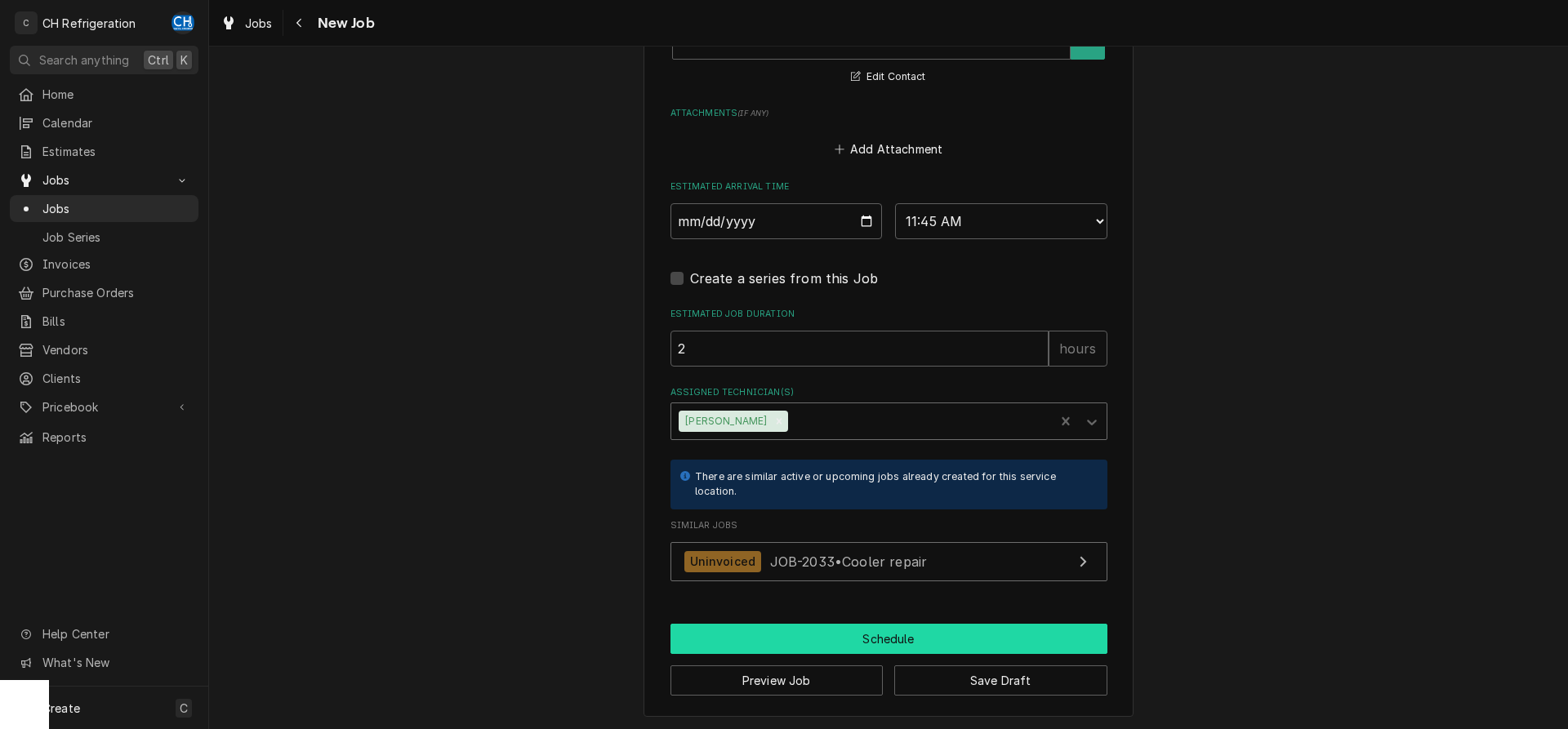
click at [825, 632] on button "Schedule" at bounding box center [888, 639] width 437 height 30
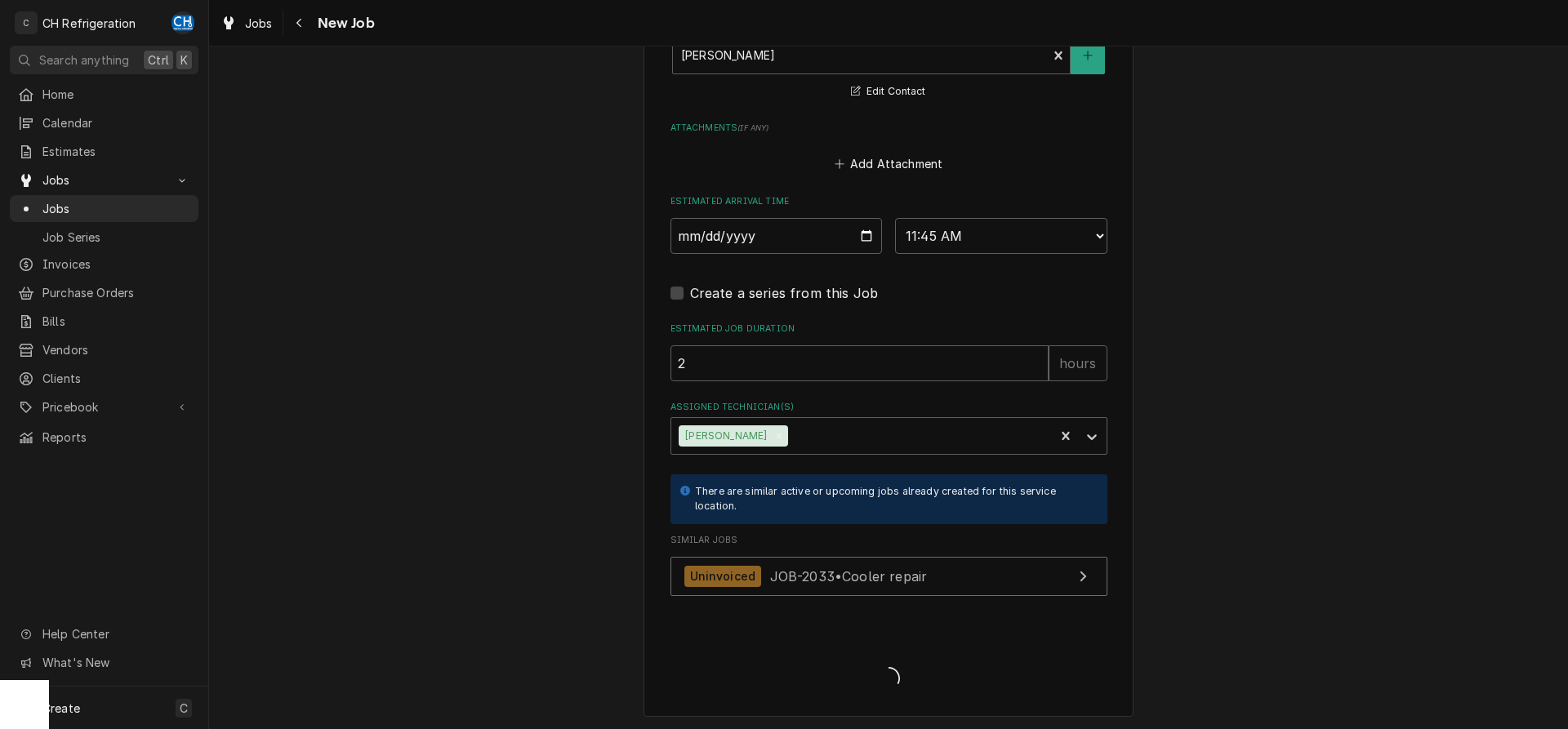
type textarea "x"
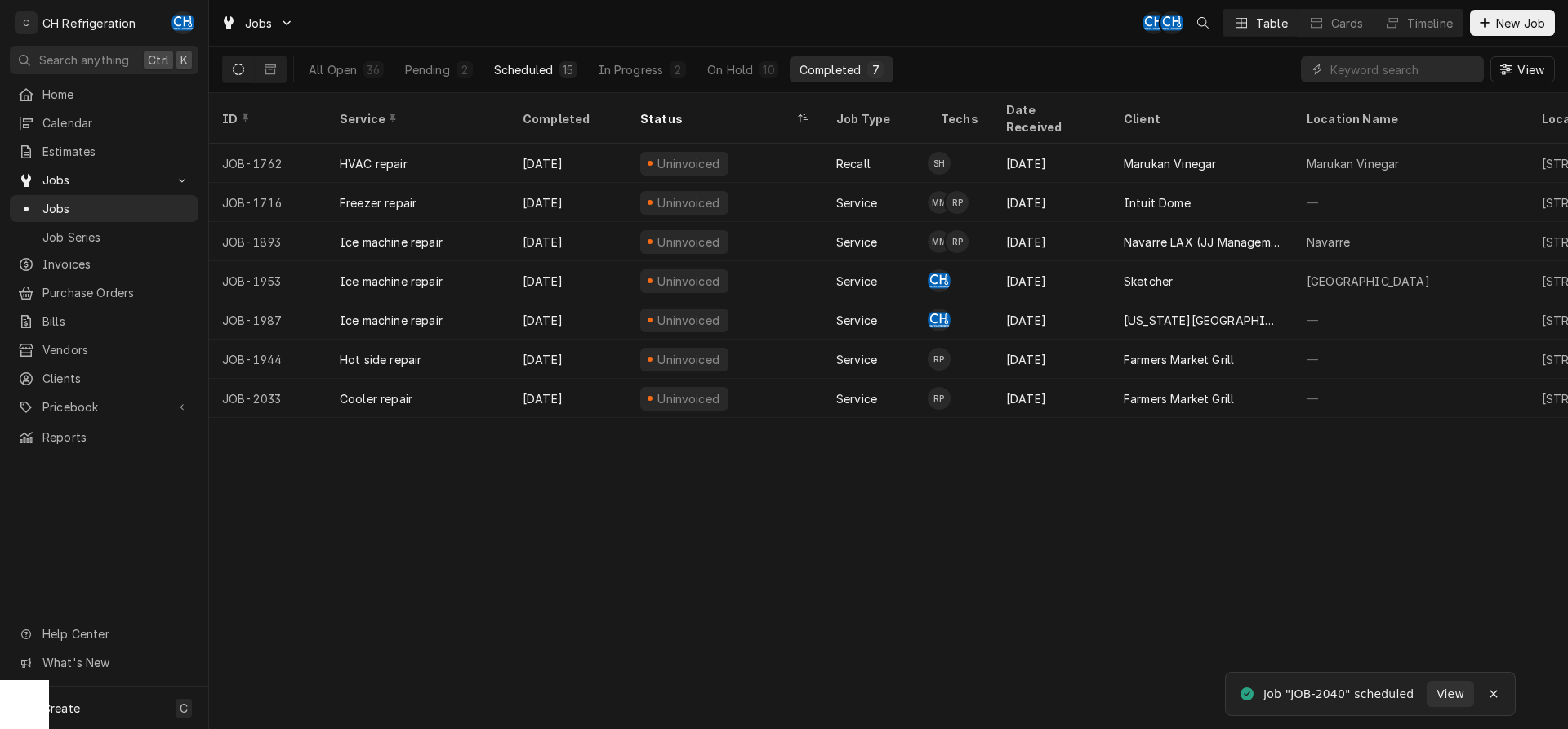
click at [497, 63] on div "Scheduled" at bounding box center [524, 70] width 59 height 17
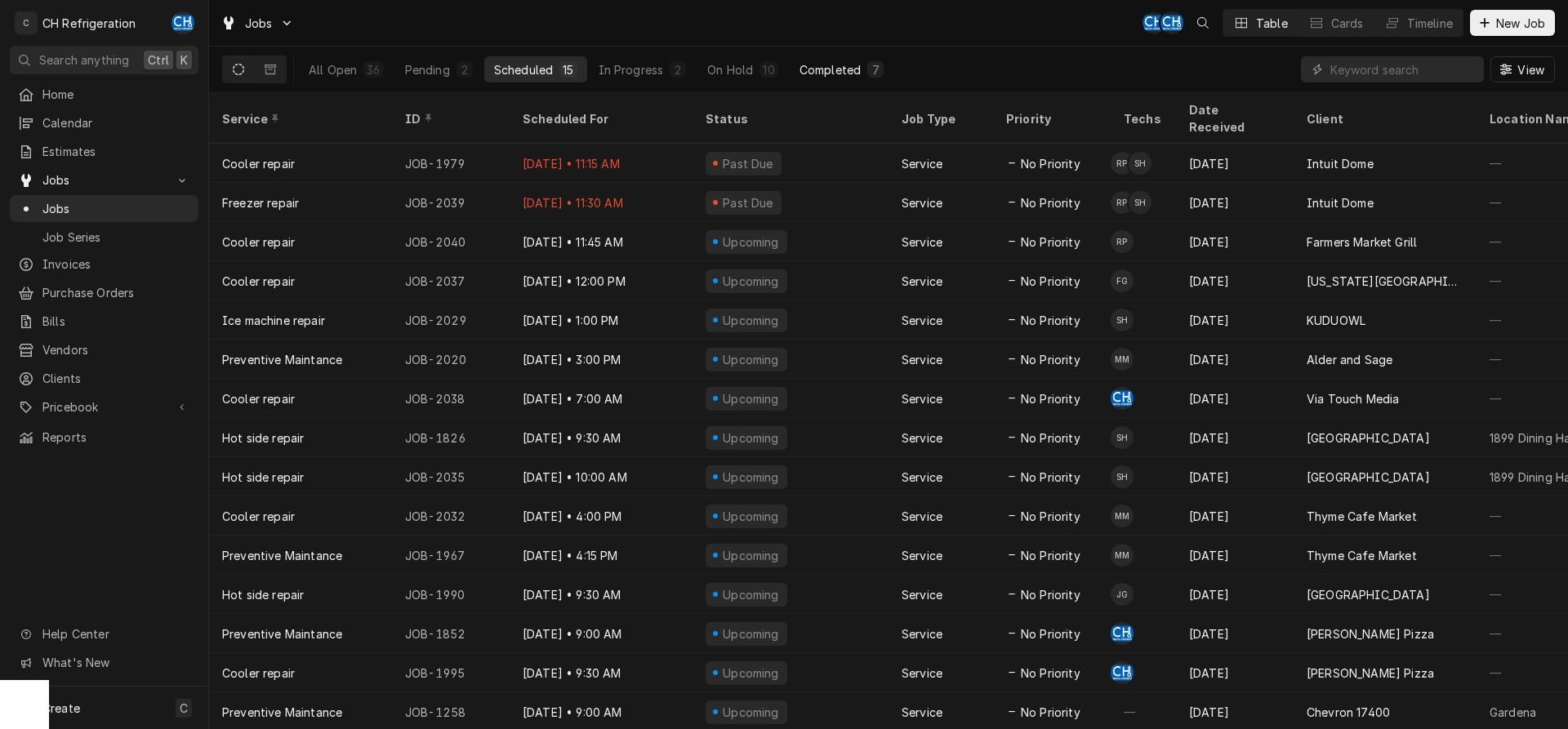
click at [842, 69] on div "Completed" at bounding box center [830, 70] width 62 height 17
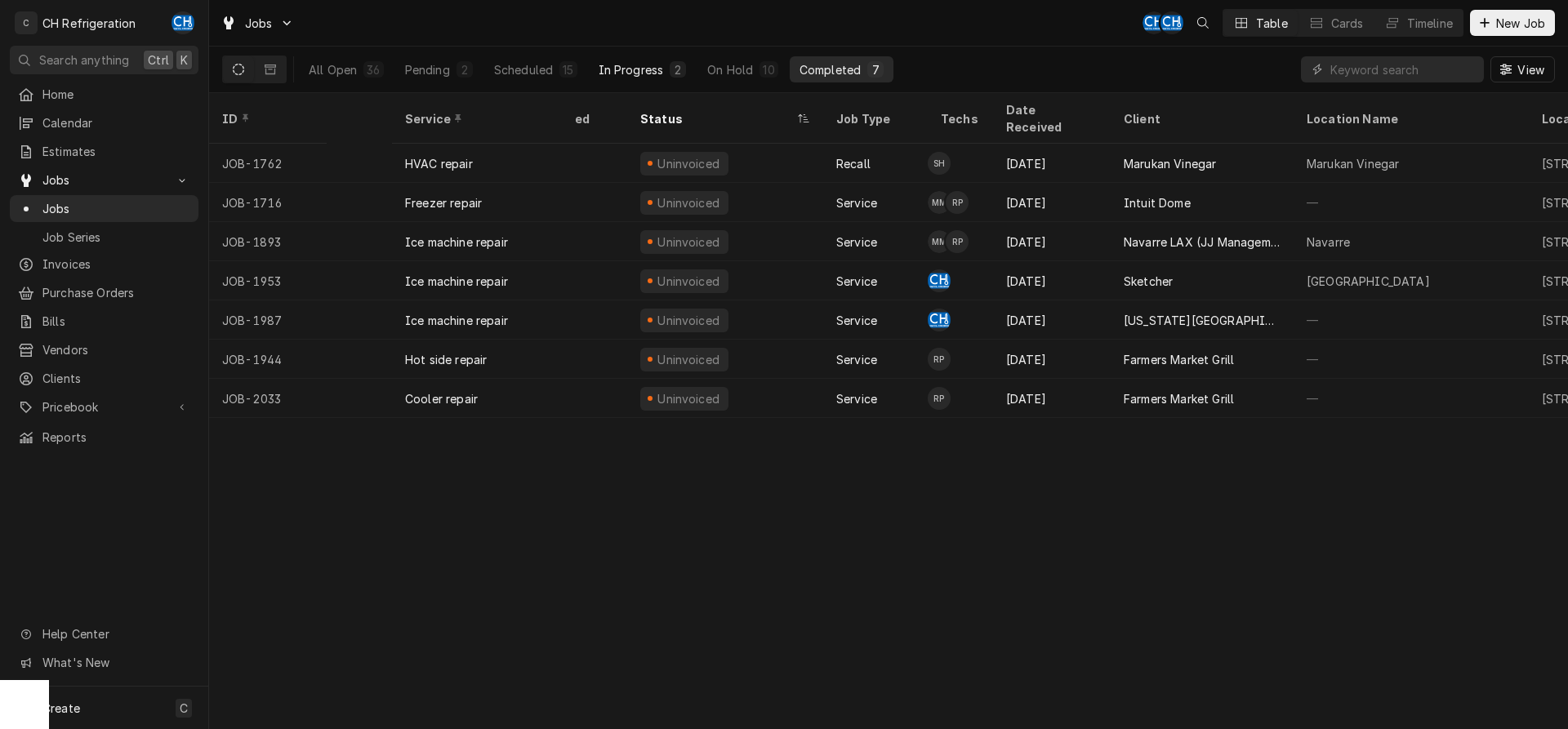
click at [657, 75] on div "In Progress" at bounding box center [631, 70] width 65 height 17
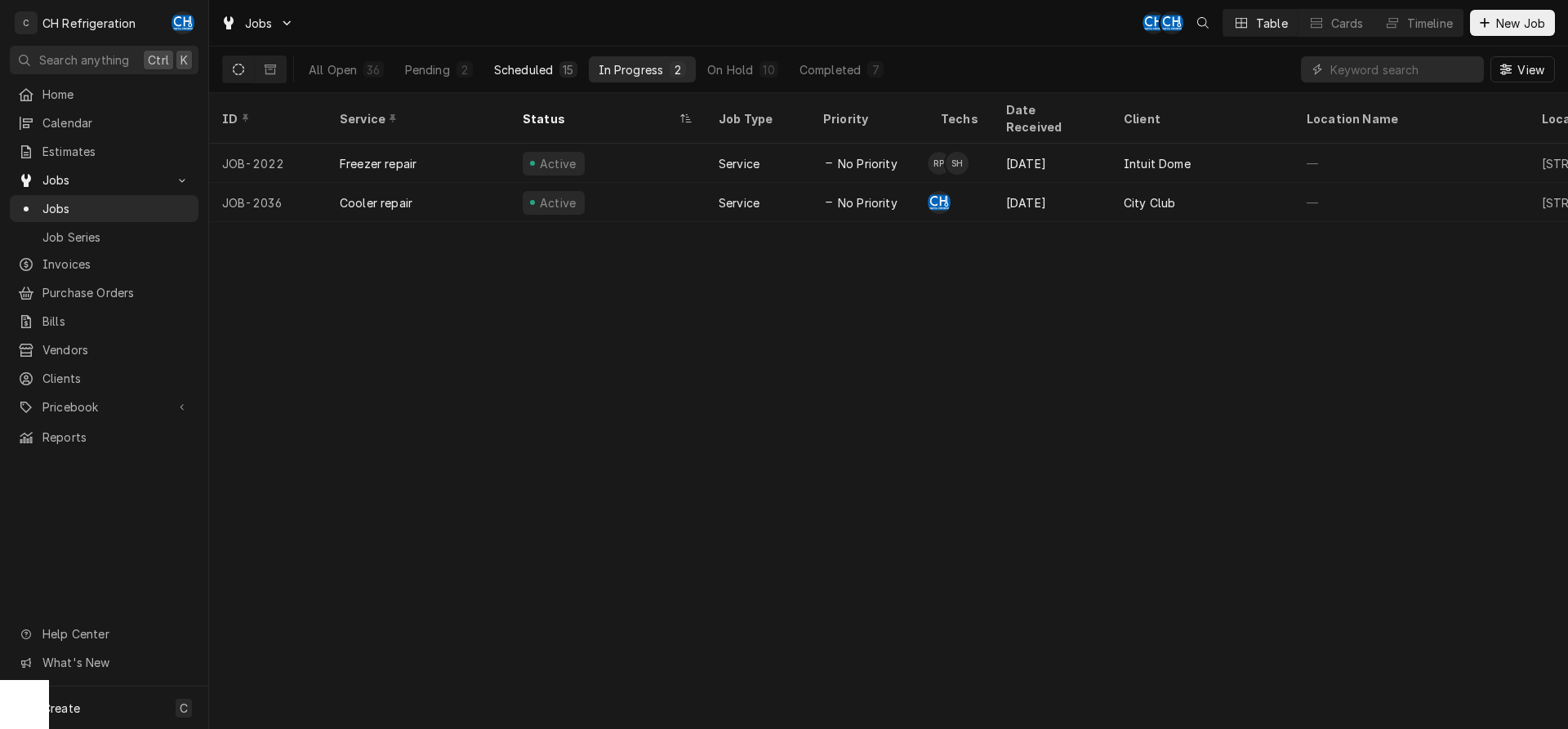
click at [544, 68] on div "Scheduled" at bounding box center [524, 70] width 59 height 17
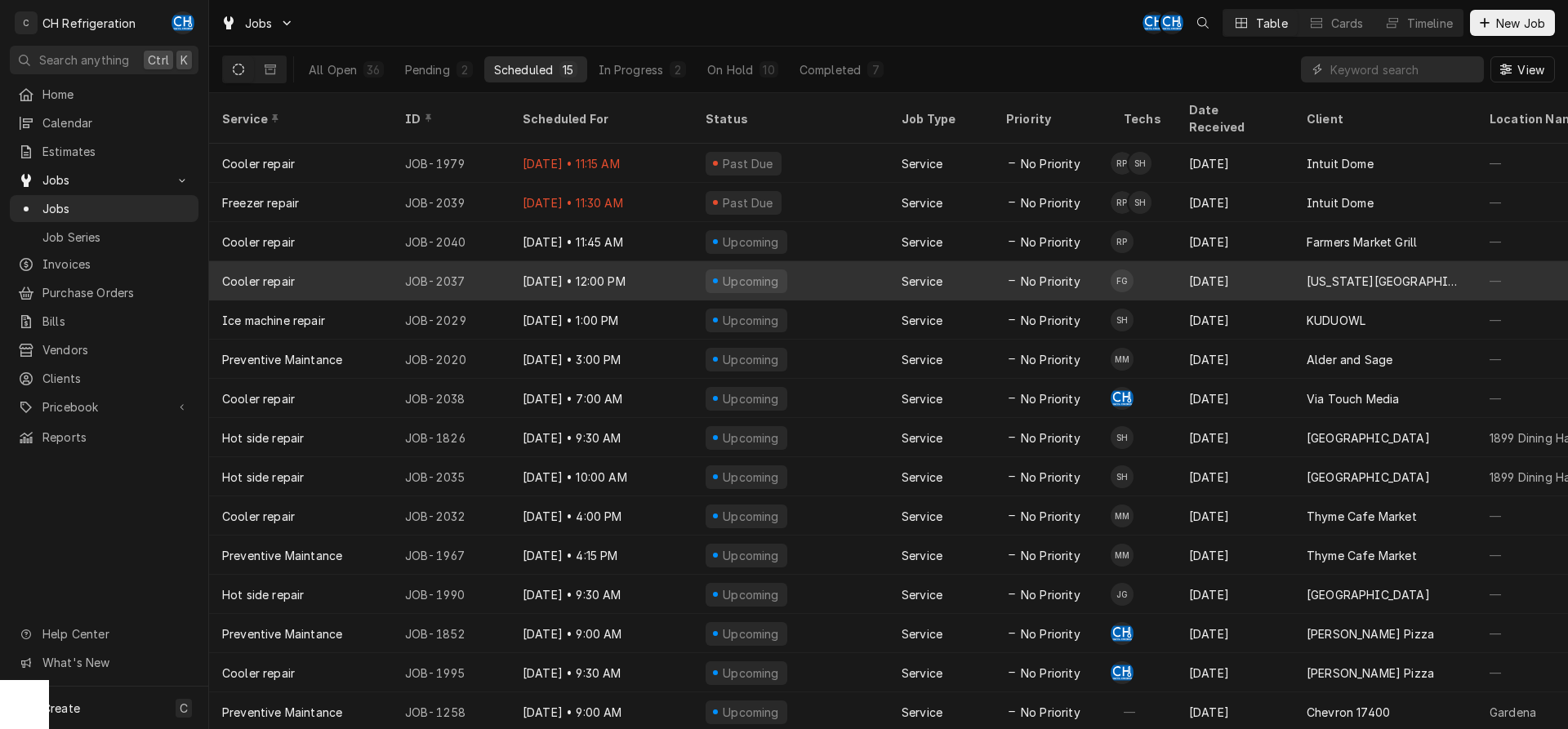
click at [1359, 273] on div "[US_STATE][GEOGRAPHIC_DATA], [PERSON_NAME][GEOGRAPHIC_DATA]" at bounding box center [1385, 281] width 157 height 17
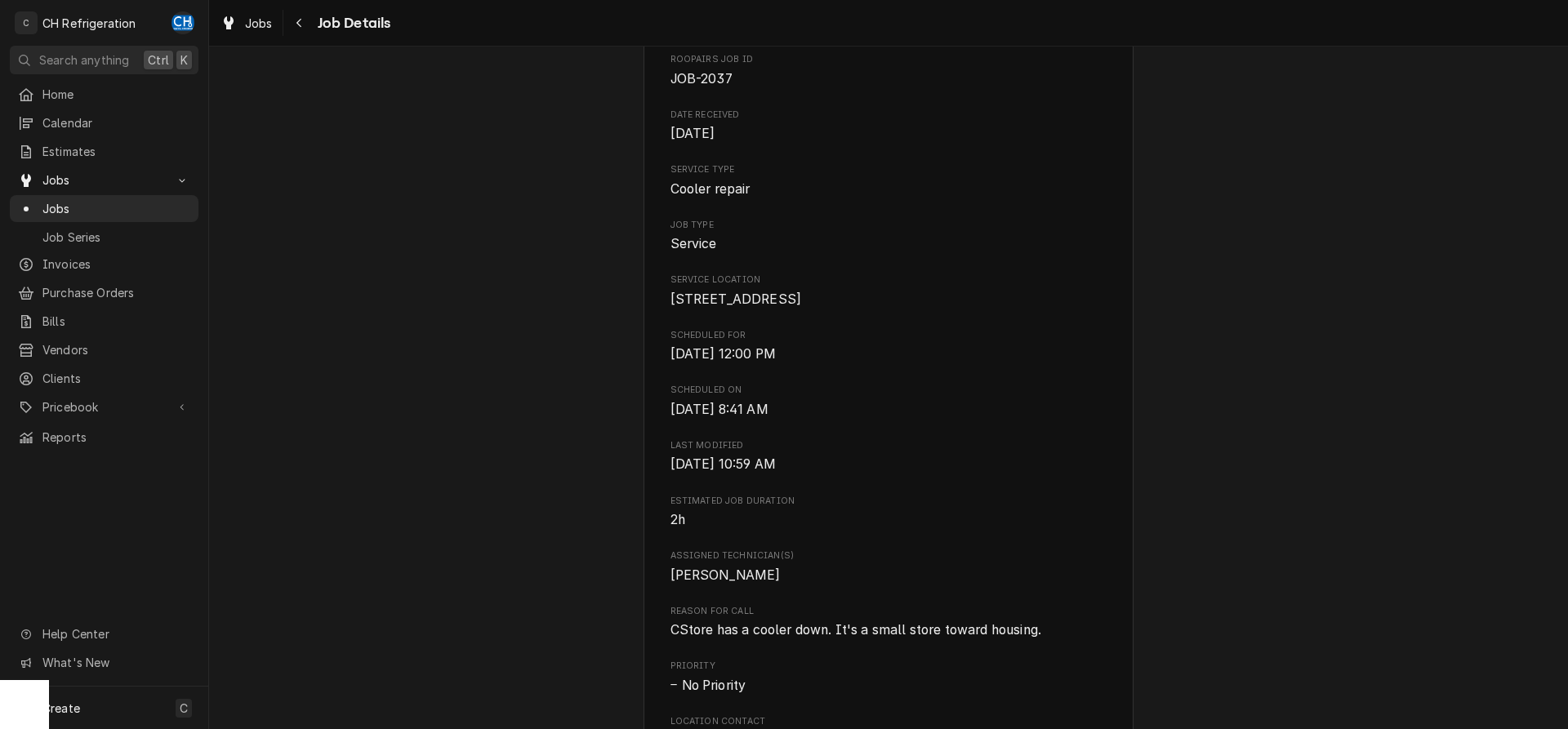
scroll to position [333, 0]
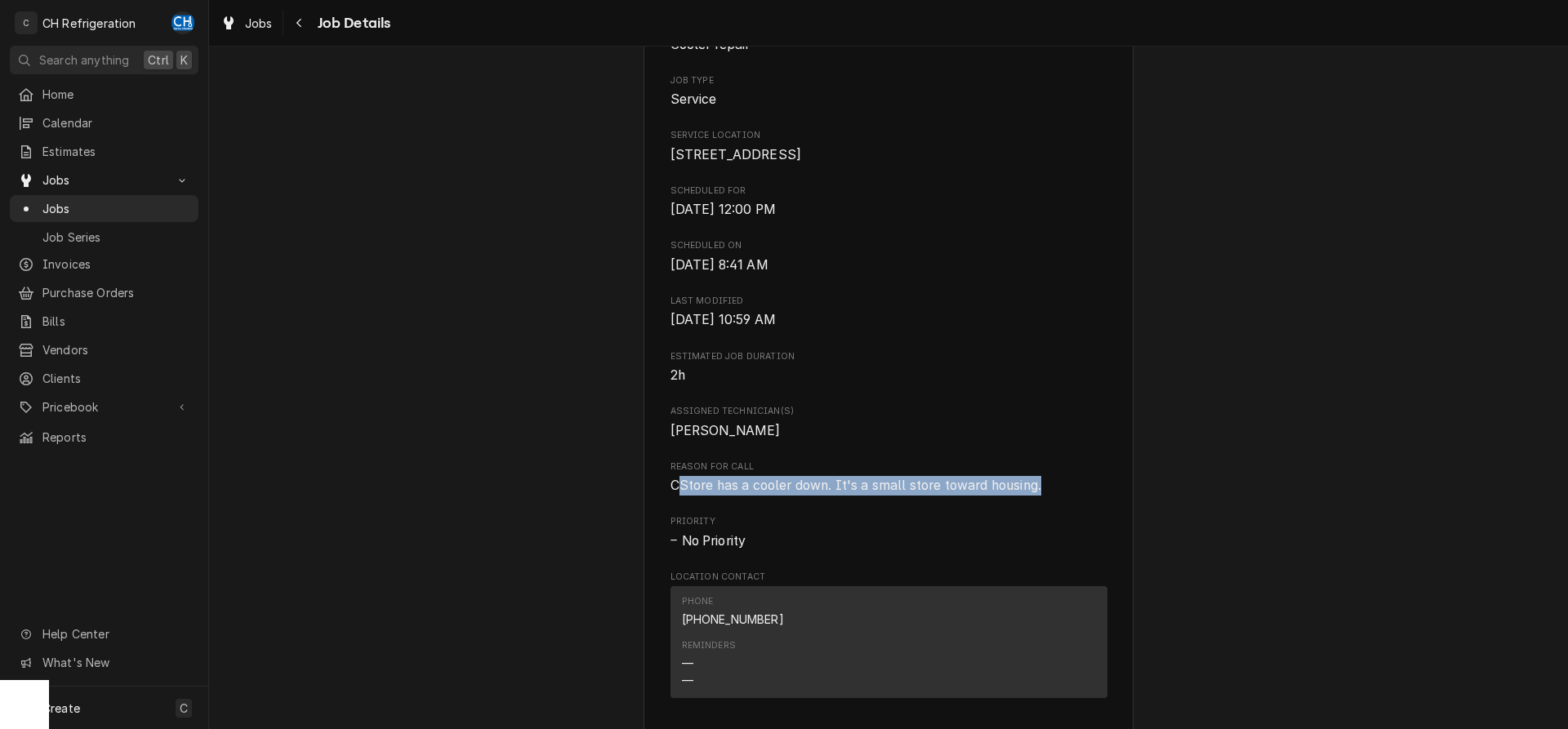
drag, startPoint x: 681, startPoint y: 483, endPoint x: 1051, endPoint y: 485, distance: 370.0
click at [1051, 485] on span "CStore has a cooler down. It's a small store toward housing." at bounding box center [888, 485] width 437 height 20
click at [1057, 484] on span "CStore has a cooler down. It's a small store toward housing." at bounding box center [888, 485] width 437 height 20
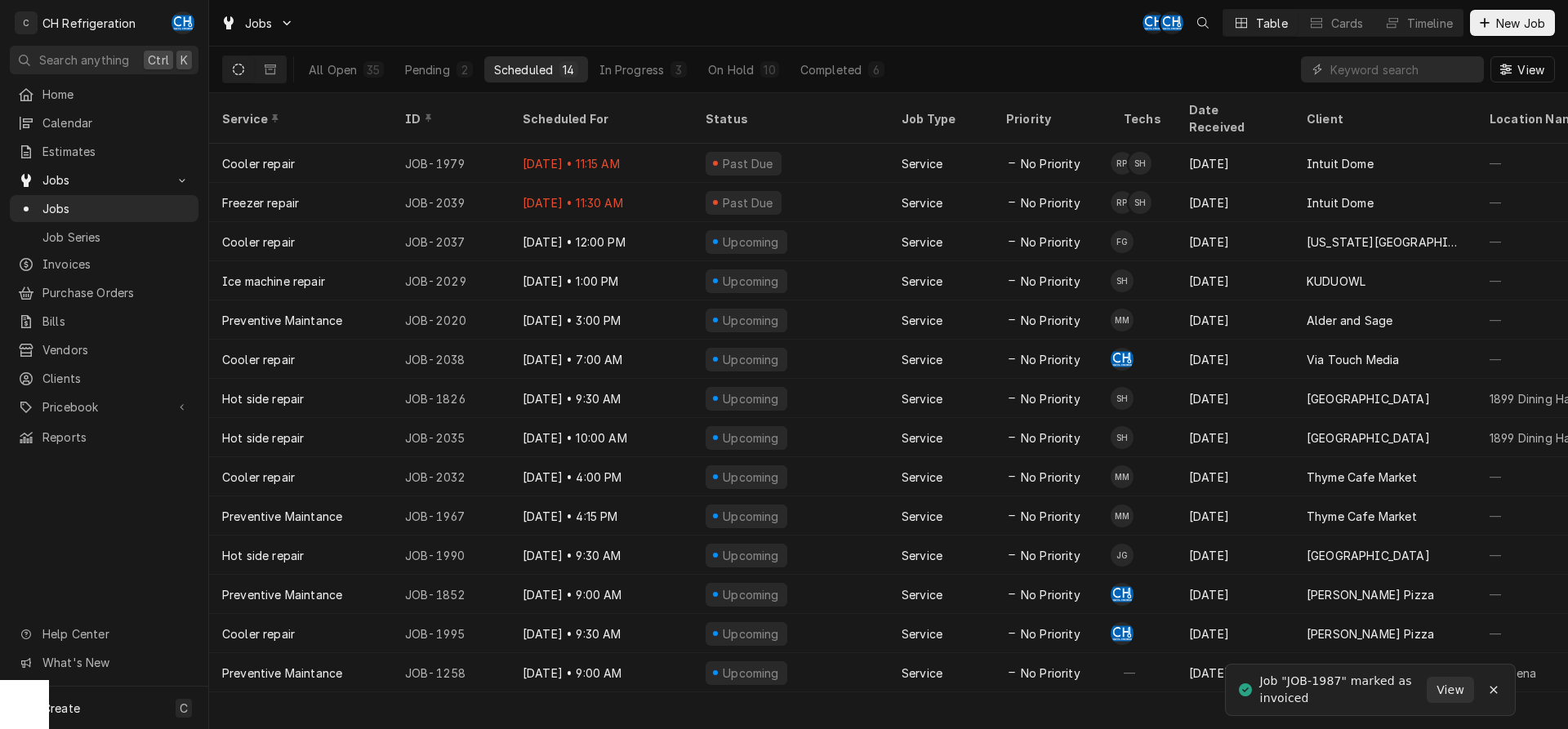
click at [847, 89] on div "All Open 35 Pending 2 Scheduled 14 In Progress 3 On Hold 10 Completed 6" at bounding box center [596, 69] width 596 height 46
click at [850, 82] on div "All Open 35 Pending 2 Scheduled 14 In Progress 3 On Hold 10 Completed 6" at bounding box center [596, 69] width 596 height 46
click at [861, 76] on button "Completed 6" at bounding box center [842, 69] width 103 height 26
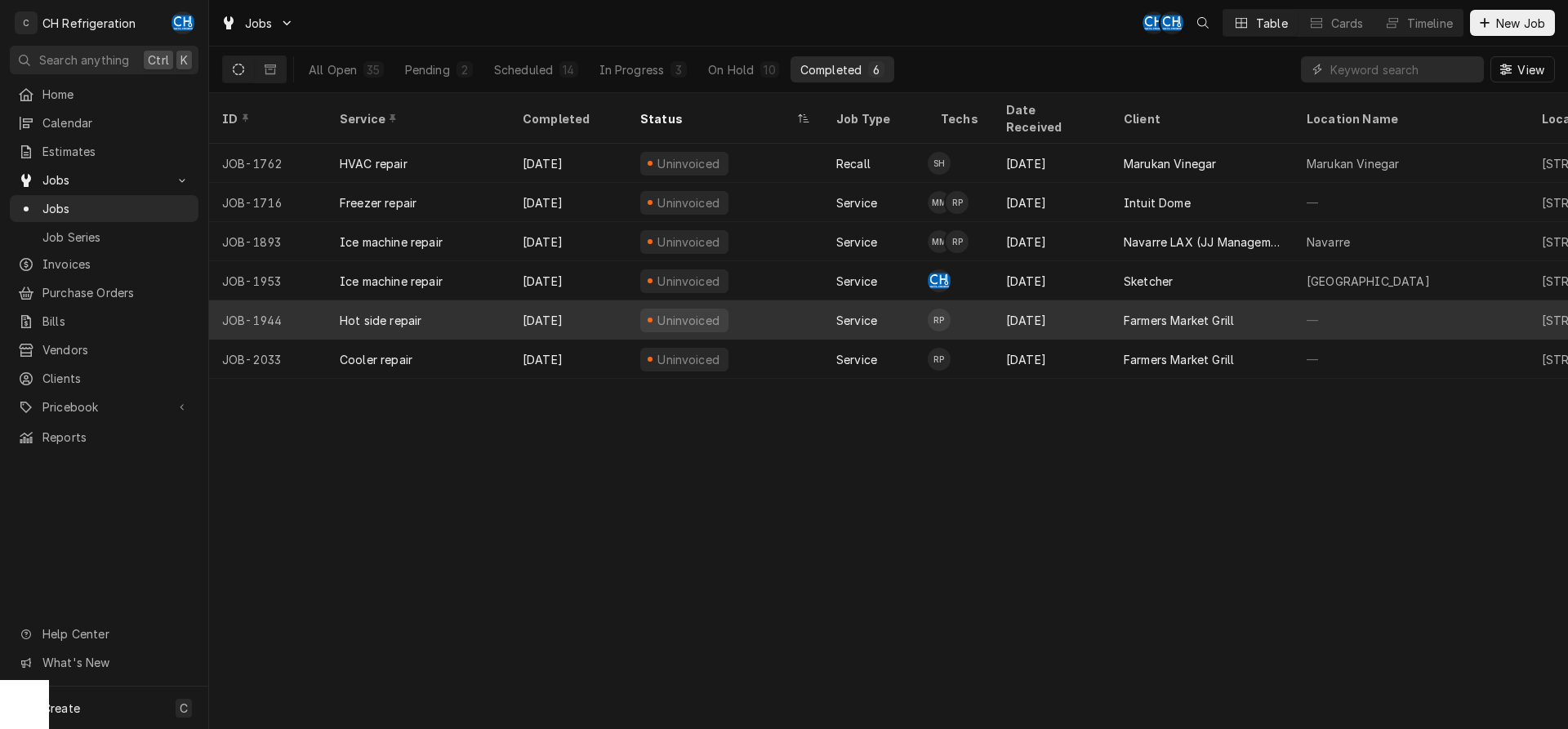
click at [1183, 318] on div "Farmers Market Grill" at bounding box center [1202, 319] width 183 height 39
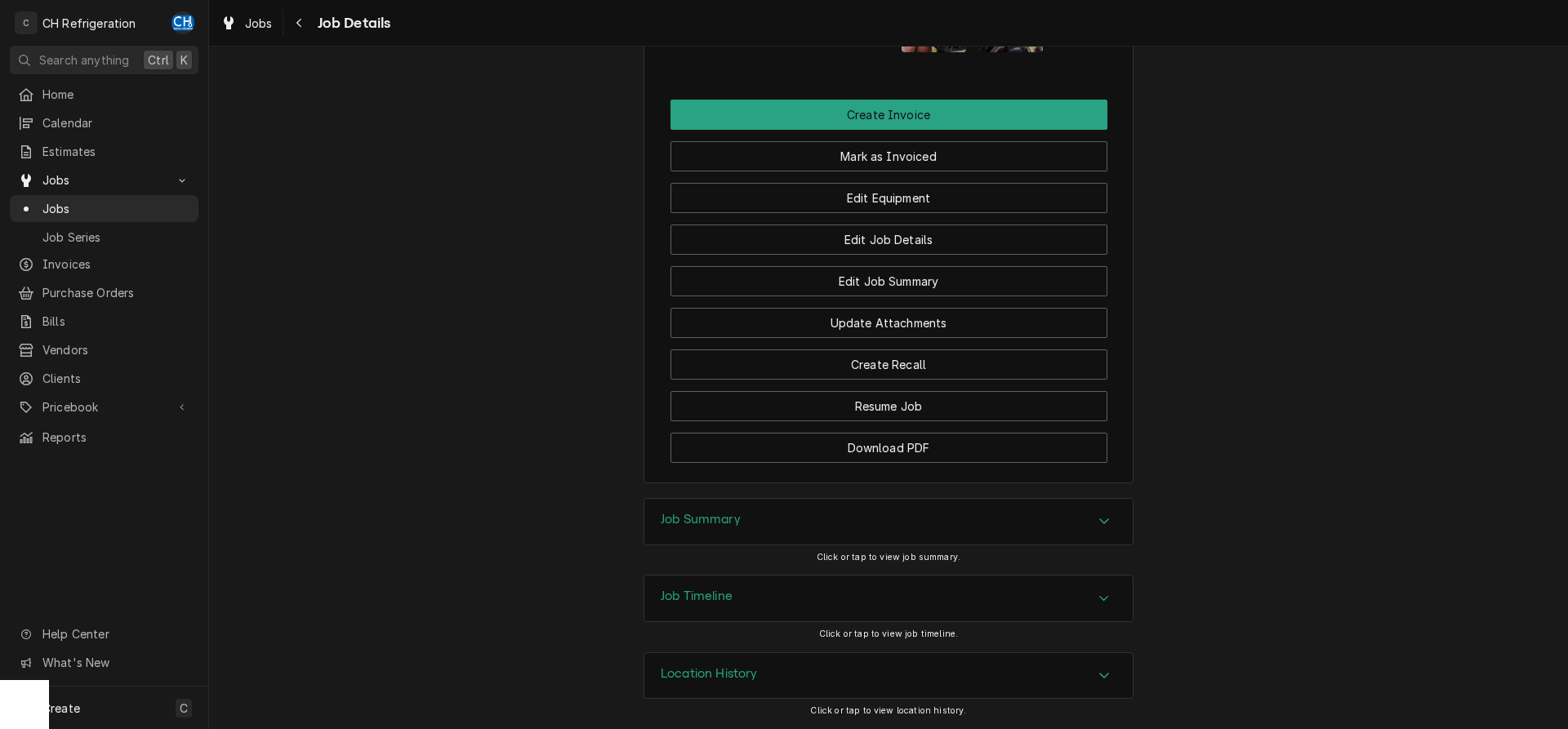
click at [808, 530] on div "Job Summary" at bounding box center [888, 522] width 489 height 46
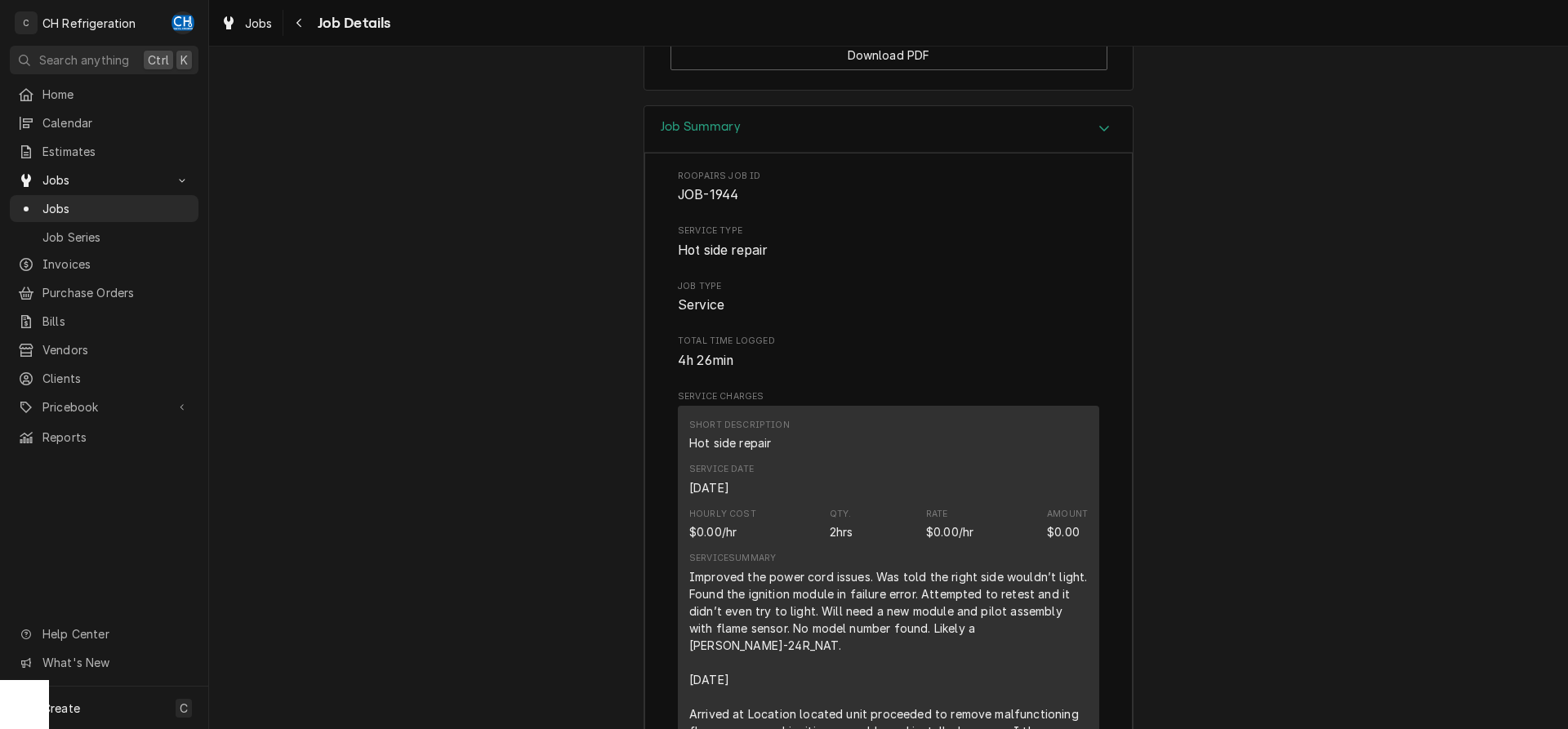
scroll to position [2210, 0]
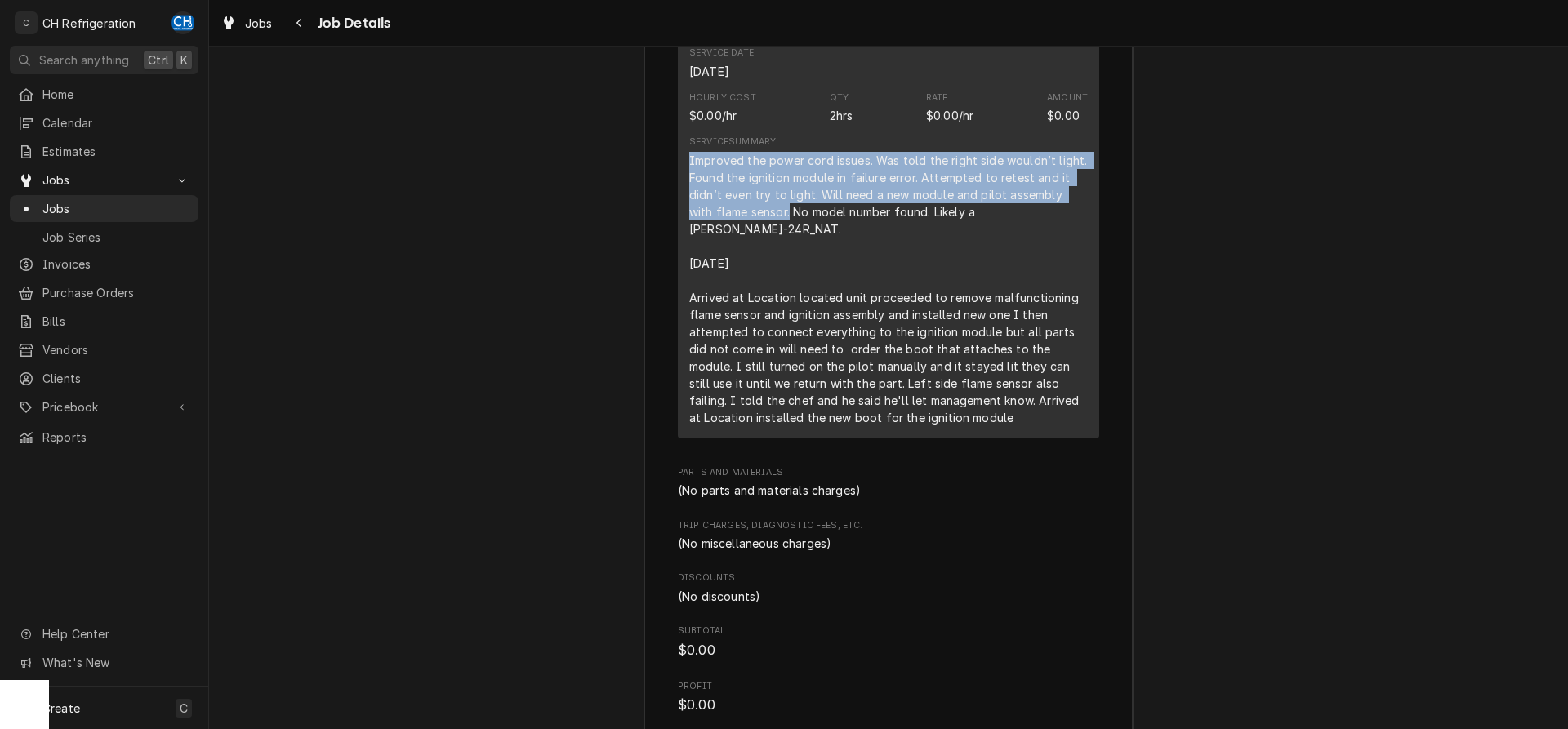
drag, startPoint x: 689, startPoint y: 158, endPoint x: 764, endPoint y: 213, distance: 93.0
click at [764, 213] on div "Improved the power cord issues. Was told the right side wouldn’t light. Found t…" at bounding box center [888, 289] width 399 height 274
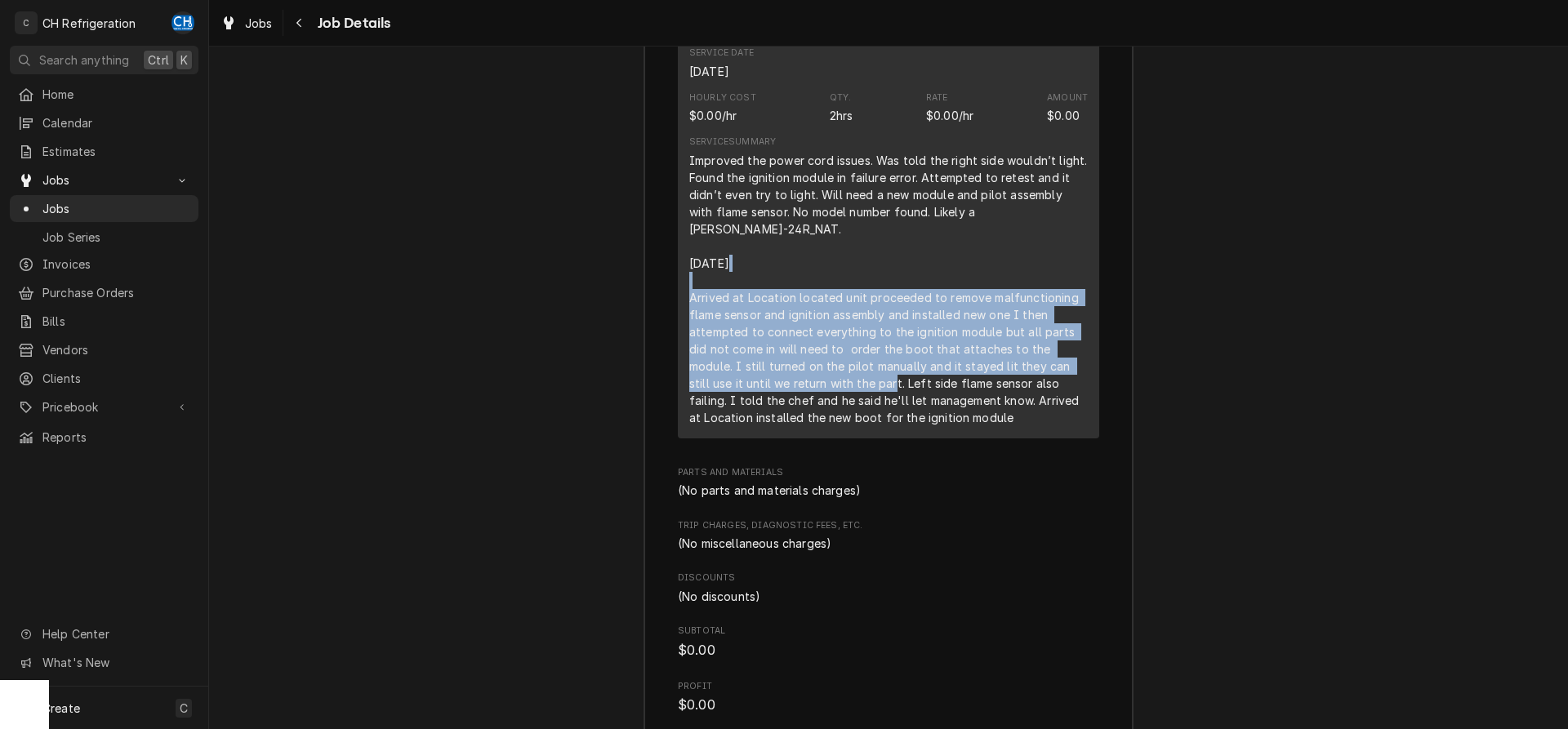
drag, startPoint x: 688, startPoint y: 280, endPoint x: 845, endPoint y: 374, distance: 183.0
click at [846, 374] on div "Short Description Hot side repair Service Date [DATE] Hourly Cost $0.00/hr Qty.…" at bounding box center [888, 213] width 421 height 449
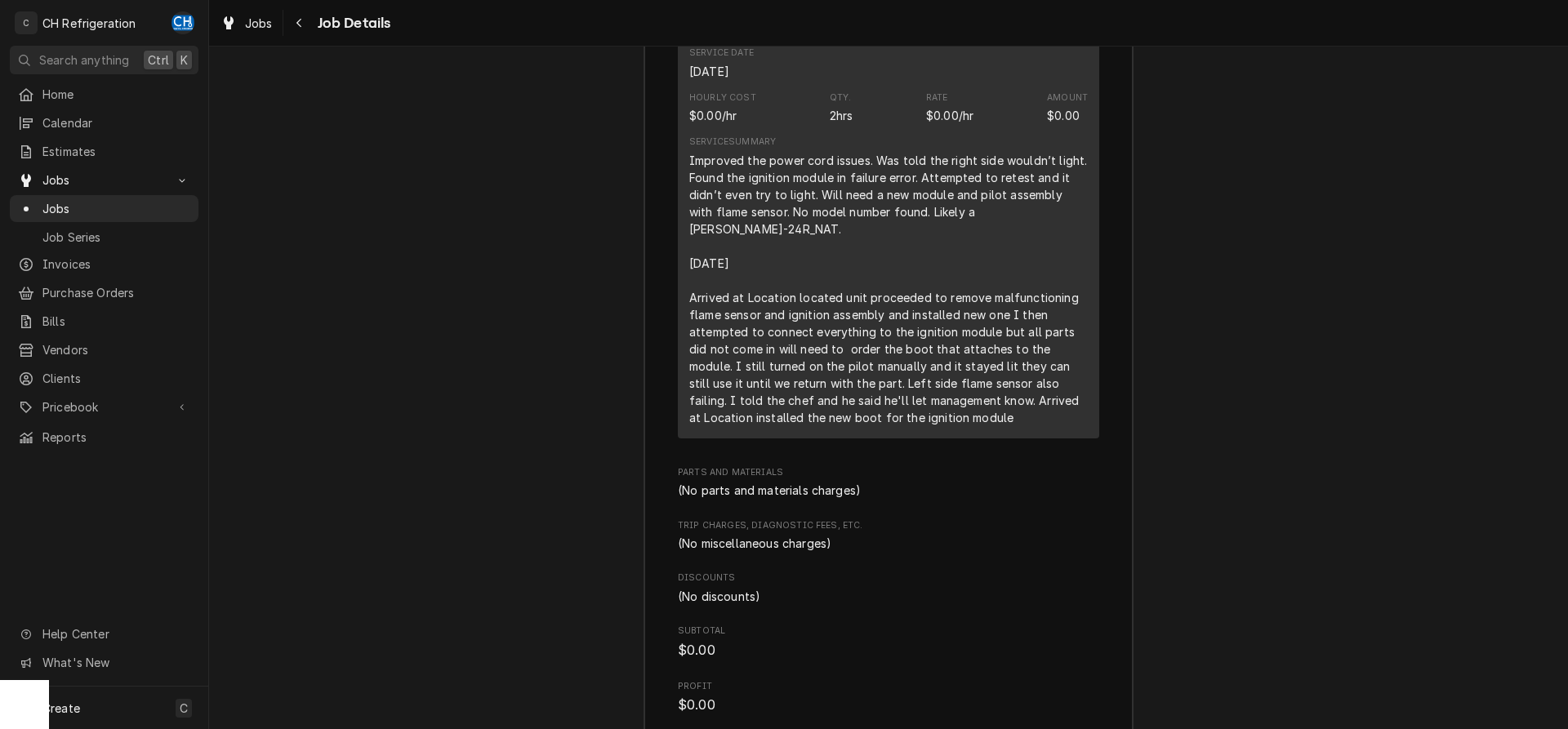
click at [845, 374] on div "Improved the power cord issues. Was told the right side wouldn’t light. Found t…" at bounding box center [888, 289] width 399 height 274
drag, startPoint x: 694, startPoint y: 279, endPoint x: 878, endPoint y: 289, distance: 184.3
click at [878, 289] on div "Short Description Hot side repair Service Date Sep 15, 2025 Hourly Cost $0.00/h…" at bounding box center [888, 213] width 421 height 449
click at [935, 307] on div "Improved the power cord issues. Was told the right side wouldn’t light. Found t…" at bounding box center [888, 289] width 399 height 274
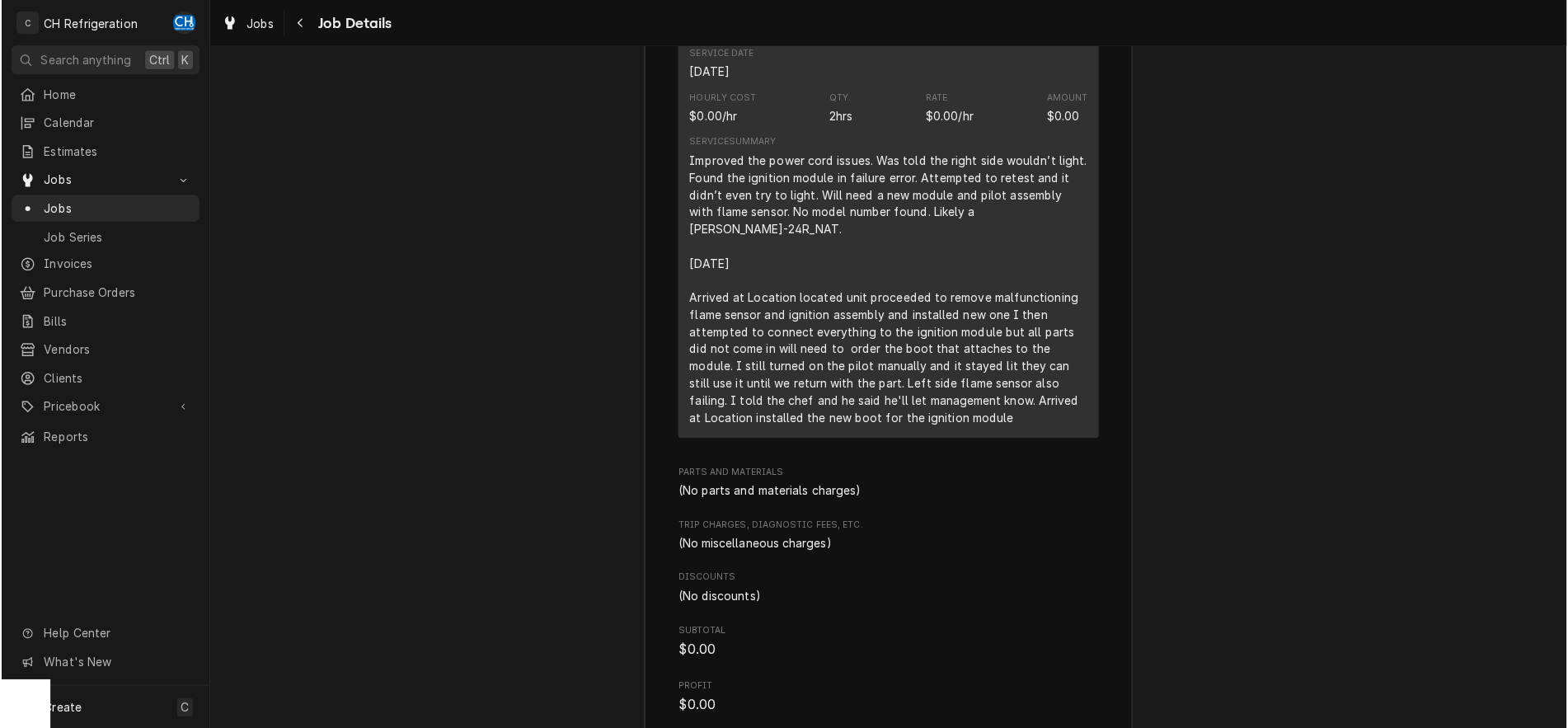
scroll to position [2063, 0]
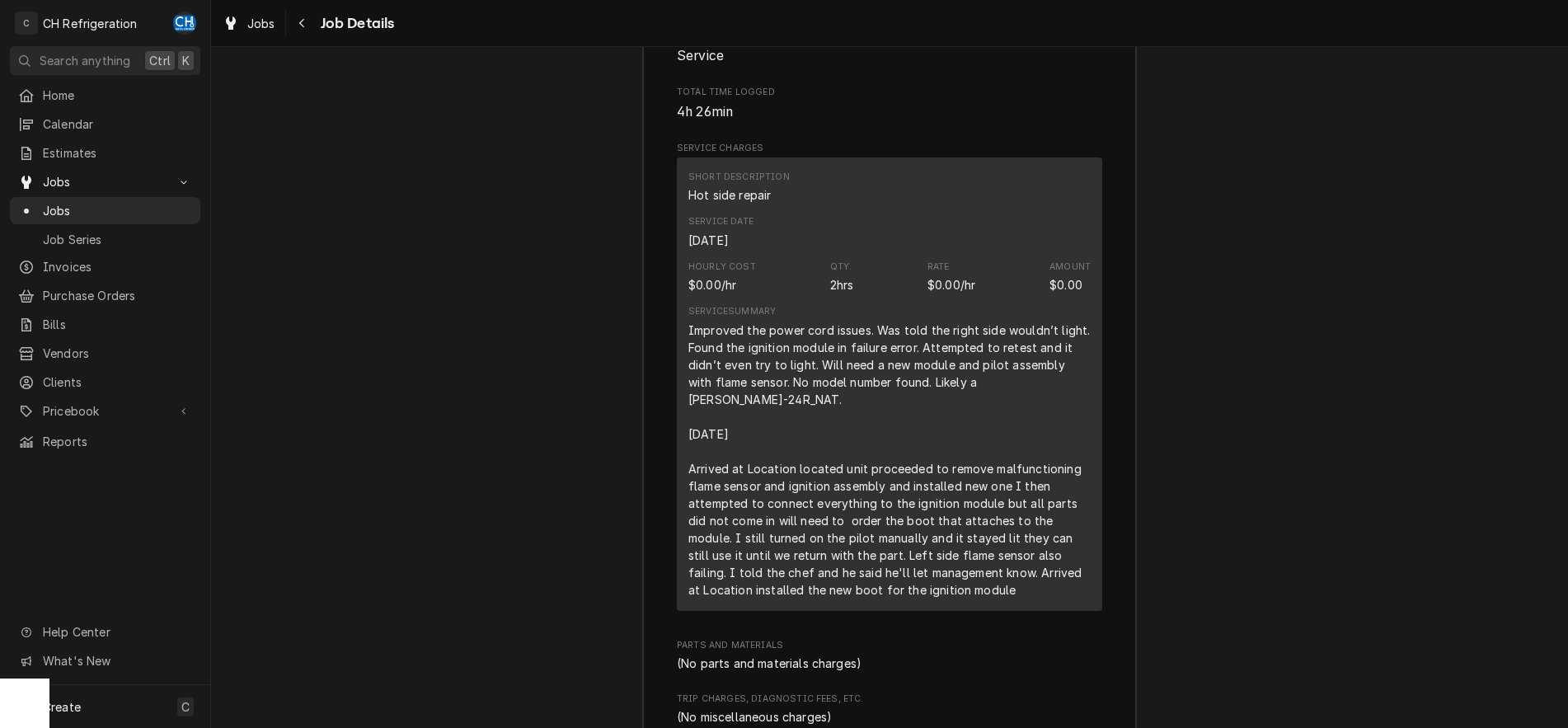
click at [983, 489] on div "Improved the power cord issues. Was told the right side wouldn’t light. Found t…" at bounding box center [889, 460] width 402 height 277
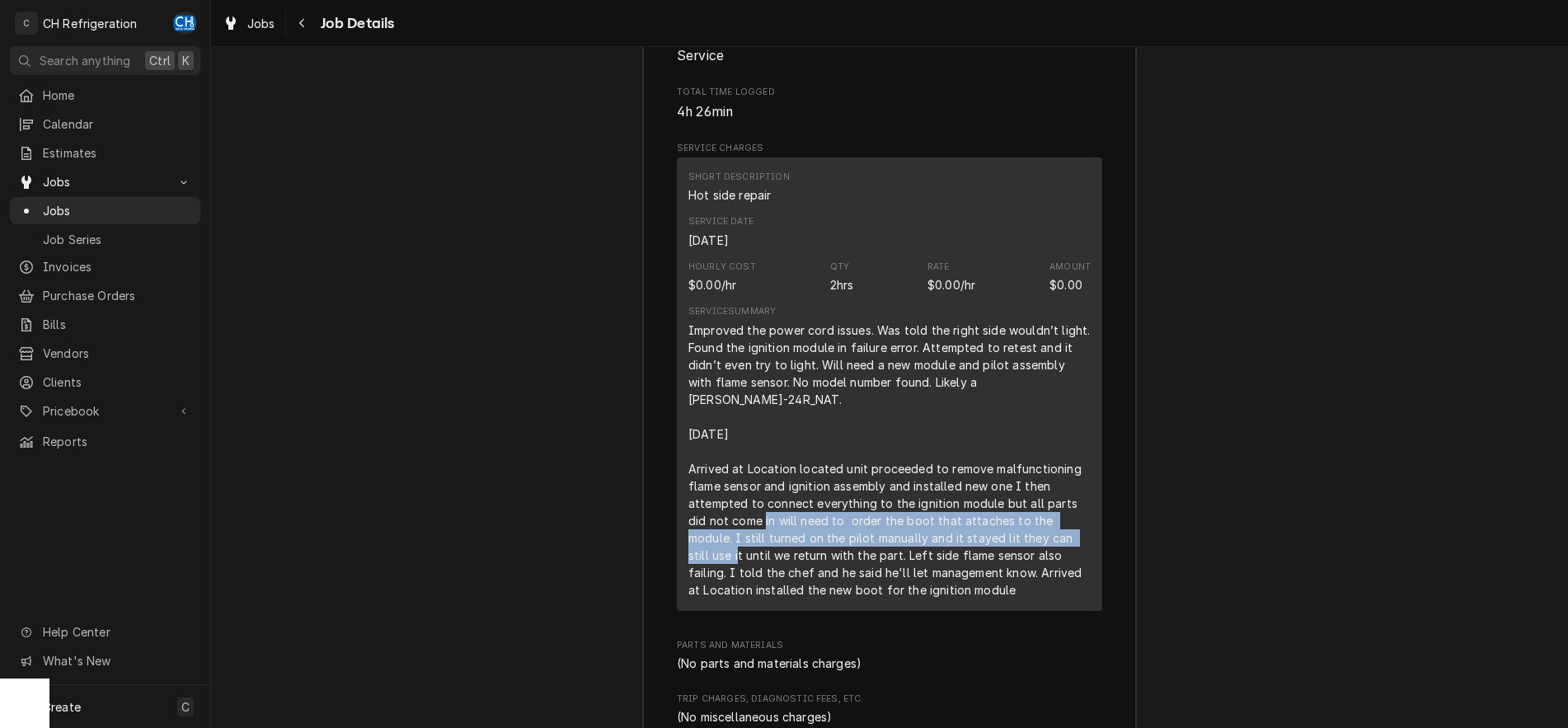
drag, startPoint x: 755, startPoint y: 498, endPoint x: 1074, endPoint y: 522, distance: 319.9
click at [1074, 522] on div "Improved the power cord issues. Was told the right side wouldn’t light. Found t…" at bounding box center [889, 460] width 402 height 277
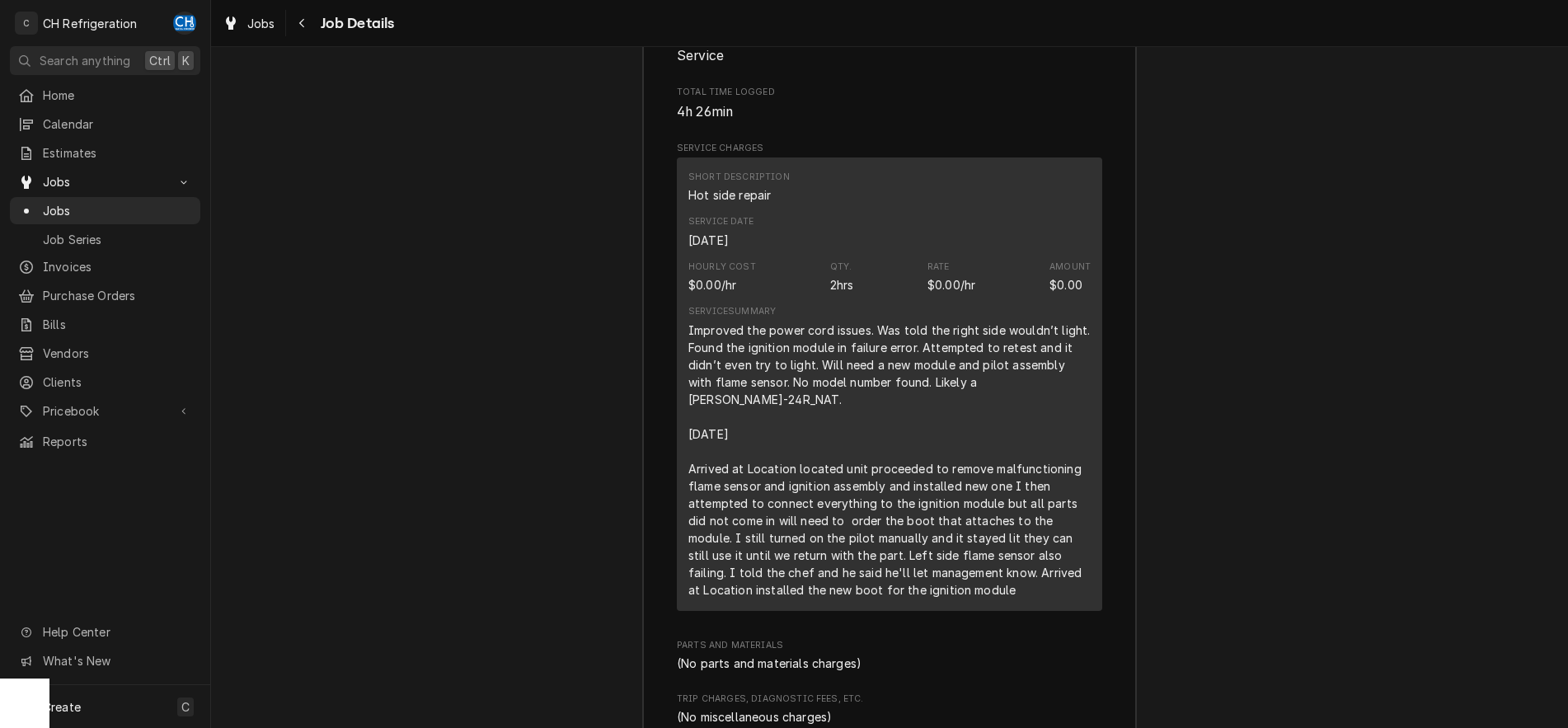
click at [1074, 522] on div "Improved the power cord issues. Was told the right side wouldn’t light. Found t…" at bounding box center [889, 460] width 402 height 277
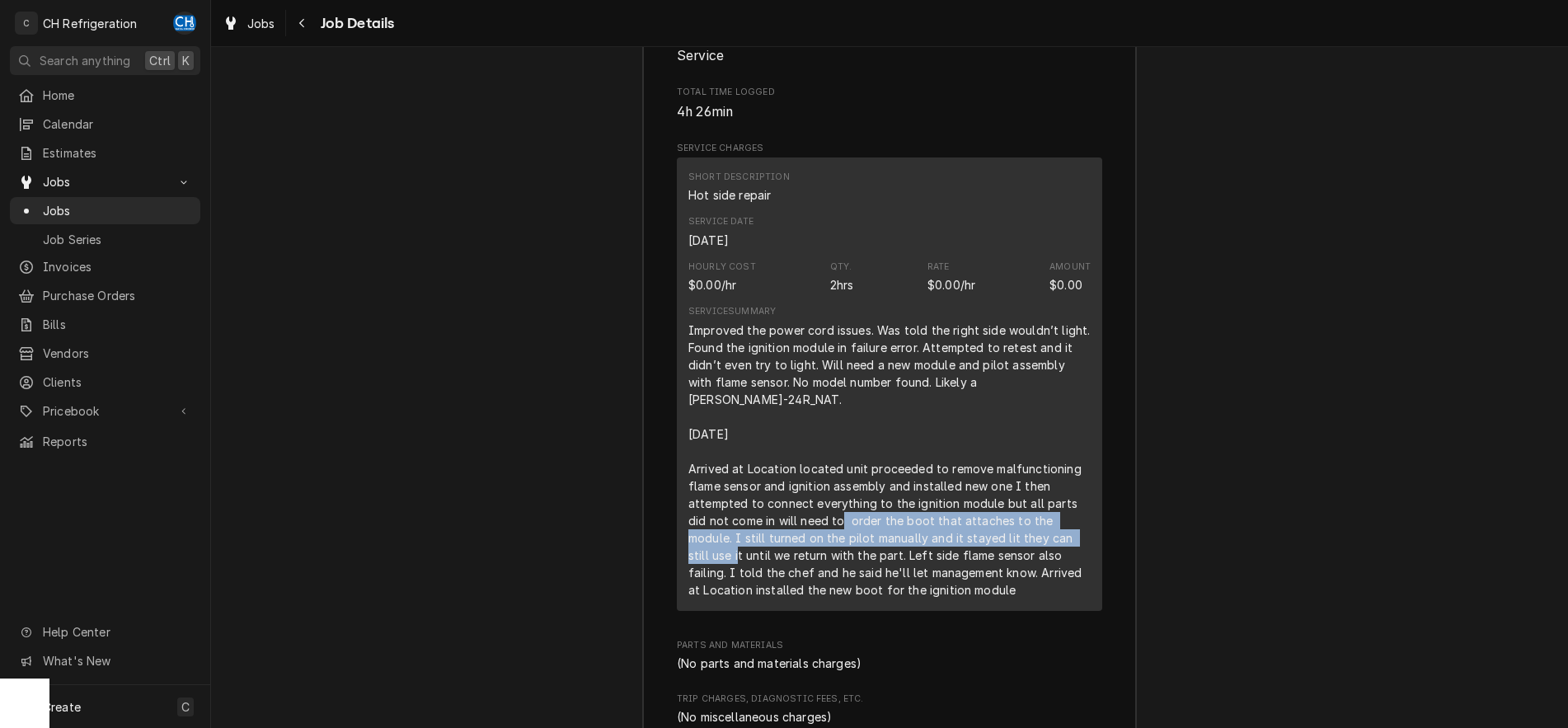
drag, startPoint x: 830, startPoint y: 506, endPoint x: 1075, endPoint y: 520, distance: 245.4
click at [1075, 520] on div "Improved the power cord issues. Was told the right side wouldn’t light. Found t…" at bounding box center [889, 460] width 402 height 277
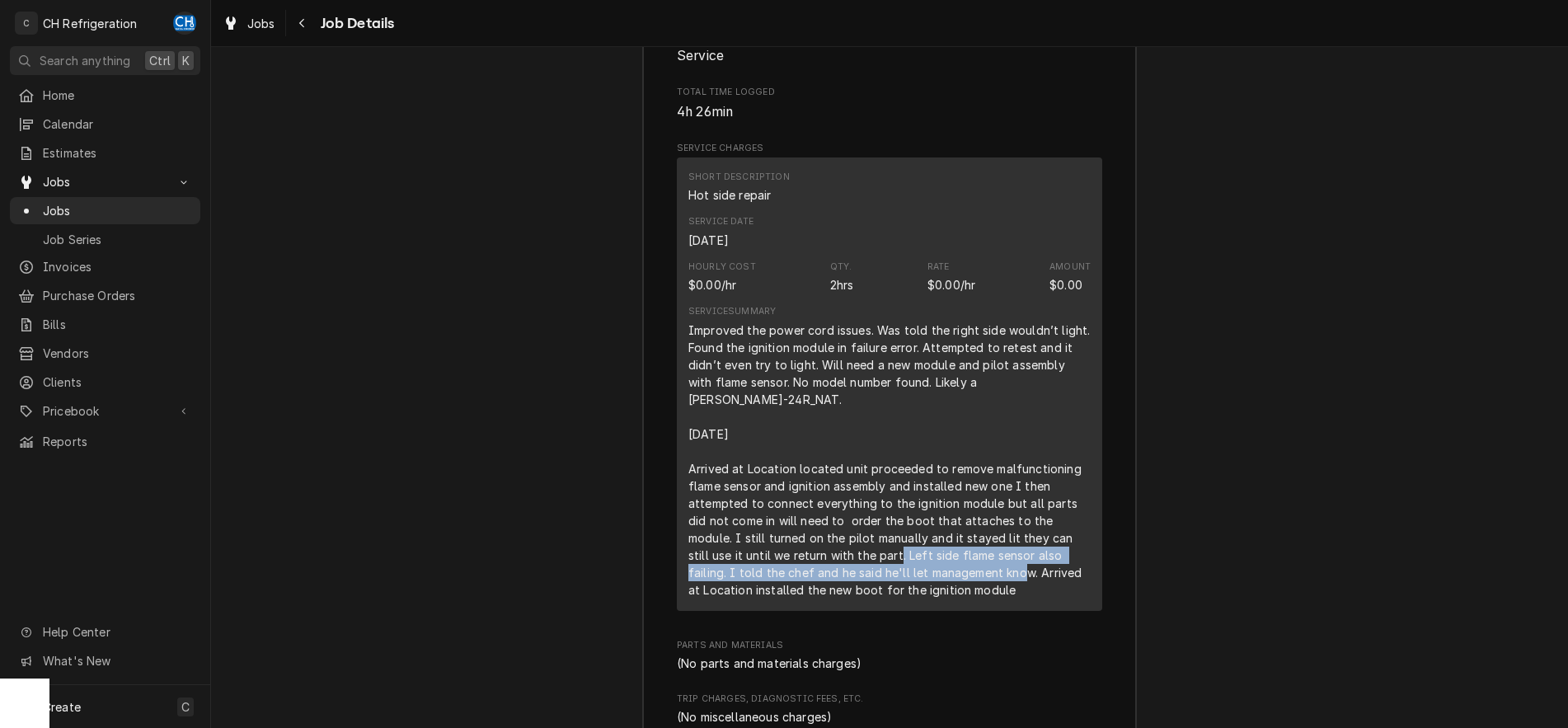
drag, startPoint x: 853, startPoint y: 542, endPoint x: 956, endPoint y: 555, distance: 103.8
click at [956, 555] on div "Improved the power cord issues. Was told the right side wouldn’t light. Found t…" at bounding box center [889, 460] width 402 height 277
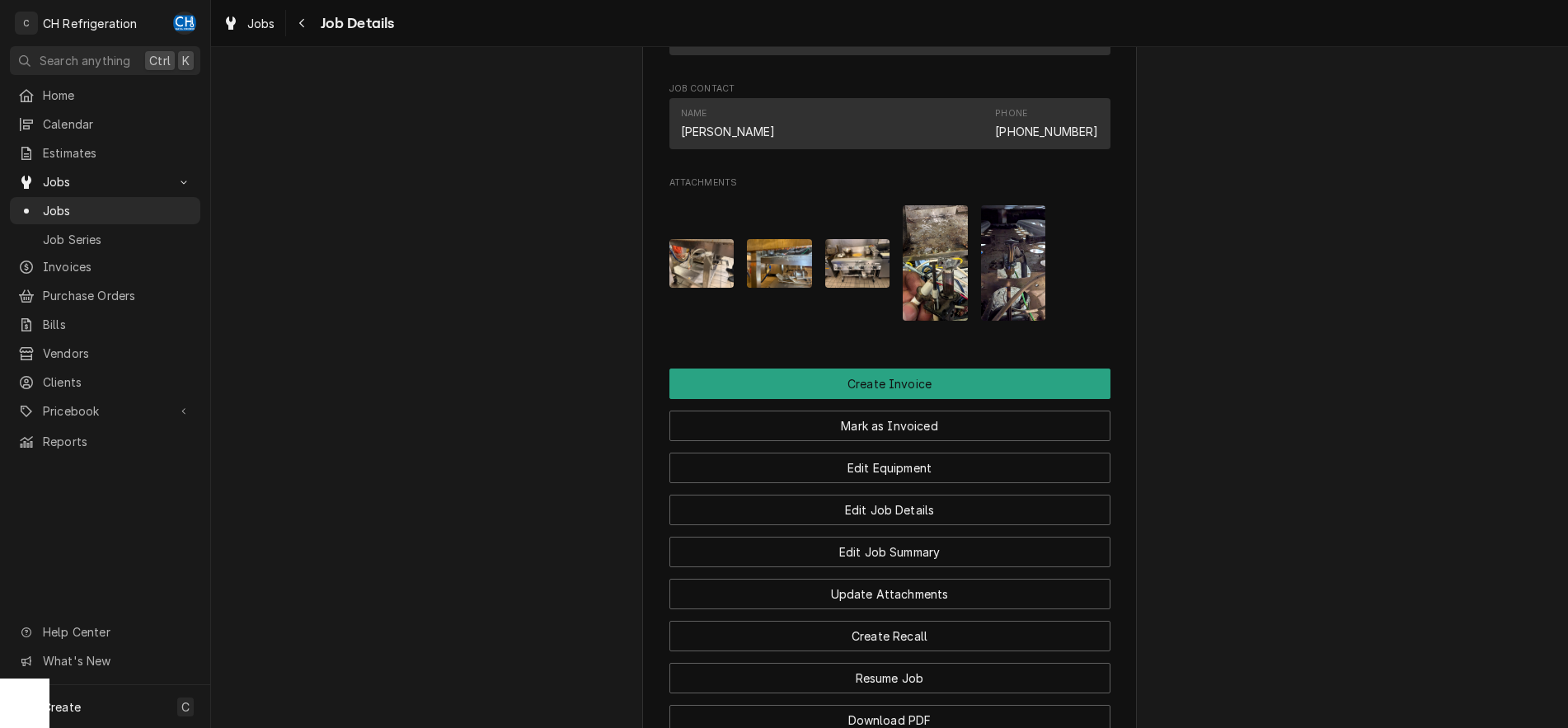
scroll to position [810, 0]
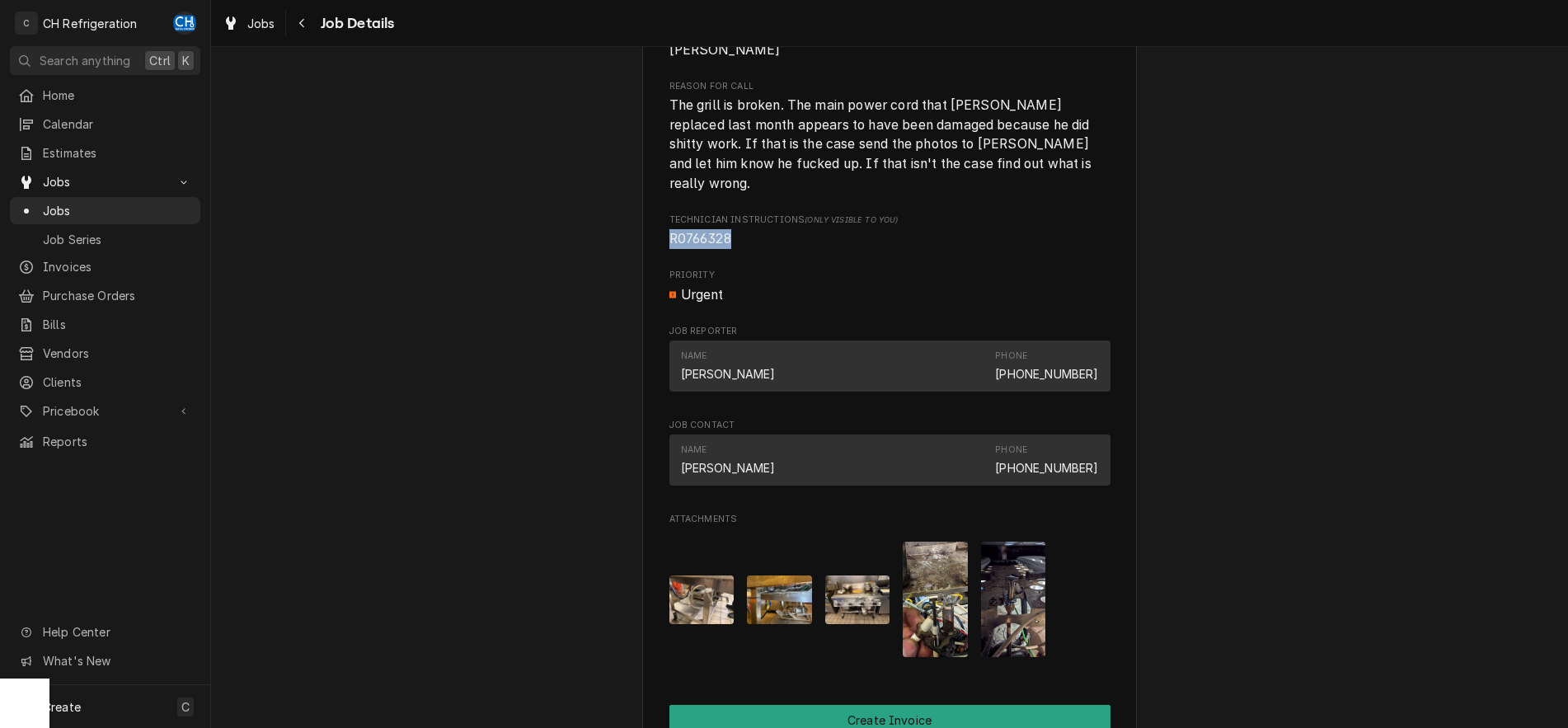
drag, startPoint x: 738, startPoint y: 241, endPoint x: 673, endPoint y: 238, distance: 65.1
click at [663, 238] on div "Farmers Market Grill 1 World Way, Los Angeles, CA 90045 Open in Maps Roopairs J…" at bounding box center [890, 194] width 494 height 1797
copy span "R0766328"
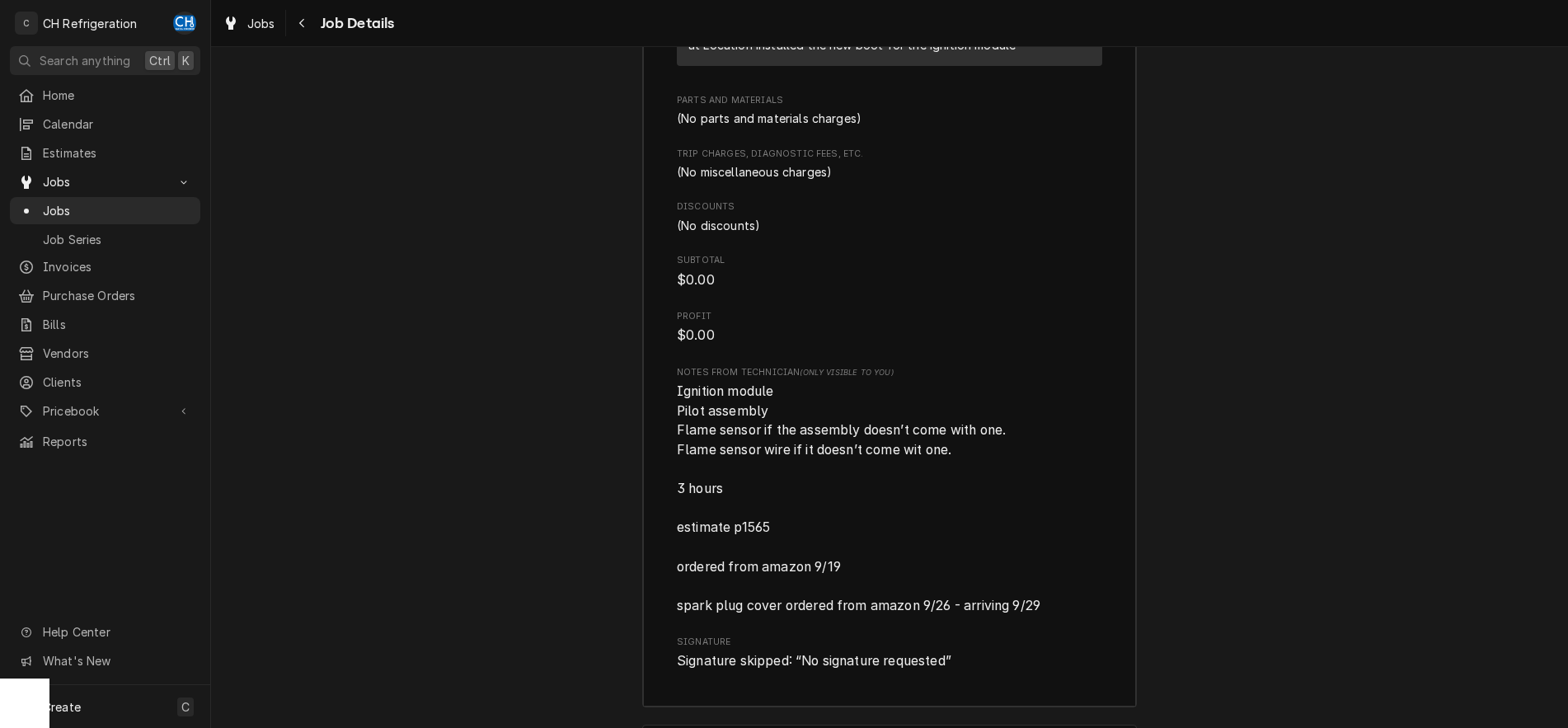
scroll to position [2744, 0]
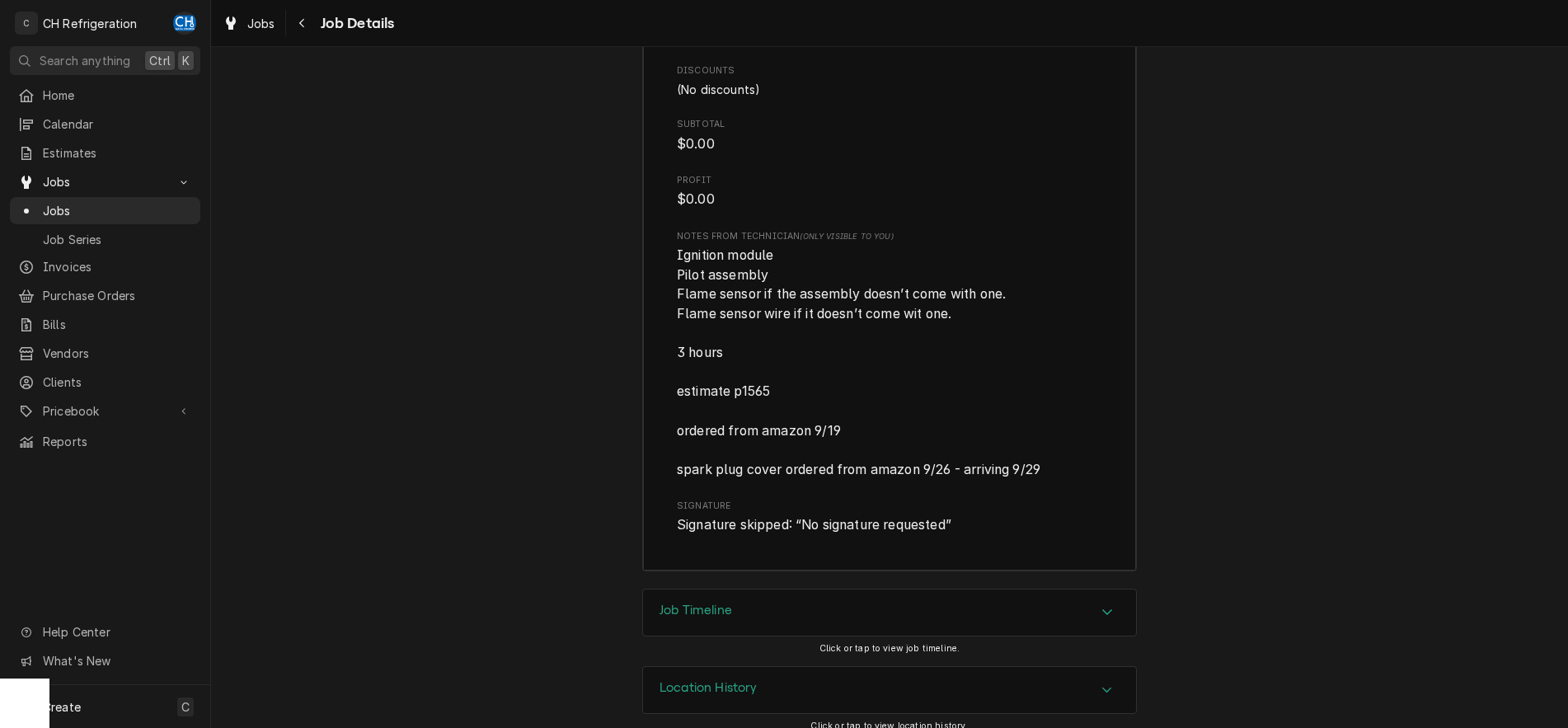
click at [693, 603] on h3 "Job Timeline" at bounding box center [696, 611] width 73 height 16
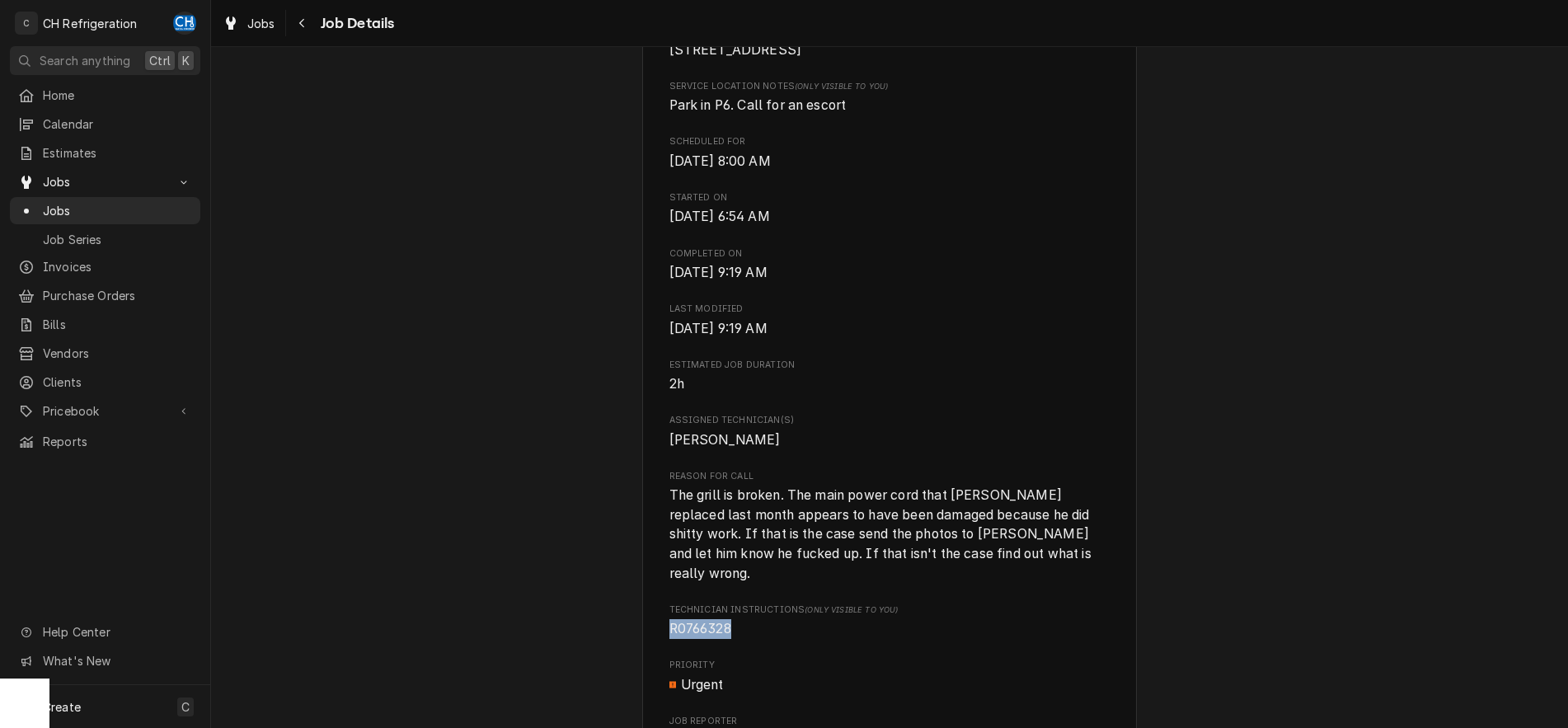
scroll to position [0, 0]
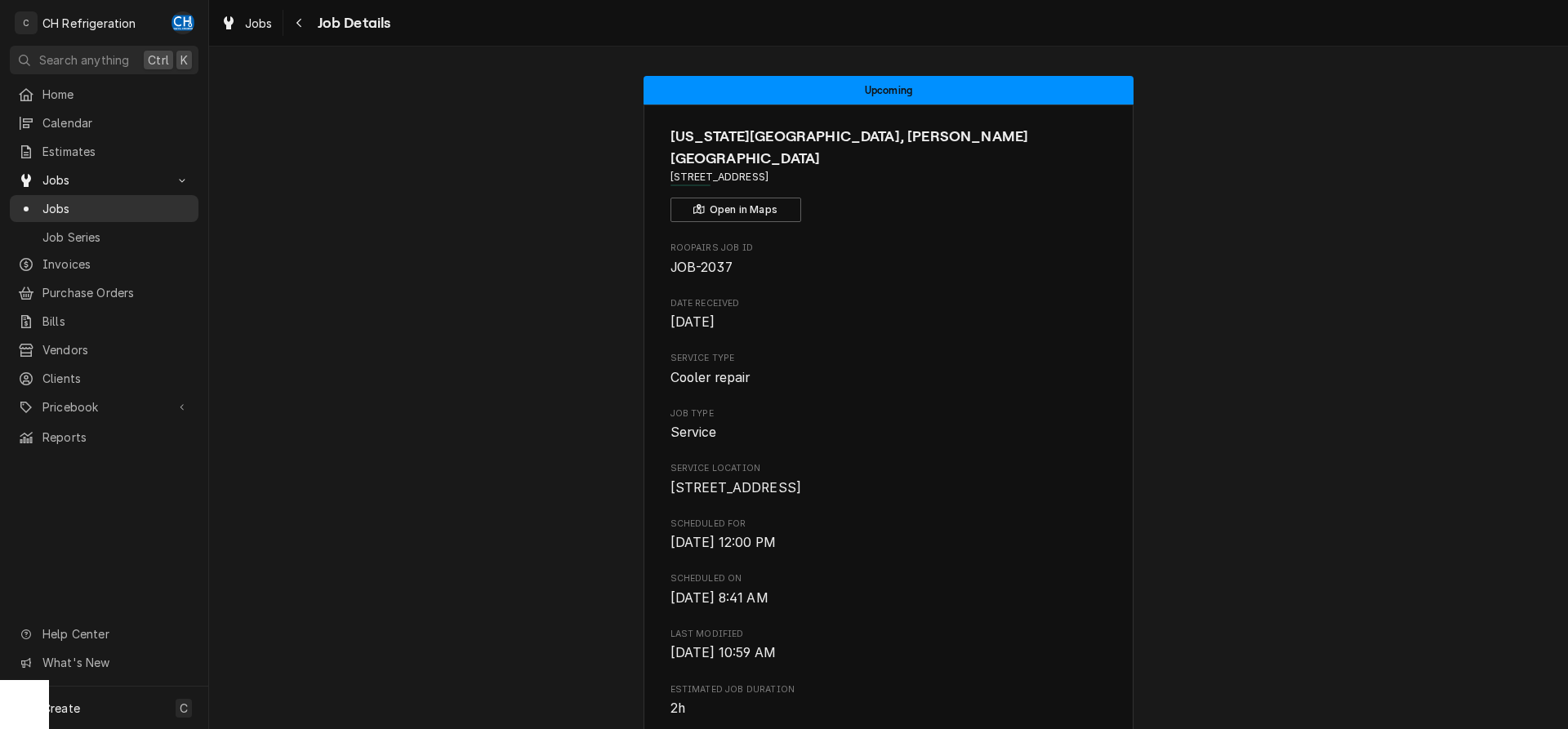
click at [62, 200] on span "Jobs" at bounding box center [116, 208] width 148 height 17
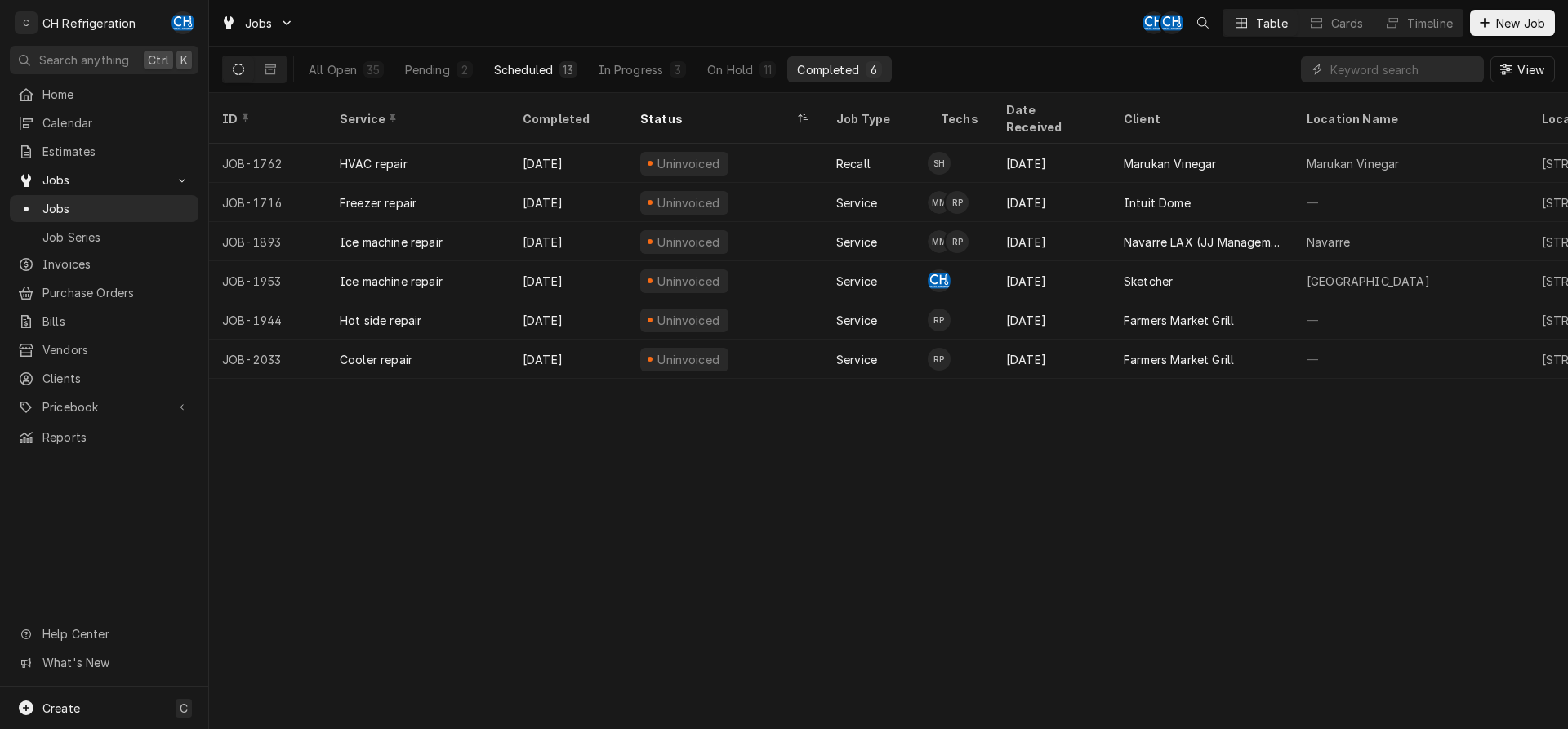
click at [556, 75] on button "Scheduled 13" at bounding box center [536, 69] width 103 height 26
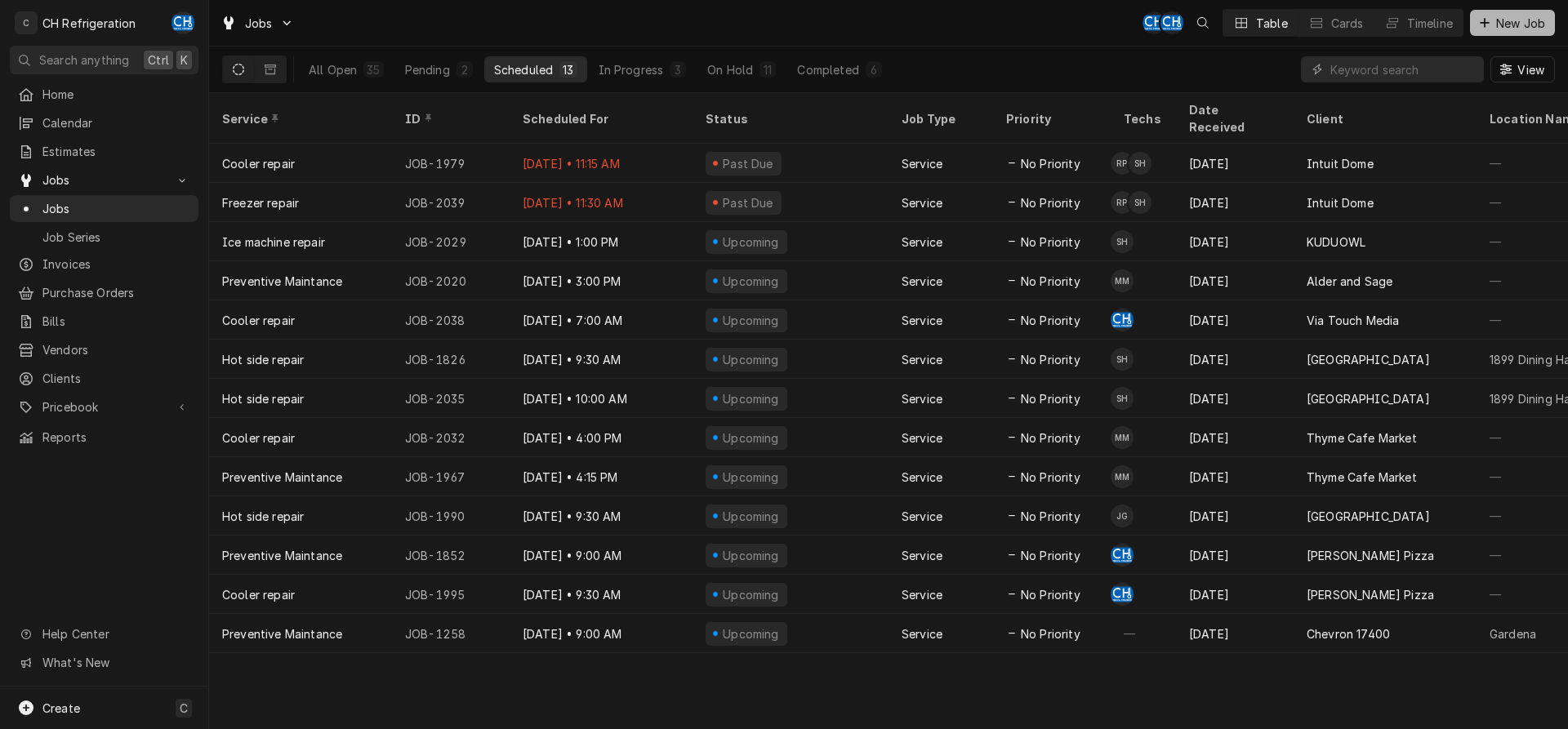
click at [1515, 23] on span "New Job" at bounding box center [1521, 23] width 56 height 17
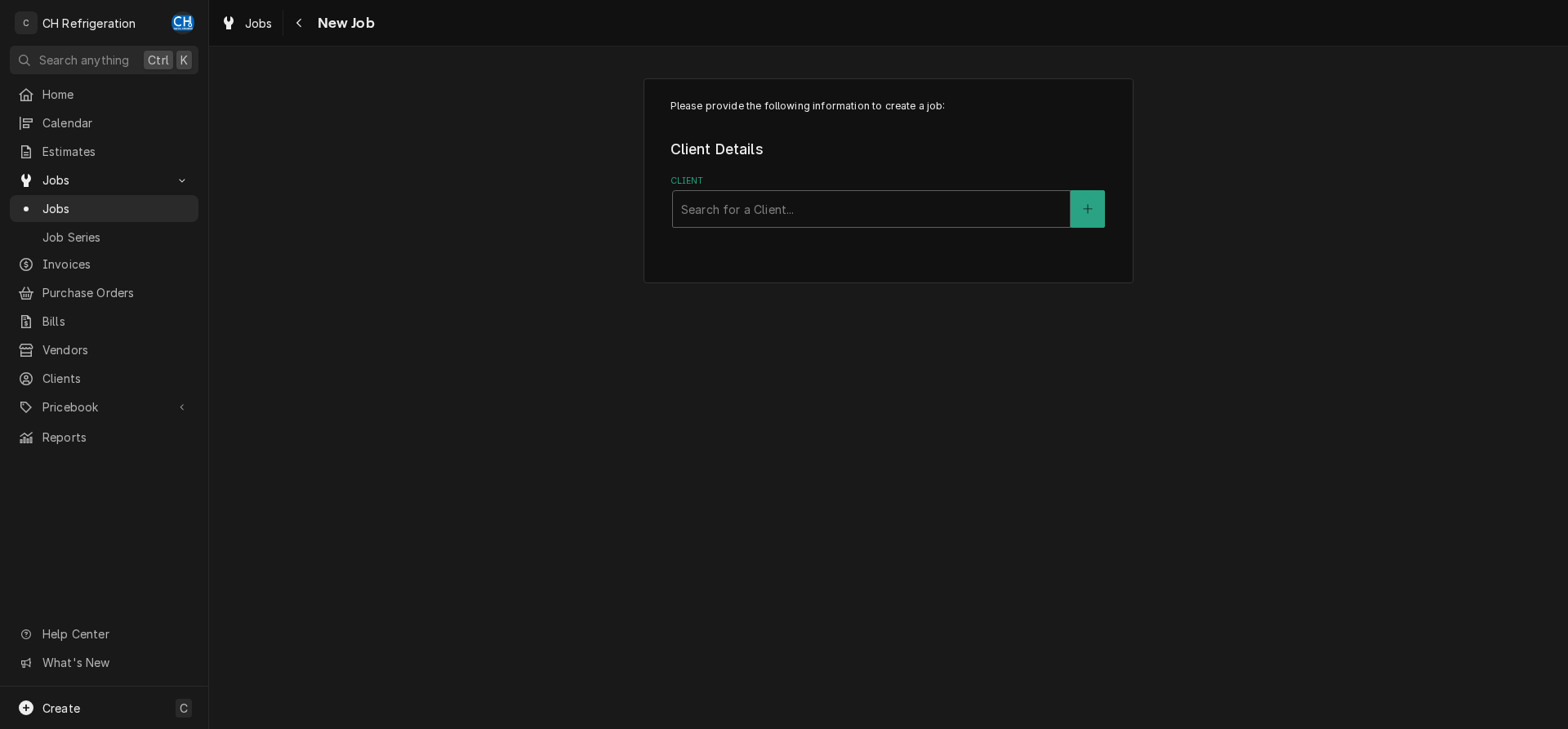
click at [728, 198] on div "Client" at bounding box center [872, 209] width 380 height 30
type input "sau"
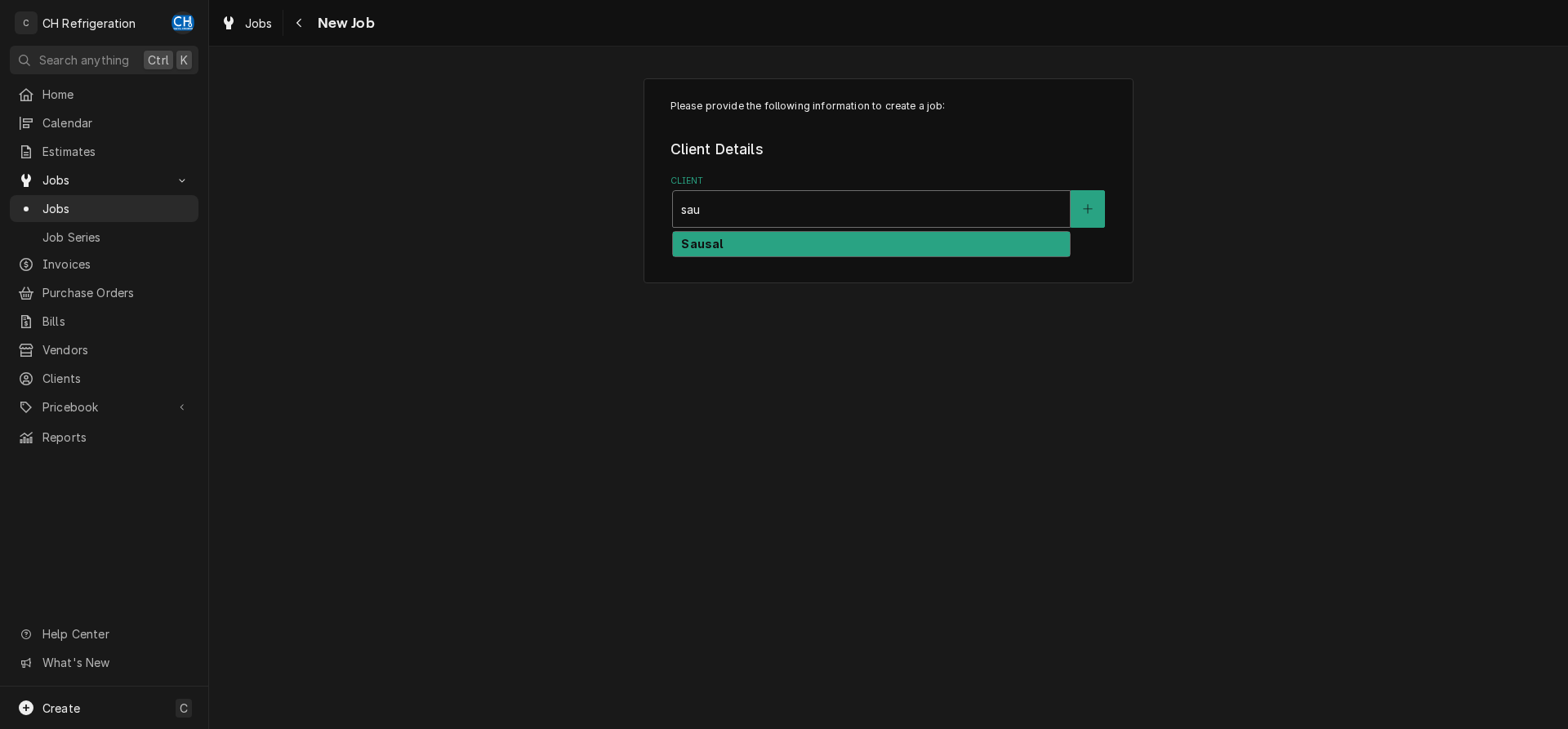
click at [747, 233] on div "Sausal" at bounding box center [871, 244] width 397 height 25
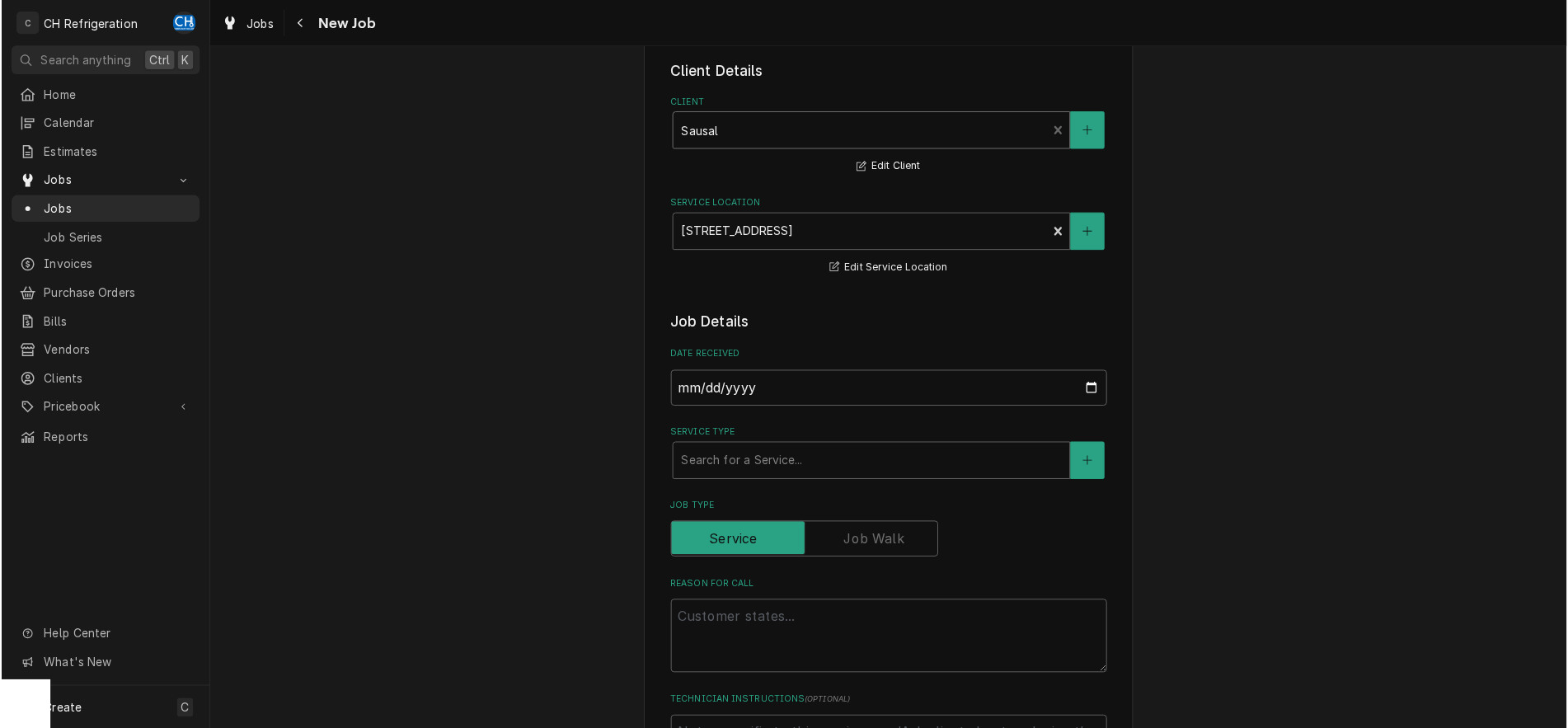
scroll to position [168, 0]
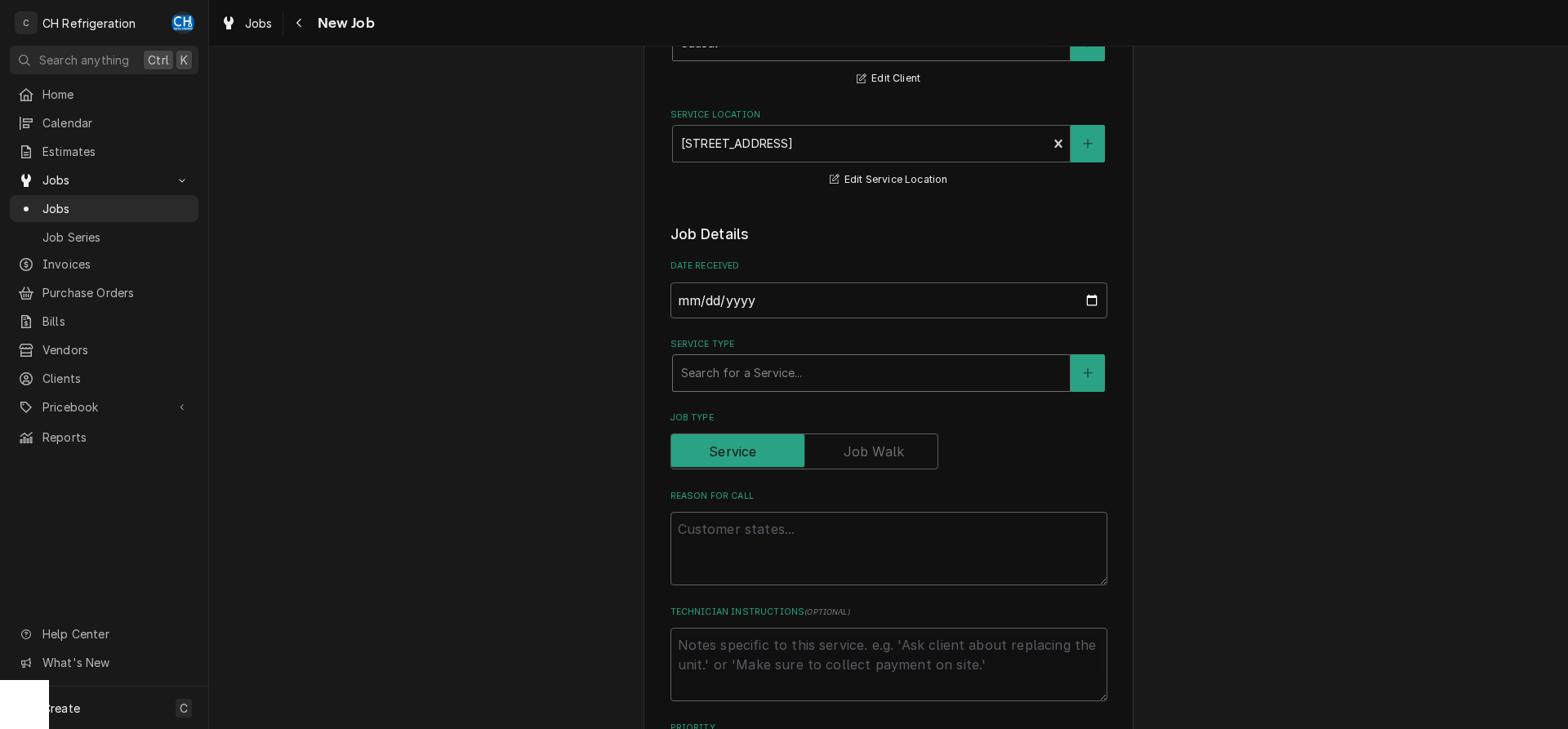
click at [773, 372] on div "Service Type" at bounding box center [872, 373] width 380 height 30
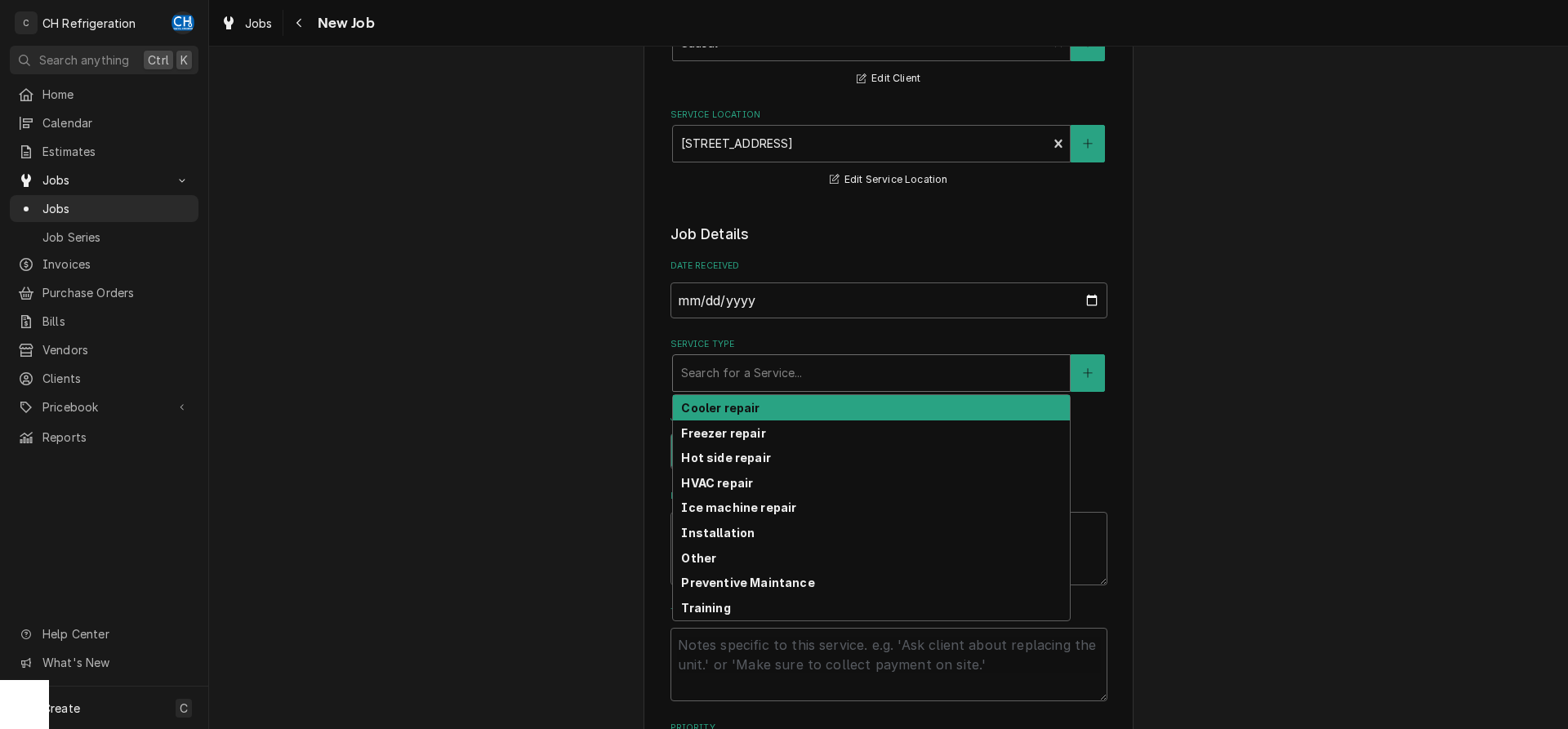
click at [758, 414] on div "Cooler repair" at bounding box center [871, 407] width 397 height 25
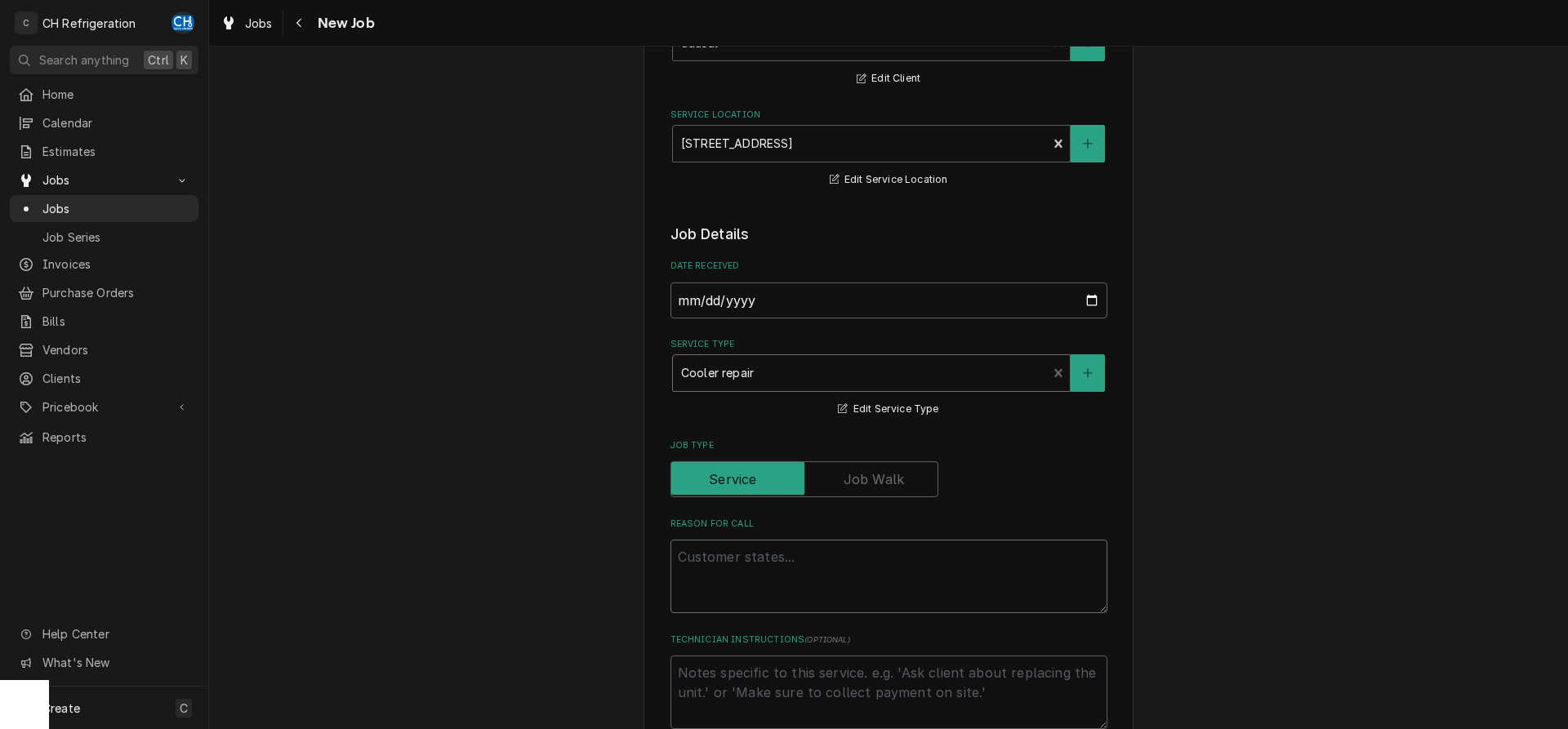
click at [800, 544] on textarea "Reason For Call" at bounding box center [888, 576] width 437 height 74
type textarea "x"
type textarea "w"
type textarea "x"
type textarea "wa"
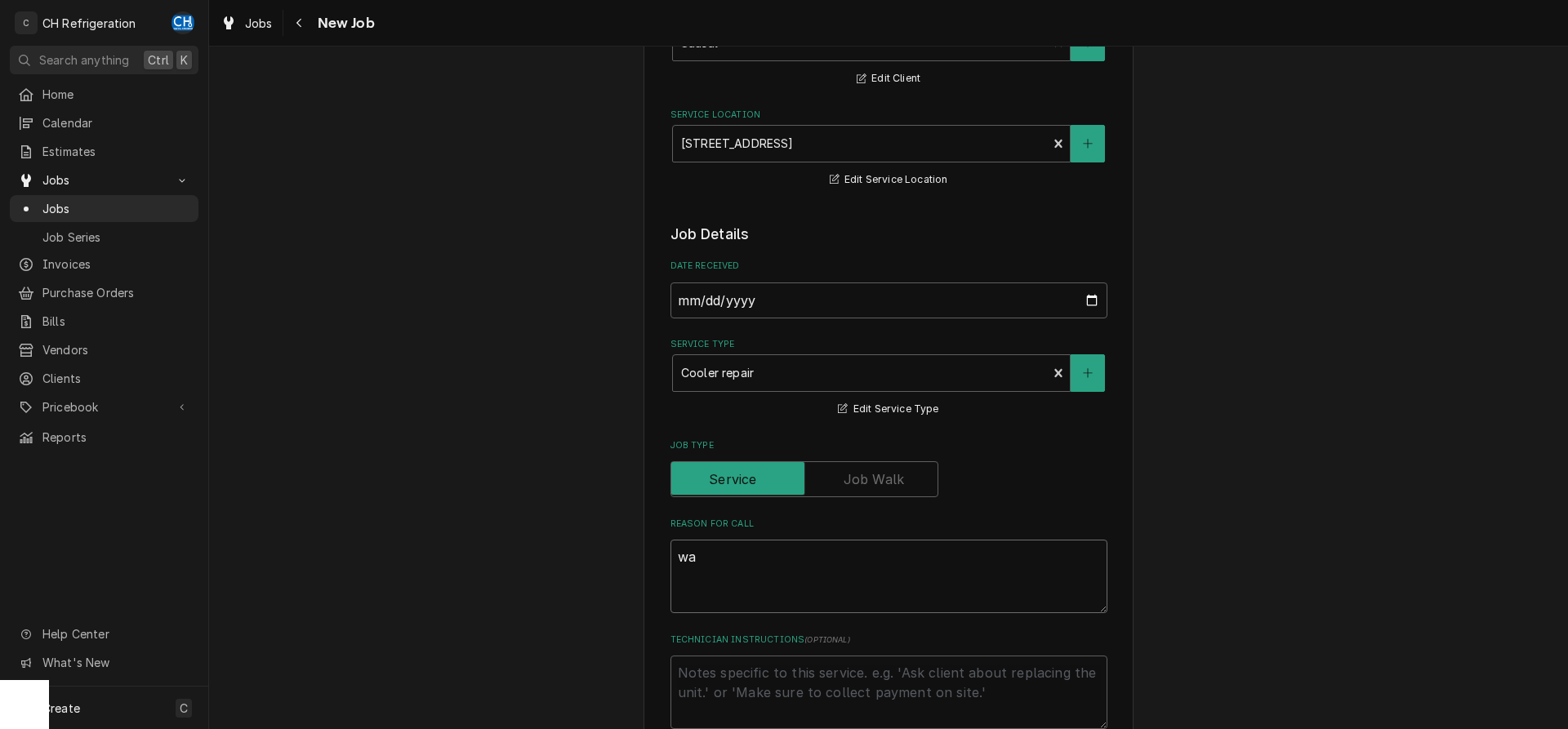
type textarea "x"
type textarea "wal"
type textarea "x"
type textarea "walk"
type textarea "x"
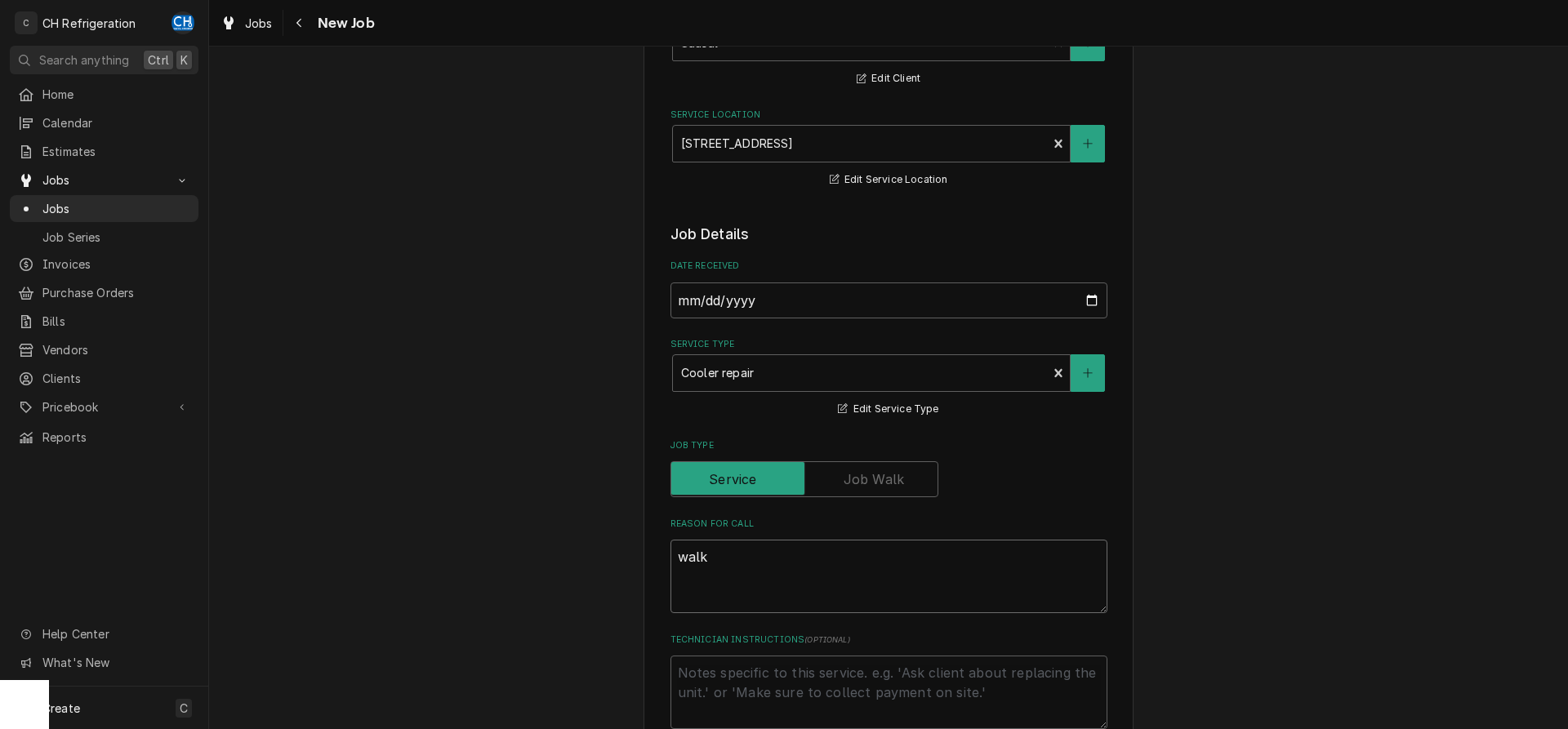
type textarea "walk-"
type textarea "x"
type textarea "walk-i"
type textarea "x"
type textarea "walk-in"
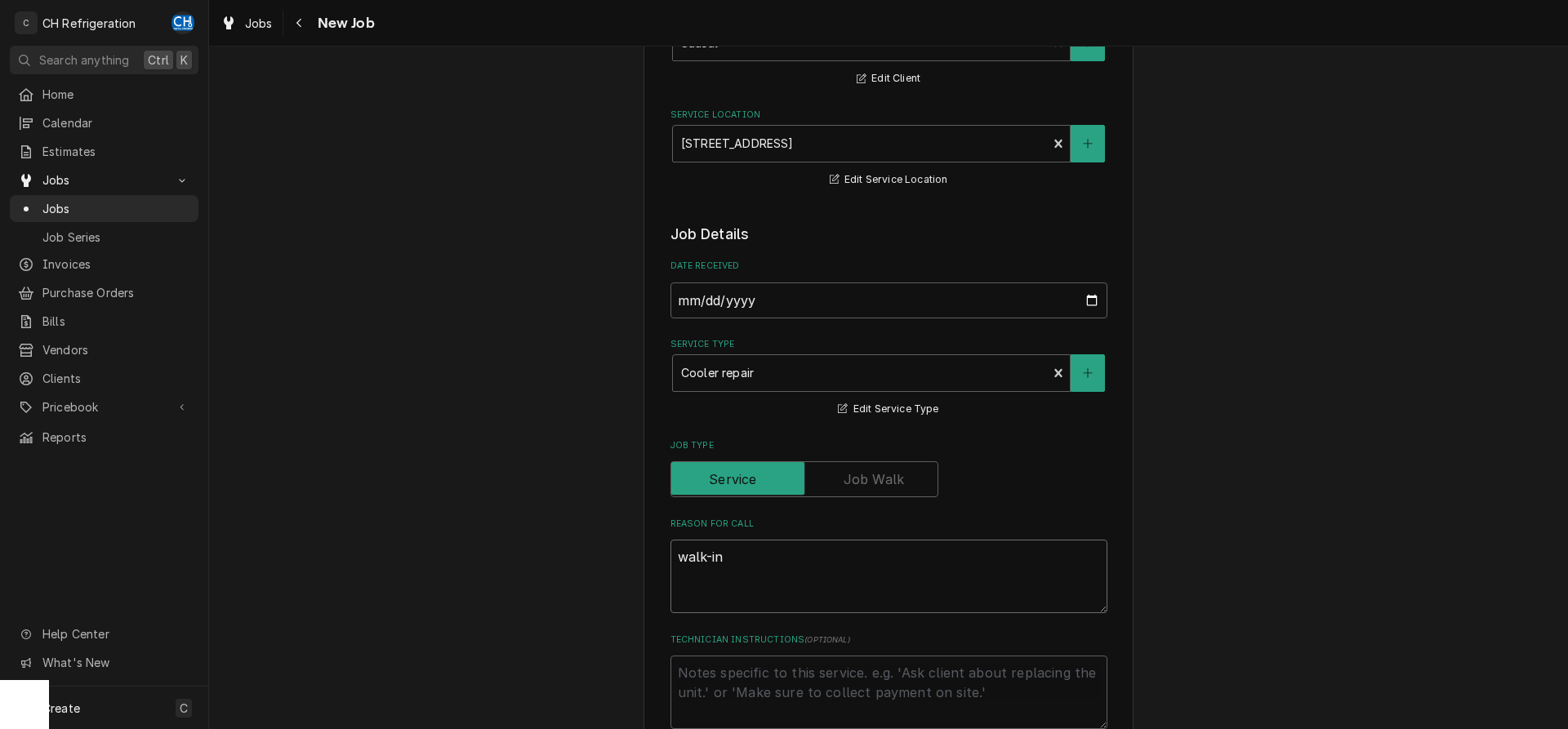
type textarea "x"
type textarea "walk-in"
type textarea "x"
type textarea "walk-in c"
type textarea "x"
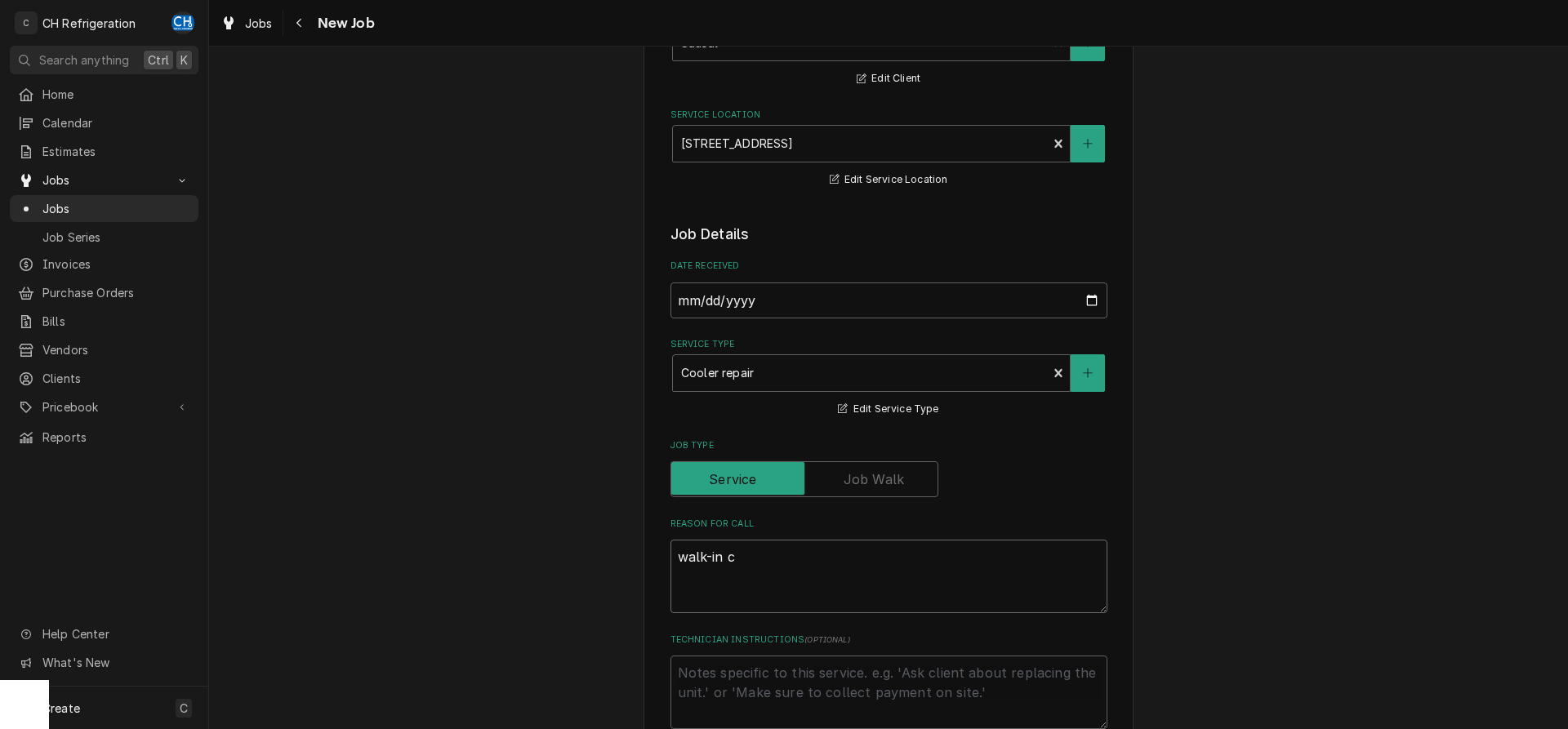
type textarea "walk-in co"
type textarea "x"
type textarea "walk-in coo"
type textarea "x"
type textarea "walk-in cool"
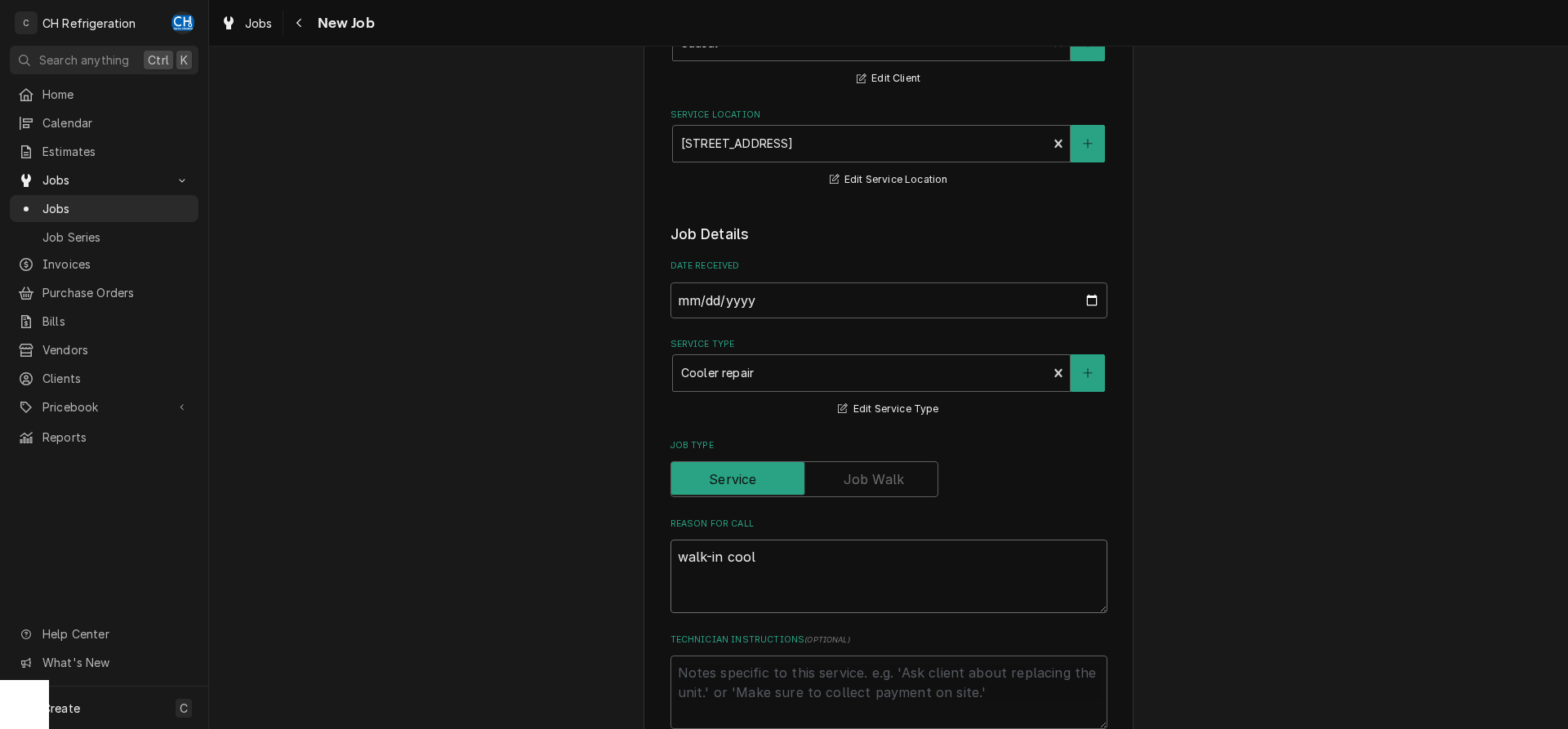
type textarea "x"
type textarea "walk-in coole"
type textarea "x"
type textarea "walk-in cooler"
type textarea "x"
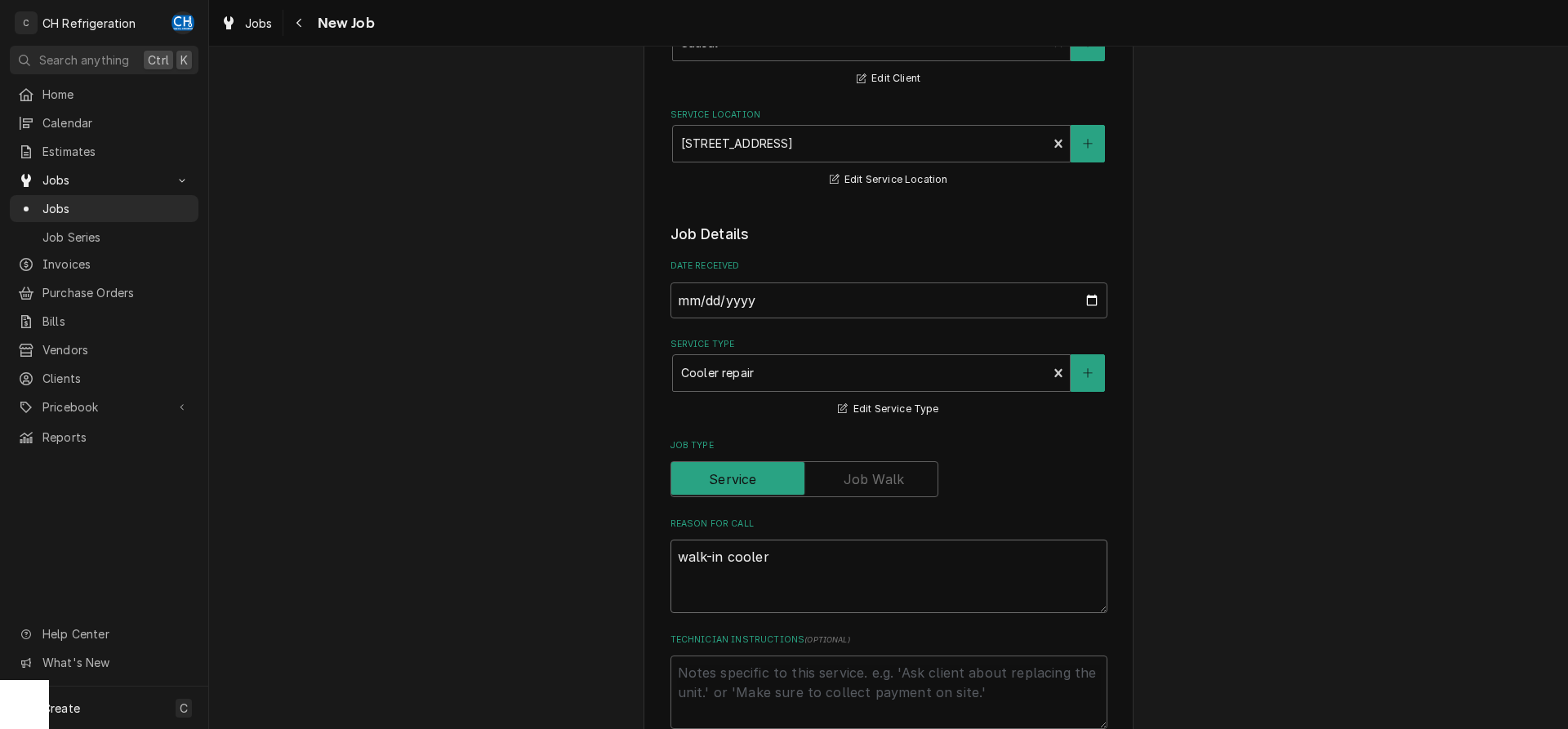
type textarea "walk-in cooler"
type textarea "x"
type textarea "walk-in cooler l"
type textarea "x"
type textarea "walk-in cooler le"
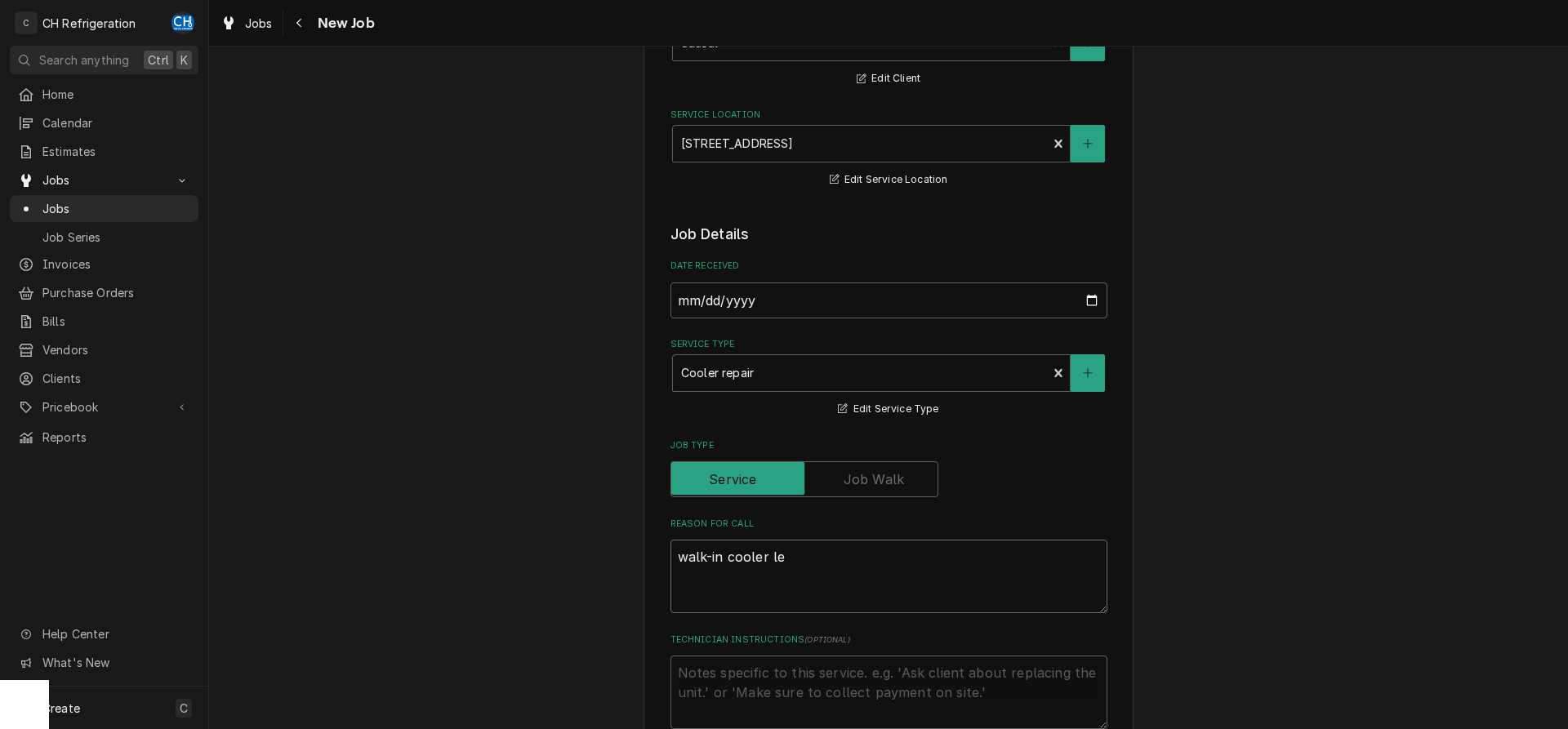
type textarea "x"
type textarea "walk-in cooler leak"
type textarea "x"
type textarea "walk-in cooler leaki"
type textarea "x"
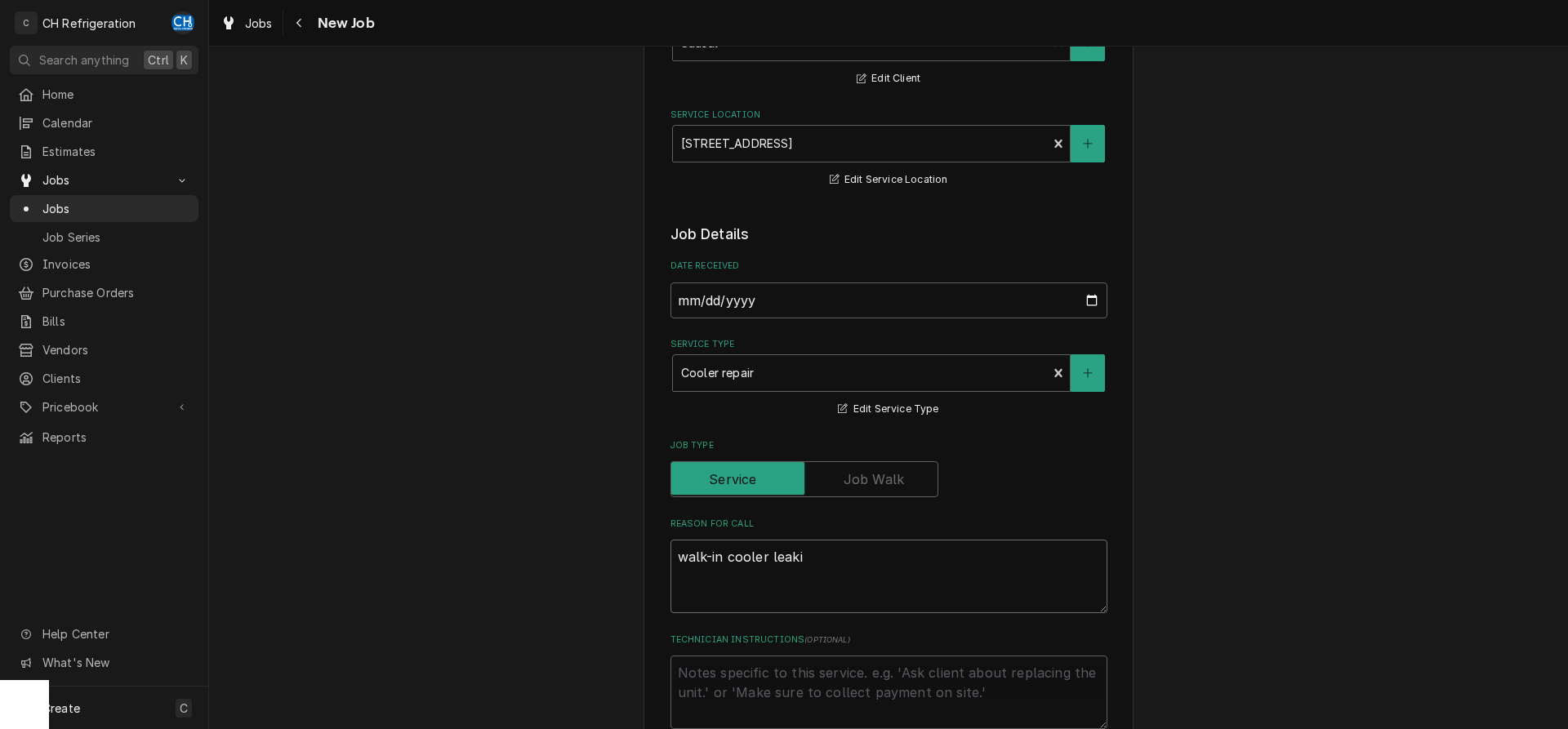
type textarea "walk-in cooler leakin"
type textarea "x"
type textarea "walk-in cooler leaking"
type textarea "x"
type textarea "walk-in cooler leaking?"
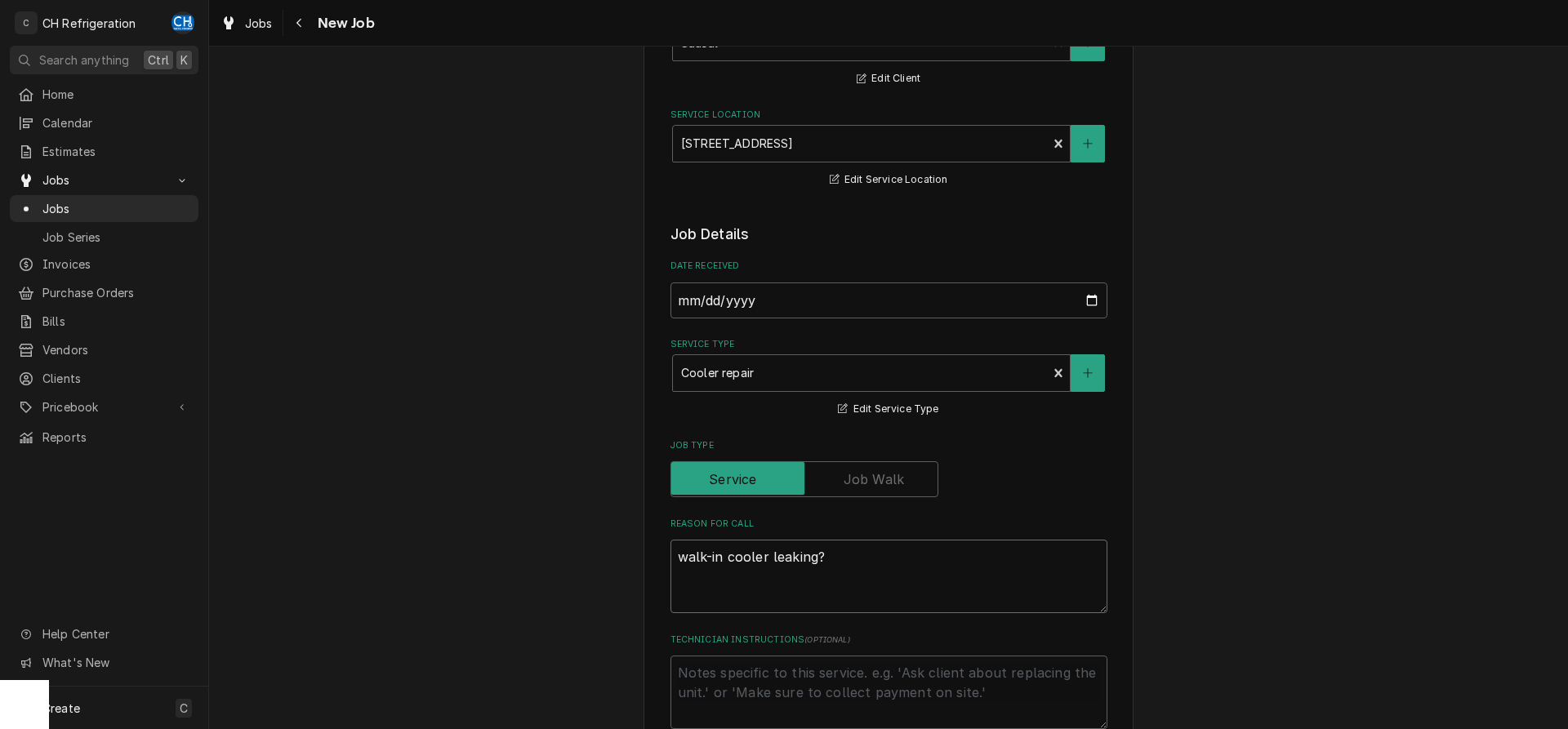
type textarea "x"
type textarea "walk-in cooler leaking?"
type textarea "x"
type textarea "walk-in cooler leaking?"
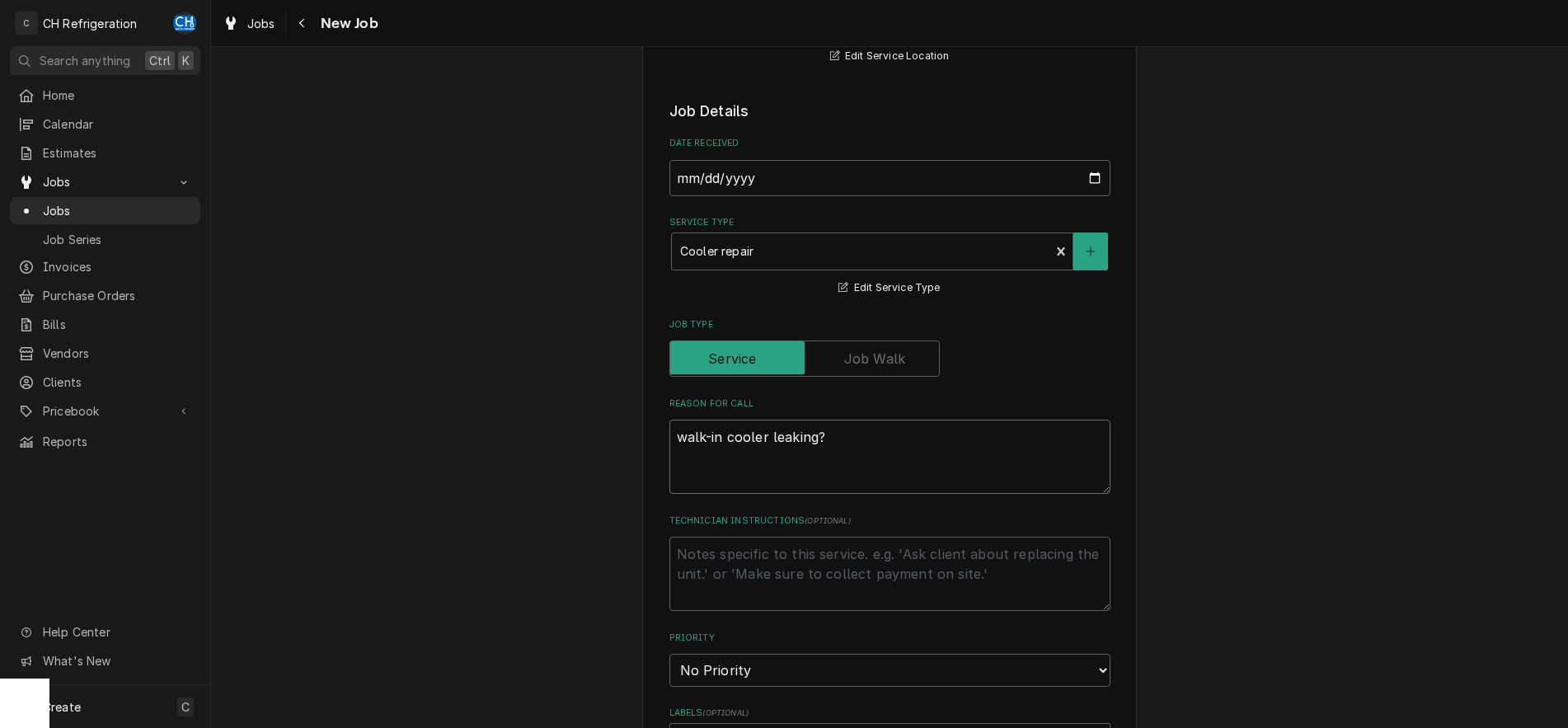
scroll to position [336, 0]
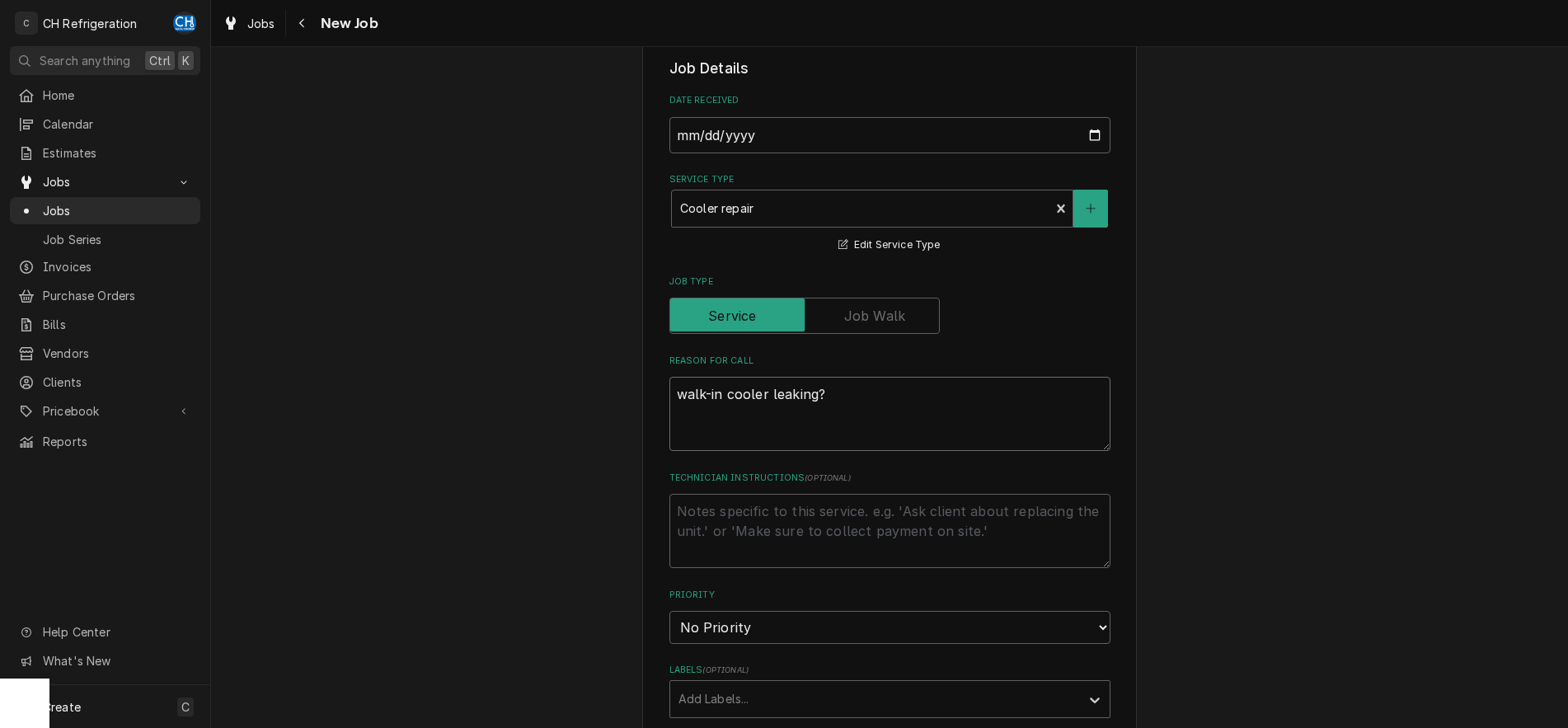
type textarea "x"
type textarea "walk-in cooler leaking?"
type textarea "x"
type textarea "walk-in cooler leaking"
click at [770, 390] on textarea "walk-in cooler leaking" at bounding box center [890, 413] width 441 height 74
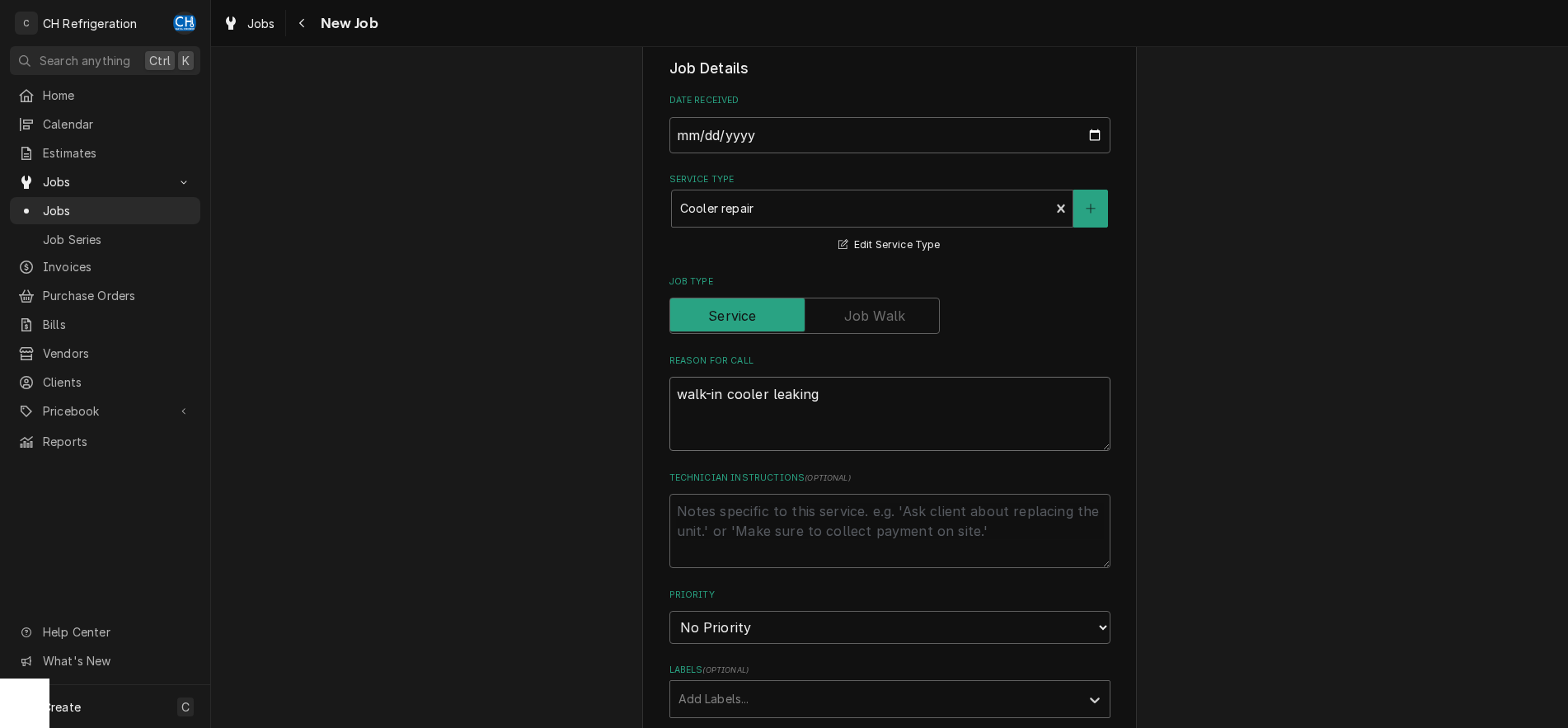
type textarea "x"
type textarea "walk-in cooler sleaking"
type textarea "x"
type textarea "walk-in cooler stleaking"
type textarea "x"
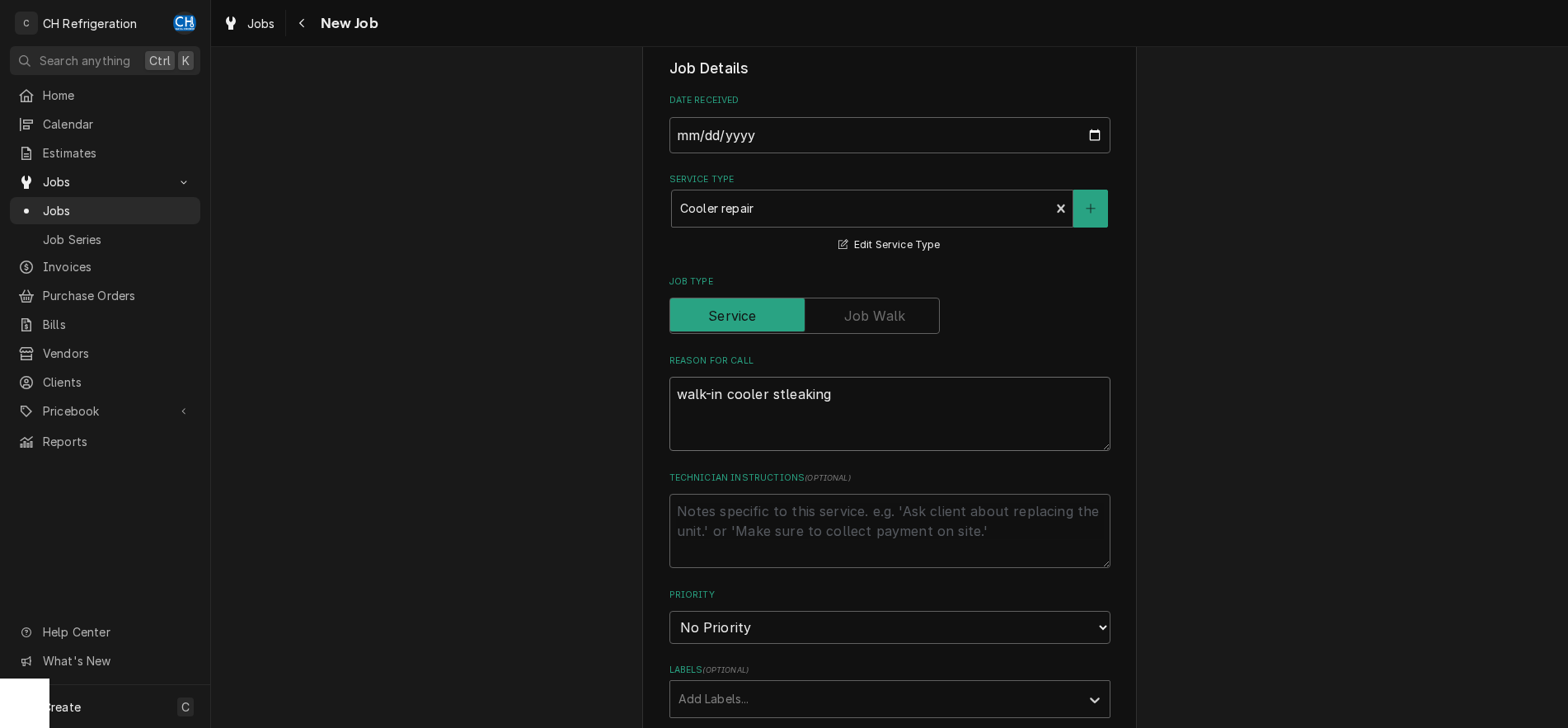
type textarea "walk-in cooler stileaking"
type textarea "x"
type textarea "walk-in cooler stilleaking"
type textarea "x"
type textarea "walk-in cooler stillleaking"
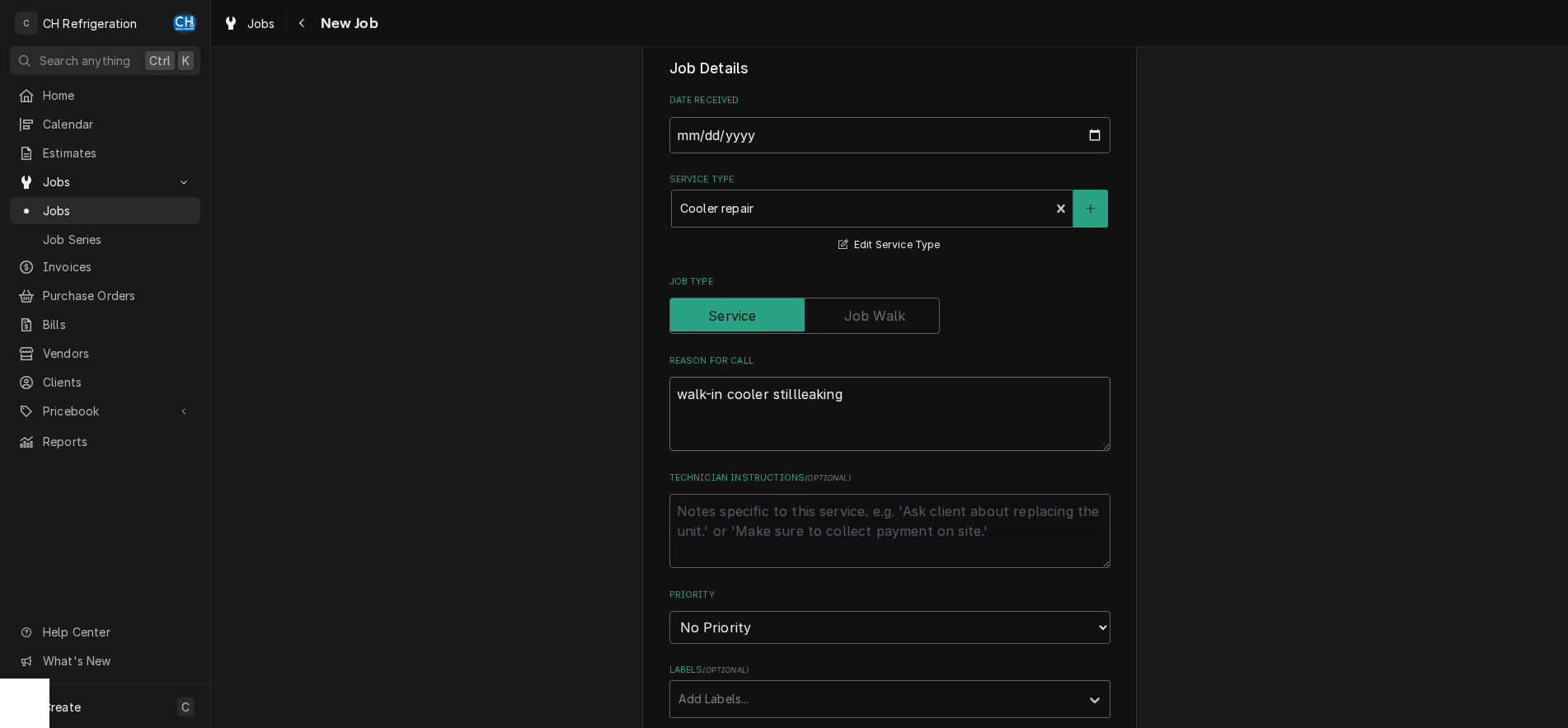
type textarea "x"
type textarea "walk-in cooler still leaking"
click at [875, 389] on textarea "walk-in cooler still leaking" at bounding box center [890, 413] width 441 height 74
type textarea "x"
type textarea "walk-in cooler still leaking"
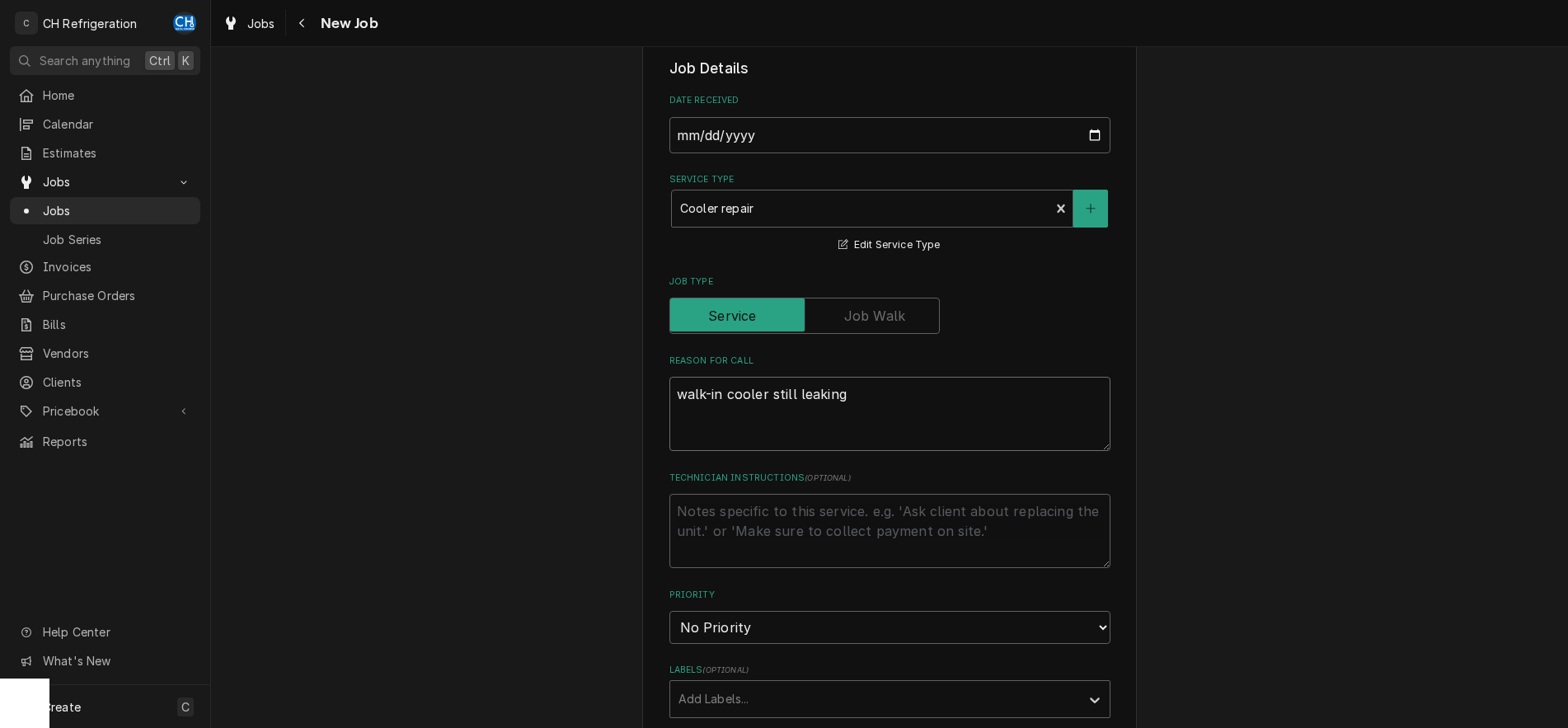
type textarea "x"
type textarea "walk-in cooler still leaking w"
type textarea "x"
type textarea "walk-in cooler still leaking wa"
type textarea "x"
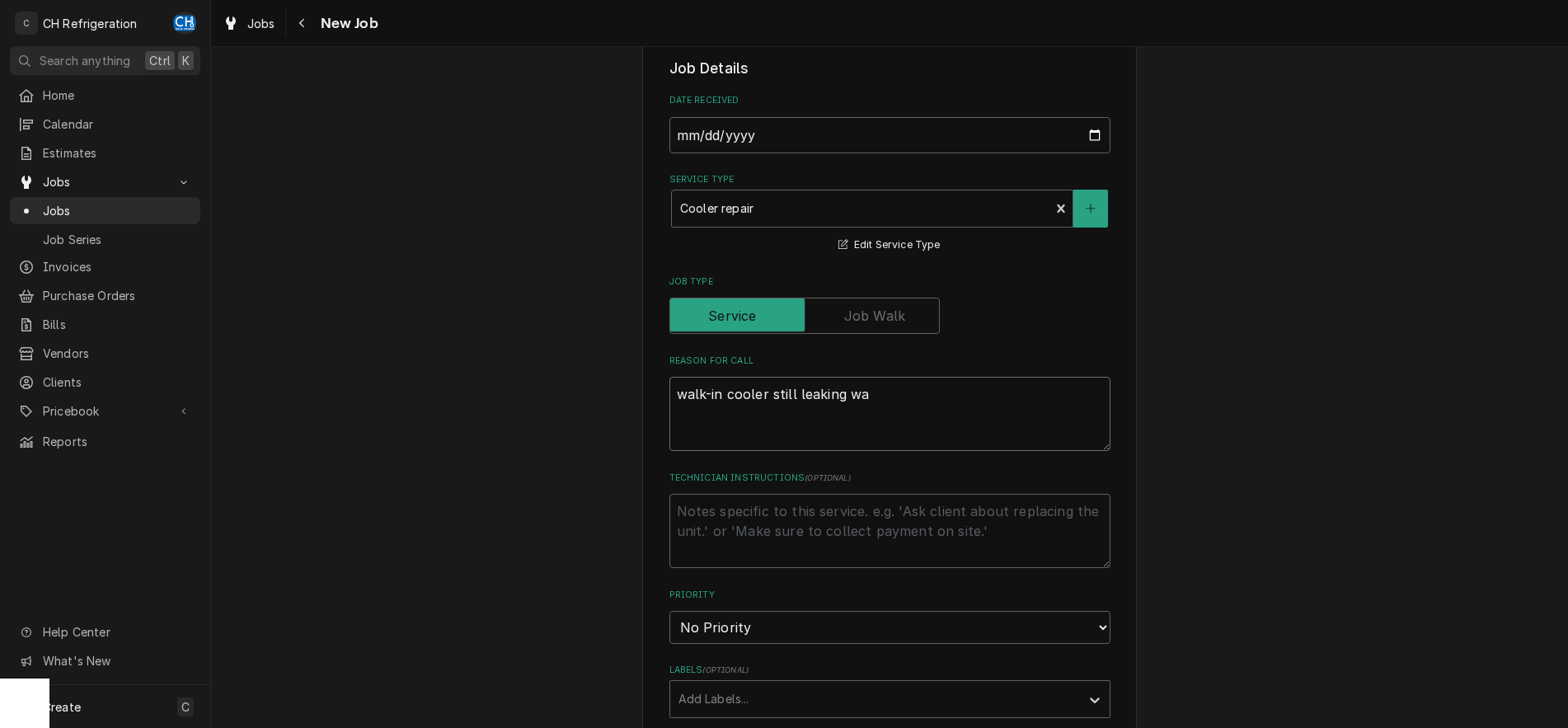
type textarea "walk-in cooler still leaking wat"
type textarea "x"
type textarea "walk-in cooler still leaking wate"
type textarea "x"
type textarea "walk-in cooler still leaking water"
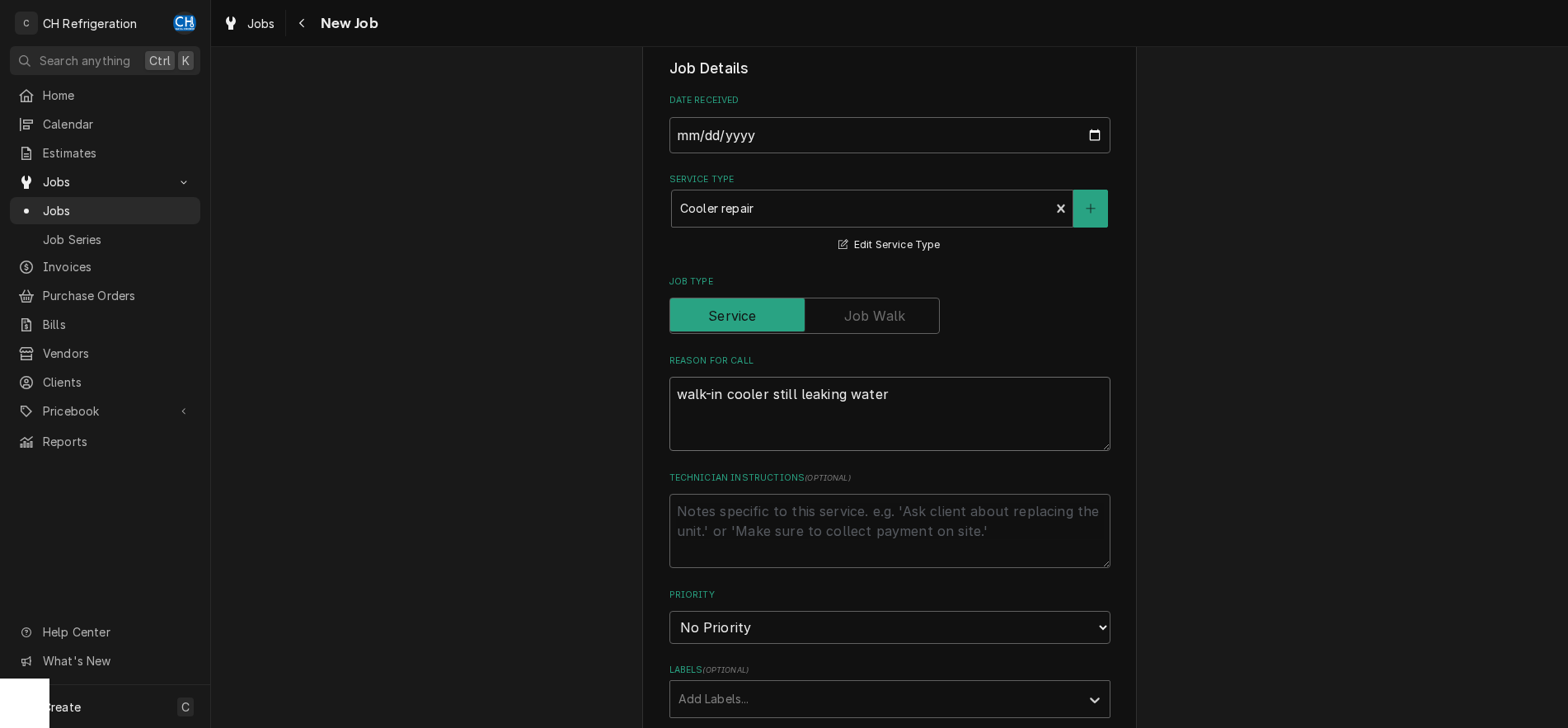
type textarea "x"
type textarea "walk-in cooler still leaking water"
type textarea "x"
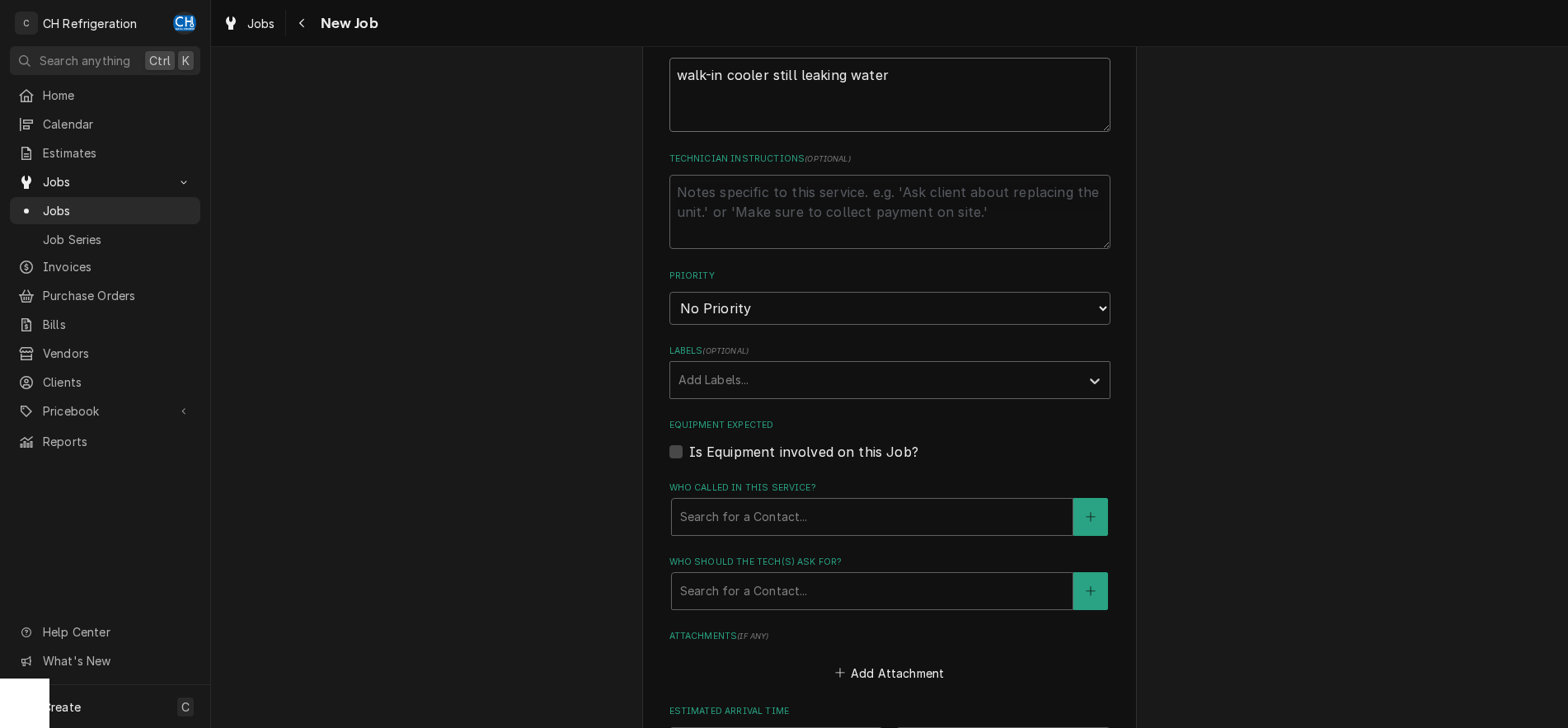
scroll to position [673, 0]
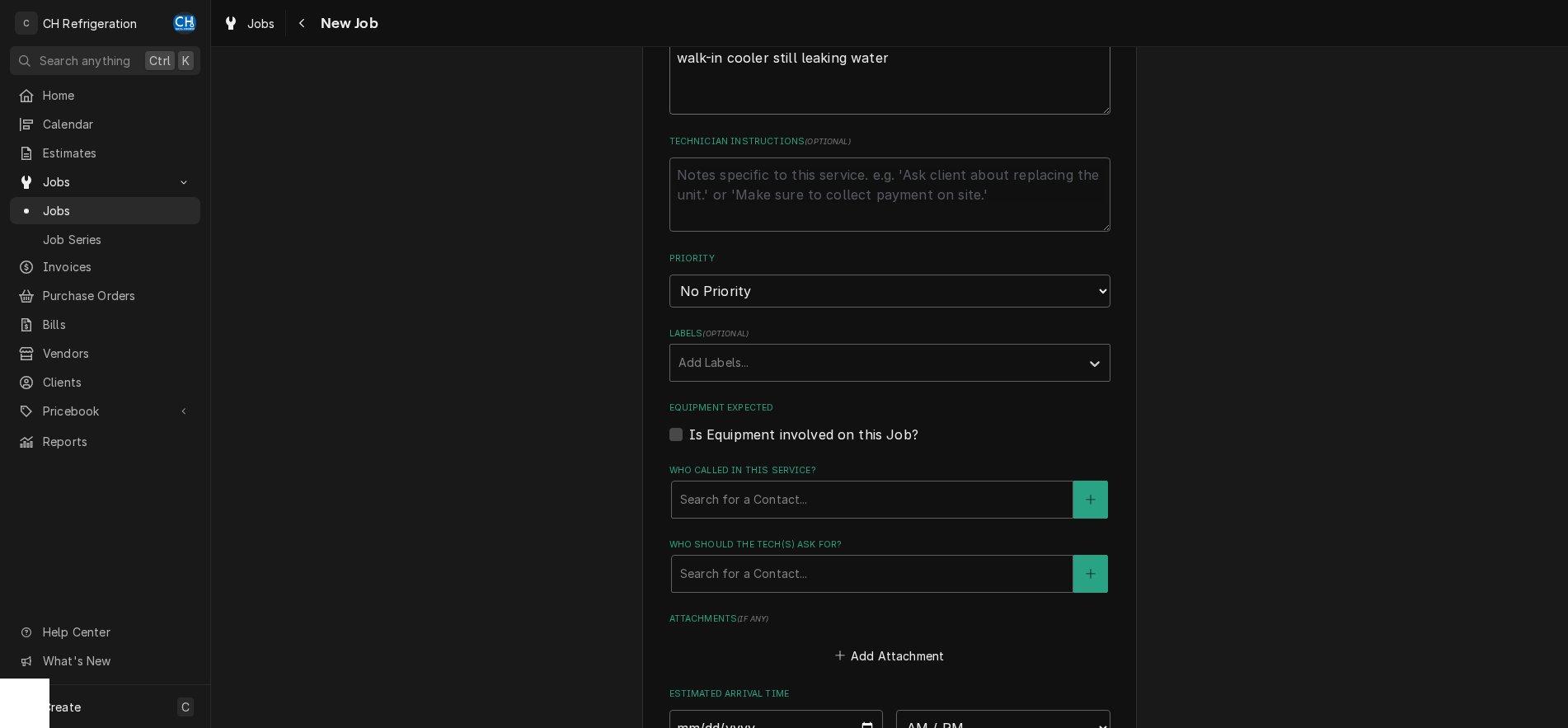
type textarea "walk-in cooler still leaking water"
click at [670, 274] on select "No Priority Urgent High Medium Low" at bounding box center [890, 291] width 441 height 33
select select "1"
click option "Urgent" at bounding box center [0, 0] width 0 height 0
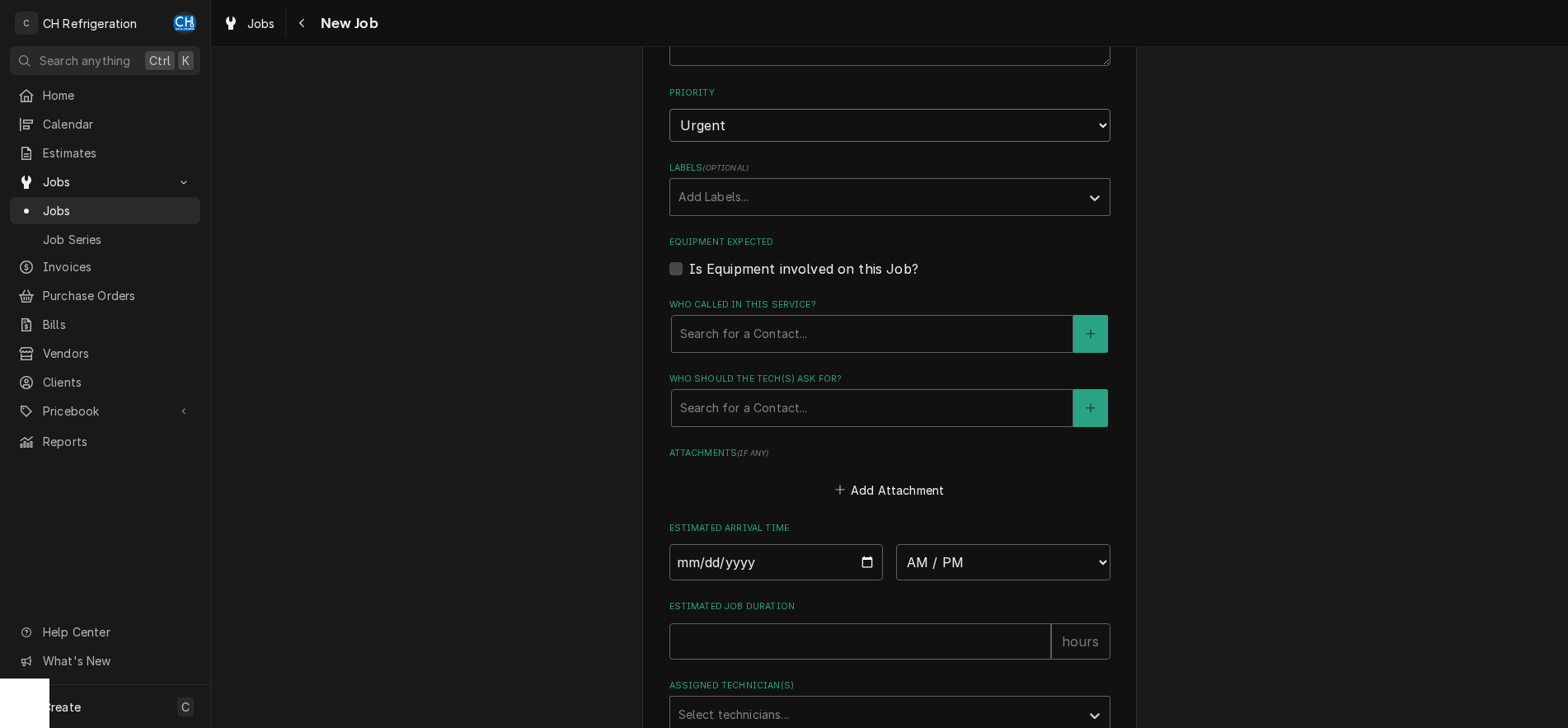
scroll to position [841, 0]
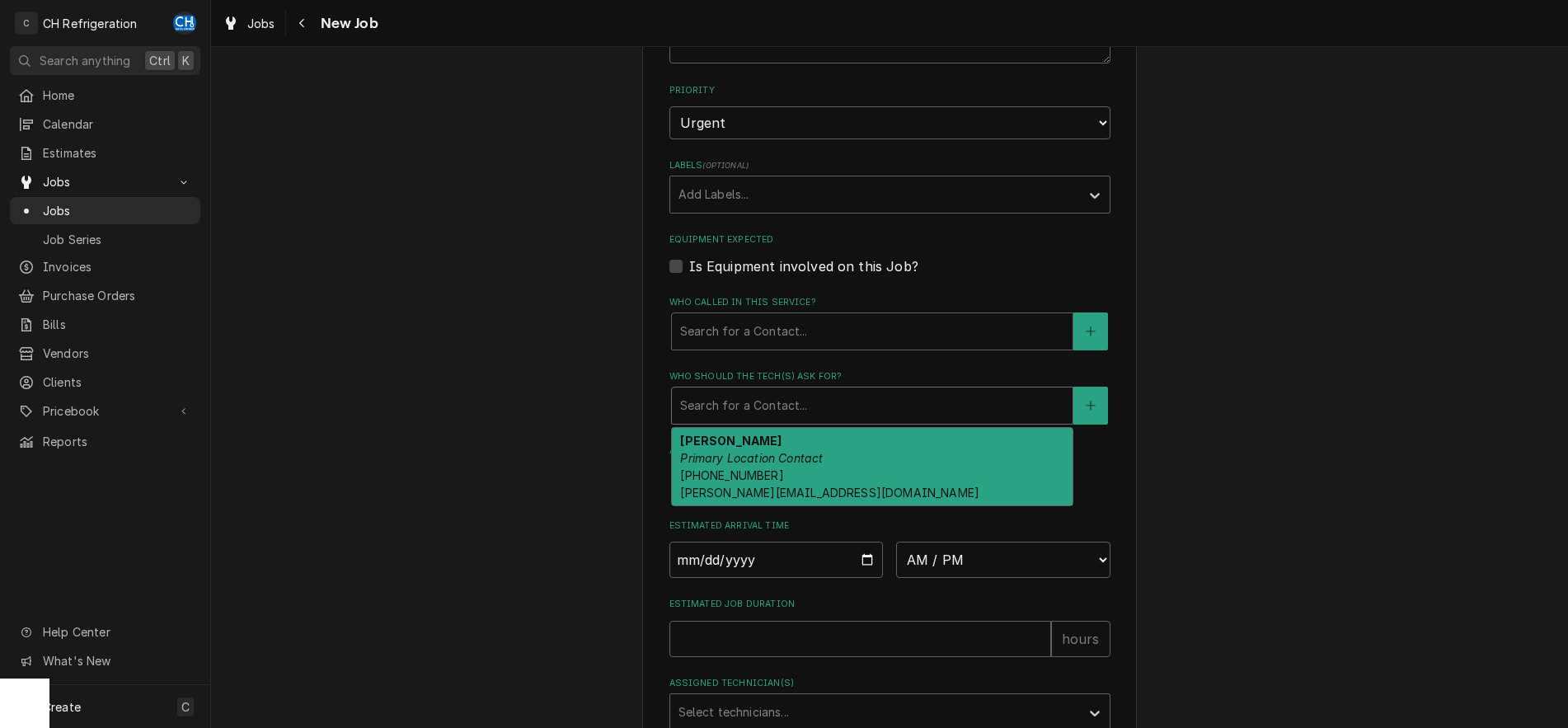
click at [792, 406] on div "Who should the tech(s) ask for?" at bounding box center [872, 406] width 384 height 30
click at [795, 468] on div "Amy Michelini Primary Location Contact (310) 663-9053 amy@sausal.com" at bounding box center [872, 466] width 401 height 77
type textarea "x"
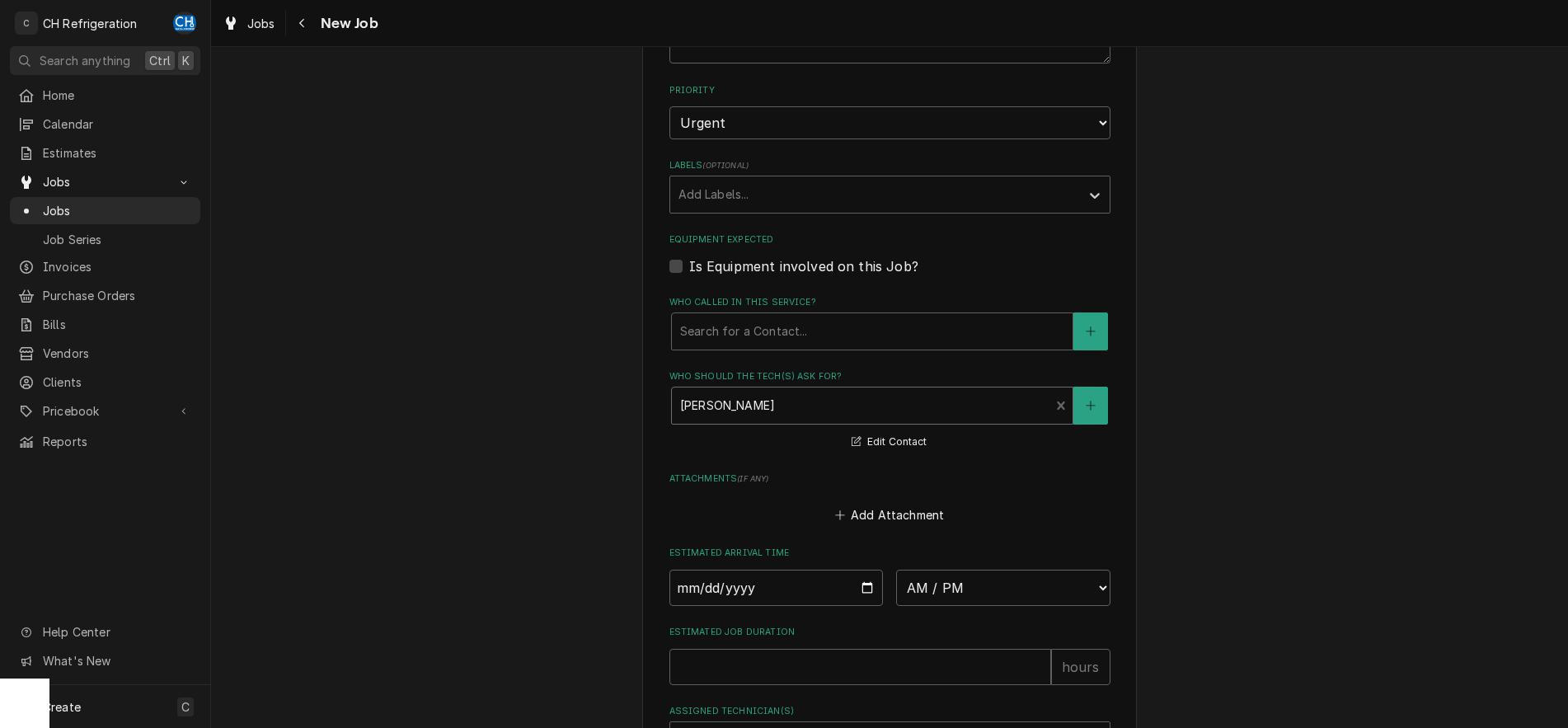
scroll to position [924, 0]
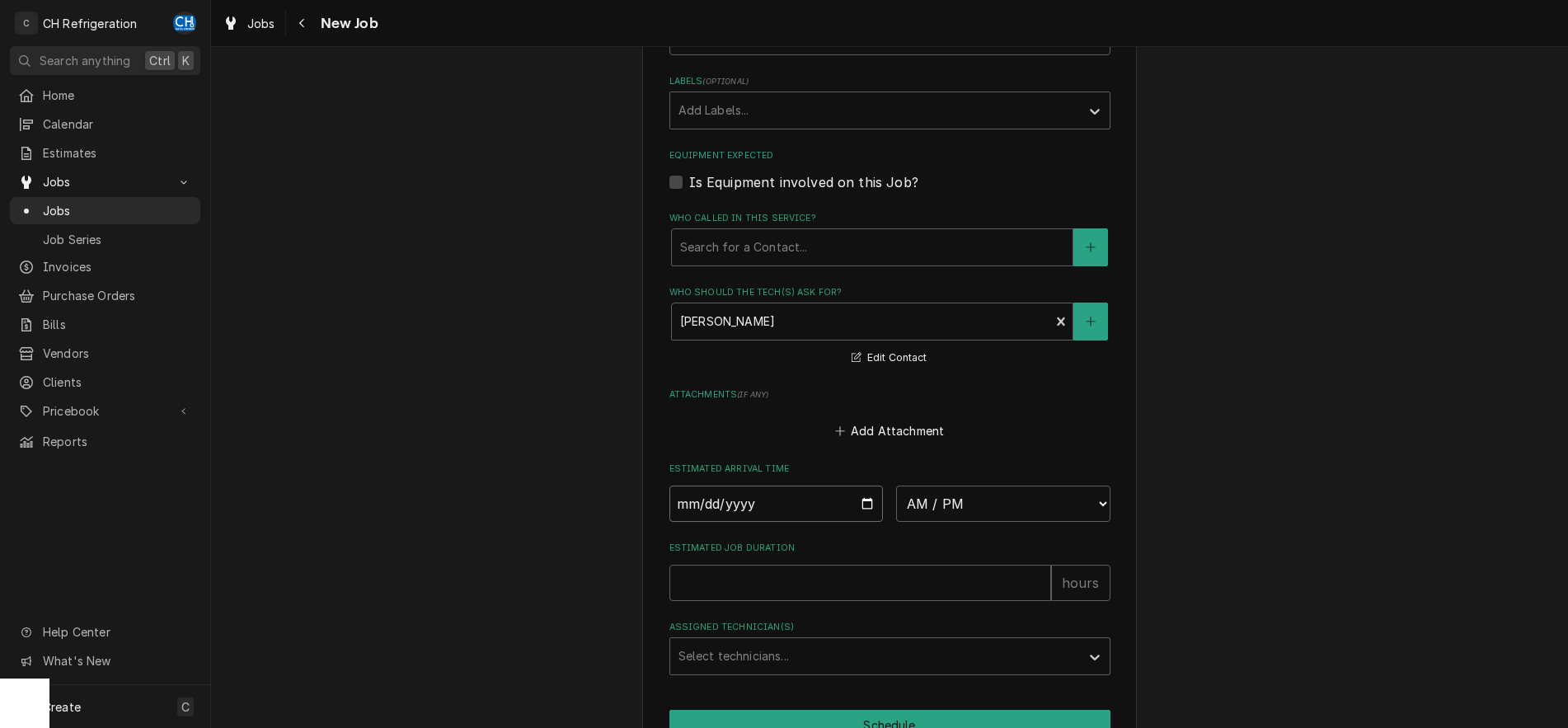
click at [857, 495] on input "Date" at bounding box center [777, 503] width 215 height 36
type input "2025-09-30"
click at [897, 485] on select "AM / PM 6:00 AM 6:15 AM 6:30 AM 6:45 AM 7:00 AM 7:15 AM 7:30 AM 7:45 AM 8:00 AM…" at bounding box center [1004, 503] width 215 height 36
type textarea "x"
select select "14:30:00"
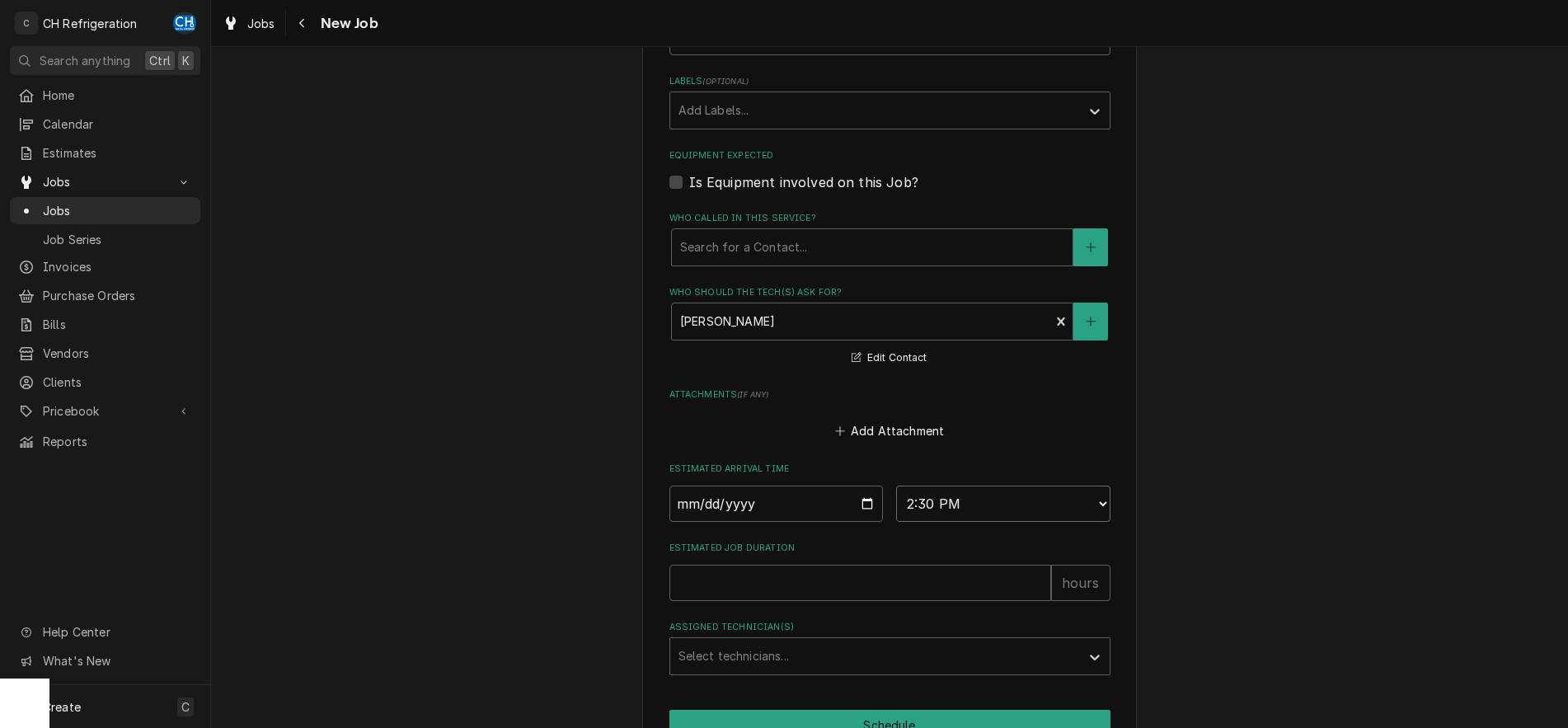
click option "2:30 PM" at bounding box center [0, 0] width 0 height 0
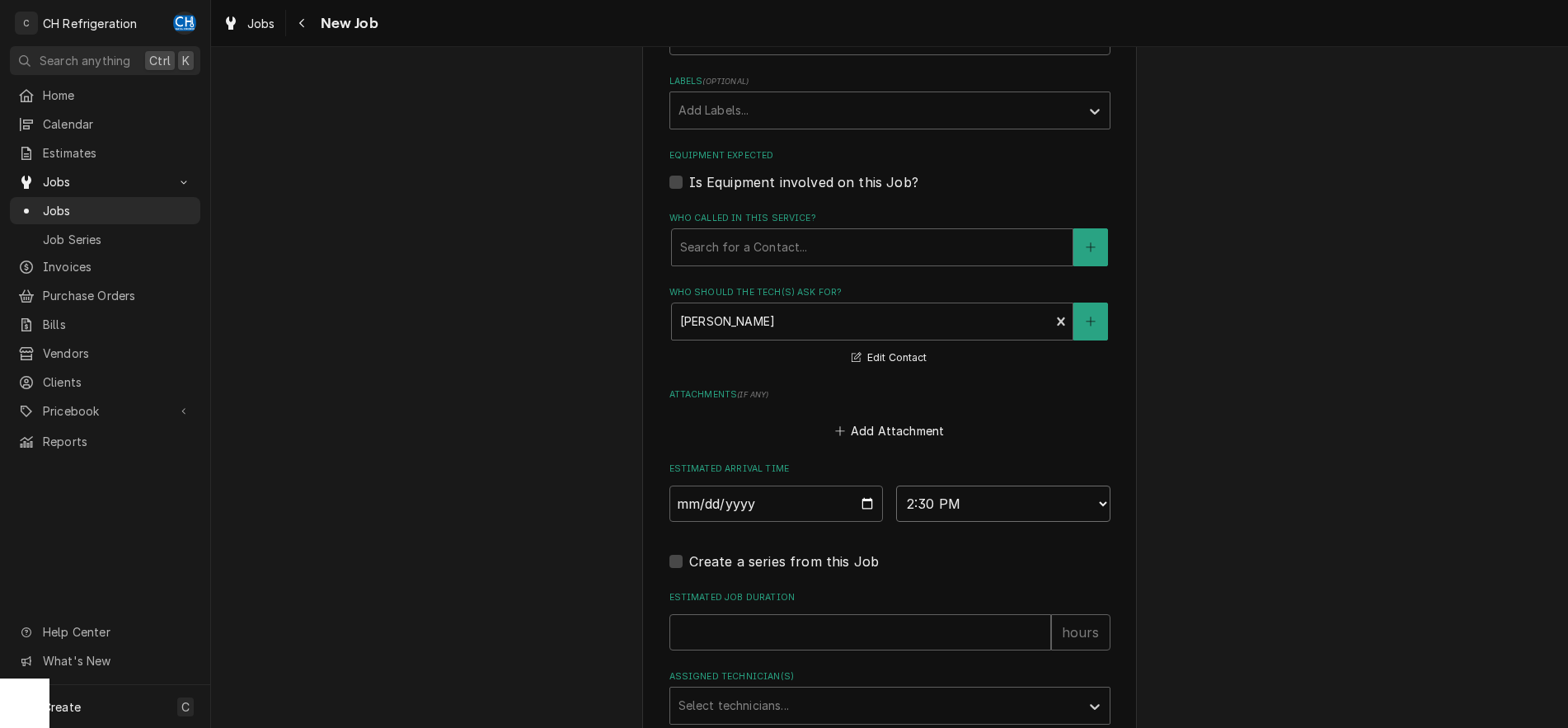
type textarea "x"
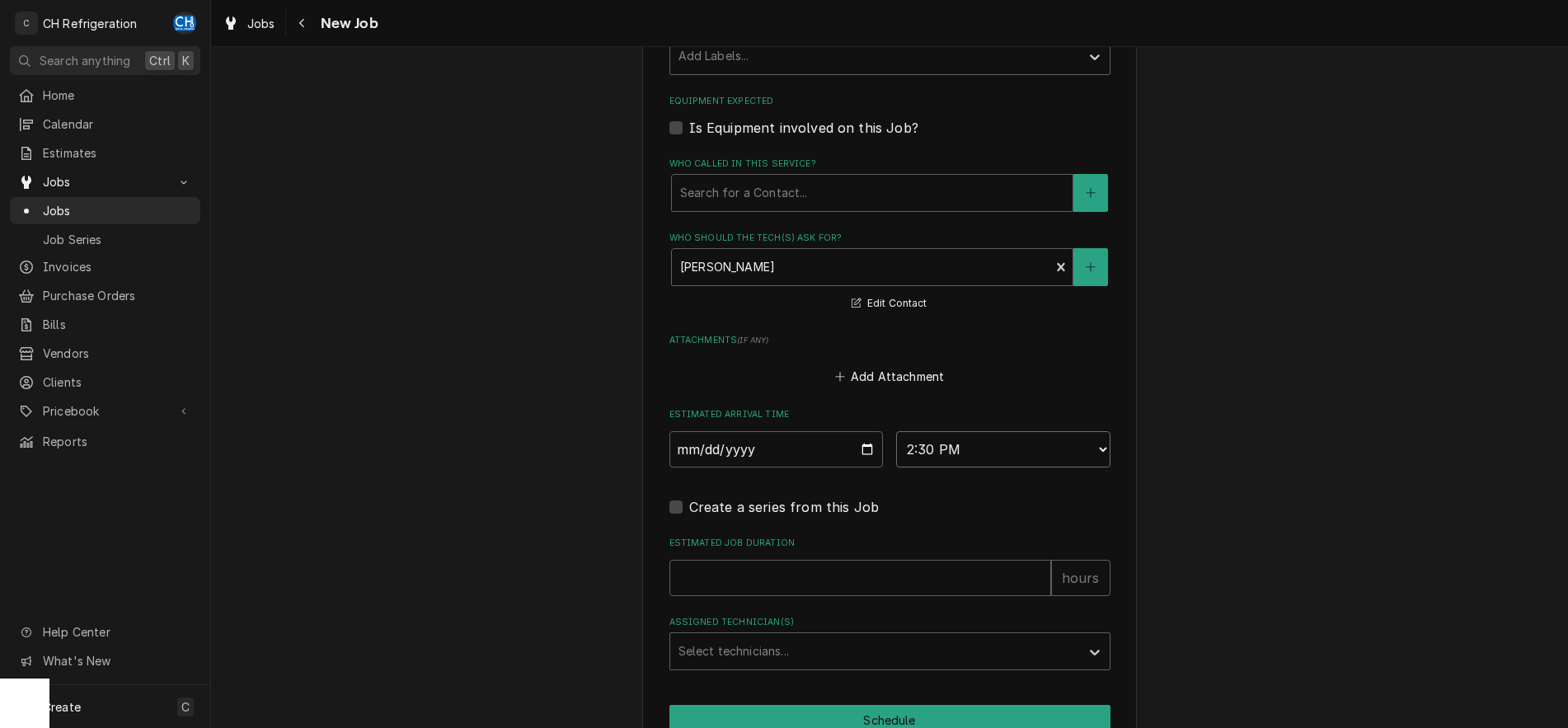
scroll to position [1008, 0]
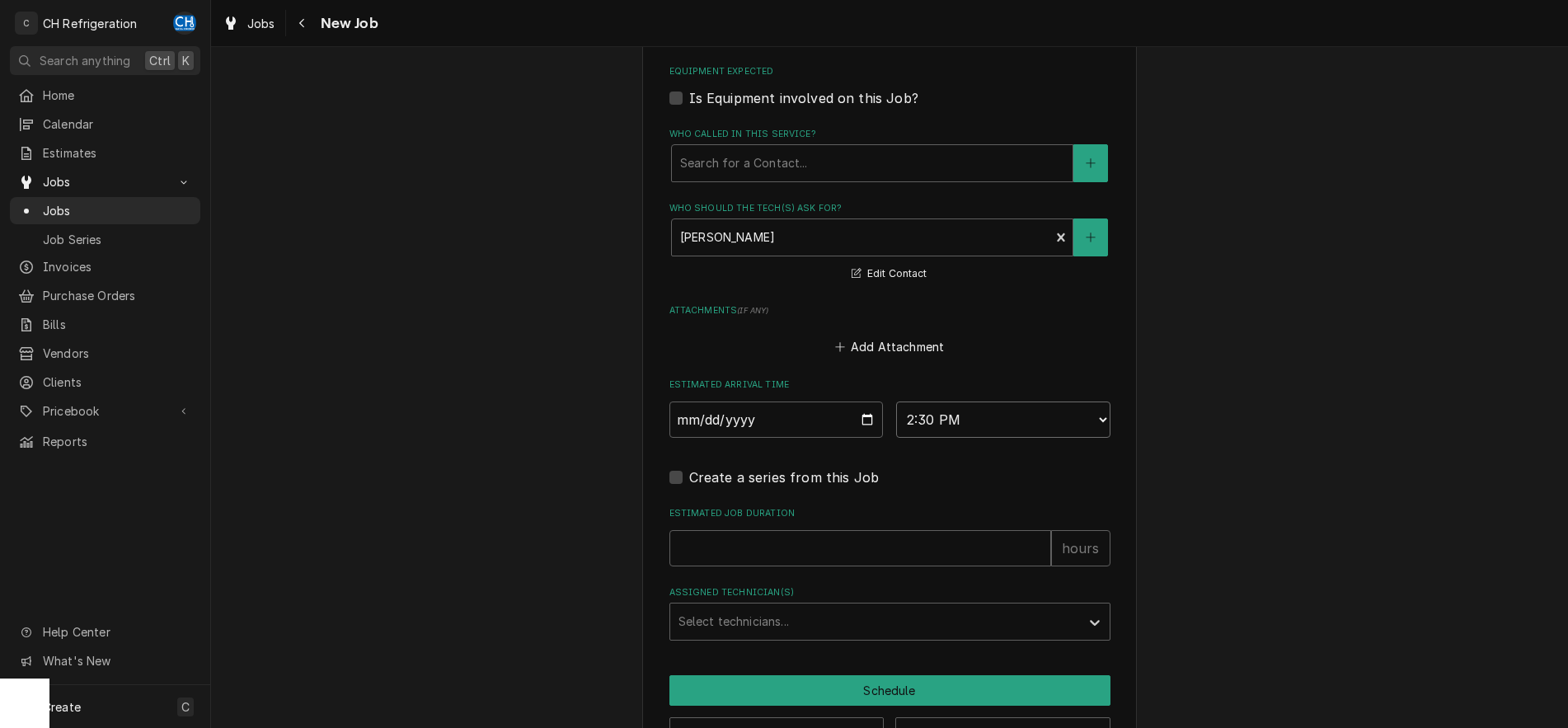
click at [897, 401] on select "AM / PM 6:00 AM 6:15 AM 6:30 AM 6:45 AM 7:00 AM 7:15 AM 7:30 AM 7:45 AM 8:00 AM…" at bounding box center [1004, 419] width 215 height 36
select select "15:00:00"
click option "3:00 PM" at bounding box center [0, 0] width 0 height 0
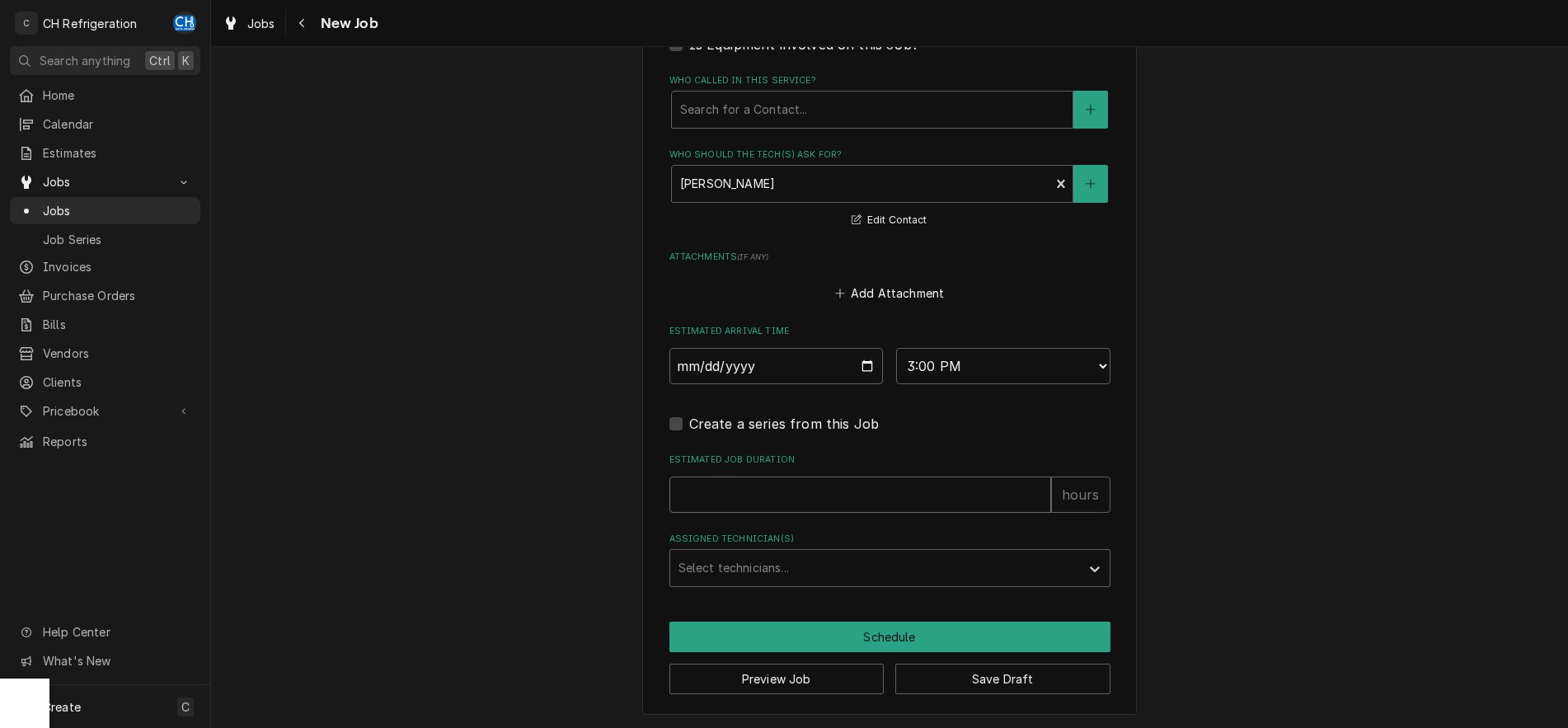
click at [898, 487] on input "Estimated Job Duration" at bounding box center [861, 494] width 382 height 36
type textarea "x"
type input "2"
type textarea "x"
type input "2"
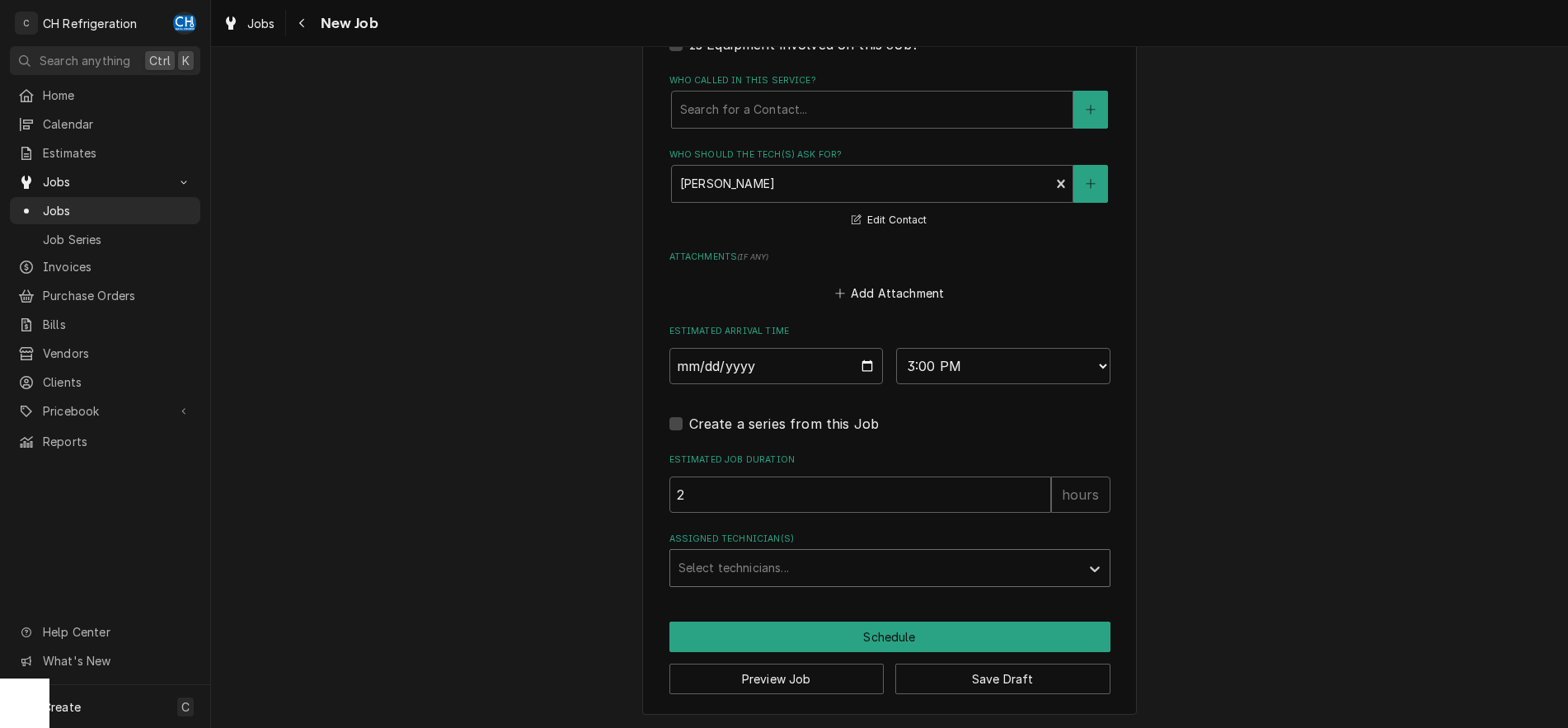
click at [740, 570] on div "Assigned Technician(s)" at bounding box center [875, 568] width 394 height 30
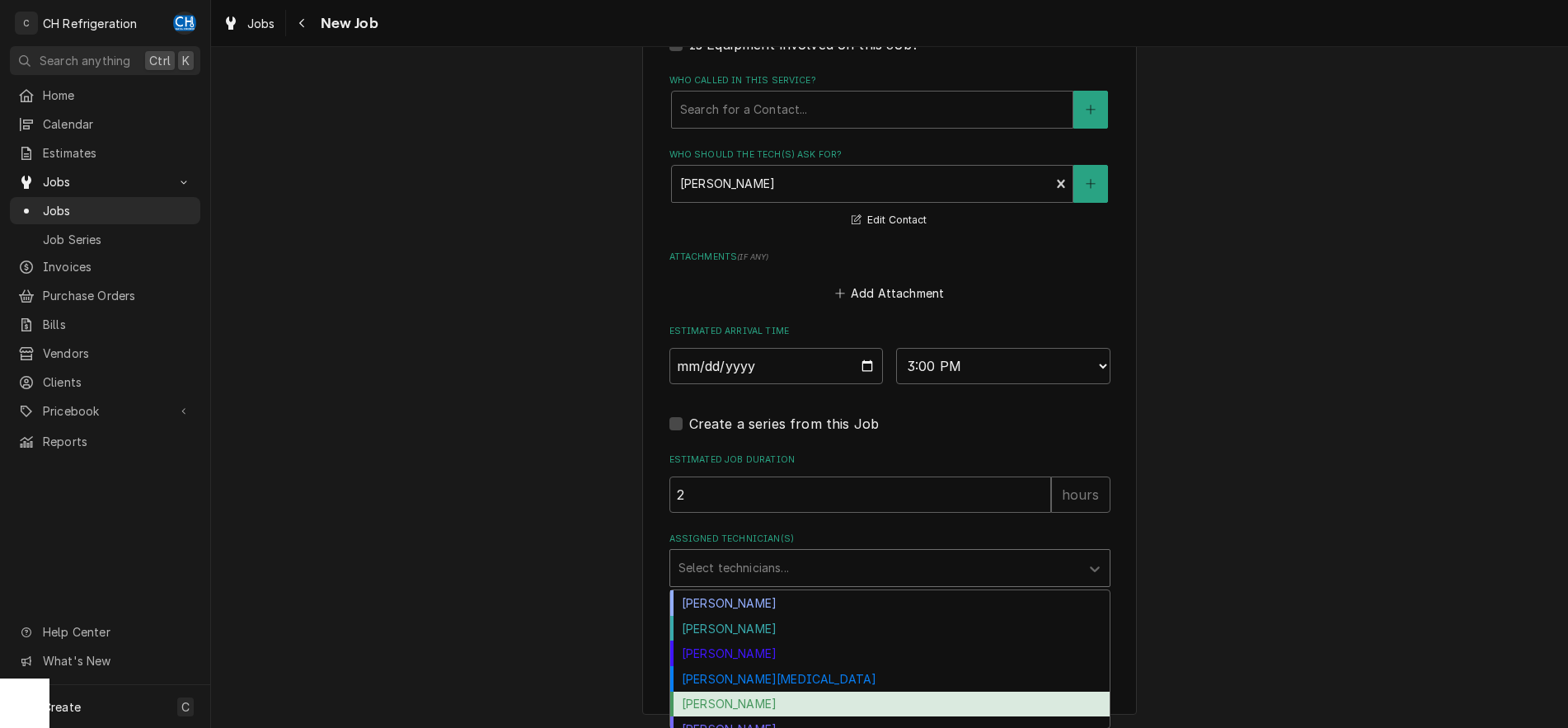
click at [742, 693] on div "Ruben Perez" at bounding box center [890, 703] width 439 height 25
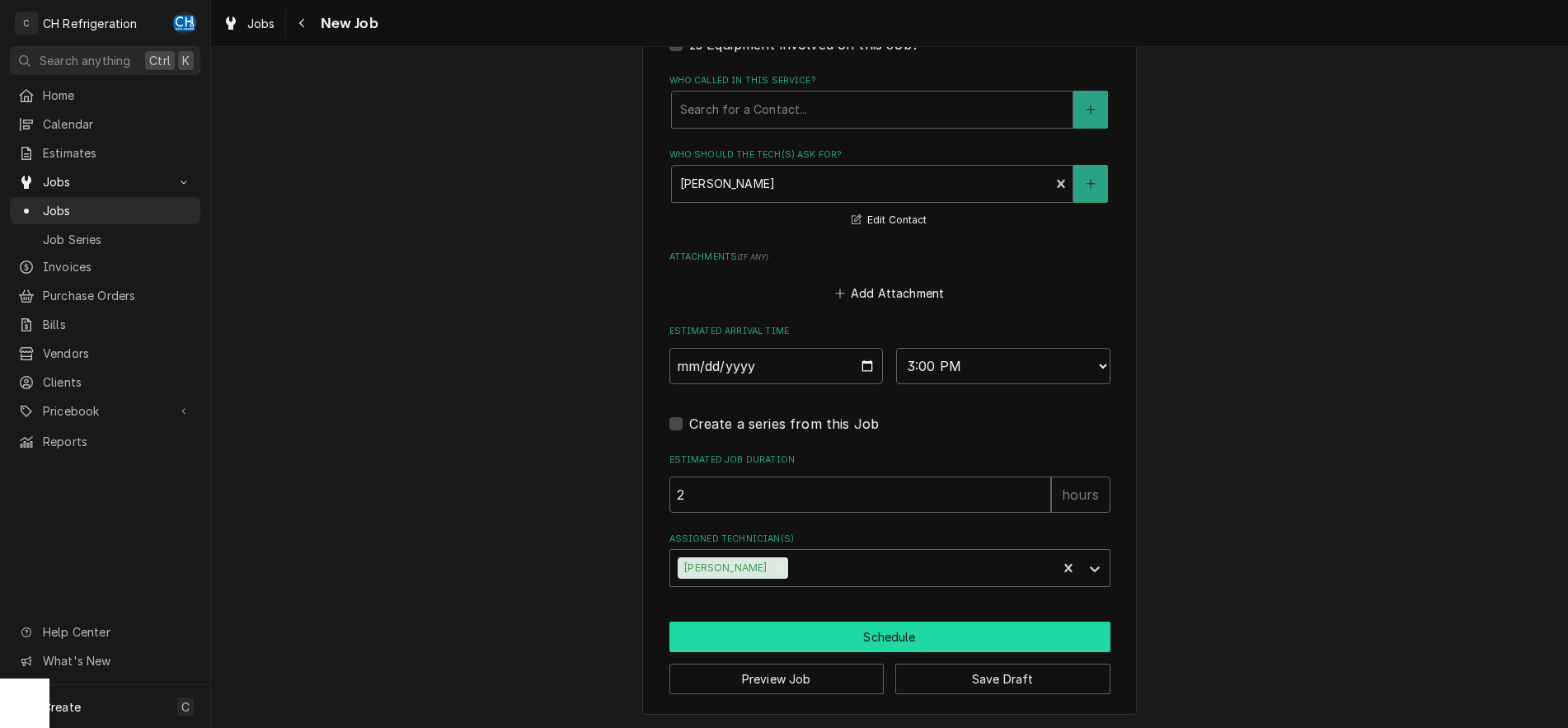
click at [770, 639] on button "Schedule" at bounding box center [890, 636] width 441 height 31
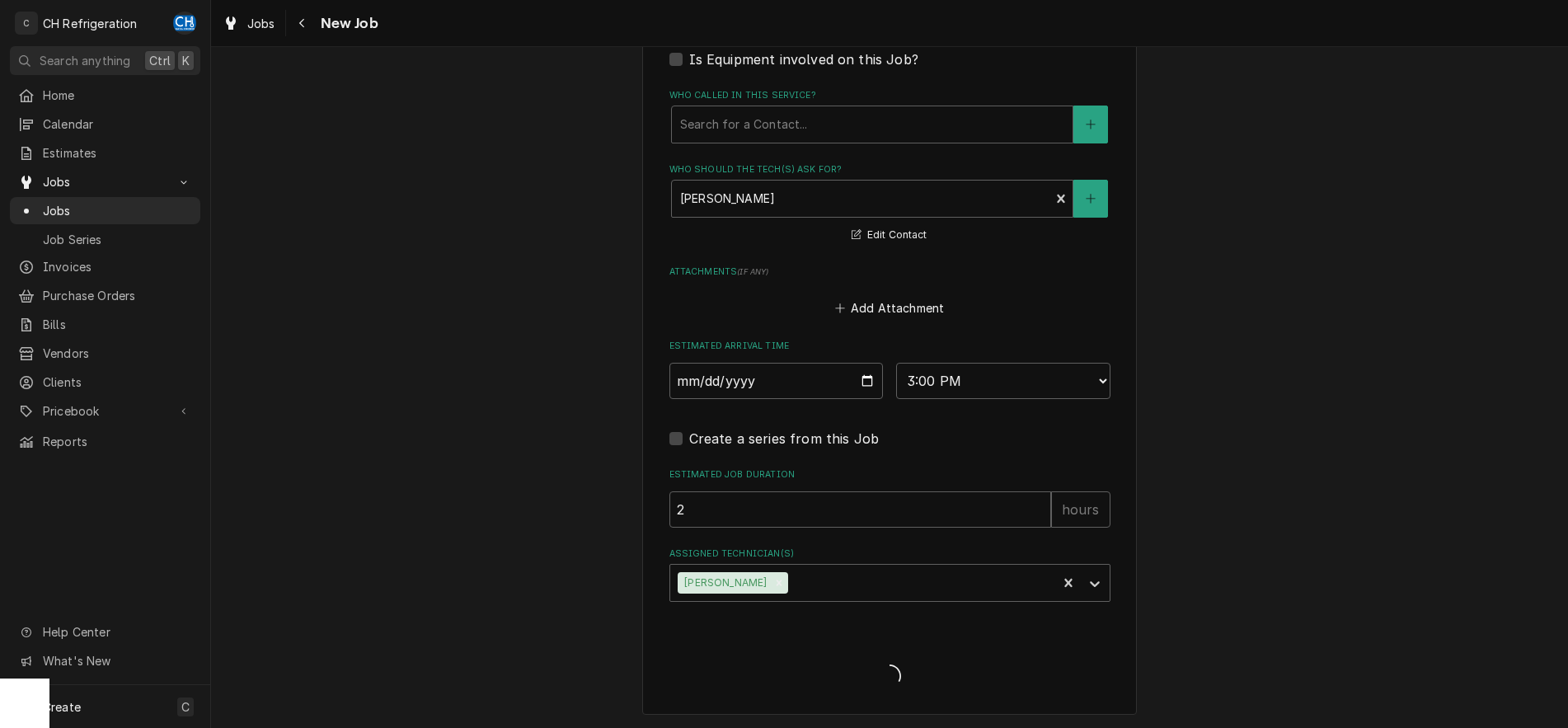
type textarea "x"
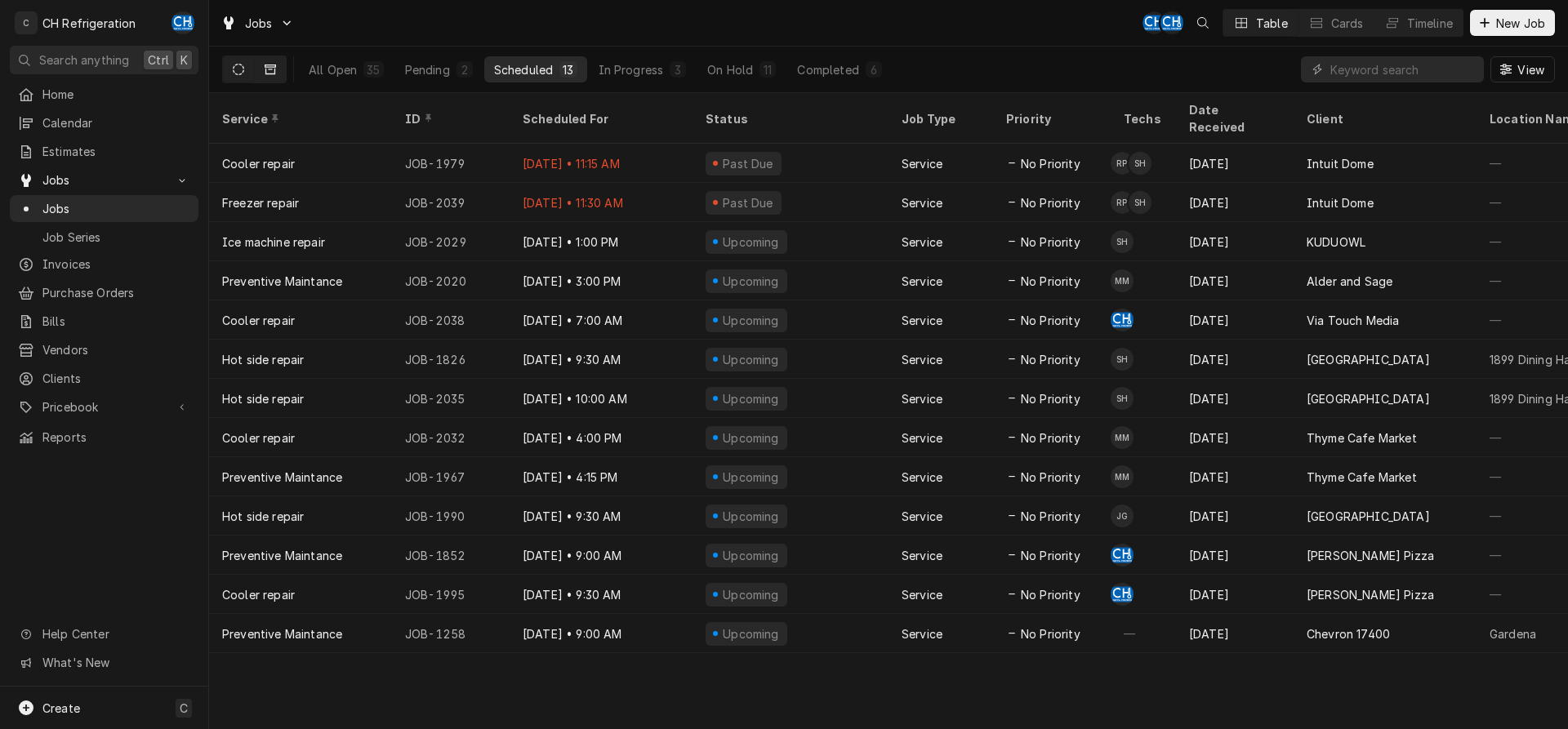
click at [271, 71] on icon "Dynamic Content Wrapper" at bounding box center [270, 69] width 11 height 11
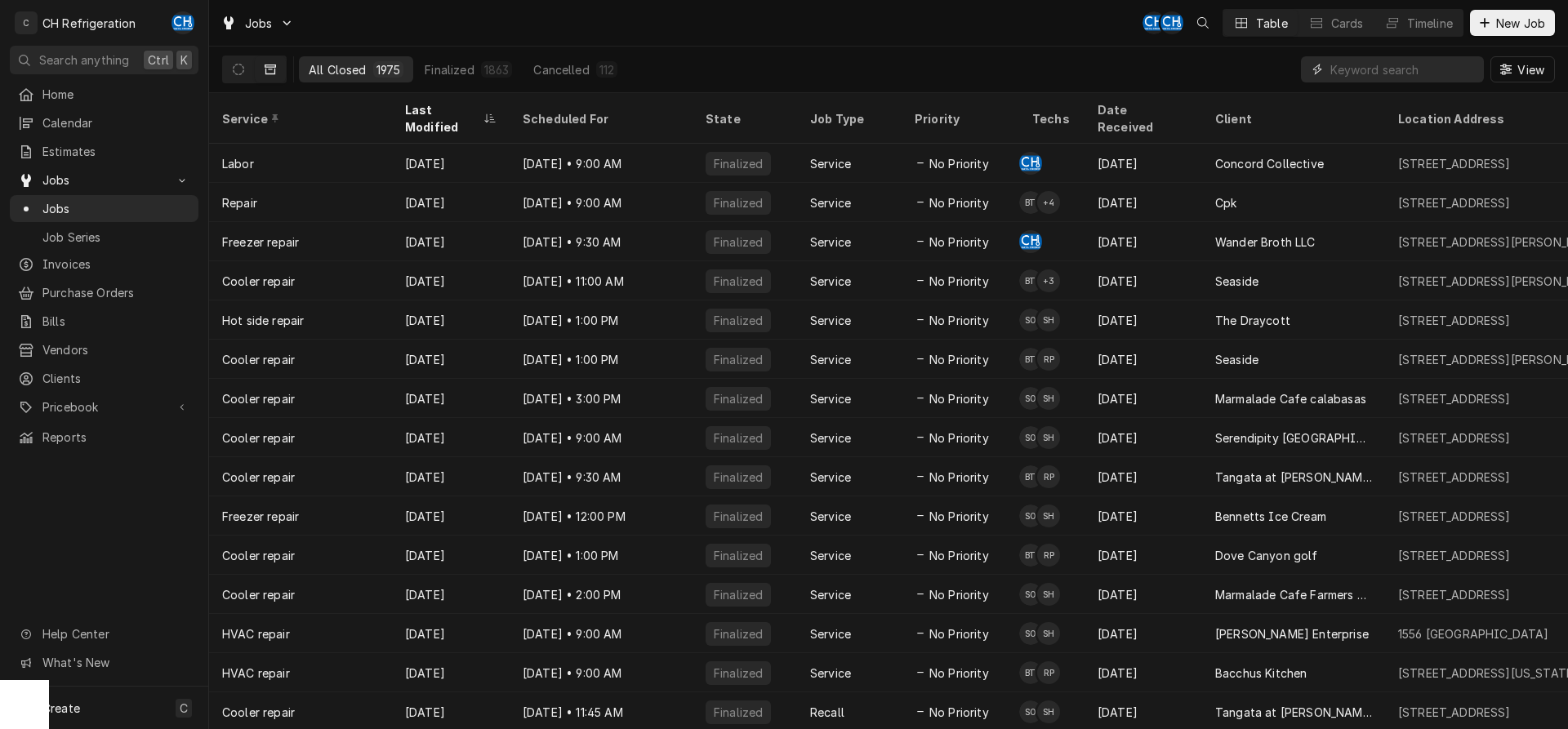
click at [1350, 62] on input "Dynamic Content Wrapper" at bounding box center [1402, 69] width 145 height 26
type input "s"
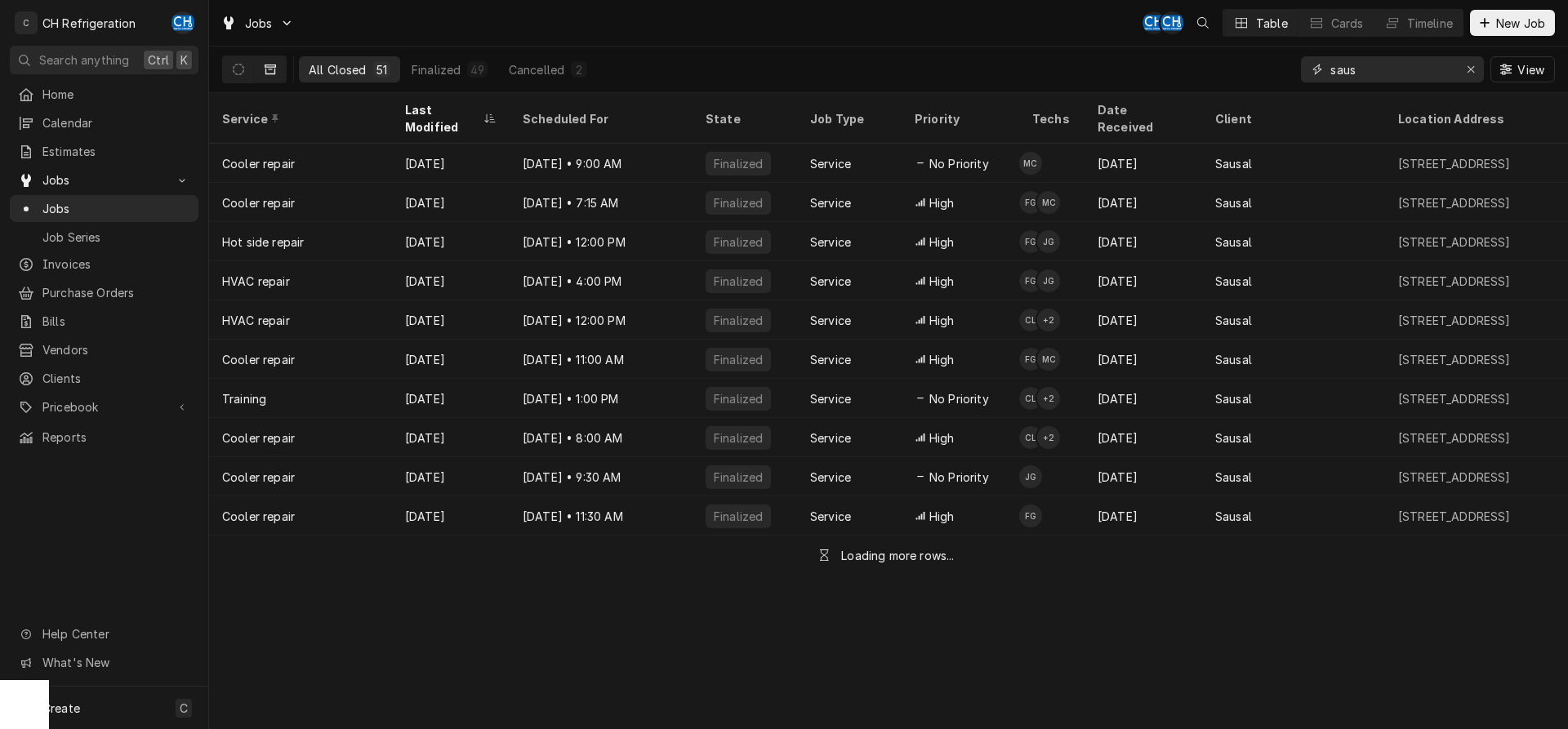
type input "saus"
click at [464, 118] on div "Last Modified" at bounding box center [451, 118] width 111 height 44
click at [460, 116] on div "Last Modified" at bounding box center [451, 118] width 111 height 44
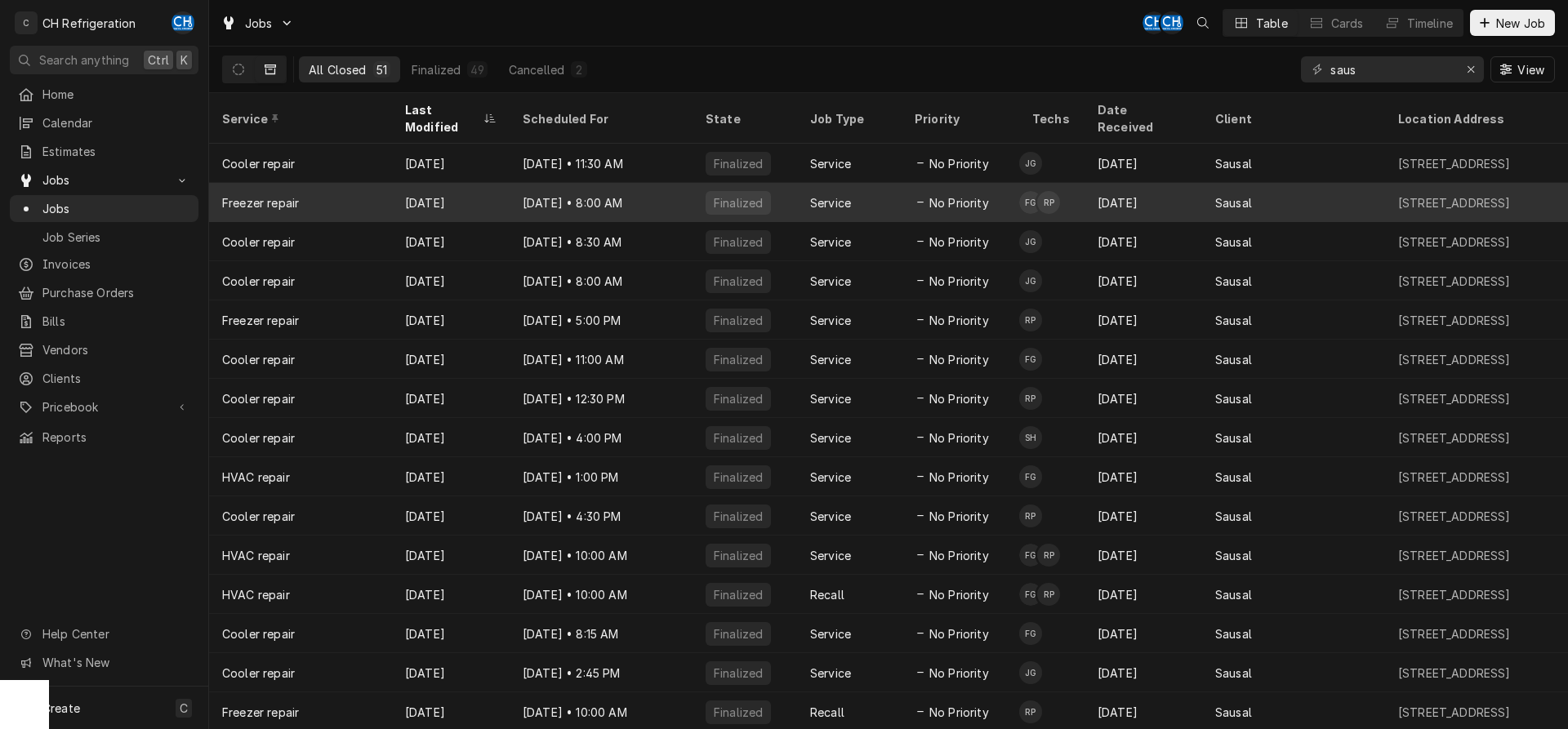
click at [657, 186] on div "Sep 18 • 8:00 AM" at bounding box center [601, 202] width 183 height 39
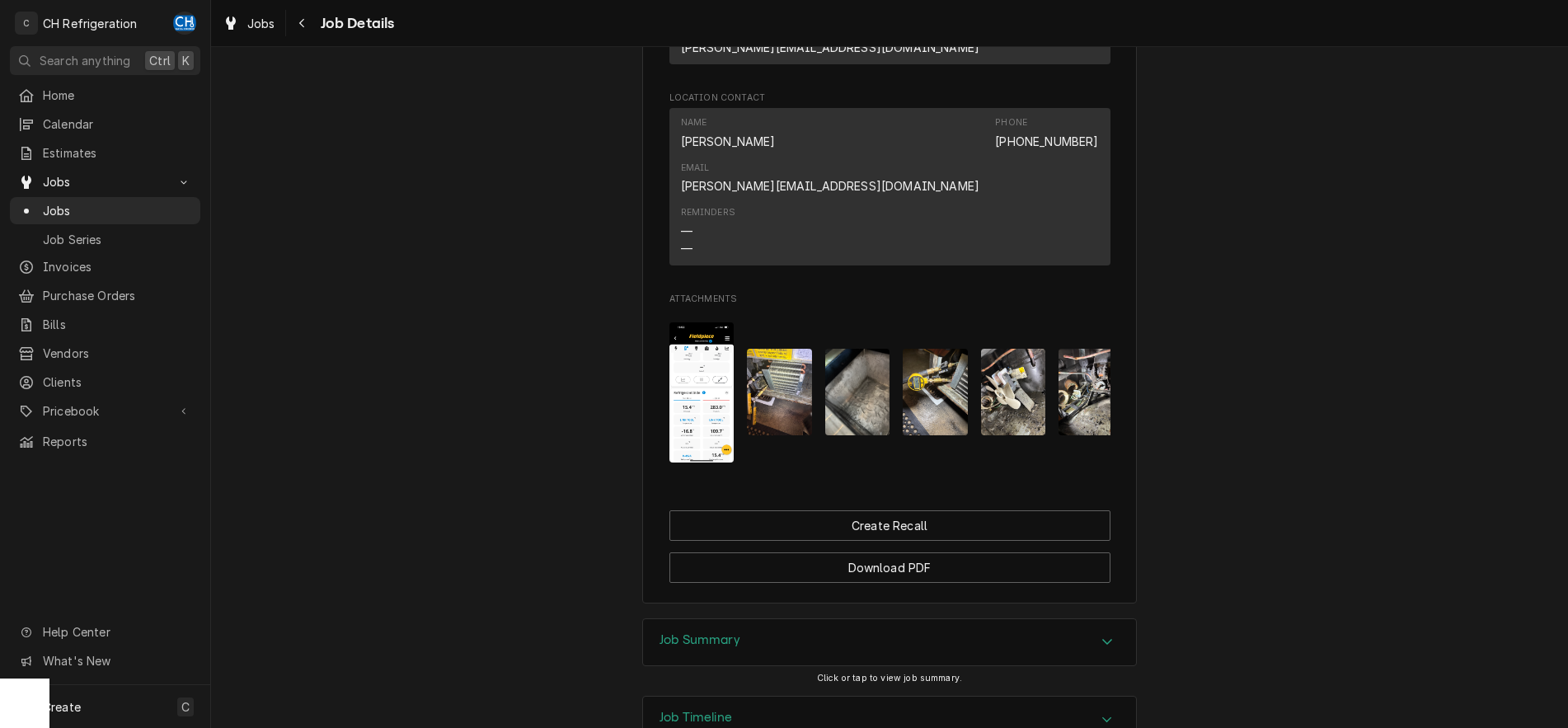
scroll to position [1065, 0]
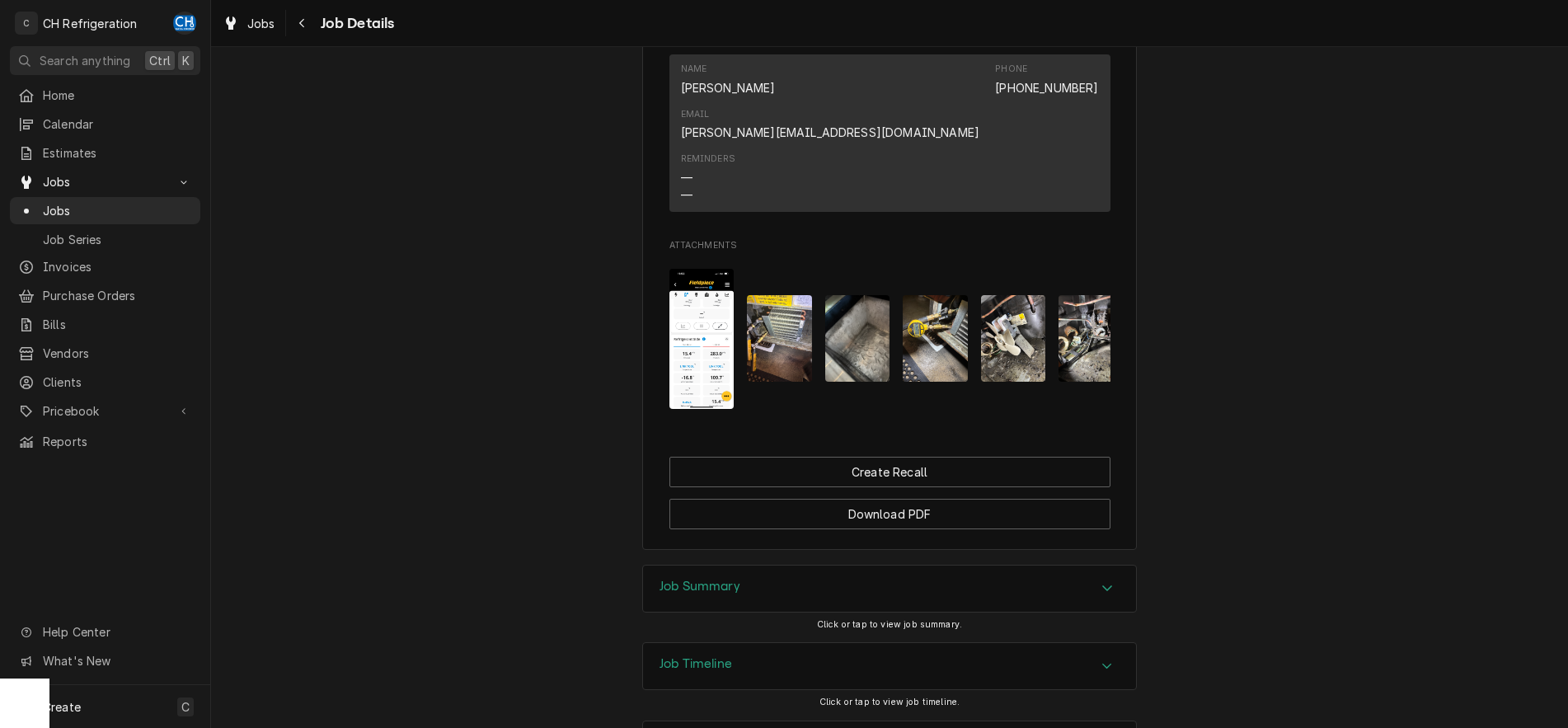
click at [773, 565] on div "Job Summary" at bounding box center [890, 588] width 493 height 46
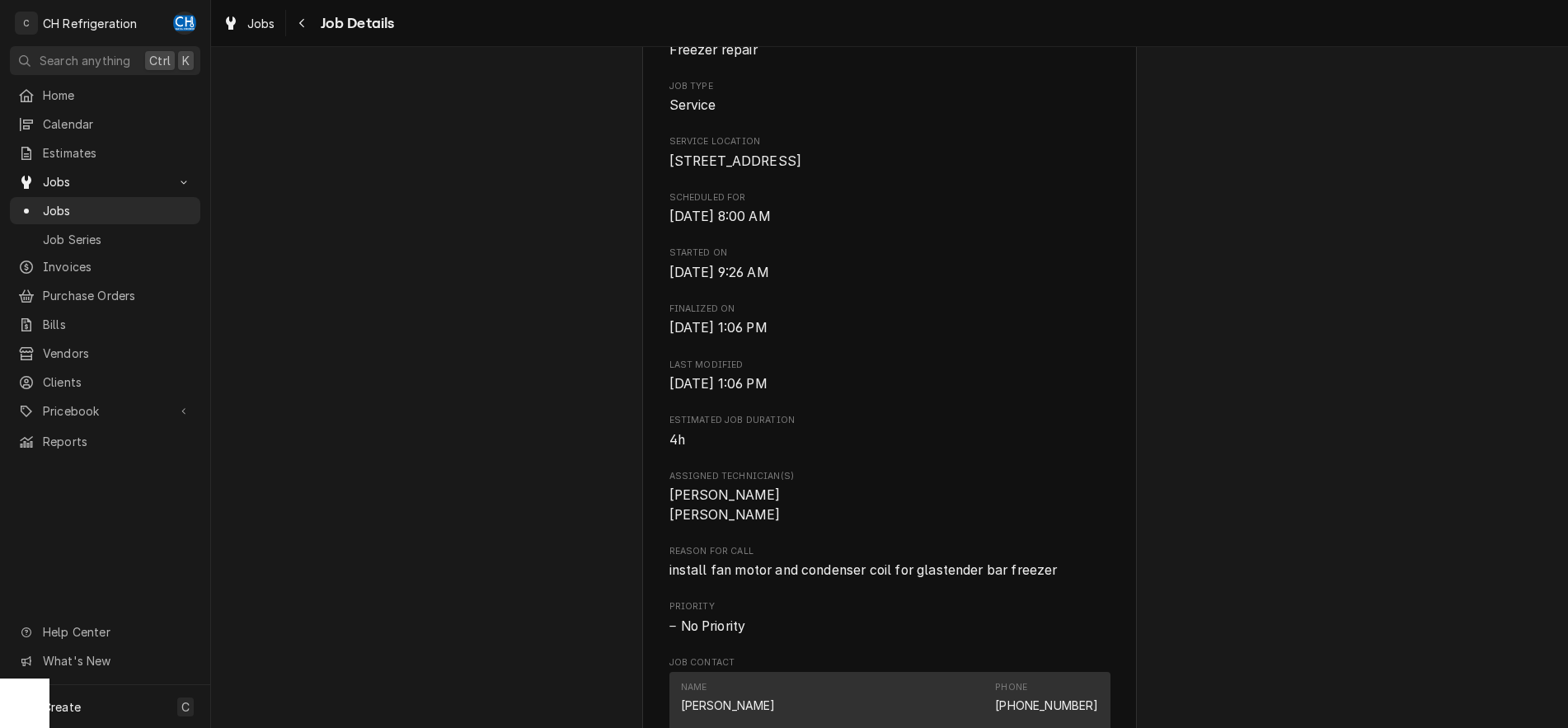
scroll to position [0, 0]
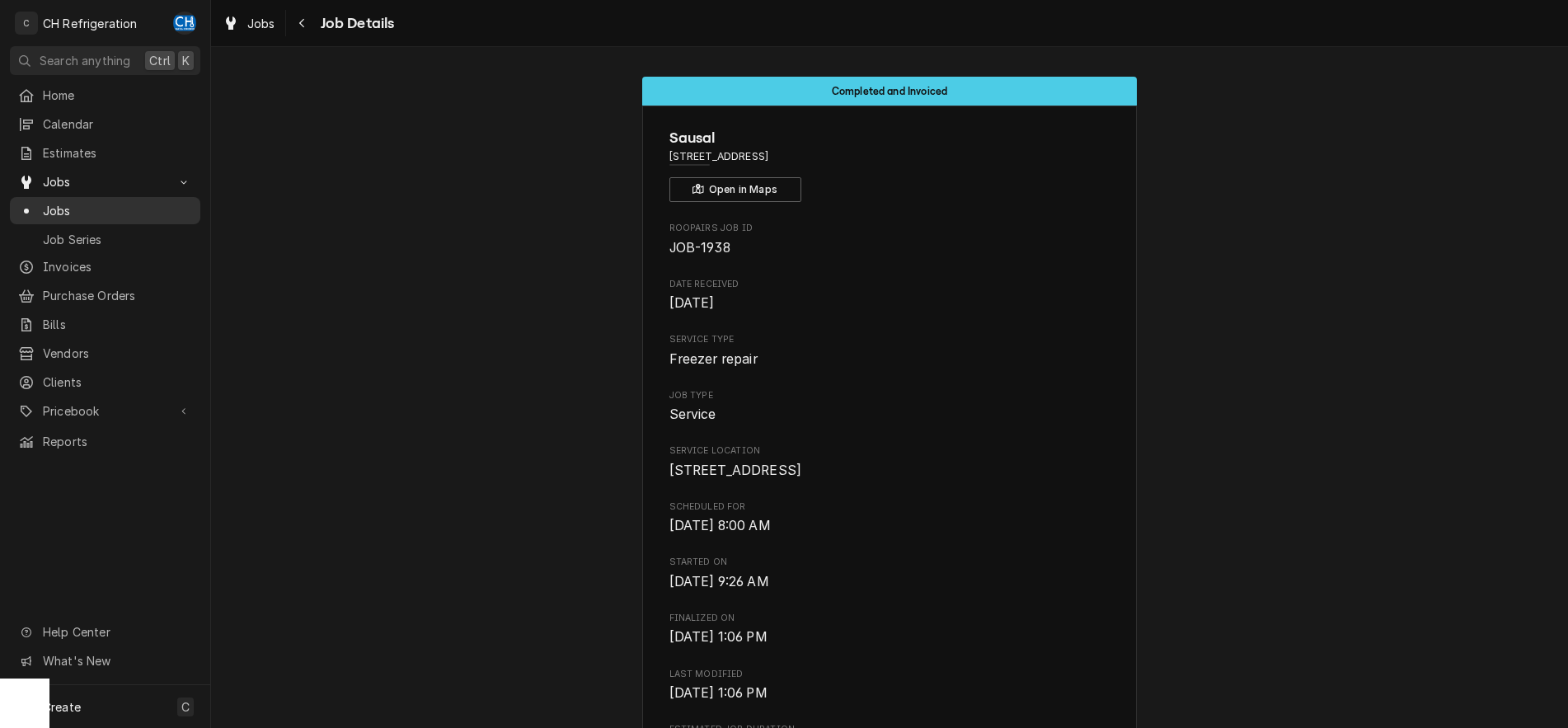
click at [63, 201] on span "Jobs" at bounding box center [117, 210] width 149 height 18
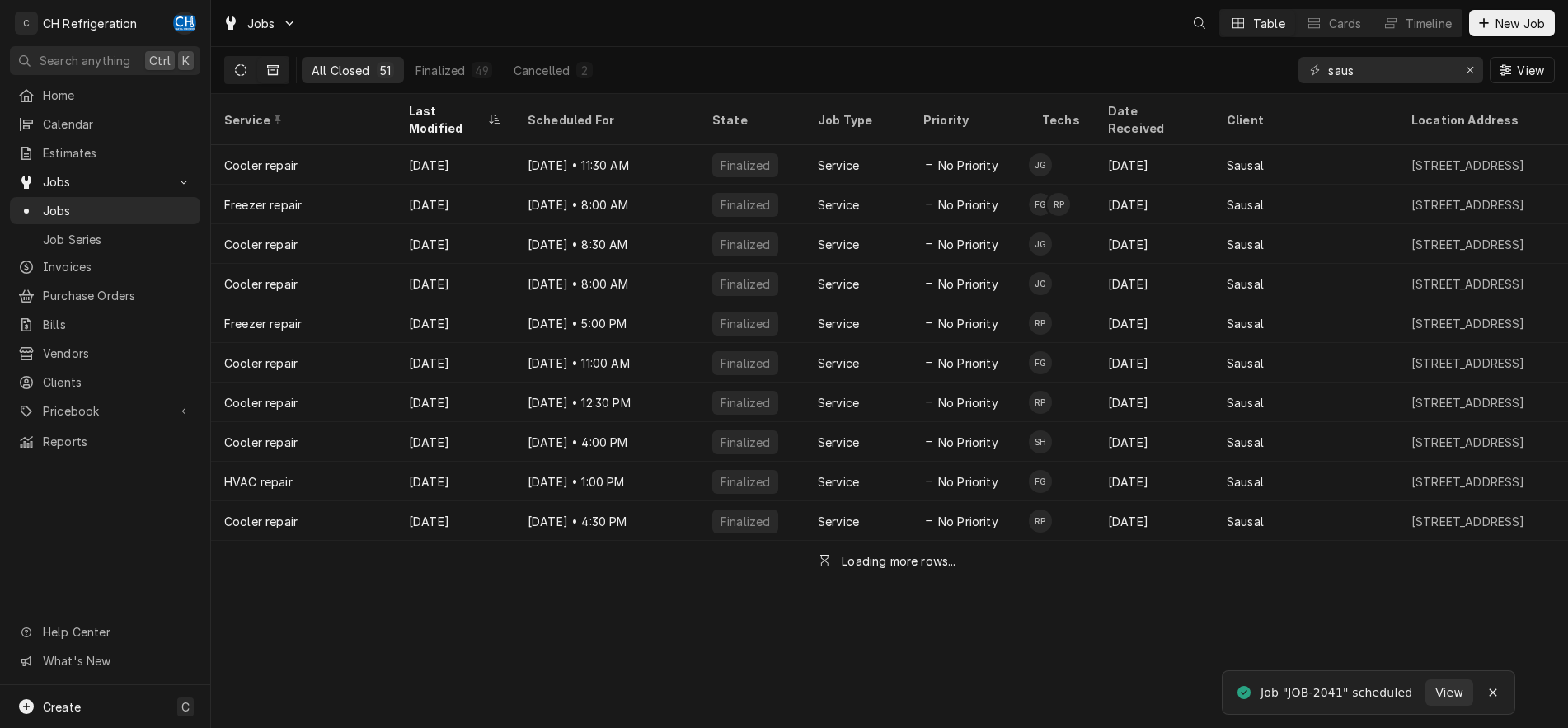
click at [244, 74] on icon "Dynamic Content Wrapper" at bounding box center [240, 69] width 11 height 11
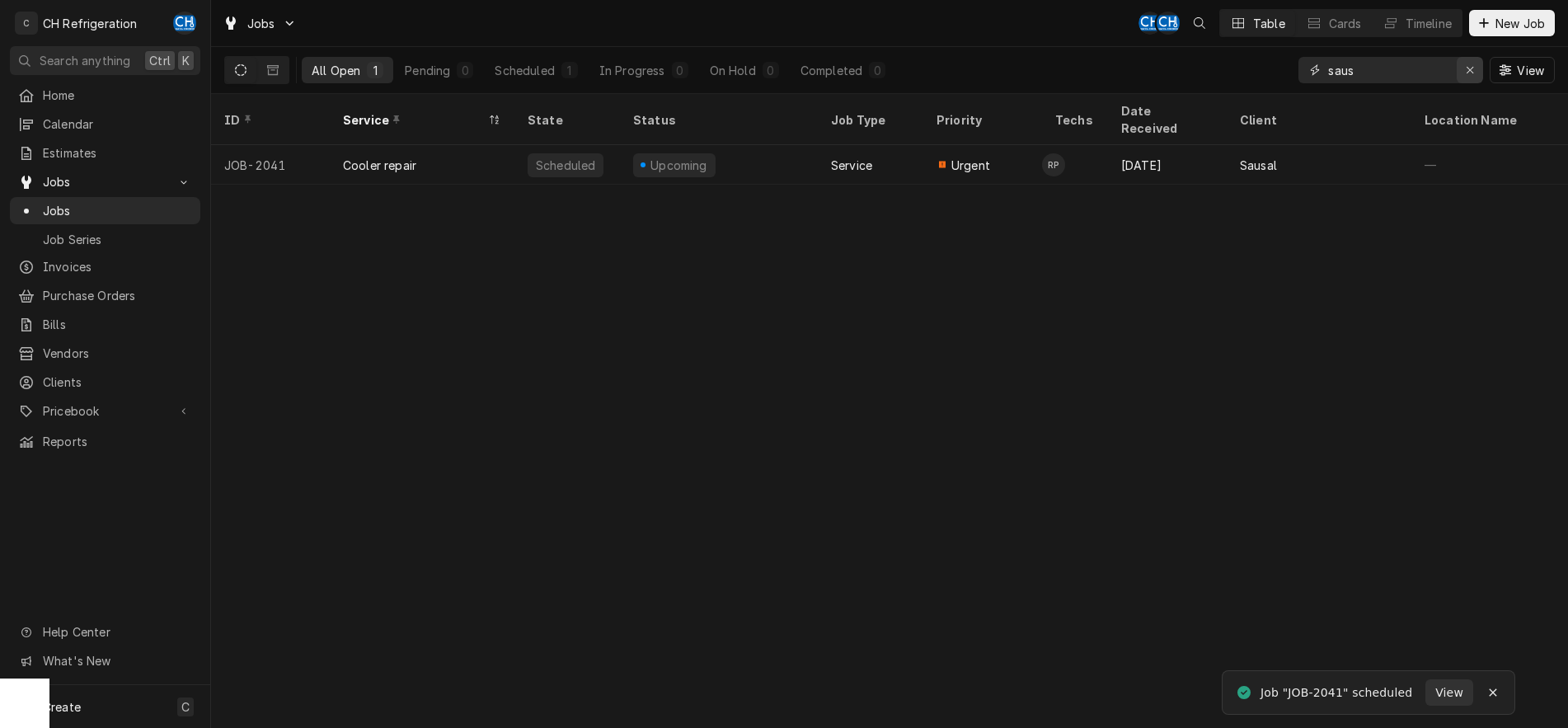
click at [1465, 72] on div "Erase input" at bounding box center [1470, 70] width 17 height 17
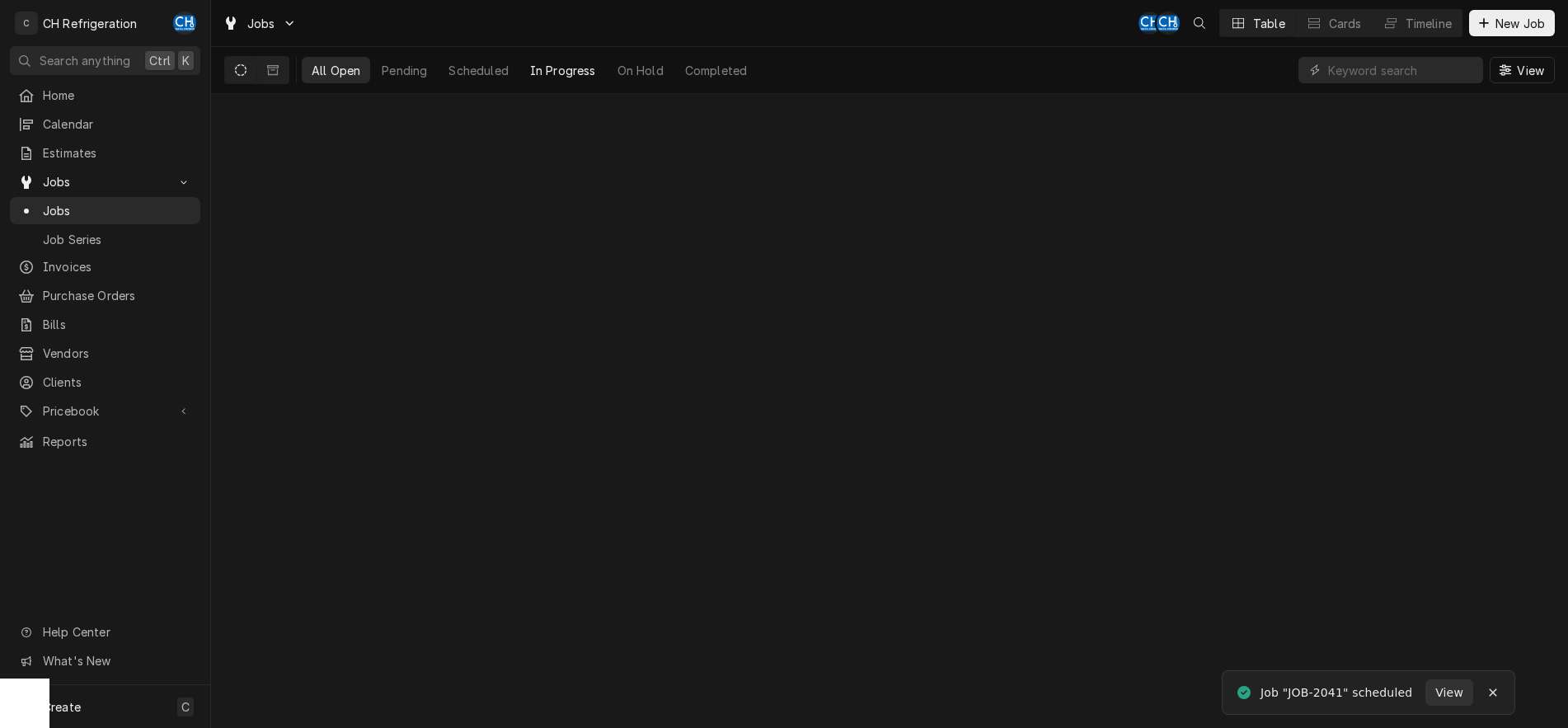
click at [569, 76] on div "In Progress" at bounding box center [563, 71] width 66 height 18
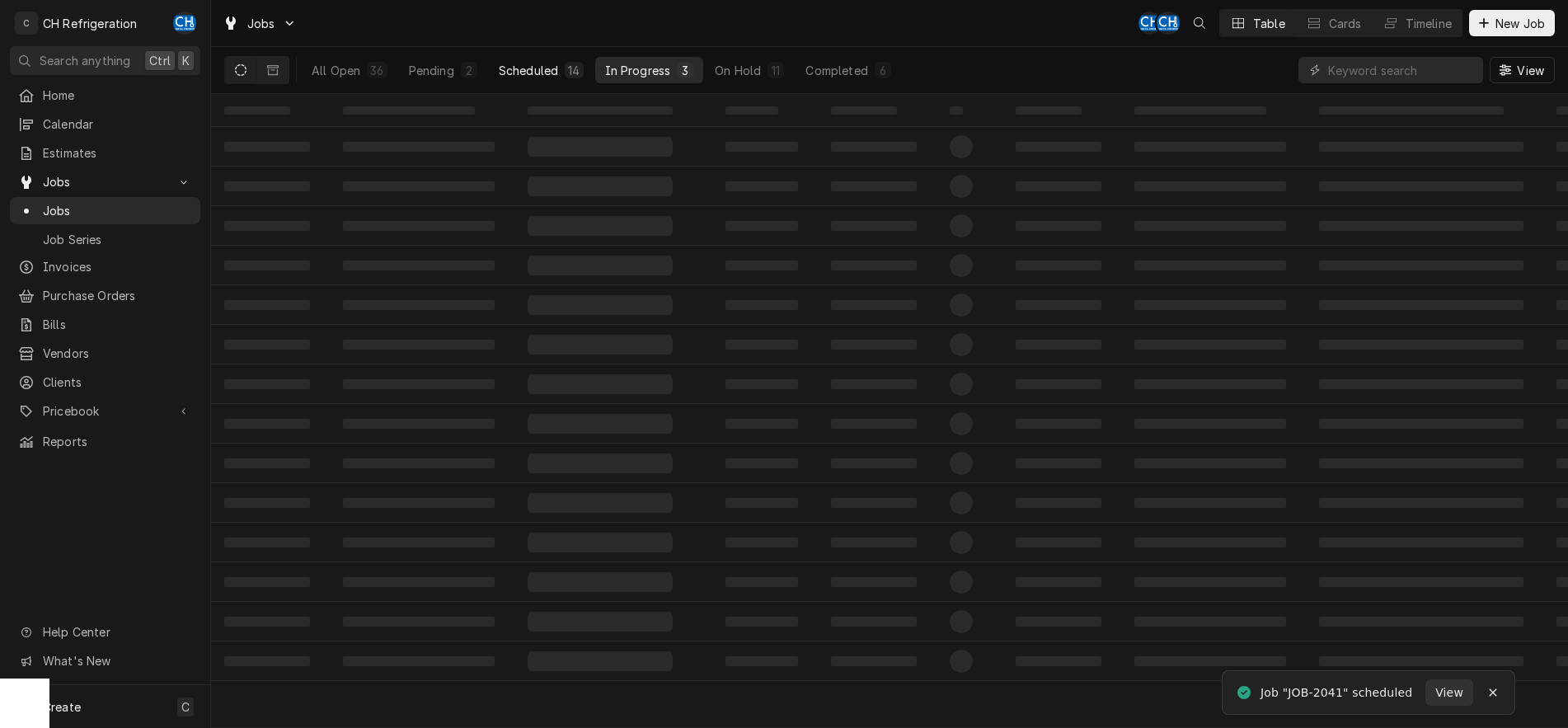
click at [573, 76] on div "14" at bounding box center [573, 70] width 18 height 17
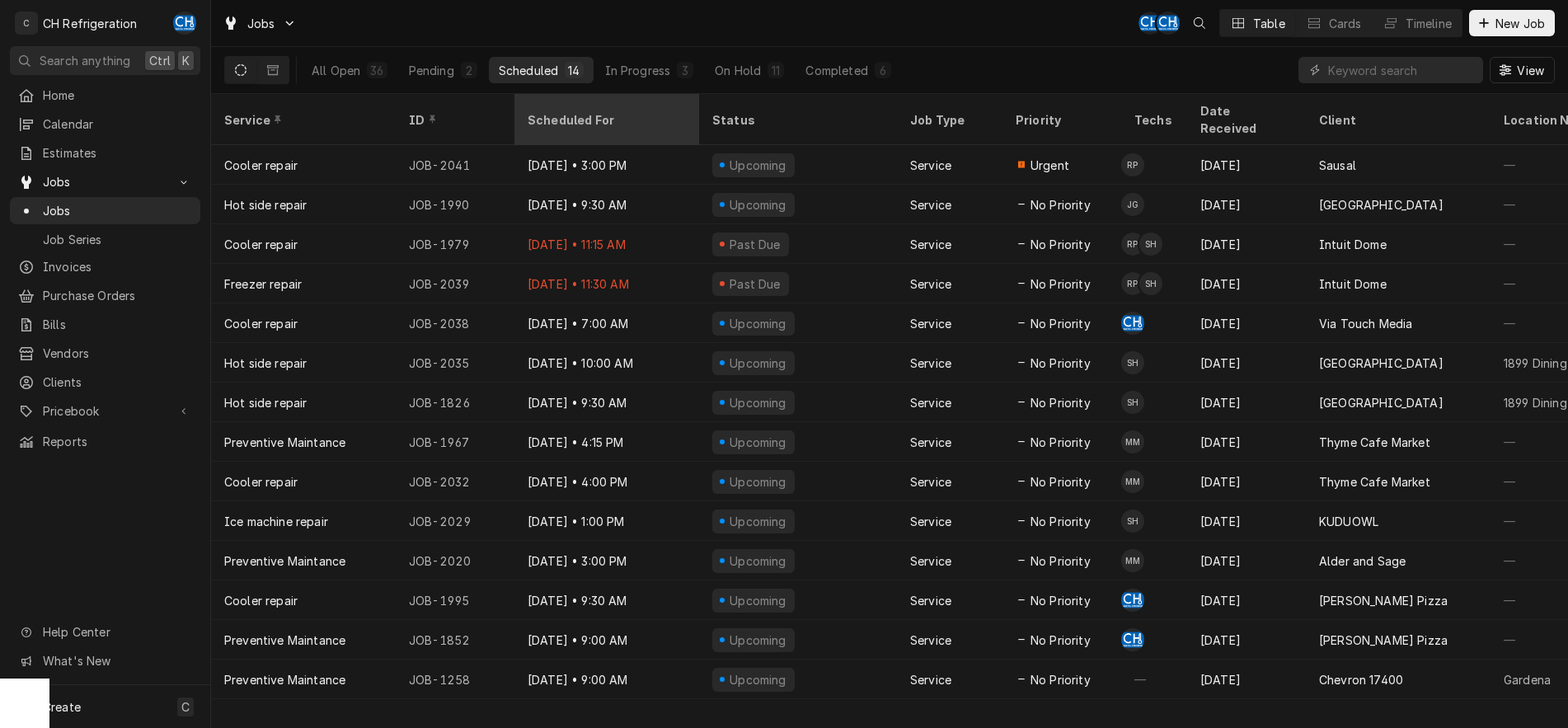
click at [573, 111] on div "Scheduled For" at bounding box center [605, 120] width 155 height 18
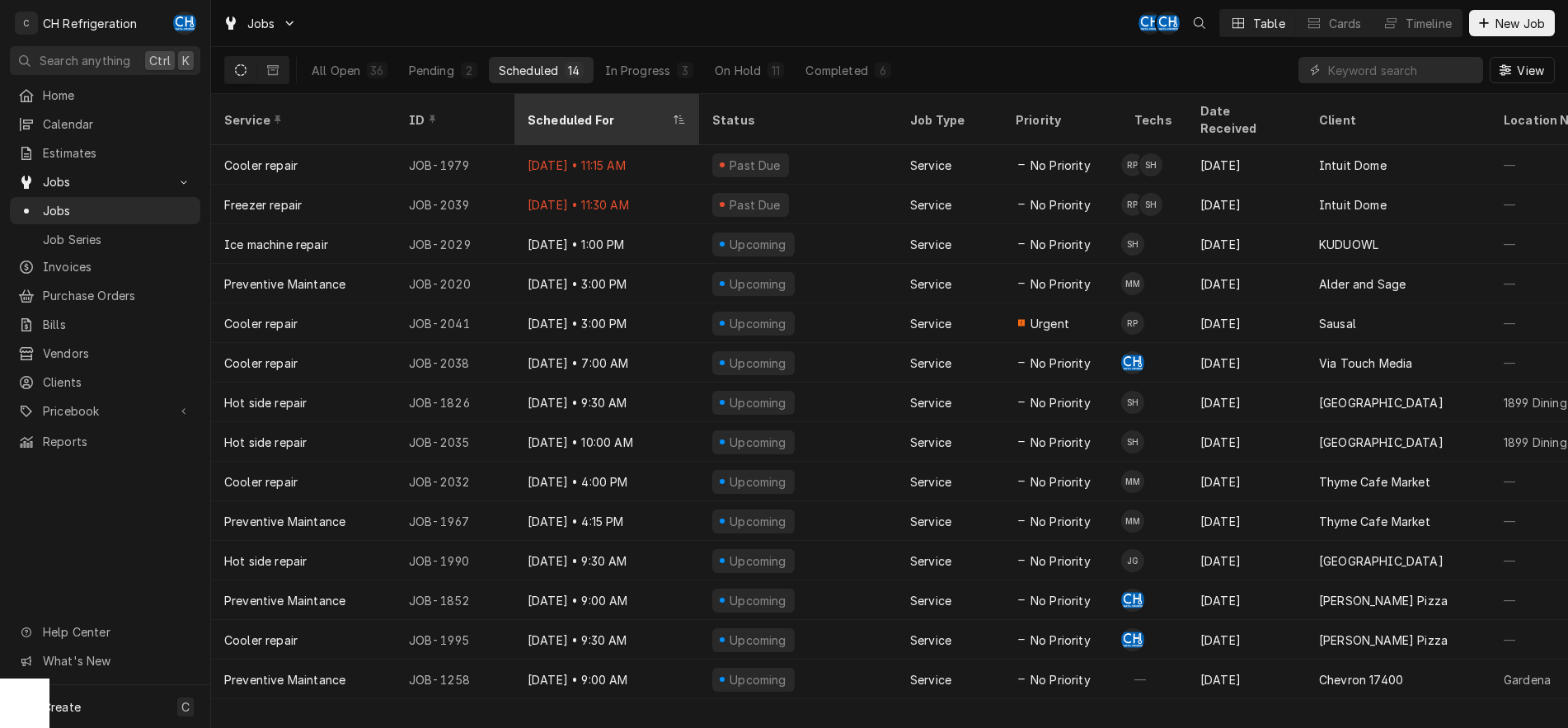
click at [597, 113] on div "Scheduled For" at bounding box center [599, 120] width 142 height 18
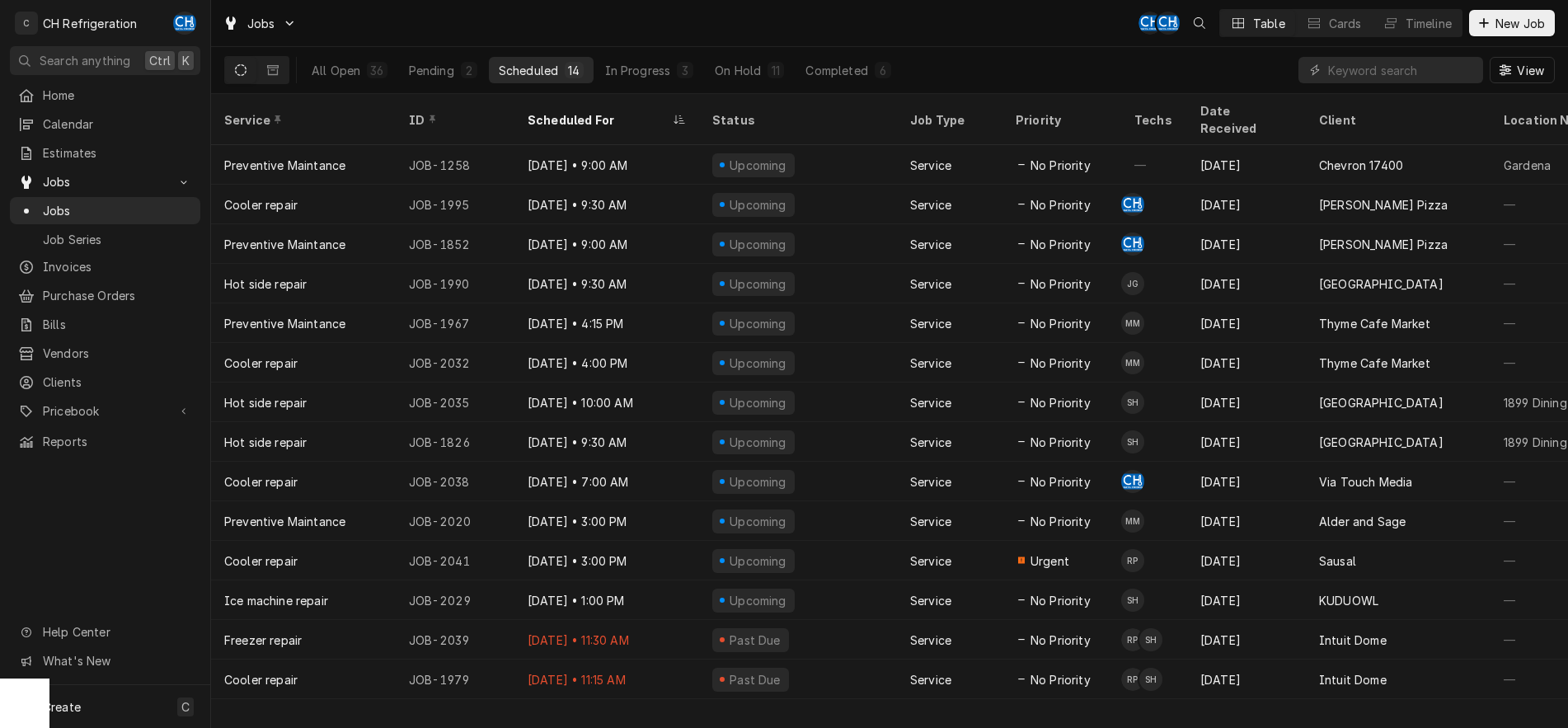
click at [597, 113] on div "Scheduled For" at bounding box center [599, 120] width 142 height 18
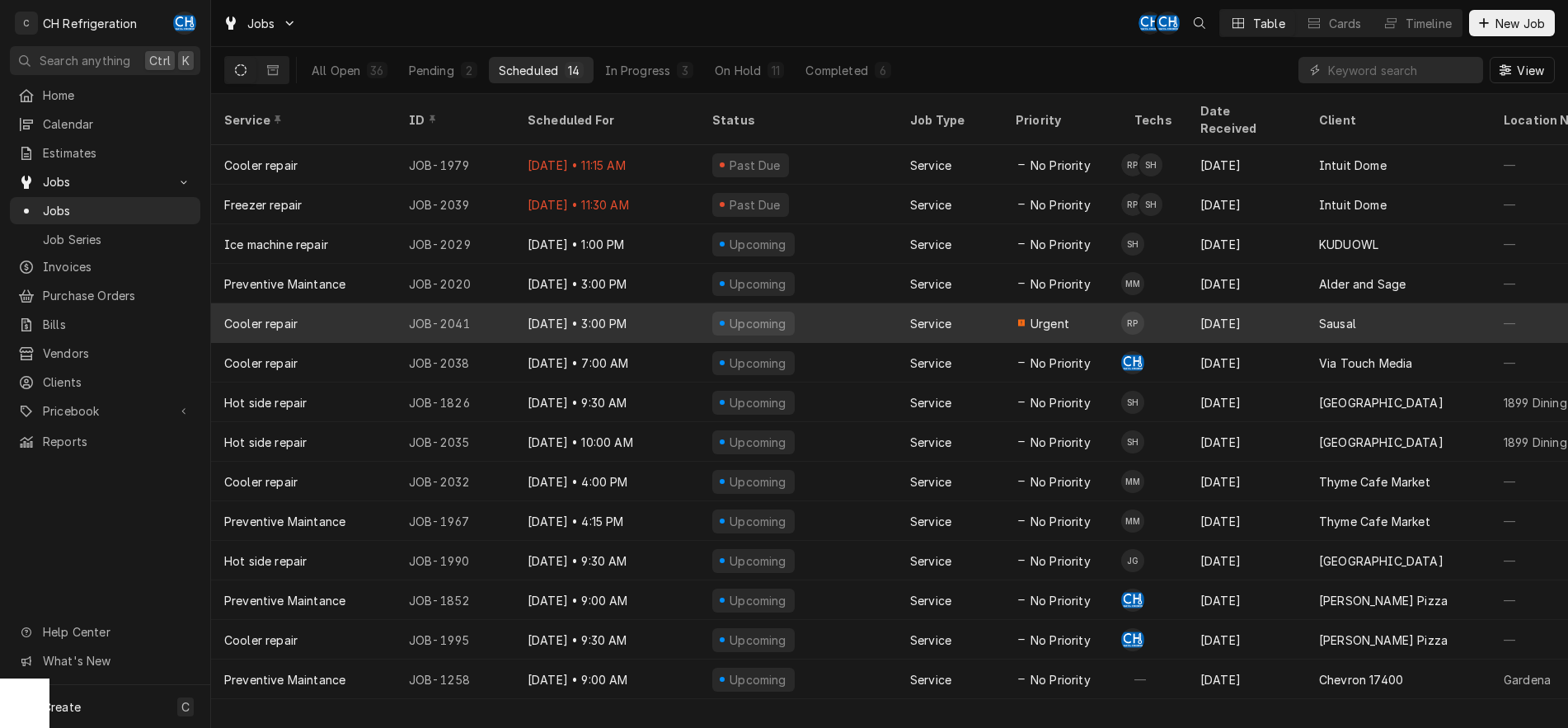
click at [675, 303] on div "Sep 30 • 3:00 PM" at bounding box center [607, 322] width 185 height 39
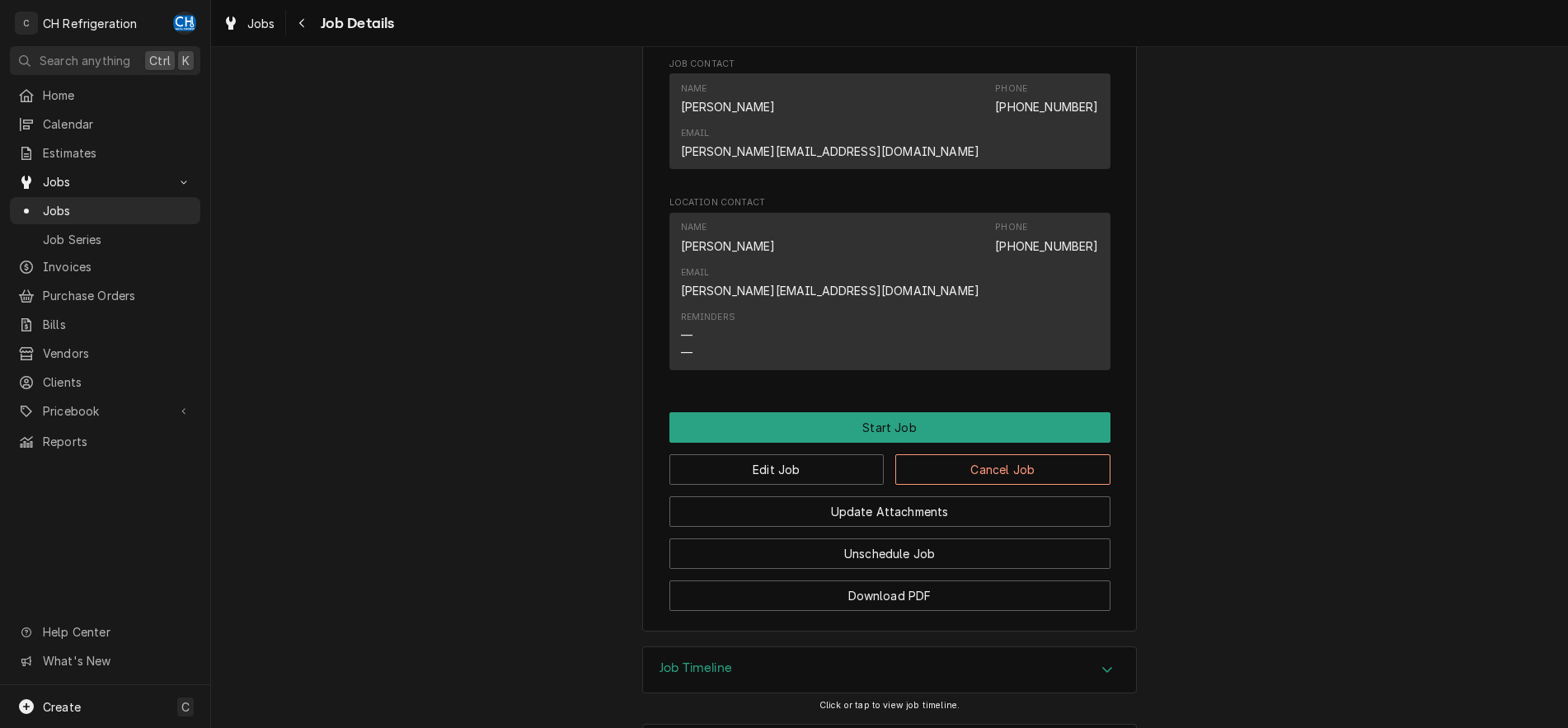
scroll to position [837, 0]
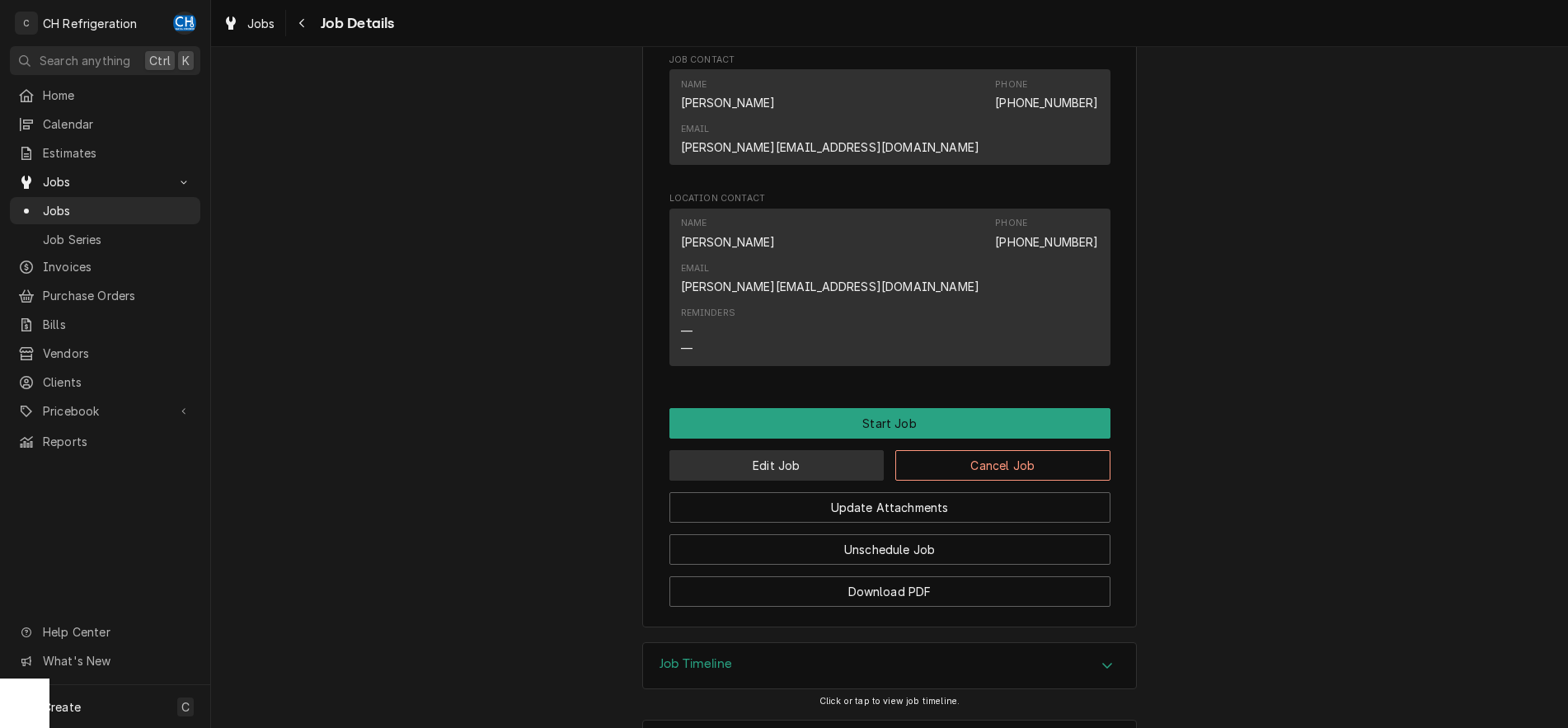
click at [777, 450] on button "Edit Job" at bounding box center [777, 465] width 216 height 31
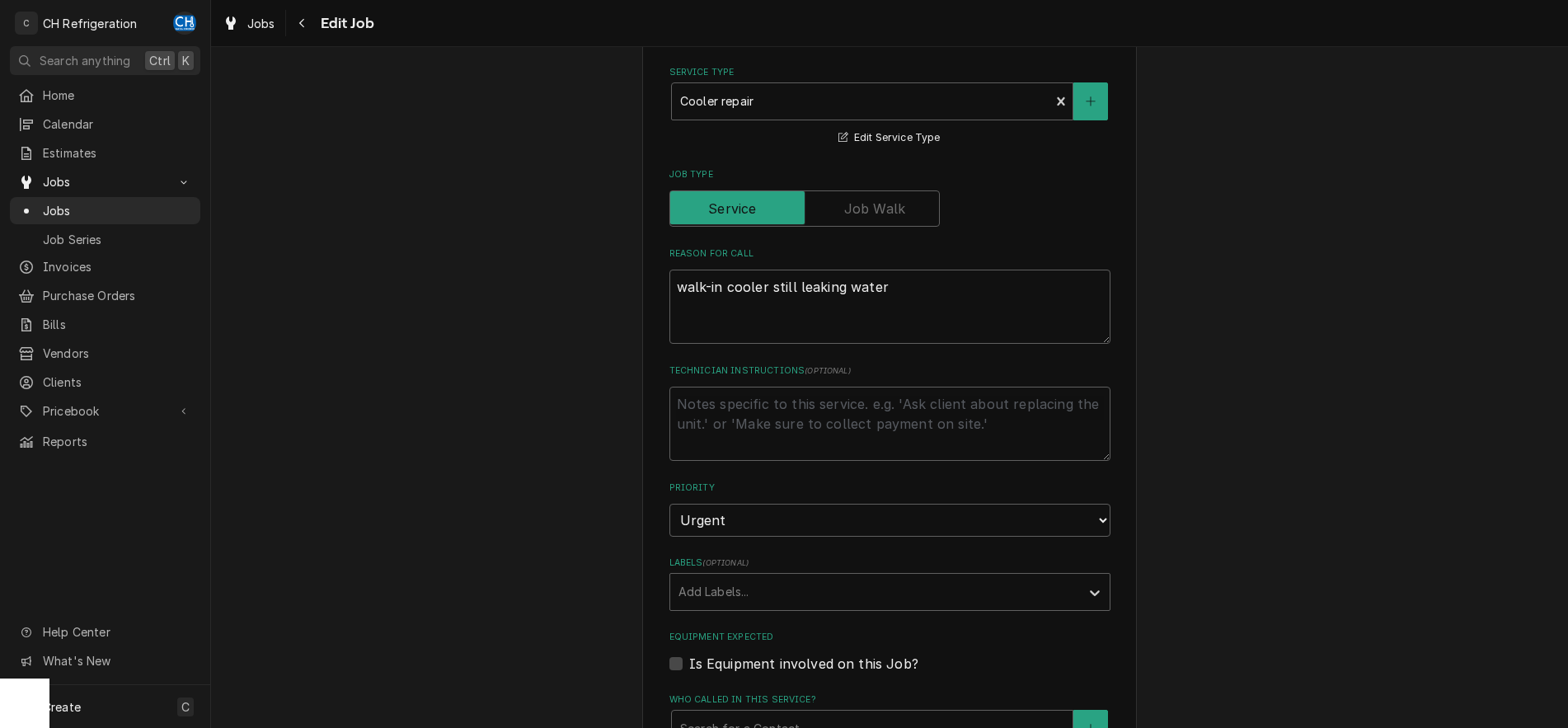
scroll to position [421, 0]
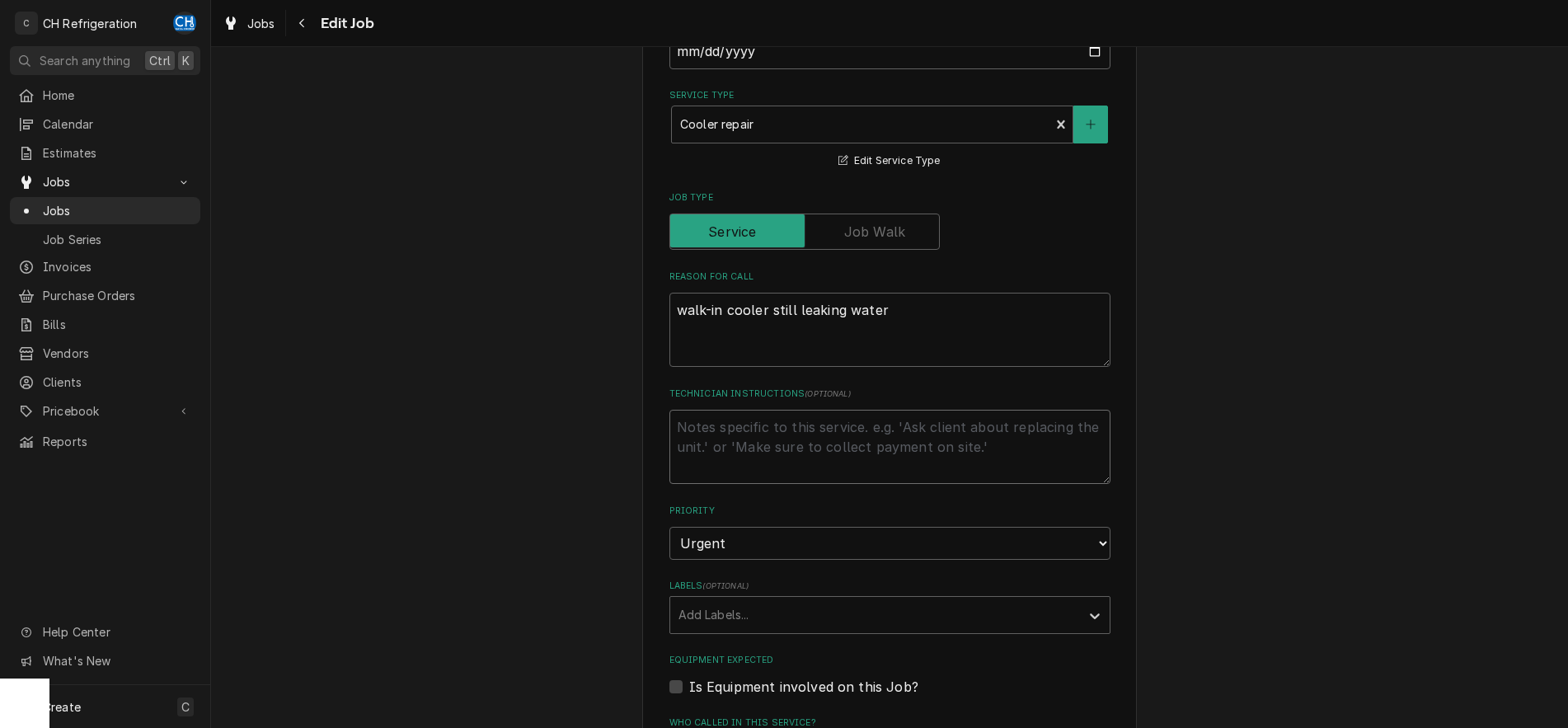
click at [745, 444] on textarea "Technician Instructions ( optional )" at bounding box center [890, 447] width 441 height 74
type textarea "m"
type textarea "x"
type textarea "mi"
type textarea "x"
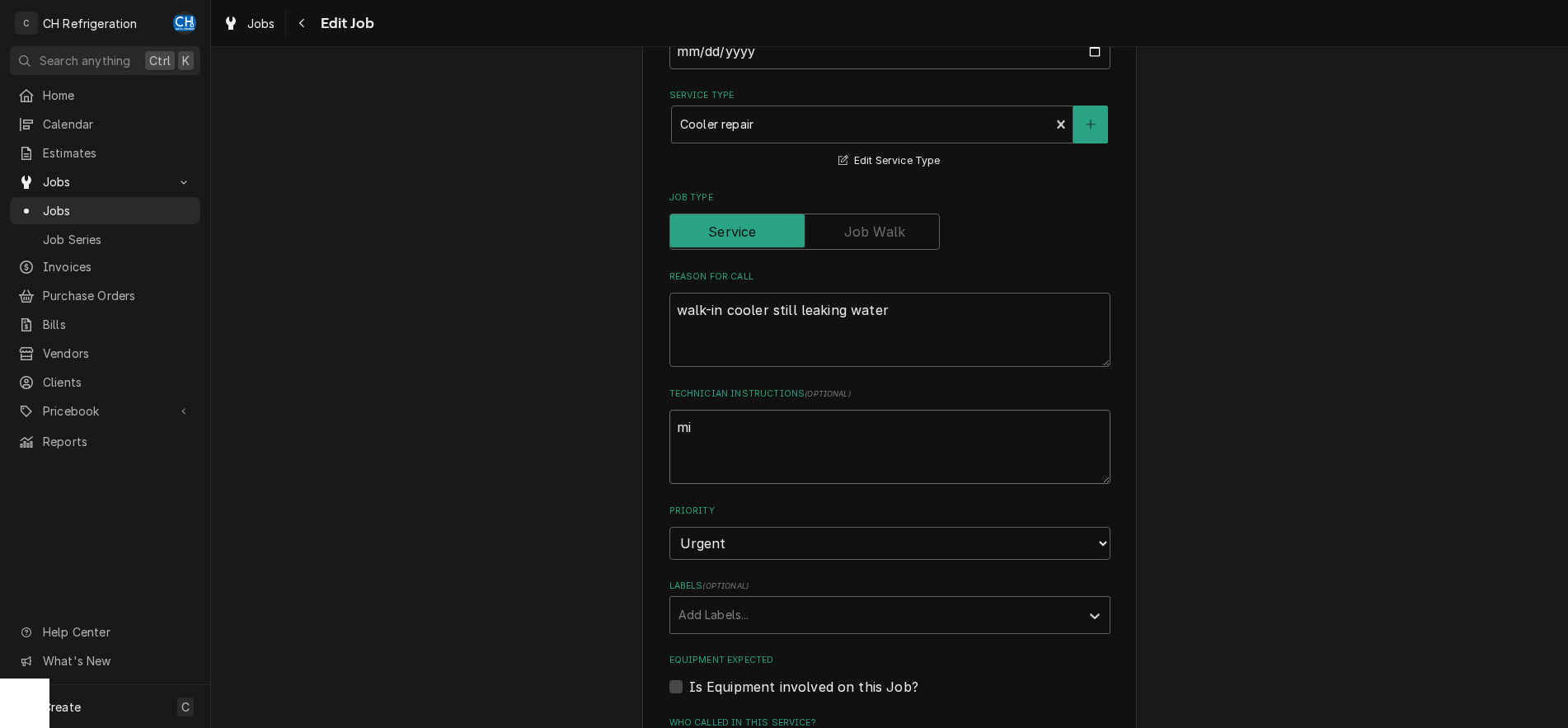
type textarea "mig"
type textarea "x"
type textarea "migh"
type textarea "x"
type textarea "might"
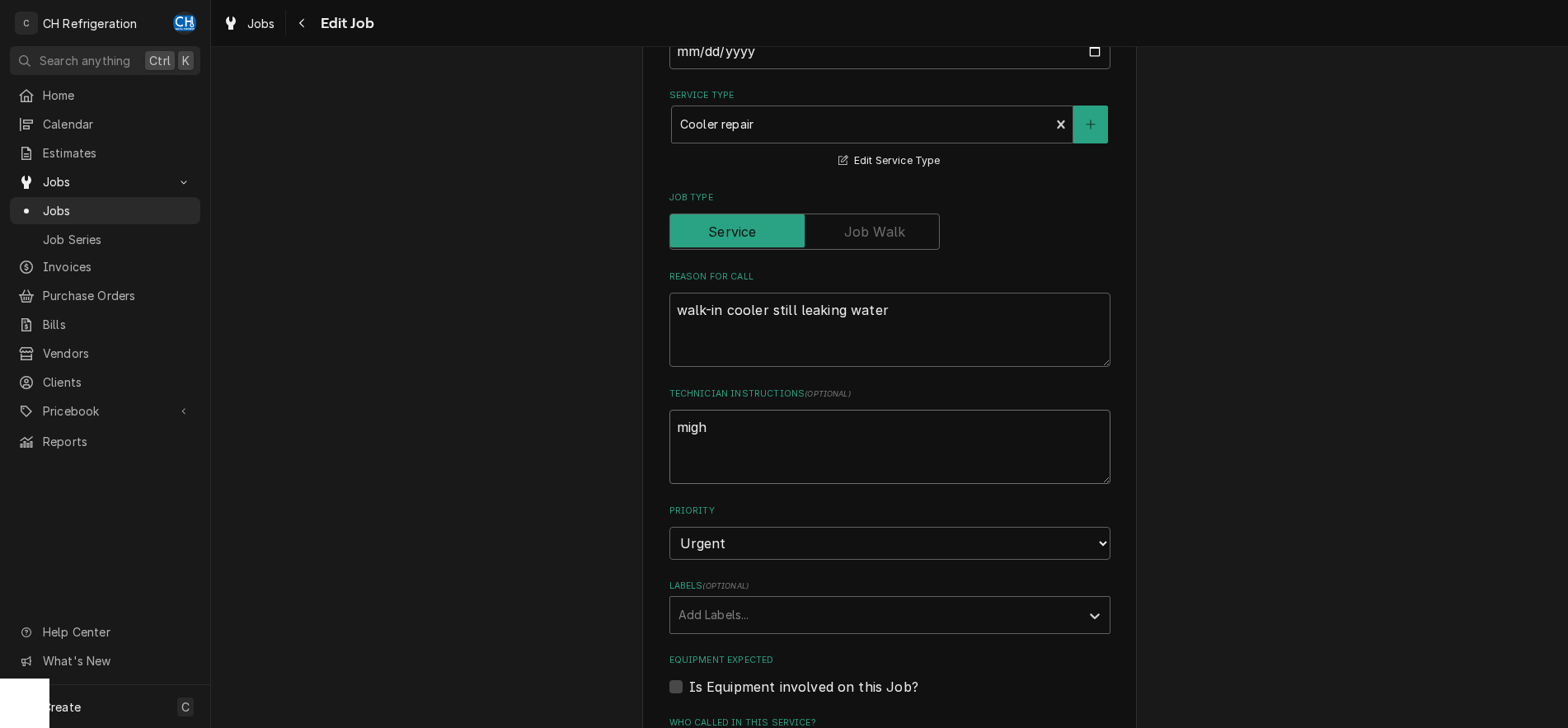
type textarea "x"
type textarea "might"
type textarea "x"
type textarea "might b"
type textarea "x"
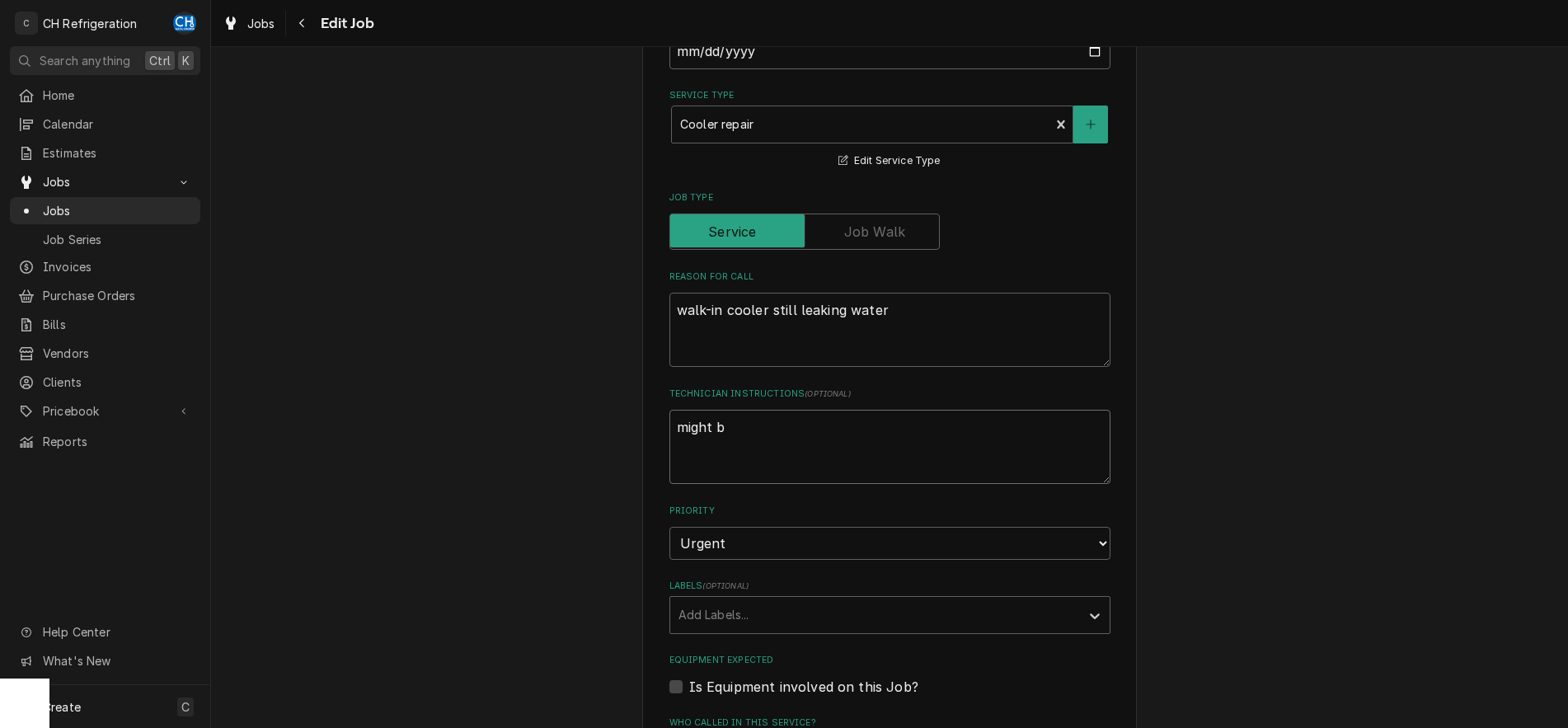
type textarea "might be"
type textarea "x"
type textarea "might be"
type textarea "x"
type textarea "might be c"
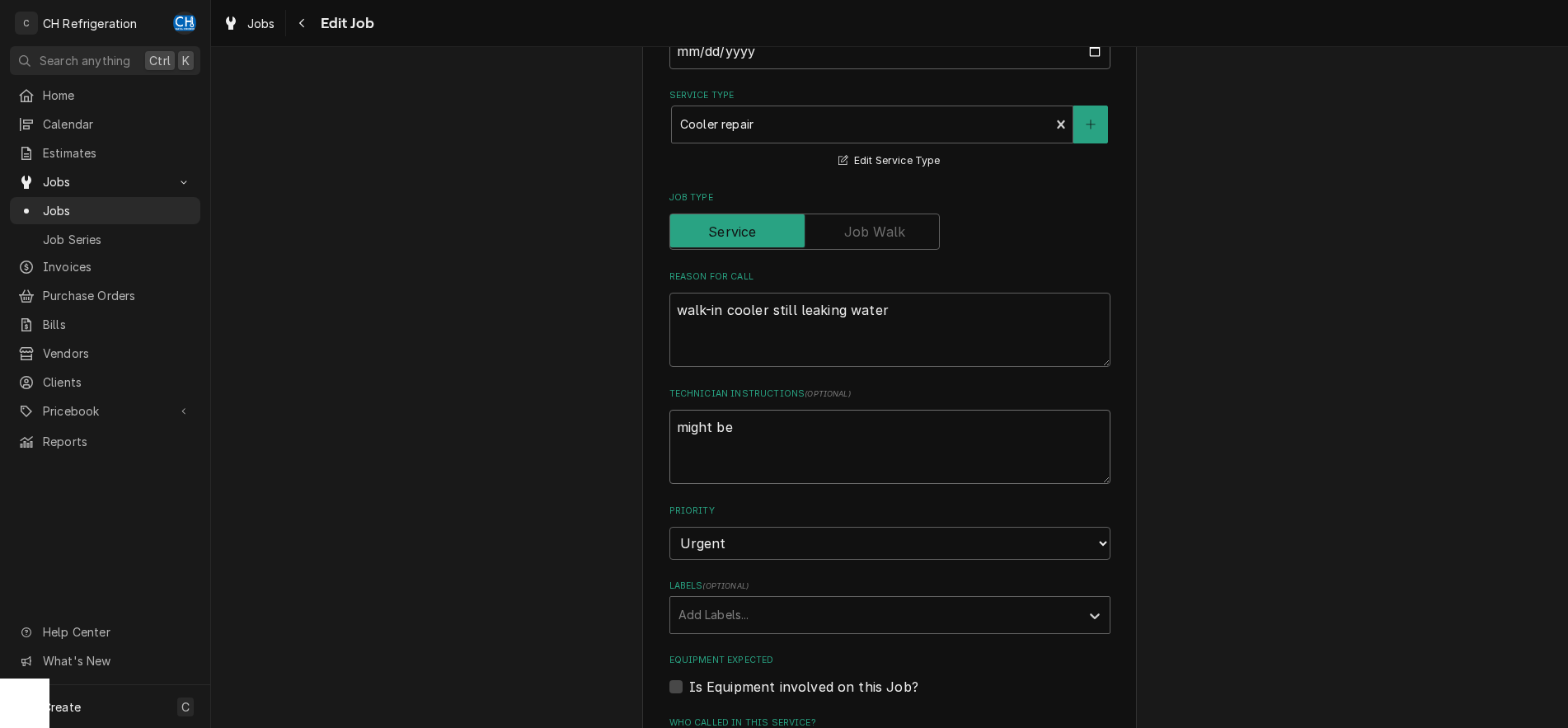
type textarea "x"
type textarea "might be cs"
type textarea "x"
type textarea "might be csl"
type textarea "x"
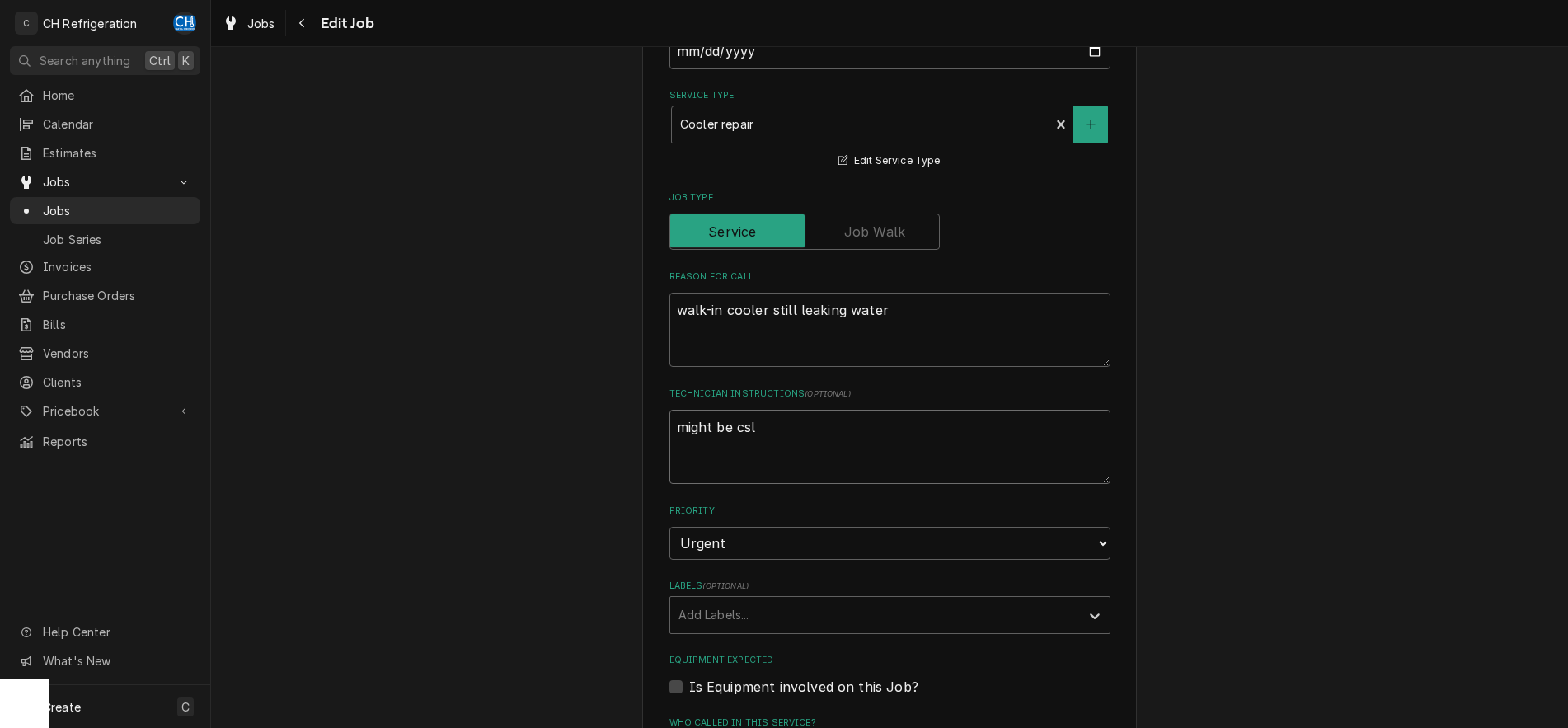
type textarea "might be cs"
type textarea "x"
type textarea "might be c"
type textarea "x"
type textarea "might be ca"
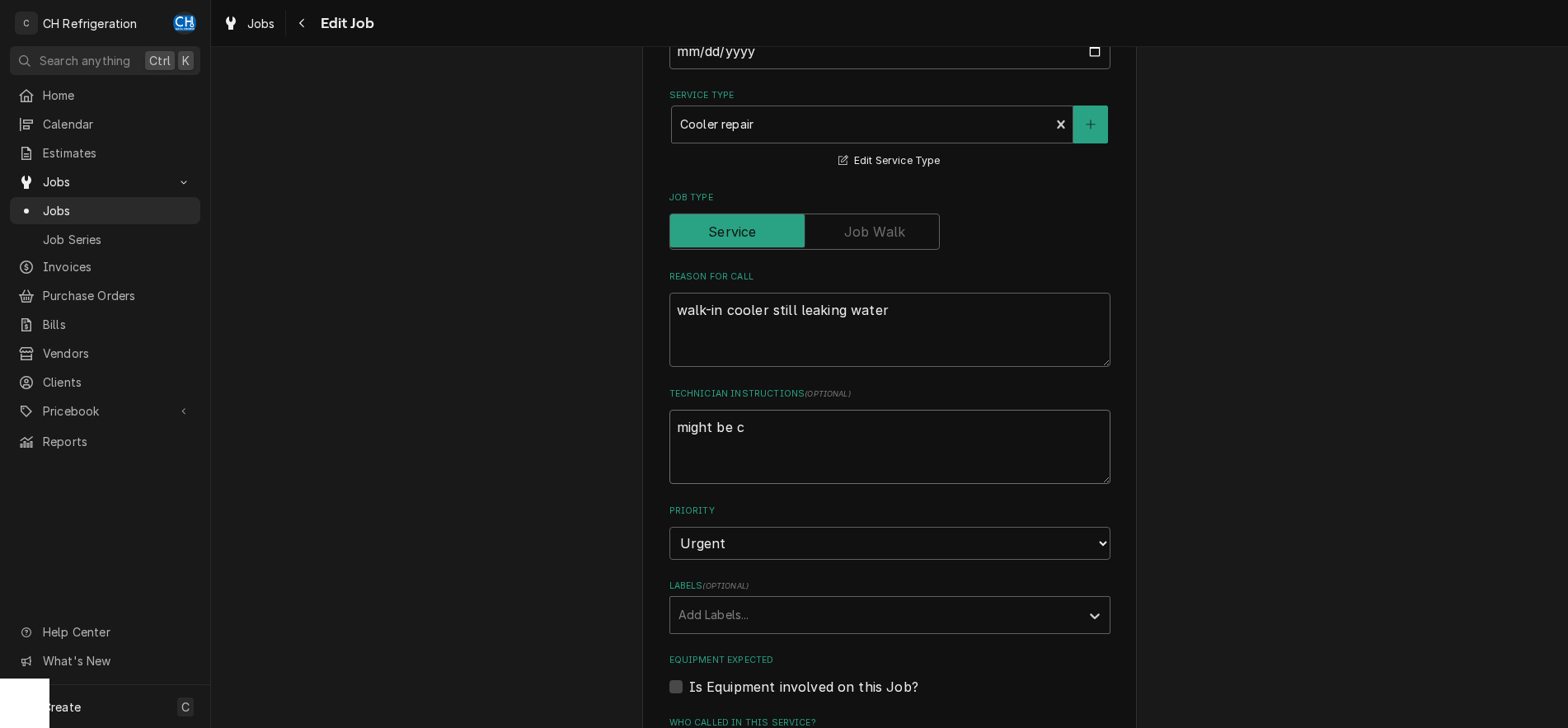
type textarea "x"
type textarea "might be cal"
type textarea "x"
type textarea "might be call"
type textarea "x"
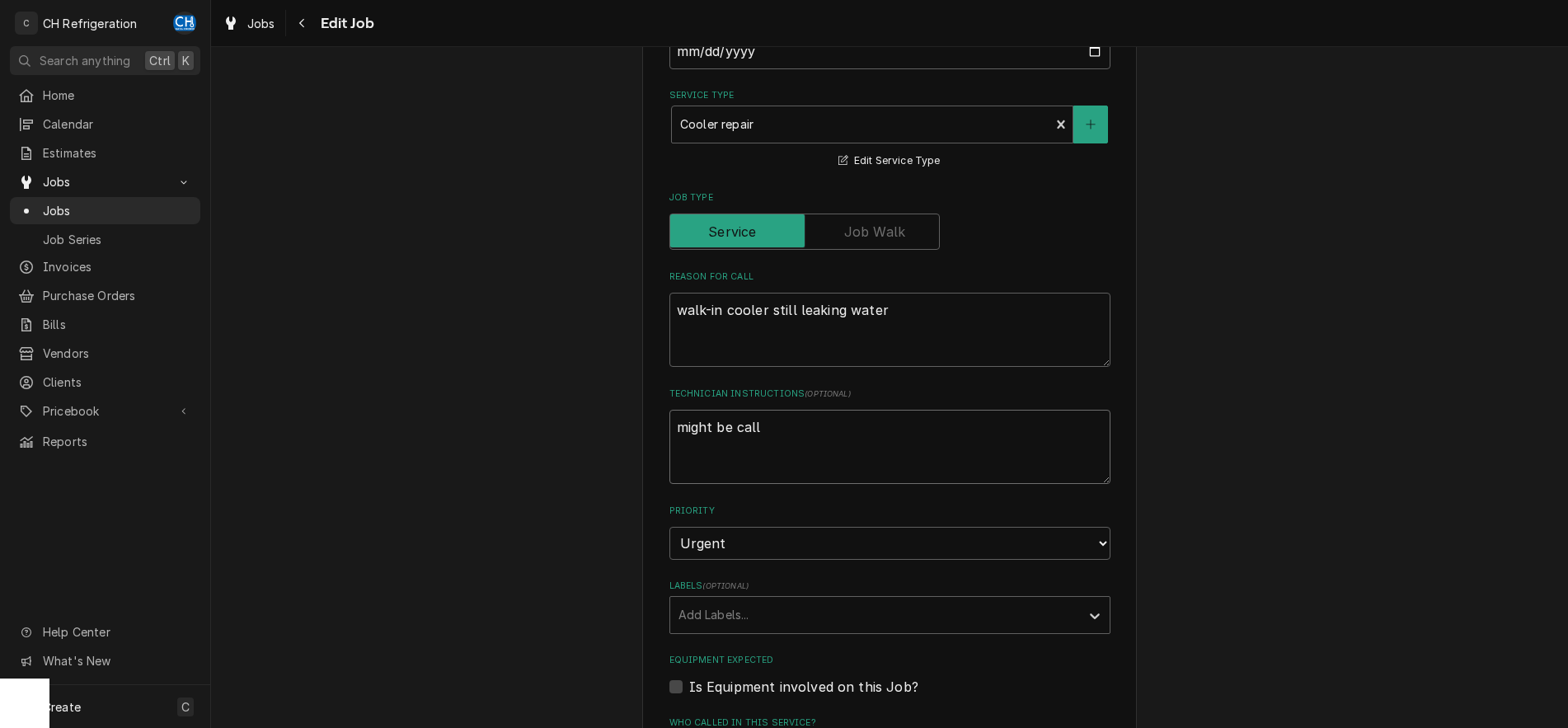
type textarea "might be callb"
type textarea "x"
type textarea "might be callba"
type textarea "x"
type textarea "might be callbac"
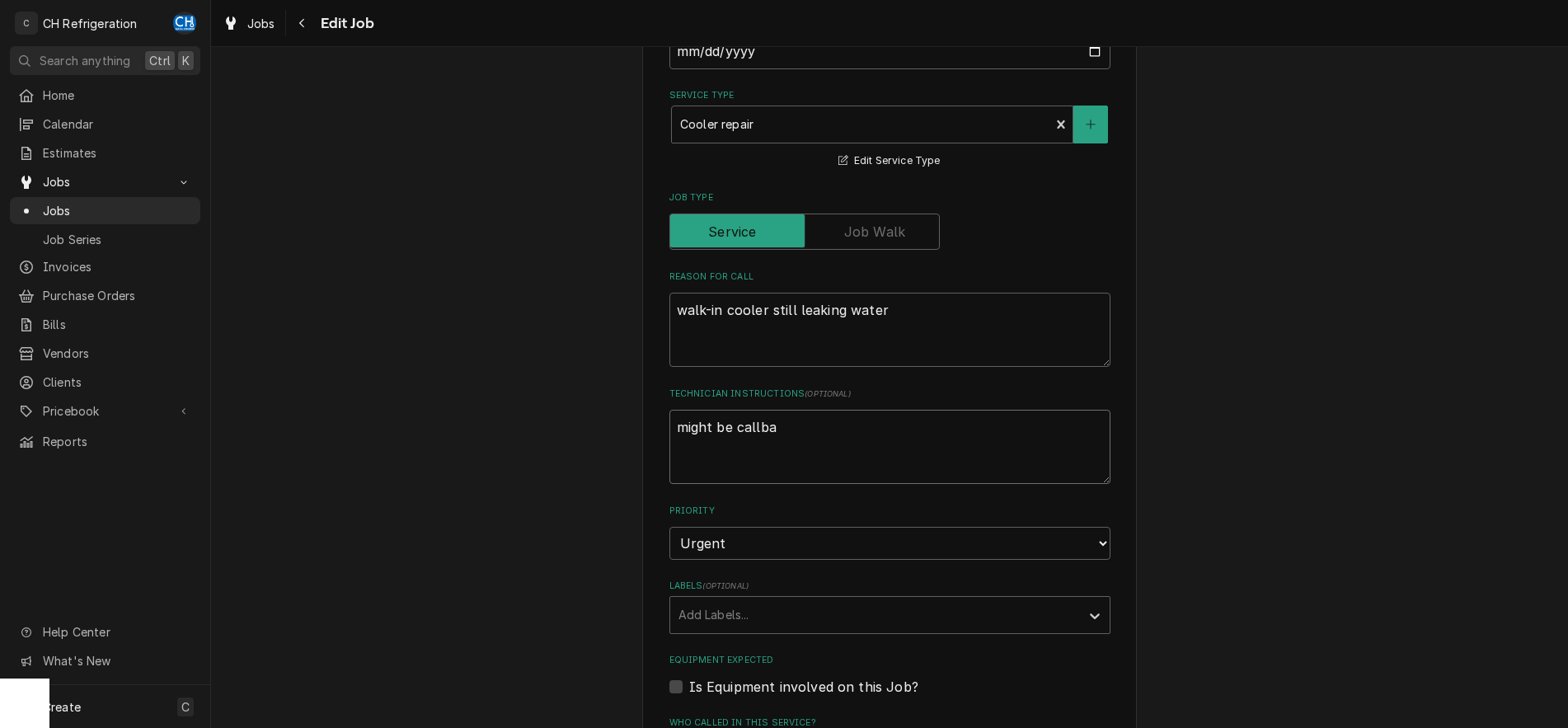
type textarea "x"
type textarea "might be callback"
type textarea "x"
type textarea "might be callback"
type textarea "x"
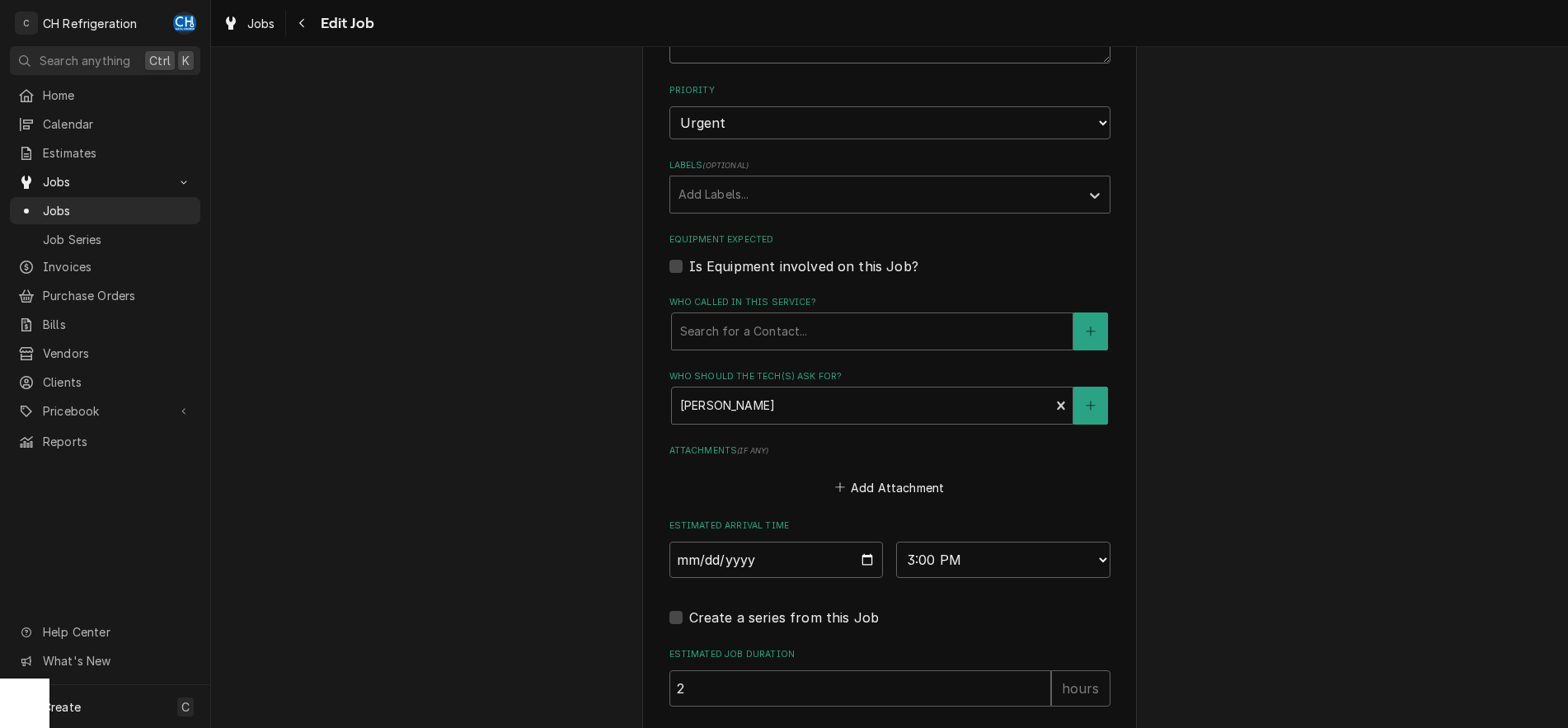
scroll to position [993, 0]
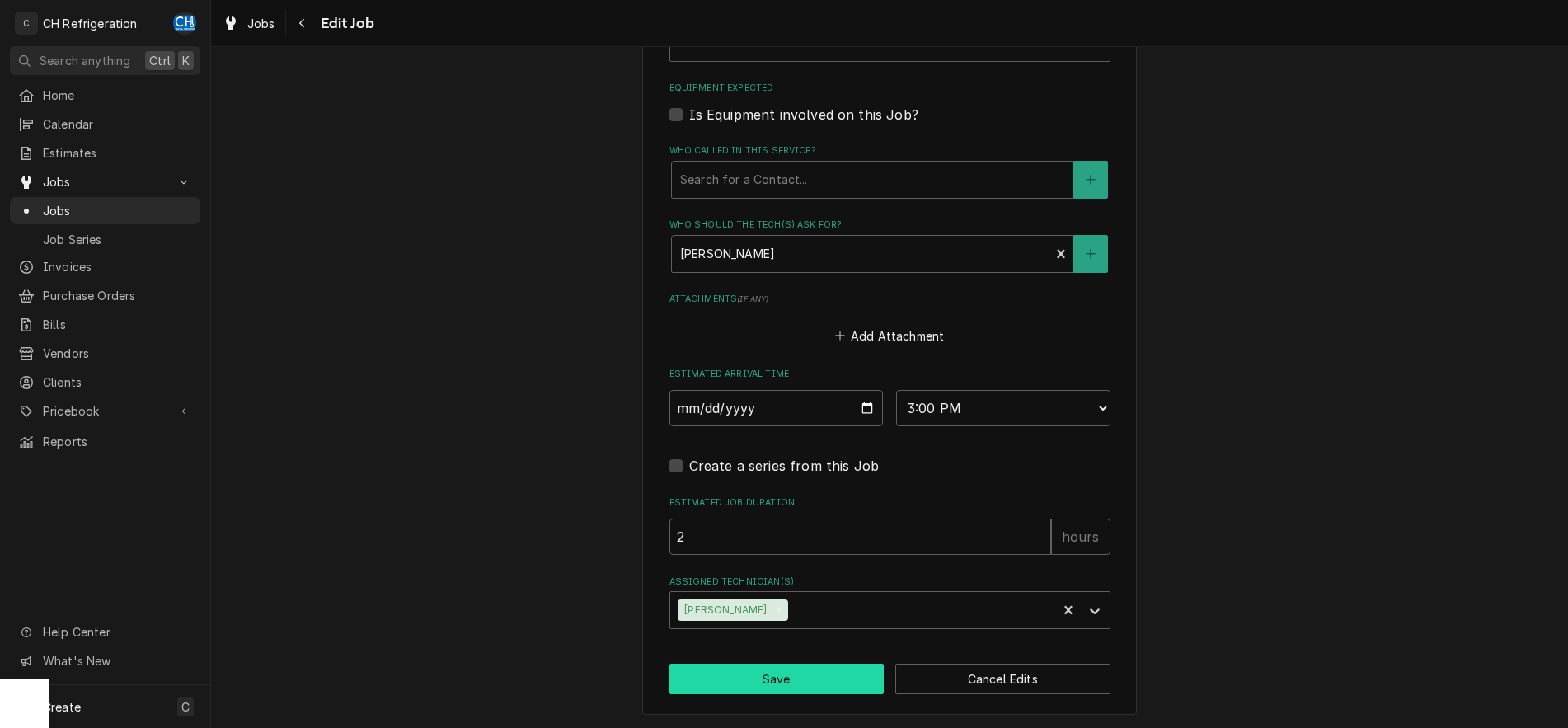
type textarea "might be callback"
click at [772, 685] on button "Save" at bounding box center [777, 678] width 216 height 31
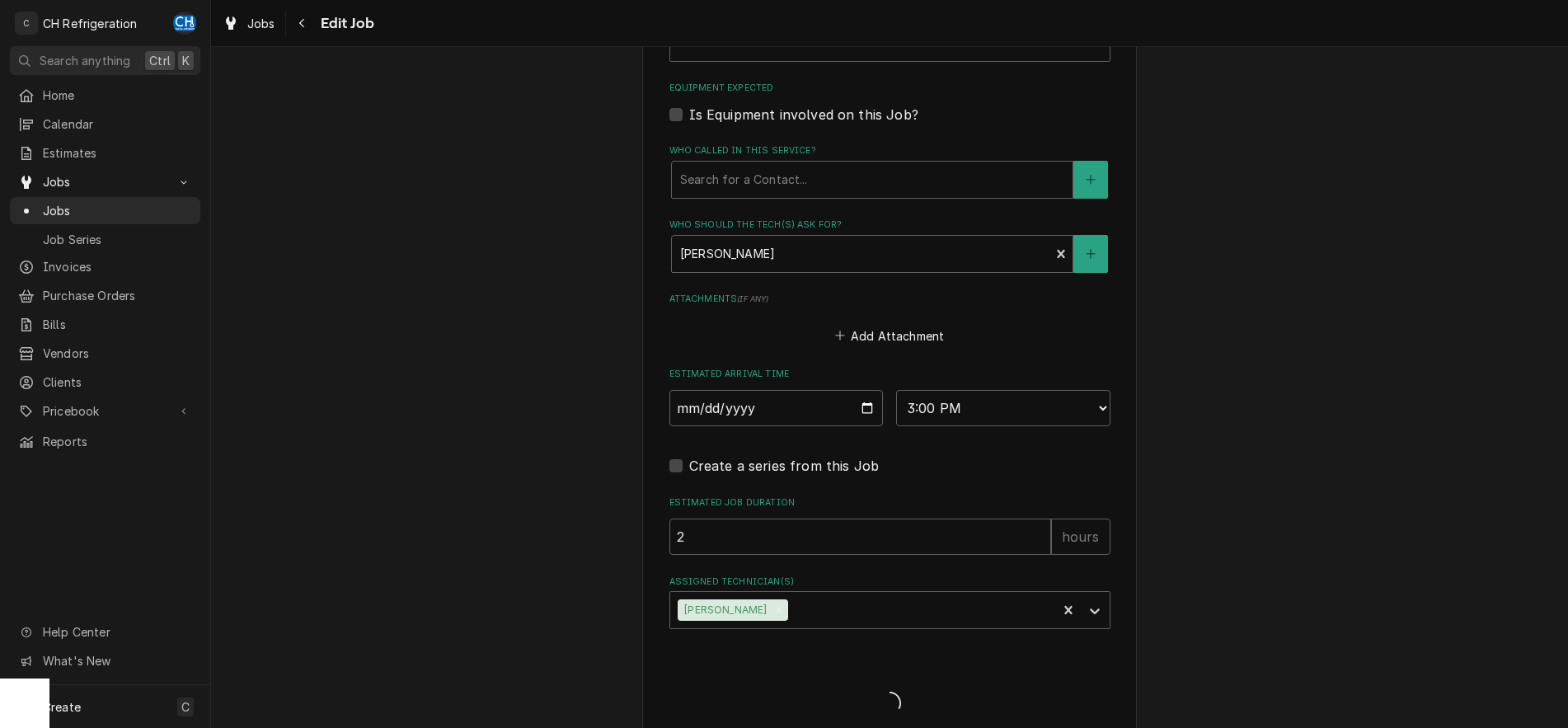
type textarea "x"
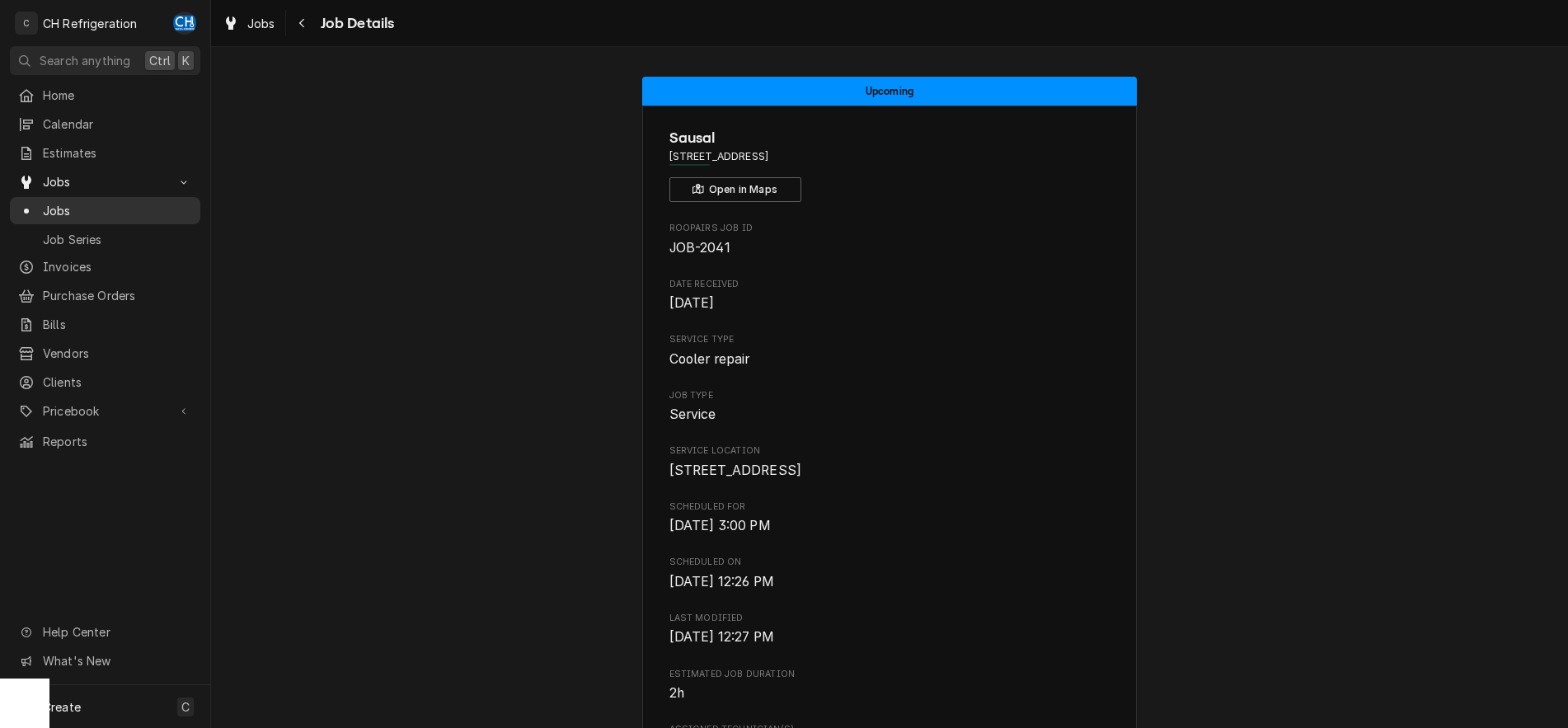
click at [44, 201] on span "Jobs" at bounding box center [117, 210] width 149 height 18
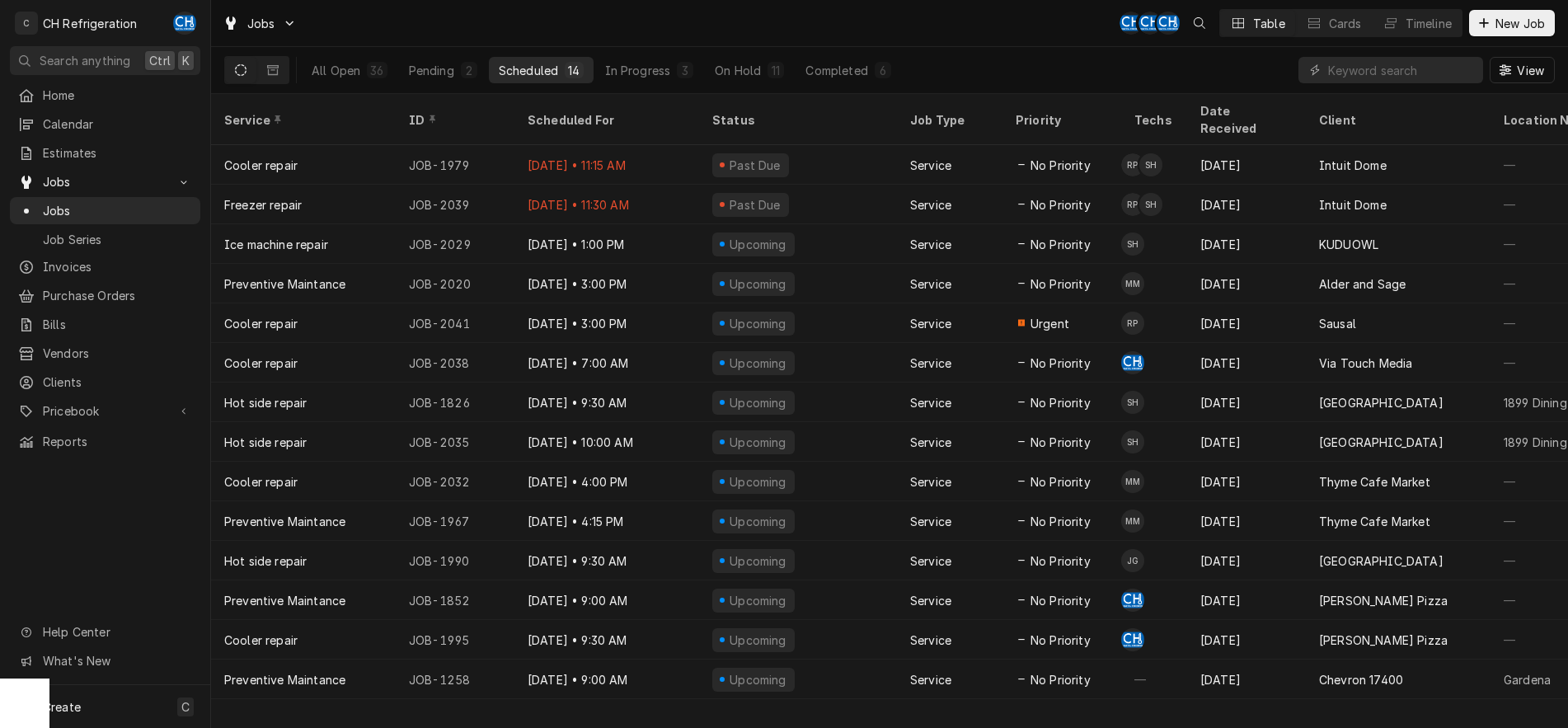
click at [772, 86] on div "All Open 36 Pending 2 Scheduled 14 In Progress 3 On Hold 11 Completed 6" at bounding box center [601, 70] width 600 height 46
click at [768, 70] on div "11" at bounding box center [776, 70] width 17 height 17
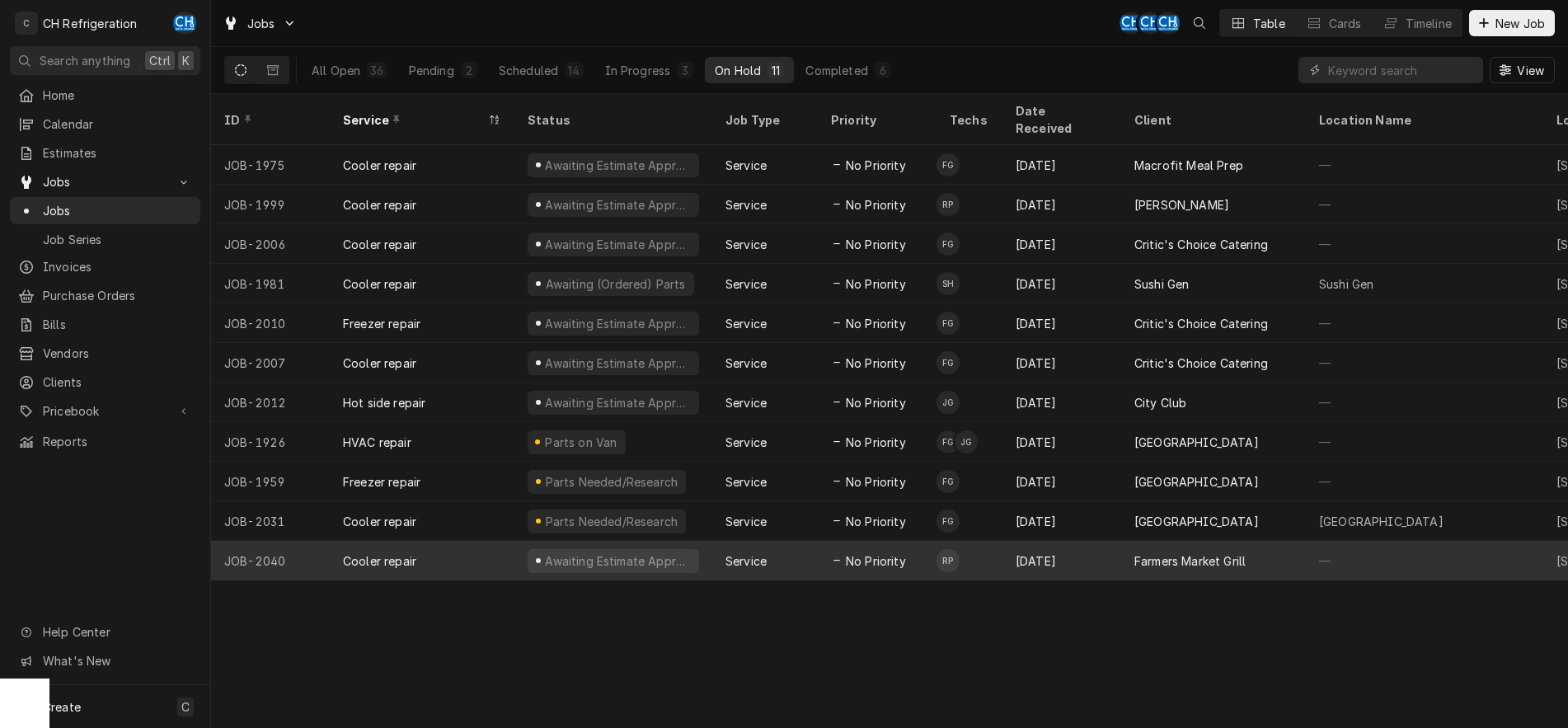
click at [1260, 541] on div "Farmers Market Grill" at bounding box center [1213, 560] width 185 height 39
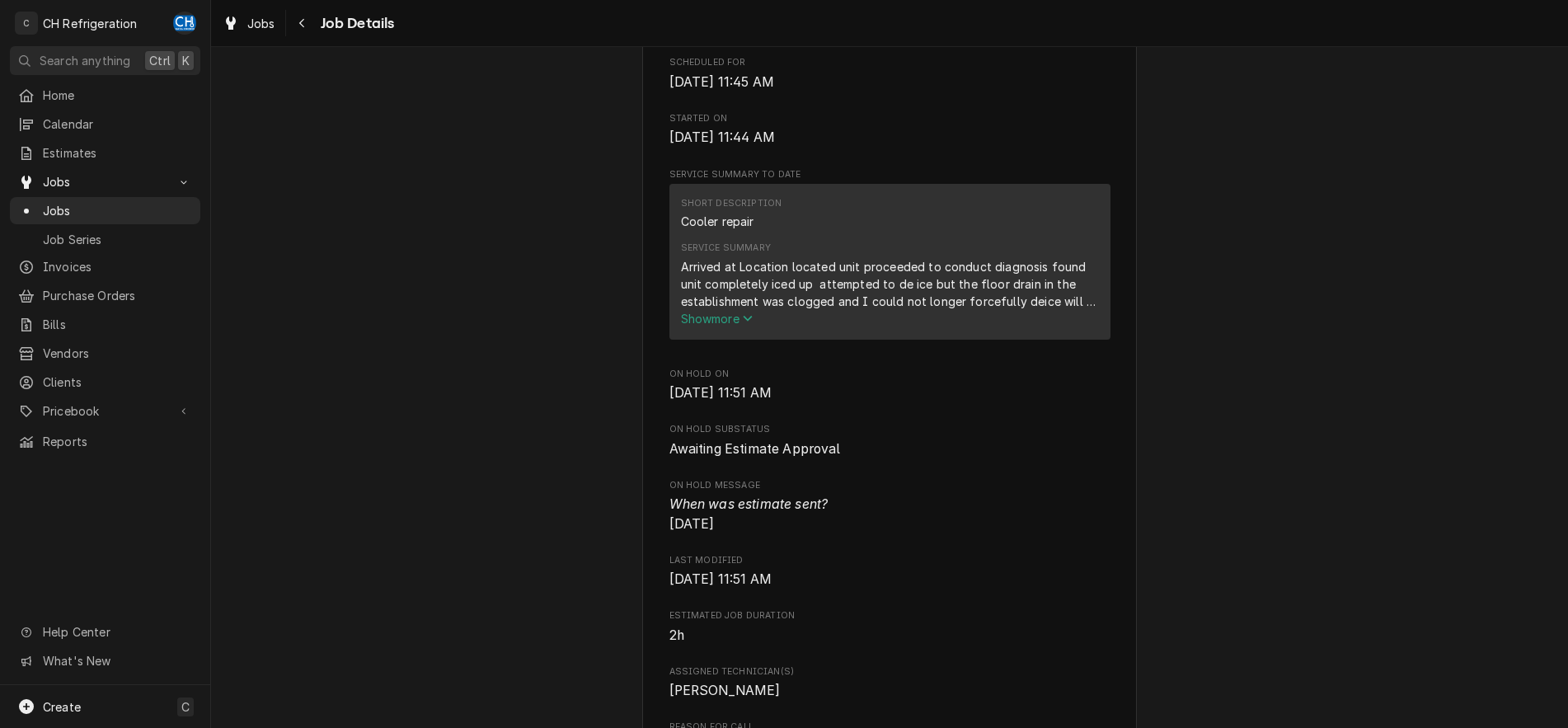
scroll to position [505, 0]
click at [717, 322] on button "Show more" at bounding box center [890, 314] width 418 height 18
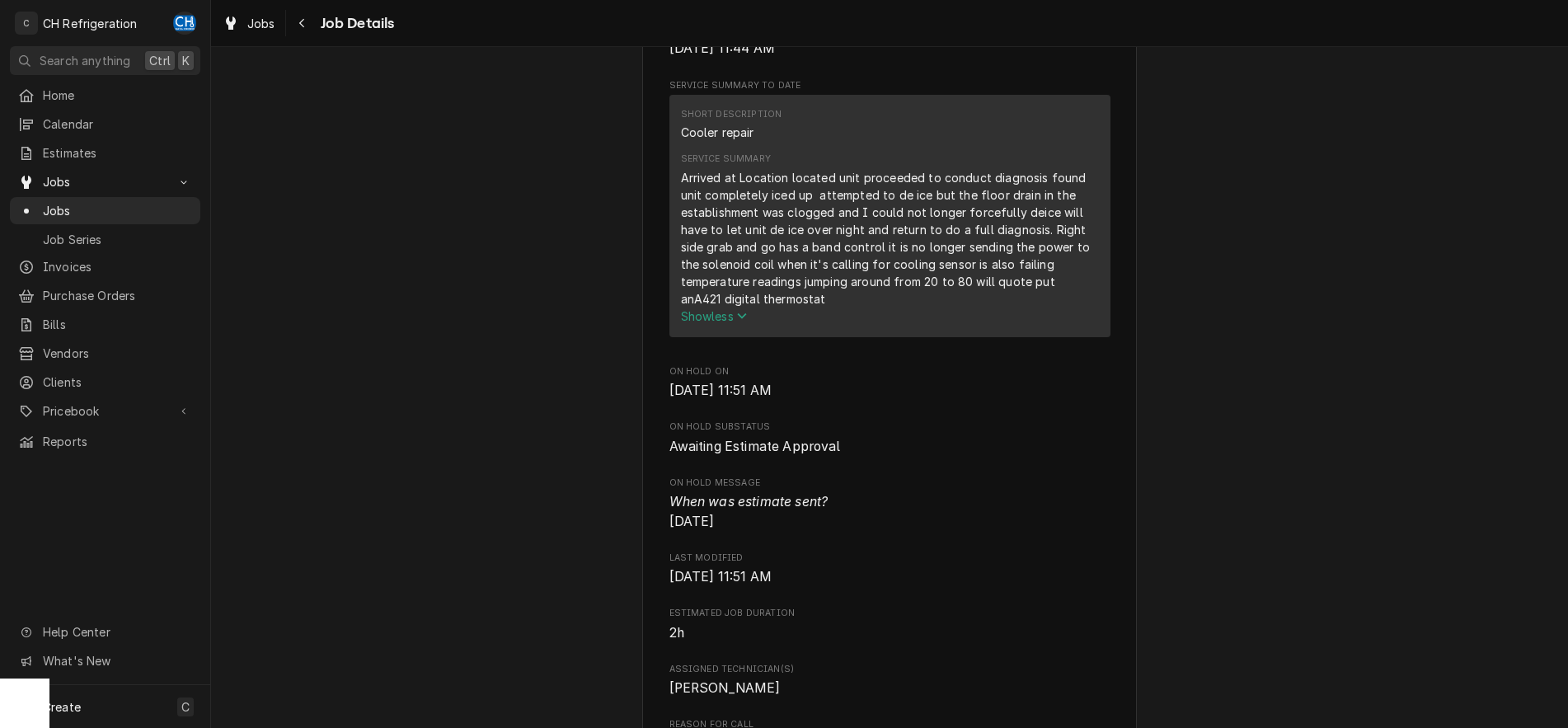
scroll to position [0, 0]
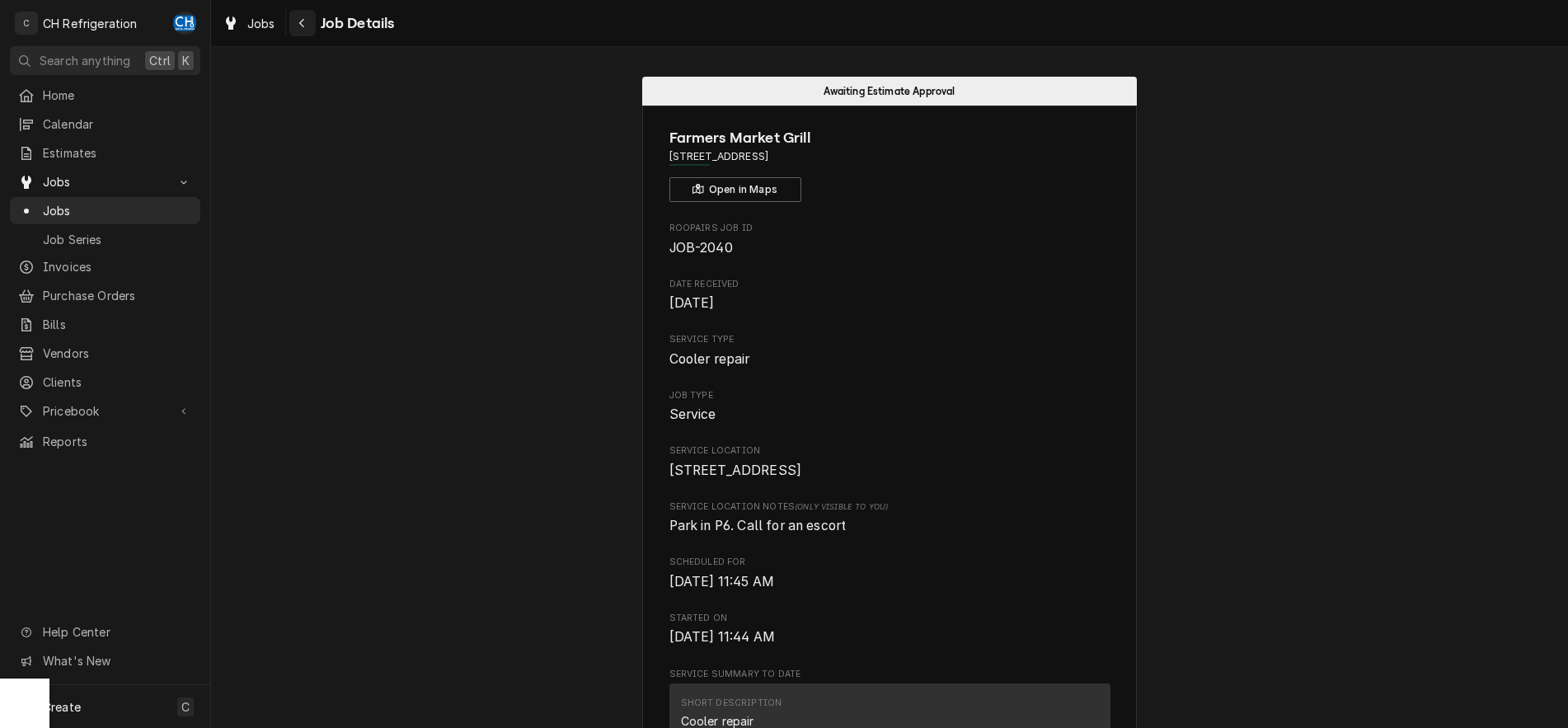
click at [308, 23] on div "Navigate back" at bounding box center [302, 23] width 17 height 17
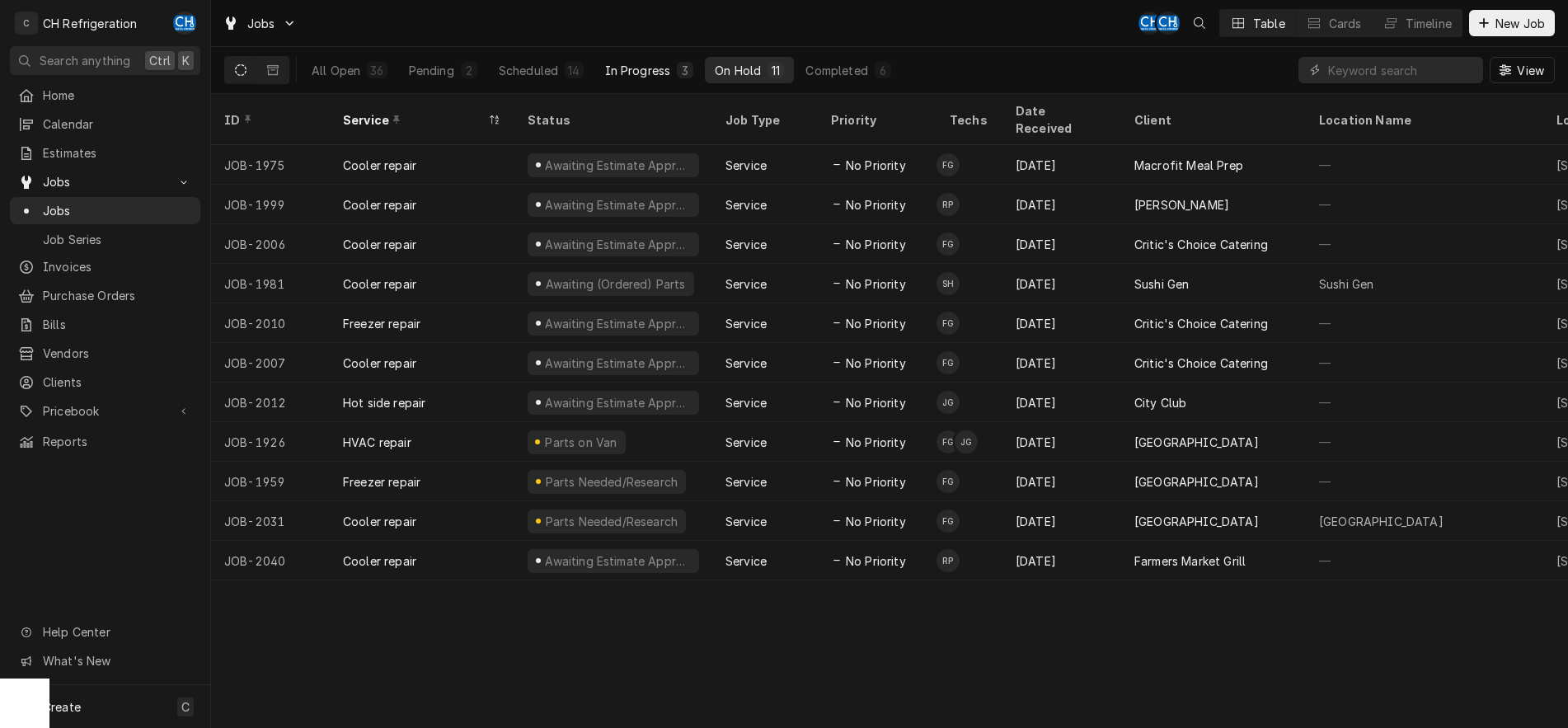
click at [648, 71] on div "In Progress" at bounding box center [637, 71] width 66 height 18
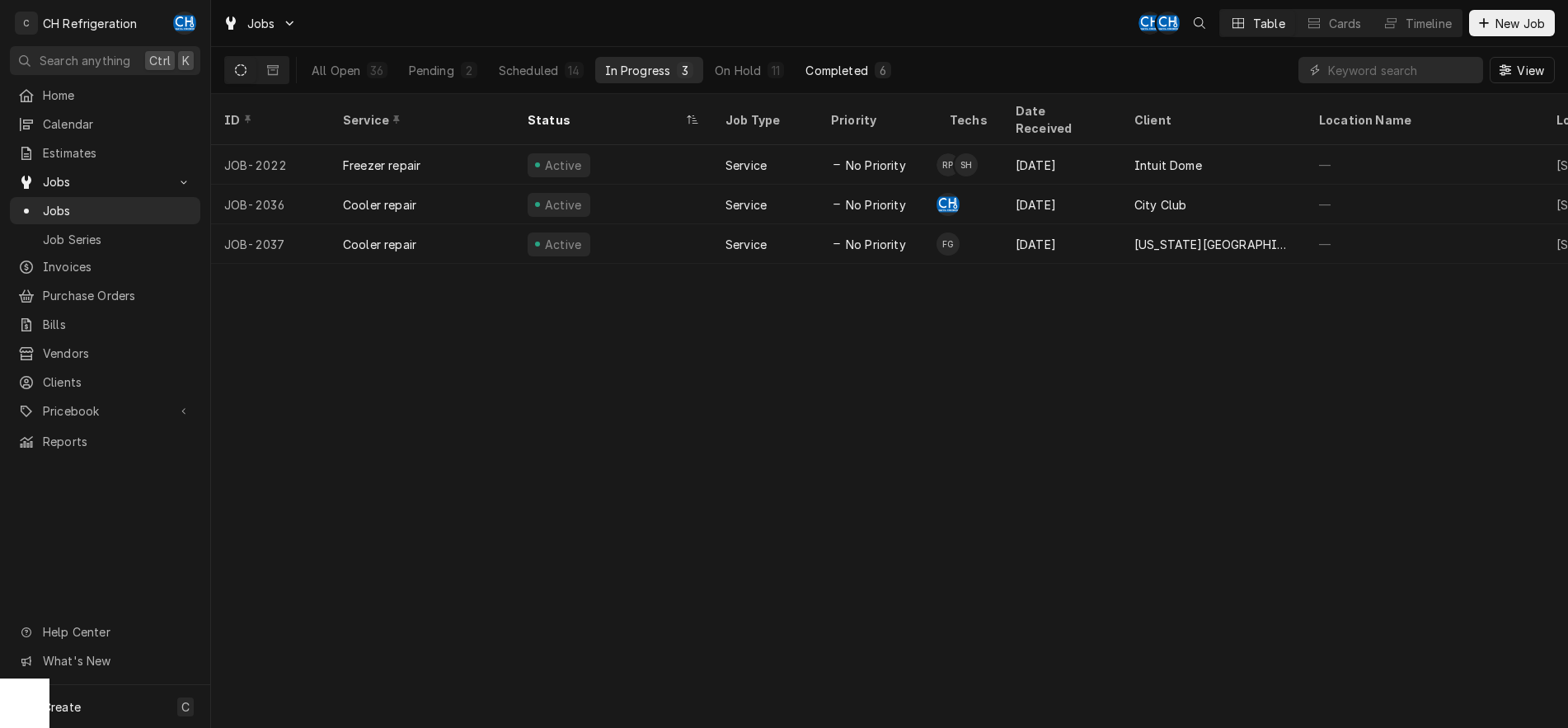
click at [839, 67] on div "Completed" at bounding box center [836, 71] width 62 height 18
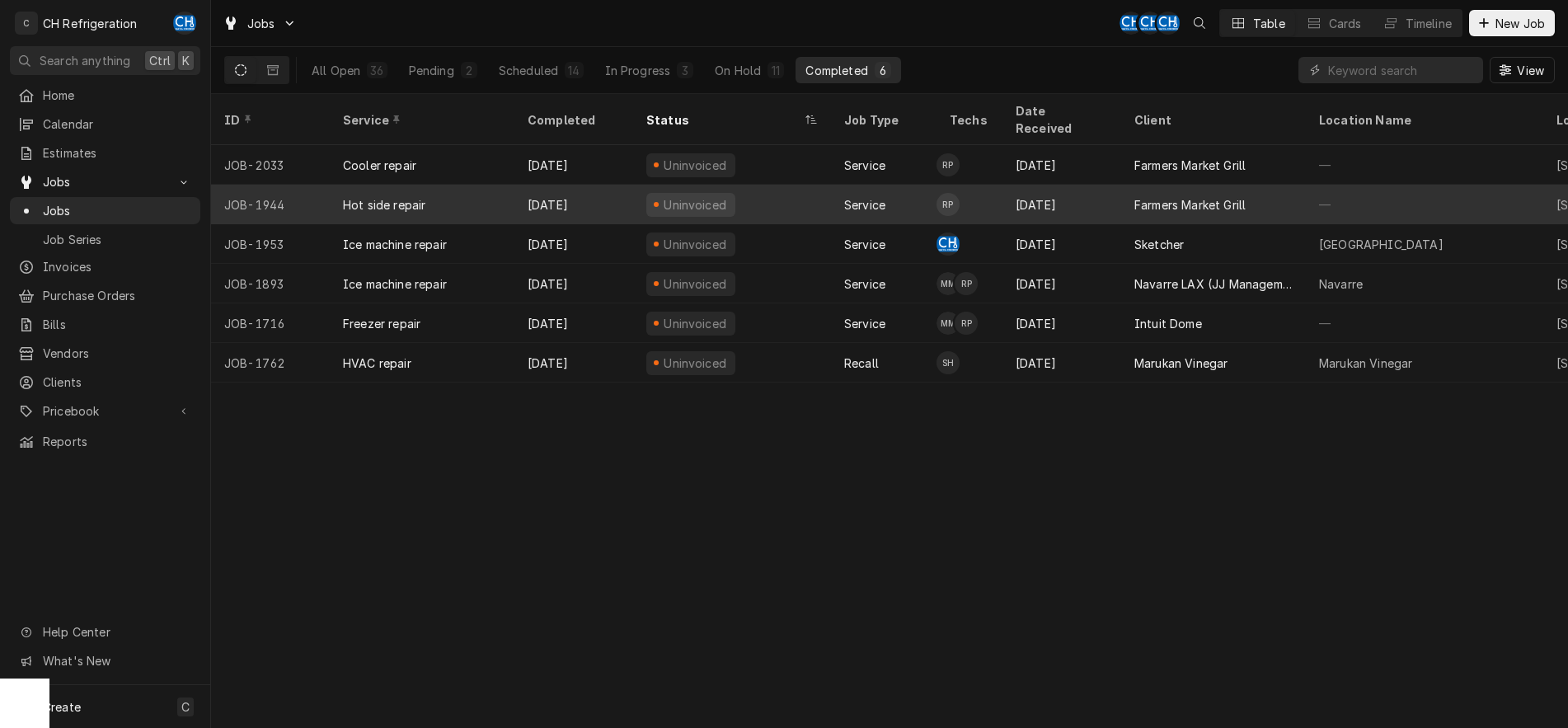
click at [1080, 194] on div "Sep 14" at bounding box center [1061, 204] width 118 height 39
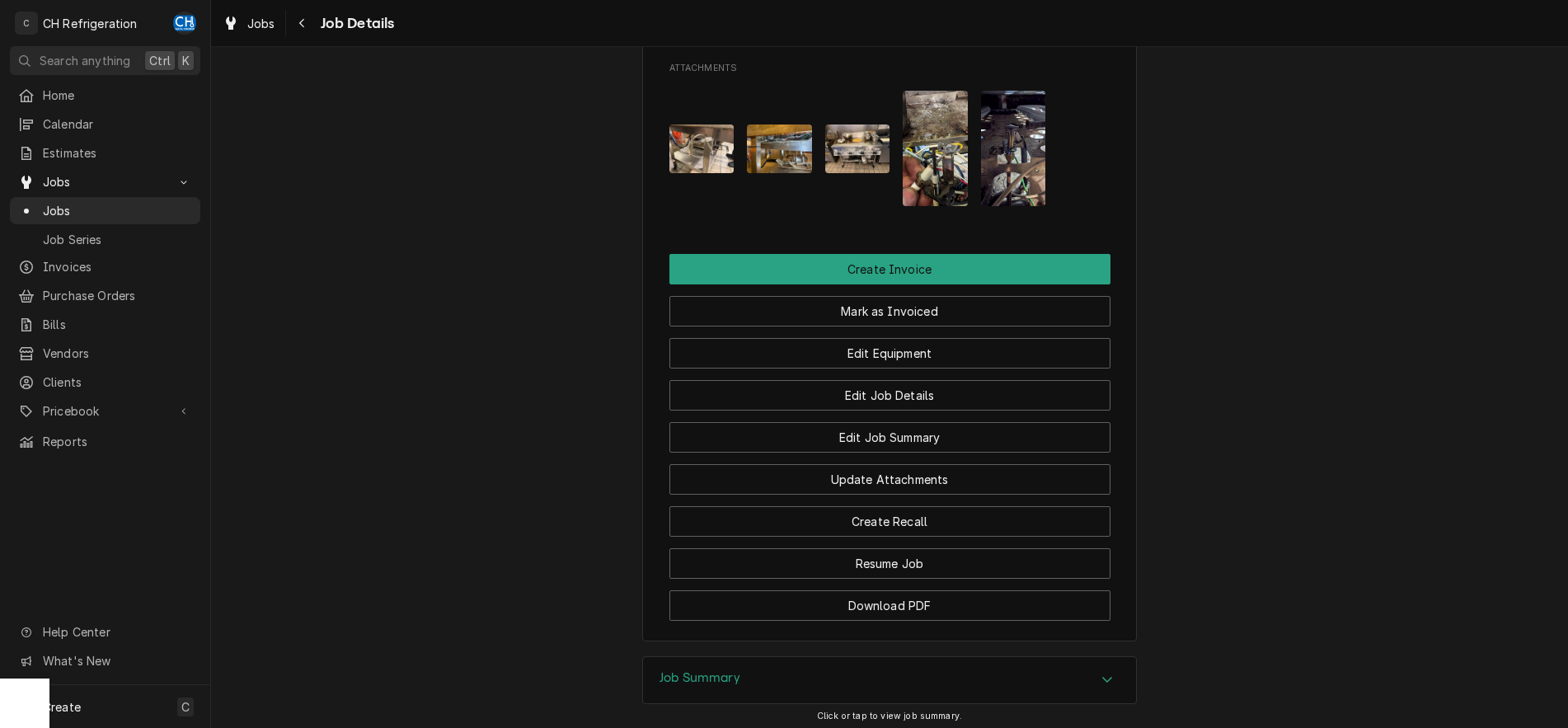
scroll to position [1424, 0]
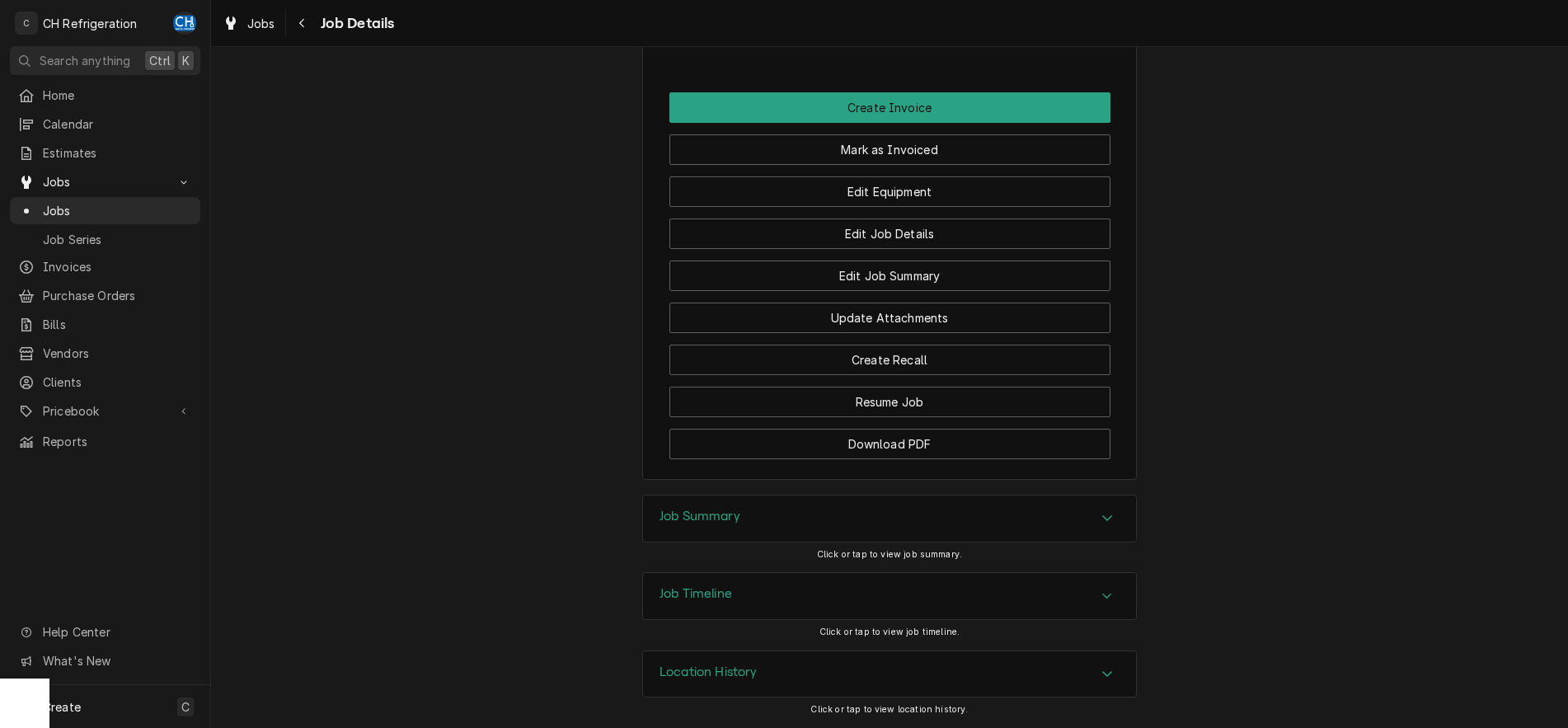
drag, startPoint x: 982, startPoint y: 532, endPoint x: 1068, endPoint y: 515, distance: 87.7
click at [982, 531] on div "Job Summary" at bounding box center [890, 518] width 493 height 46
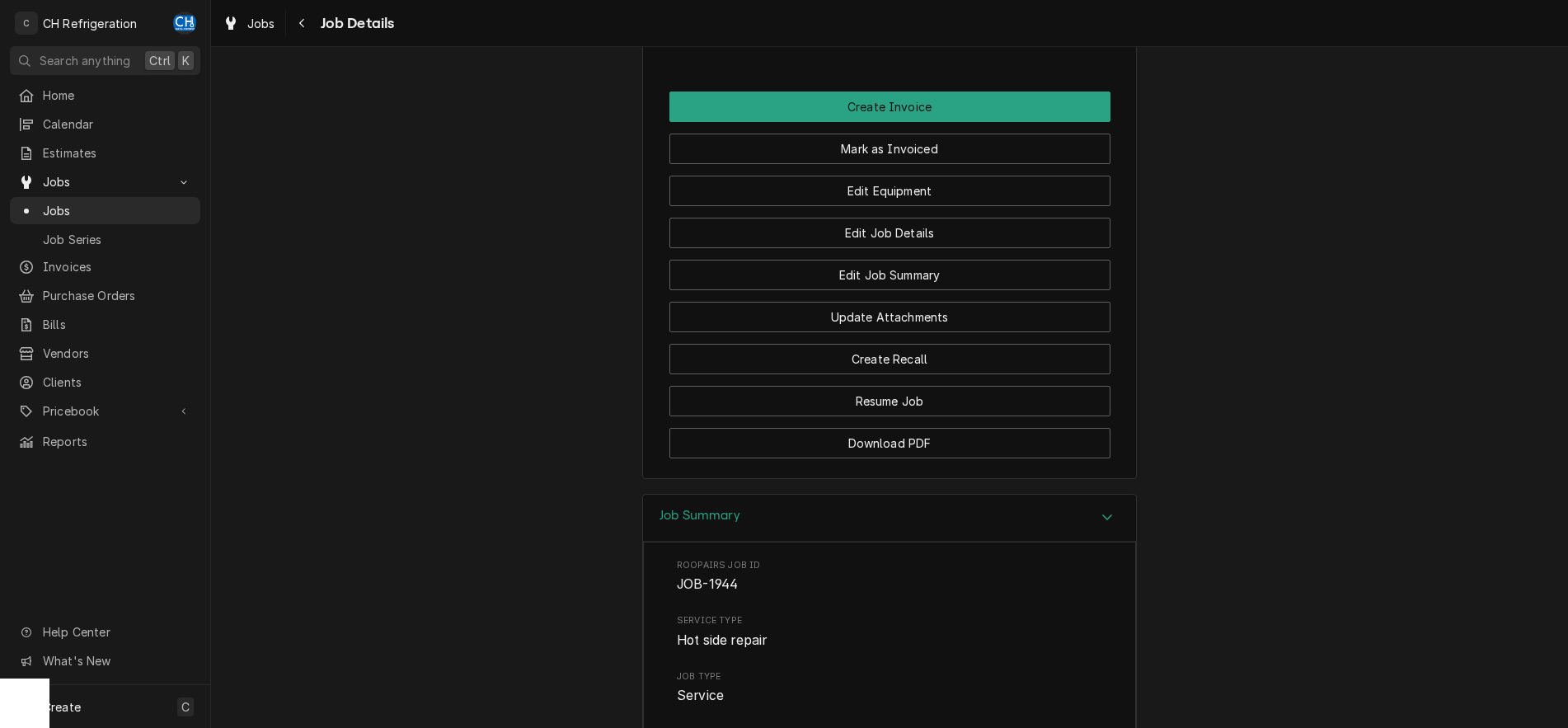
scroll to position [2011, 0]
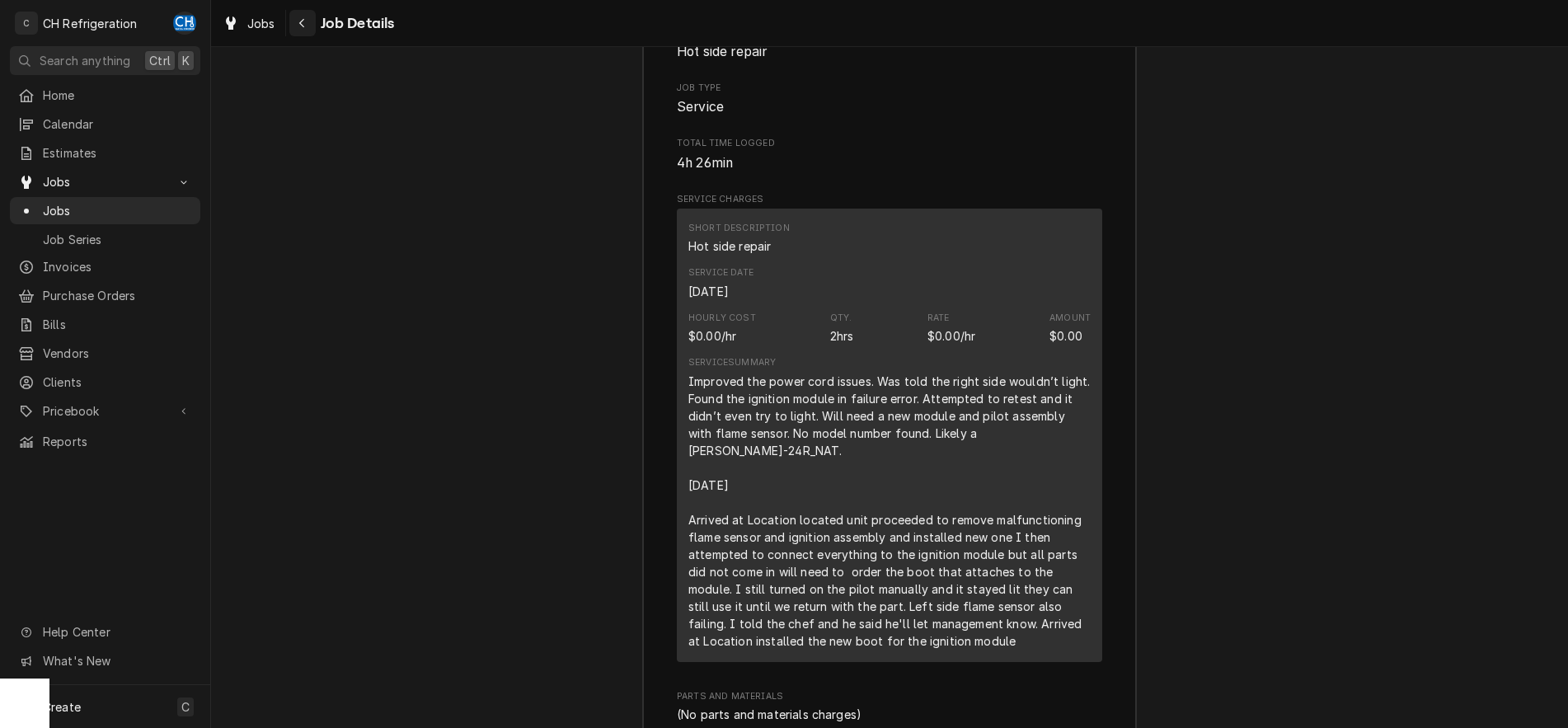
click at [294, 23] on button "Navigate back" at bounding box center [302, 23] width 26 height 26
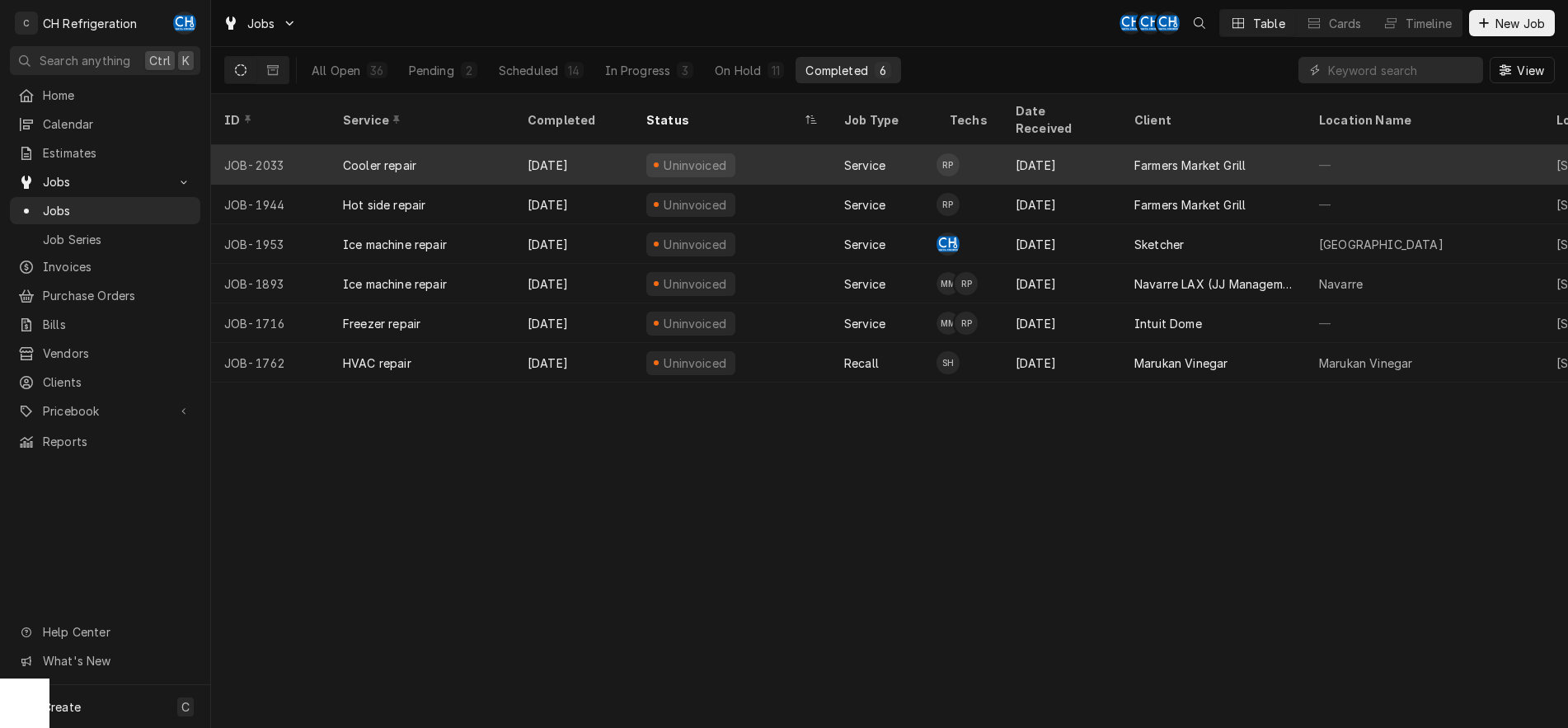
click at [1220, 157] on div "Farmers Market Grill" at bounding box center [1189, 166] width 111 height 18
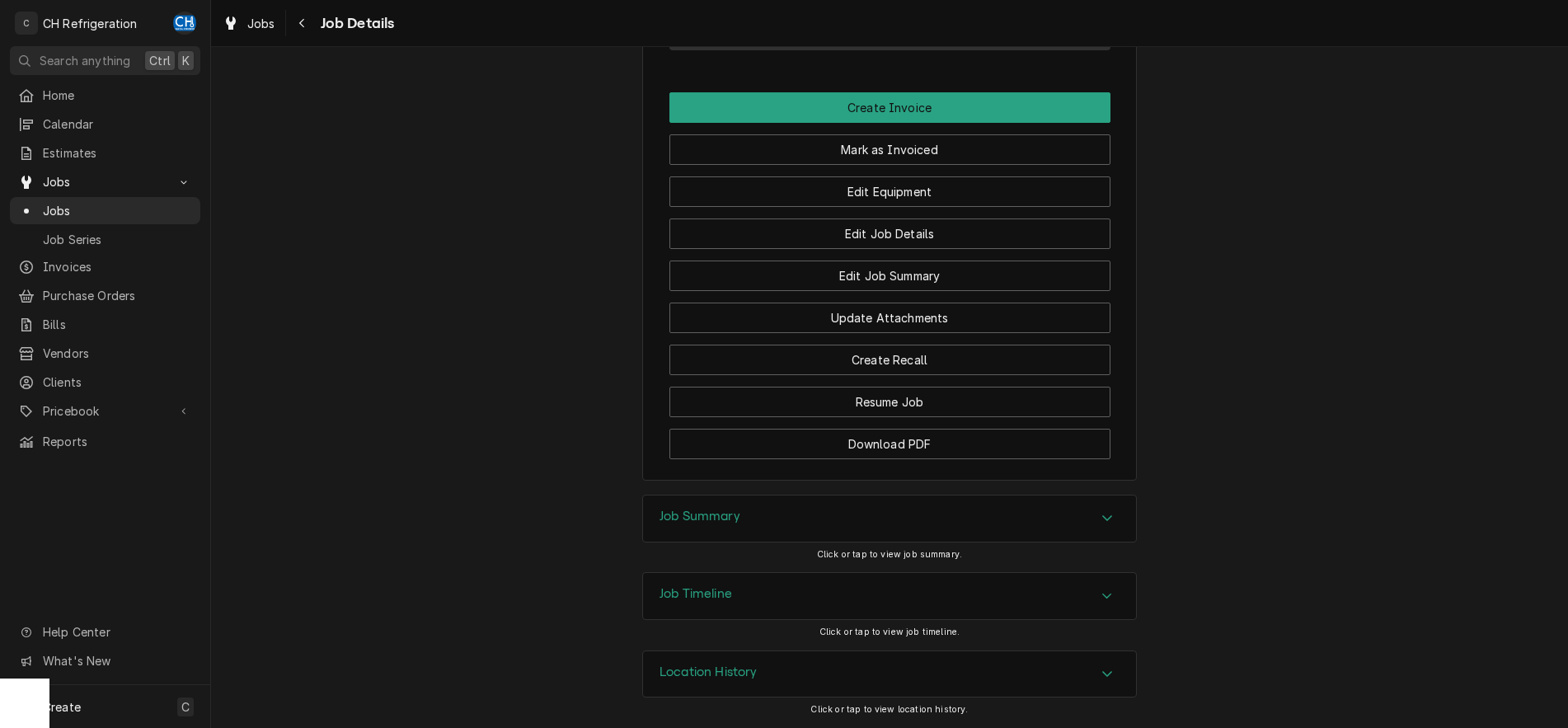
drag, startPoint x: 826, startPoint y: 538, endPoint x: 901, endPoint y: 518, distance: 77.6
click at [825, 538] on div "Job Summary" at bounding box center [890, 518] width 493 height 46
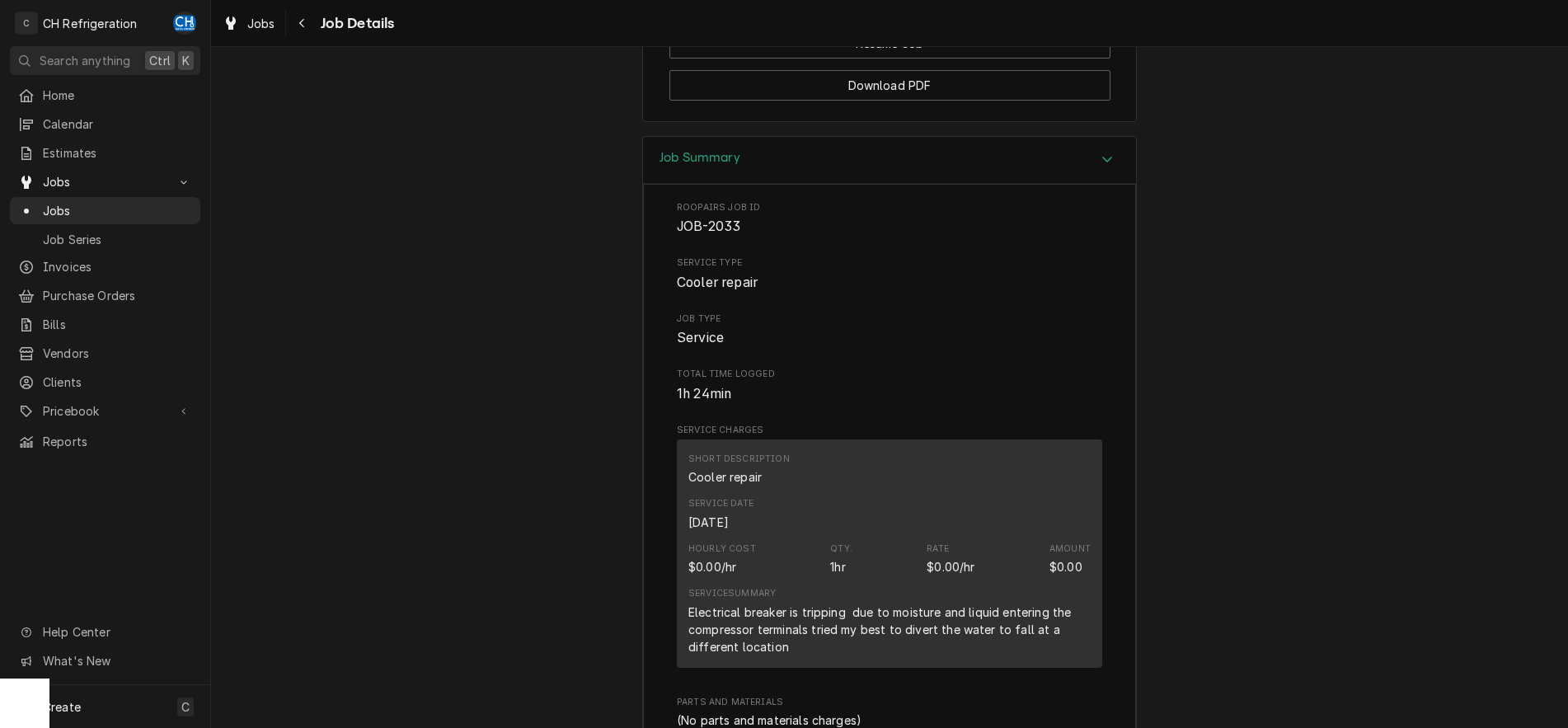
scroll to position [1021, 0]
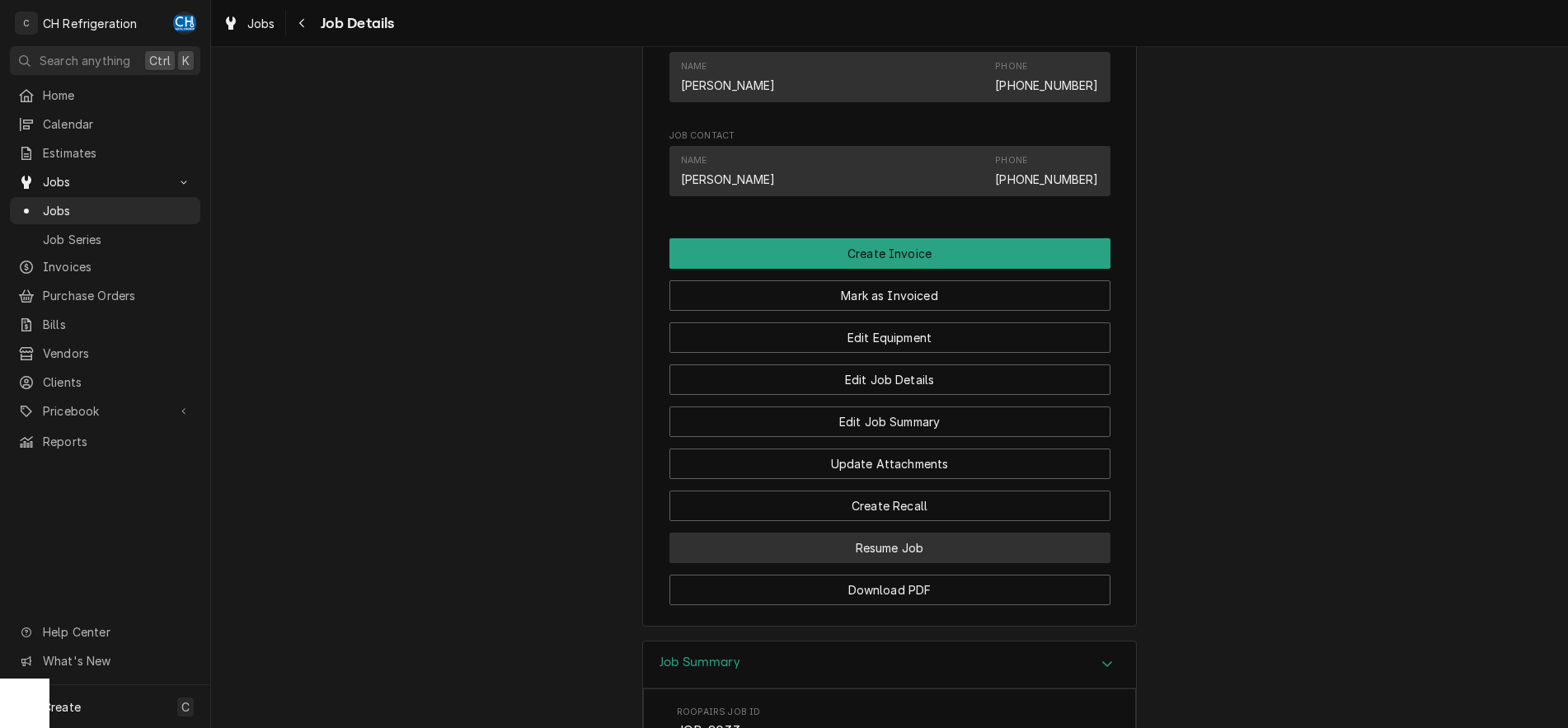
click at [935, 563] on button "Resume Job" at bounding box center [890, 548] width 441 height 31
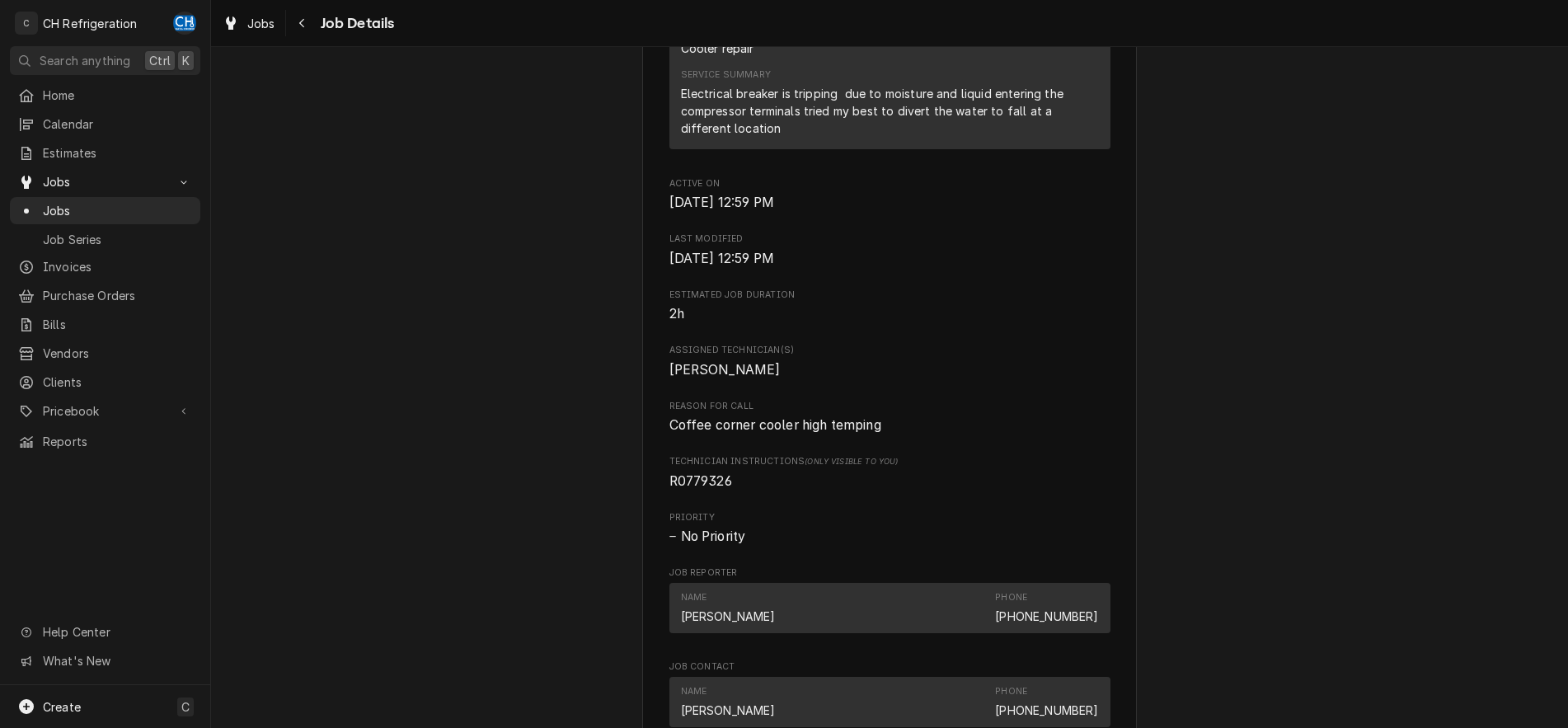
scroll to position [1261, 0]
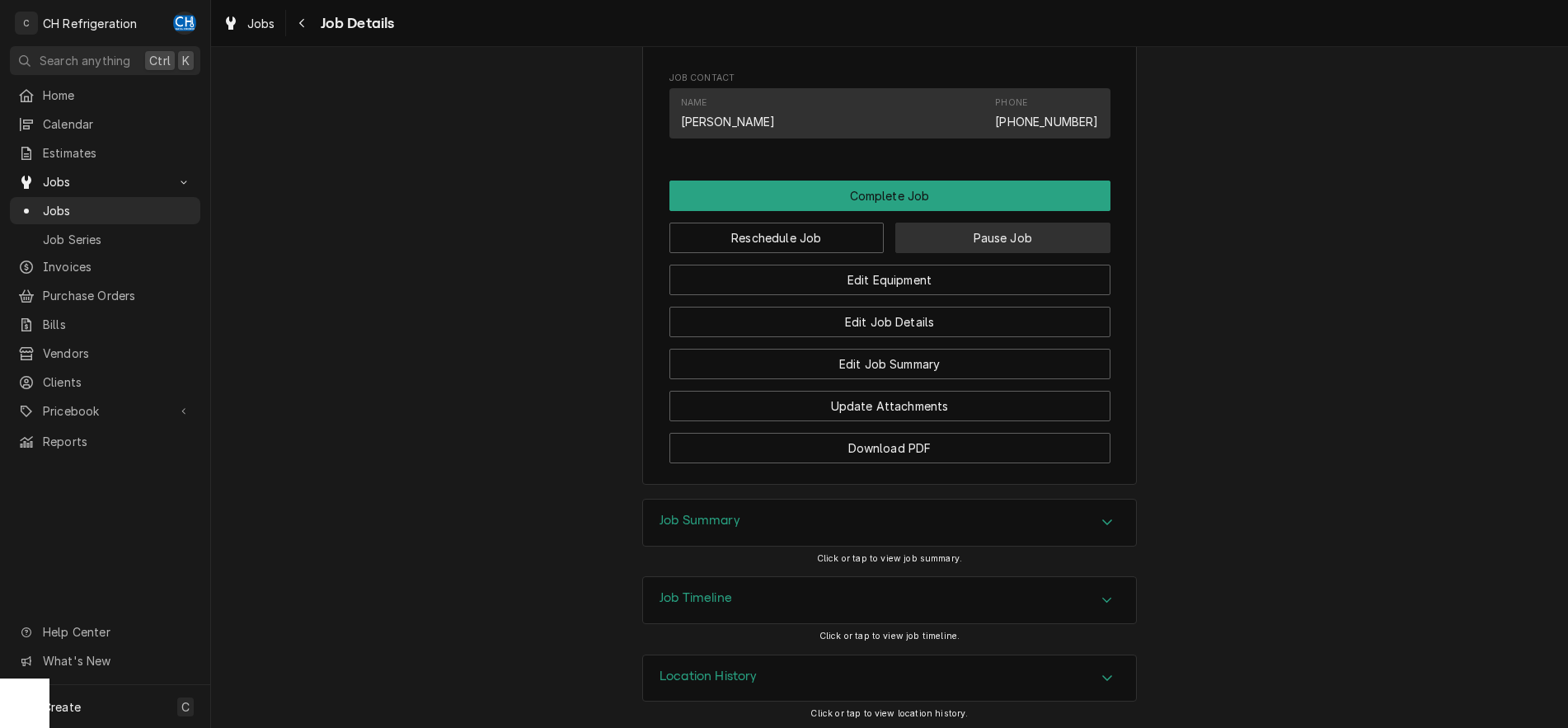
click at [956, 253] on button "Pause Job" at bounding box center [1004, 237] width 216 height 31
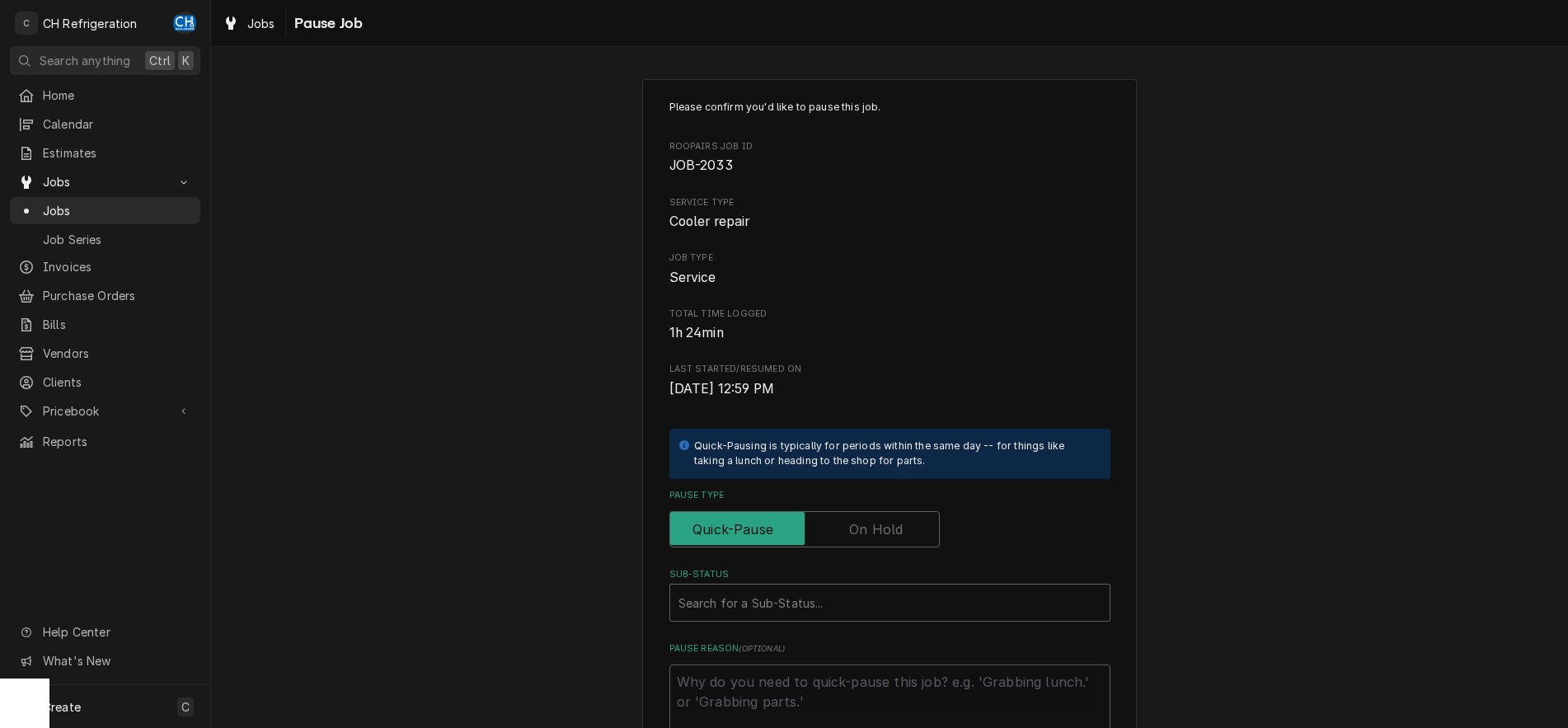
click at [874, 526] on label "Pause Type" at bounding box center [805, 528] width 271 height 36
click at [874, 526] on input "Pause Type" at bounding box center [805, 528] width 256 height 36
checkbox input "true"
click at [867, 590] on div "Sub-Status" at bounding box center [873, 603] width 390 height 30
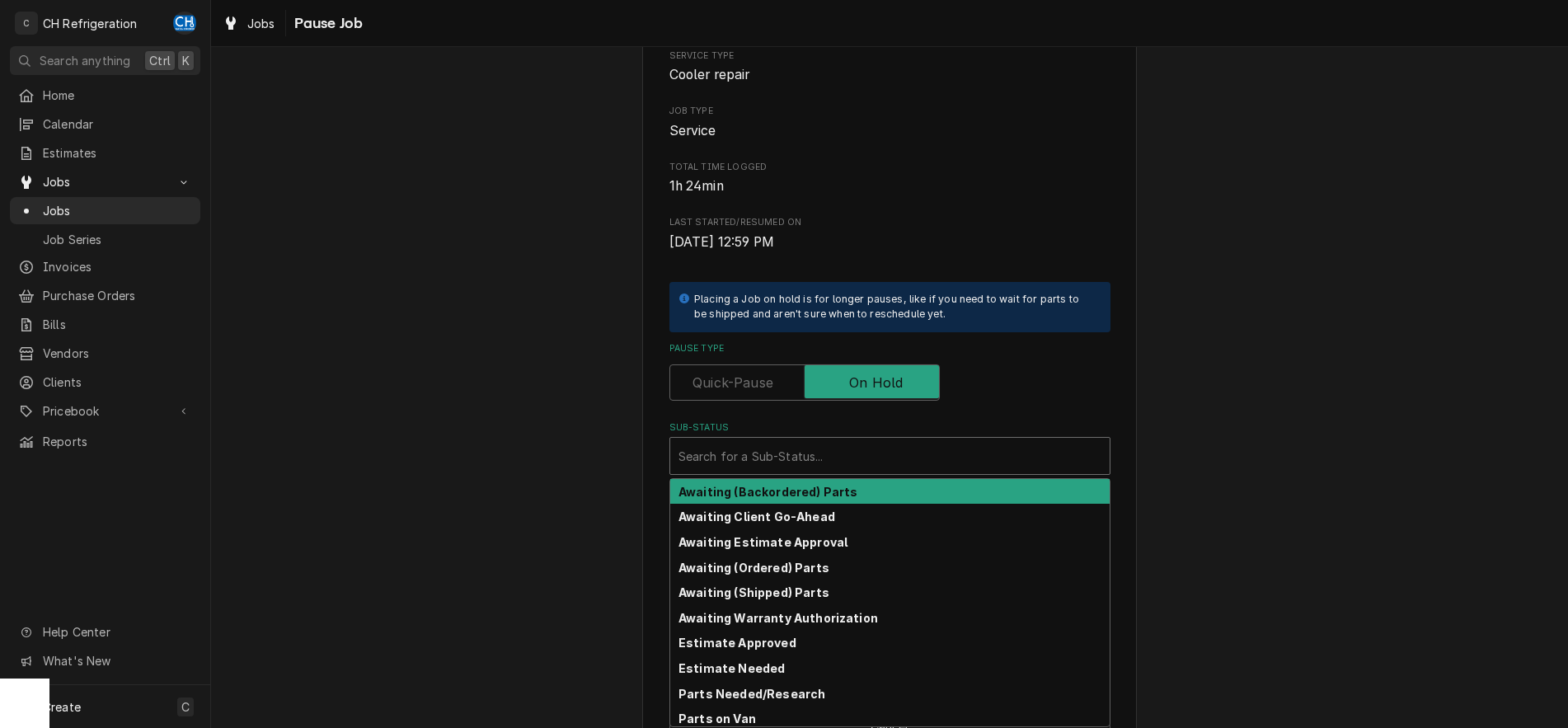
scroll to position [195, 0]
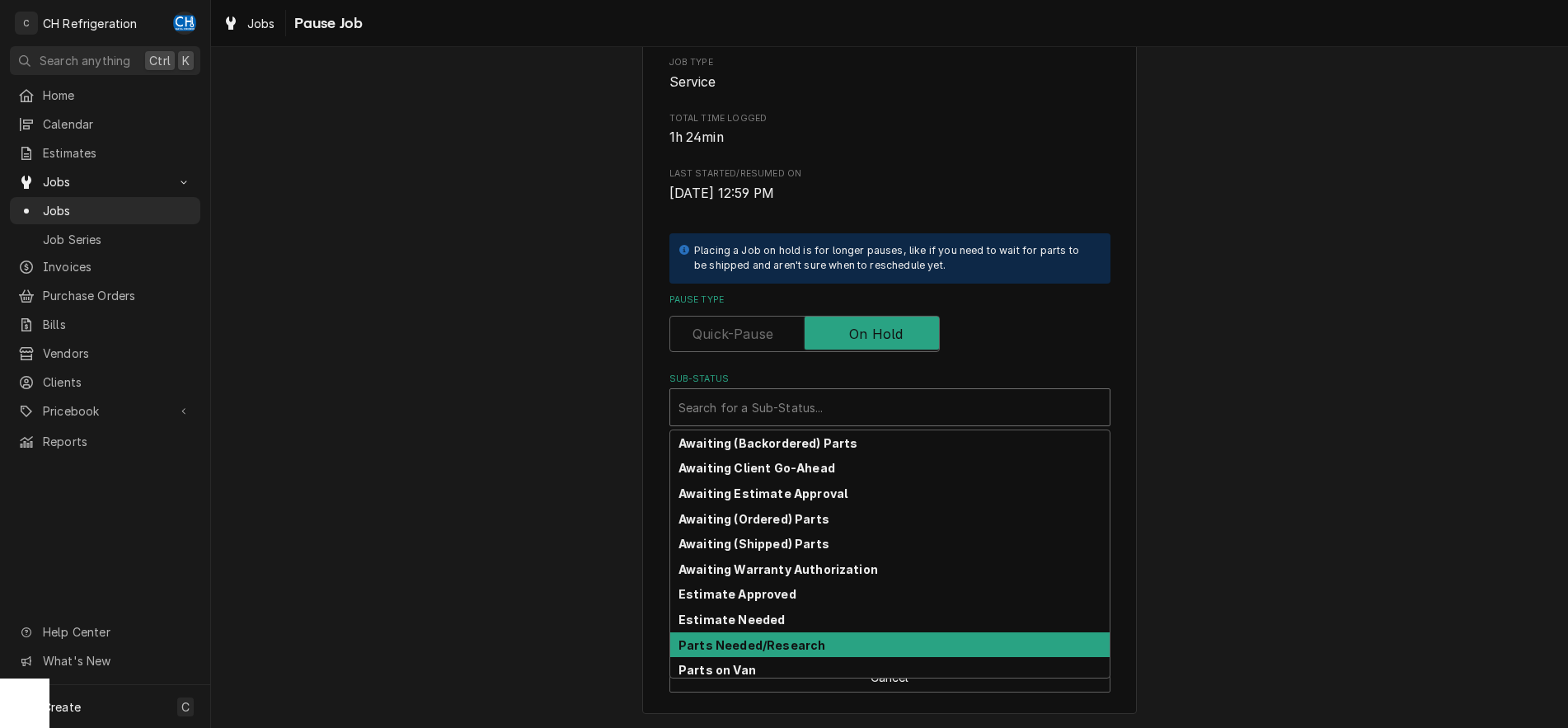
click at [853, 635] on div "Parts Needed/Research" at bounding box center [890, 645] width 439 height 25
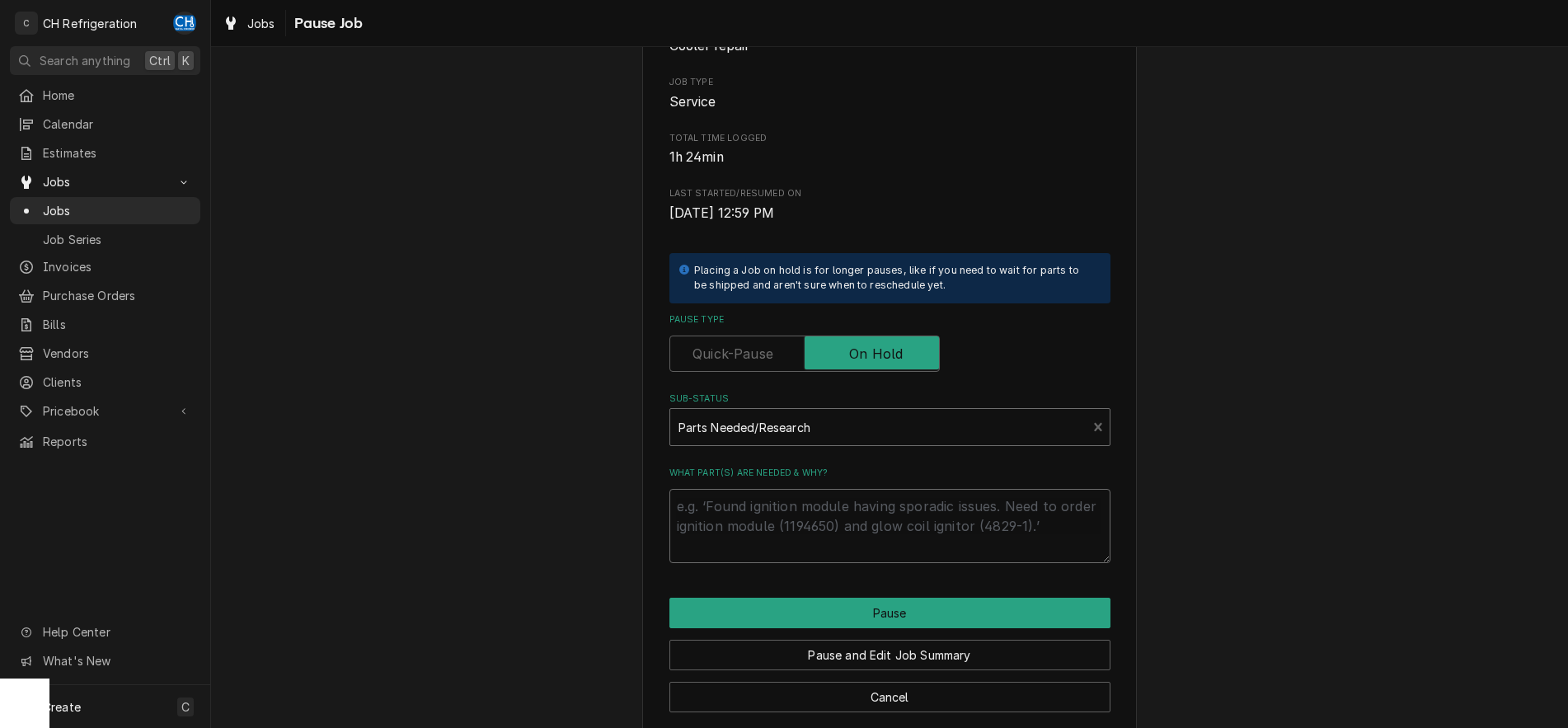
click at [867, 541] on textarea "What part(s) are needed & why?" at bounding box center [890, 526] width 441 height 74
type textarea "x"
type textarea "p"
type textarea "x"
type textarea "pa"
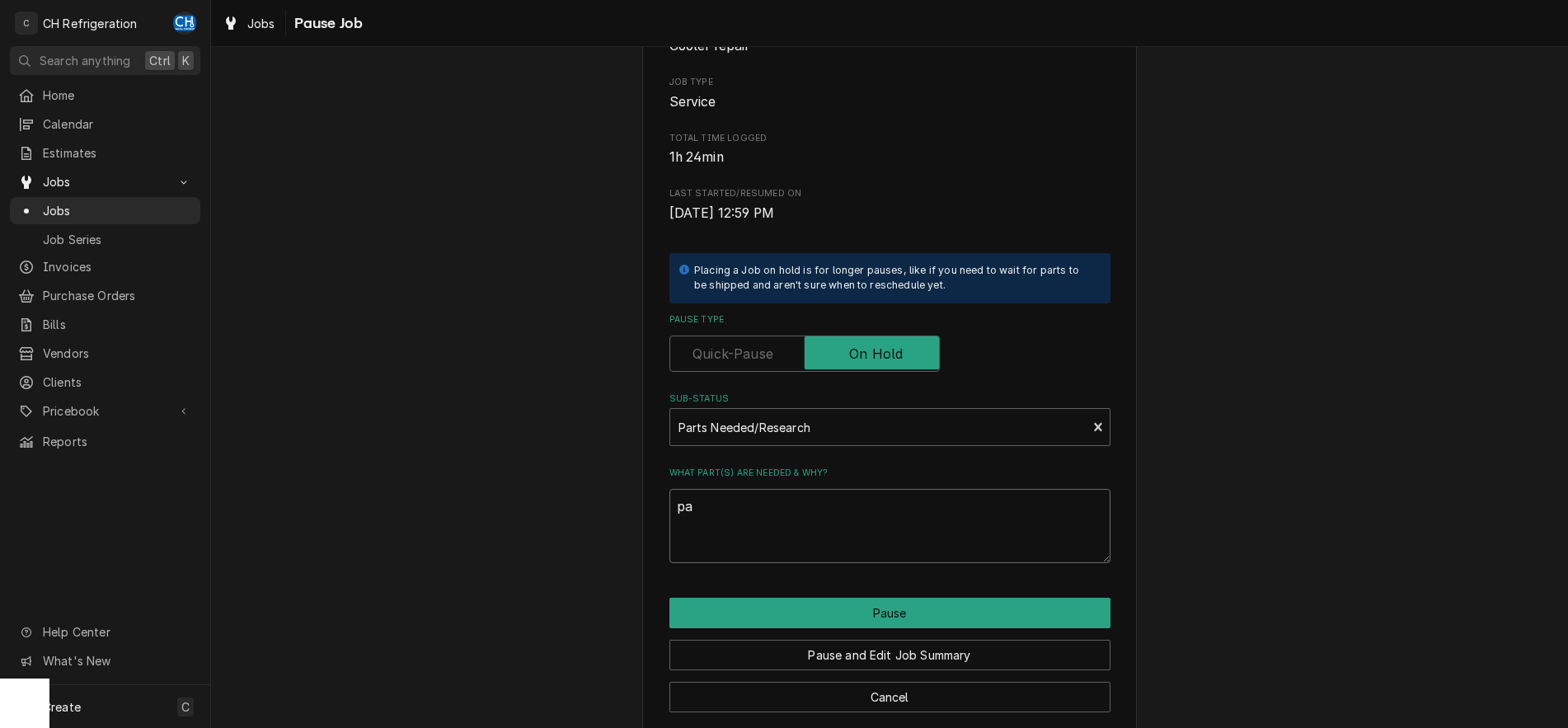
type textarea "x"
type textarea "par"
type textarea "x"
type textarea "part"
type textarea "x"
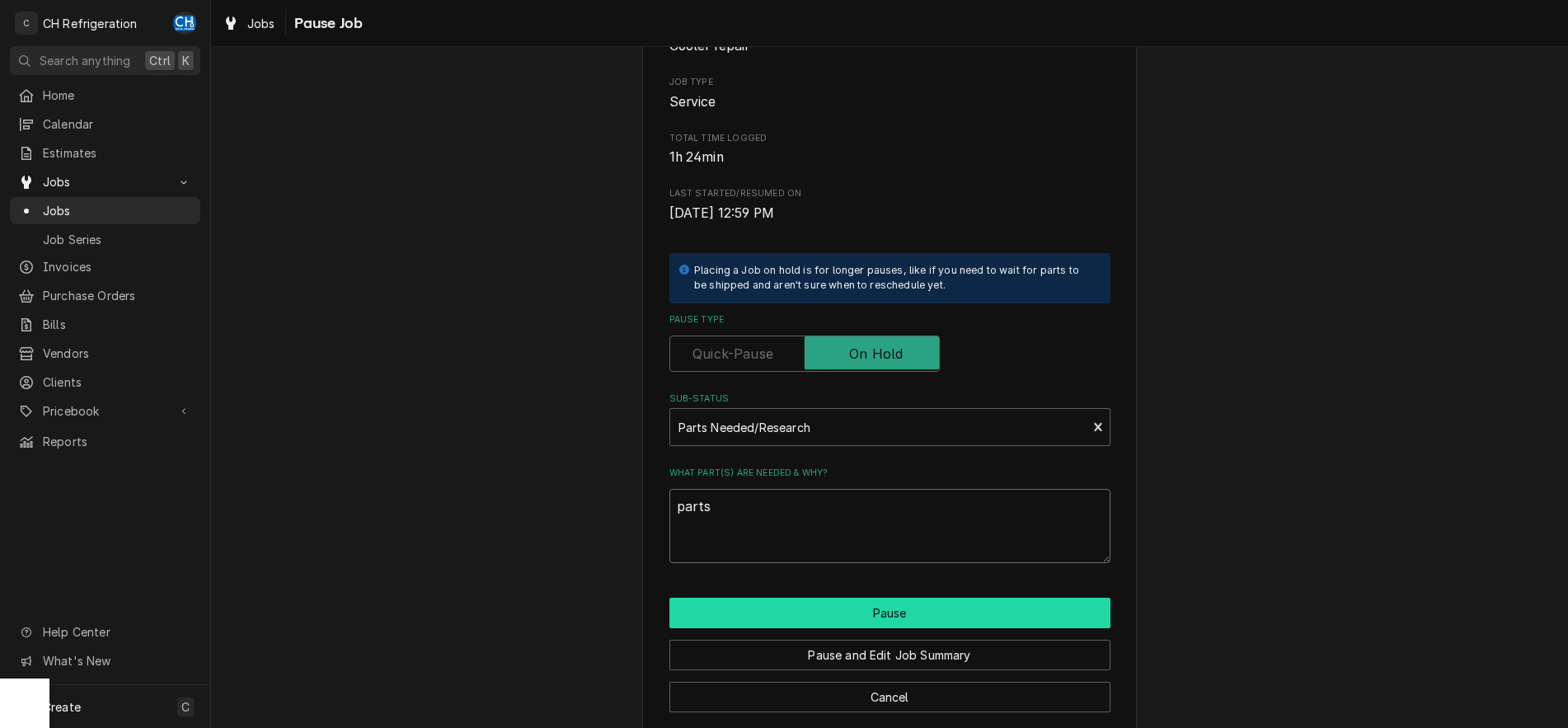
type textarea "parts"
click at [897, 615] on button "Pause" at bounding box center [890, 612] width 441 height 31
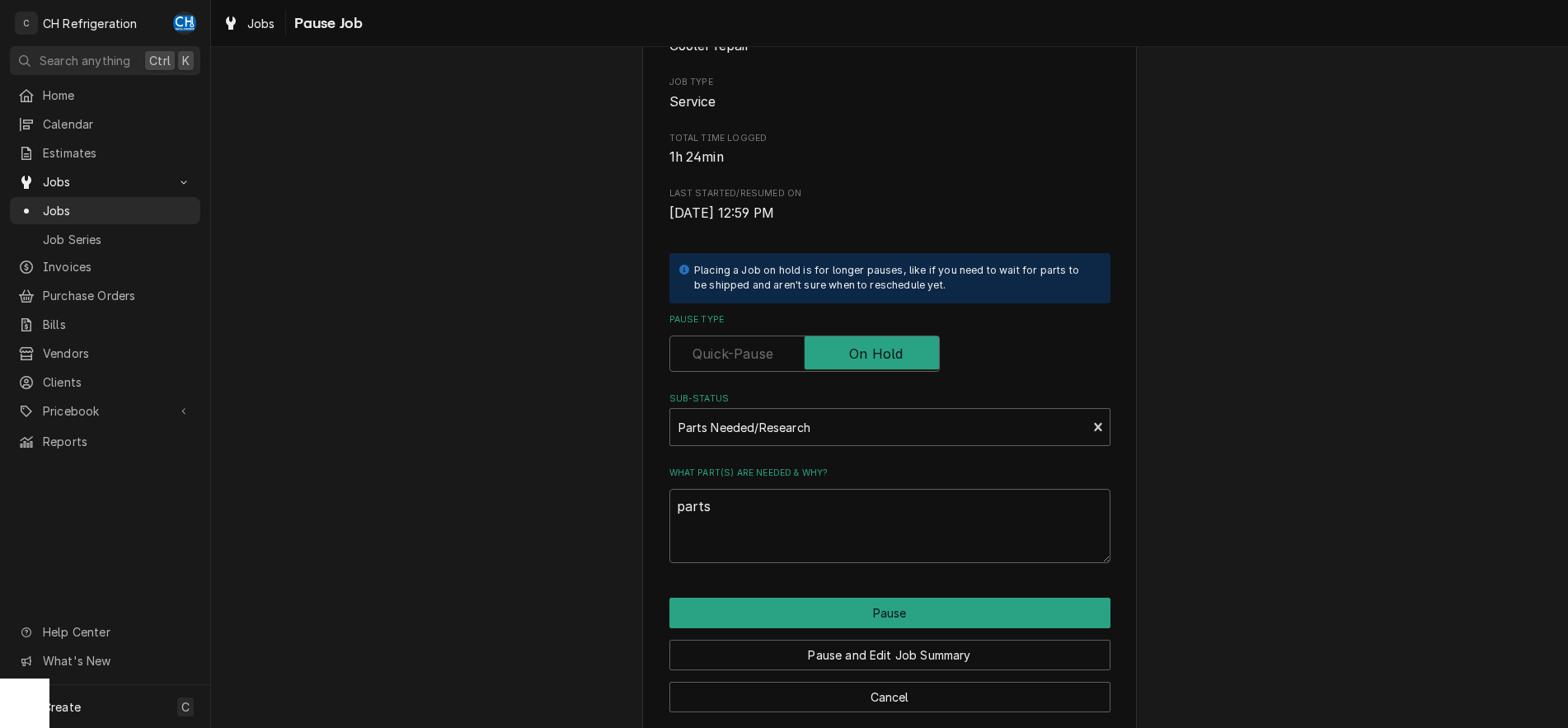
type textarea "x"
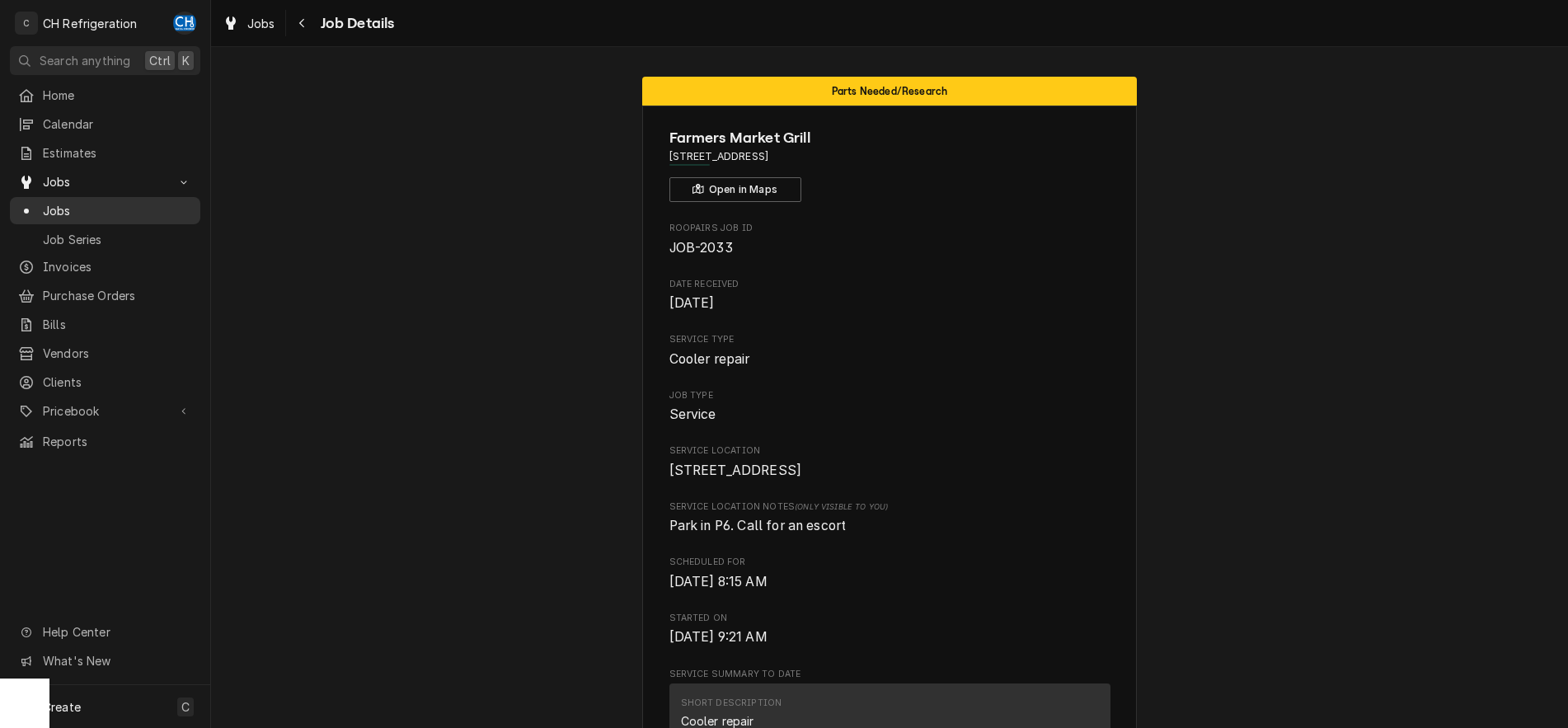
click at [81, 202] on span "Jobs" at bounding box center [117, 210] width 149 height 18
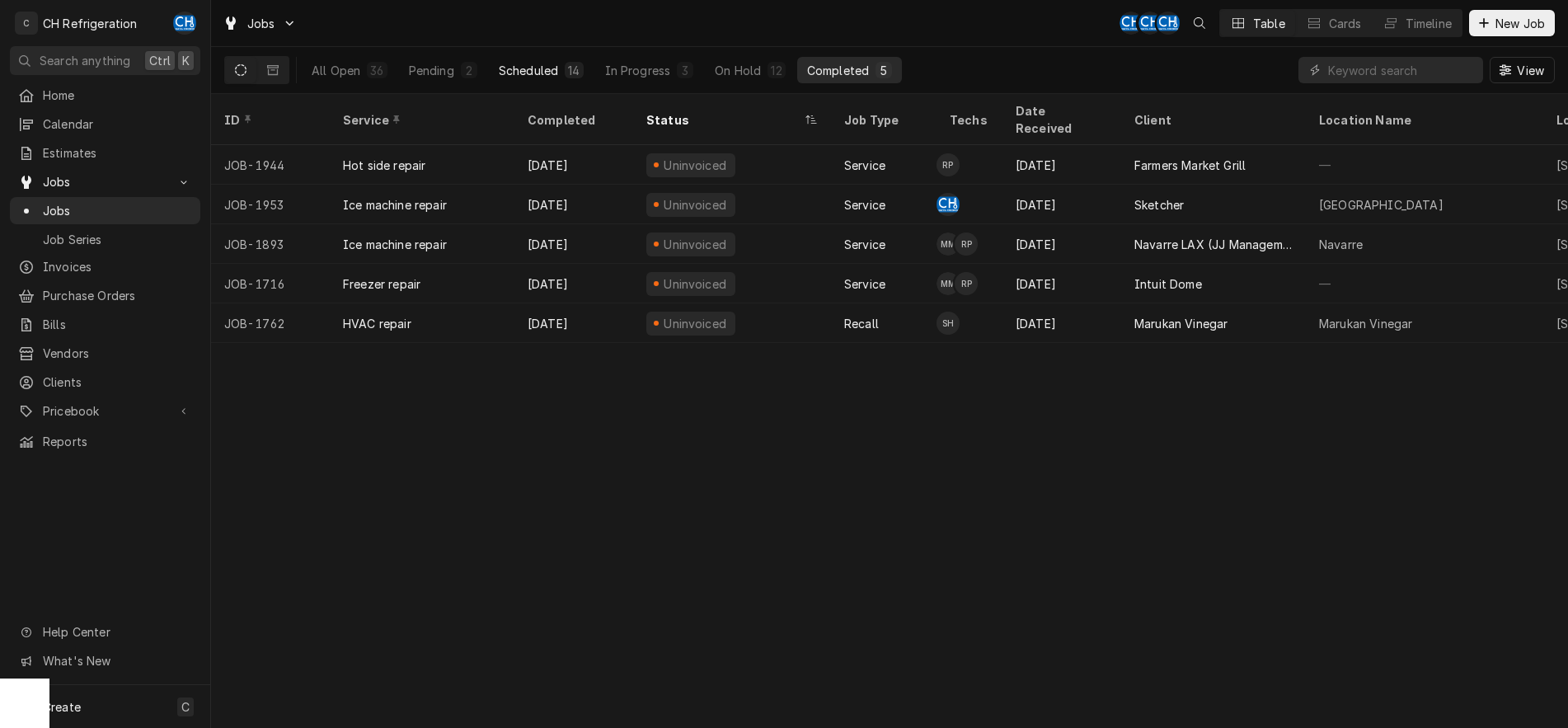
click at [557, 72] on div "Scheduled" at bounding box center [529, 71] width 60 height 18
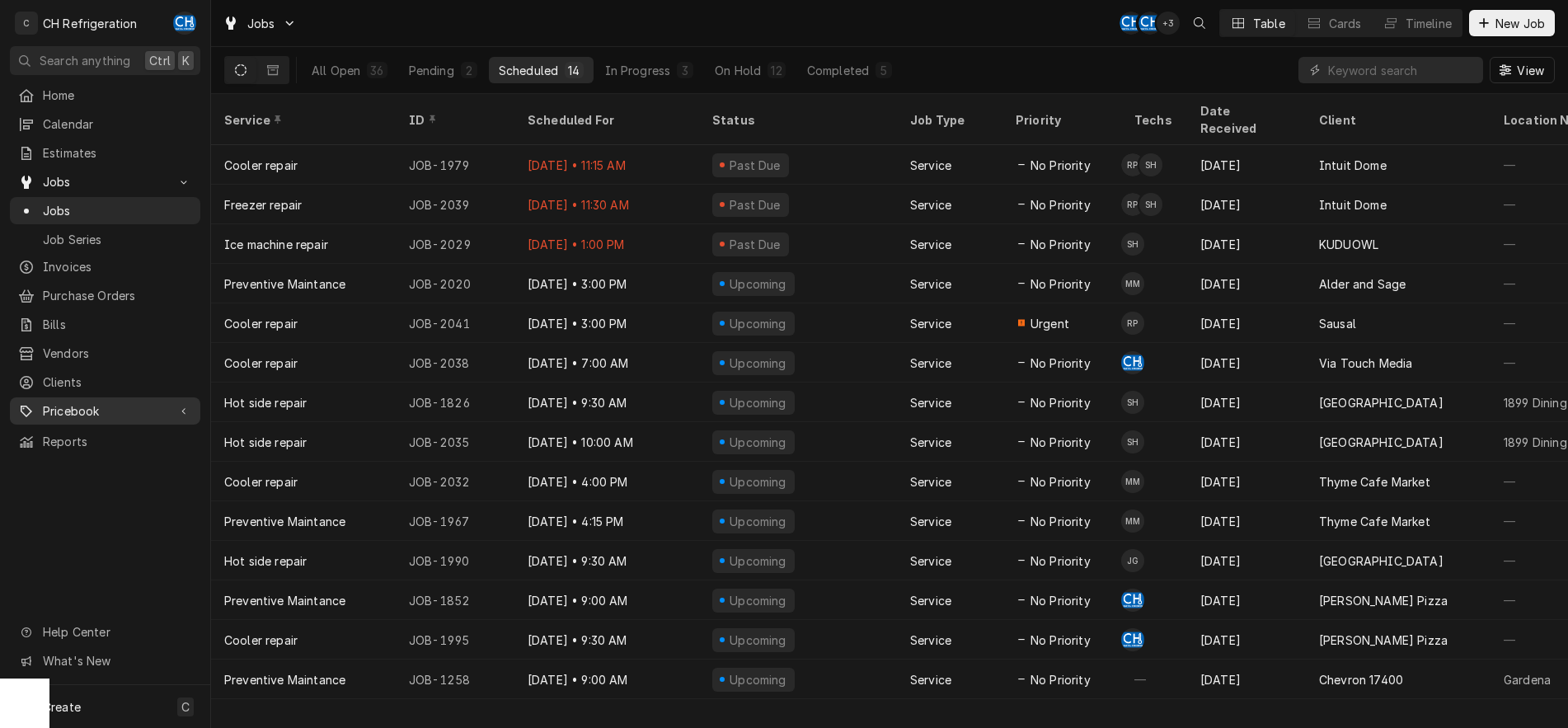
click at [93, 406] on span "Pricebook" at bounding box center [105, 411] width 124 height 18
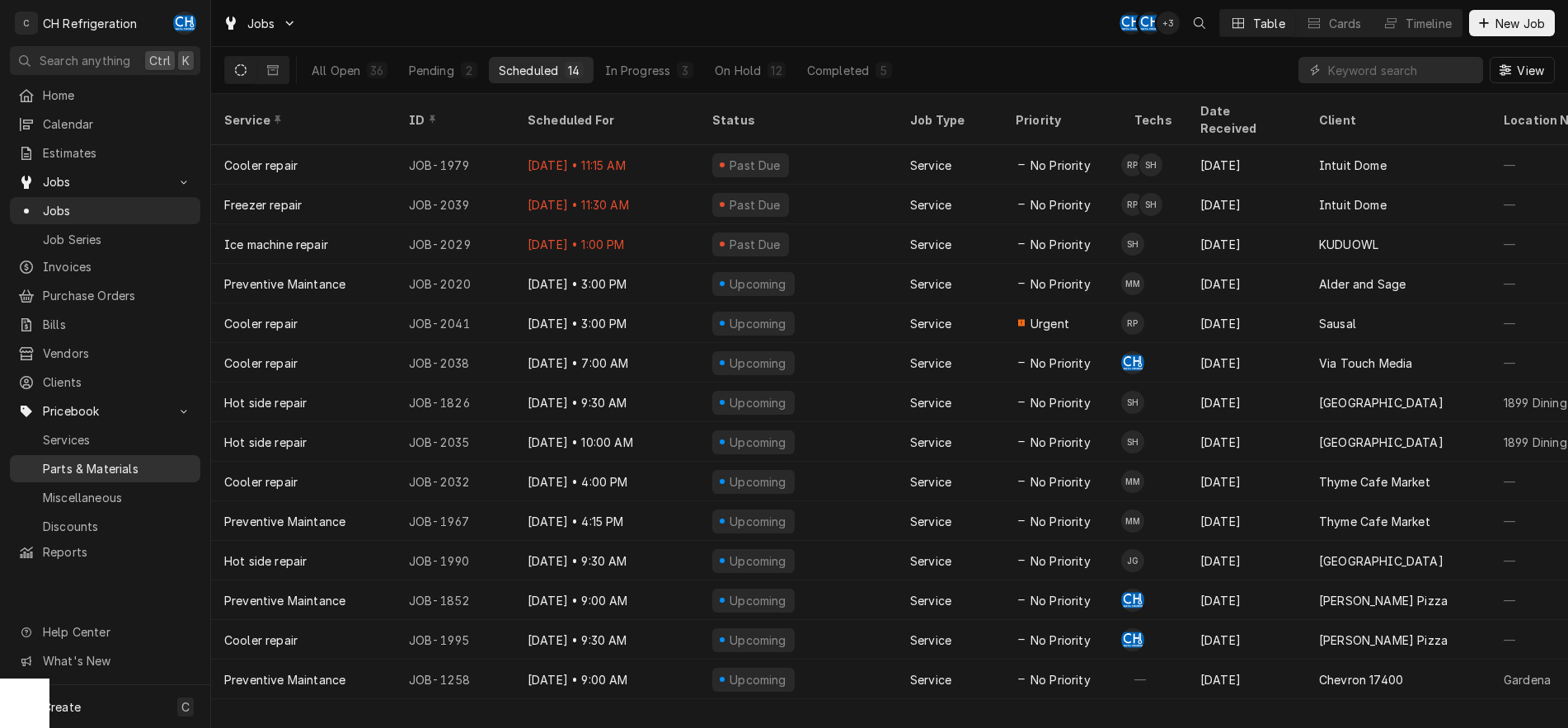
click at [118, 460] on span "Parts & Materials" at bounding box center [117, 469] width 149 height 18
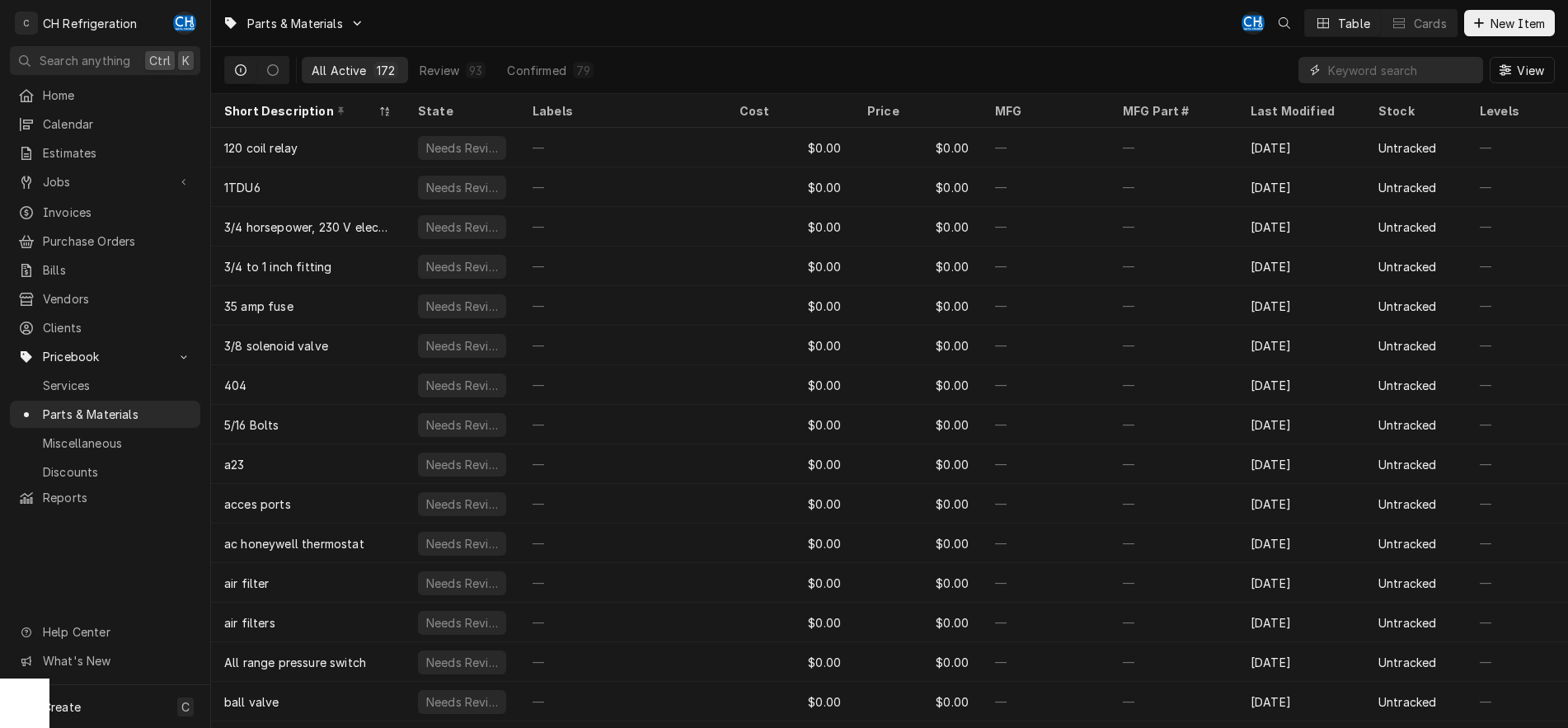
click at [1358, 69] on input "Dynamic Content Wrapper" at bounding box center [1401, 70] width 146 height 26
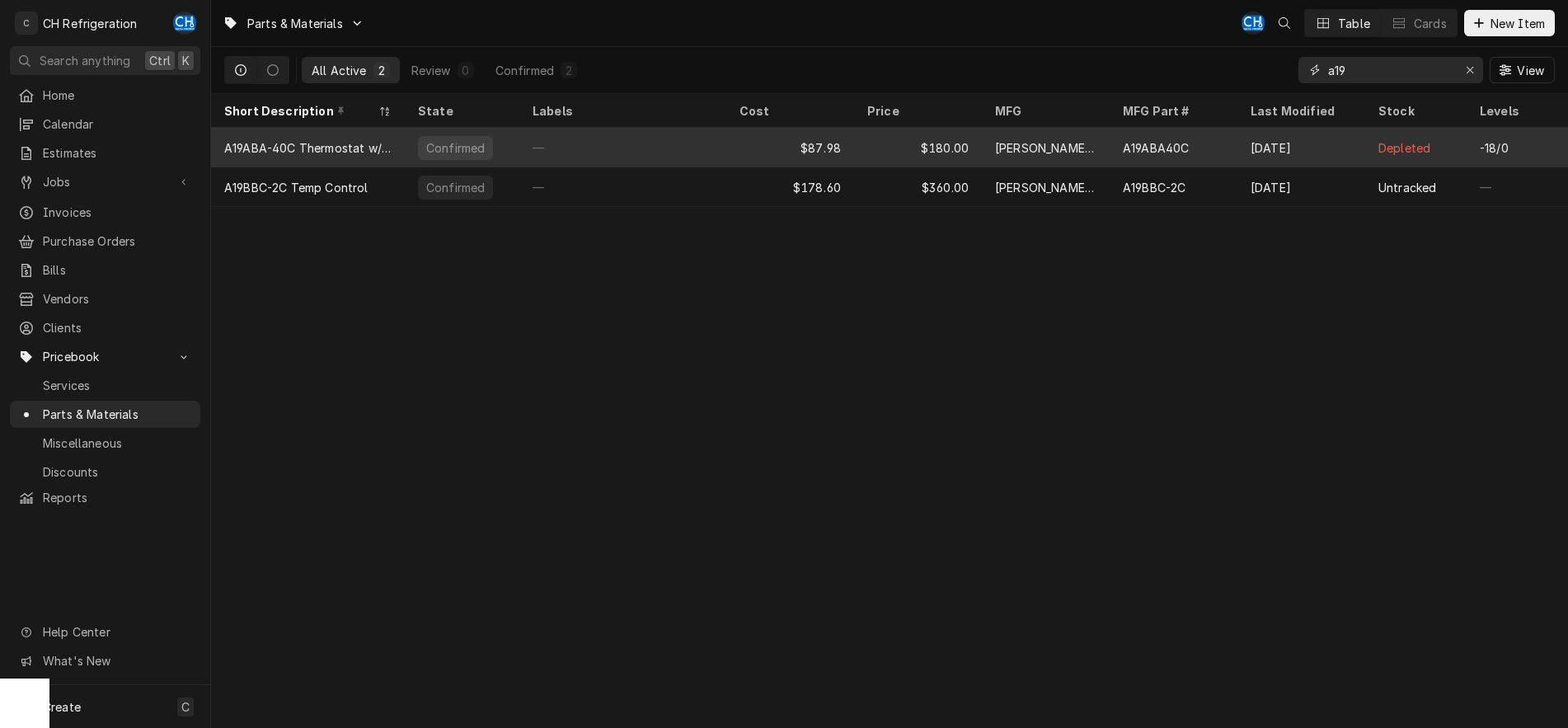
type input "a19"
click at [381, 150] on div "A19ABA-40C Thermostat w/ Capillary" at bounding box center [308, 148] width 167 height 18
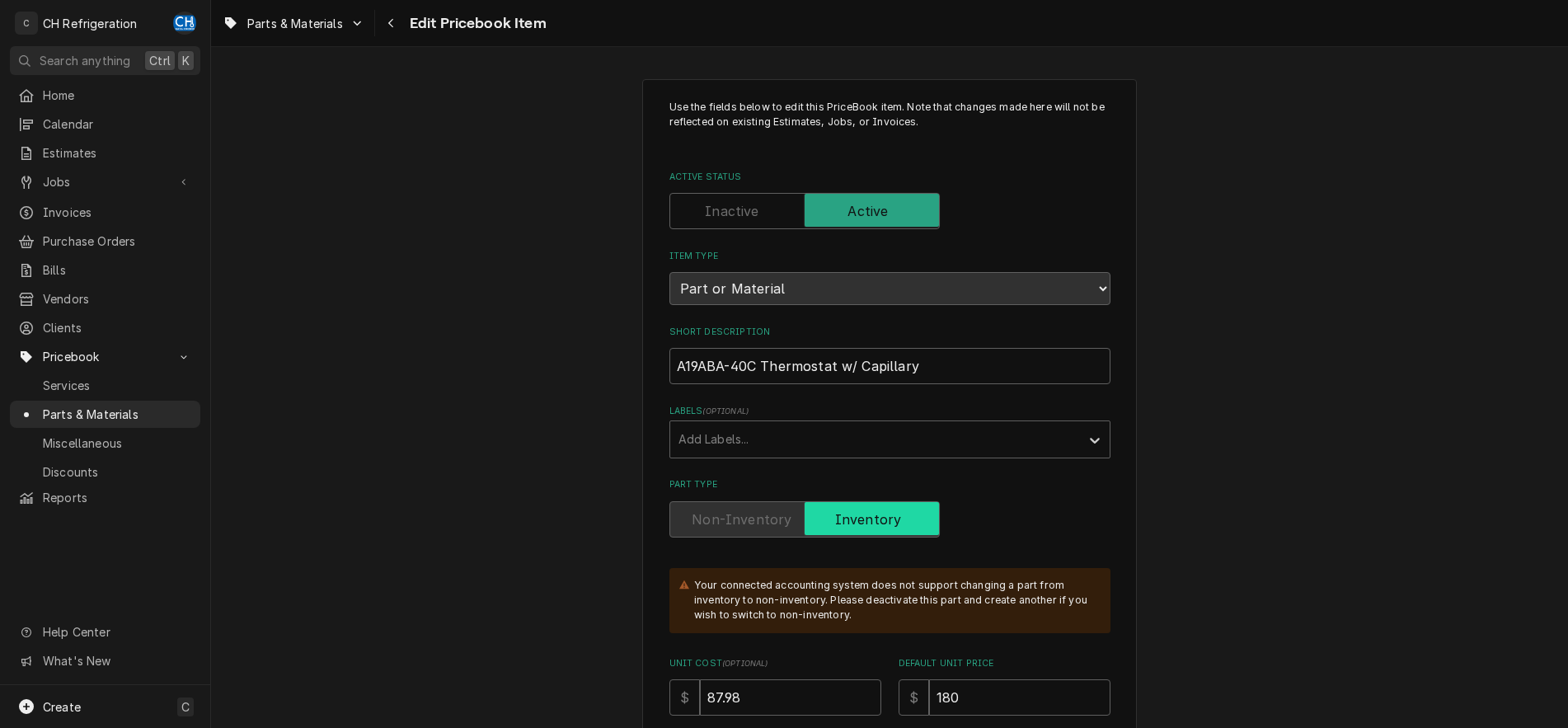
type textarea "x"
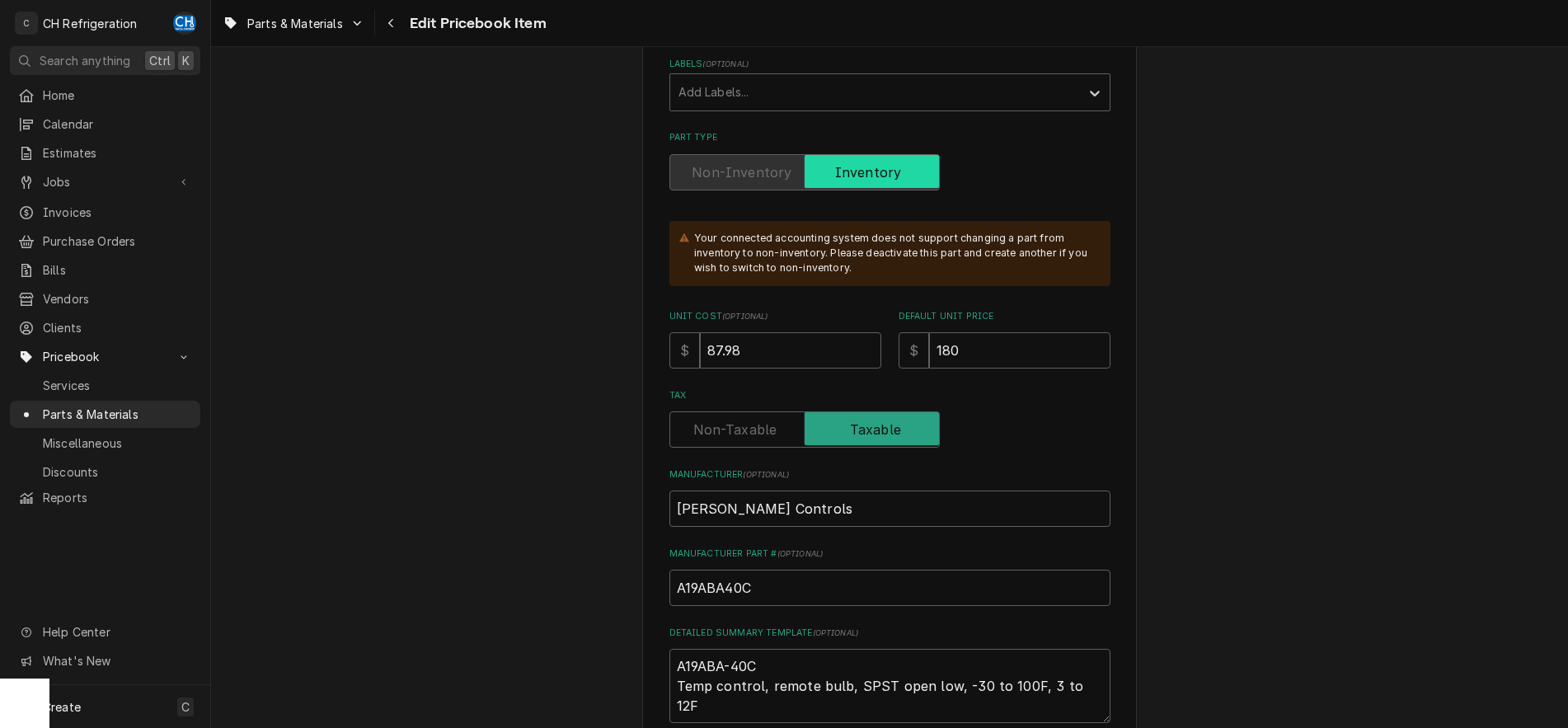
scroll to position [505, 0]
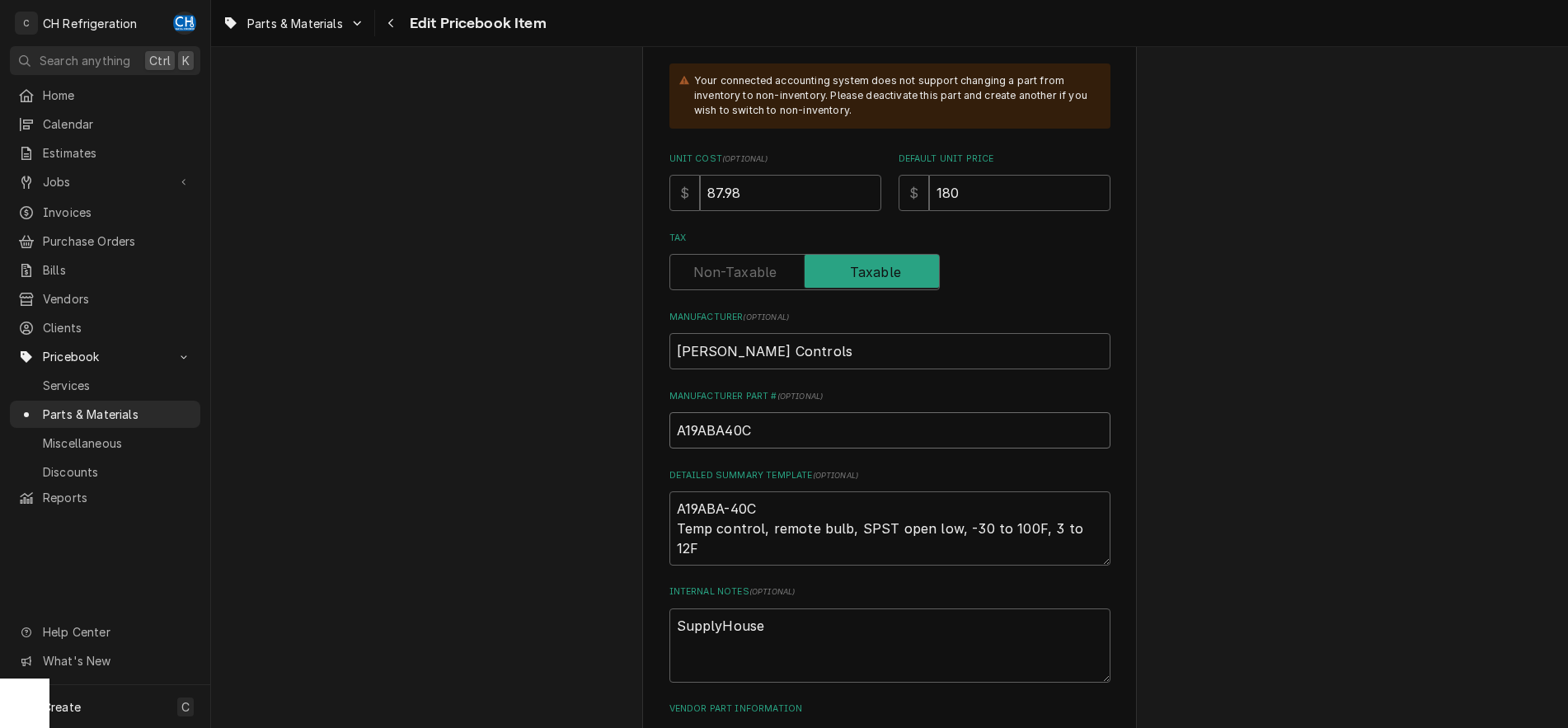
drag, startPoint x: 759, startPoint y: 430, endPoint x: 647, endPoint y: 430, distance: 112.0
click at [670, 430] on input "A19ABA40C" at bounding box center [890, 429] width 441 height 36
click at [387, 15] on div "Navigate back" at bounding box center [391, 23] width 17 height 17
